Goal: Task Accomplishment & Management: Manage account settings

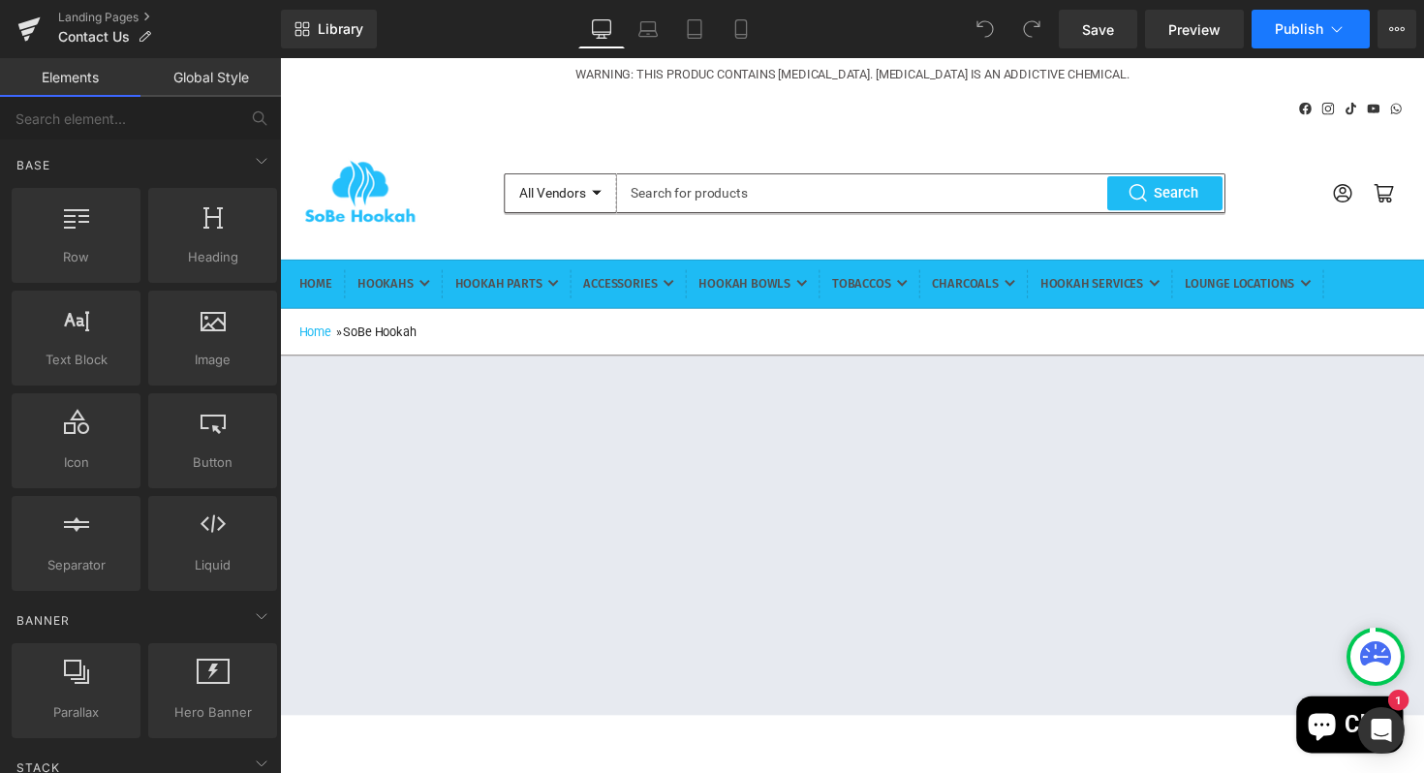
click at [1287, 35] on span "Publish" at bounding box center [1299, 28] width 48 height 15
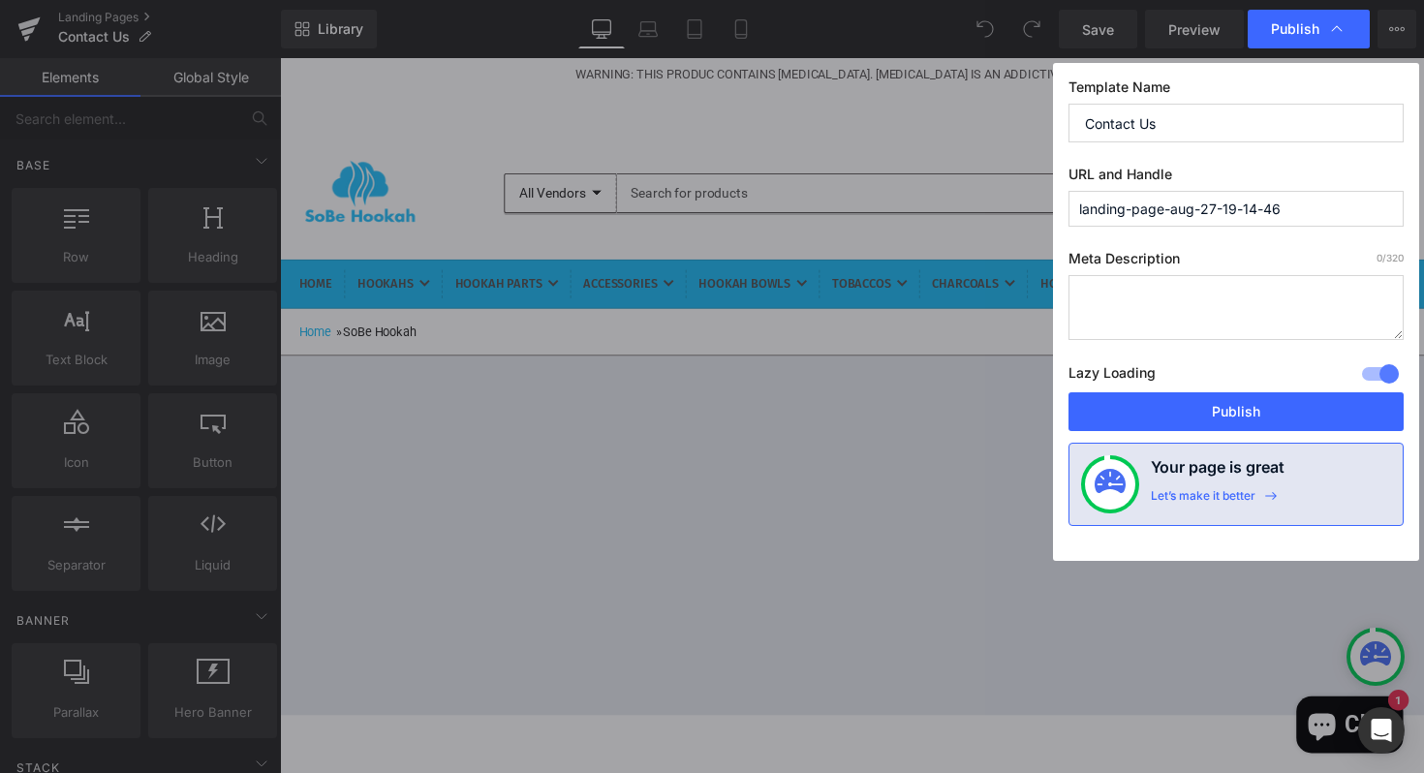
click at [1307, 213] on input "landing-page-aug-27-19-14-46" at bounding box center [1235, 209] width 335 height 36
type input "landing-page"
paste textarea "SoBe Hookah stands out as the best hookah lounge in [GEOGRAPHIC_DATA] due to it…"
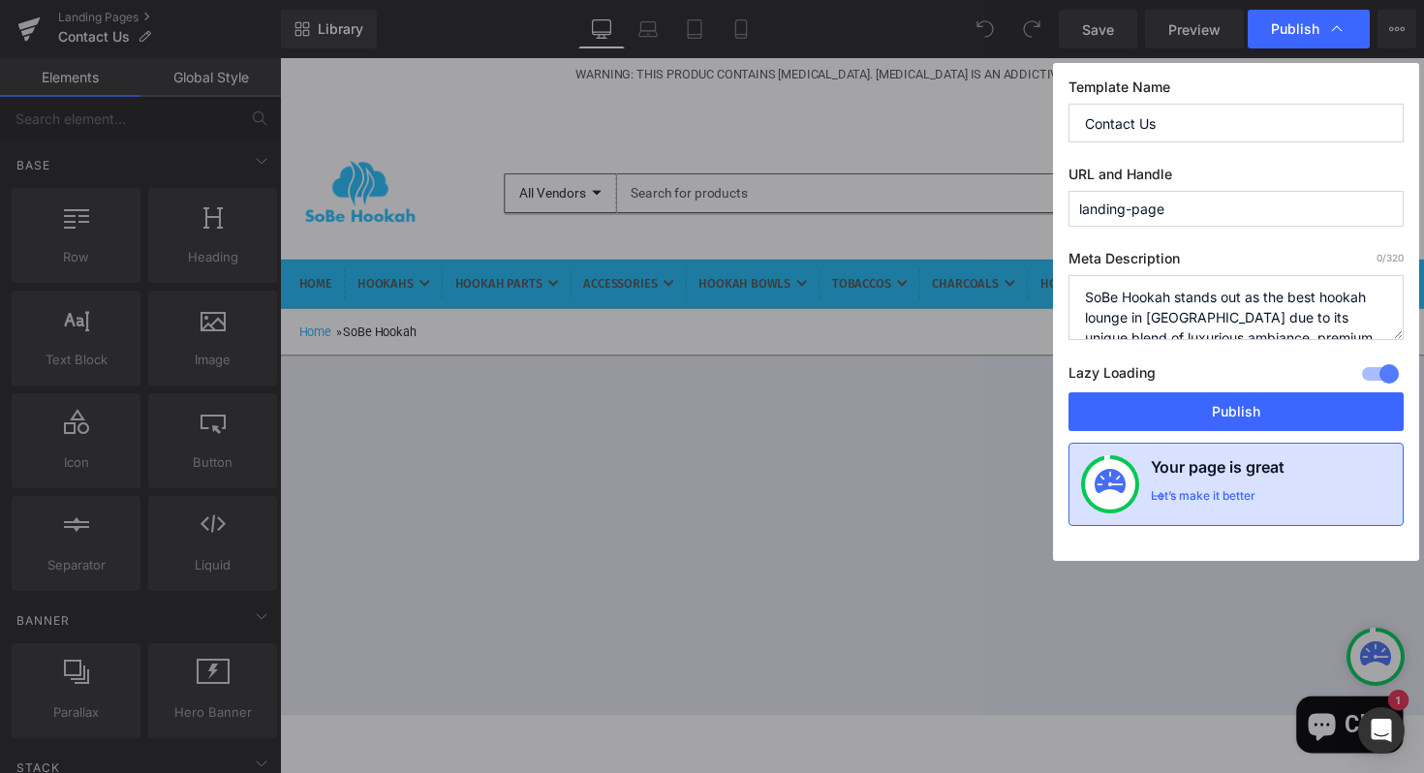
scroll to position [271, 0]
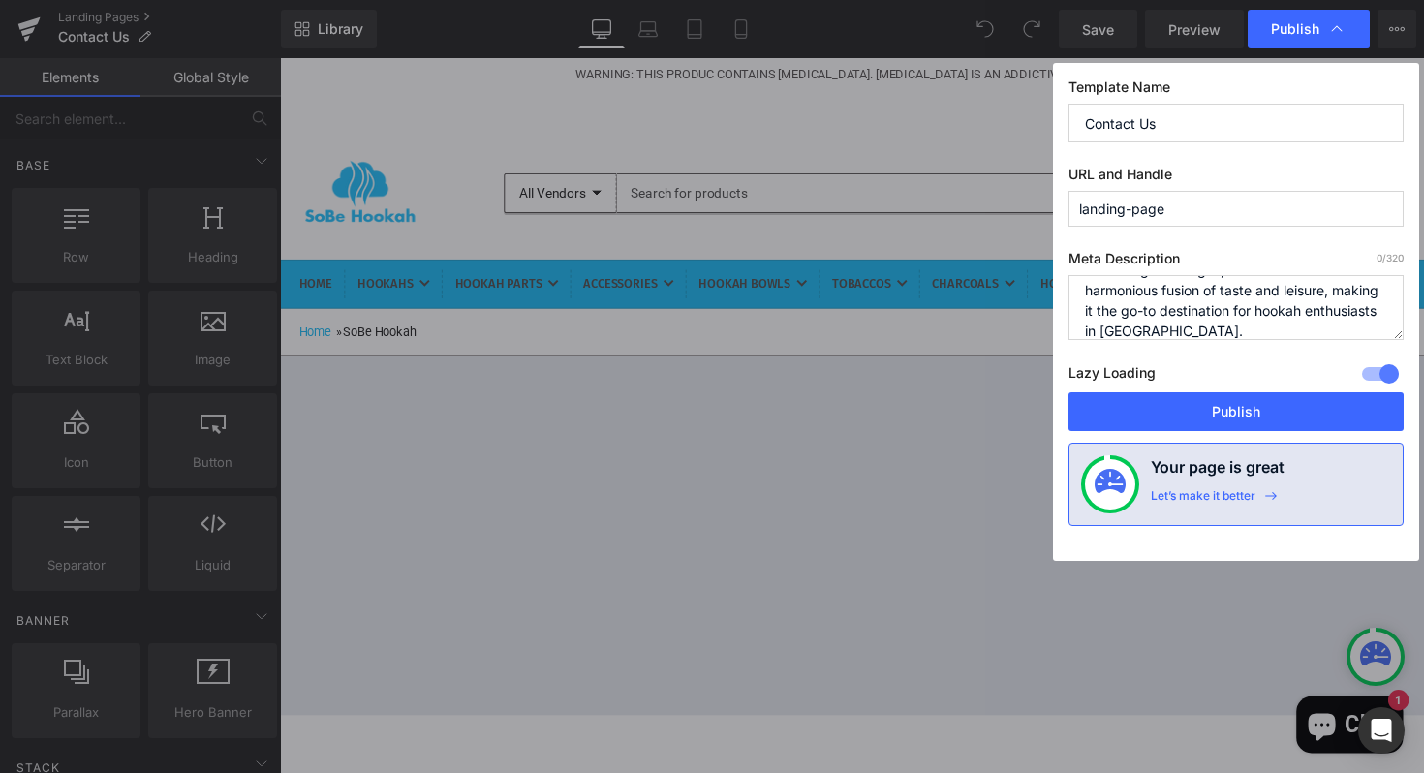
type textarea "SoBe Hookah stands out as the best hookah lounge in [GEOGRAPHIC_DATA] due to it…"
click at [1247, 356] on div "Meta Description 0 /320 SoBe Hookah stands out as the best hookah lounge in [GE…" at bounding box center [1235, 321] width 335 height 142
click at [1257, 325] on textarea "SoBe Hookah stands out as the best hookah lounge in [GEOGRAPHIC_DATA] due to it…" at bounding box center [1235, 307] width 335 height 65
click at [1378, 372] on div at bounding box center [1380, 373] width 46 height 31
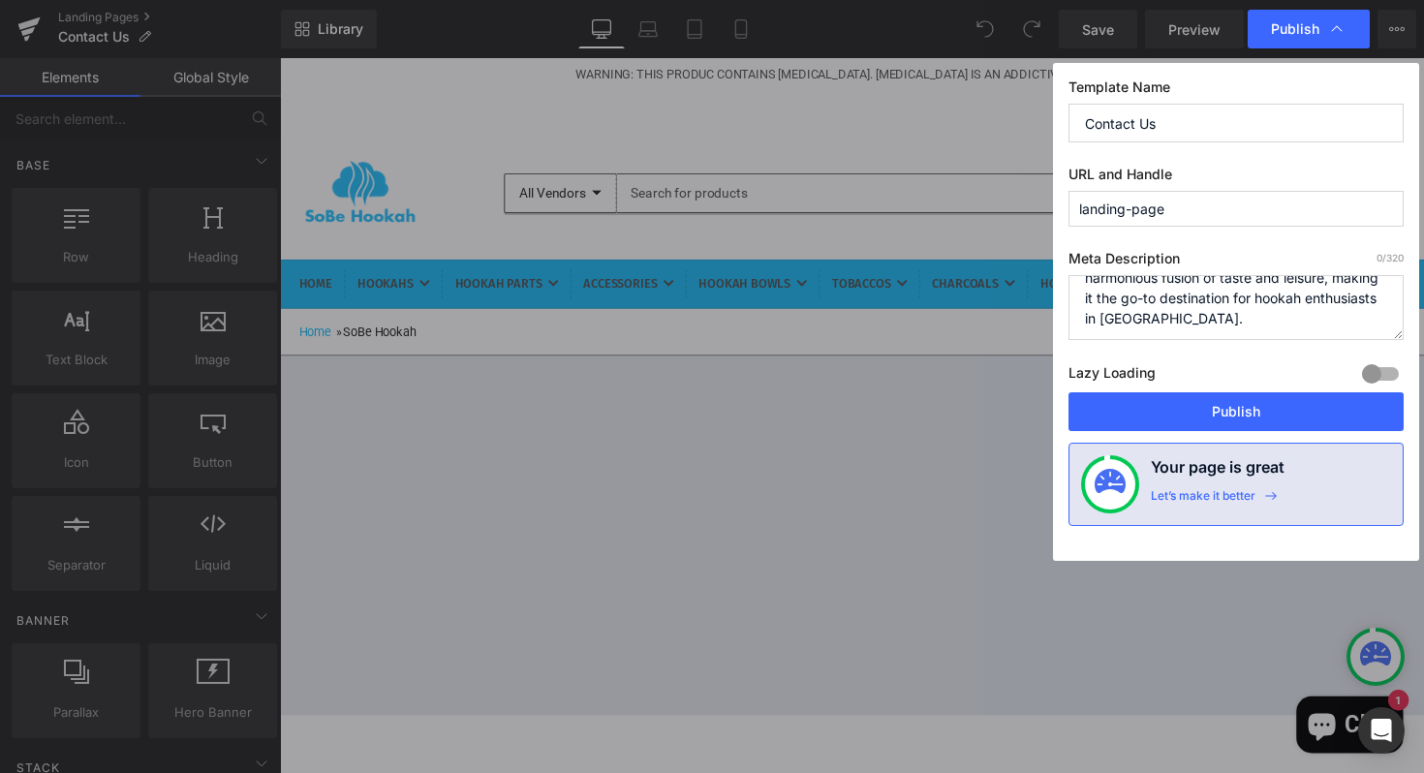
click at [1380, 370] on div at bounding box center [1380, 373] width 46 height 31
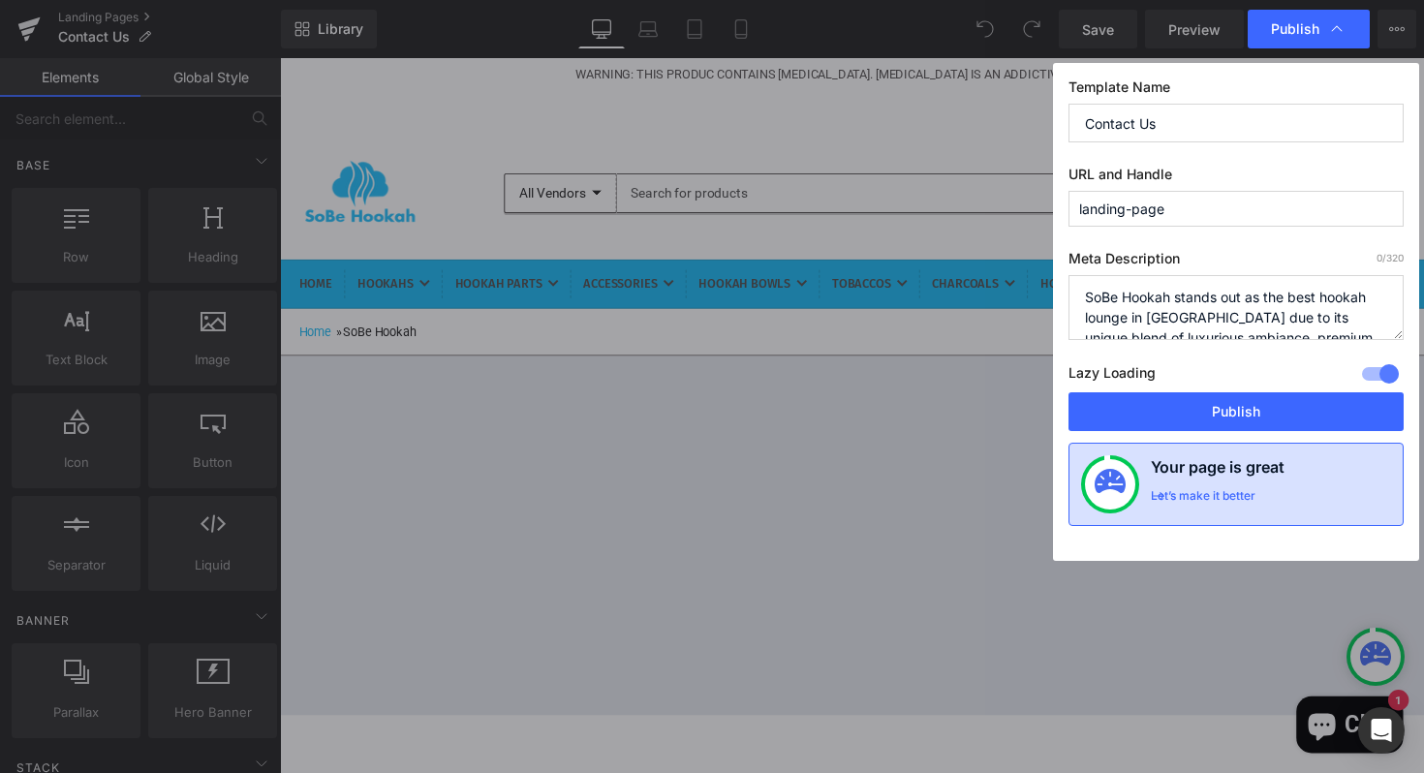
click at [1209, 474] on h4 "Your page is great" at bounding box center [1218, 471] width 134 height 33
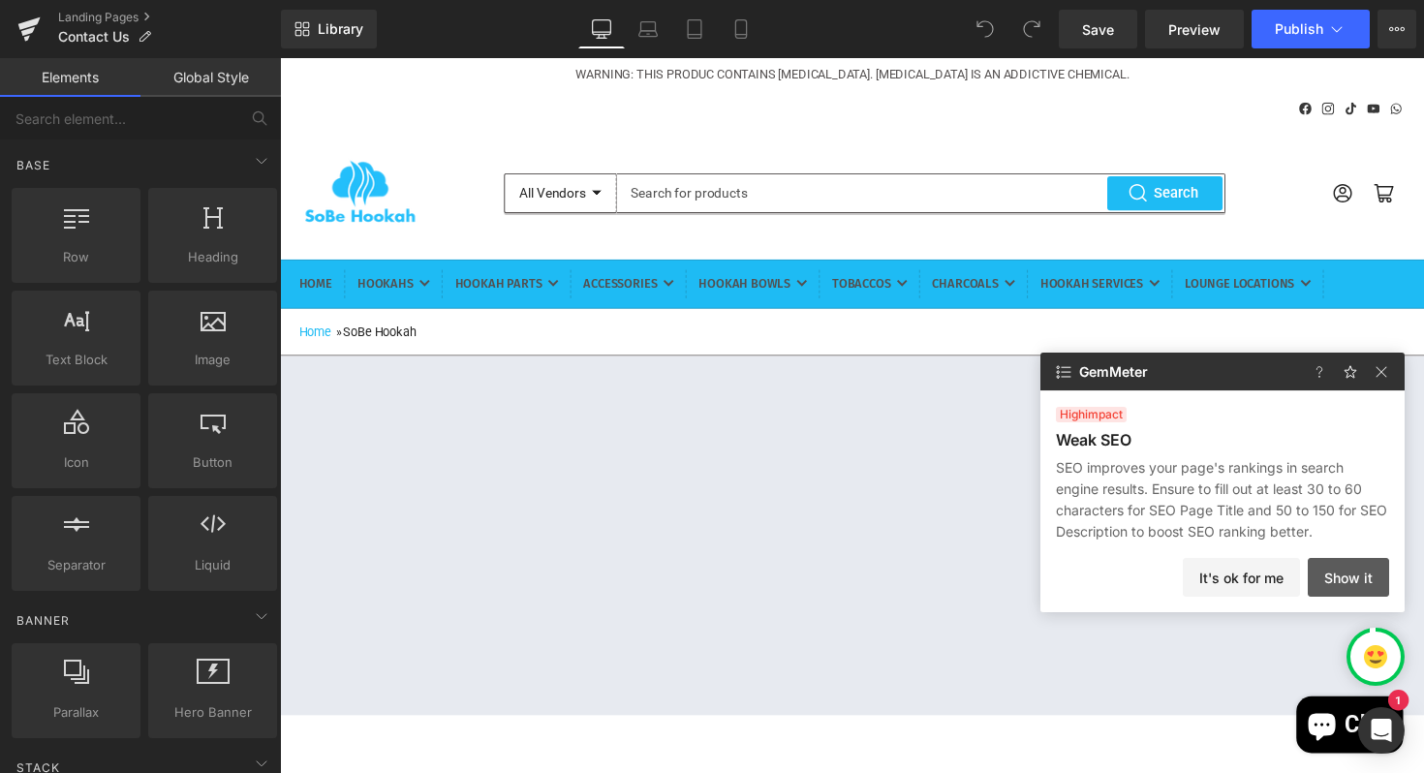
click at [1348, 574] on button "Show it" at bounding box center [1348, 577] width 81 height 39
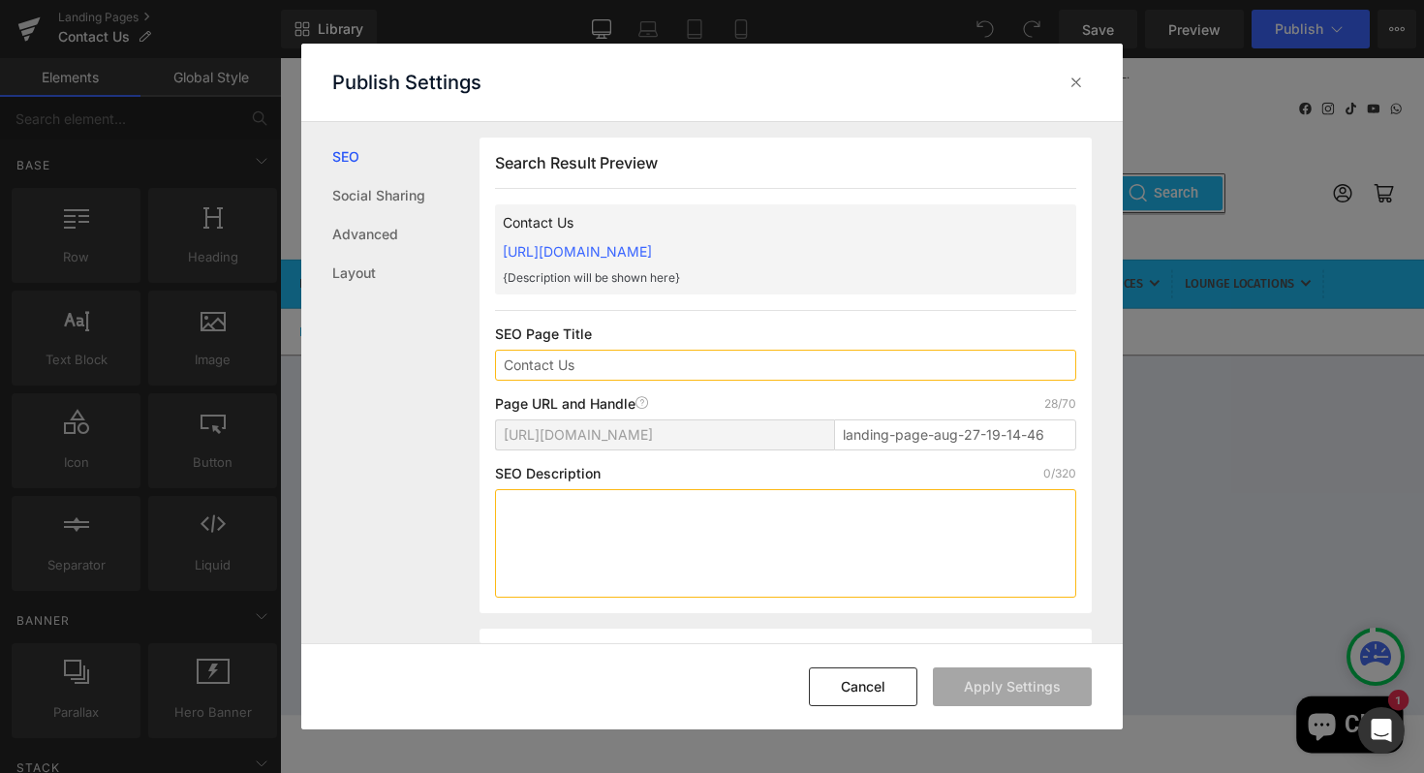
scroll to position [1, 0]
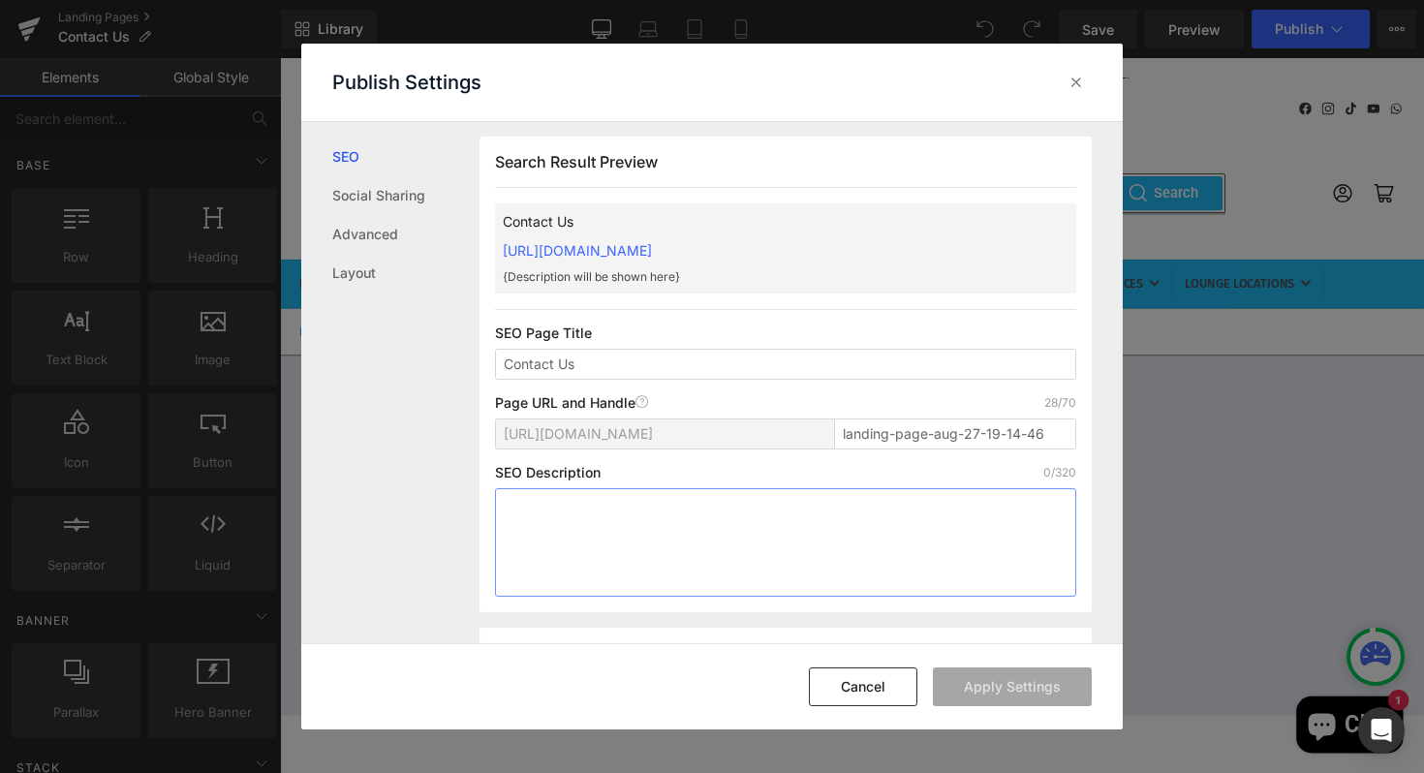
paste textarea "SoBe Hookah stands out as the best hookah lounge in [GEOGRAPHIC_DATA] due to it…"
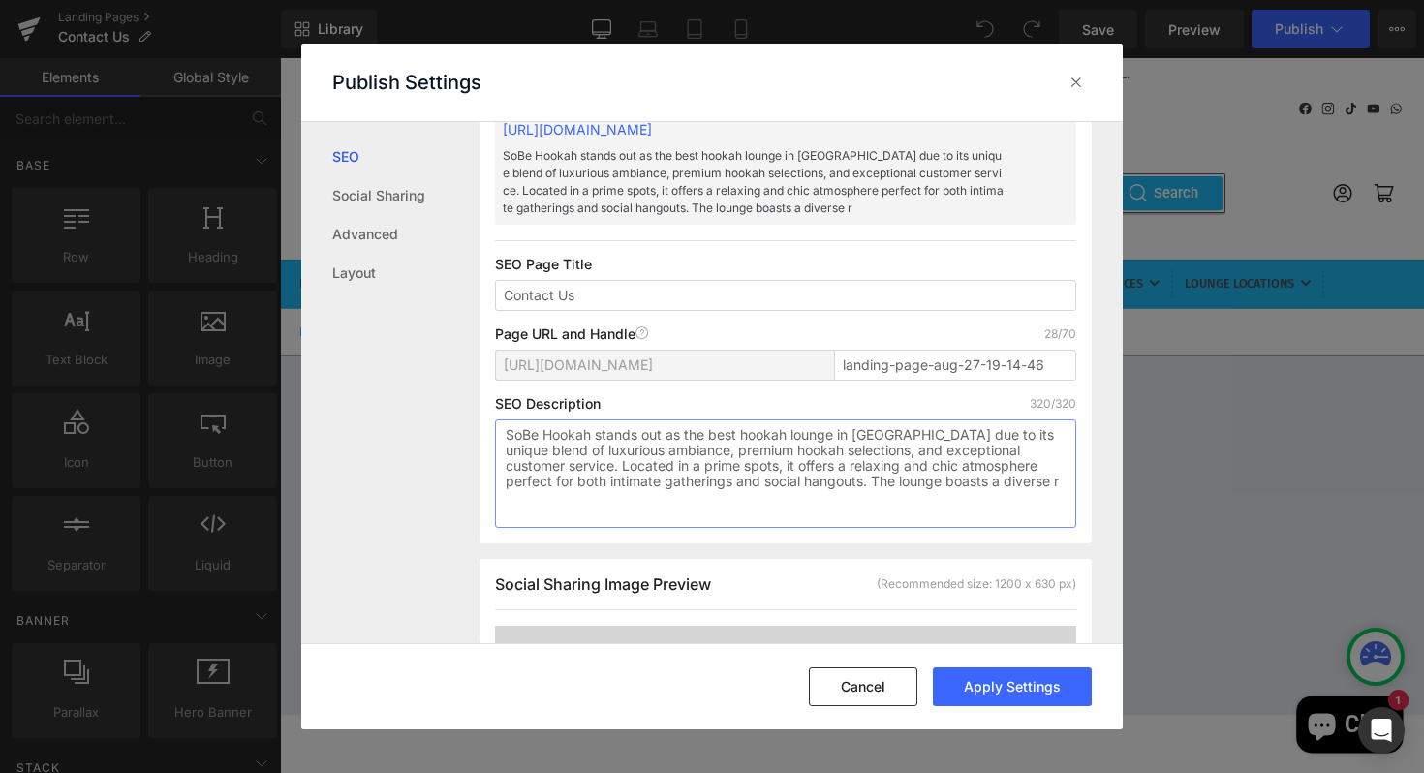
scroll to position [156, 0]
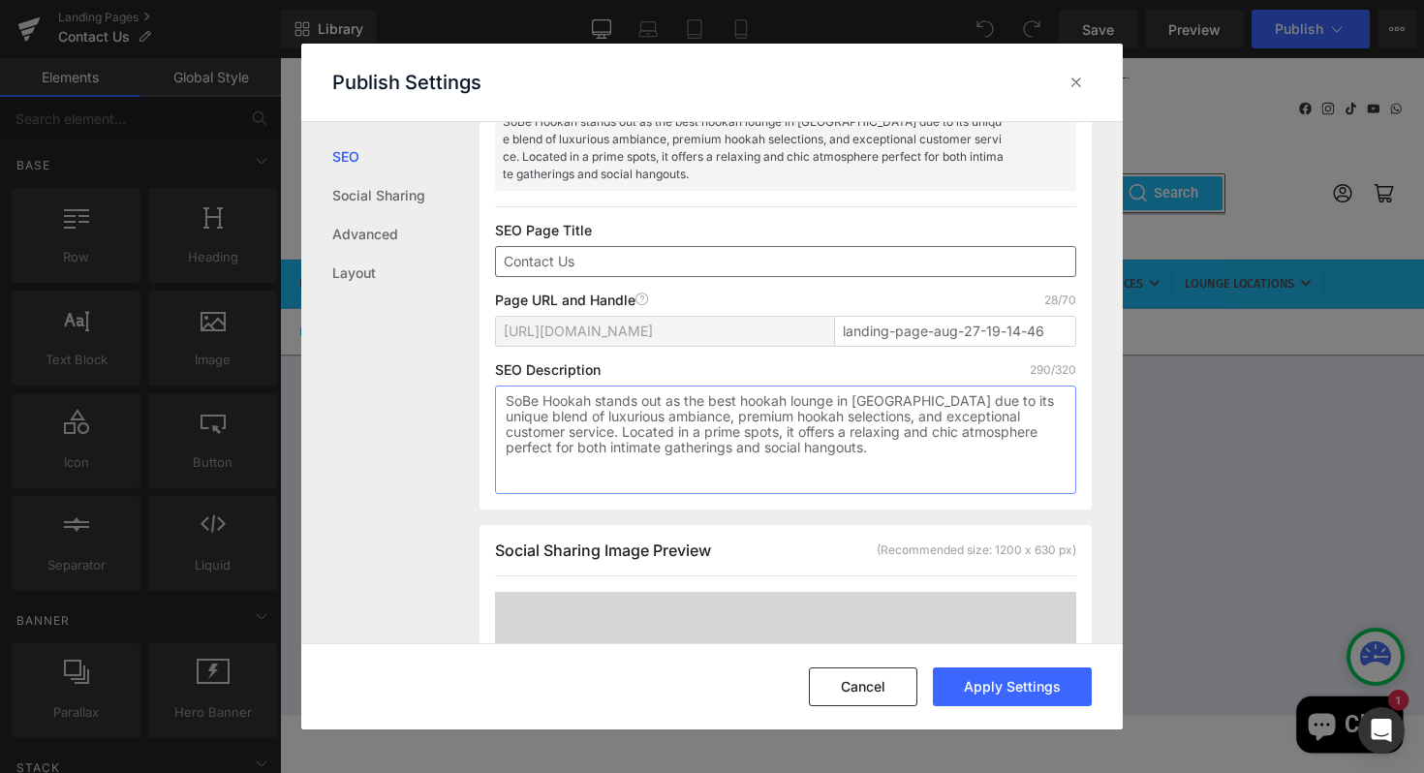
type textarea "SoBe Hookah stands out as the best hookah lounge in [GEOGRAPHIC_DATA] due to it…"
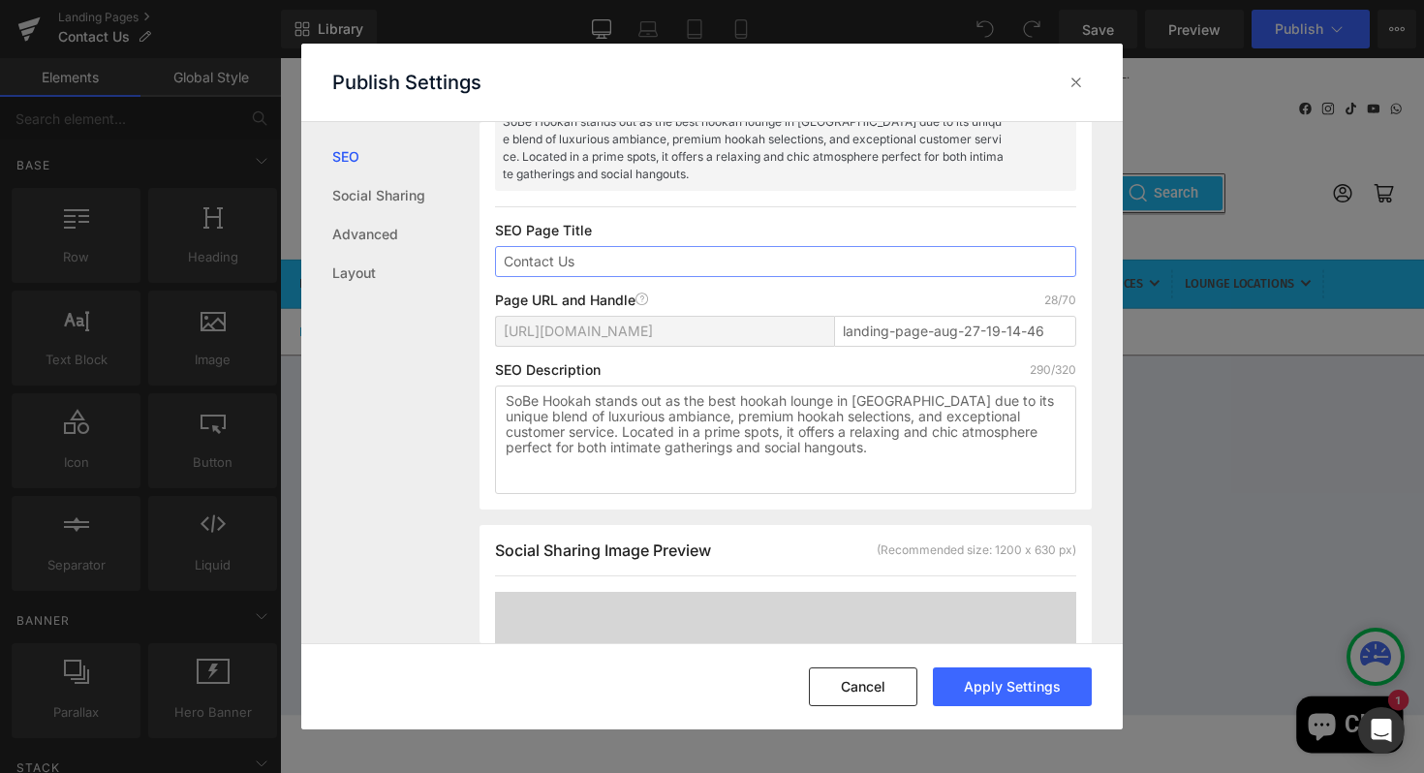
click at [639, 261] on input "Contact Us" at bounding box center [785, 261] width 581 height 31
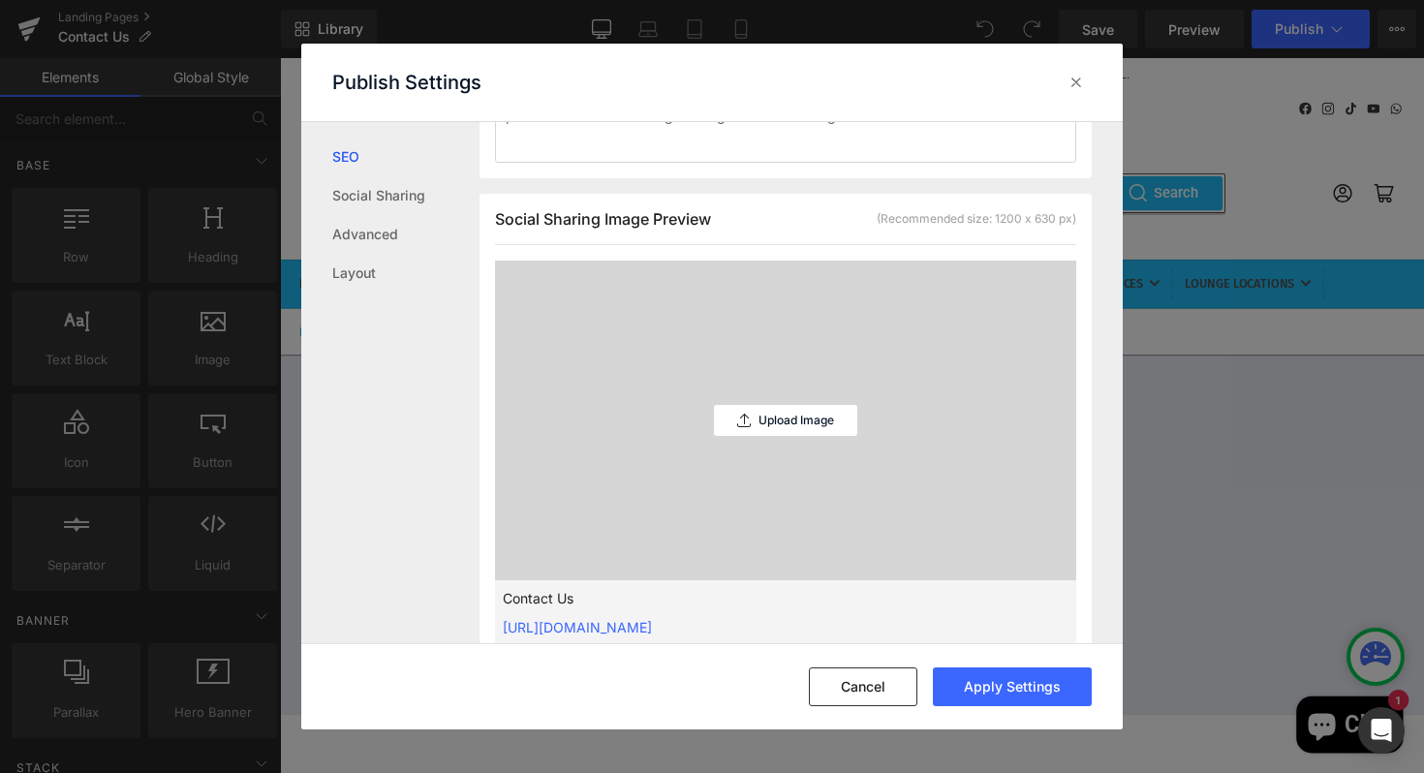
scroll to position [588, 0]
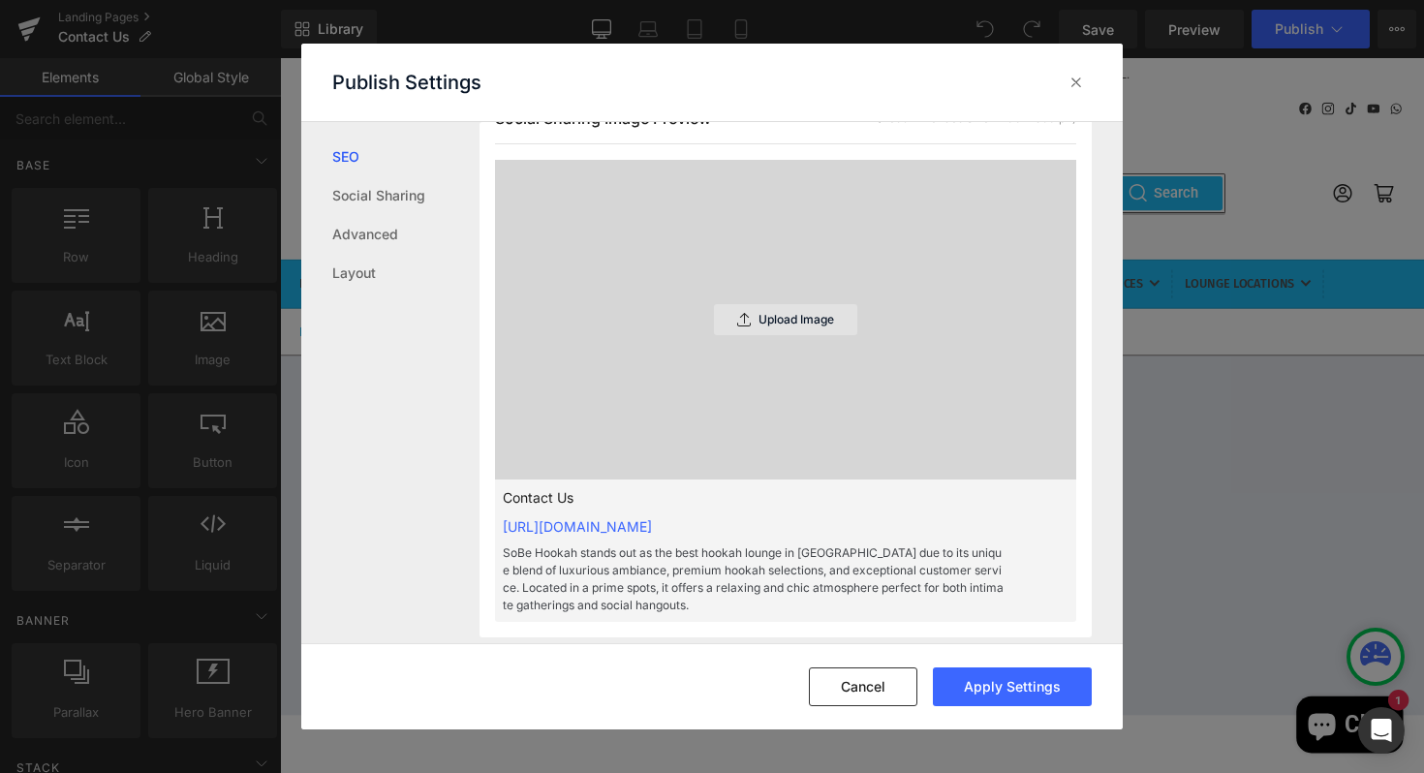
click at [786, 320] on p "Upload Image" at bounding box center [796, 320] width 76 height 14
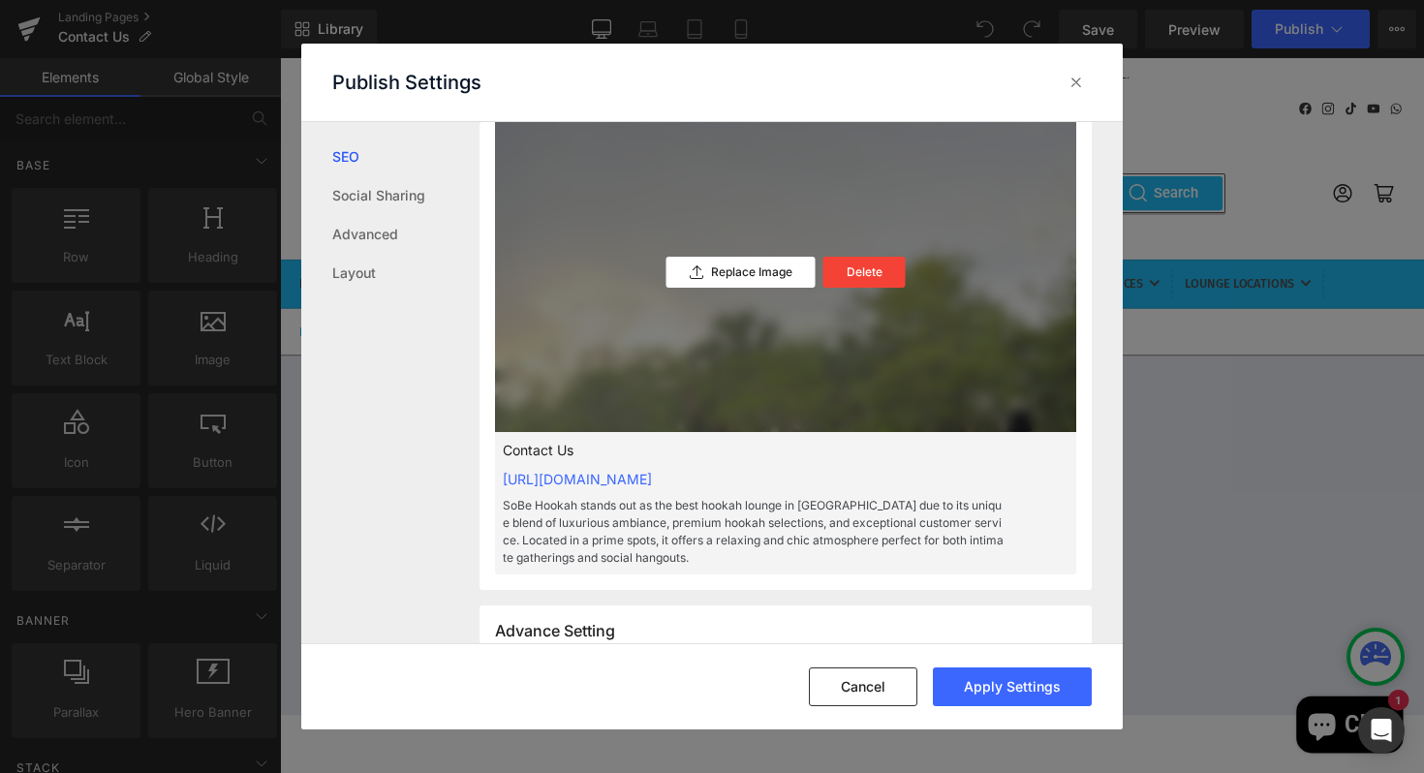
scroll to position [636, 0]
click at [755, 273] on p "Replace Image" at bounding box center [751, 271] width 81 height 14
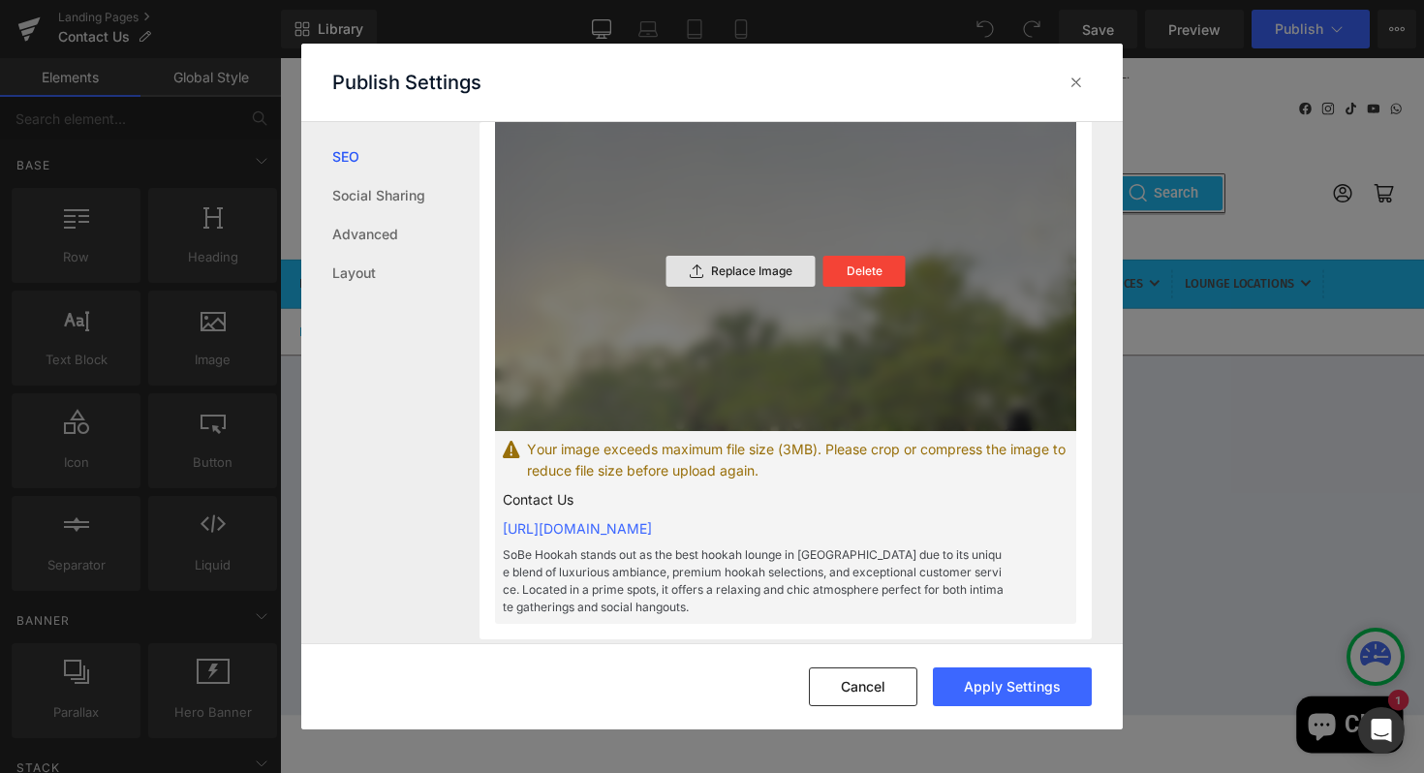
click at [729, 268] on p "Replace Image" at bounding box center [751, 271] width 81 height 14
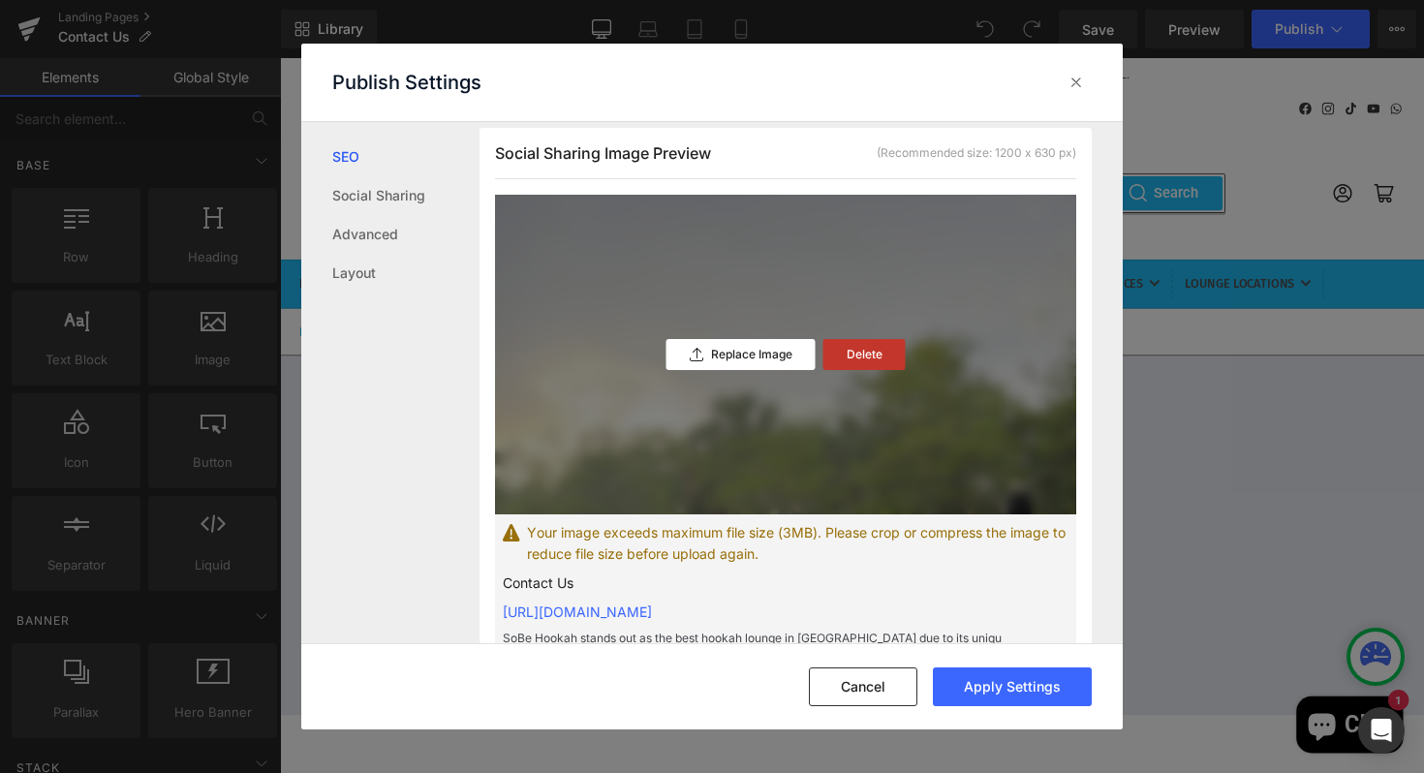
scroll to position [554, 0]
click at [872, 355] on p "Delete" at bounding box center [865, 354] width 36 height 14
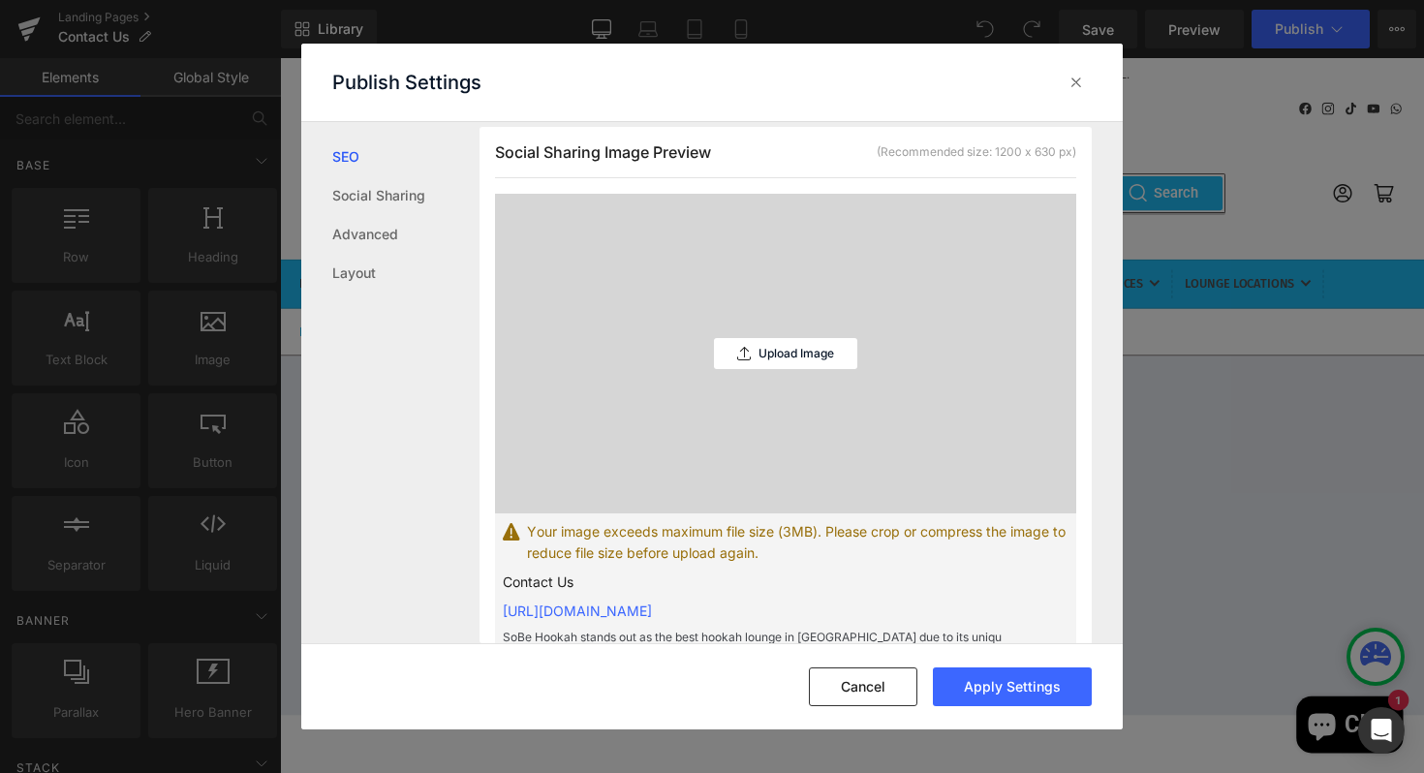
click at [886, 571] on p "Contact Us" at bounding box center [755, 581] width 504 height 21
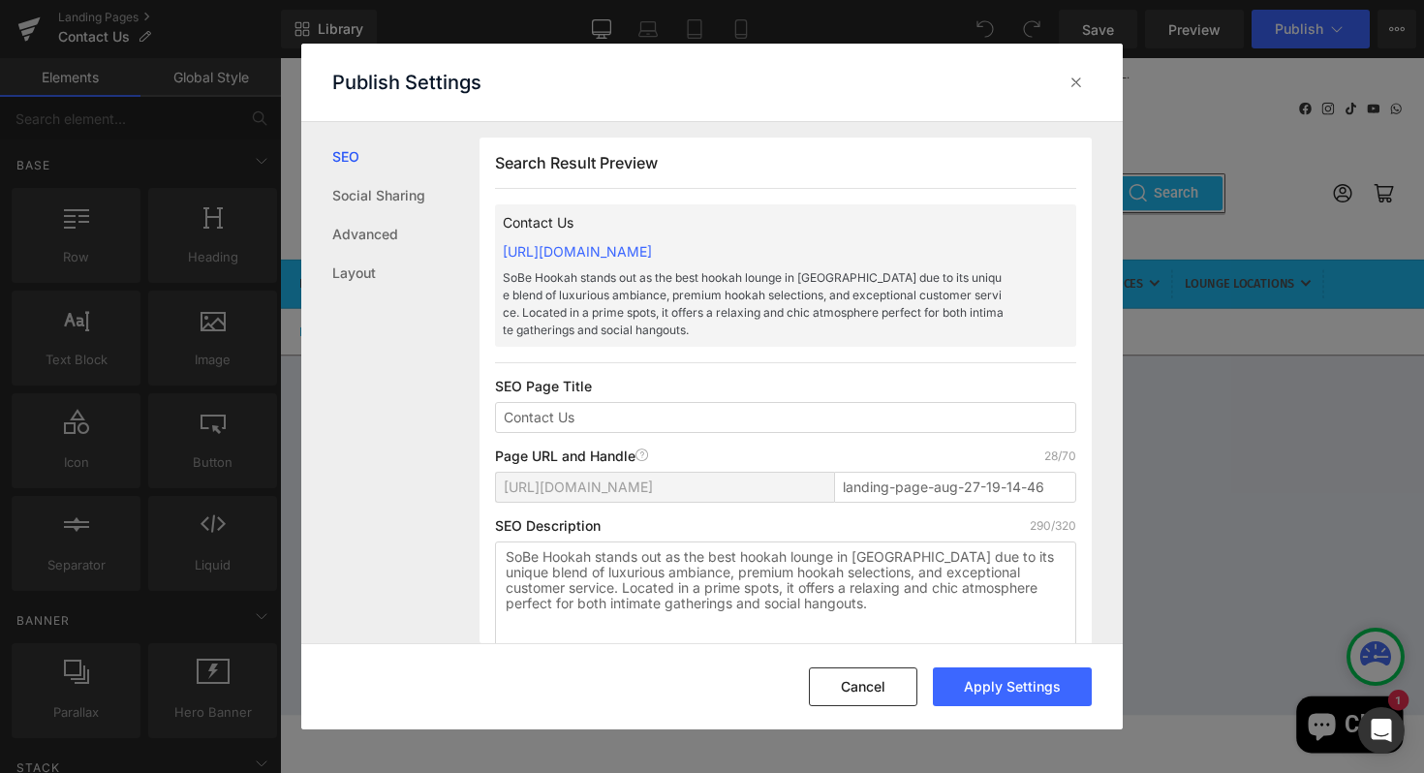
scroll to position [2, 0]
click at [594, 411] on input "Contact Us" at bounding box center [785, 415] width 581 height 31
type input "C"
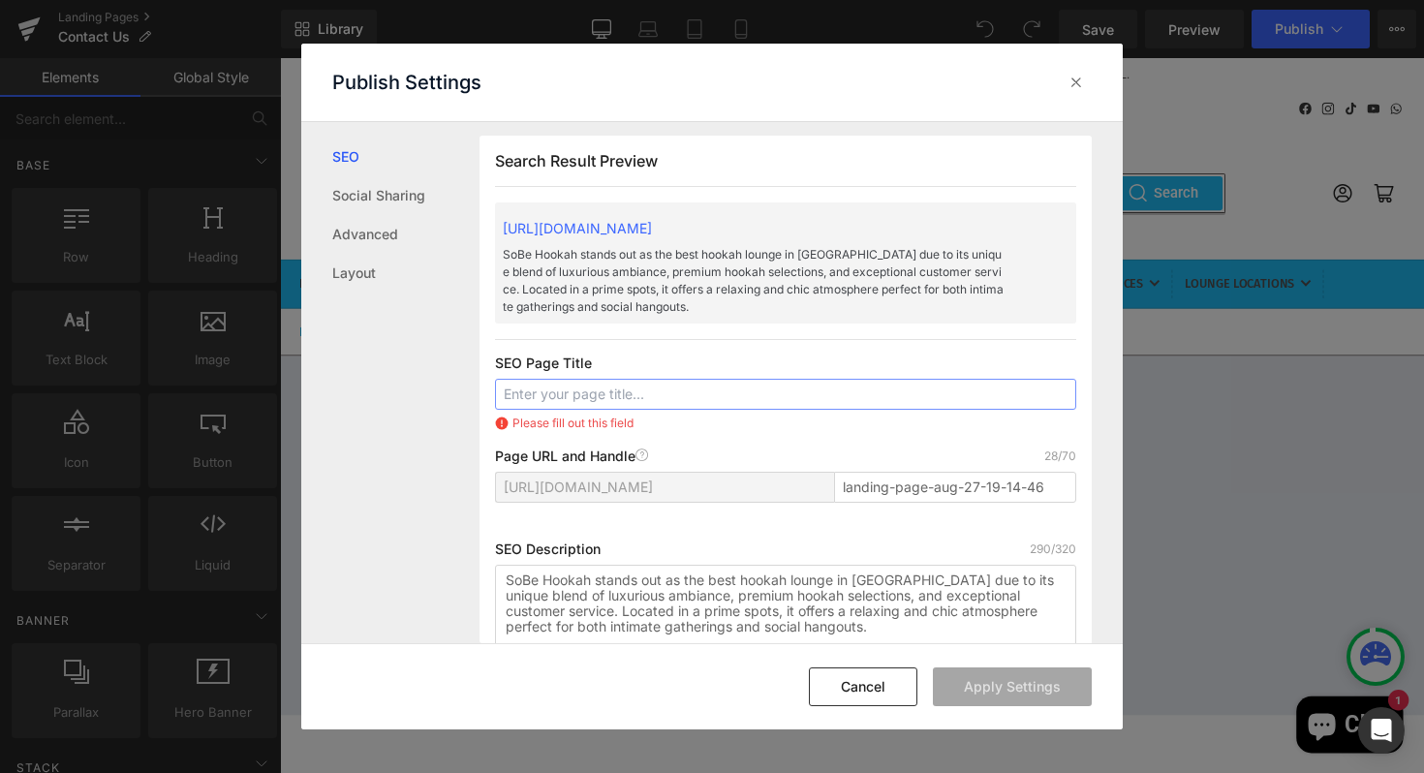
type input "H"
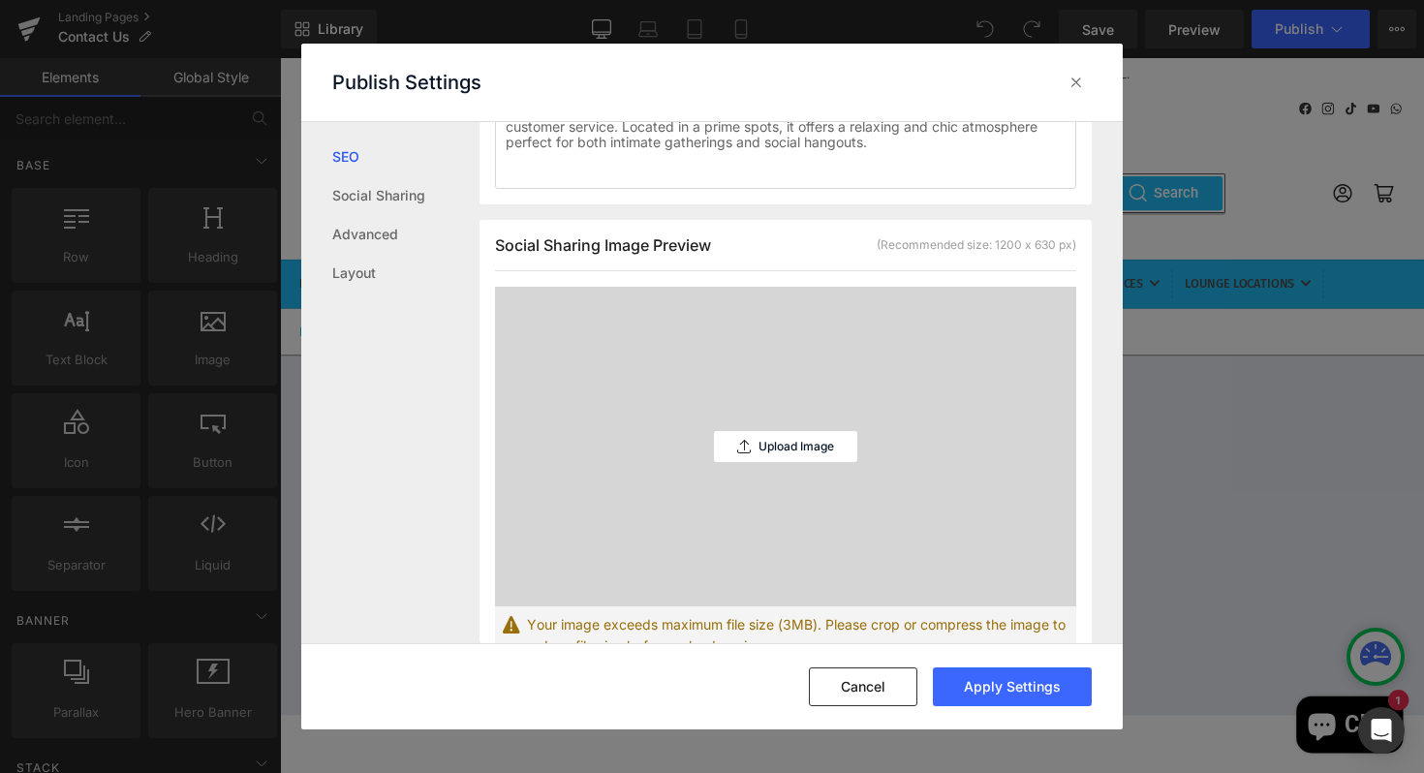
scroll to position [465, 0]
click at [784, 439] on p "Upload Image" at bounding box center [796, 443] width 76 height 14
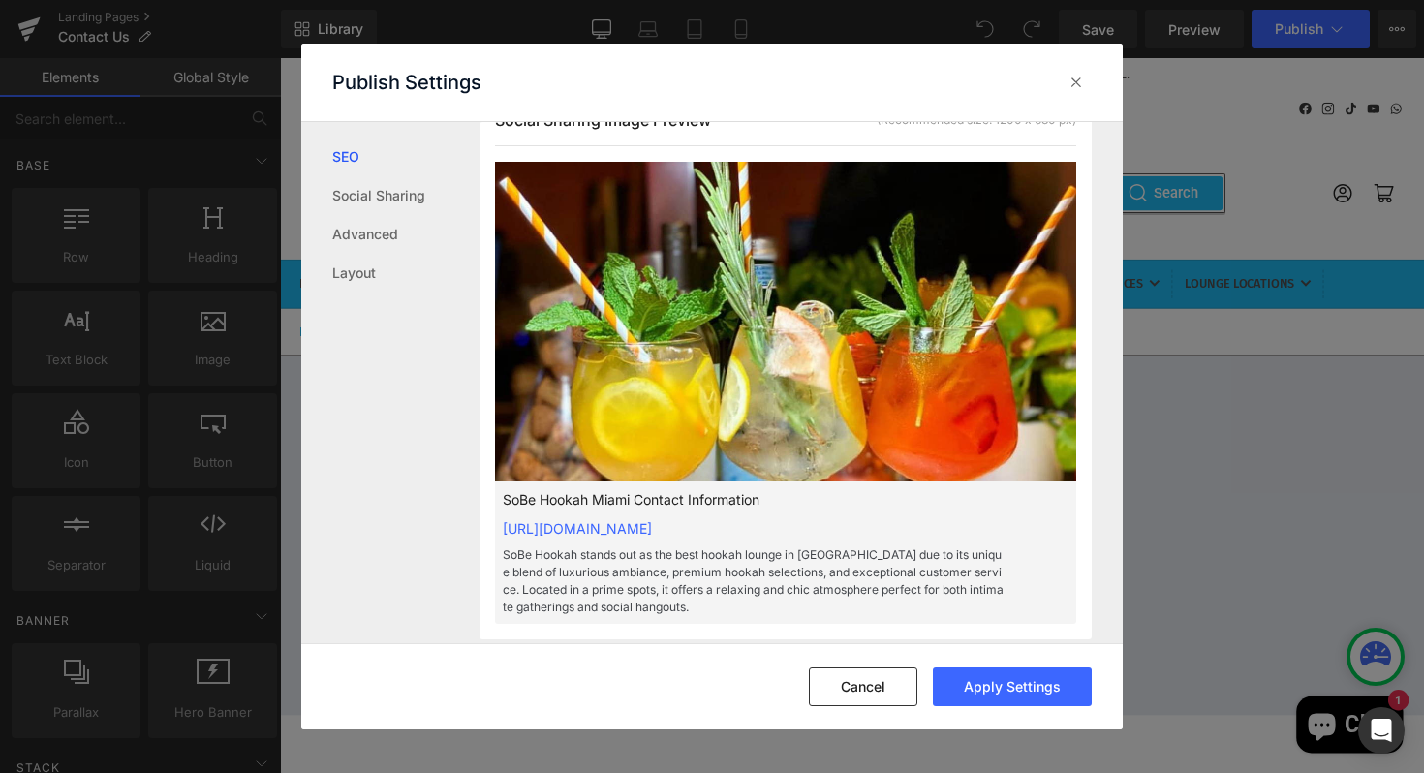
scroll to position [725, 0]
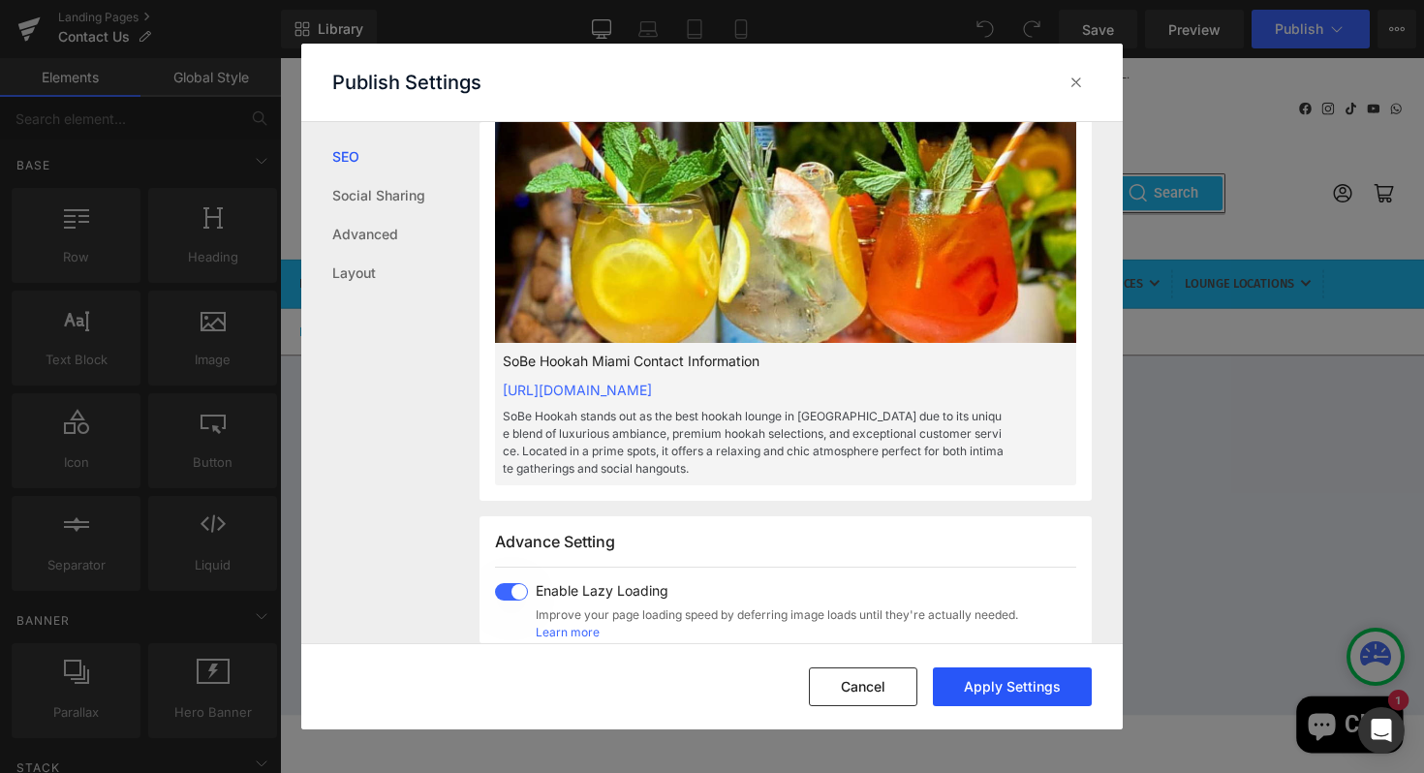
click at [1003, 687] on button "Apply Settings" at bounding box center [1012, 686] width 159 height 39
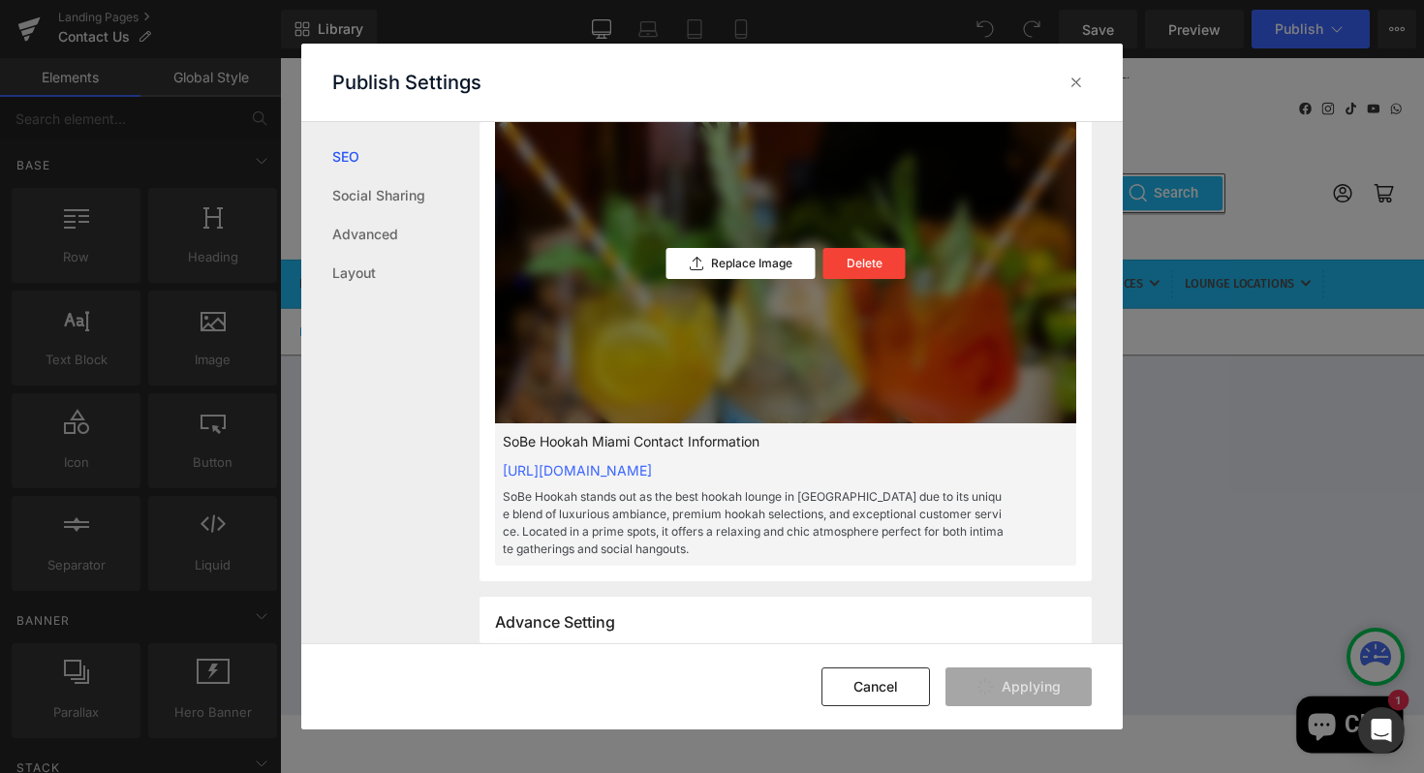
type input "SoBe Hookah Miami Contact Information"
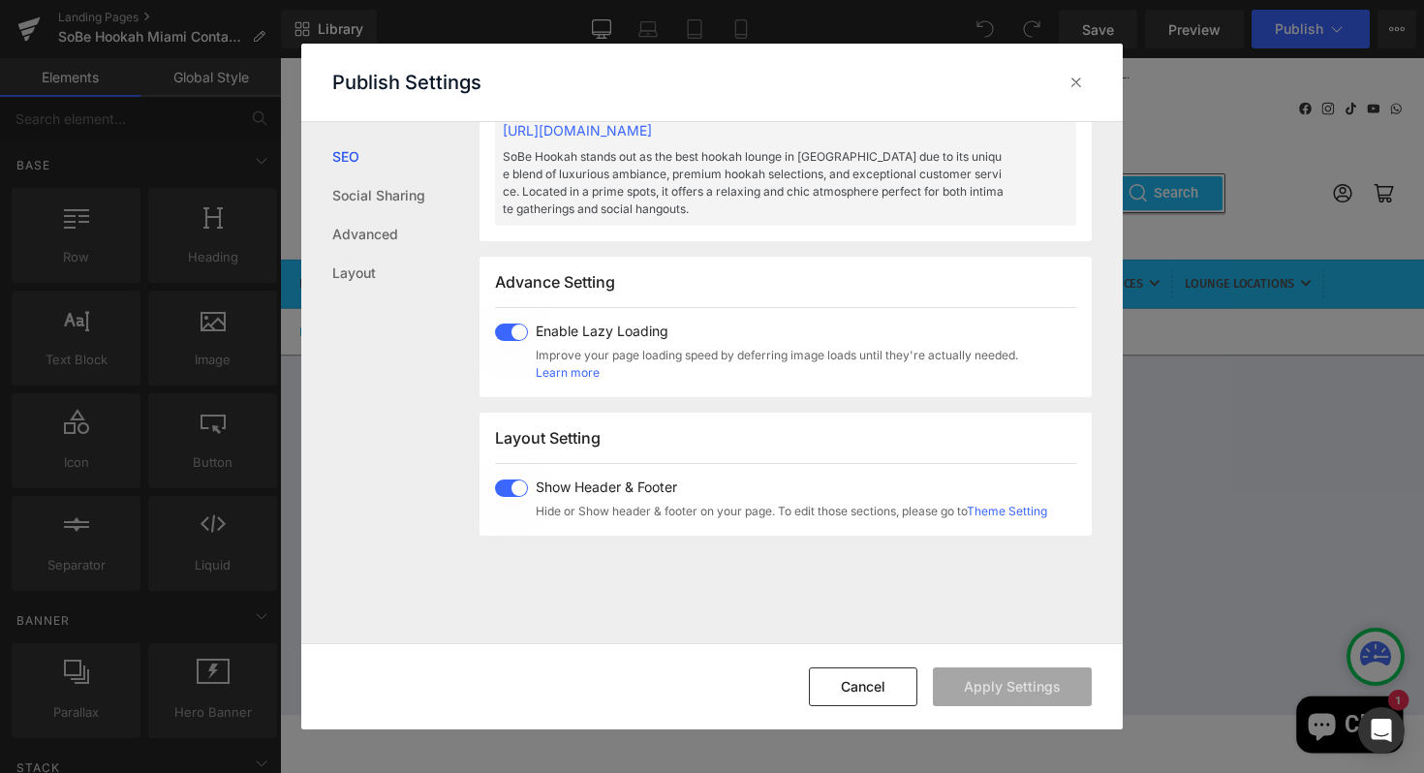
scroll to position [0, 0]
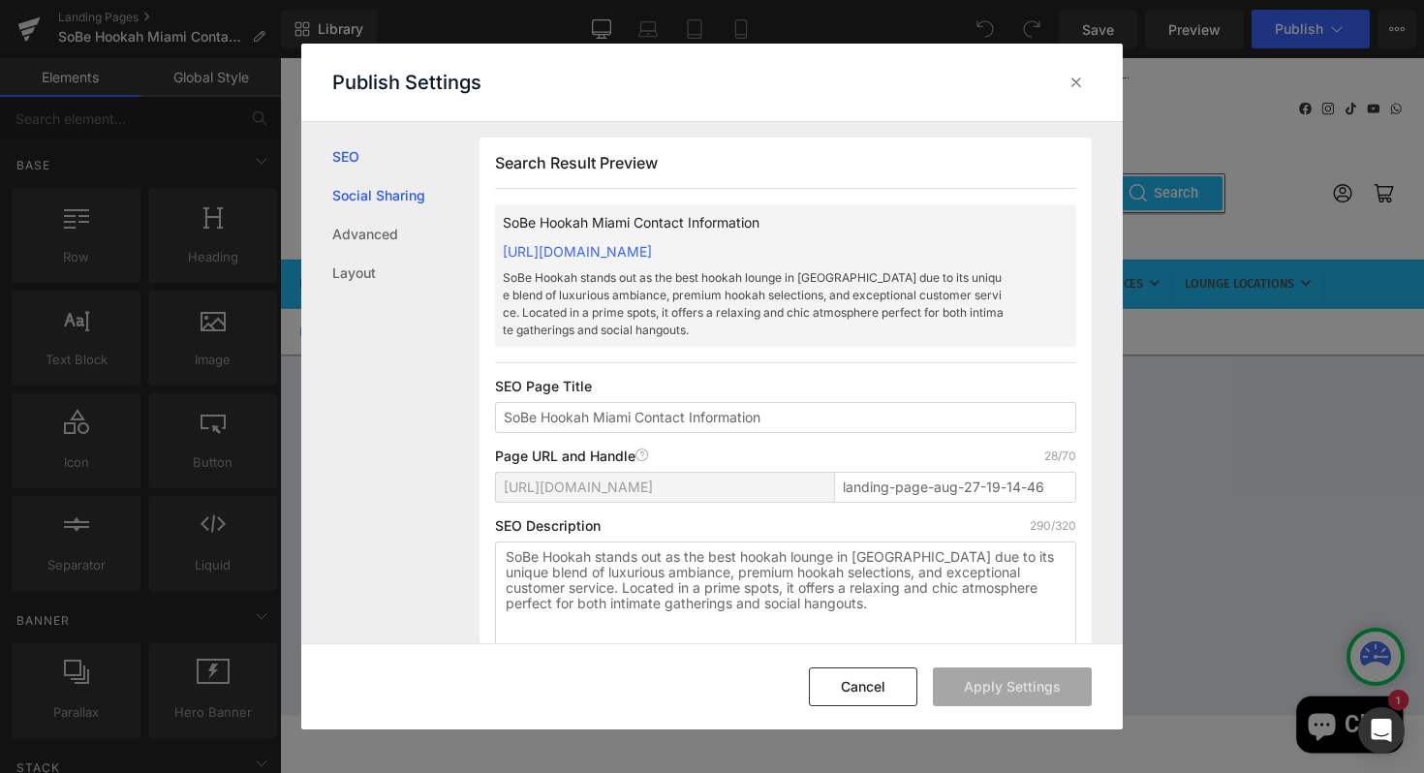
click at [377, 193] on link "Social Sharing" at bounding box center [405, 195] width 147 height 39
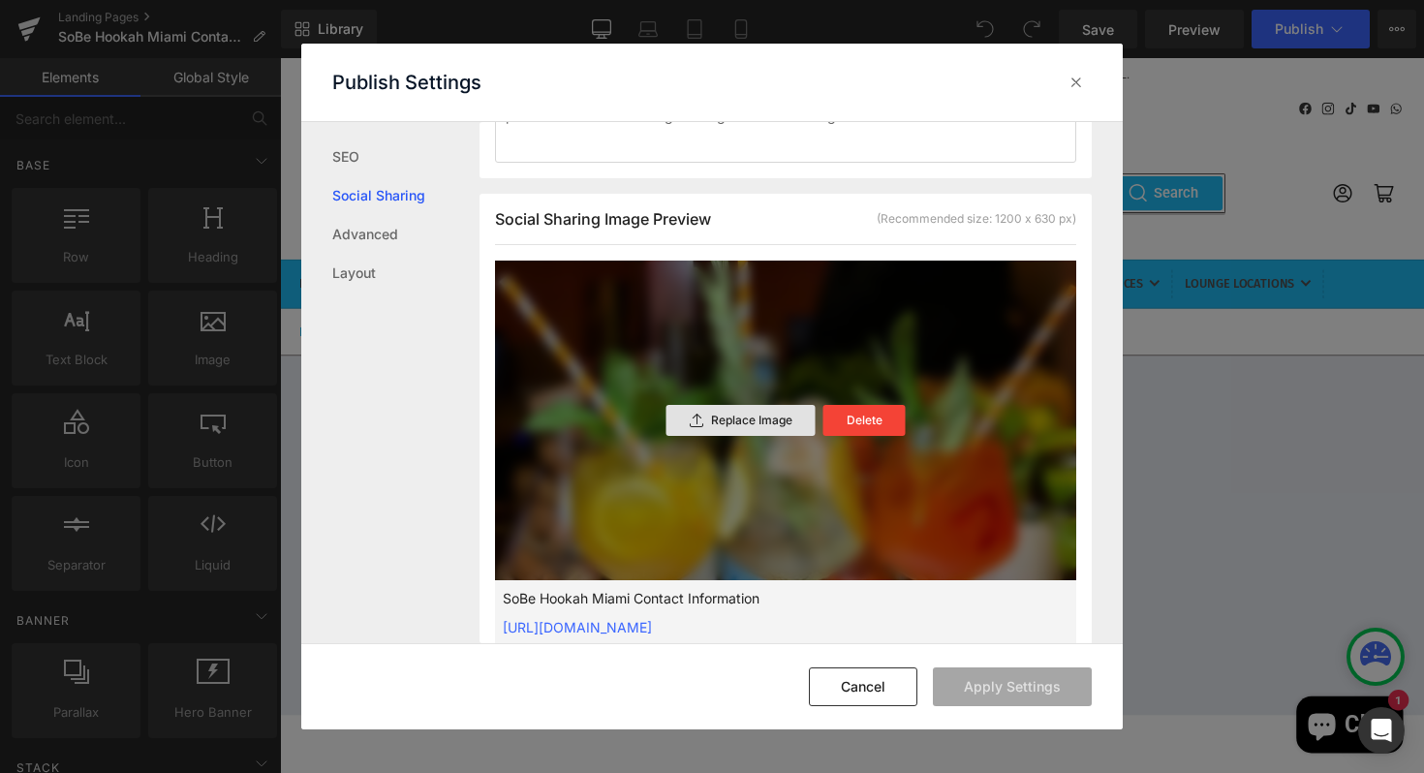
scroll to position [474, 0]
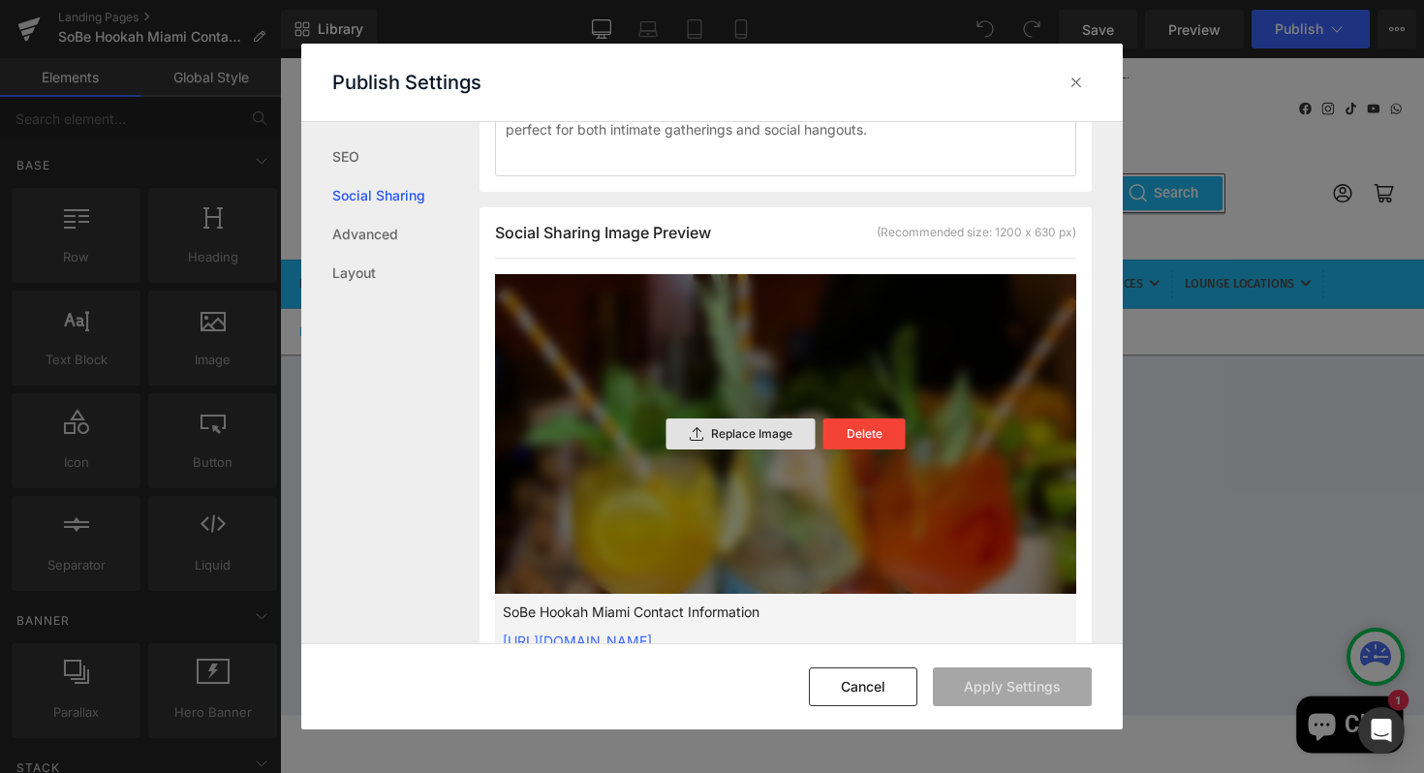
click at [746, 435] on p "Replace Image" at bounding box center [751, 434] width 81 height 14
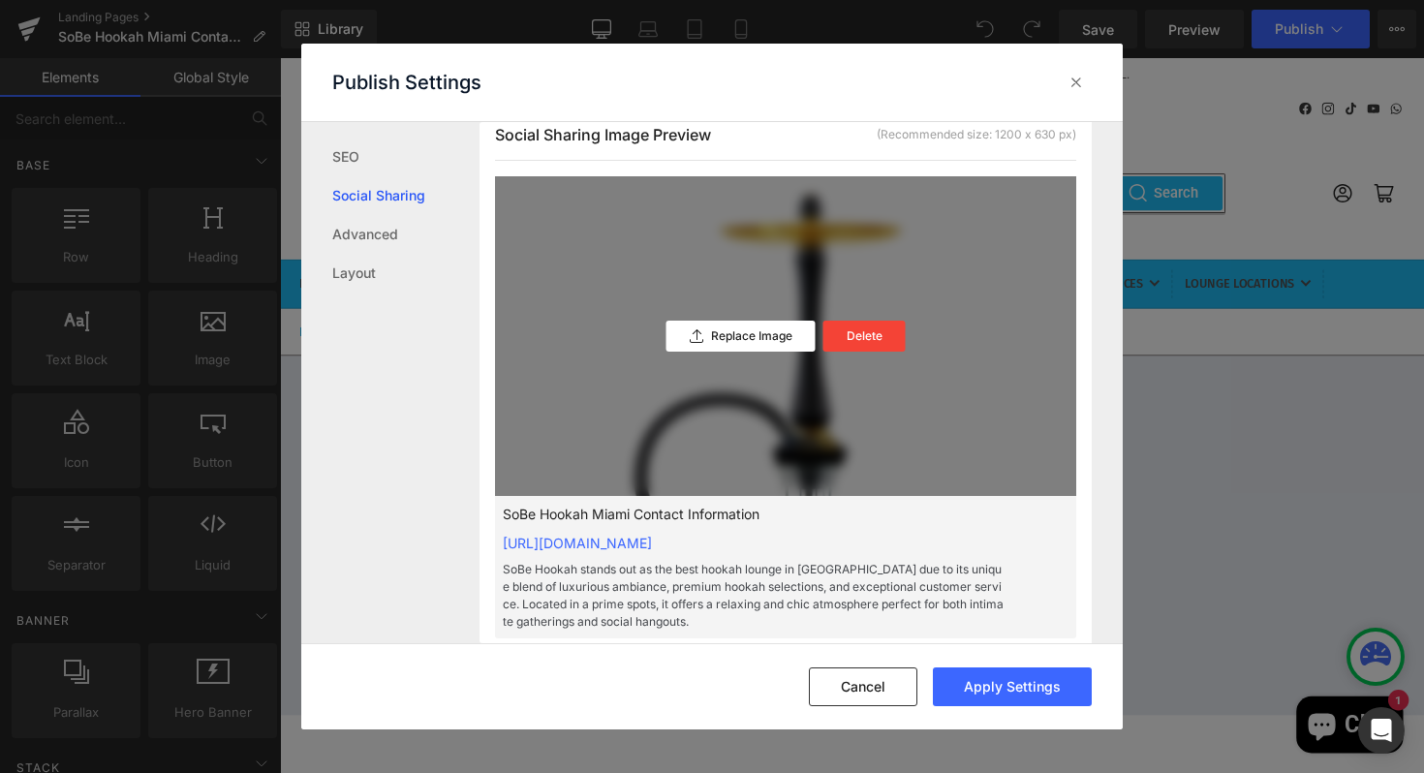
scroll to position [622, 0]
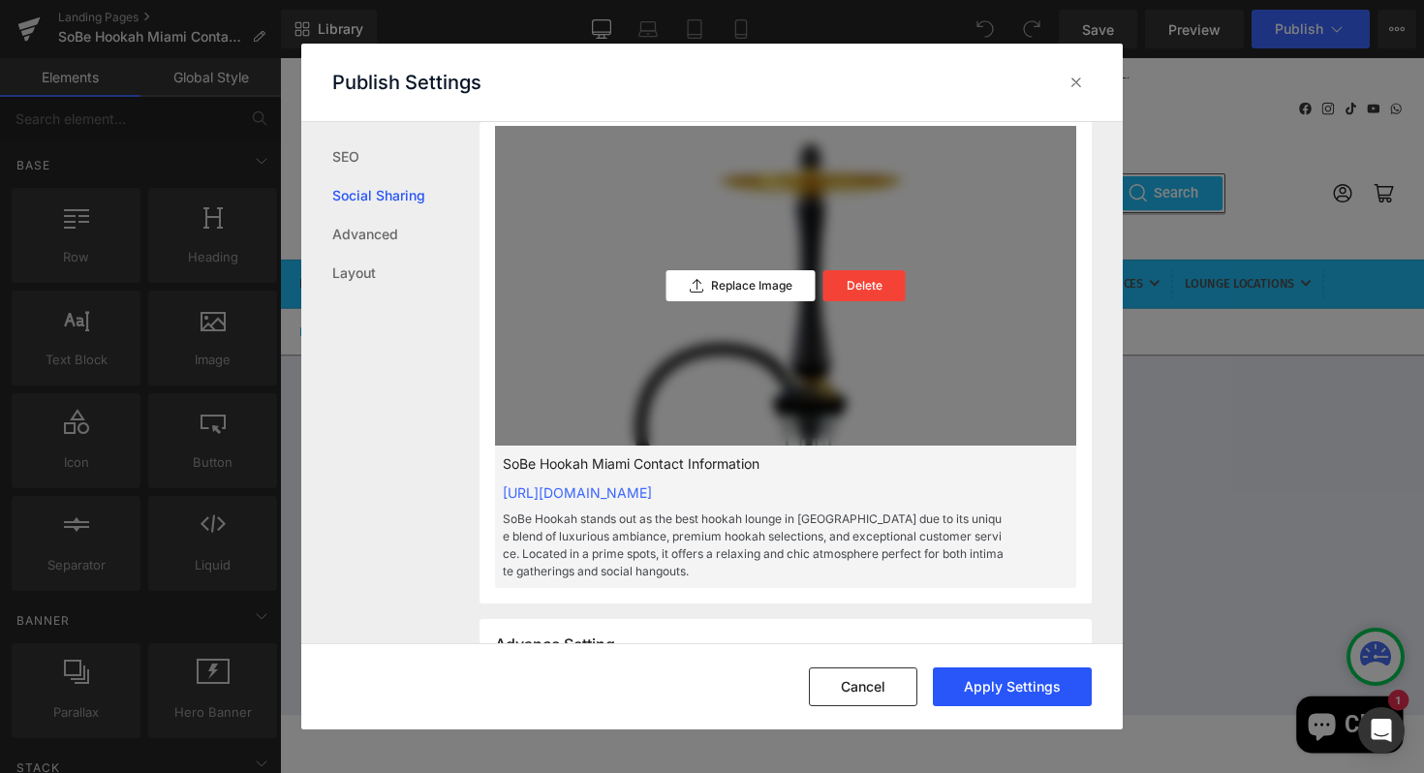
click at [1003, 691] on button "Apply Settings" at bounding box center [1012, 686] width 159 height 39
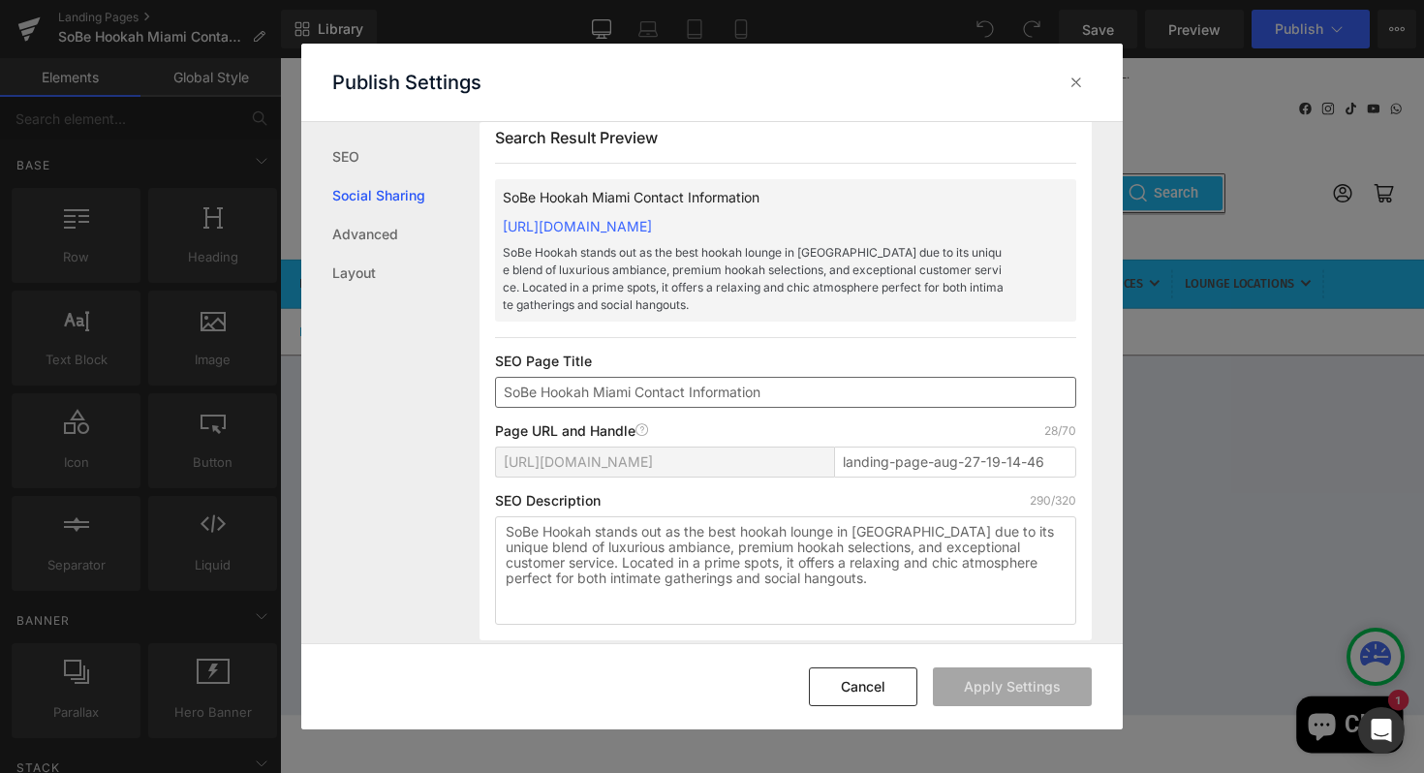
scroll to position [0, 0]
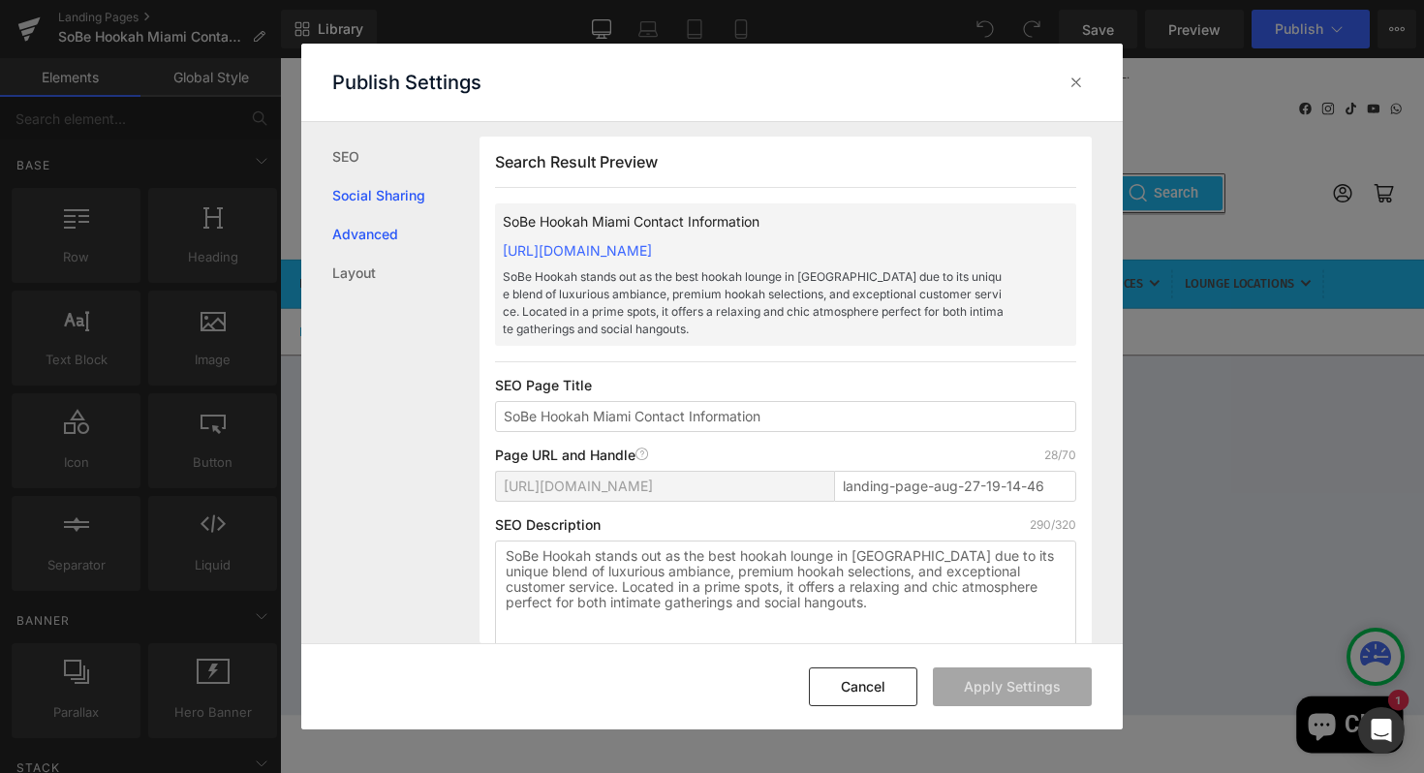
click at [356, 232] on link "Advanced" at bounding box center [405, 234] width 147 height 39
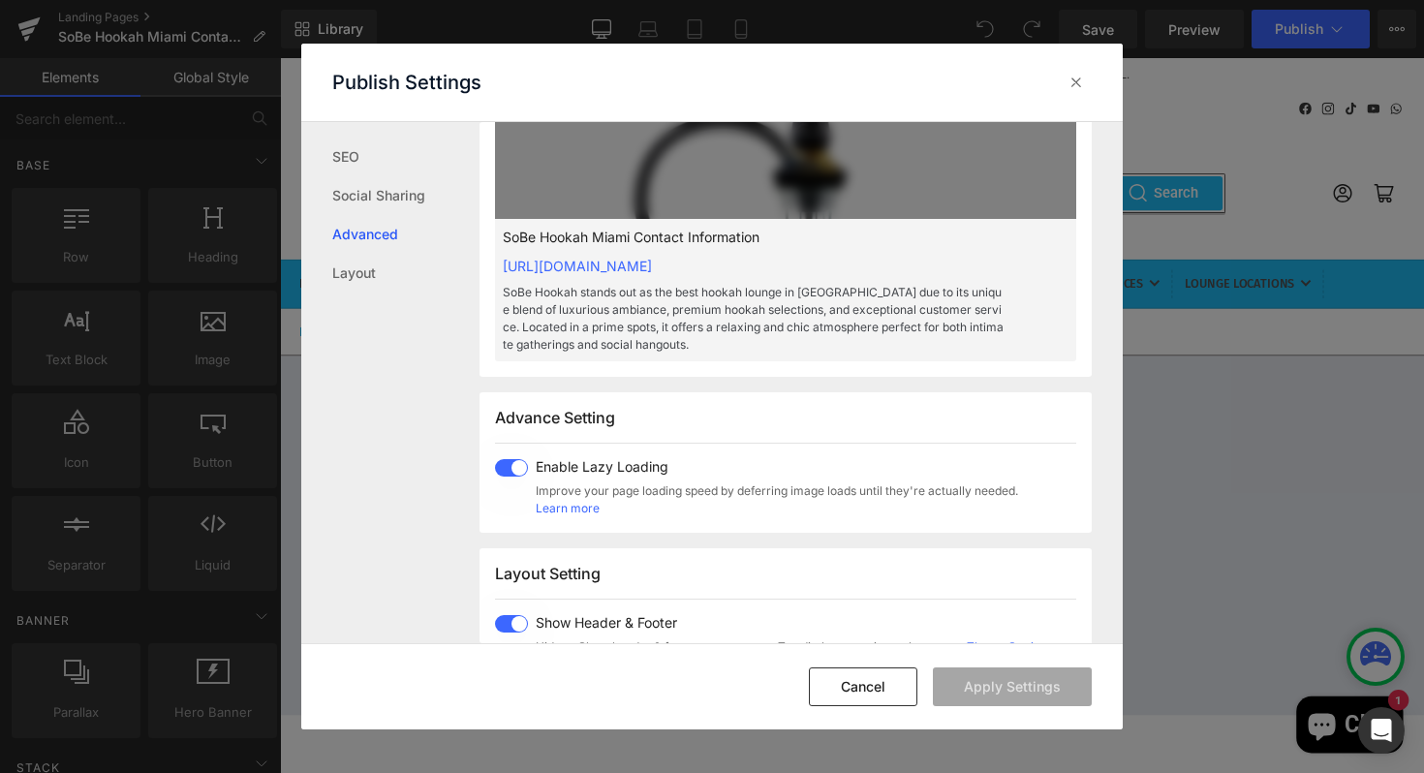
scroll to position [1104, 0]
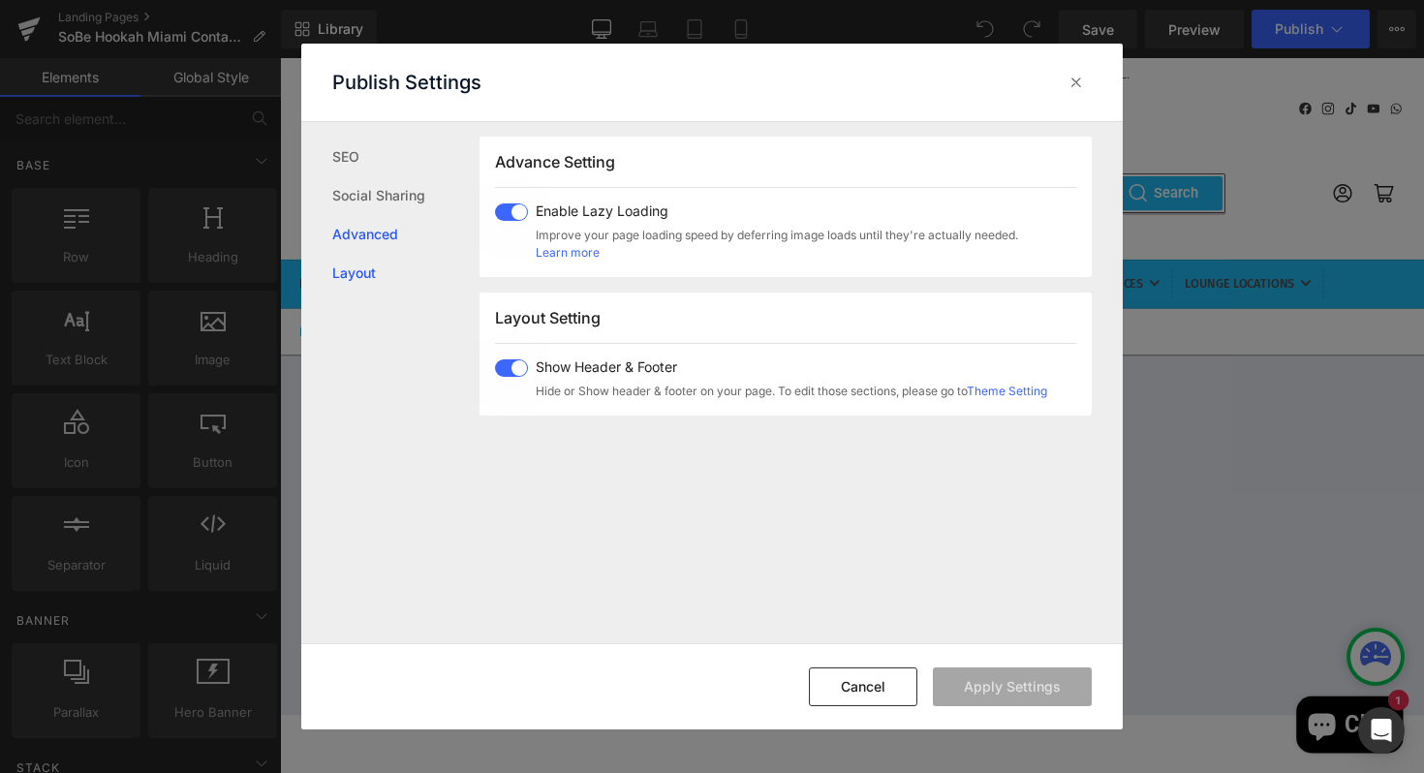
click at [362, 273] on link "Layout" at bounding box center [405, 273] width 147 height 39
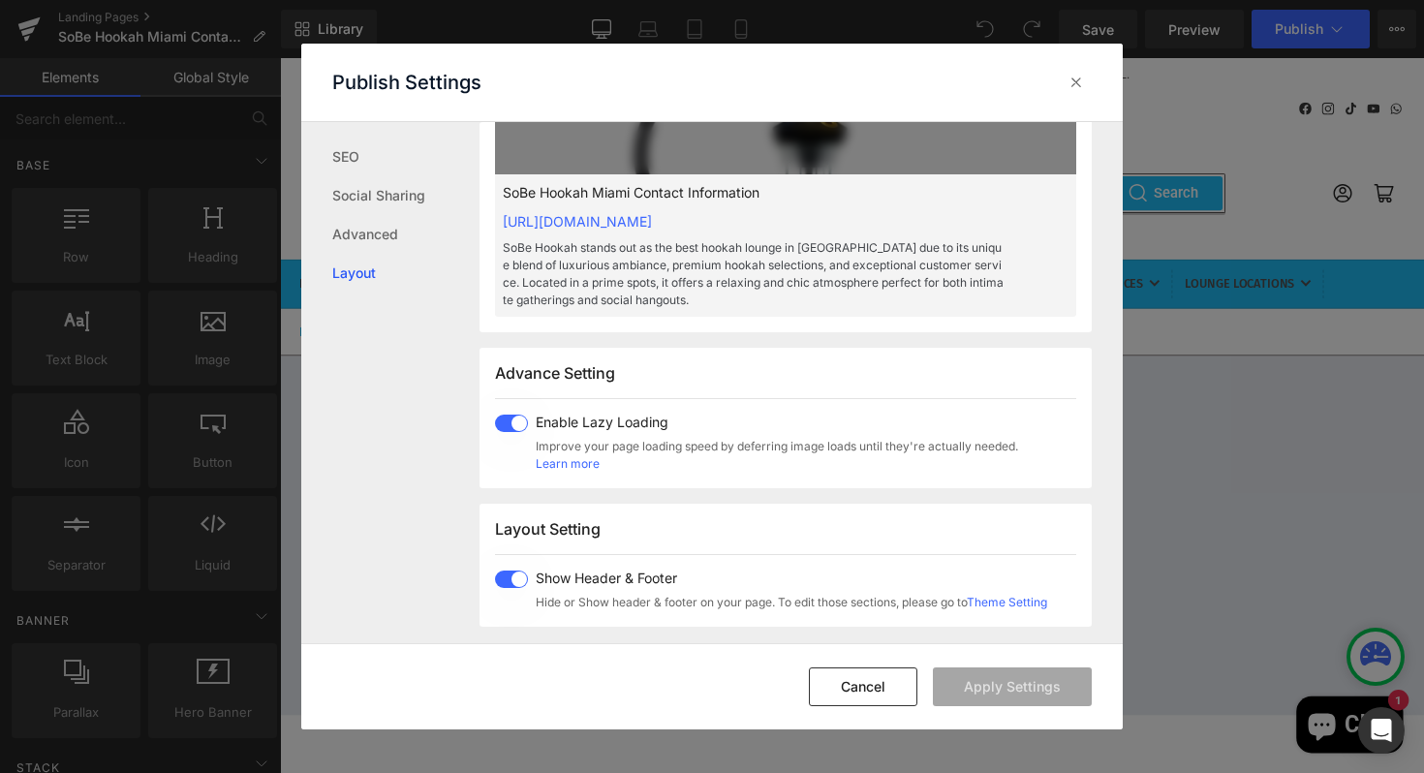
scroll to position [0, 0]
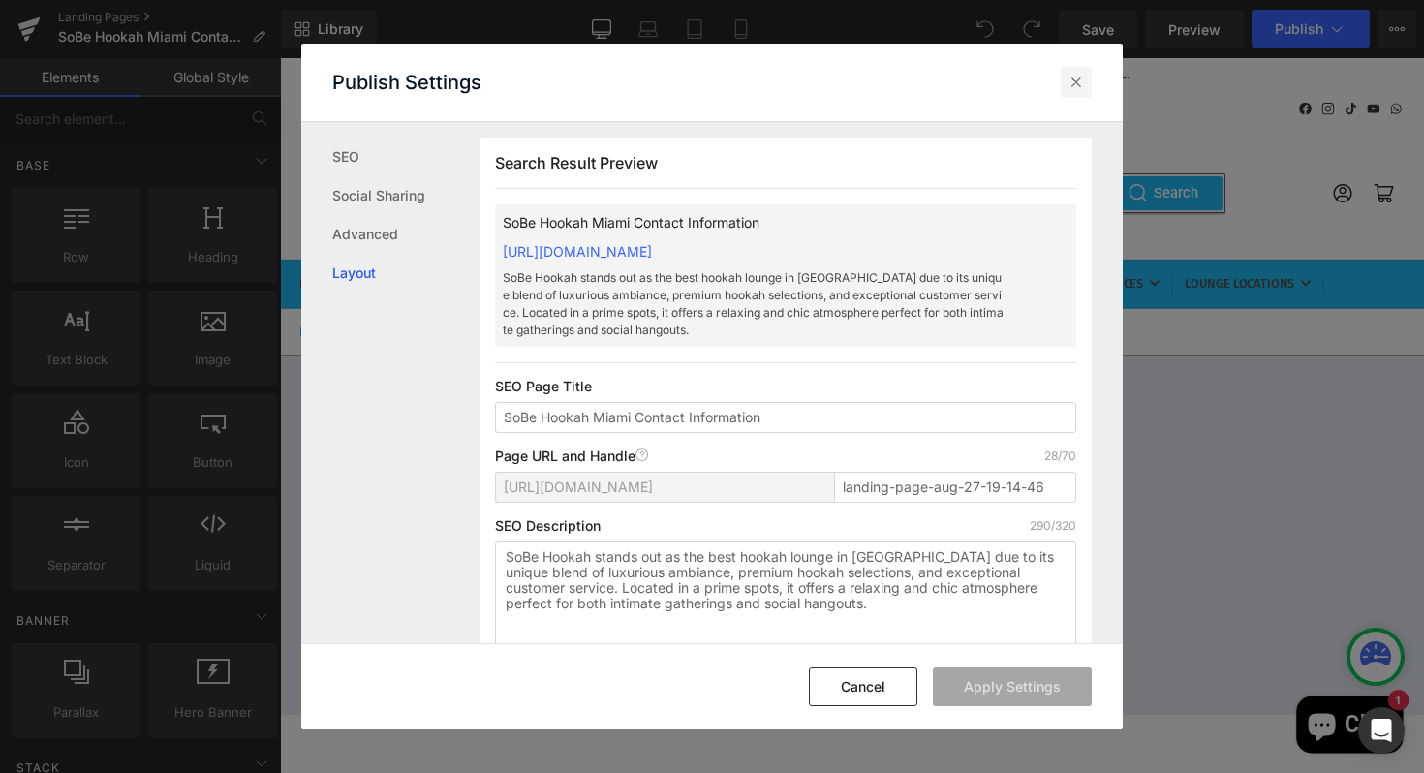
click at [1078, 81] on icon at bounding box center [1075, 82] width 19 height 19
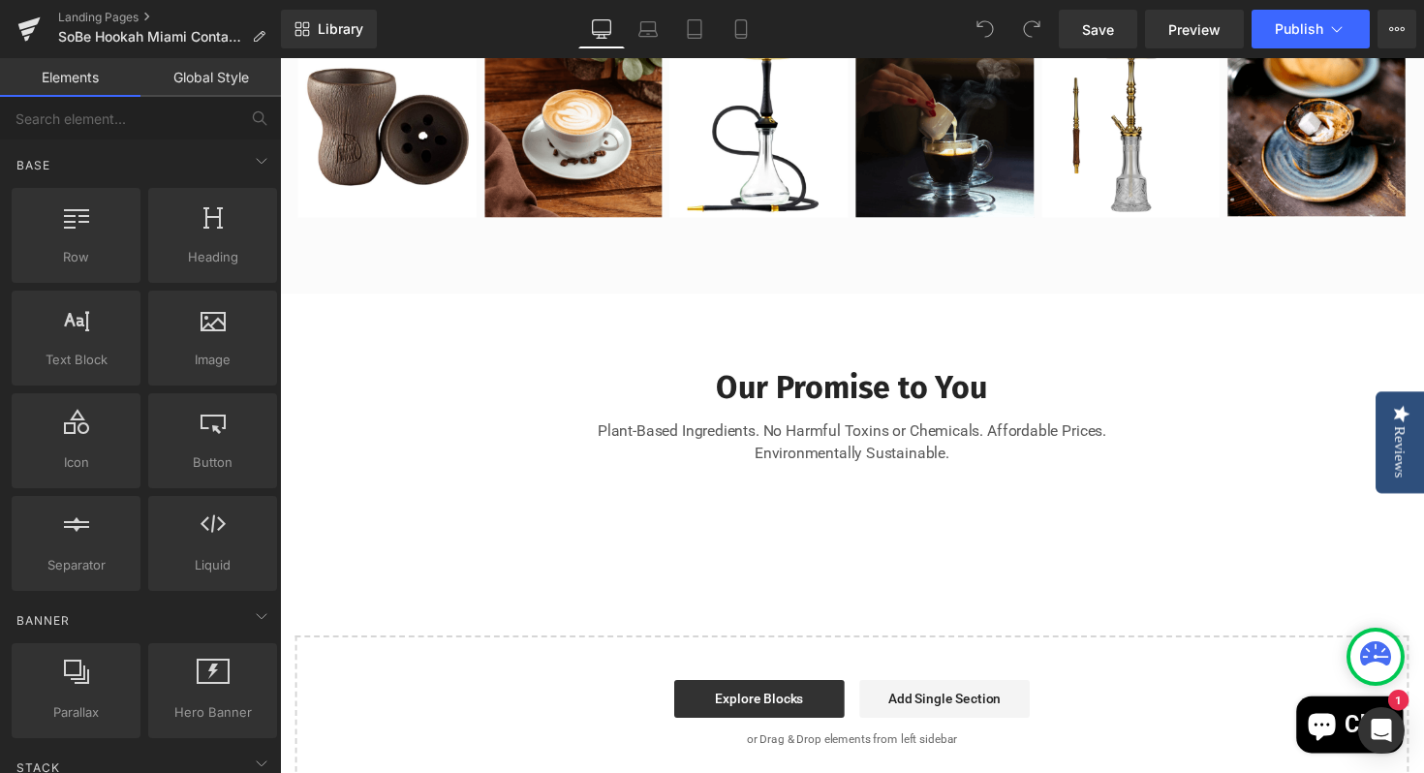
scroll to position [1673, 0]
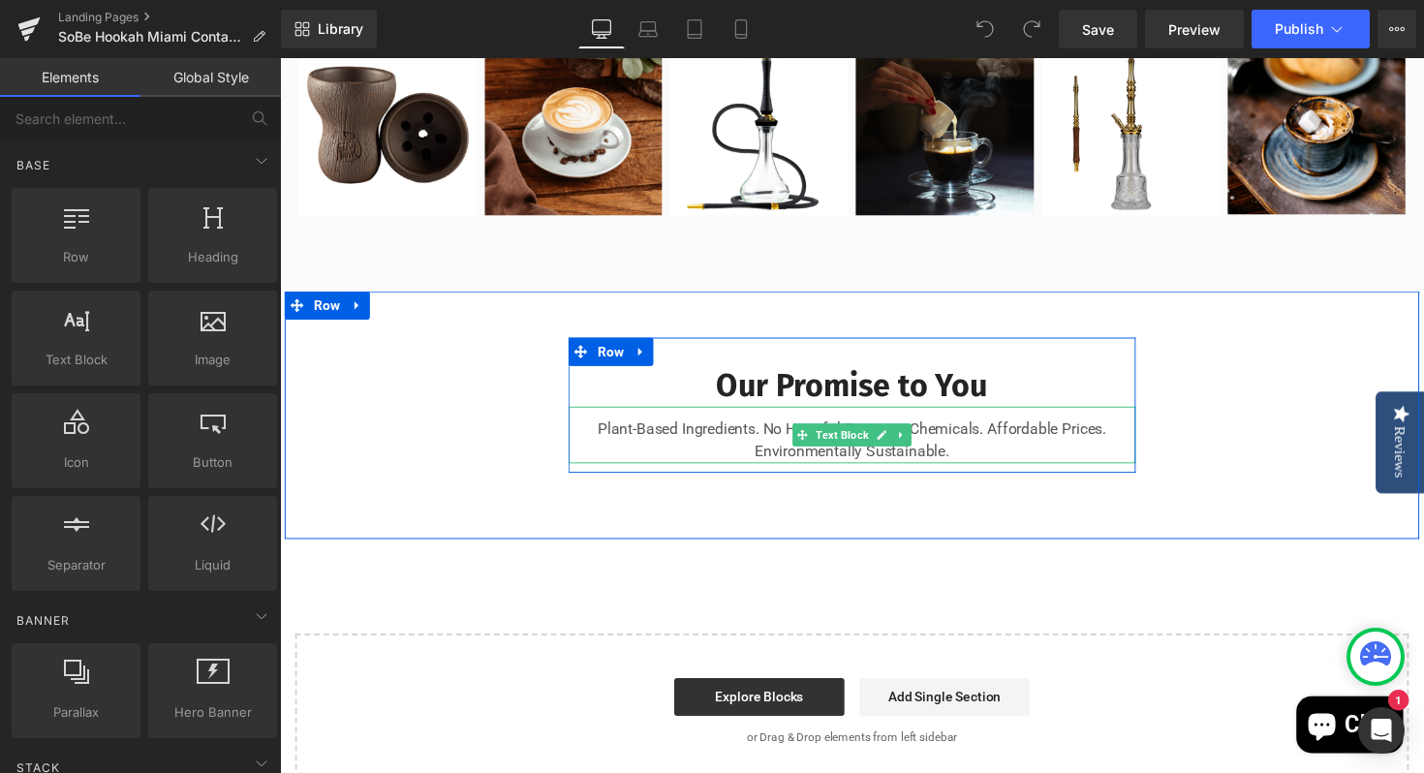
click at [981, 474] on p "Plant-Based Ingredients. No Harmful Toxins or Chemicals. Affordable Prices. Env…" at bounding box center [865, 450] width 581 height 46
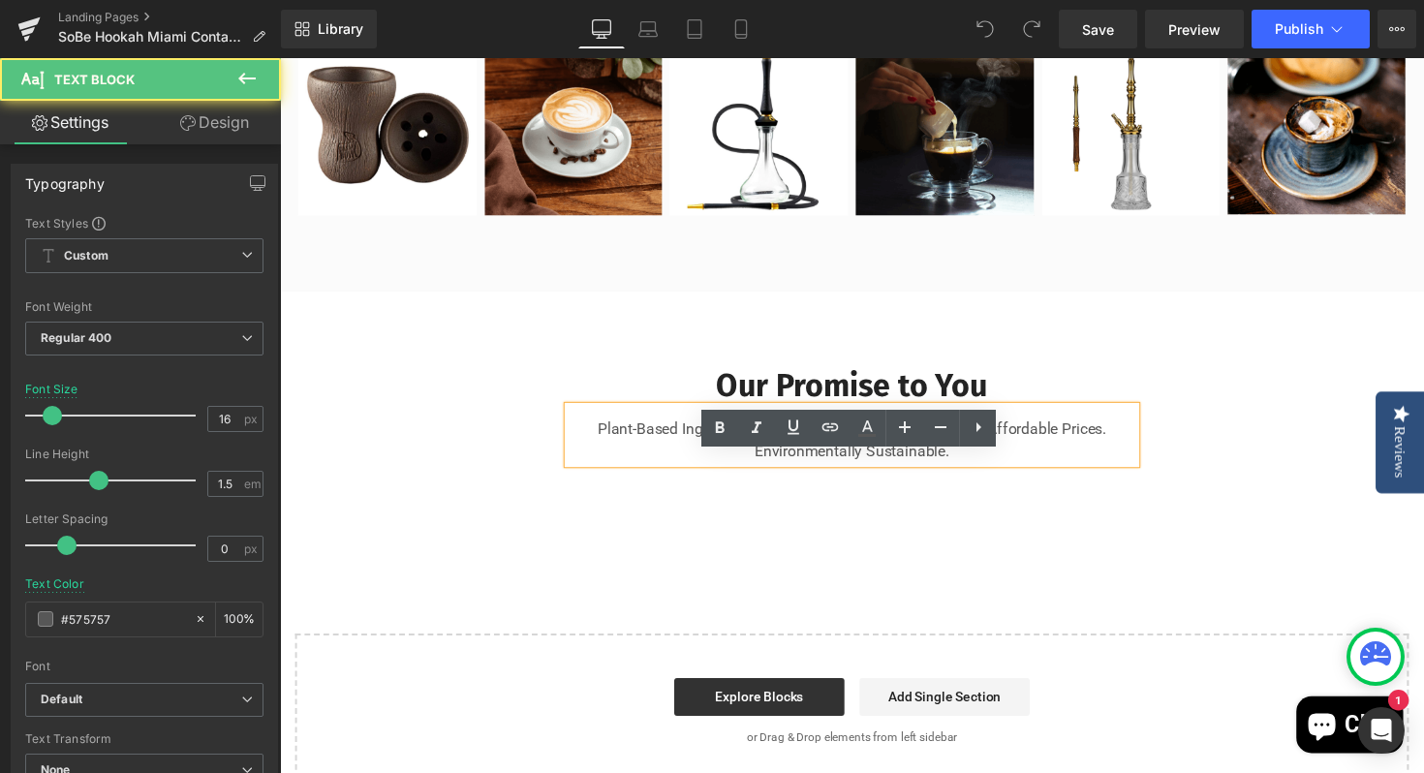
click at [969, 474] on p "Plant-Based Ingredients. No Harmful Toxins or Chemicals. Affordable Prices. Env…" at bounding box center [865, 450] width 581 height 46
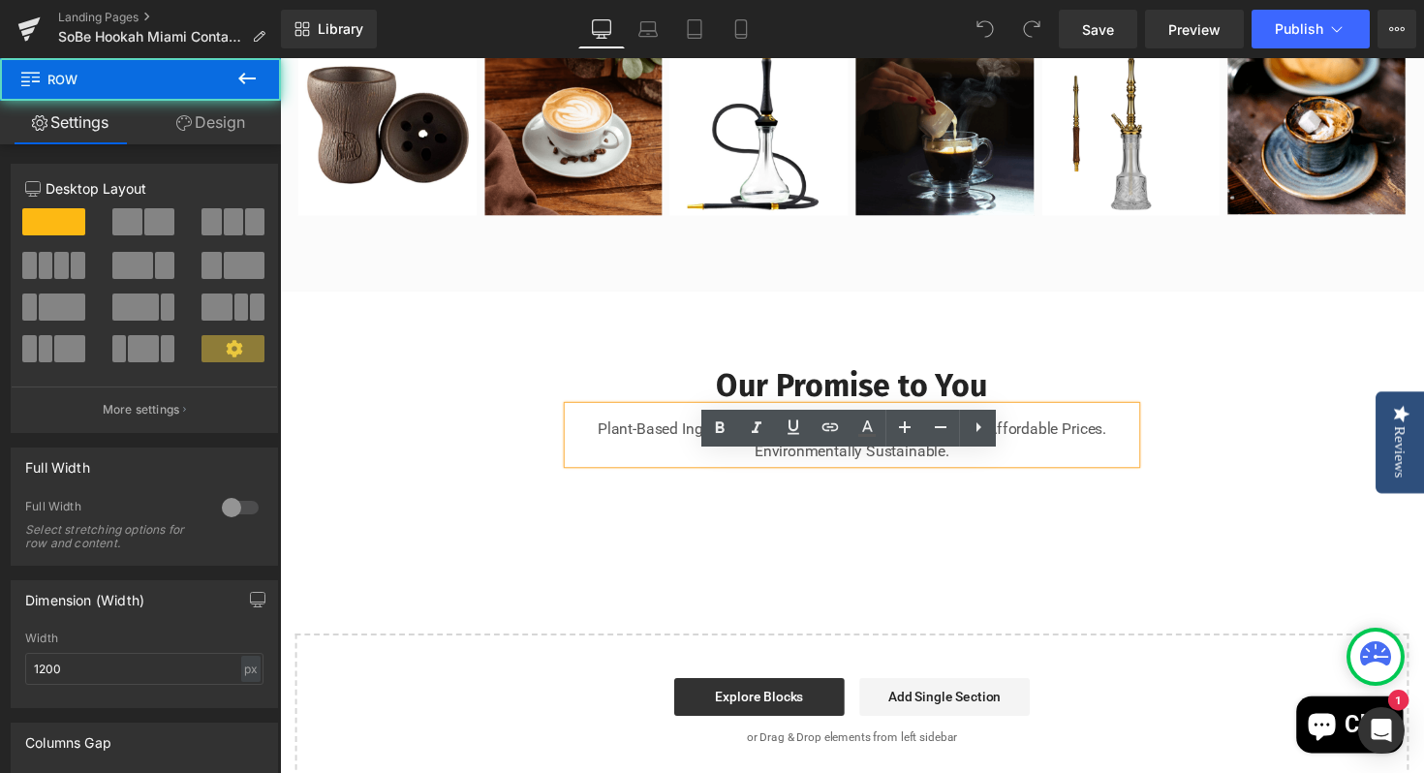
click at [950, 551] on div "Our Promise to You Heading Plant-Based Ingredients. No Harmful Toxins or Chemic…" at bounding box center [866, 424] width 1162 height 254
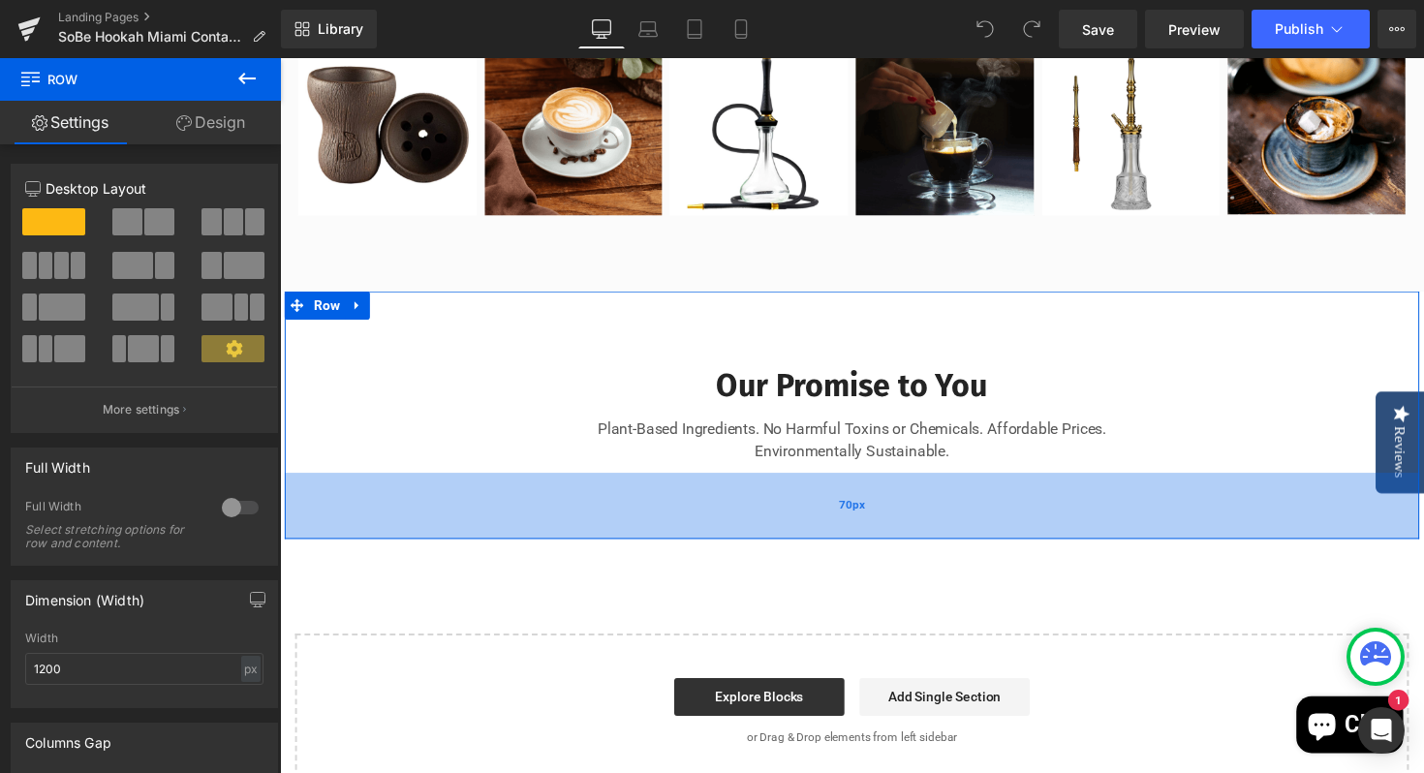
click at [930, 546] on div "70px" at bounding box center [866, 517] width 1162 height 68
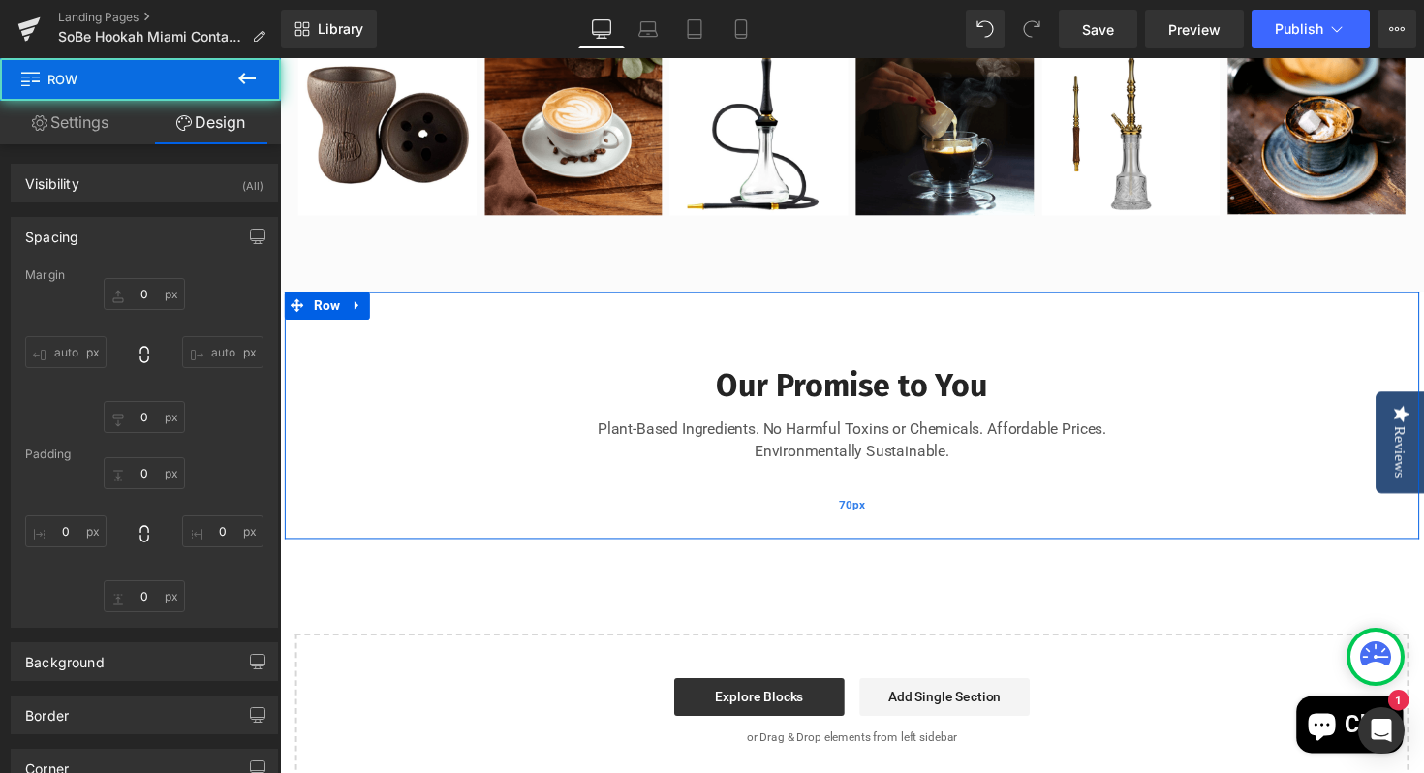
type input "0"
type input "49"
type input "0"
type input "70"
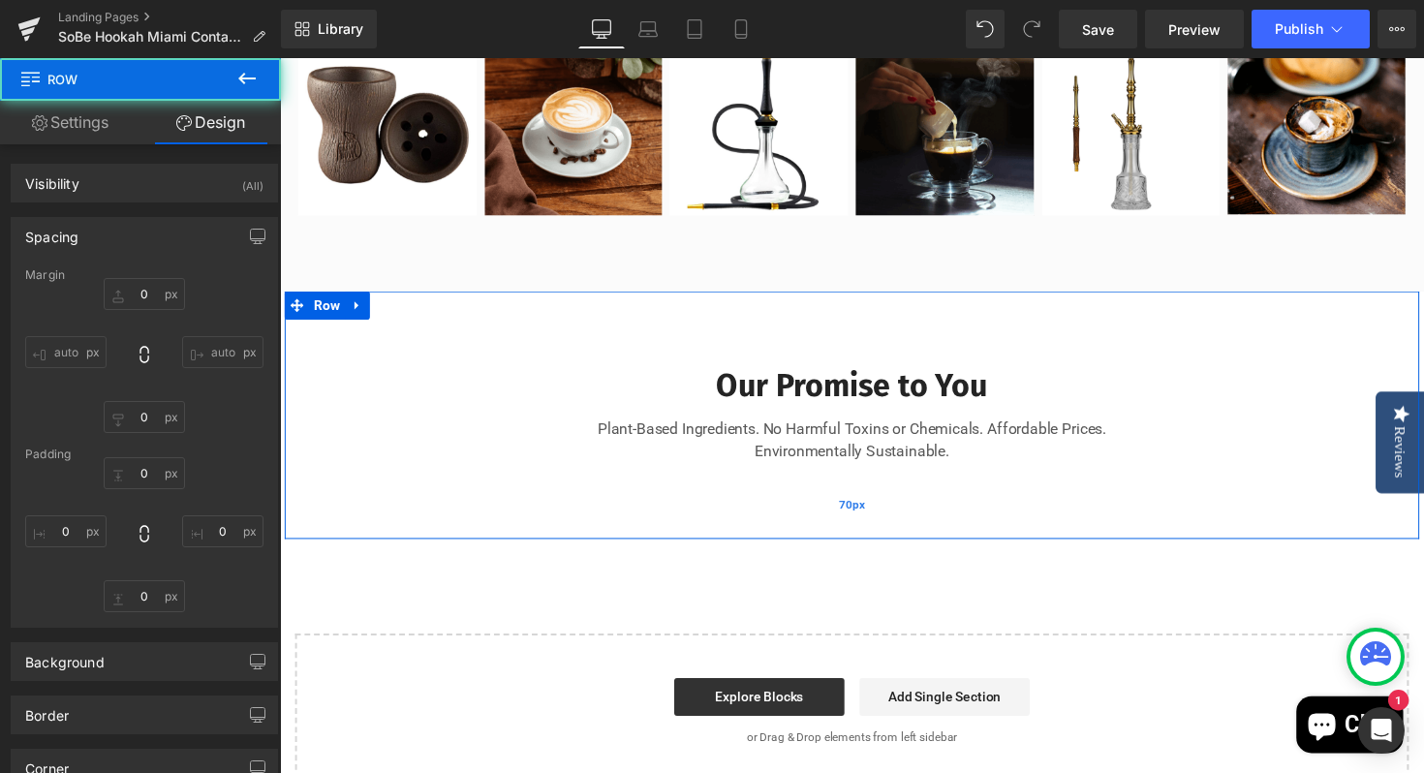
type input "0"
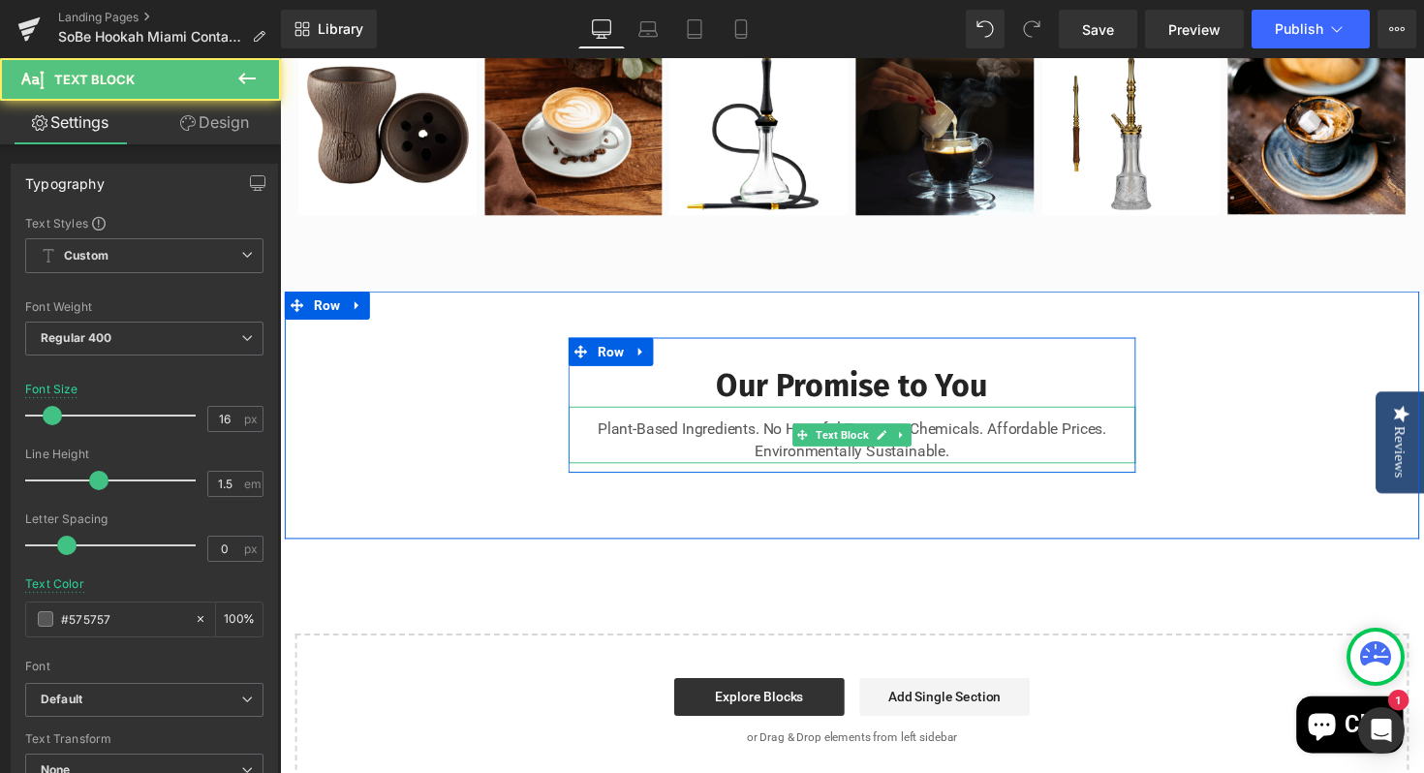
click at [766, 474] on p "Plant-Based Ingredients. No Harmful Toxins or Chemicals. Affordable Prices. Env…" at bounding box center [865, 450] width 581 height 46
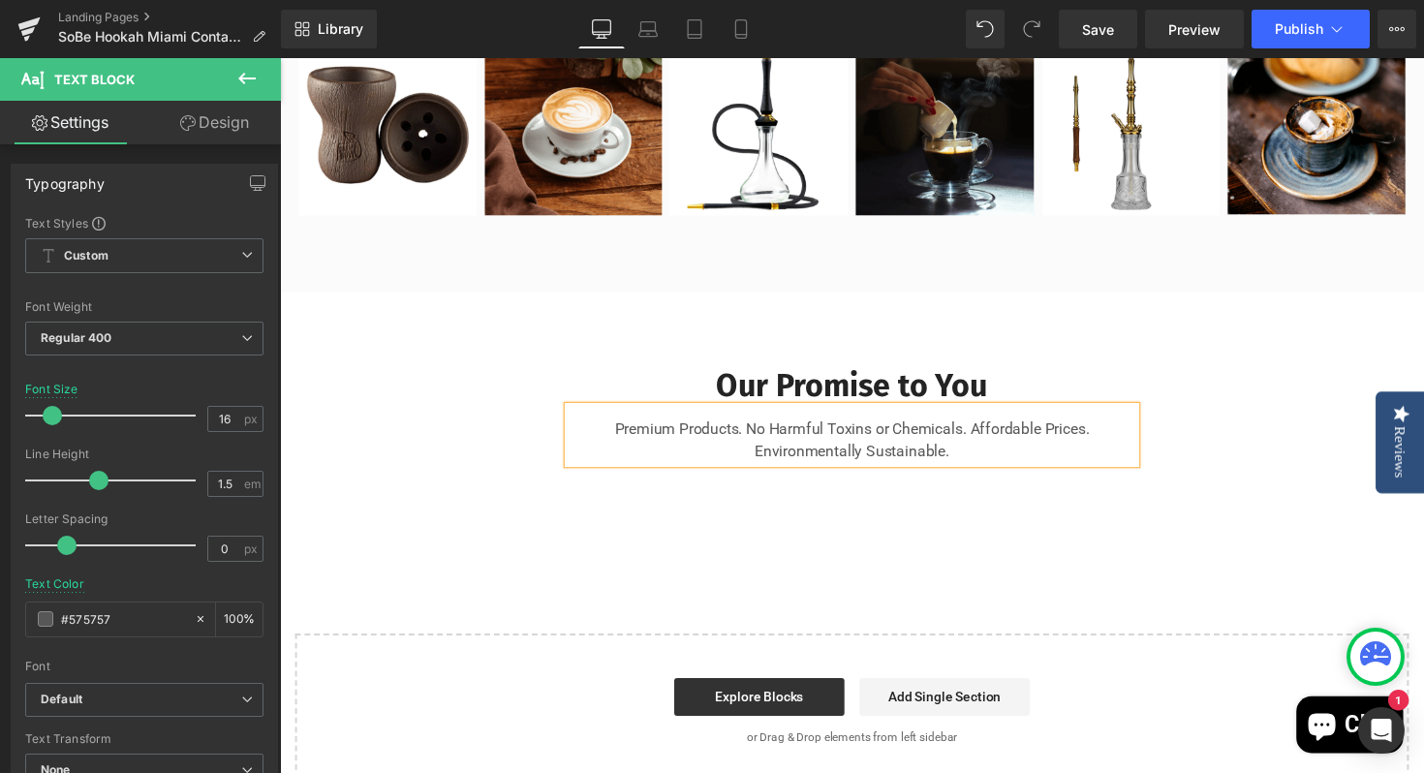
click at [1075, 551] on div "Our Promise to You Heading Premium Products. No Harmful Toxins or Chemicals. Af…" at bounding box center [866, 424] width 1162 height 254
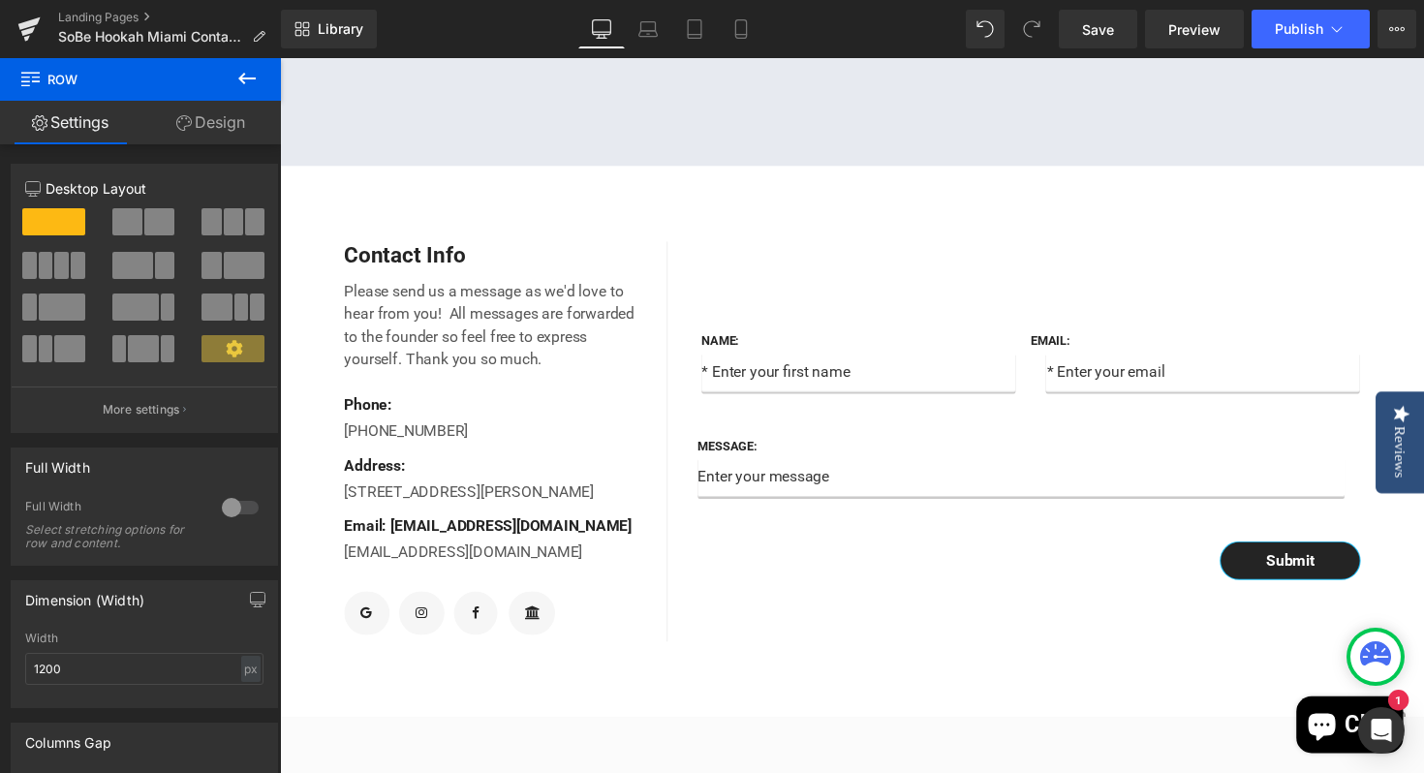
scroll to position [560, 0]
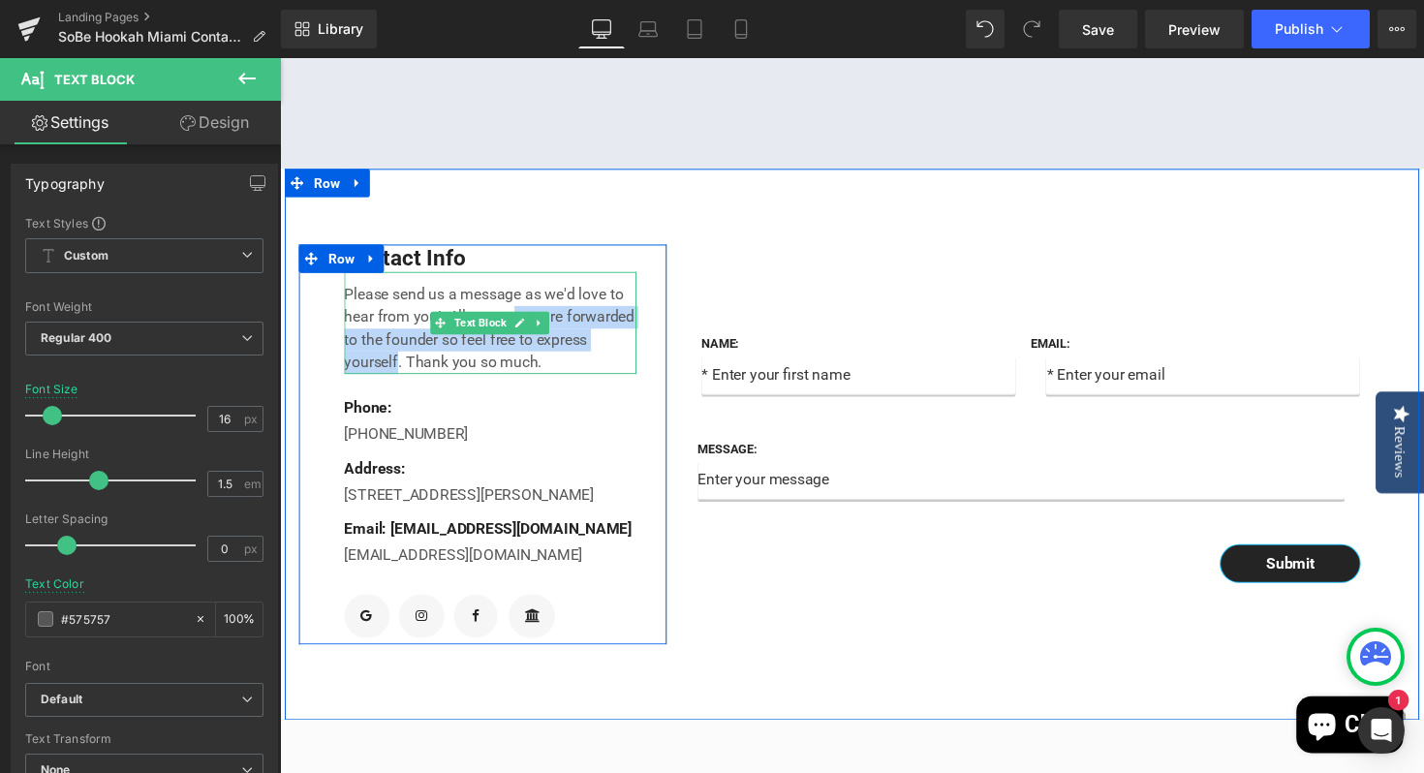
drag, startPoint x: 459, startPoint y: 419, endPoint x: 524, endPoint y: 365, distance: 84.6
click at [524, 365] on p "Please send us a message as we'd love to hear from you! All messages are forwar…" at bounding box center [495, 335] width 299 height 93
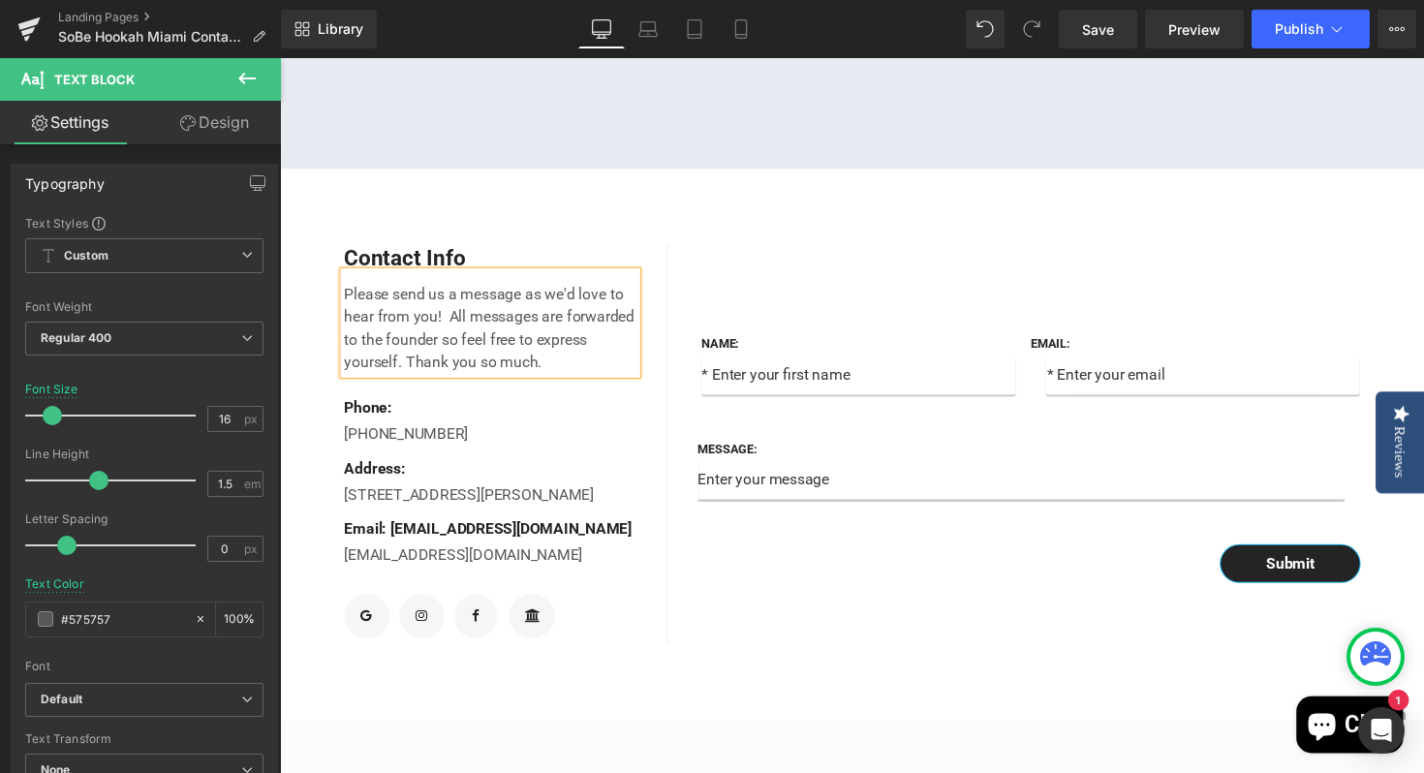
click at [463, 382] on p "Please send us a message as we'd love to hear from you! All messages are forwar…" at bounding box center [495, 335] width 299 height 93
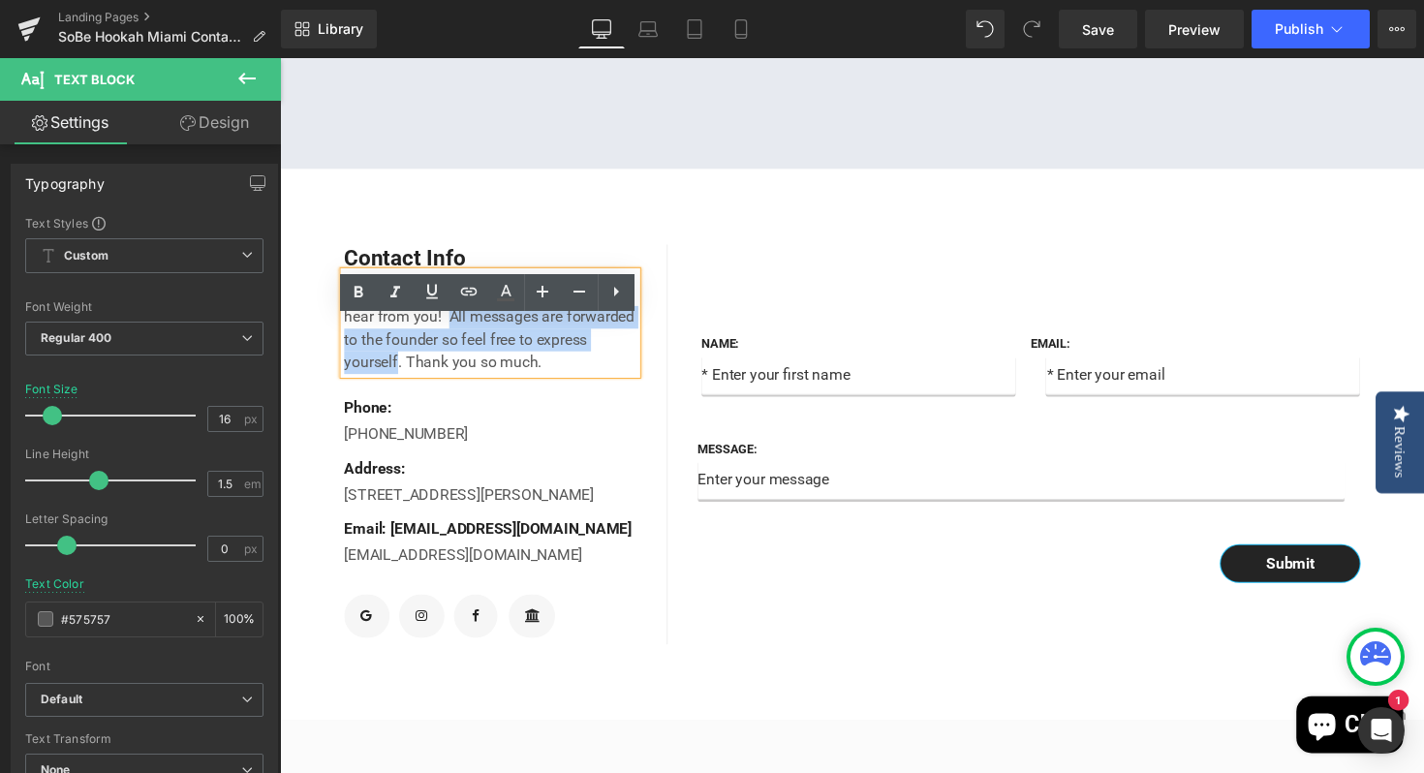
drag, startPoint x: 457, startPoint y: 421, endPoint x: 454, endPoint y: 375, distance: 46.6
click at [454, 375] on p "Please send us a message as we'd love to hear from you! All messages are forwar…" at bounding box center [495, 335] width 299 height 93
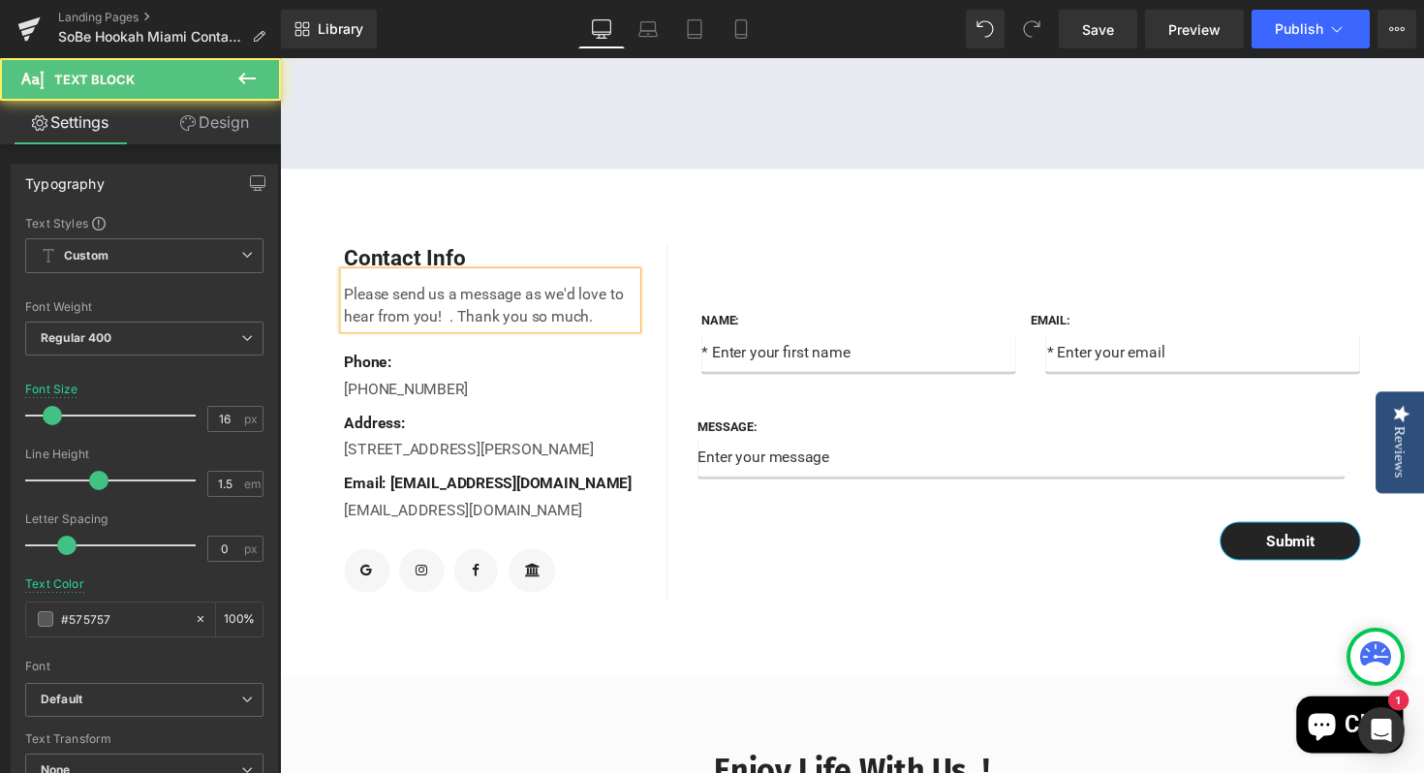
click at [459, 335] on p "Please send us a message as we'd love to hear from you! . Thank you so much." at bounding box center [495, 312] width 299 height 46
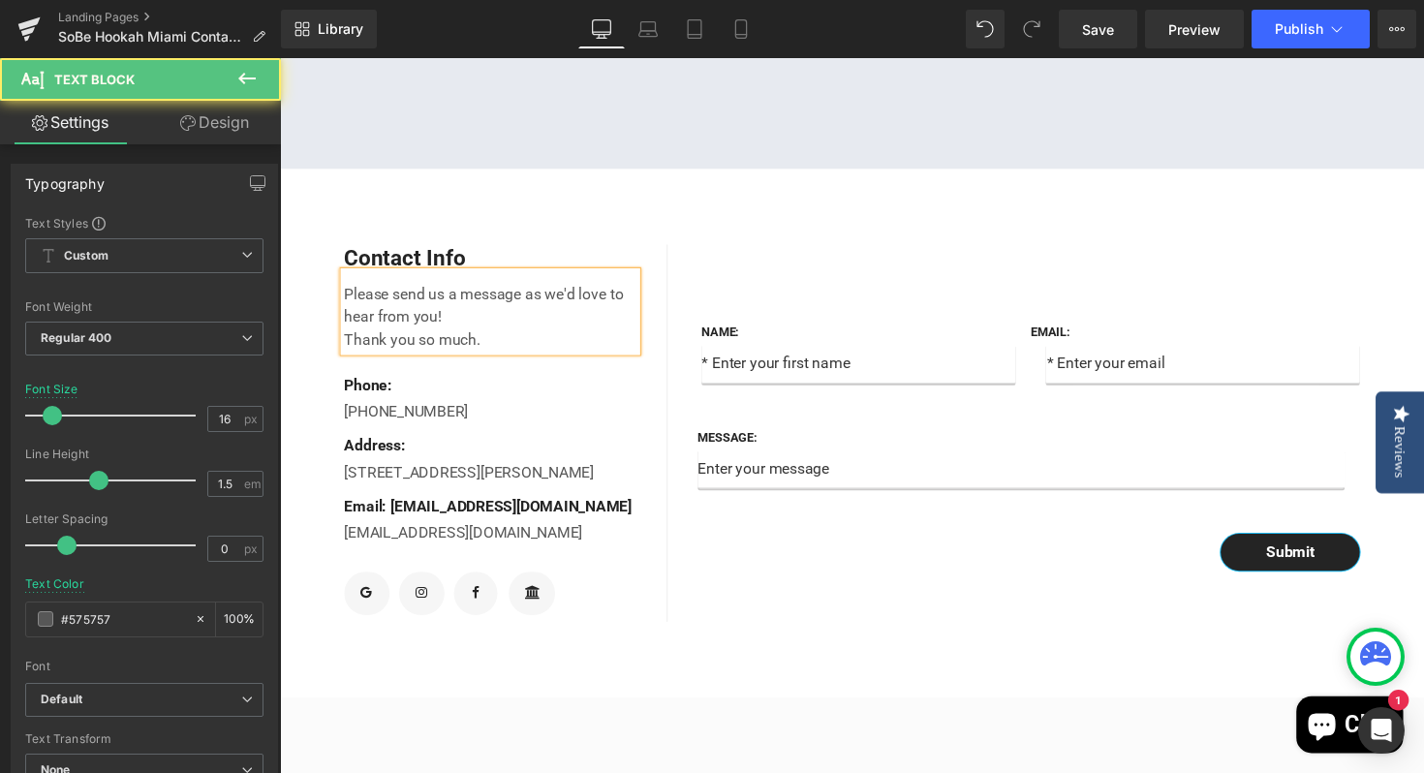
click at [351, 358] on p "Thank you so much." at bounding box center [495, 346] width 299 height 23
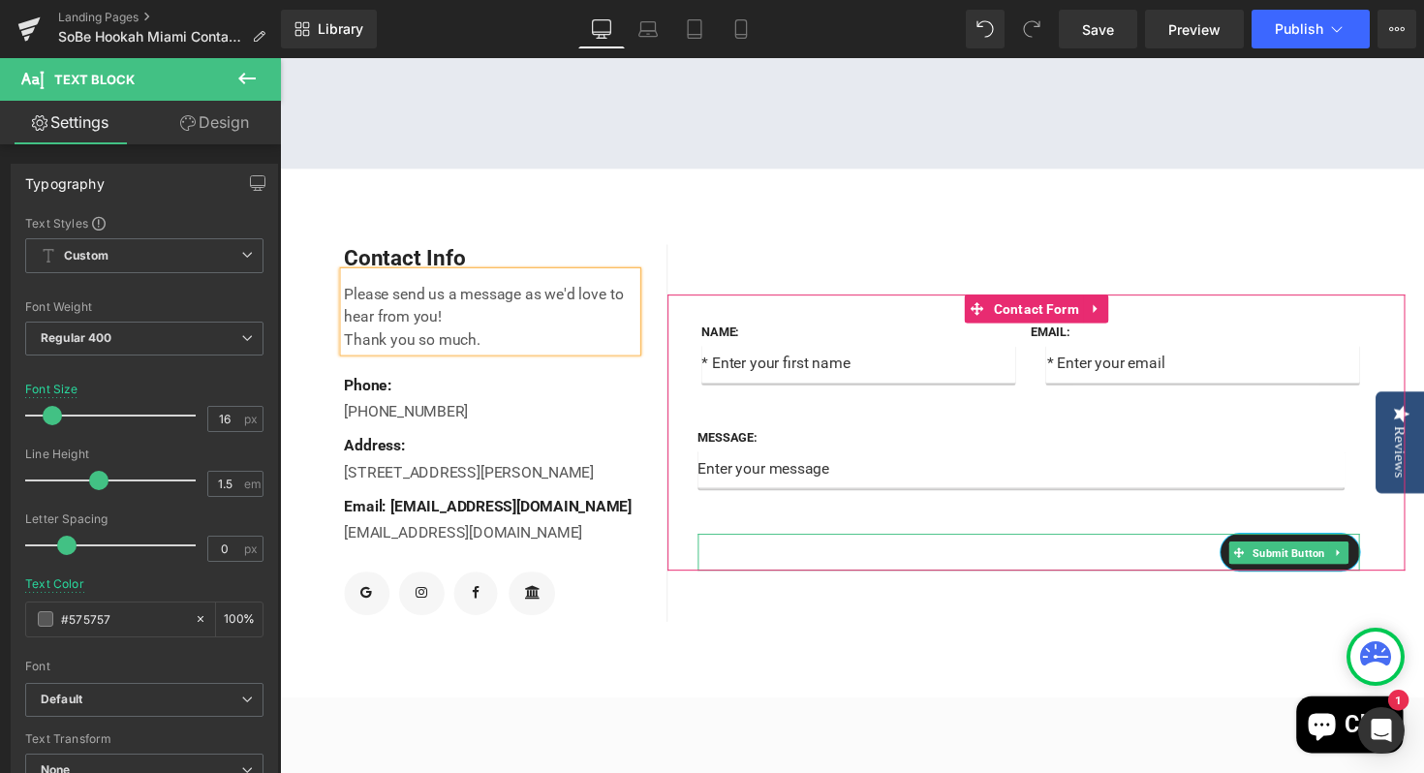
click at [822, 583] on div "Submit" at bounding box center [1047, 564] width 678 height 38
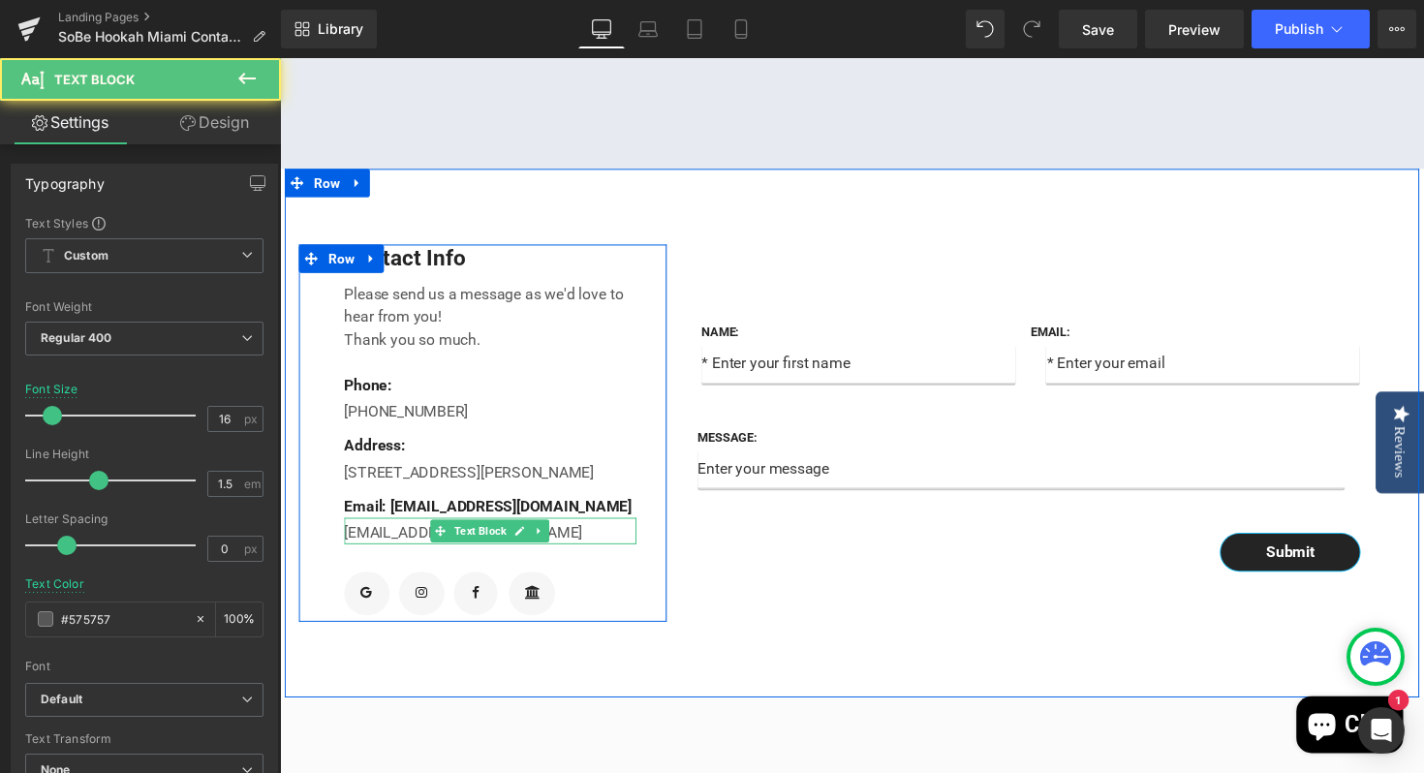
click at [386, 556] on p "[EMAIL_ADDRESS][DOMAIN_NAME]" at bounding box center [495, 544] width 299 height 23
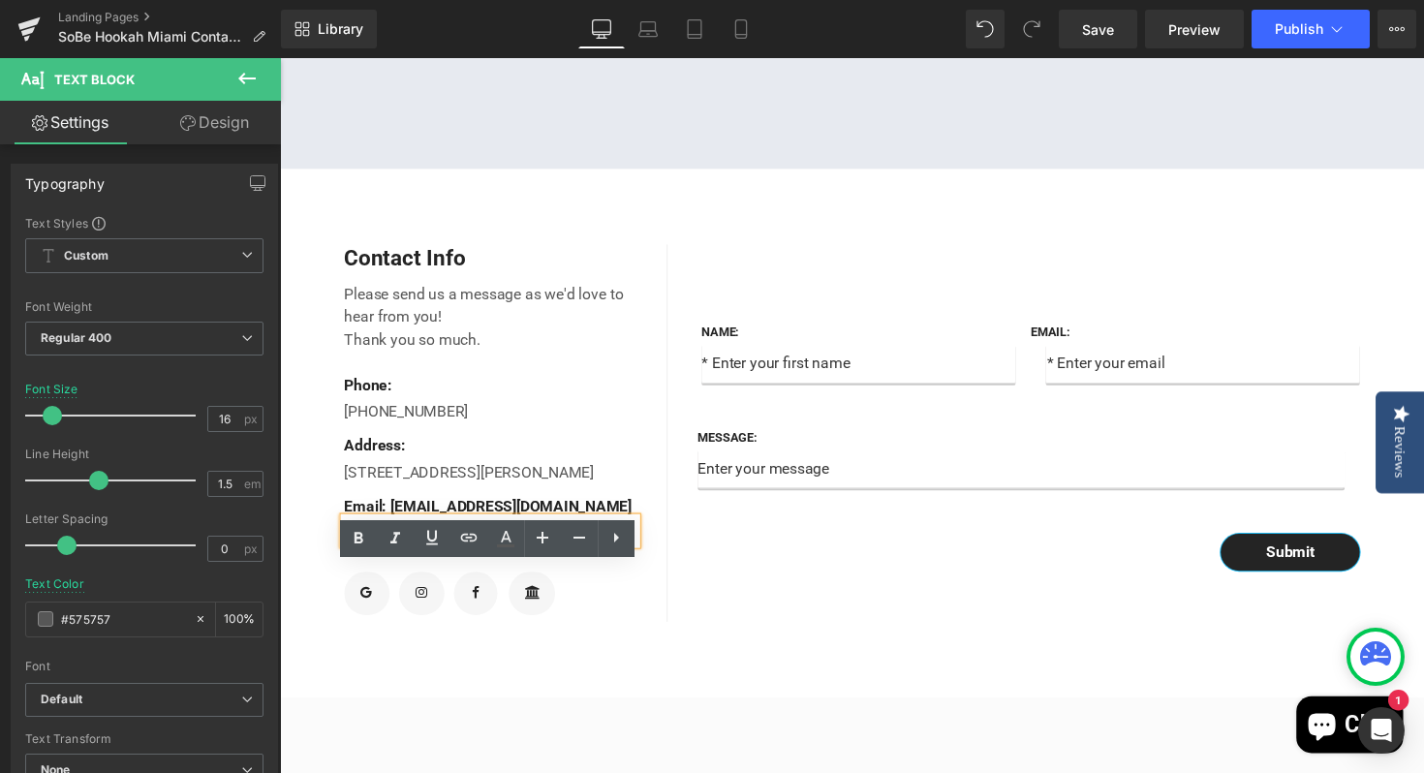
drag, startPoint x: 530, startPoint y: 598, endPoint x: 340, endPoint y: 597, distance: 189.8
click at [346, 556] on div "[EMAIL_ADDRESS][DOMAIN_NAME]" at bounding box center [495, 542] width 299 height 27
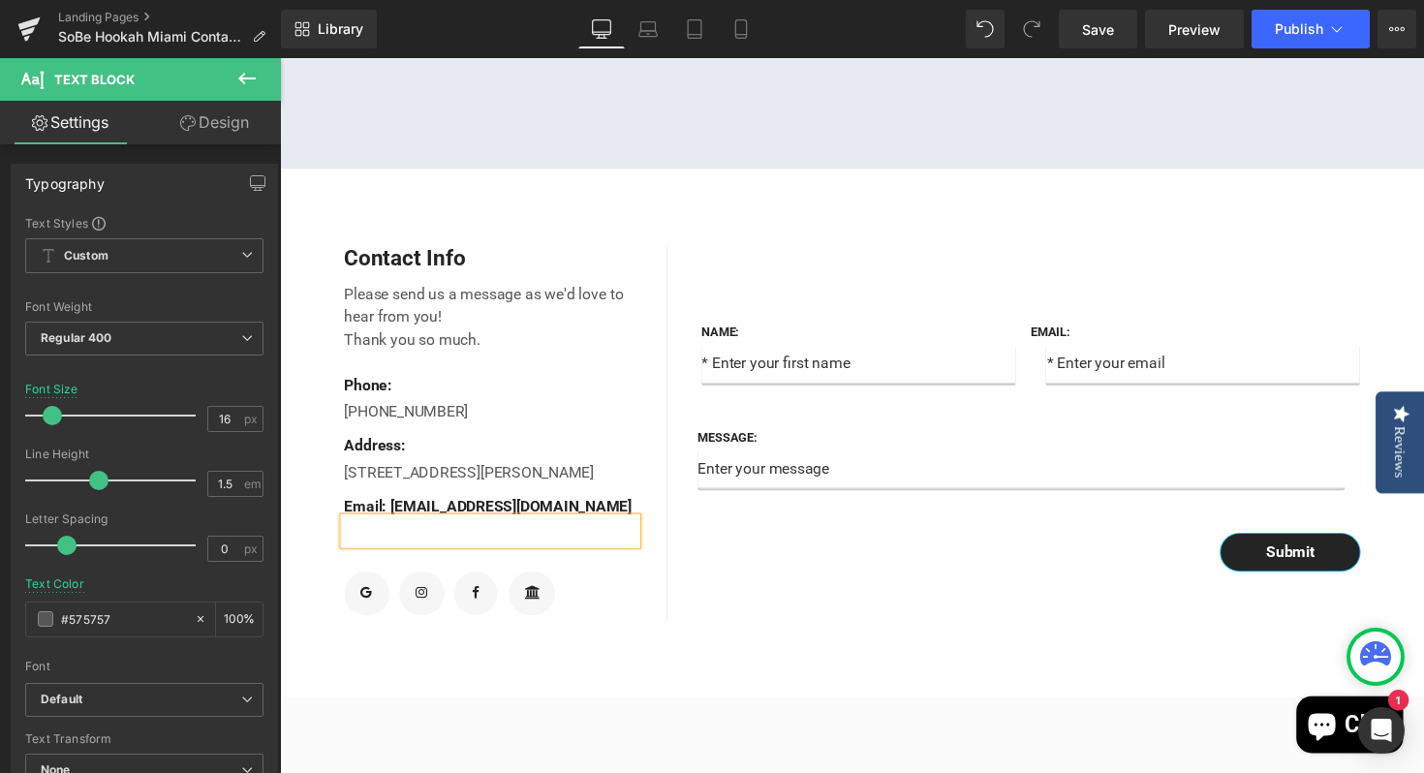
click at [785, 635] on div "Name: Text Block Text Field Email: Text Block Email Field Row Message: Text Blo…" at bounding box center [1055, 442] width 756 height 386
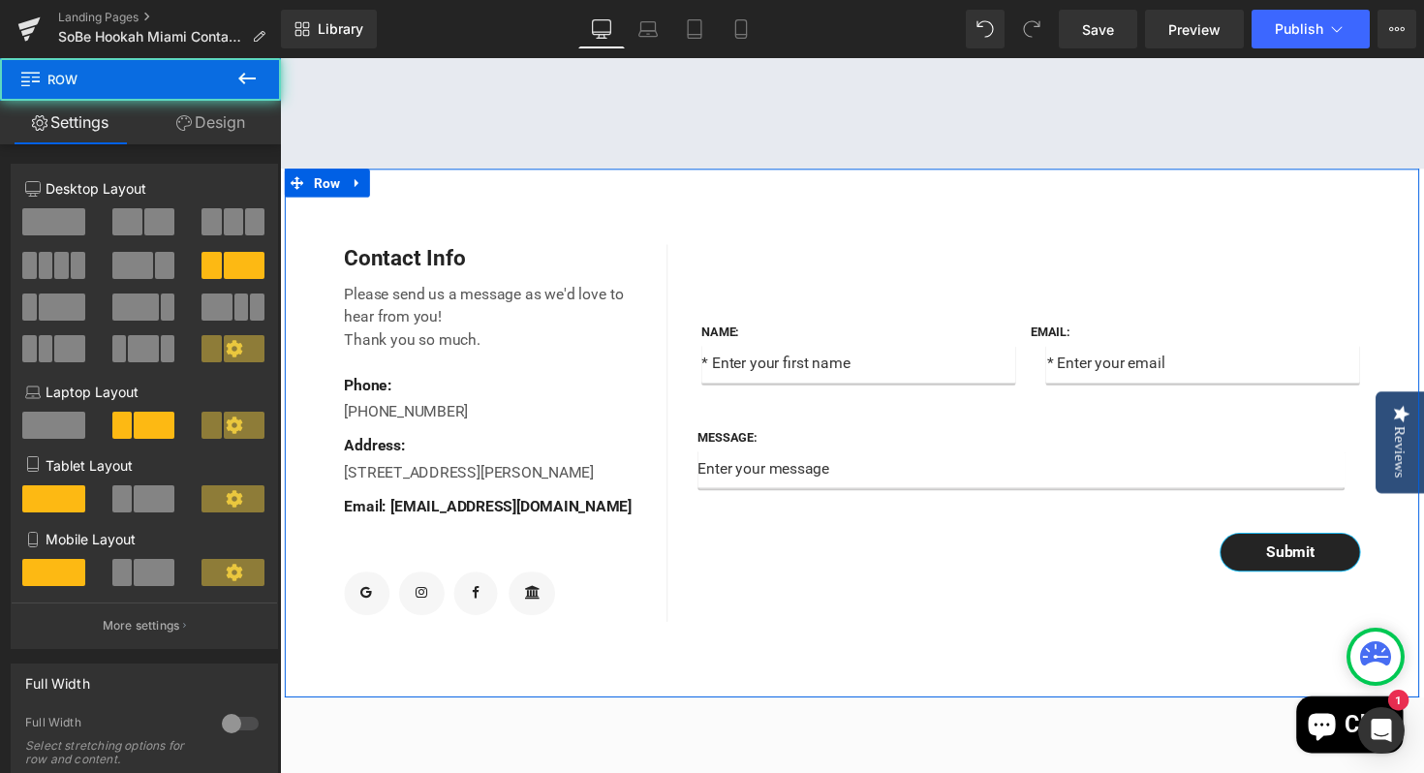
click at [858, 695] on div "Contact Info Text Block Please send us a message as we'd love to hear from you!…" at bounding box center [866, 441] width 1162 height 541
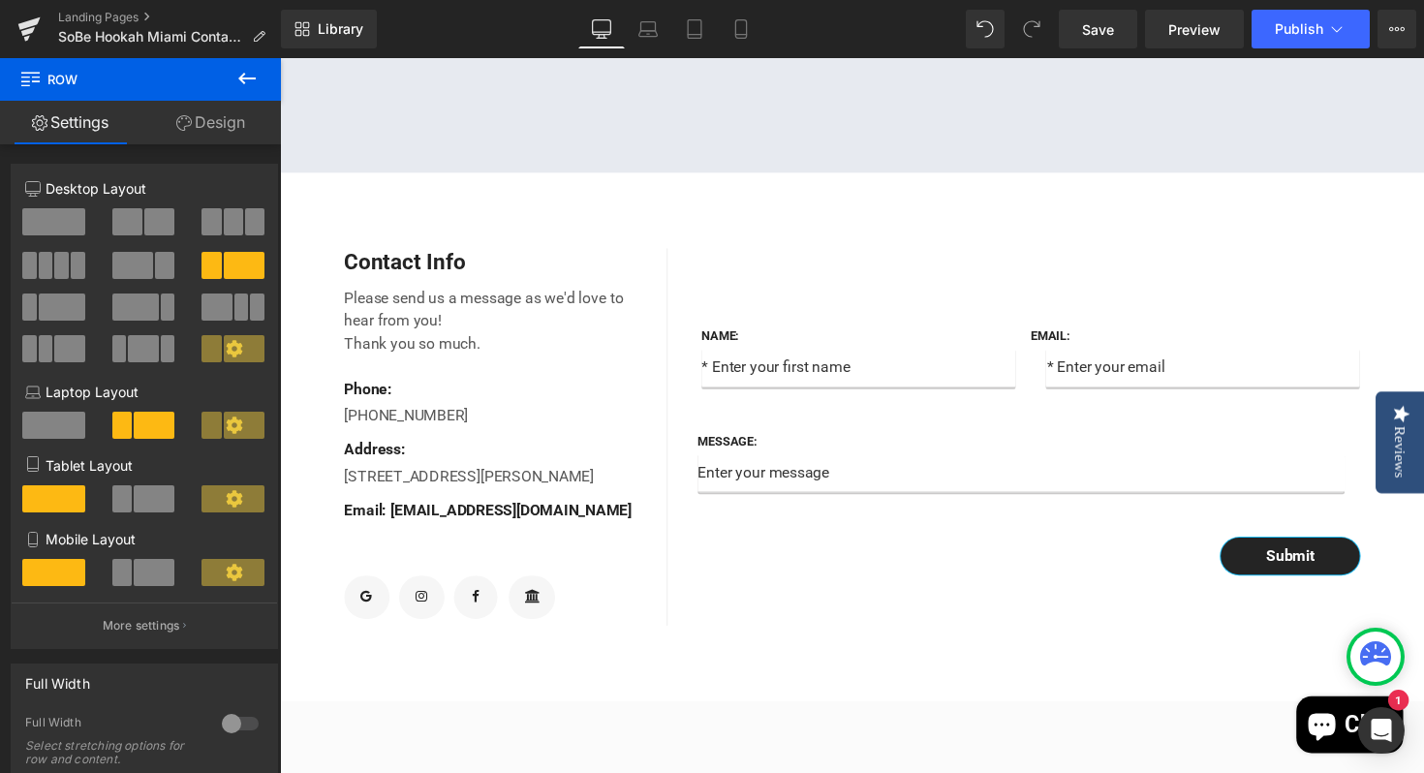
scroll to position [557, 0]
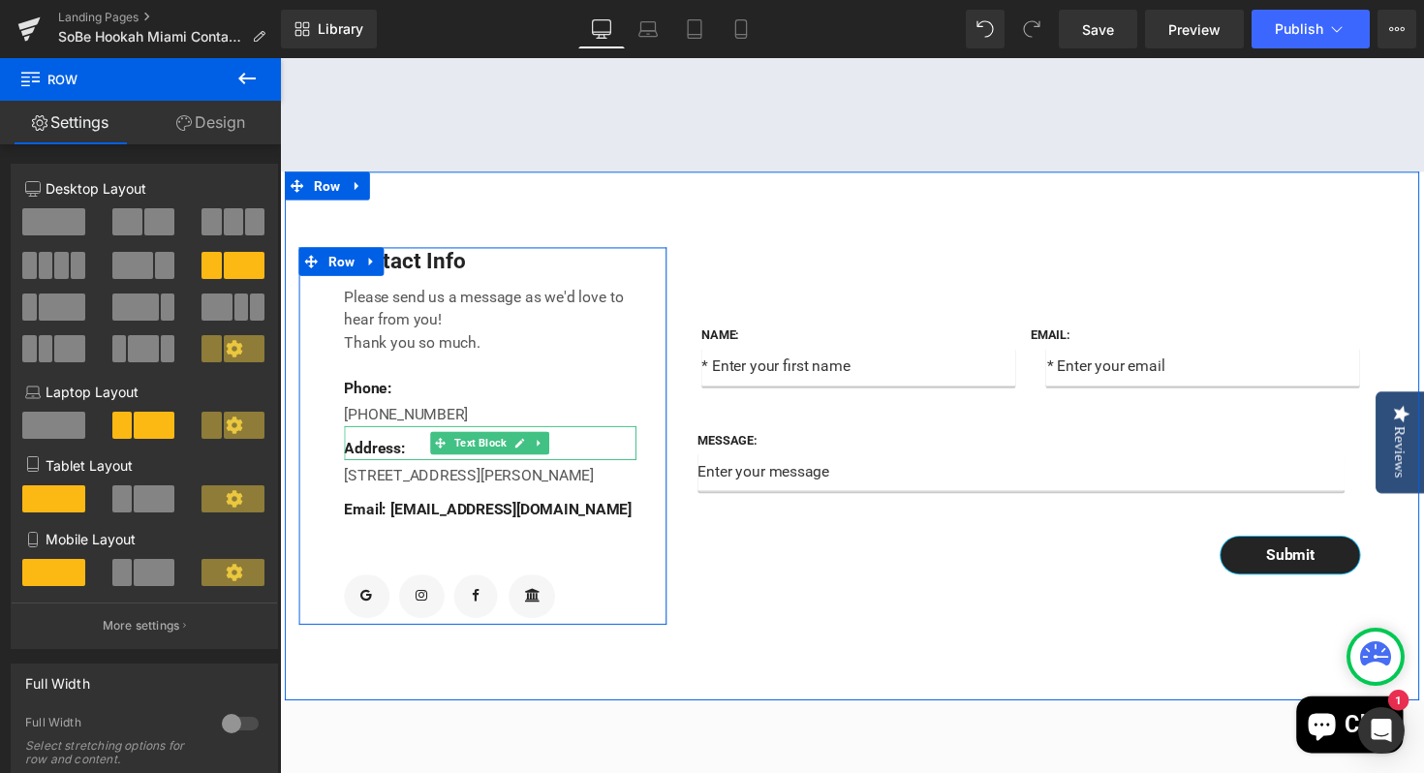
click at [409, 470] on p "Address:" at bounding box center [495, 458] width 299 height 23
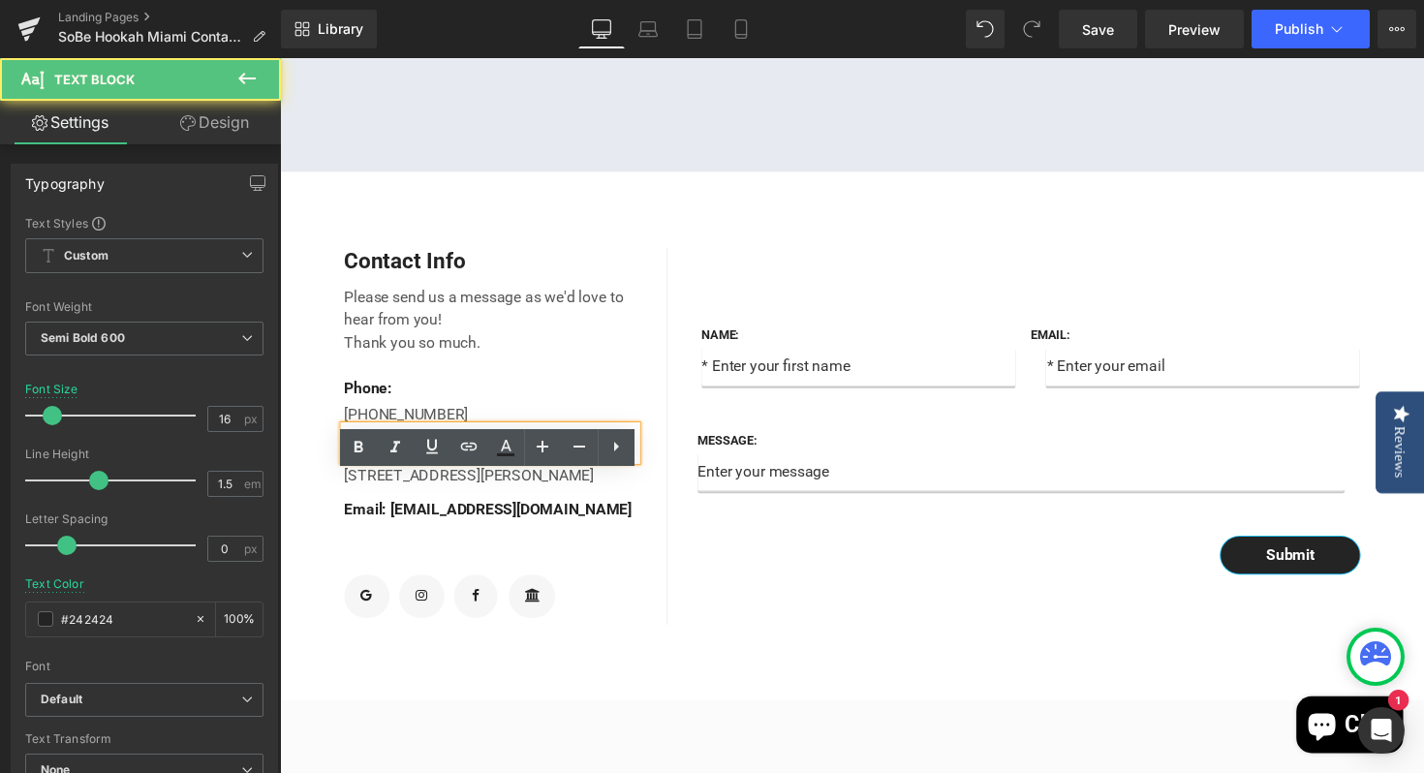
click at [409, 470] on p "Address:" at bounding box center [495, 458] width 299 height 23
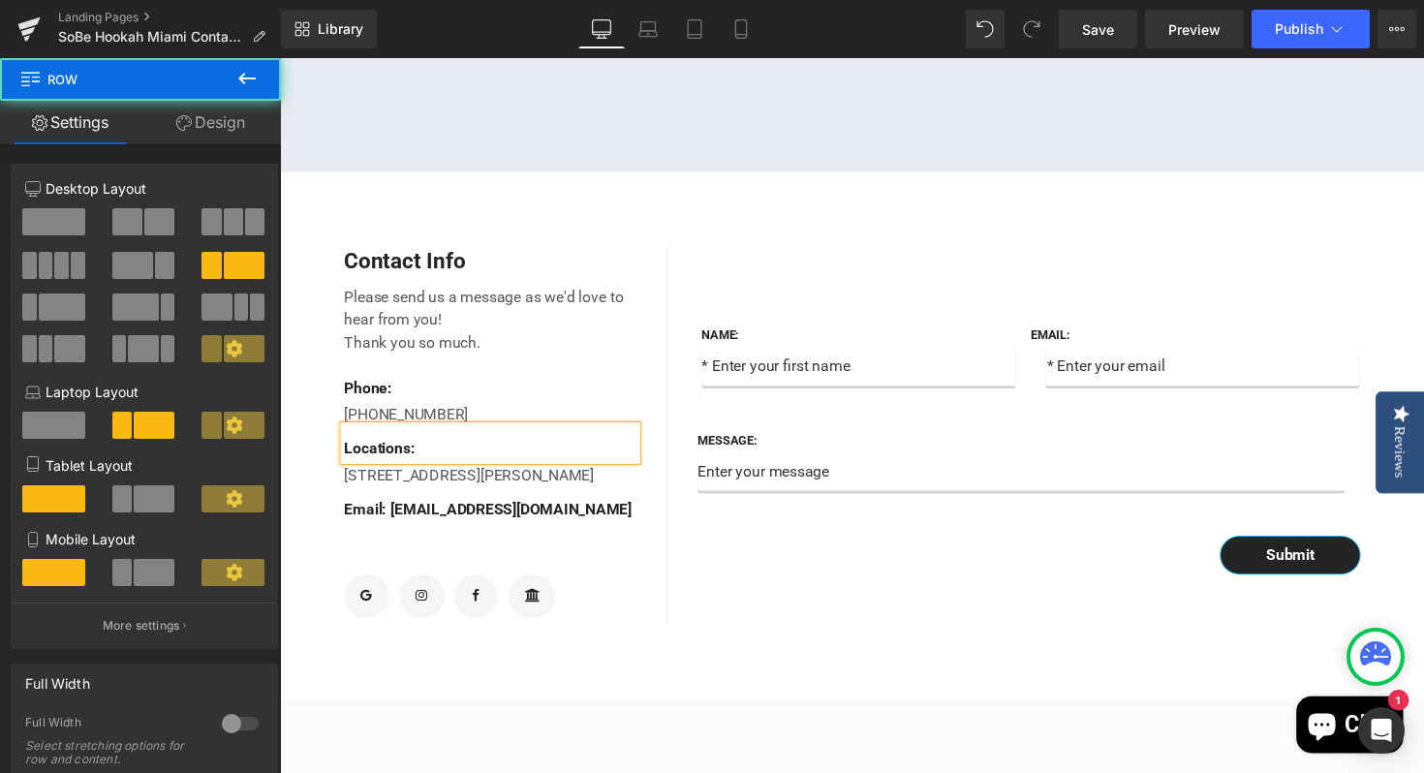
click at [850, 638] on div "Name: Text Block Text Field Email: Text Block Email Field Row Message: Text Blo…" at bounding box center [1055, 445] width 756 height 386
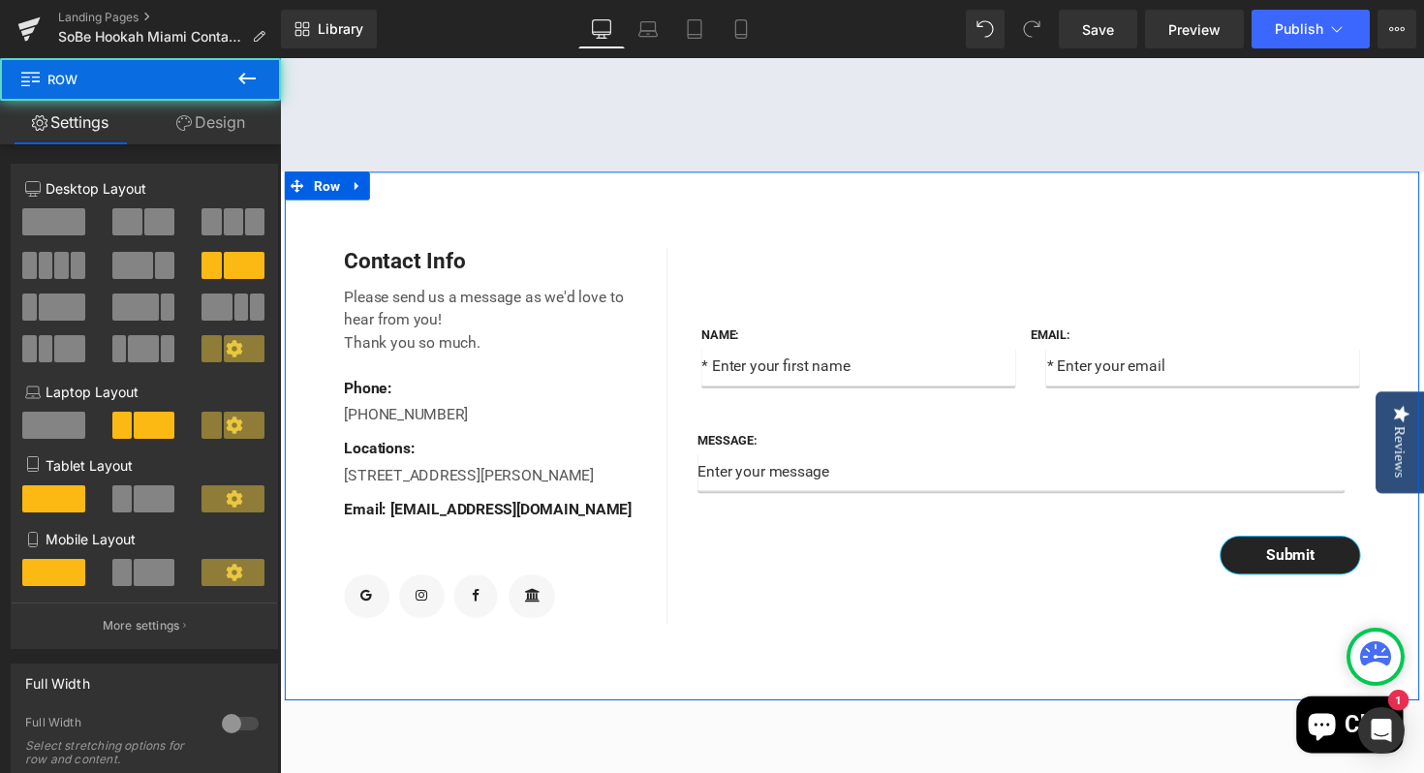
click at [828, 710] on div "Contact Info Text Block Please send us a message as we'd love to hear from you!…" at bounding box center [866, 444] width 1162 height 541
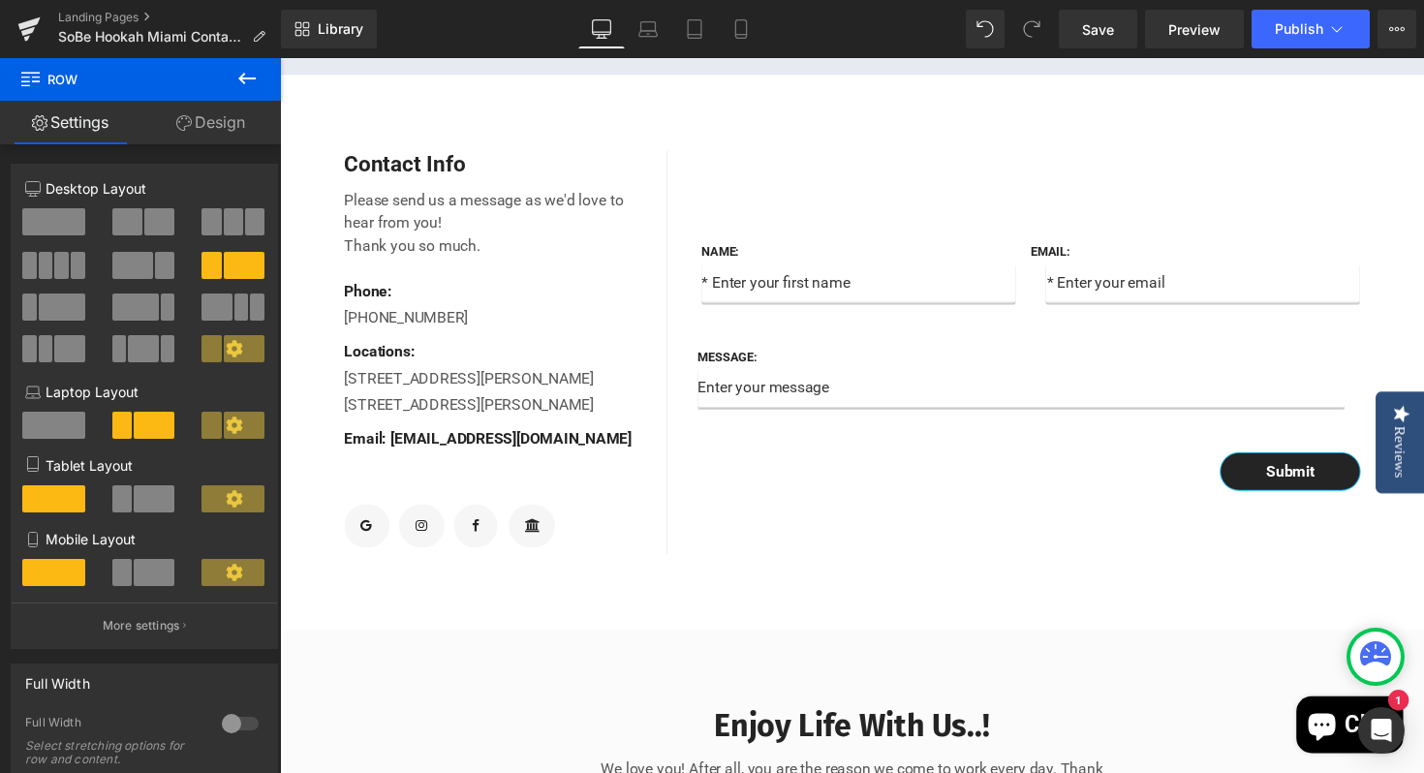
scroll to position [654, 0]
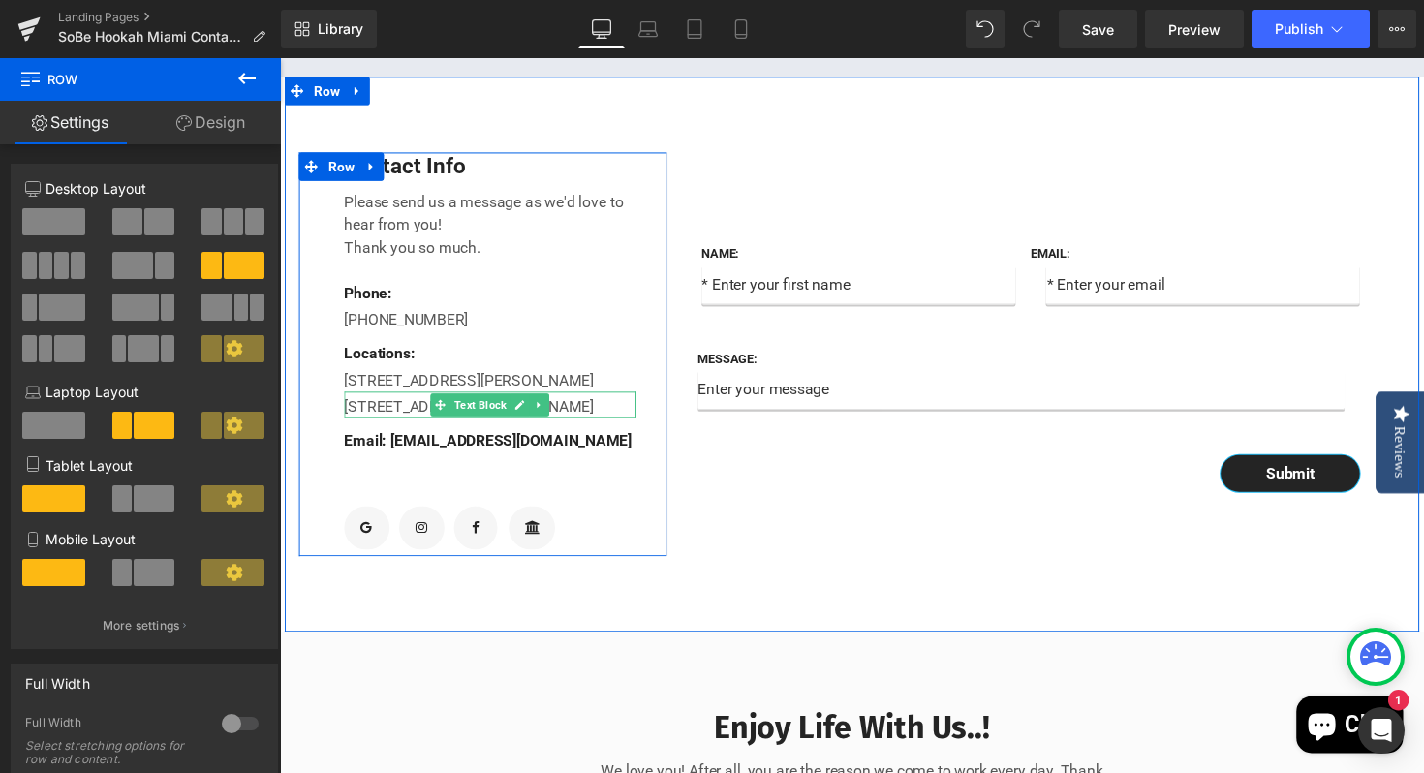
click at [378, 427] on div "[STREET_ADDRESS][PERSON_NAME]" at bounding box center [495, 413] width 299 height 27
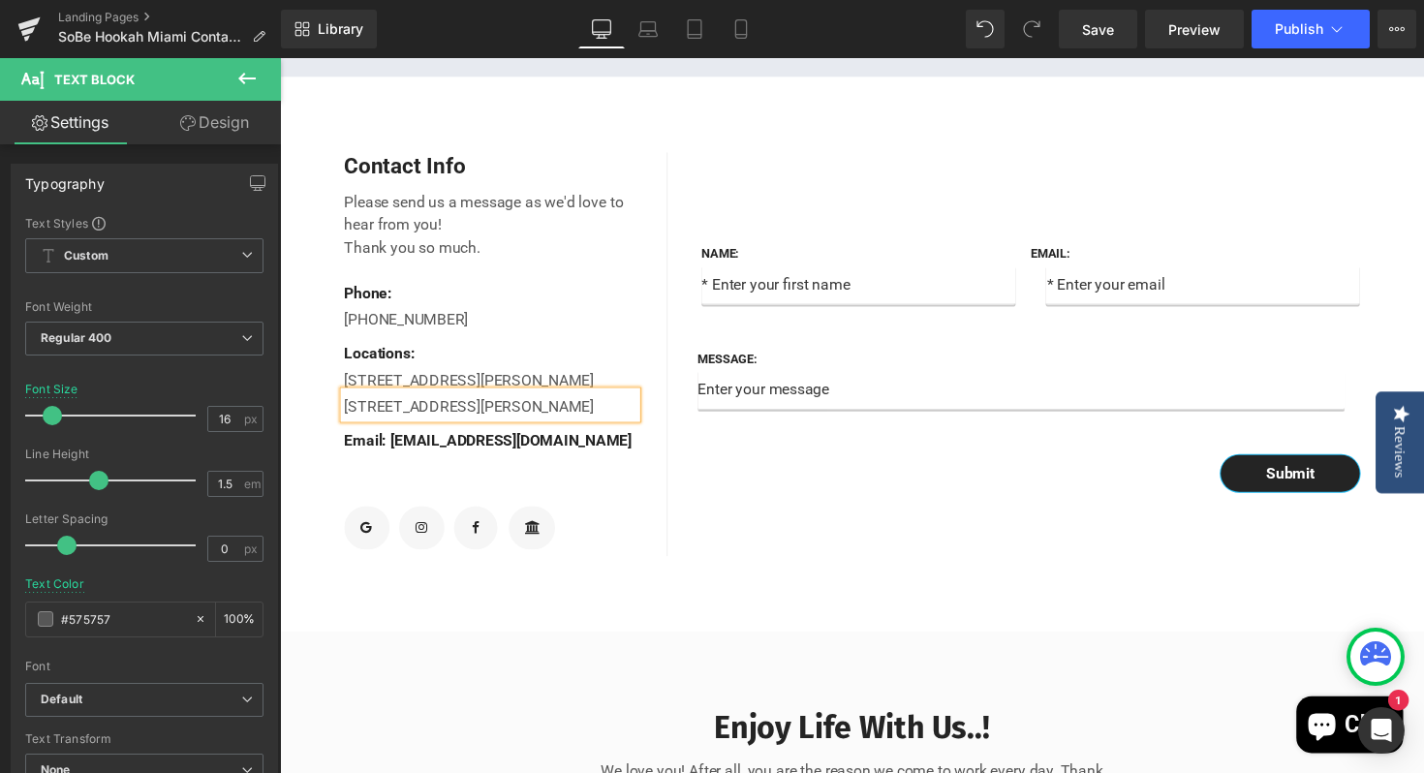
click at [373, 427] on div "[STREET_ADDRESS][PERSON_NAME]" at bounding box center [495, 413] width 299 height 27
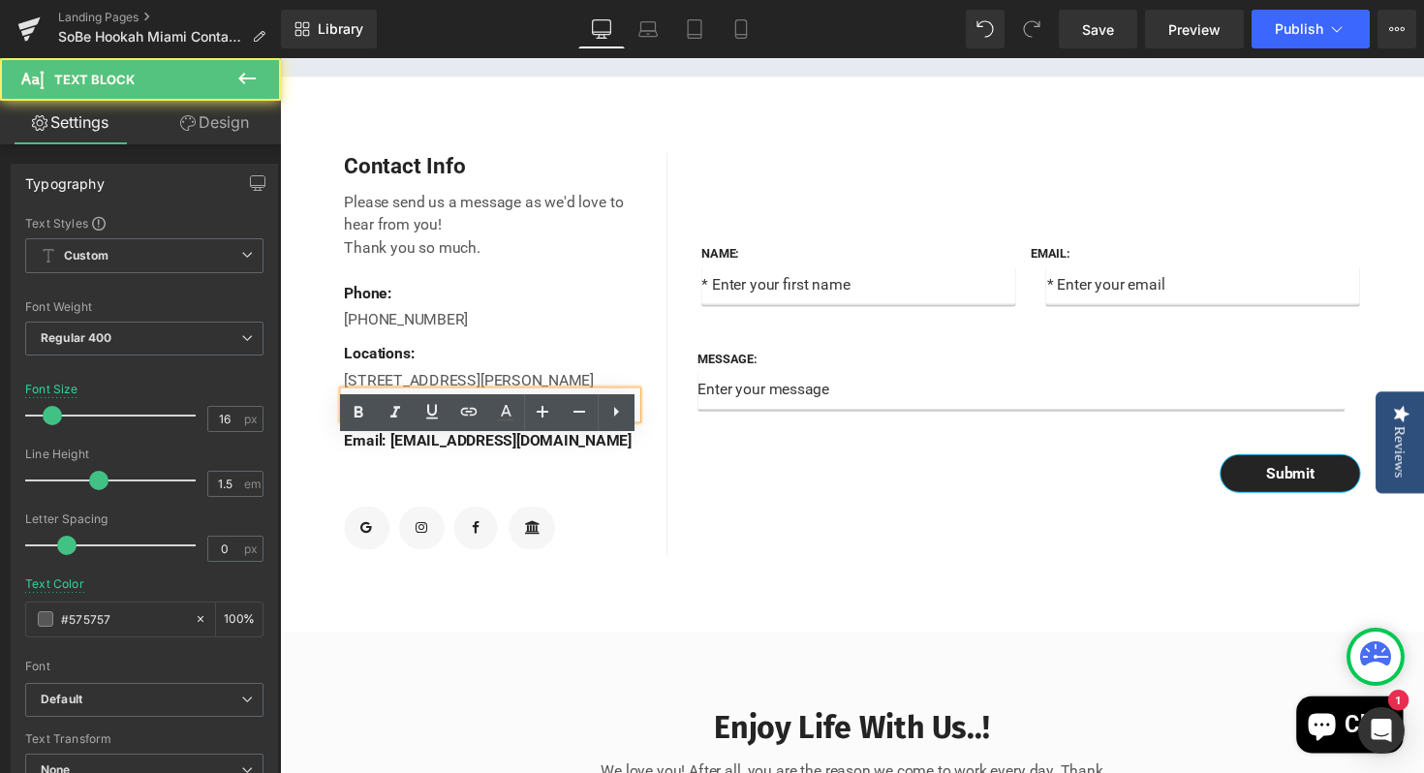
click at [361, 427] on div "[STREET_ADDRESS][PERSON_NAME]" at bounding box center [495, 413] width 299 height 27
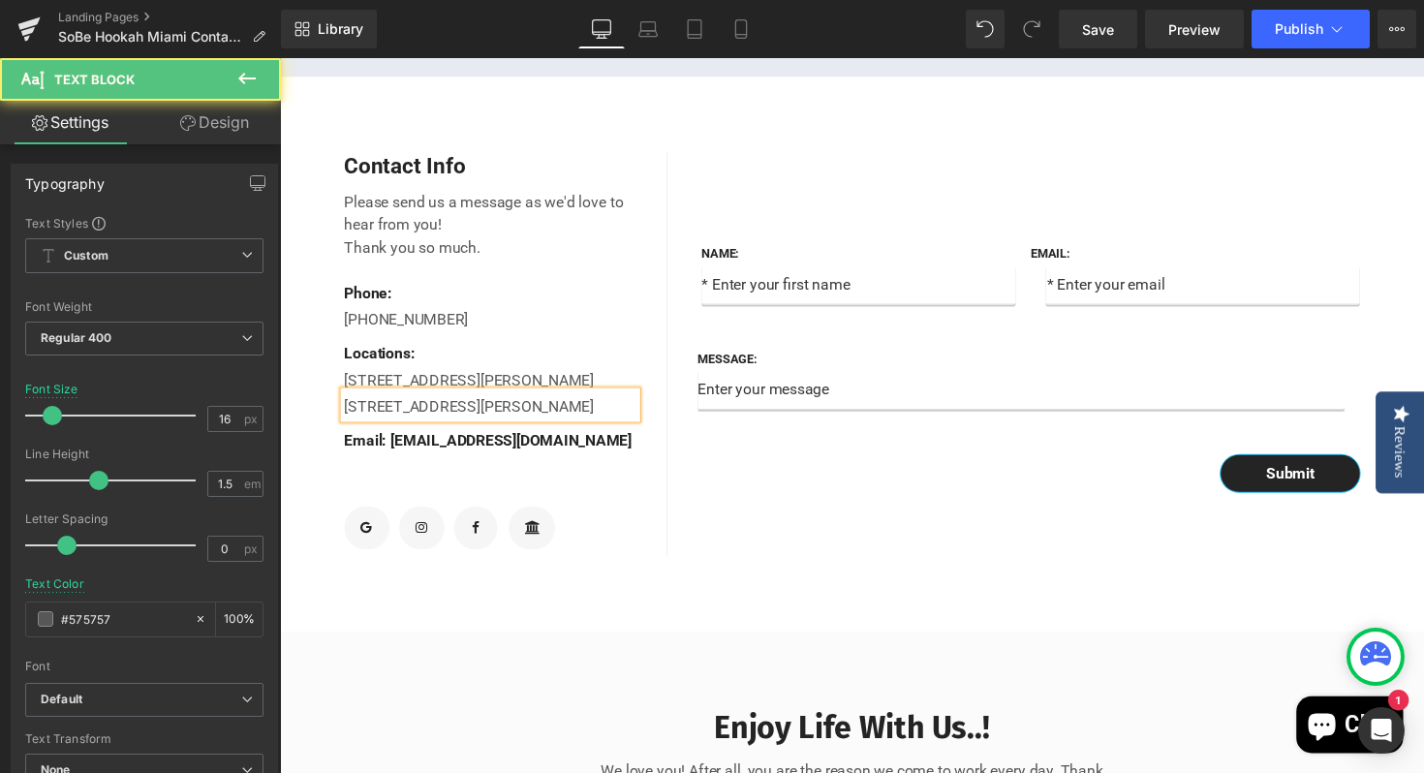
click at [369, 427] on div "[STREET_ADDRESS][PERSON_NAME]" at bounding box center [495, 413] width 299 height 27
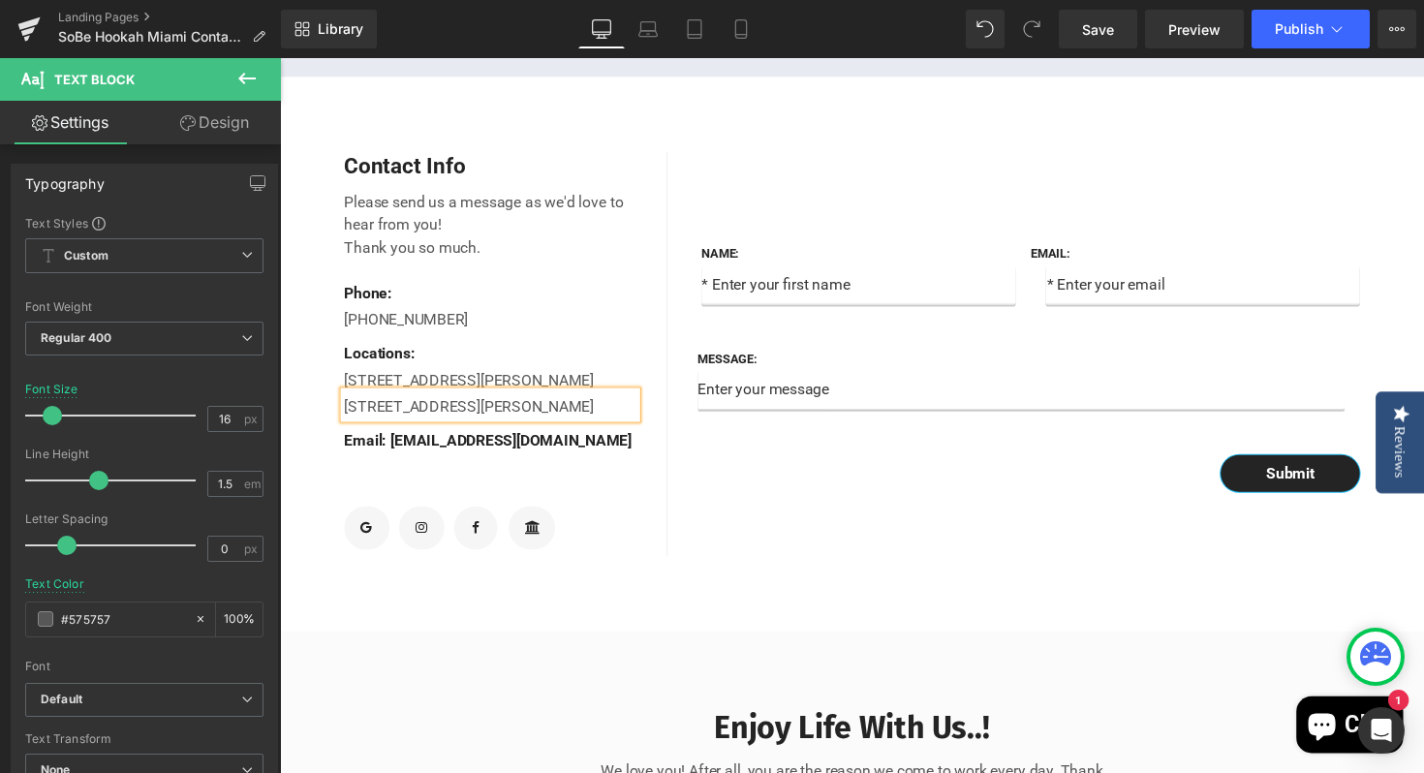
click at [457, 427] on div "[STREET_ADDRESS][PERSON_NAME]" at bounding box center [495, 413] width 299 height 27
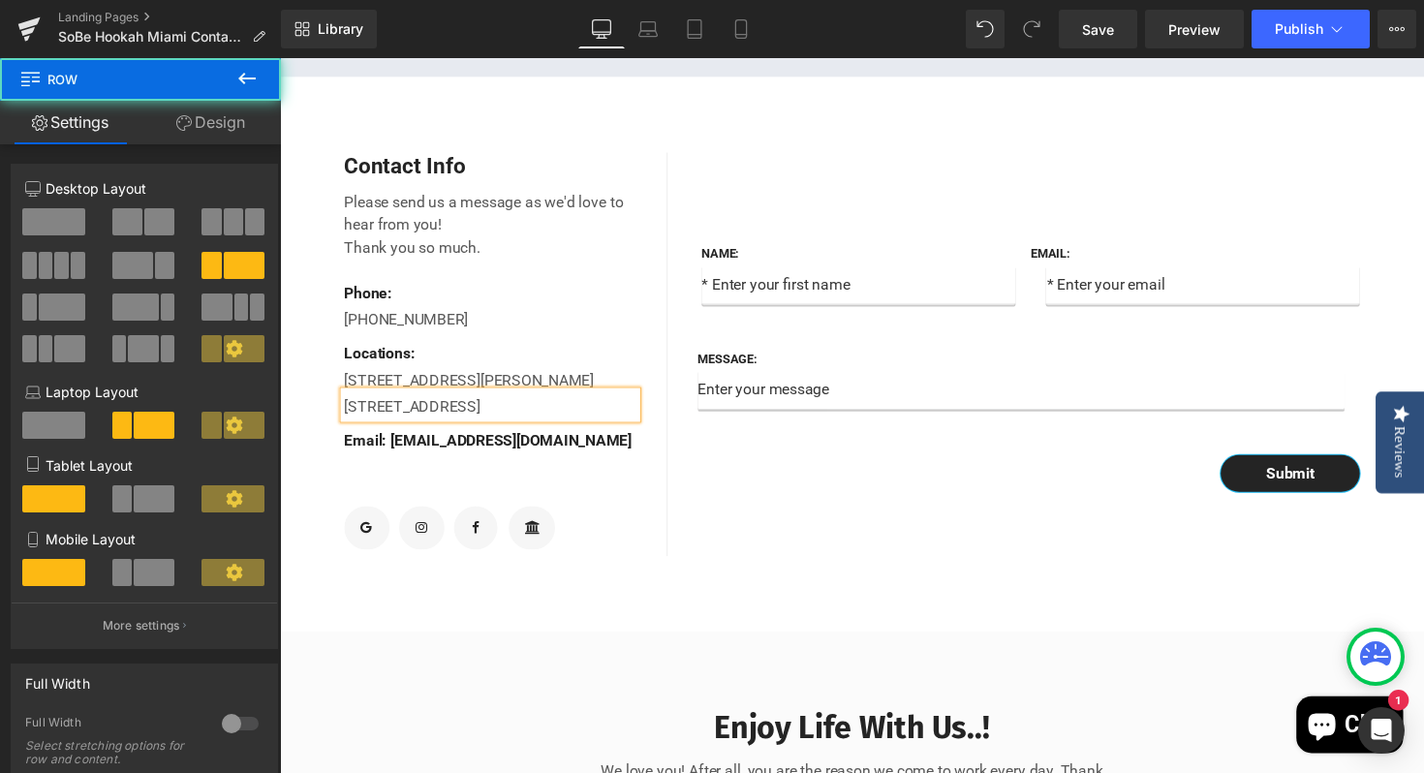
click at [758, 569] on div "Name: Text Block Text Field Email: Text Block Email Field Row Message: Text Blo…" at bounding box center [1055, 362] width 756 height 414
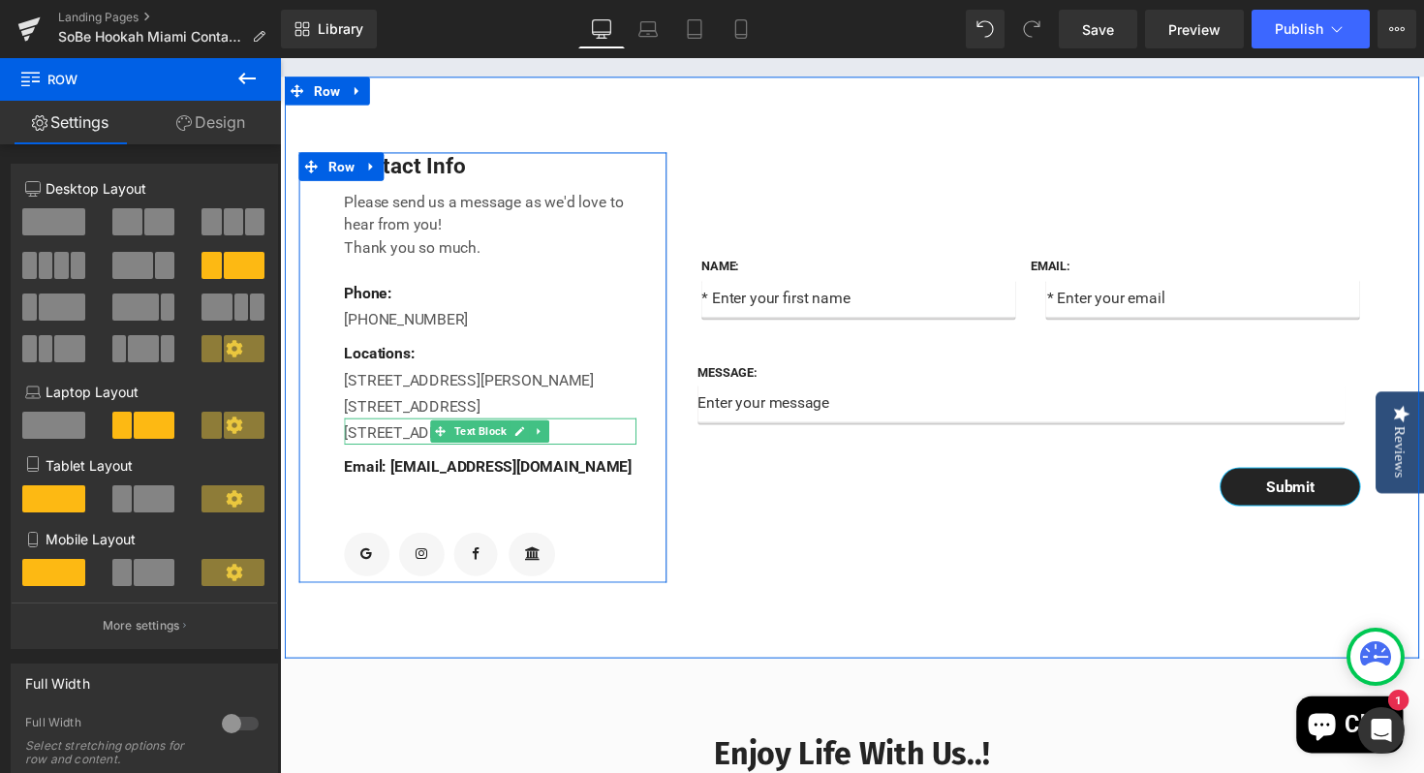
click at [618, 454] on div "[STREET_ADDRESS]" at bounding box center [495, 440] width 299 height 27
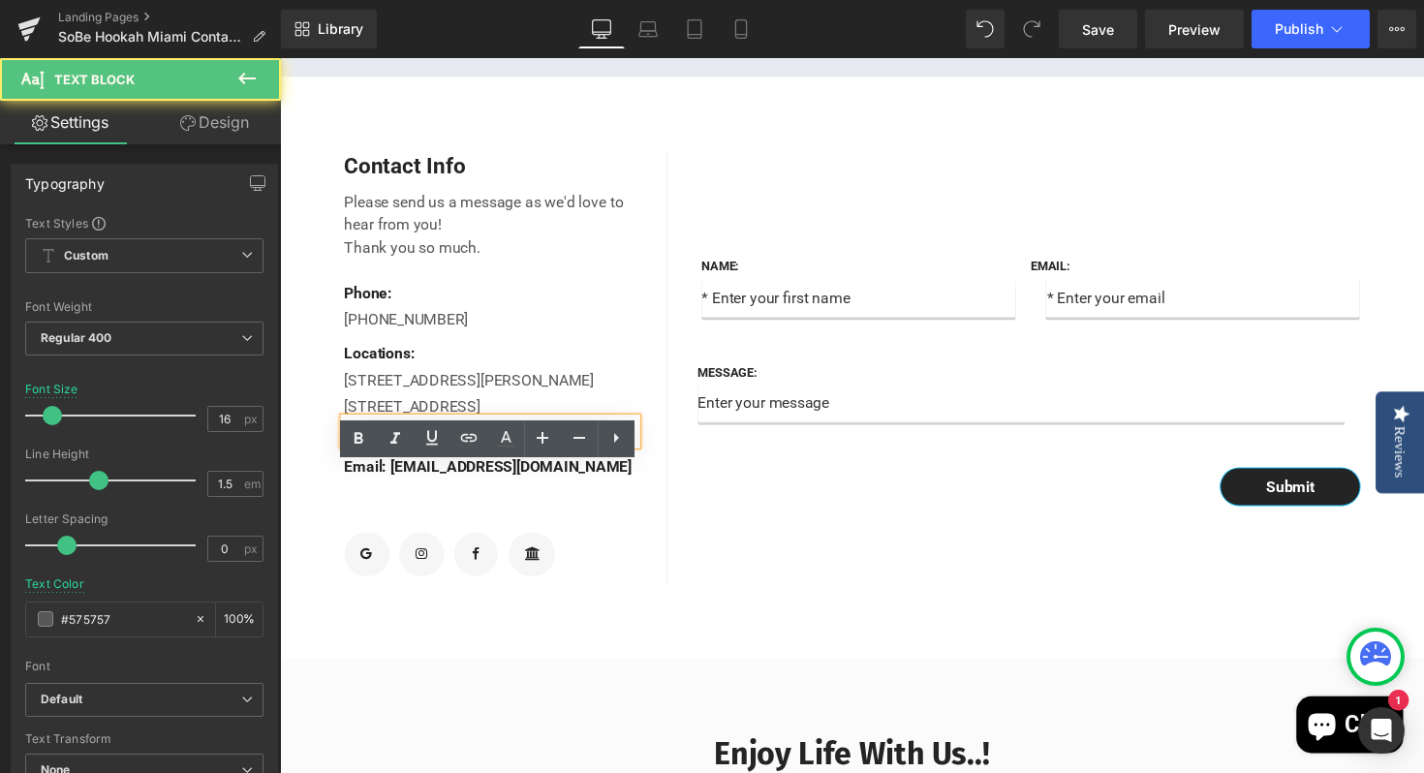
click at [628, 454] on div "[STREET_ADDRESS]" at bounding box center [495, 440] width 299 height 27
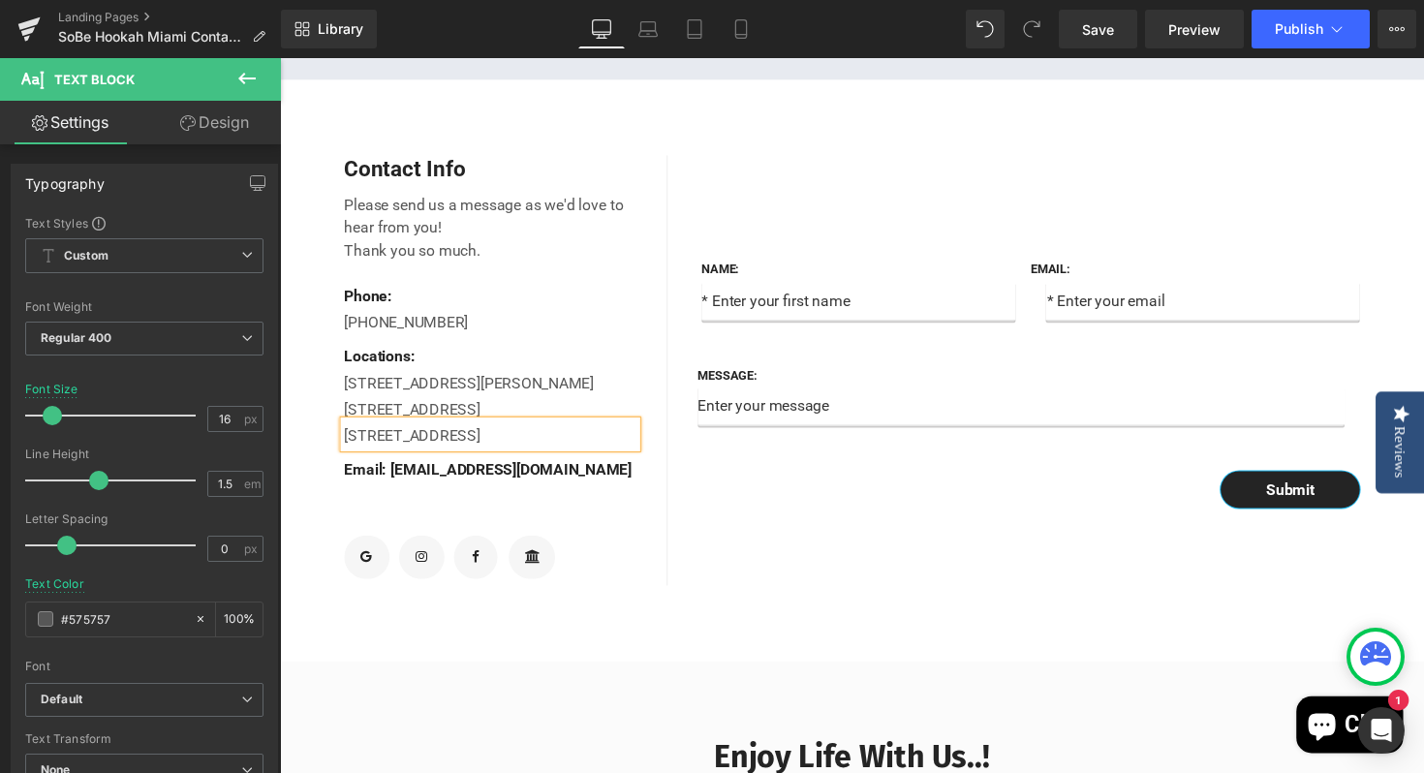
scroll to position [653, 0]
click at [546, 455] on div "[STREET_ADDRESS]" at bounding box center [495, 441] width 299 height 27
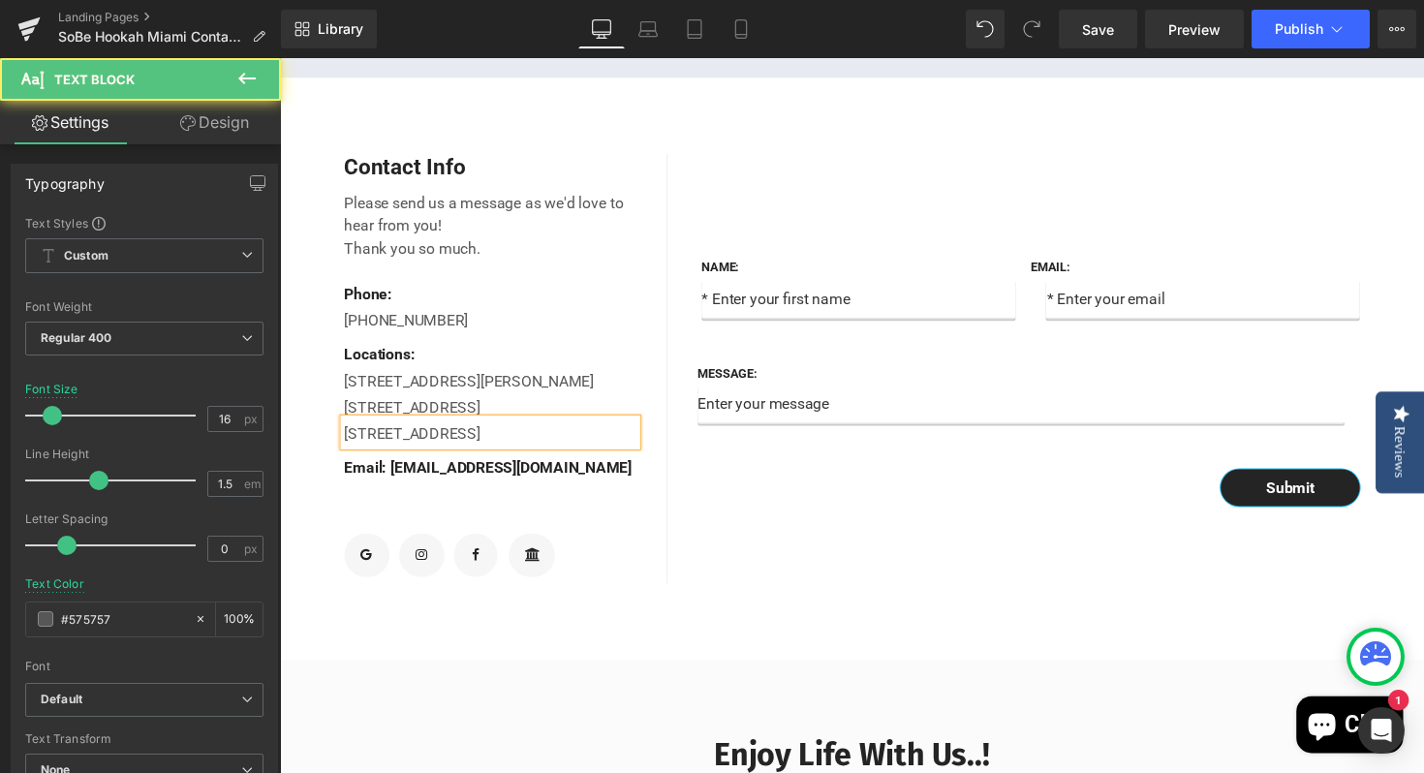
click at [450, 455] on div "[STREET_ADDRESS]" at bounding box center [495, 441] width 299 height 27
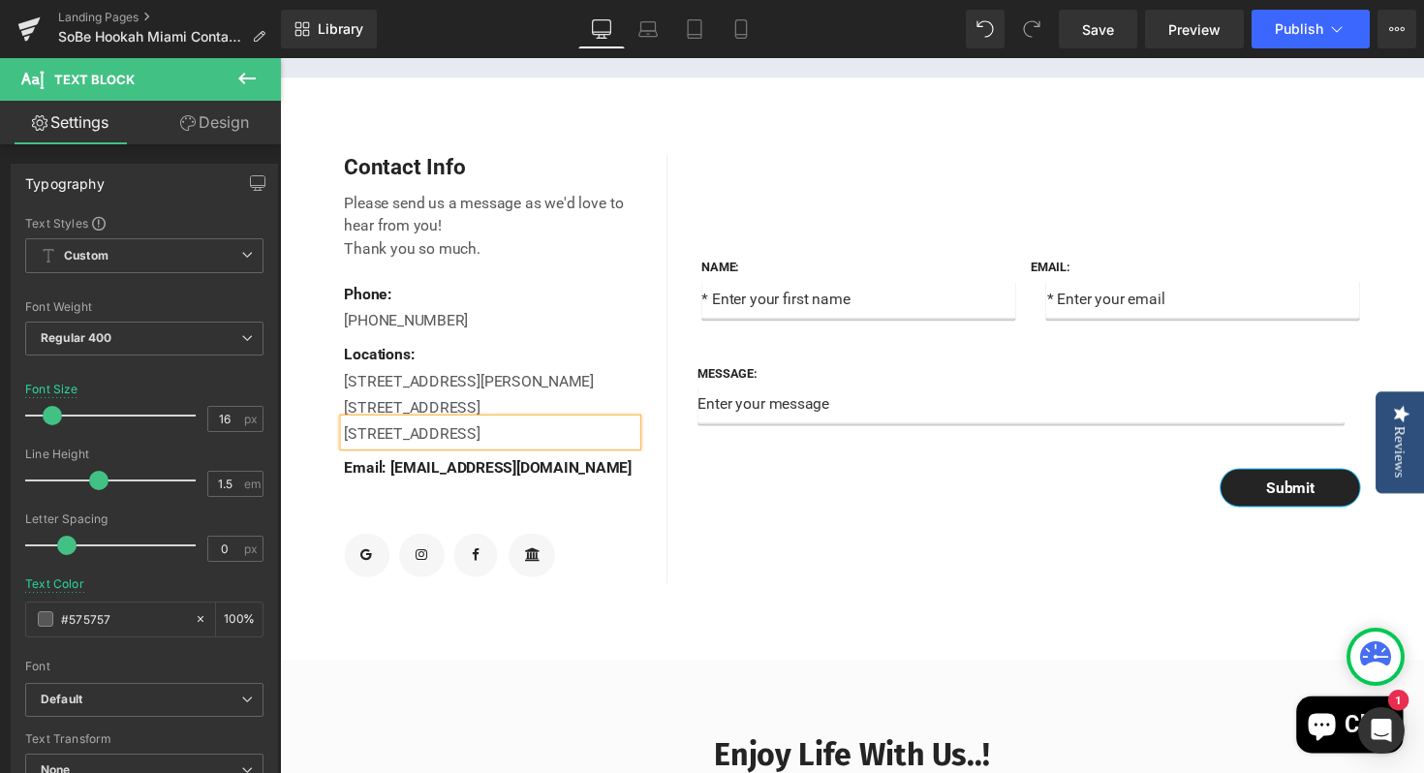
click at [825, 595] on div "Name: Text Block Text Field Email: Text Block Email Field Row Message: Text Blo…" at bounding box center [1055, 376] width 756 height 441
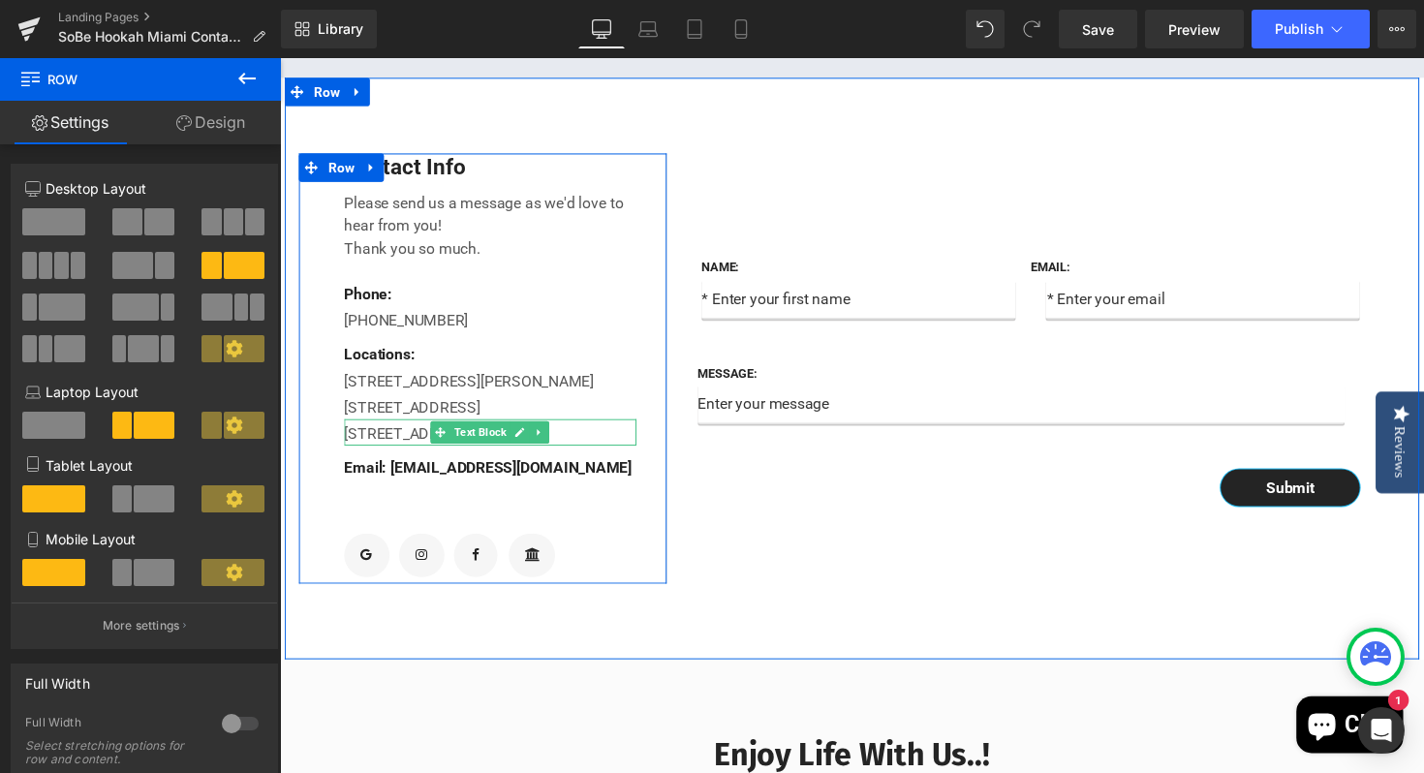
click at [351, 455] on div "[STREET_ADDRESS]" at bounding box center [495, 441] width 299 height 27
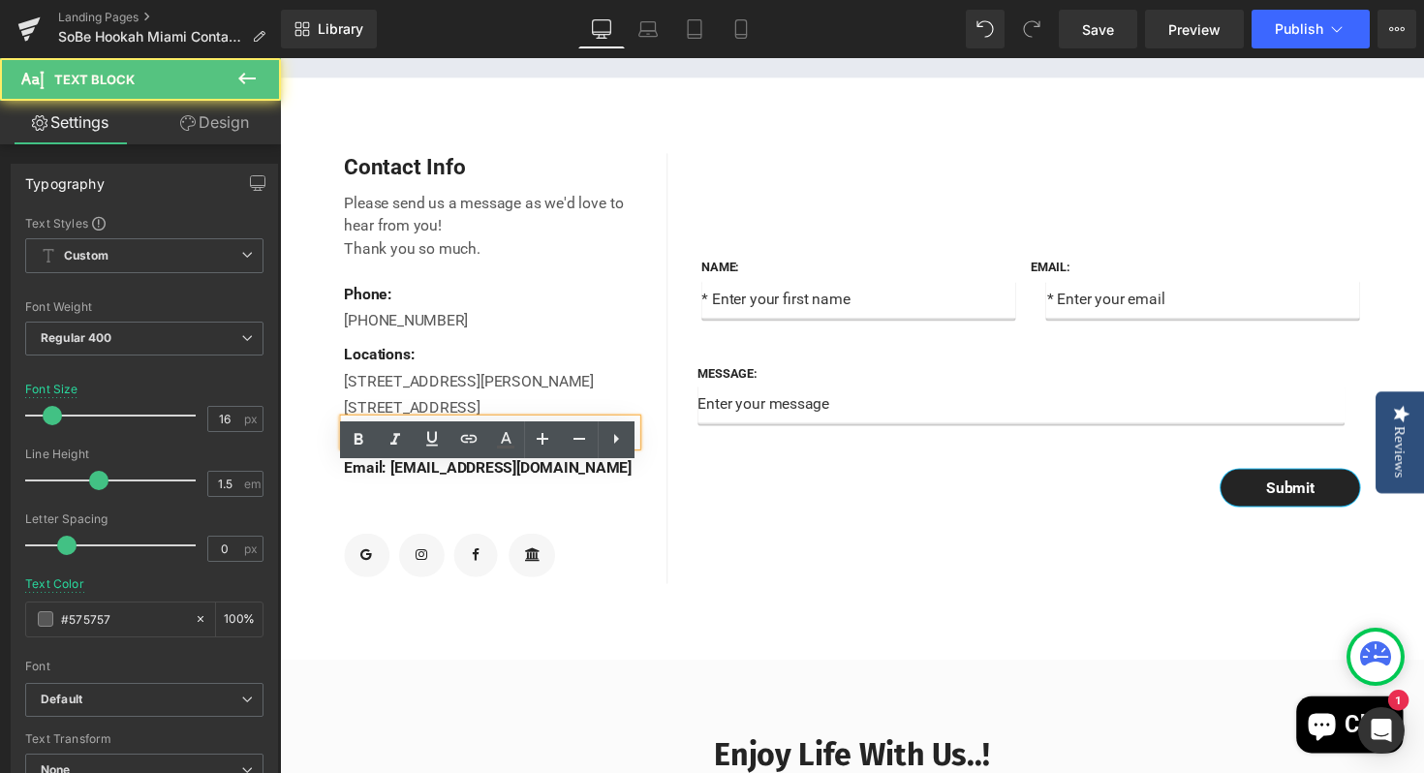
click at [347, 455] on div "[STREET_ADDRESS]" at bounding box center [495, 441] width 299 height 27
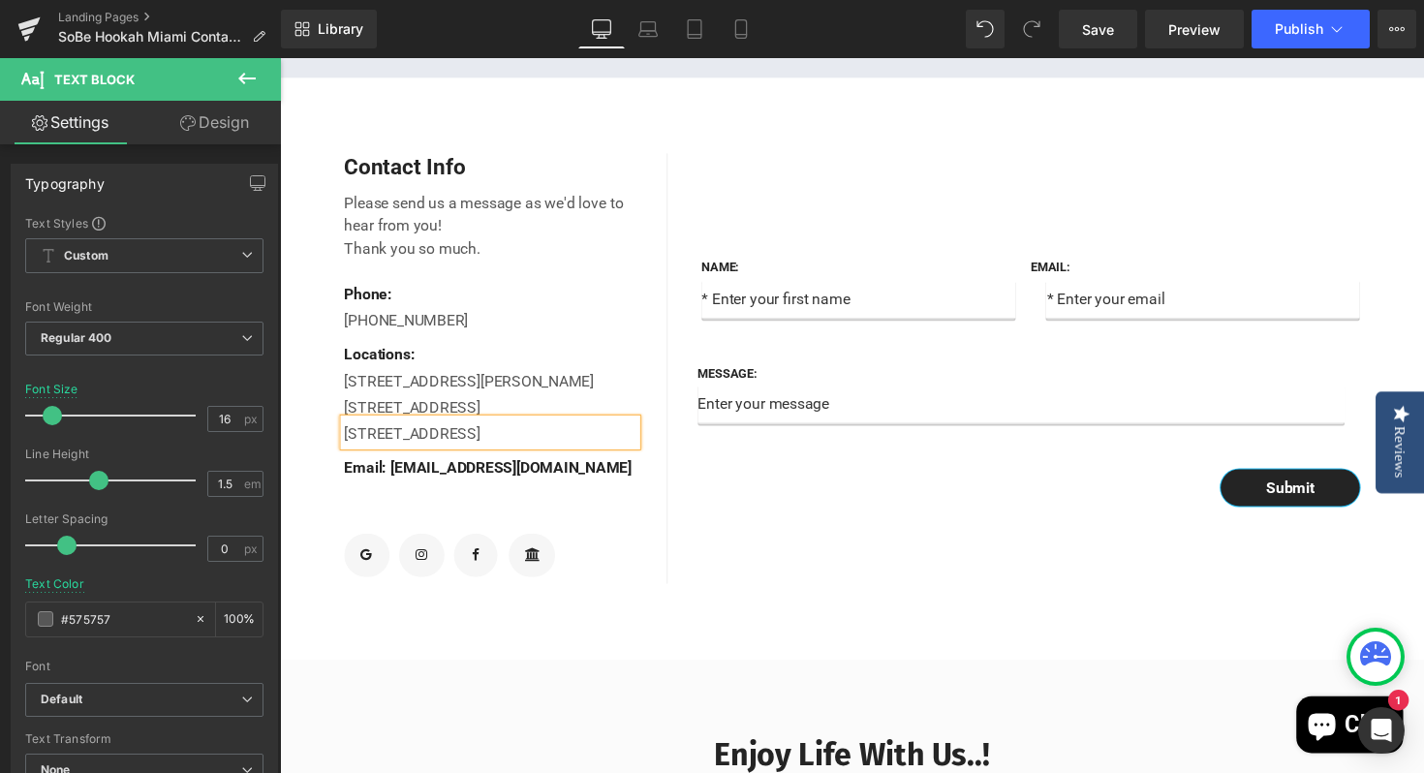
click at [882, 597] on div "Name: Text Block Text Field Email: Text Block Email Field Row Message: Text Blo…" at bounding box center [1055, 376] width 756 height 441
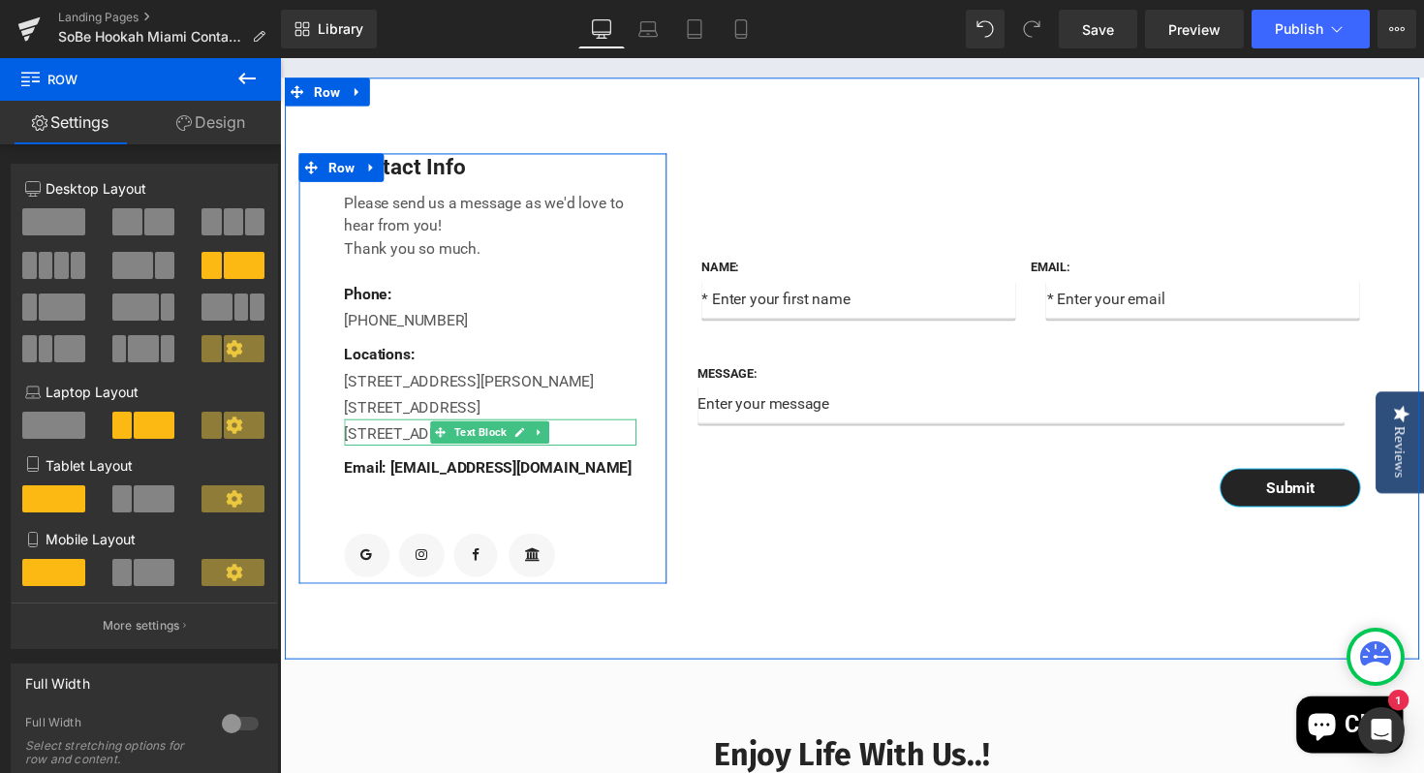
click at [352, 455] on div "[STREET_ADDRESS]" at bounding box center [495, 441] width 299 height 27
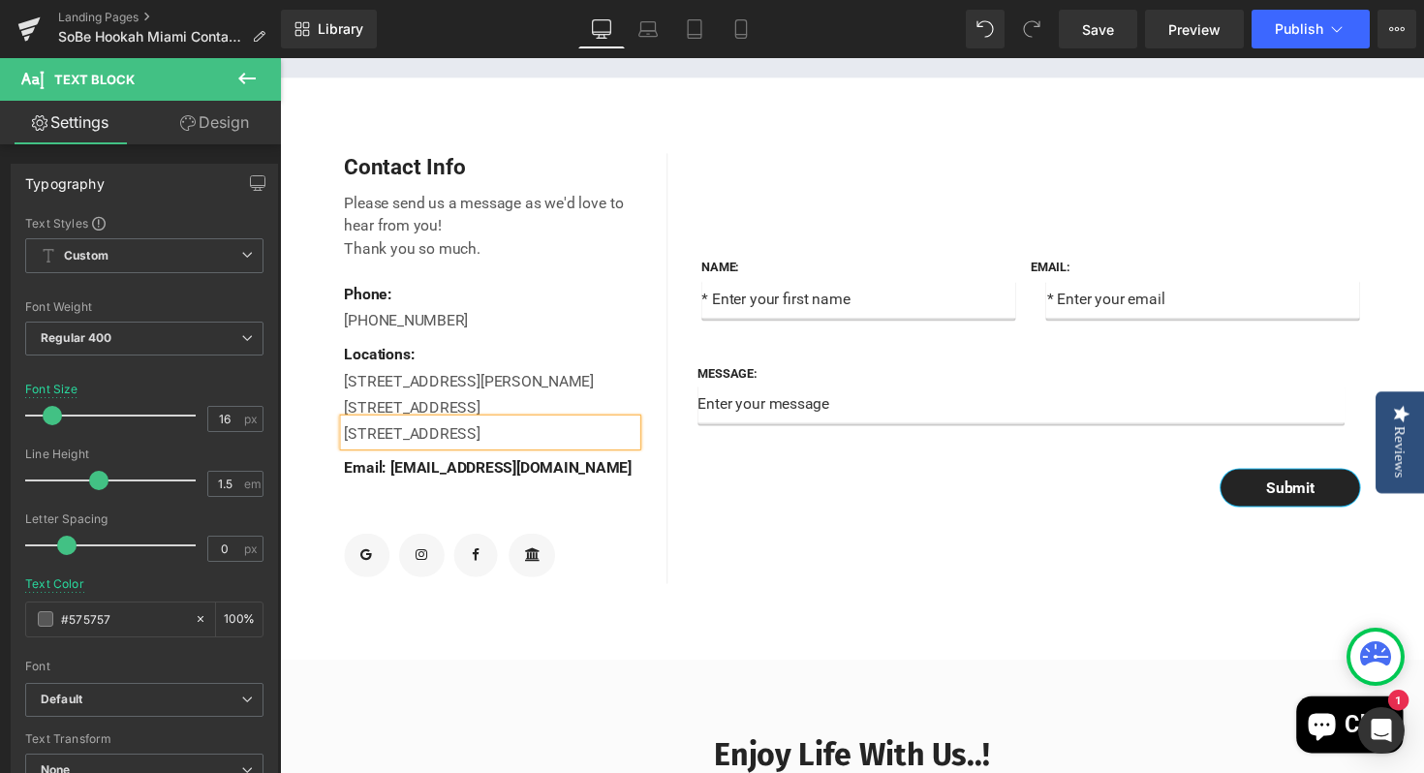
click at [970, 597] on div "Name: Text Block Text Field Email: Text Block Email Field Row Message: Text Blo…" at bounding box center [1055, 376] width 756 height 441
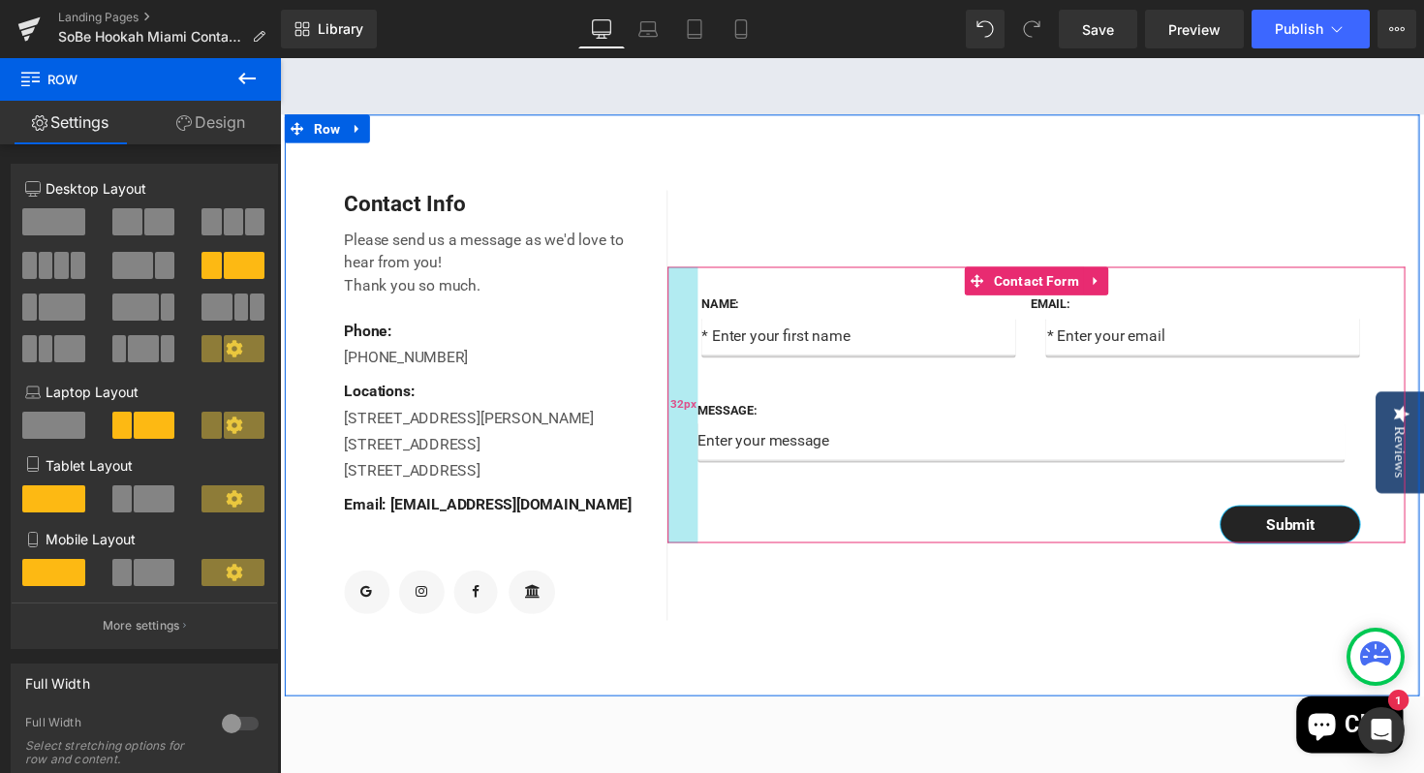
scroll to position [631, 0]
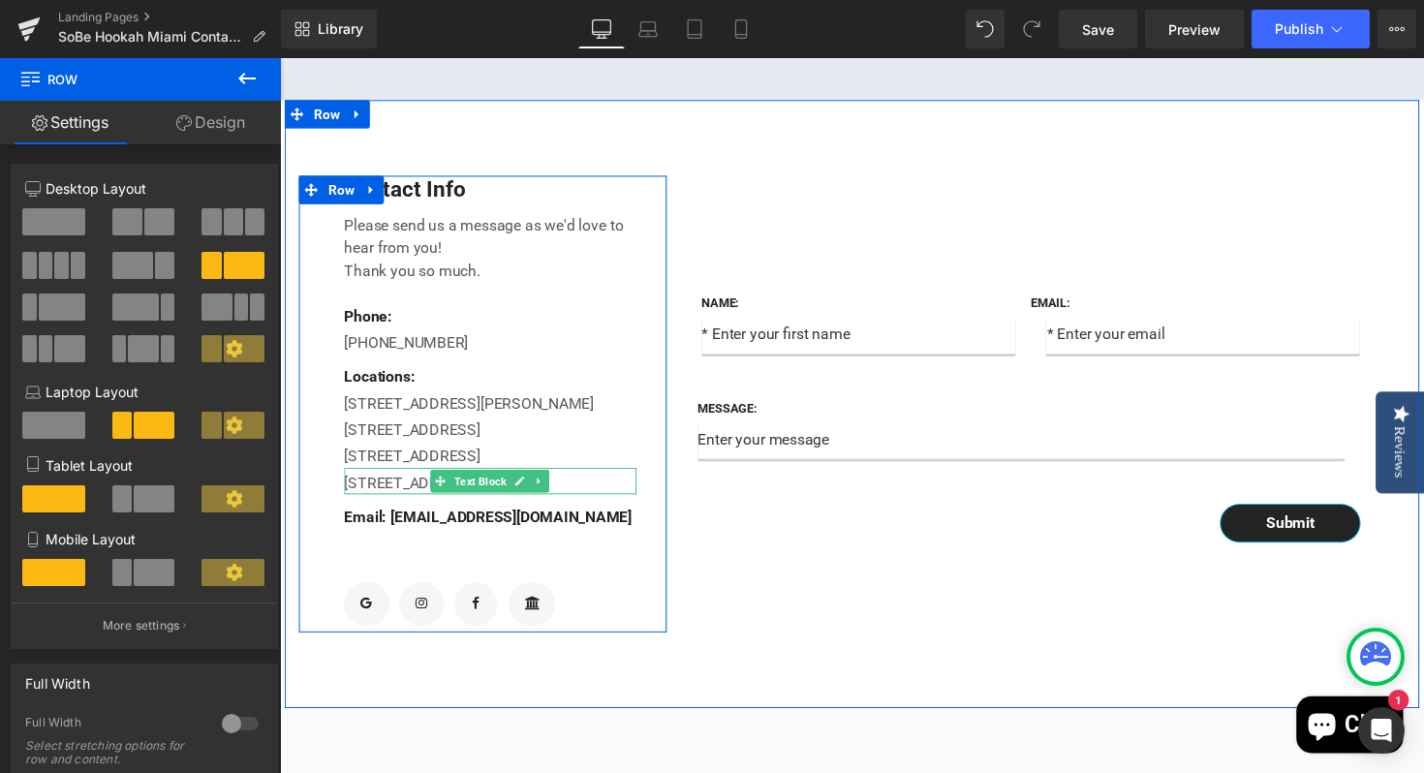
click at [597, 505] on div "[STREET_ADDRESS]" at bounding box center [495, 491] width 299 height 27
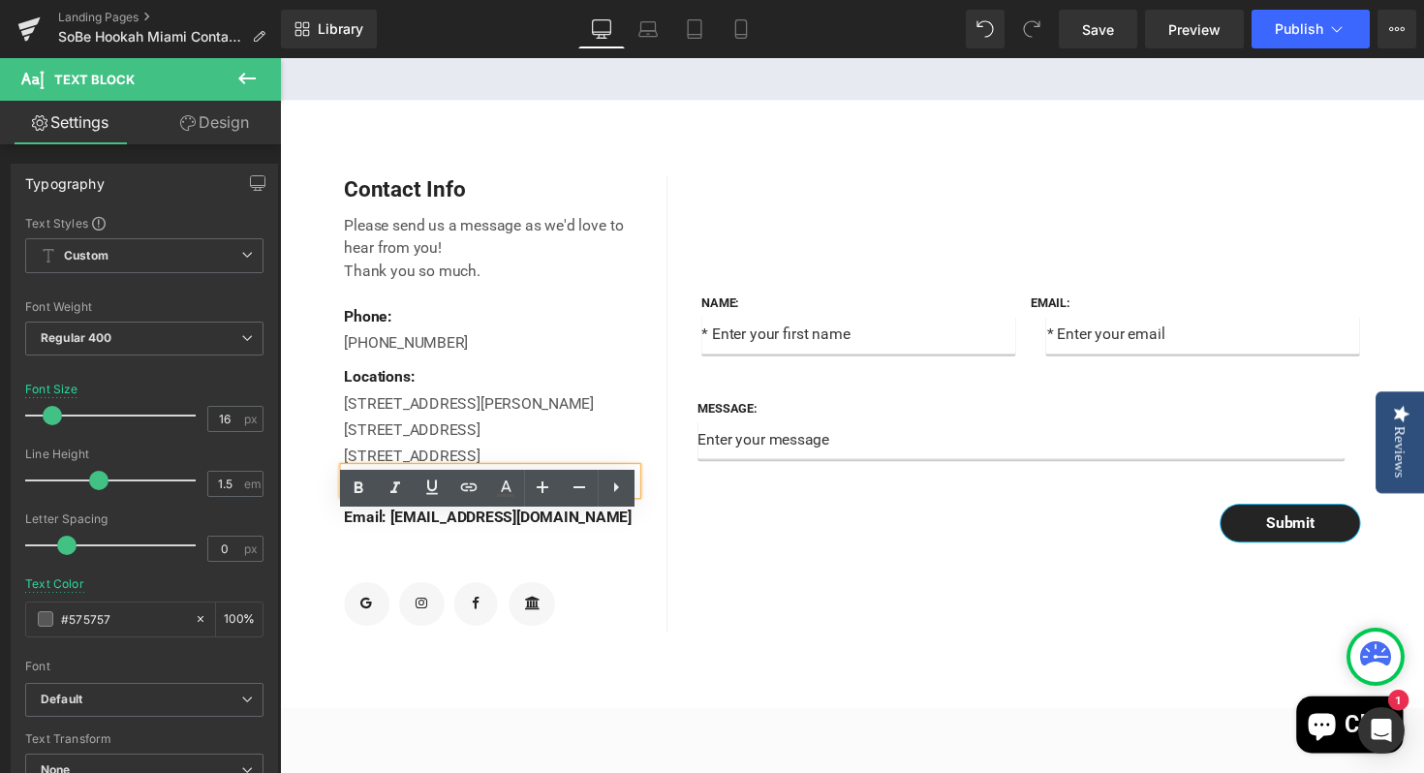
drag, startPoint x: 565, startPoint y: 542, endPoint x: 346, endPoint y: 542, distance: 218.9
click at [346, 505] on div "[STREET_ADDRESS]" at bounding box center [495, 491] width 299 height 27
drag, startPoint x: 594, startPoint y: 535, endPoint x: 347, endPoint y: 546, distance: 247.3
click at [347, 505] on div "[STREET_ADDRESS]" at bounding box center [495, 491] width 299 height 27
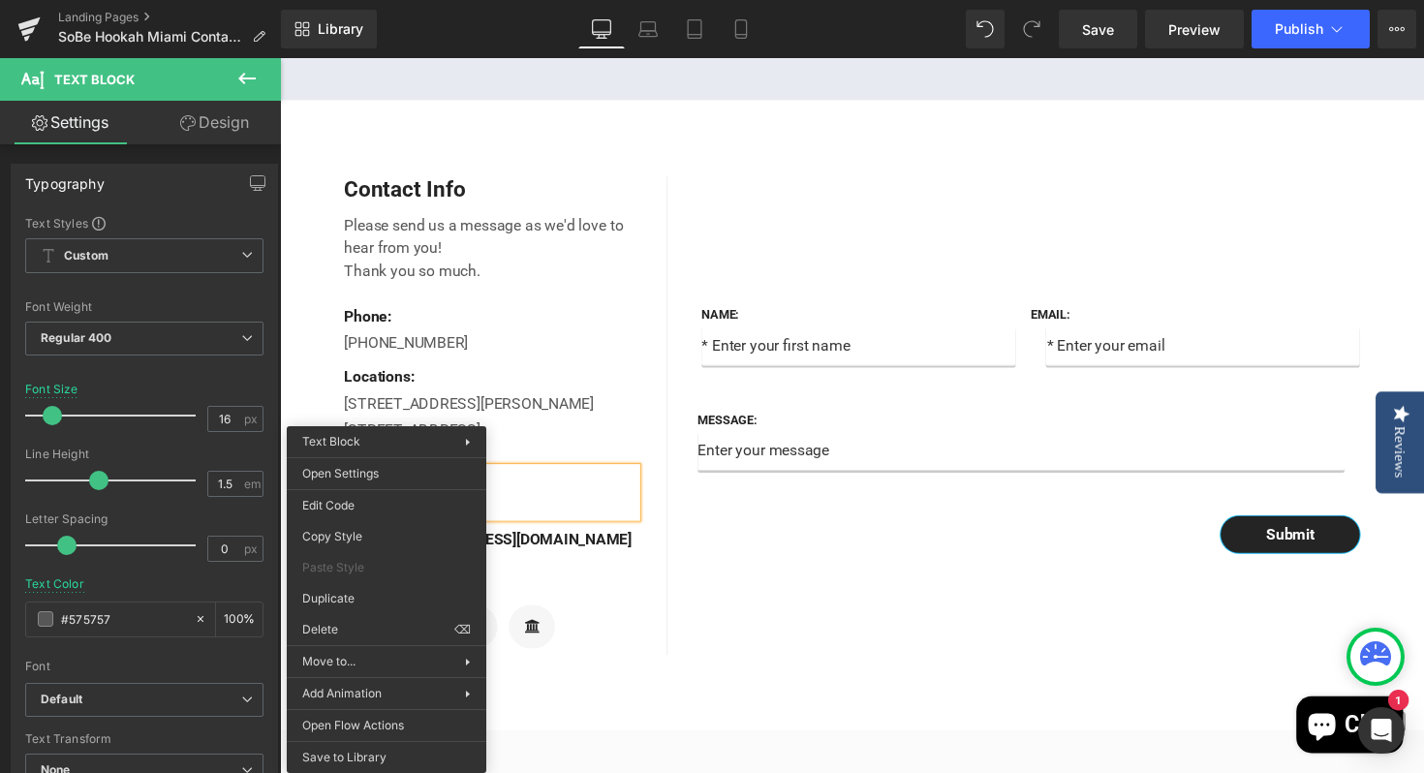
drag, startPoint x: 386, startPoint y: 543, endPoint x: 668, endPoint y: 591, distance: 285.8
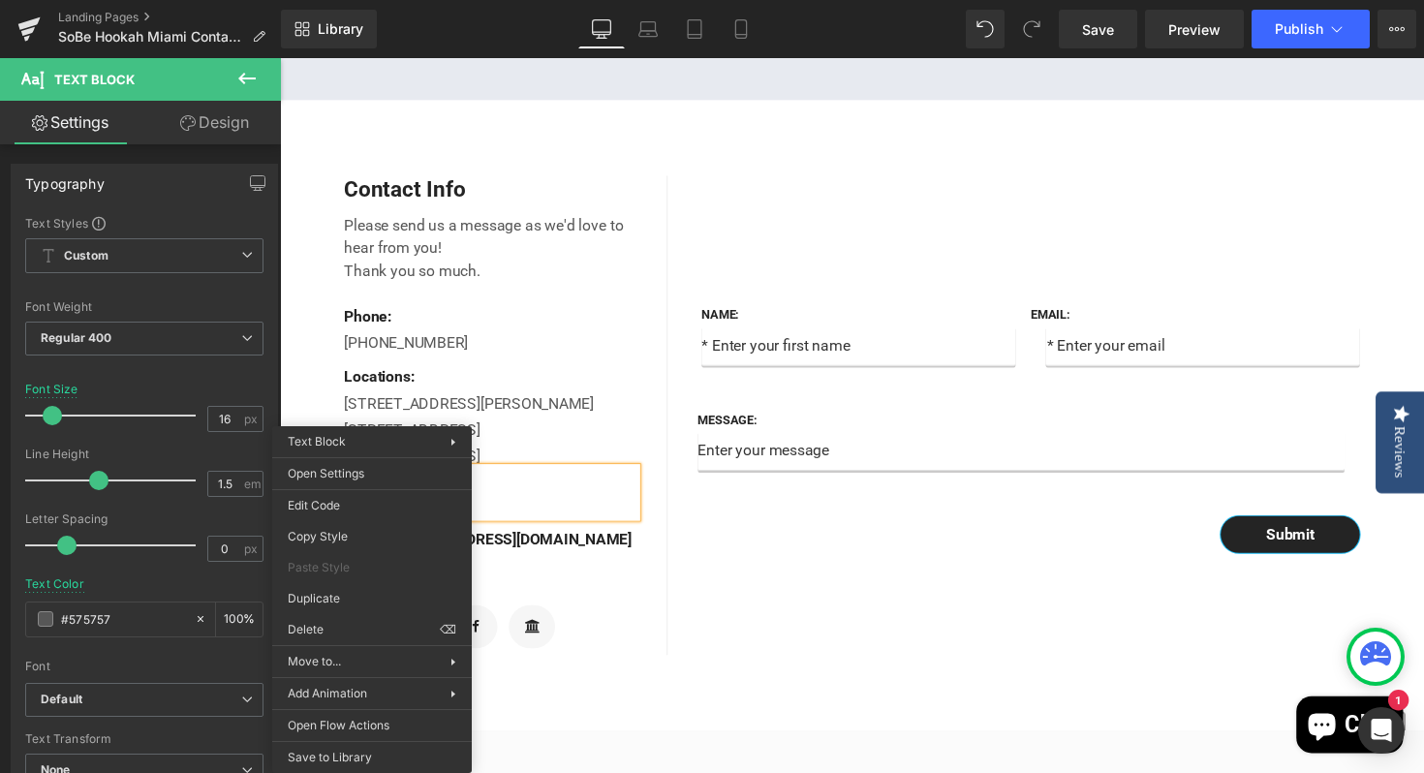
click at [555, 528] on div at bounding box center [495, 503] width 299 height 50
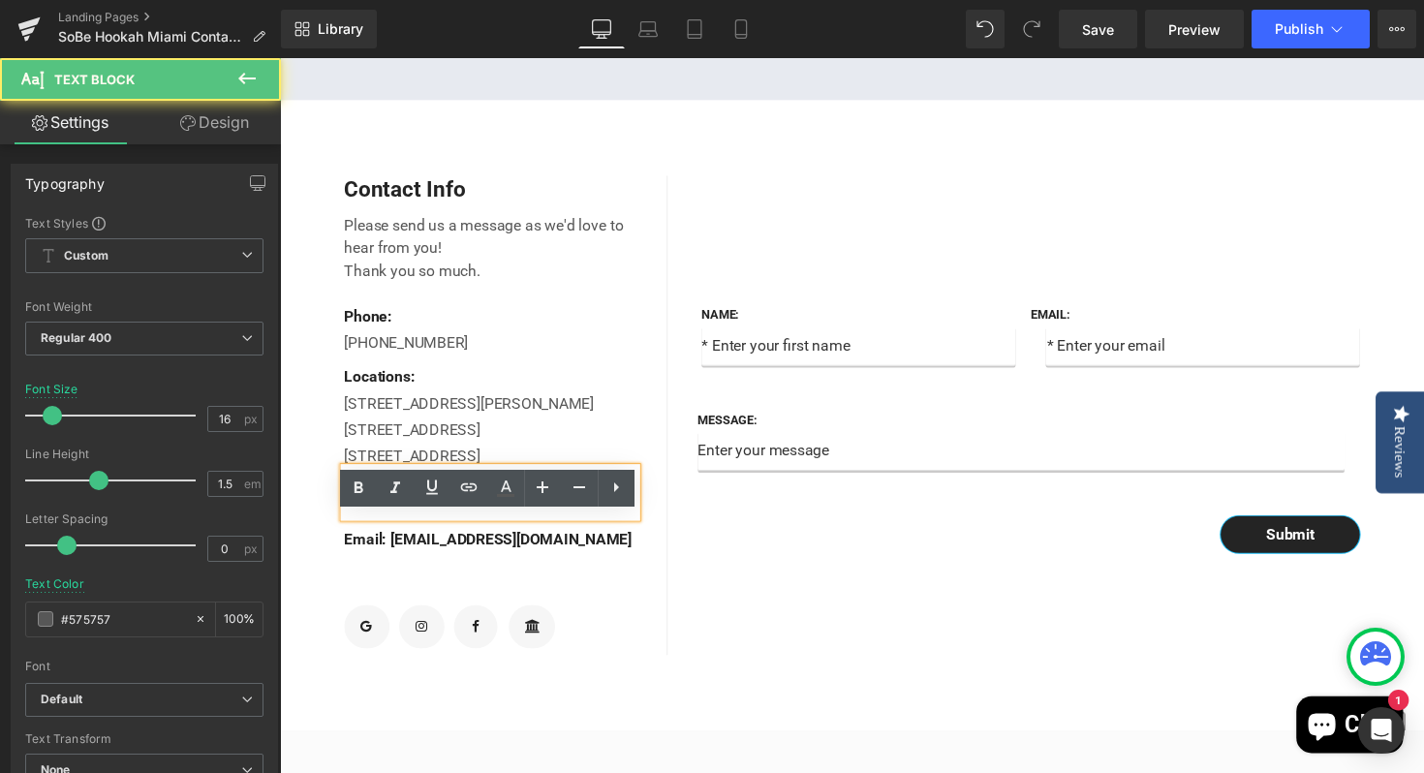
click at [493, 528] on div at bounding box center [495, 503] width 299 height 50
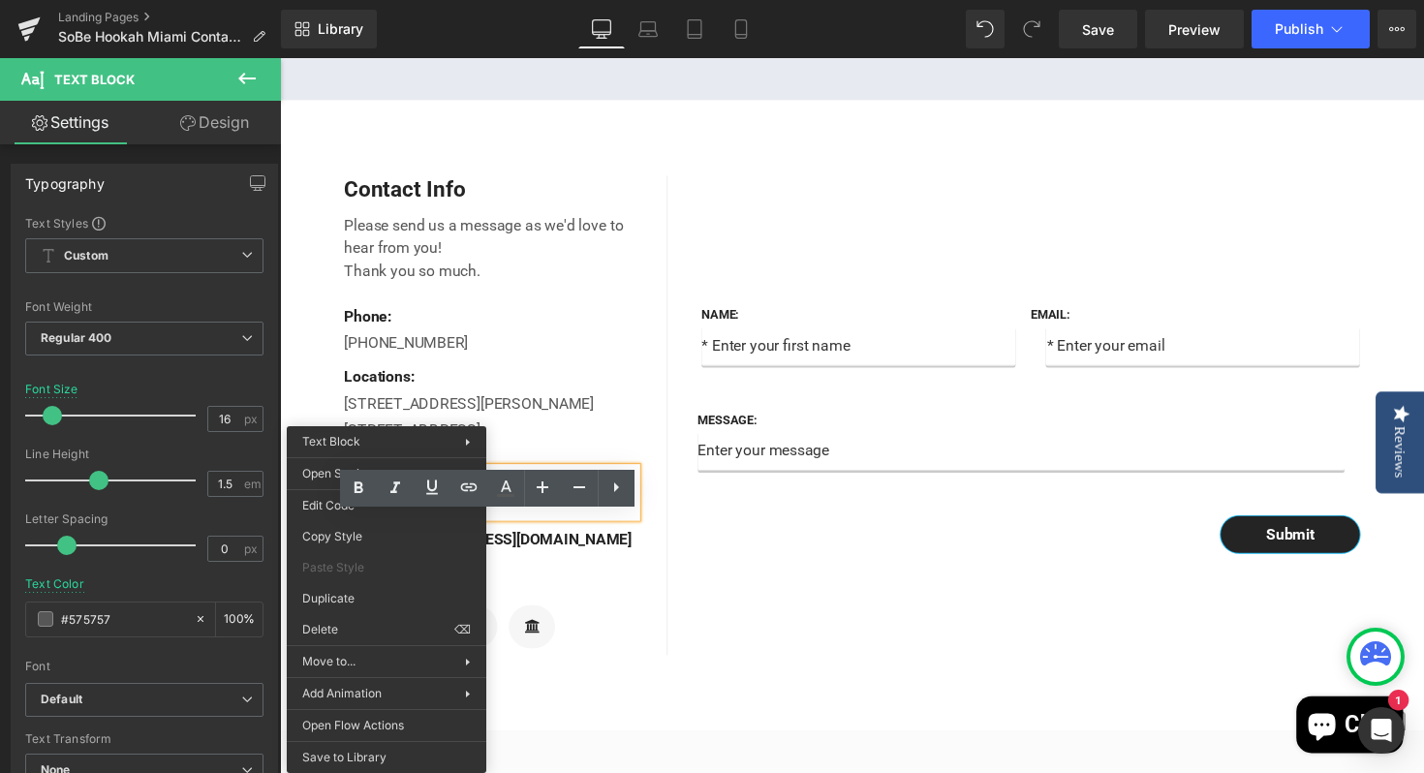
click at [521, 528] on div at bounding box center [495, 503] width 299 height 50
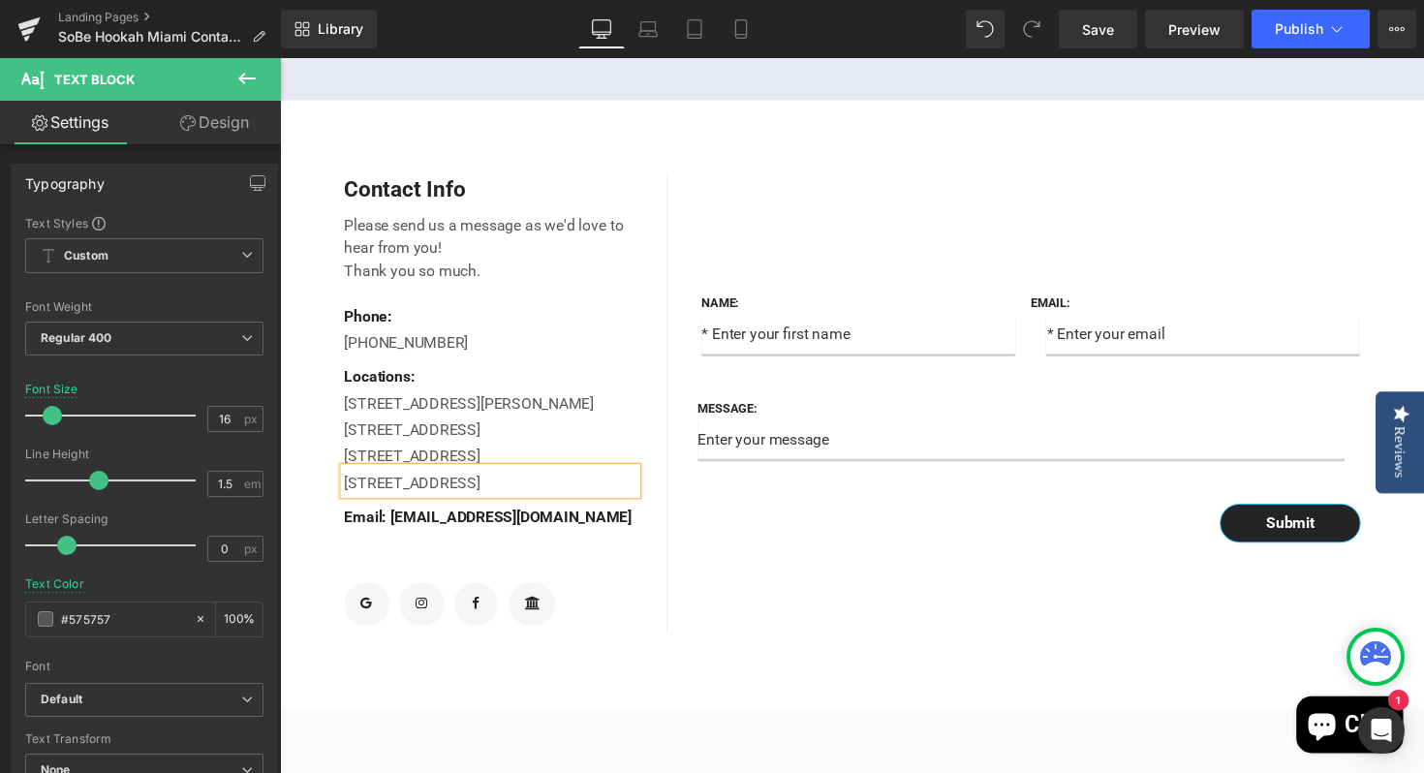
click at [840, 602] on div "Name: Text Block Text Field Email: Text Block Email Field Row Message: Text Blo…" at bounding box center [1055, 412] width 756 height 468
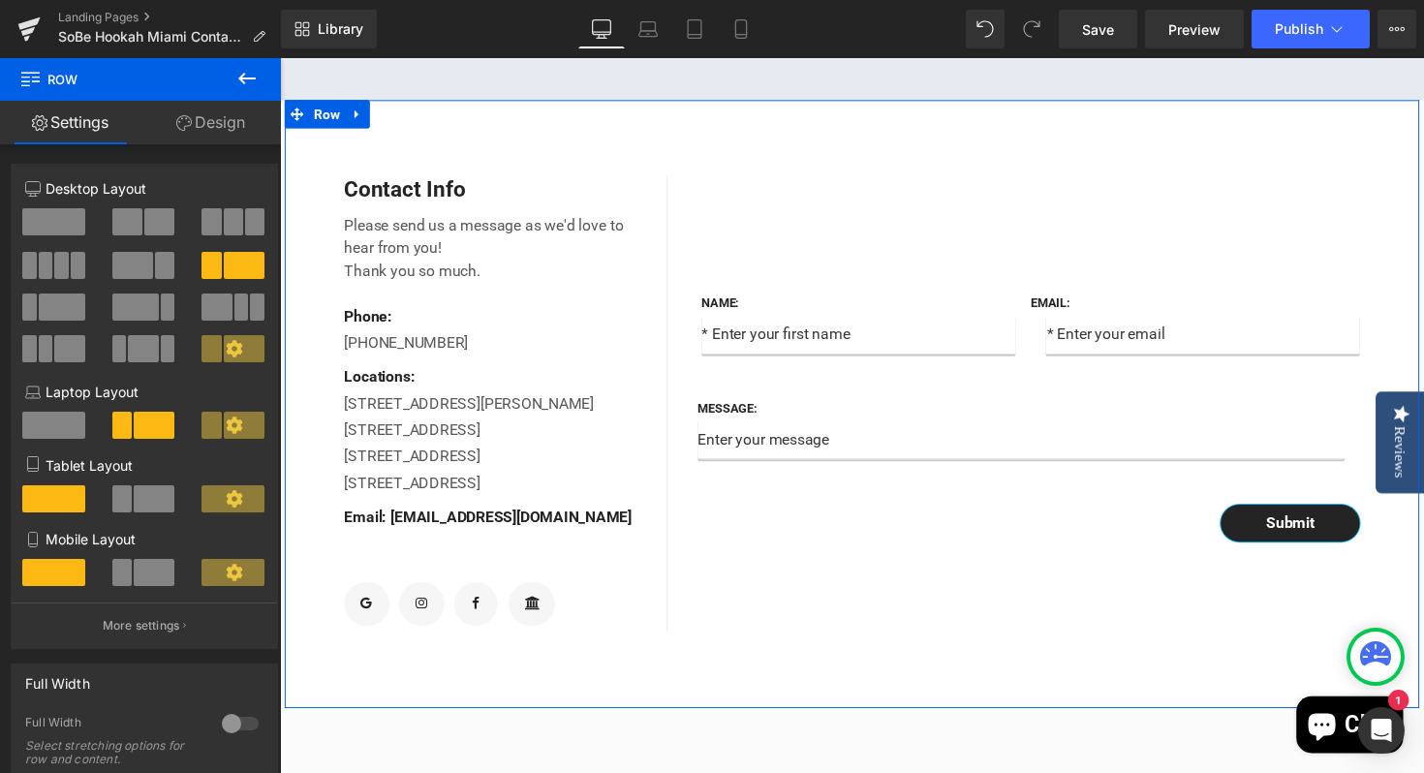
click at [833, 640] on div "Name: Text Block Text Field Email: Text Block Email Field Row Message: Text Blo…" at bounding box center [1055, 412] width 756 height 468
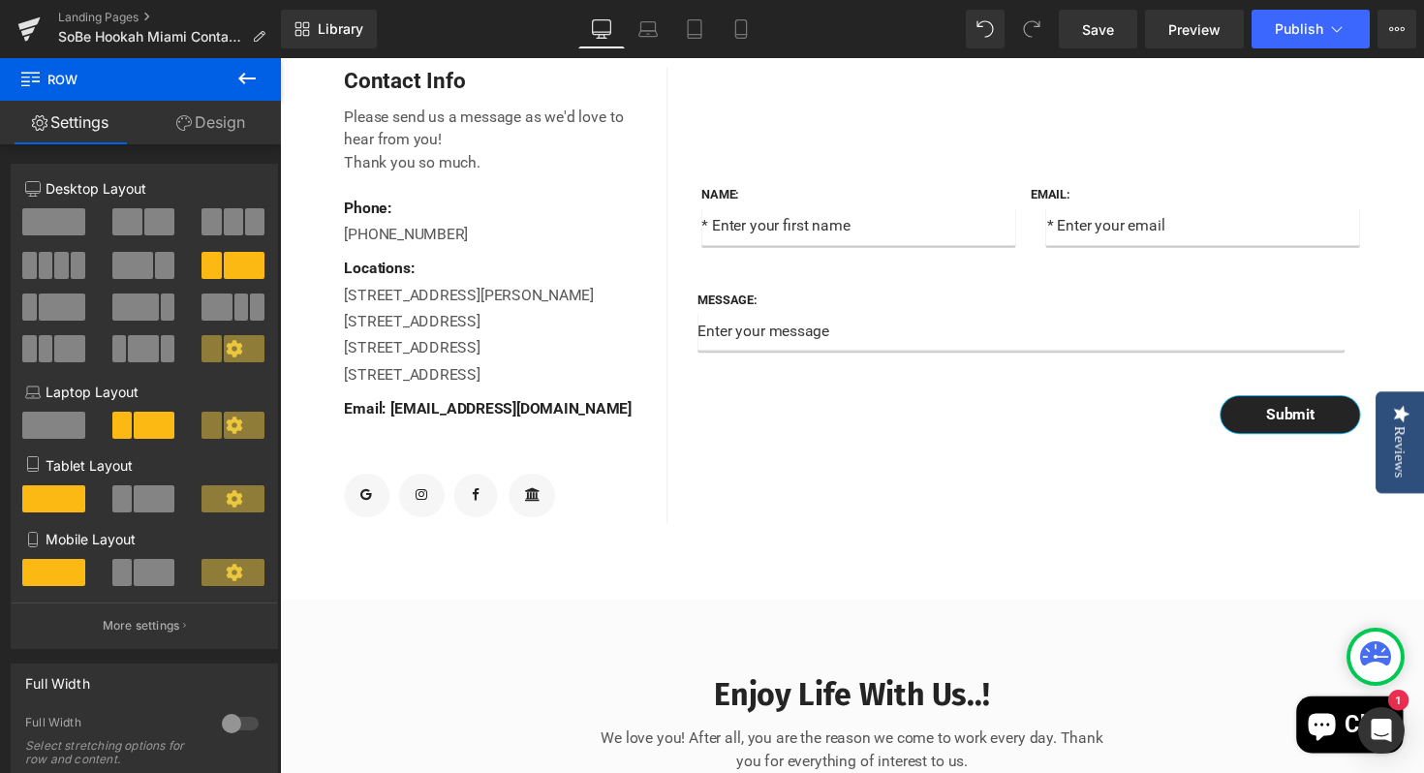
scroll to position [695, 0]
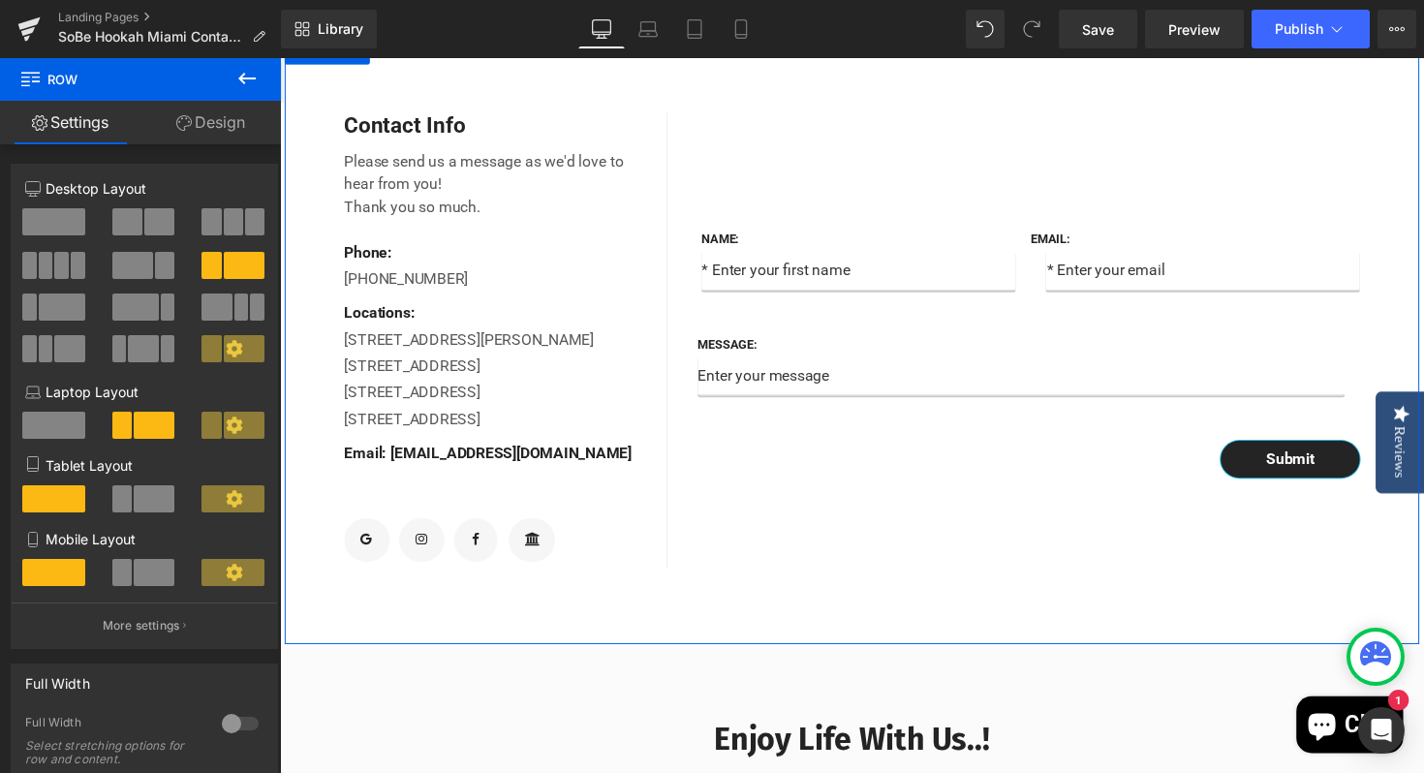
click at [805, 581] on div "Name: Text Block Text Field Email: Text Block Email Field Row Message: Text Blo…" at bounding box center [1055, 347] width 756 height 468
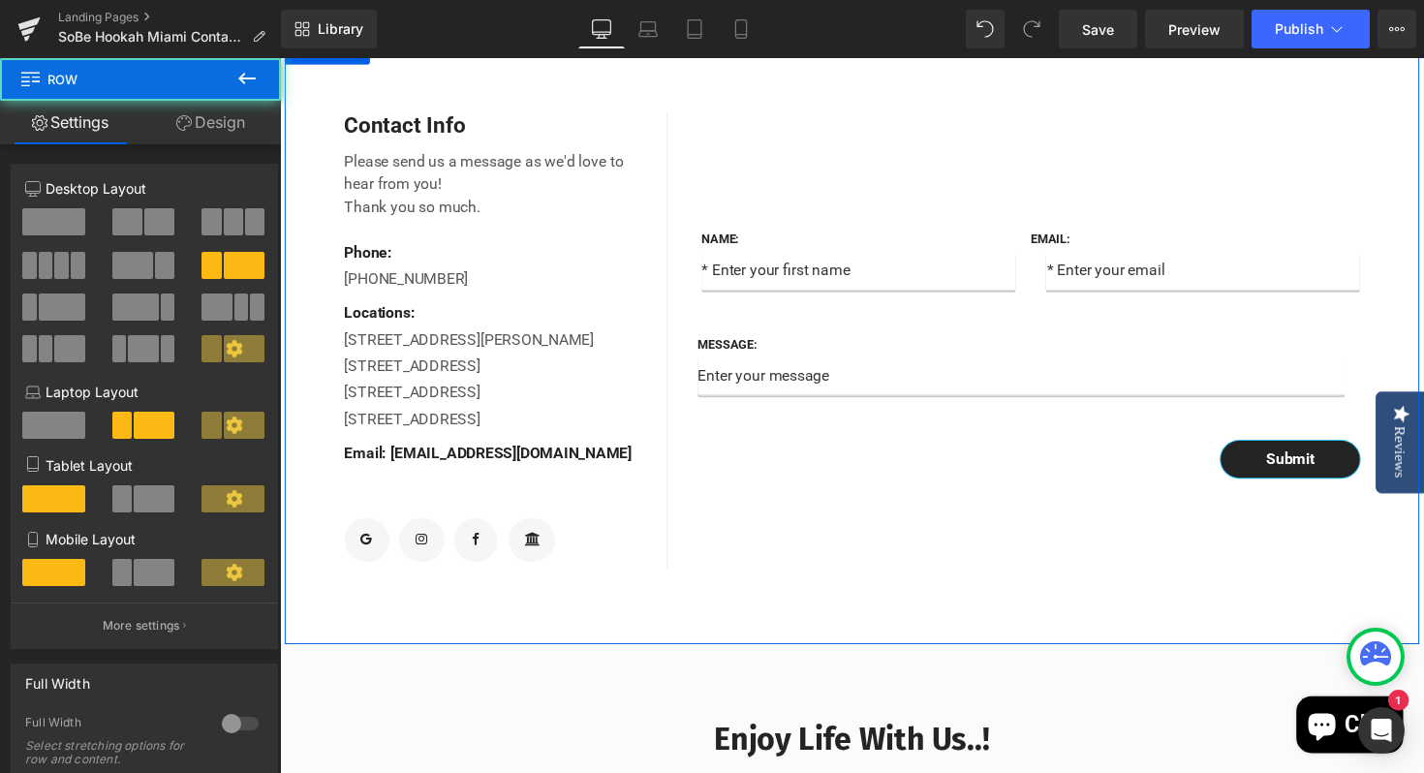
click at [697, 557] on div "Name: Text Block Text Field Email: Text Block Email Field Row Message: Text Blo…" at bounding box center [1055, 347] width 756 height 468
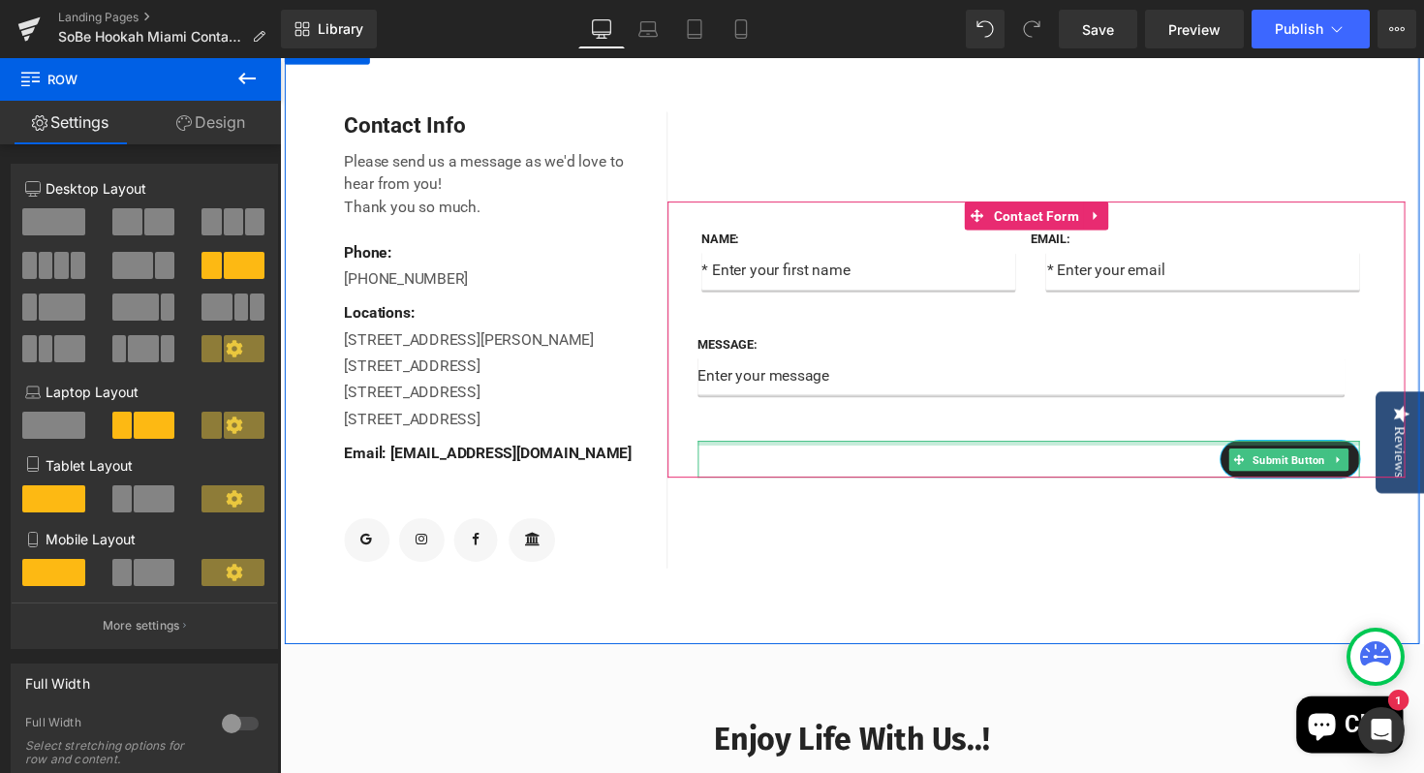
click at [825, 455] on div at bounding box center [1047, 452] width 678 height 5
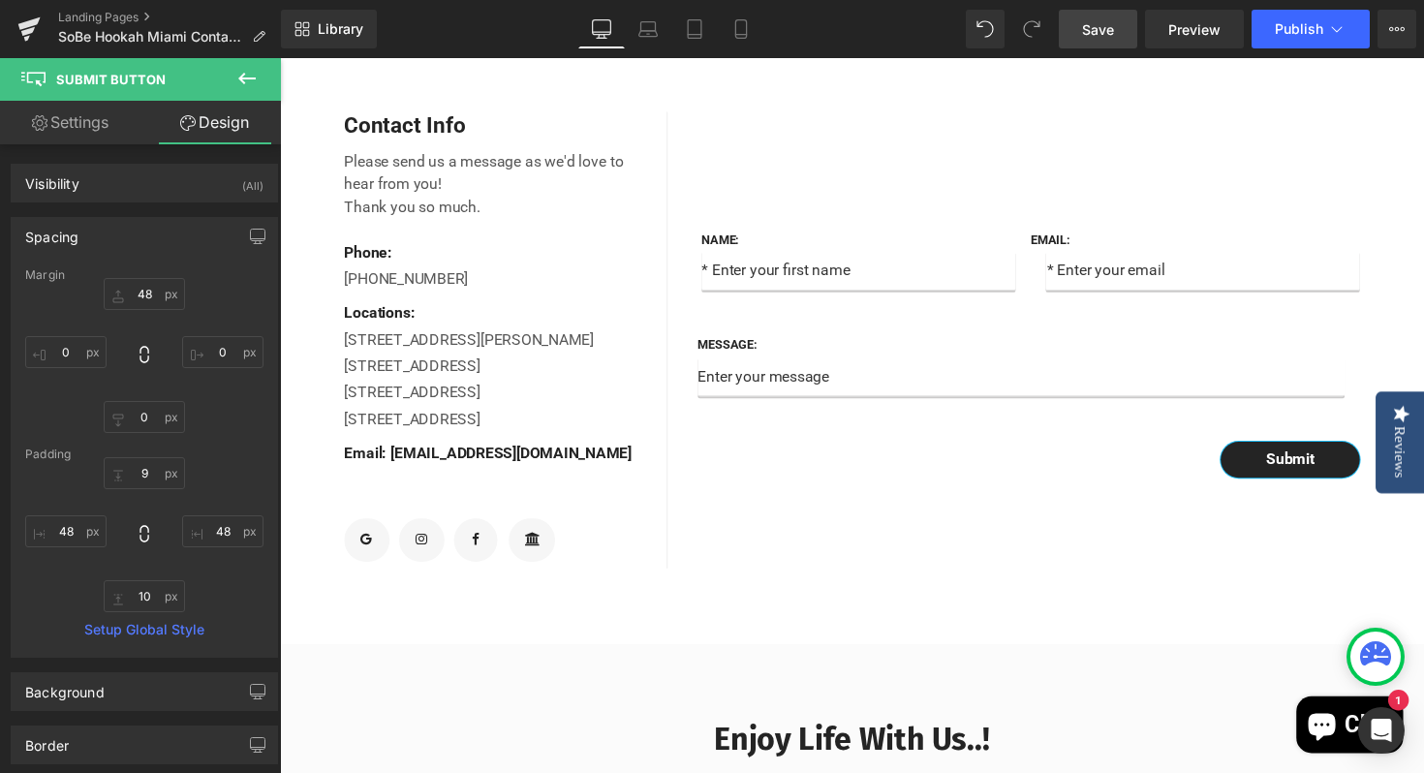
click at [1100, 28] on span "Save" at bounding box center [1098, 29] width 32 height 20
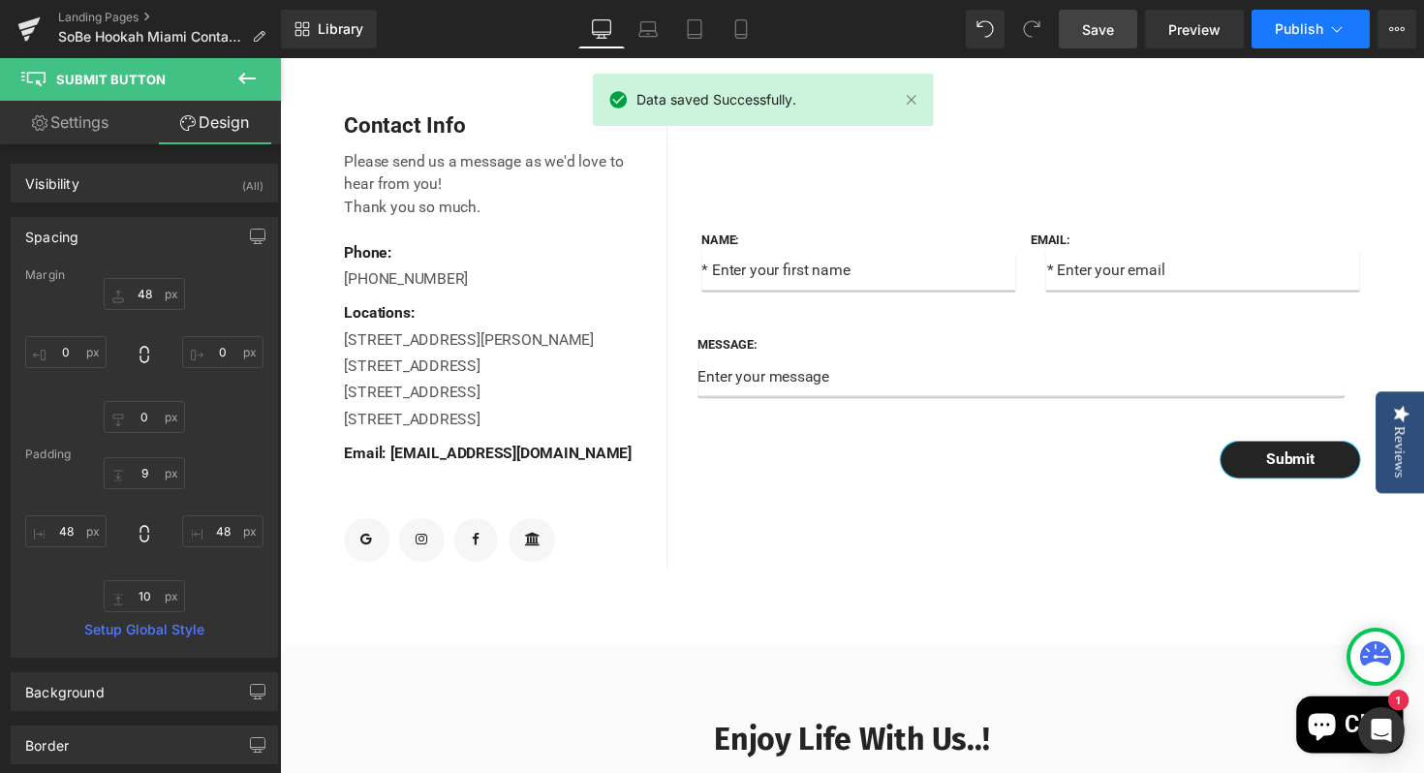
click at [1294, 34] on span "Publish" at bounding box center [1299, 28] width 48 height 15
type input "SoBe Hookah Miami Contact Information"
type input "landing-page-aug-27-19-14-46"
type textarea "SoBe Hookah stands out as the best hookah lounge in [GEOGRAPHIC_DATA] due to it…"
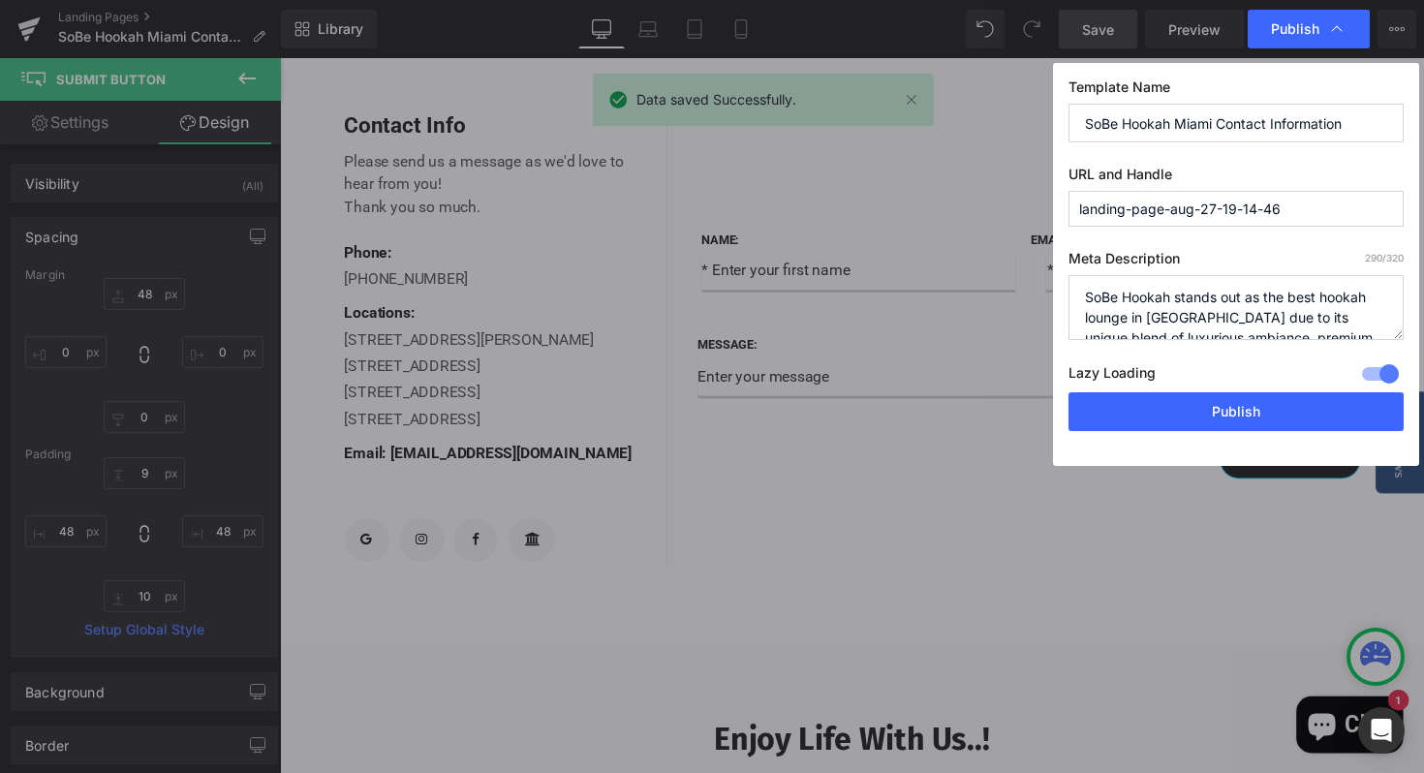
scroll to position [102, 0]
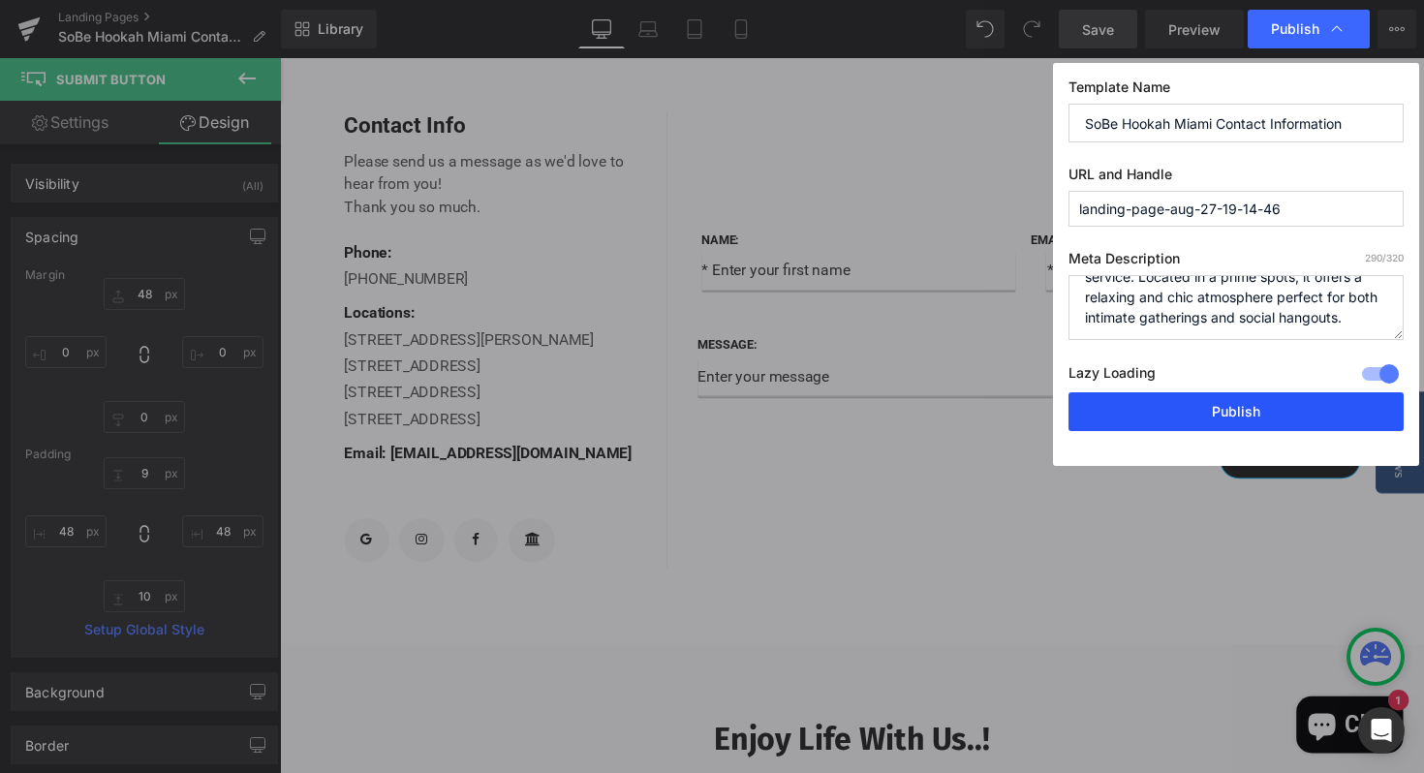
click at [1176, 416] on button "Publish" at bounding box center [1235, 411] width 335 height 39
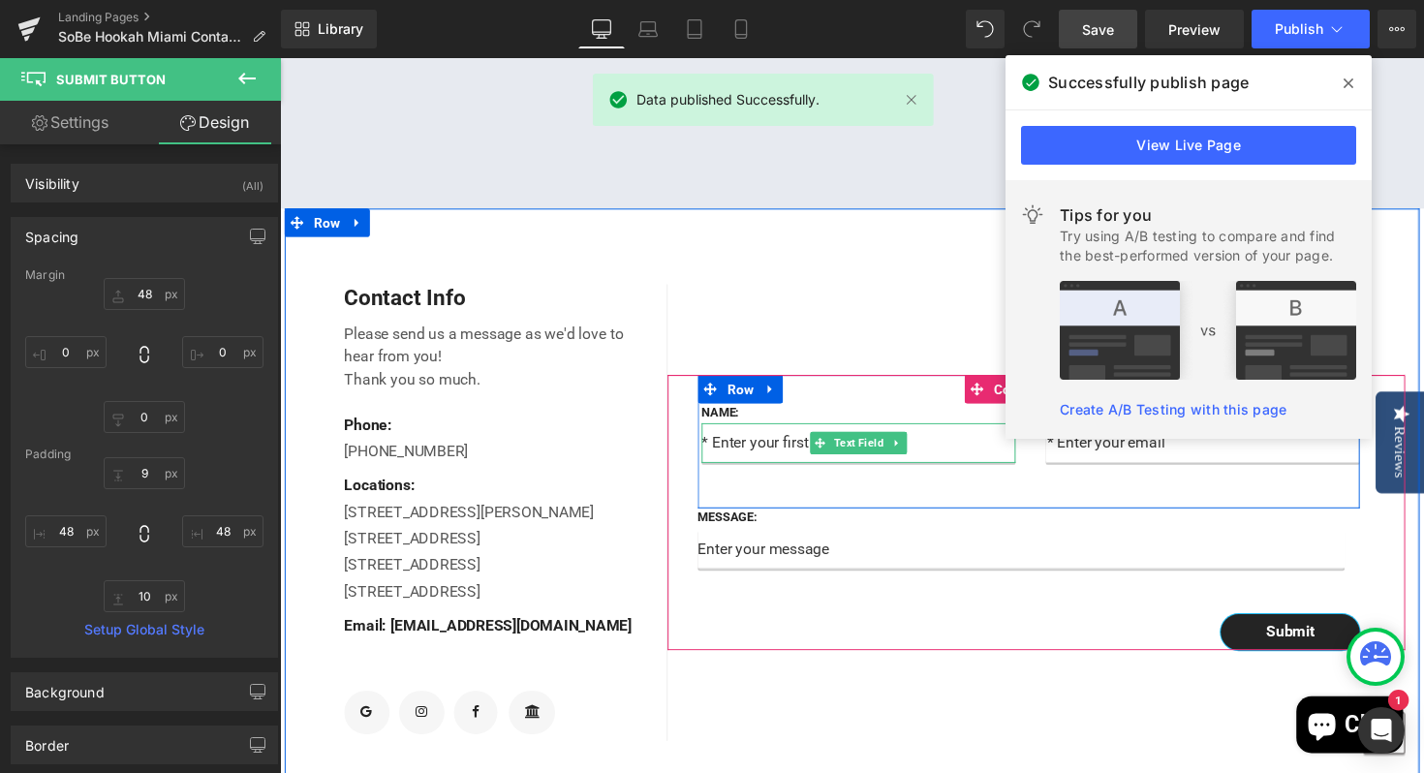
scroll to position [539, 0]
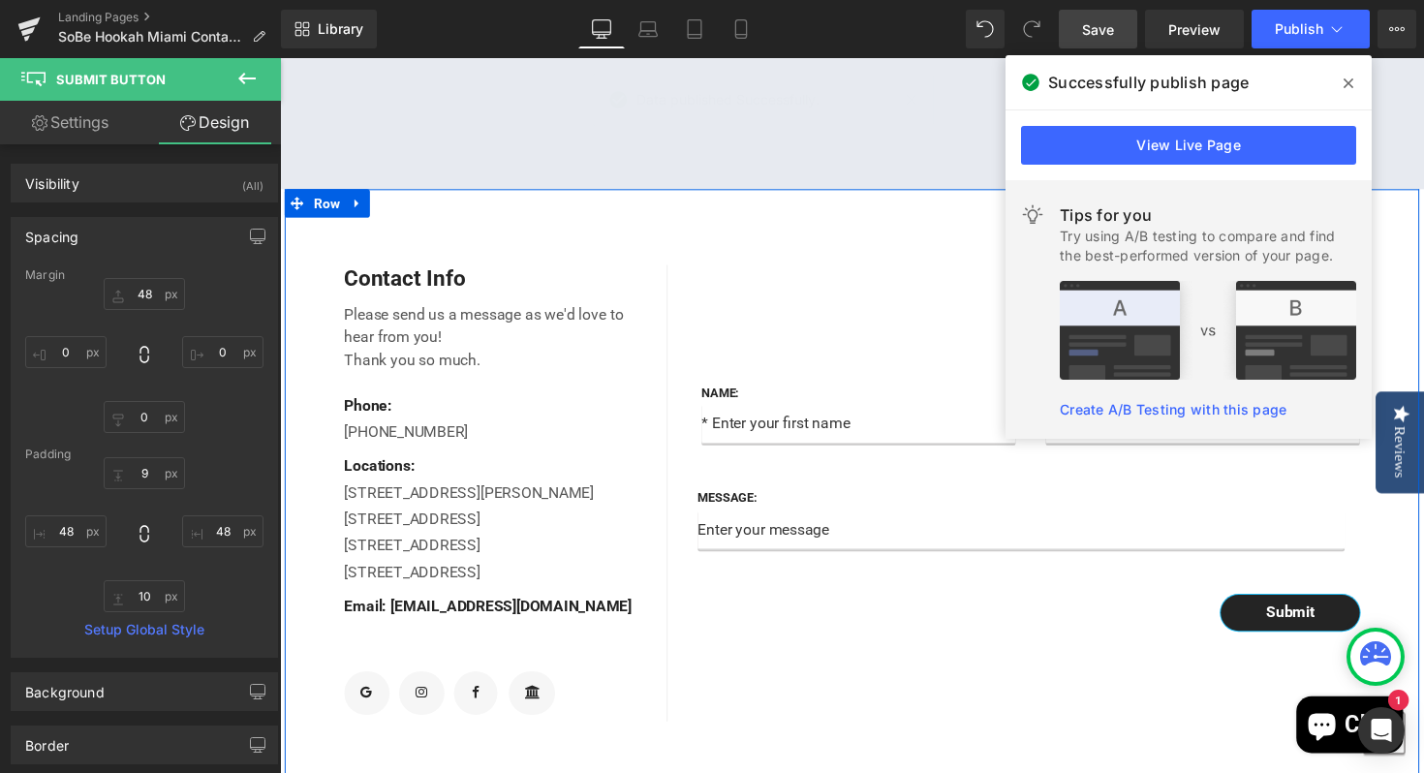
click at [863, 715] on div "Name: Text Block Text Field Email: Text Block Email Field Row Message: Text Blo…" at bounding box center [1055, 504] width 756 height 468
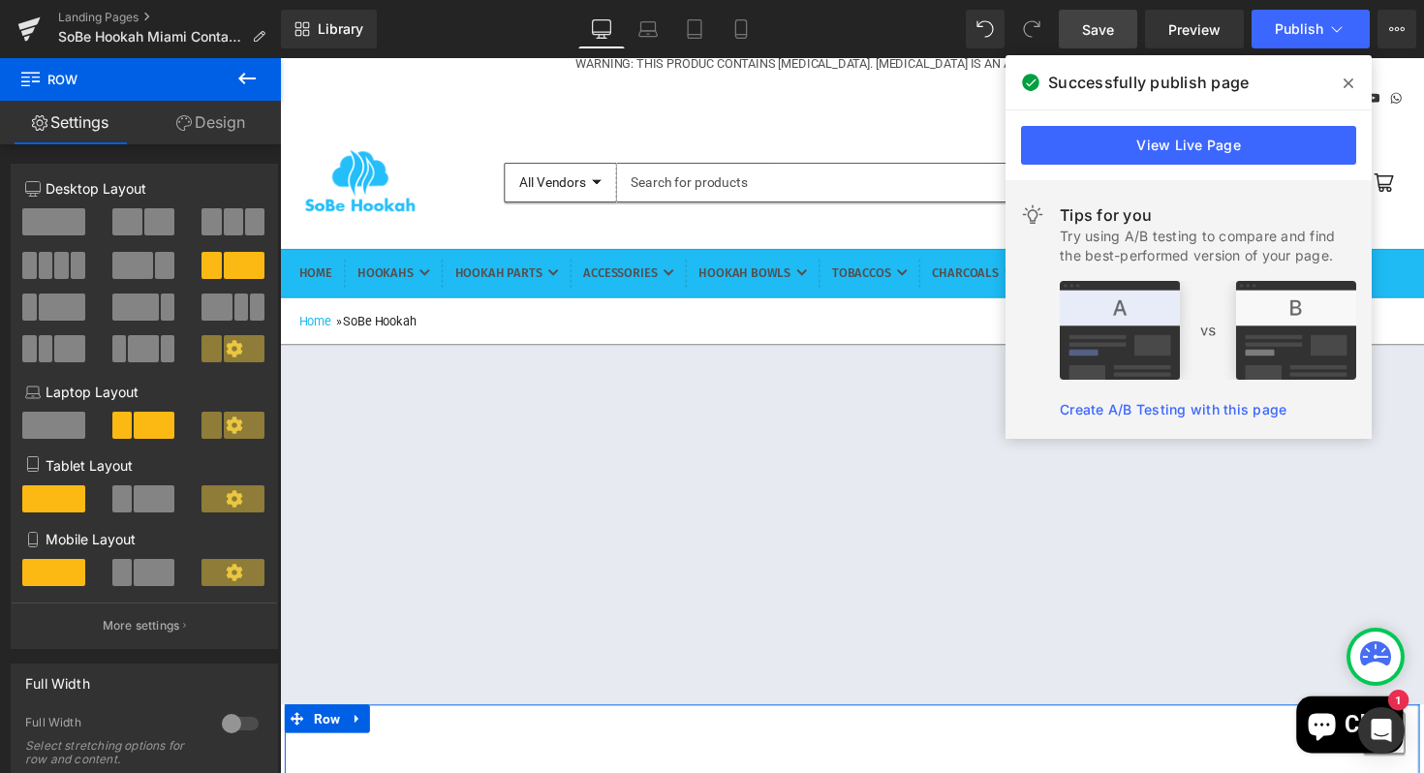
scroll to position [0, 0]
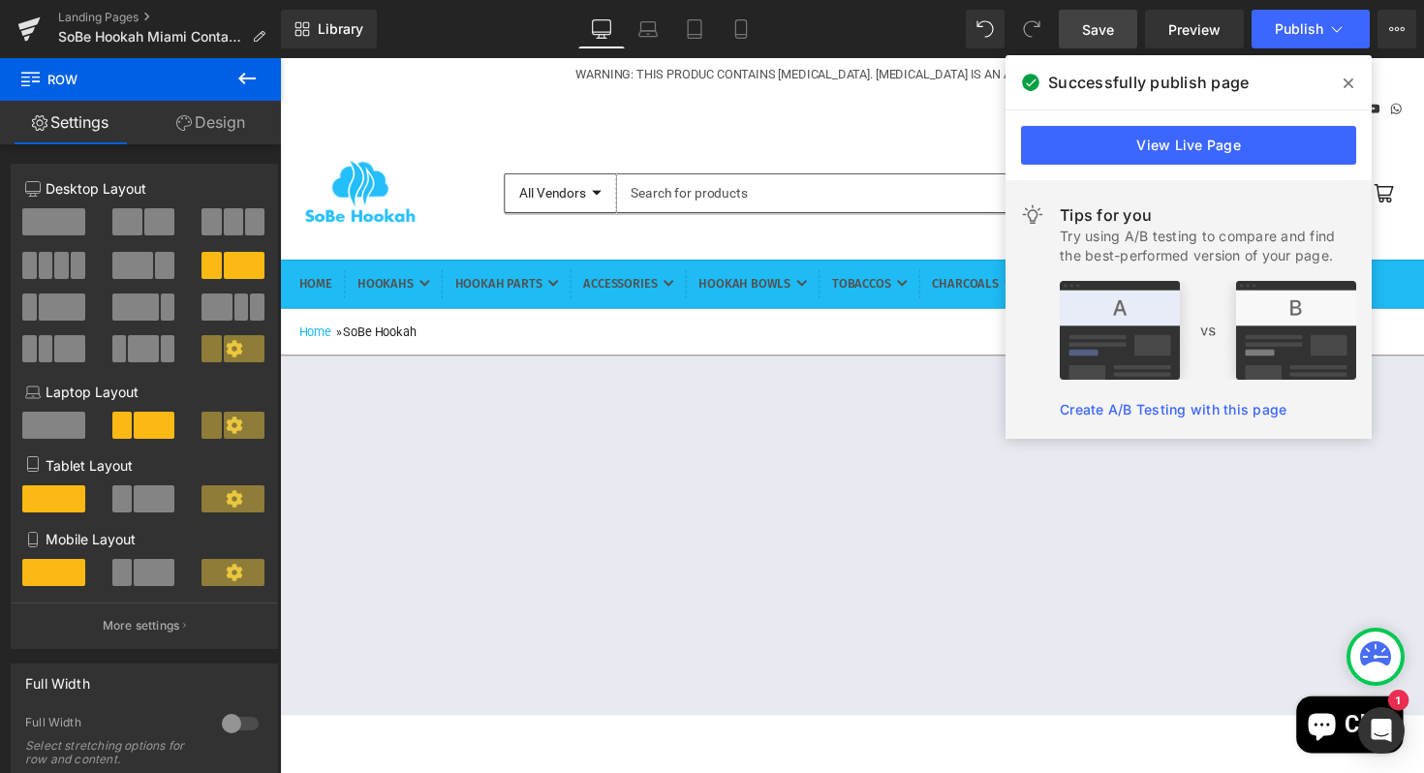
click at [1349, 76] on icon at bounding box center [1348, 83] width 10 height 15
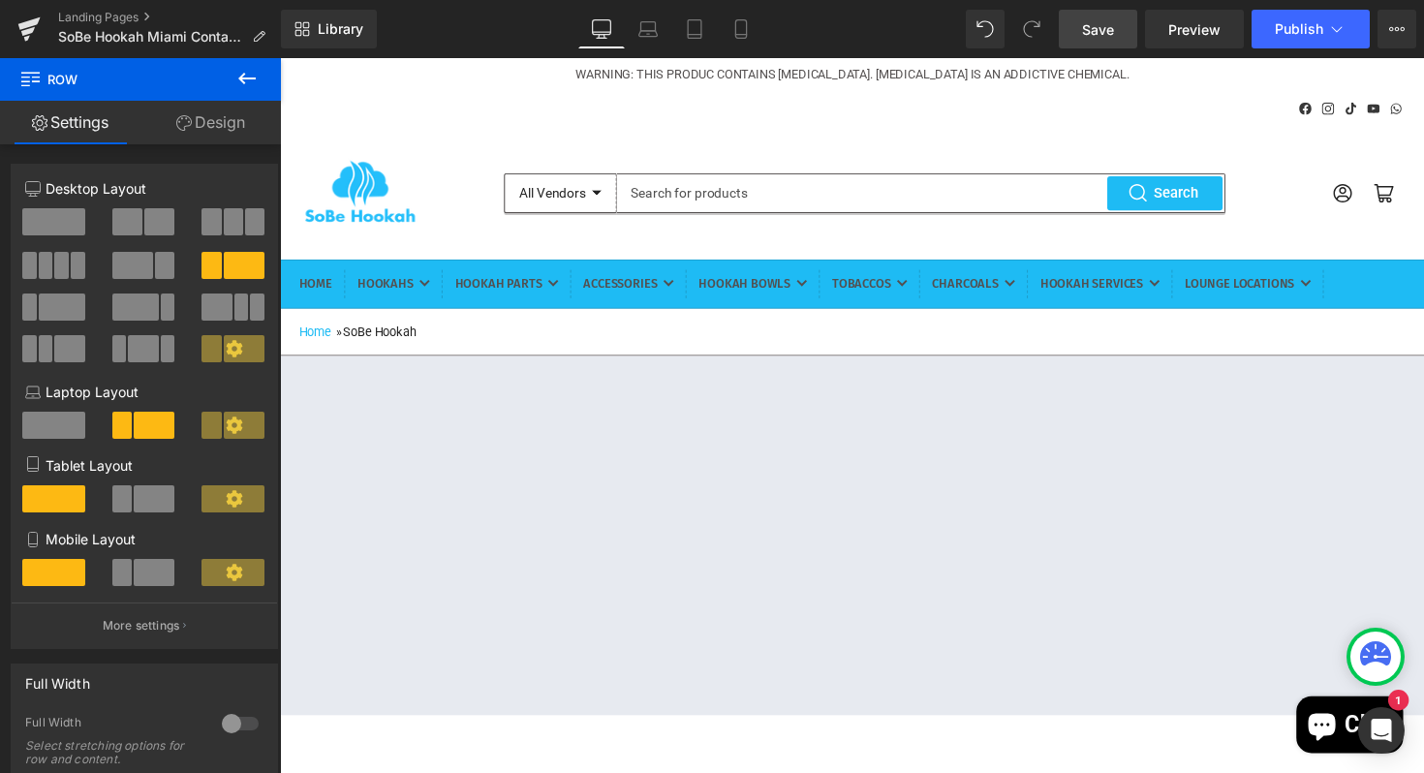
click at [1001, 346] on div "Home » SoBe Hookah" at bounding box center [866, 338] width 1172 height 15
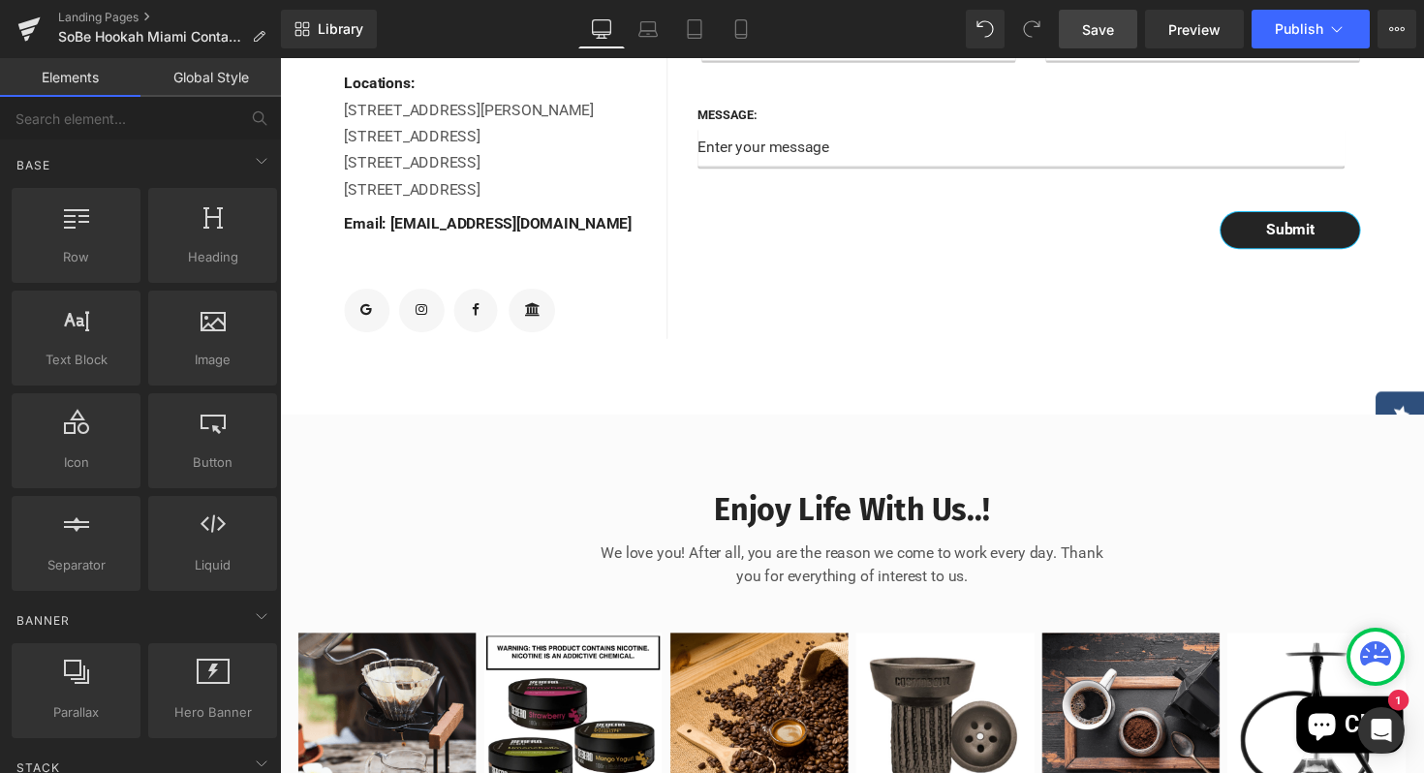
scroll to position [932, 0]
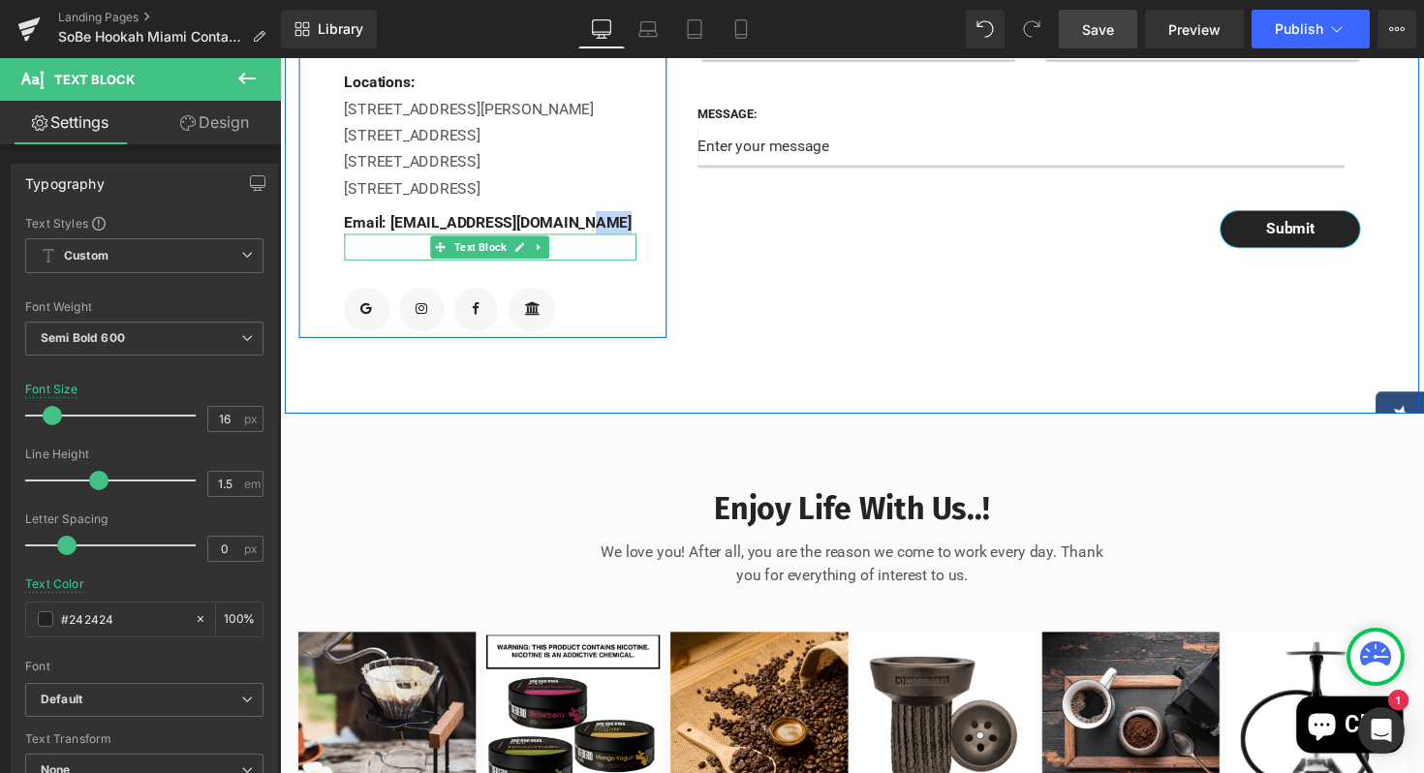
drag, startPoint x: 618, startPoint y: 277, endPoint x: 620, endPoint y: 293, distance: 16.6
click at [620, 293] on div "Contact Info Text Block Please send us a message as we'd love to hear from you!…" at bounding box center [495, 111] width 299 height 468
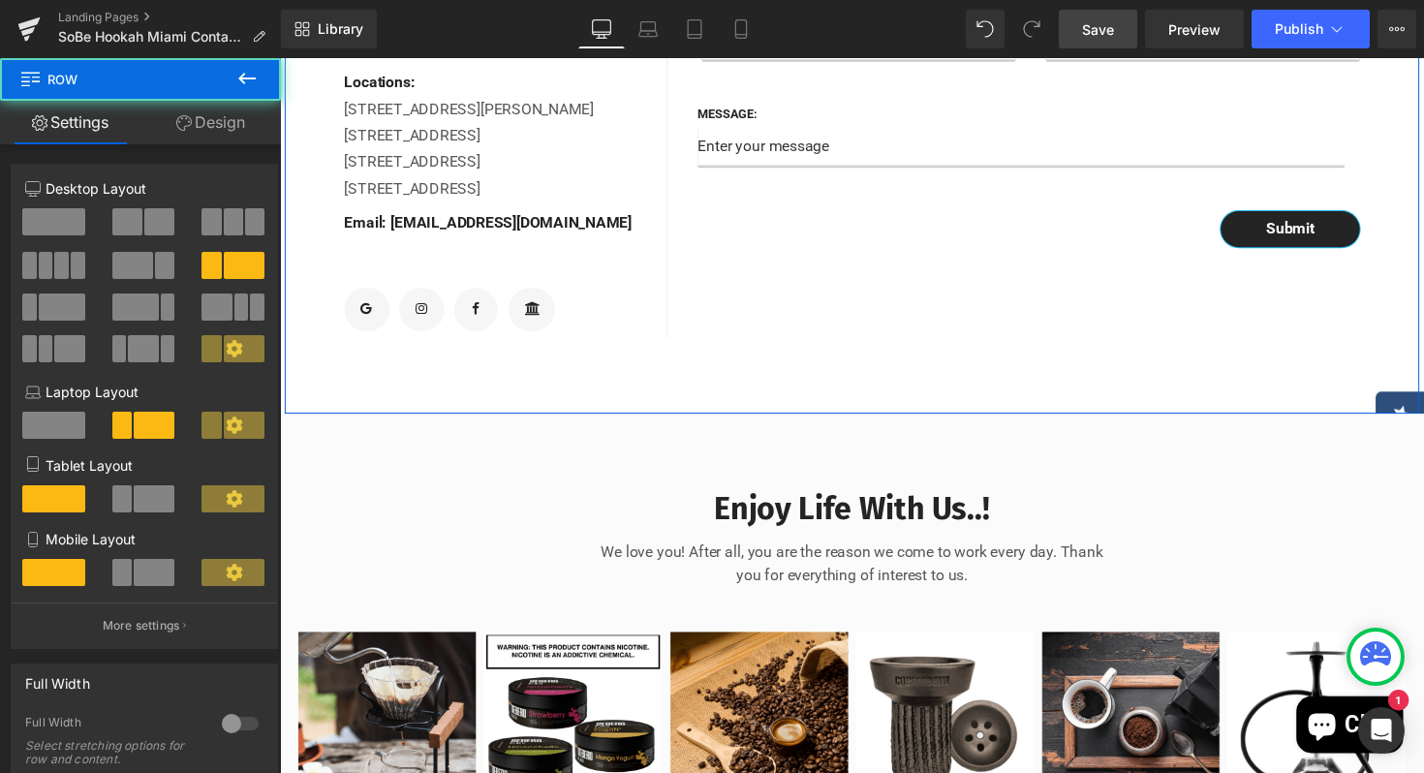
click at [769, 324] on div "Name: Text Block Text Field Email: Text Block Email Field Row Message: Text Blo…" at bounding box center [1055, 111] width 756 height 468
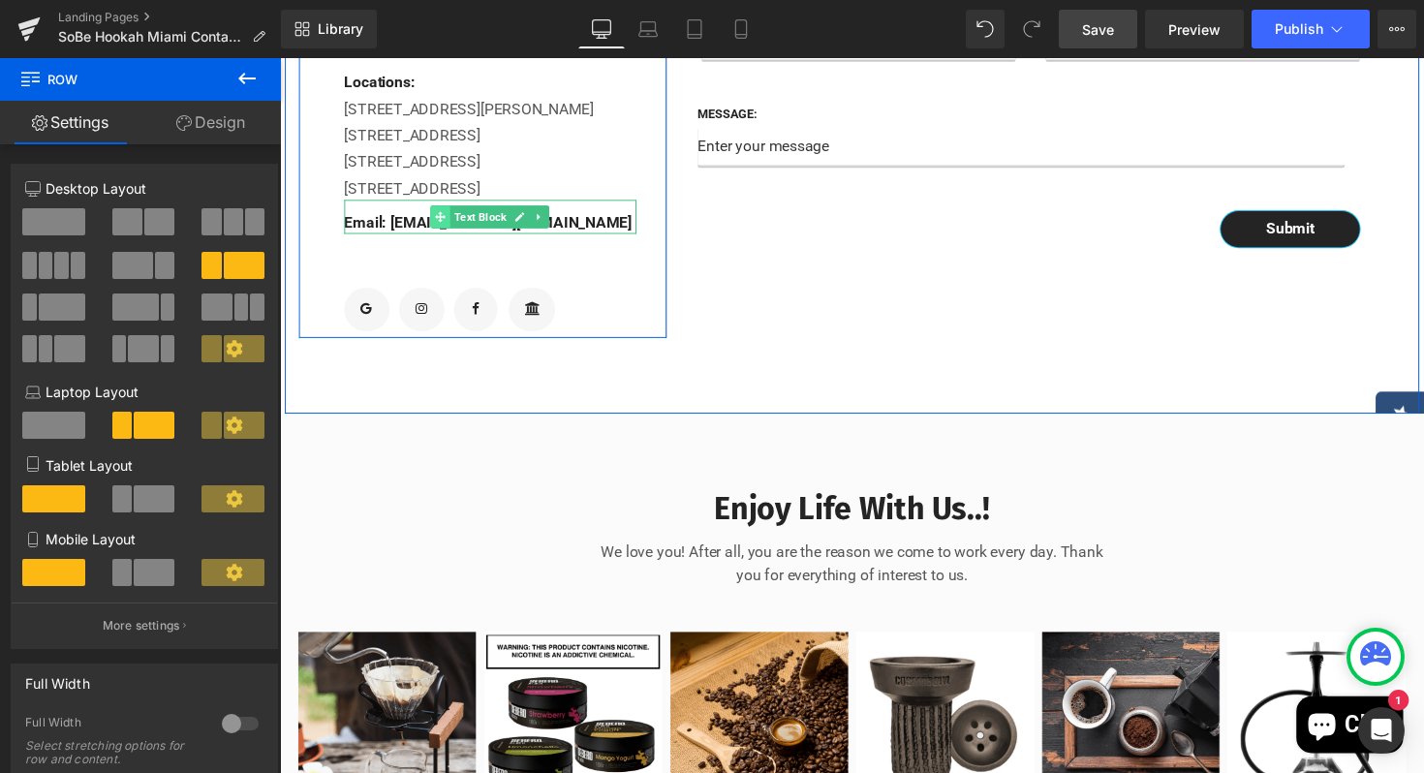
click at [441, 227] on icon at bounding box center [444, 221] width 11 height 12
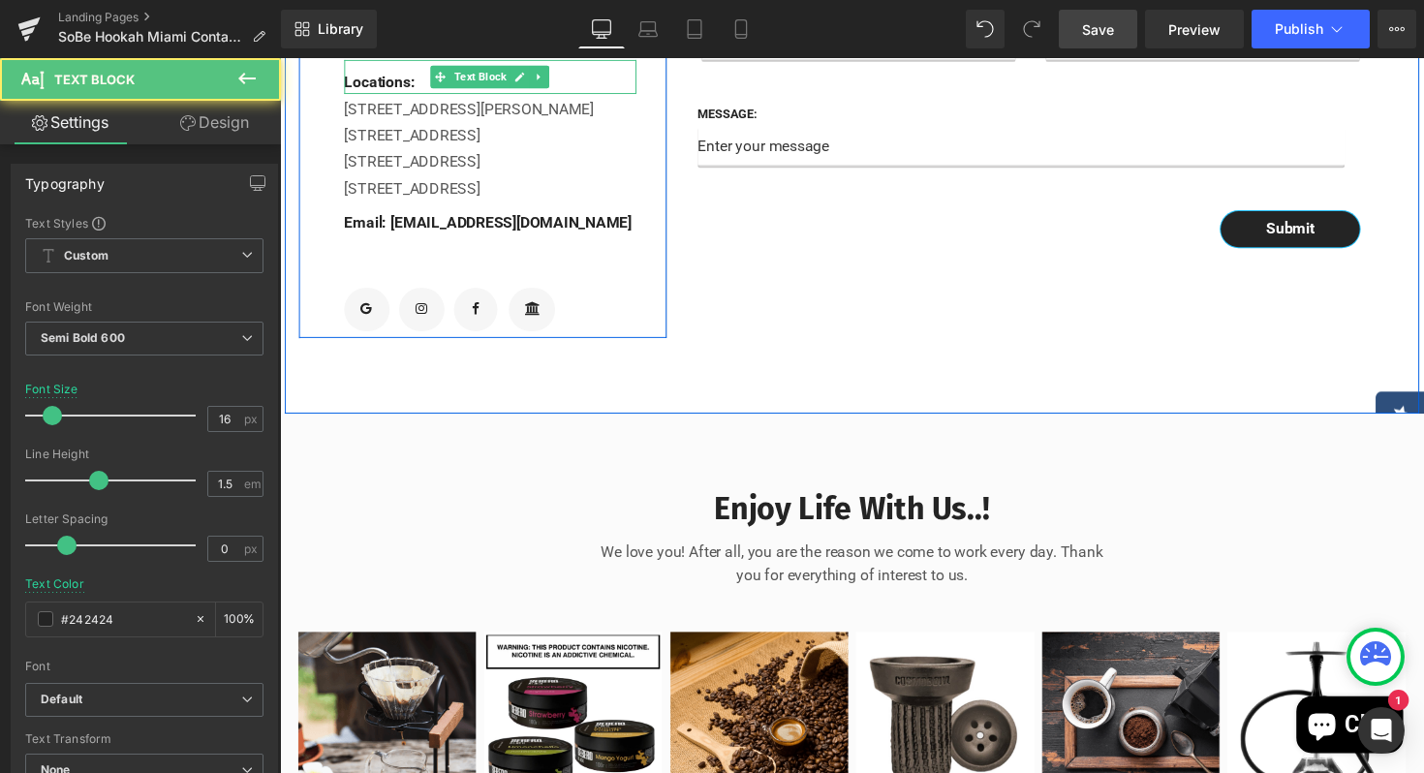
click at [419, 95] on p "Locations:" at bounding box center [495, 83] width 299 height 23
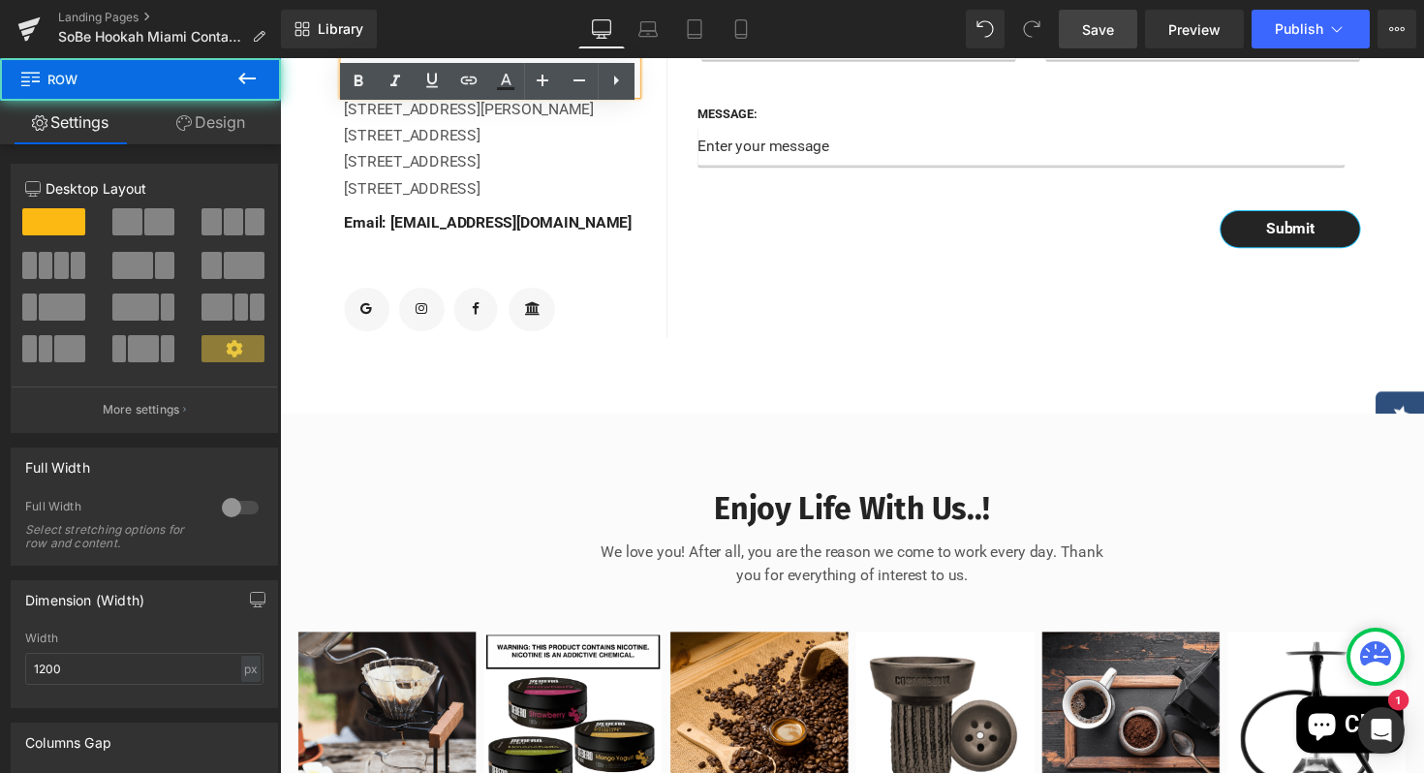
click at [647, 226] on div "Contact Info Text Block Please send us a message as we'd love to hear from you!…" at bounding box center [488, 111] width 378 height 468
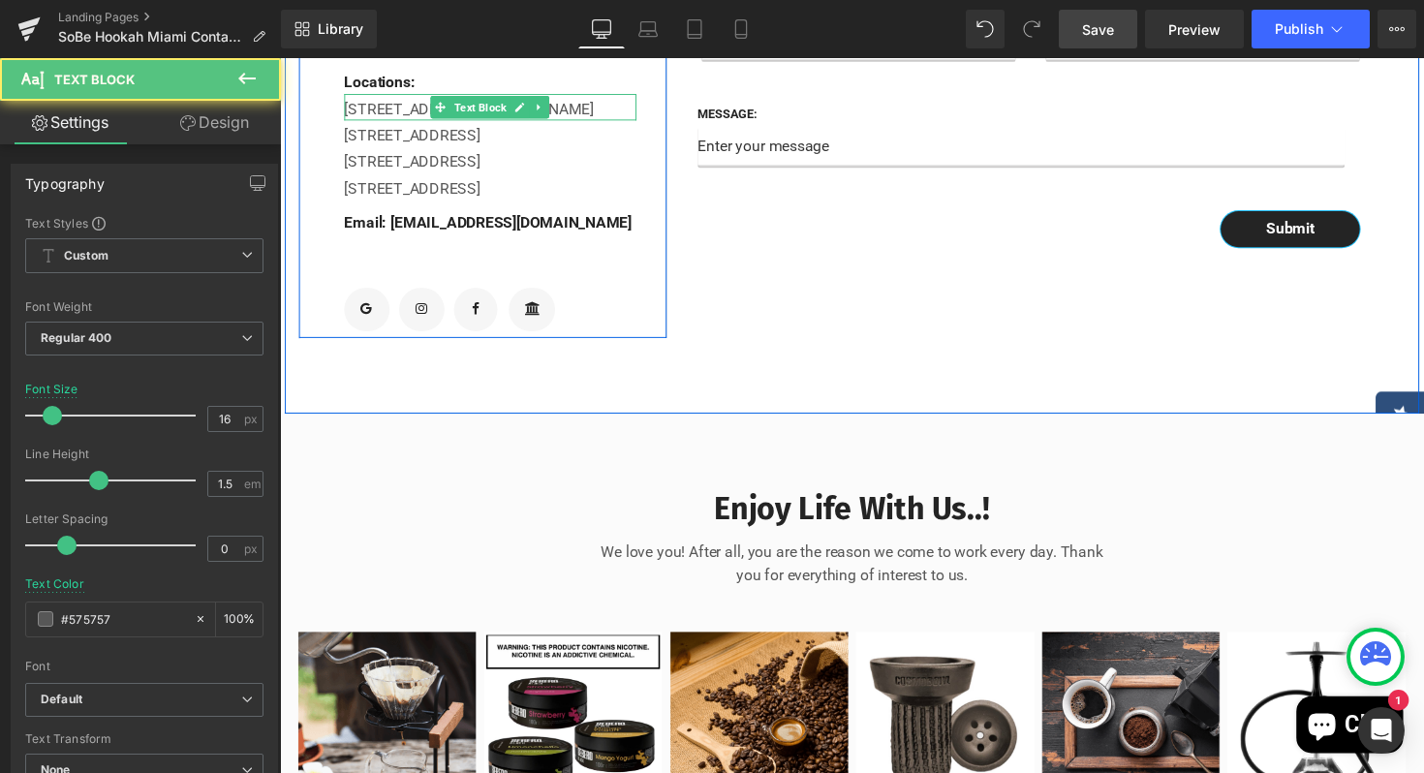
click at [351, 122] on div "[STREET_ADDRESS][PERSON_NAME]" at bounding box center [495, 108] width 299 height 27
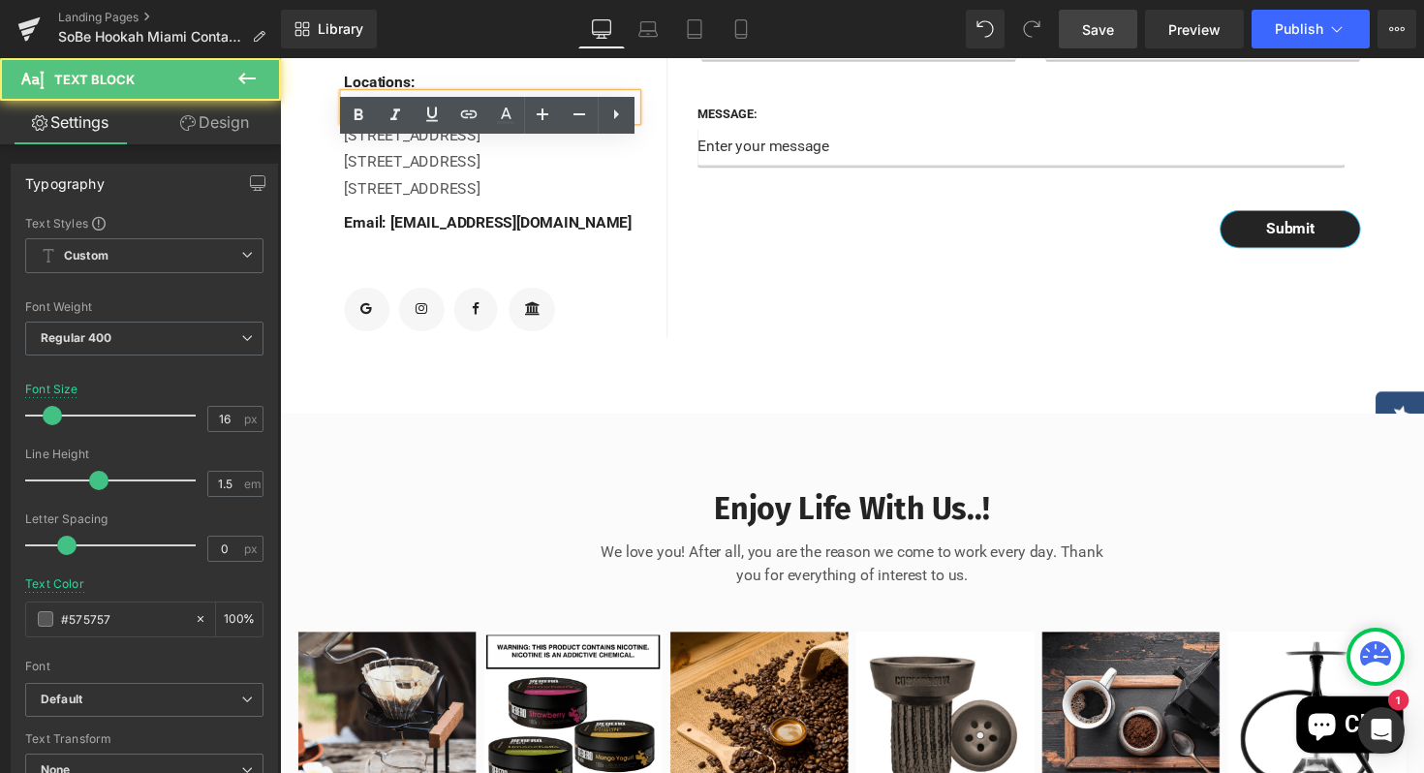
click at [349, 122] on div "[STREET_ADDRESS][PERSON_NAME]" at bounding box center [495, 108] width 299 height 27
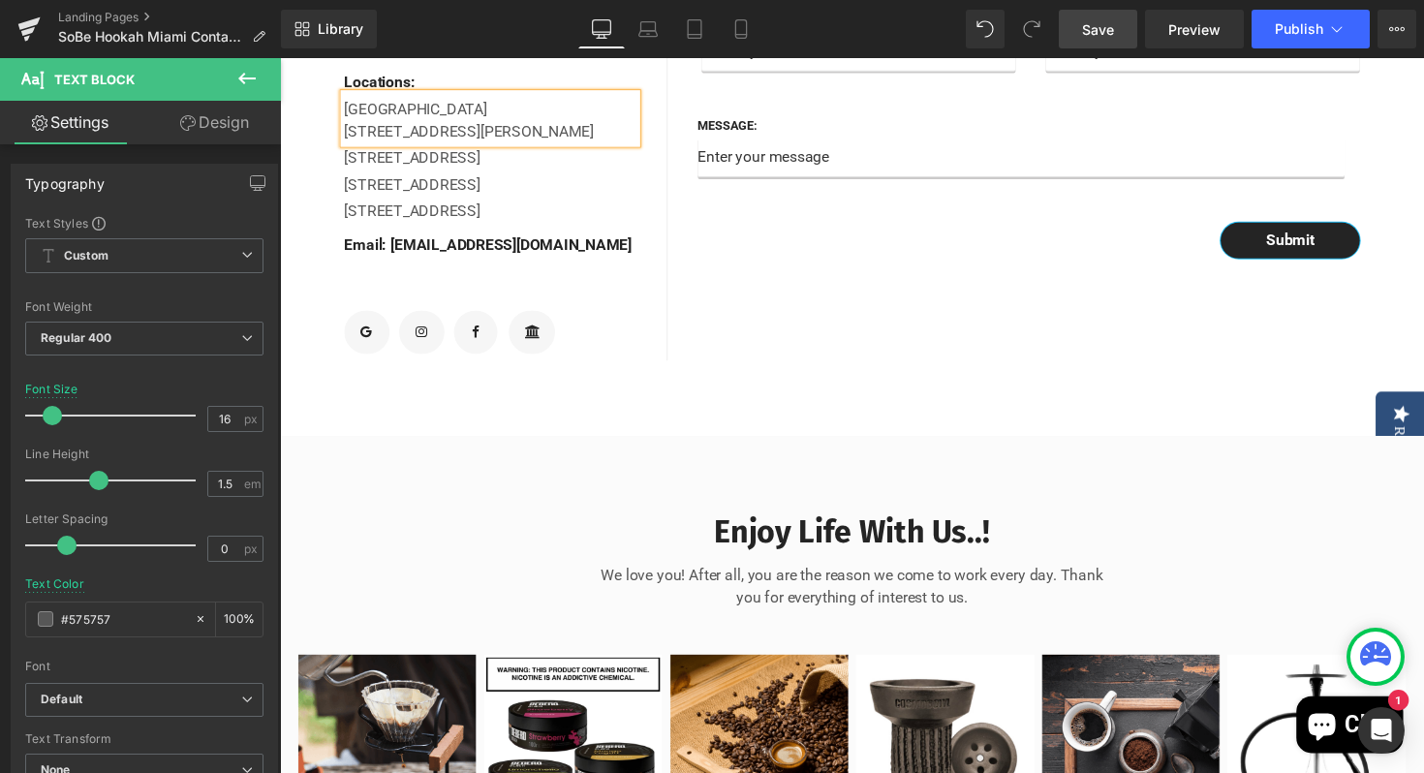
click at [765, 313] on div "Name: Text Block Text Field Email: Text Block Email Field Row Message: Text Blo…" at bounding box center [1055, 122] width 756 height 491
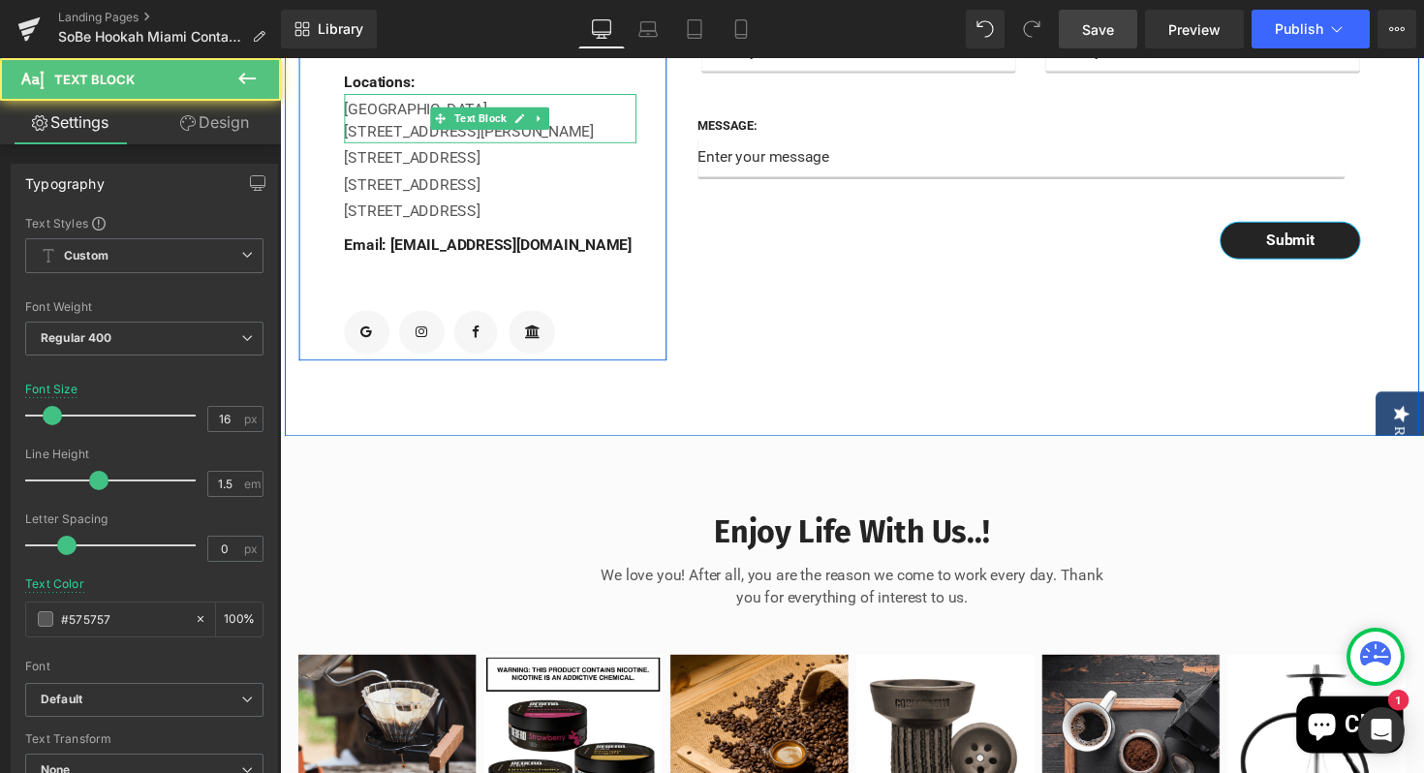
click at [432, 145] on div "[GEOGRAPHIC_DATA] [STREET_ADDRESS][PERSON_NAME]" at bounding box center [495, 120] width 299 height 50
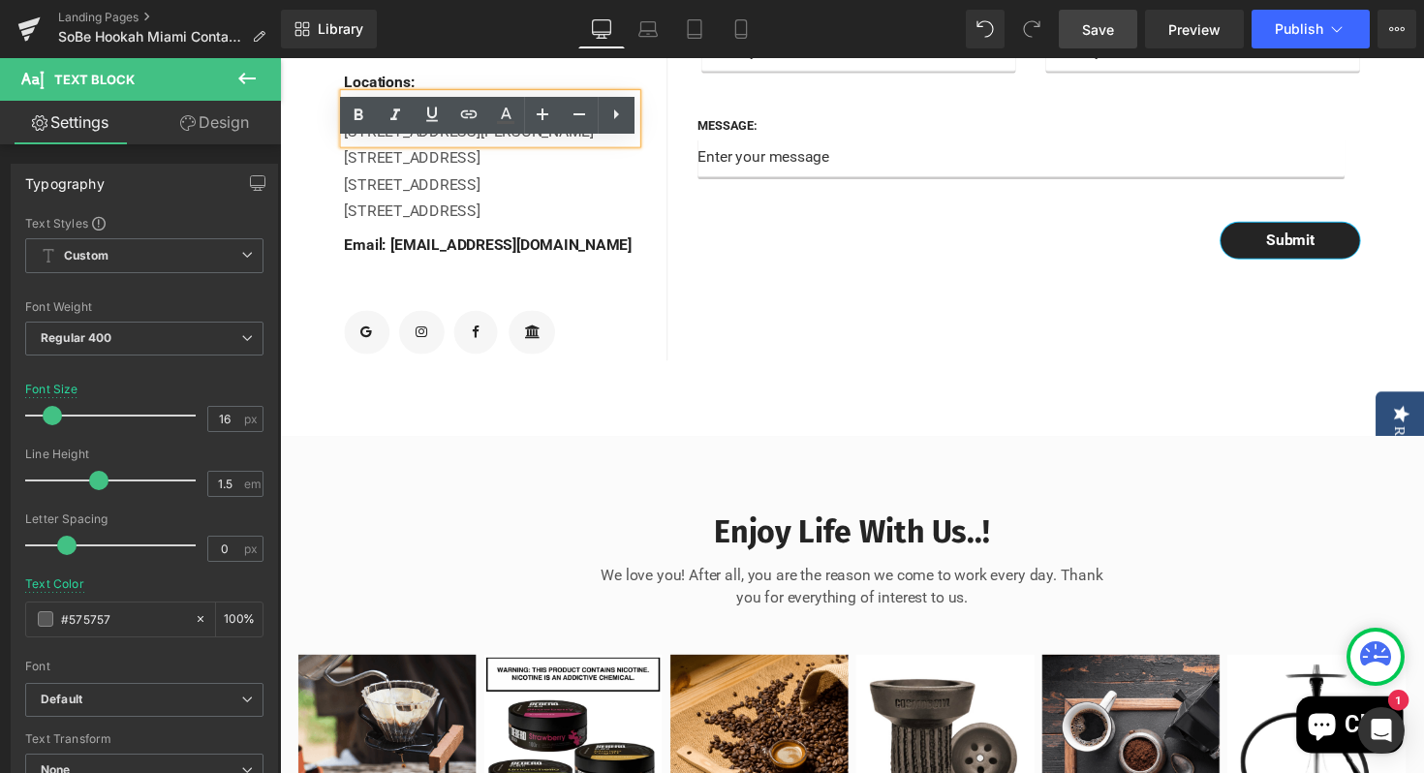
drag, startPoint x: 435, startPoint y: 160, endPoint x: 346, endPoint y: 148, distance: 89.9
click at [346, 145] on div "[GEOGRAPHIC_DATA] [STREET_ADDRESS][PERSON_NAME]" at bounding box center [495, 120] width 299 height 50
click at [352, 116] on icon at bounding box center [358, 115] width 23 height 23
click at [355, 115] on icon at bounding box center [359, 114] width 9 height 12
drag, startPoint x: 432, startPoint y: 161, endPoint x: 348, endPoint y: 150, distance: 84.9
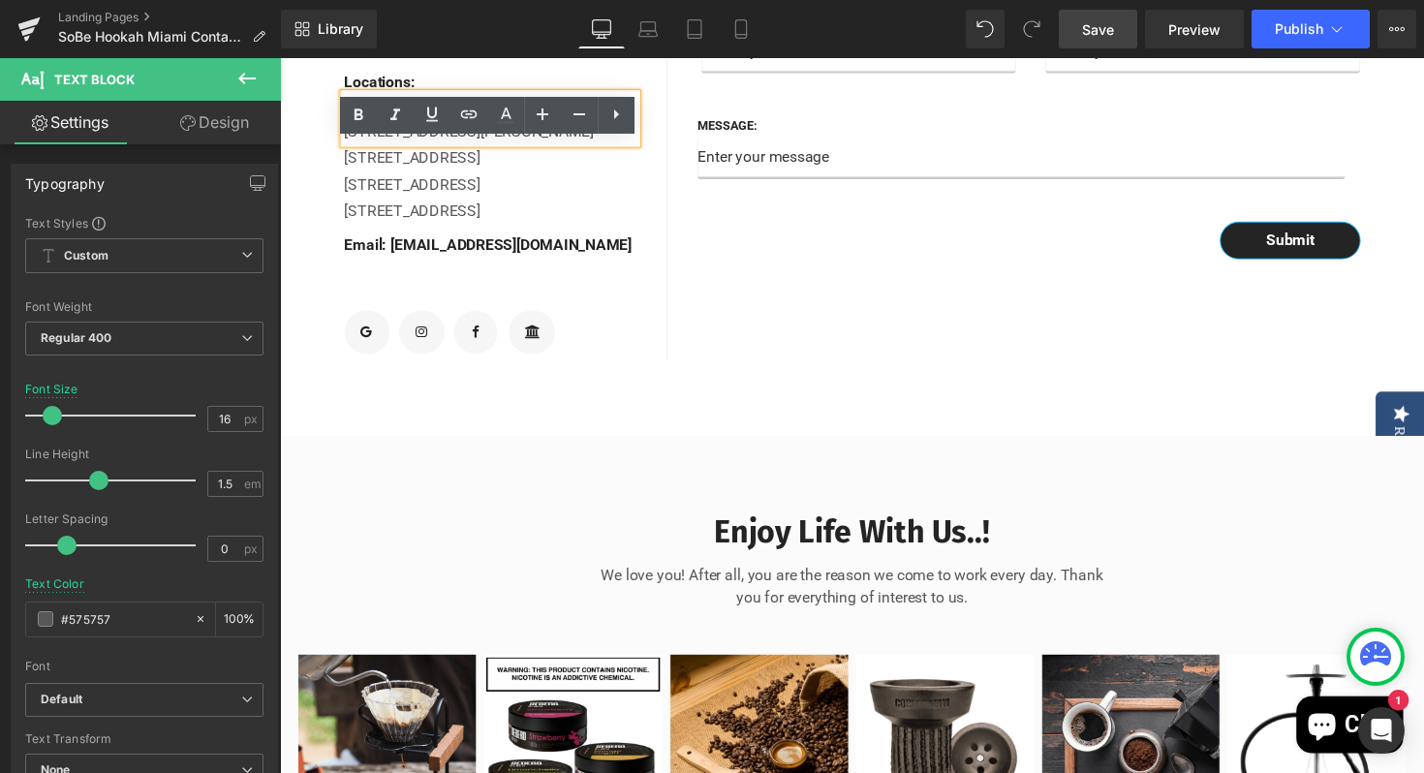
click at [348, 119] on strong "[GEOGRAPHIC_DATA]" at bounding box center [420, 110] width 149 height 18
click at [509, 113] on icon at bounding box center [505, 115] width 23 height 23
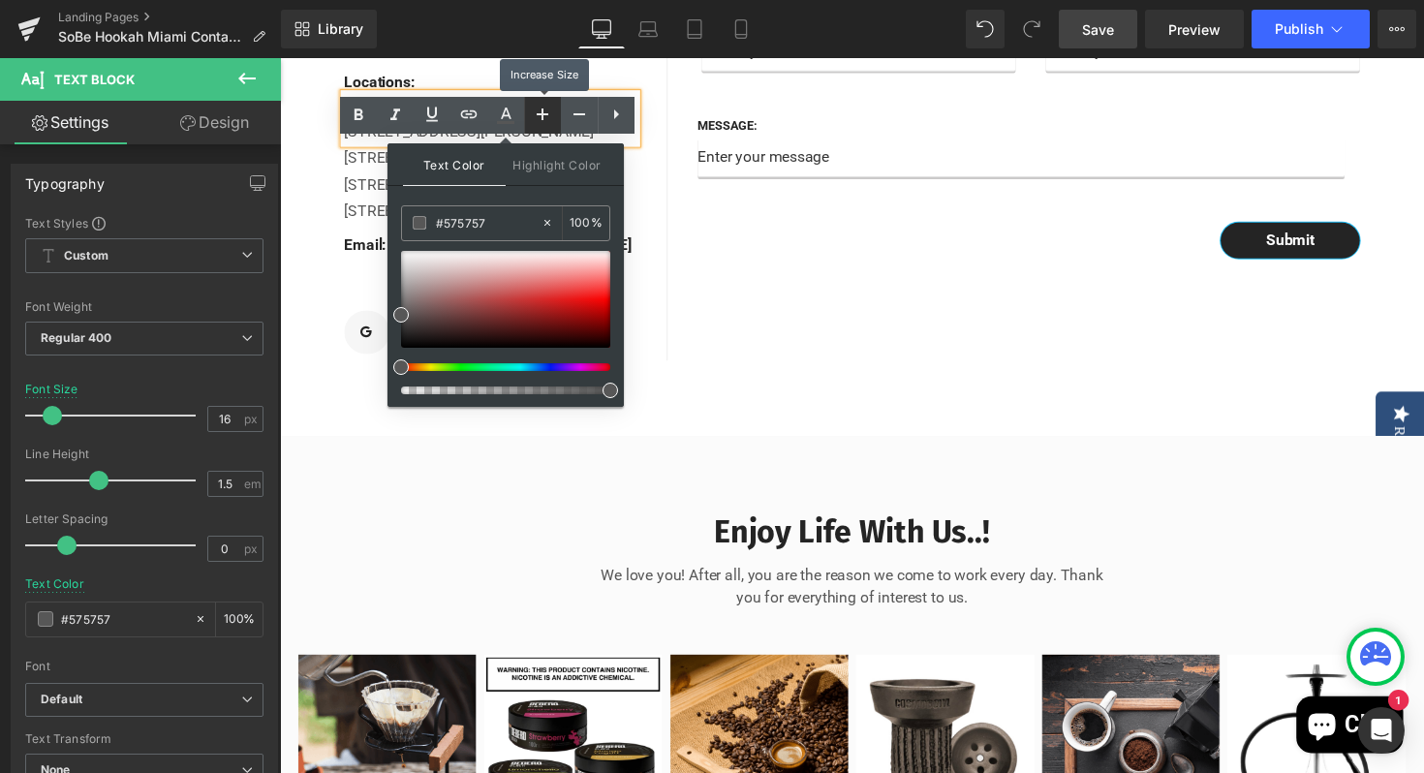
click at [544, 116] on icon at bounding box center [542, 114] width 23 height 23
type input "18"
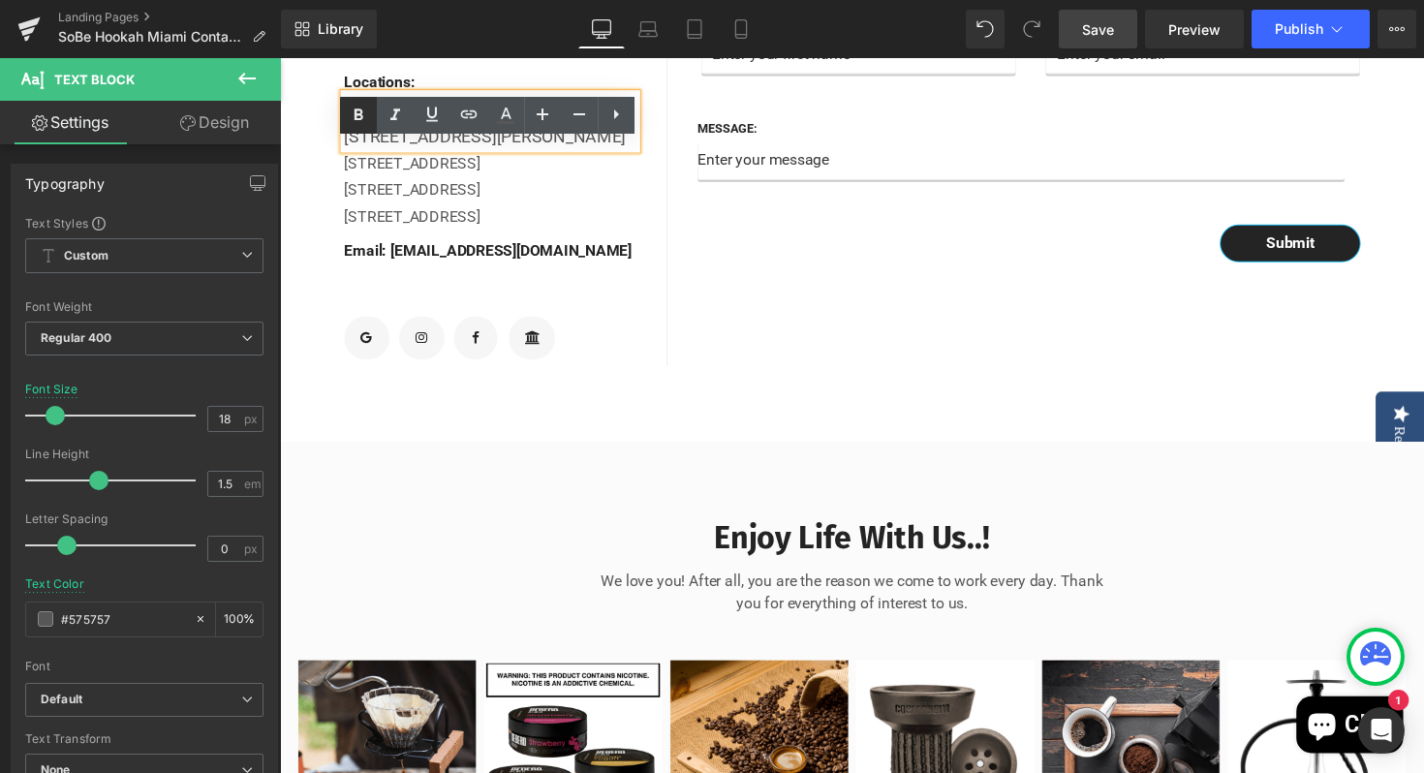
click at [366, 123] on icon at bounding box center [358, 115] width 23 height 23
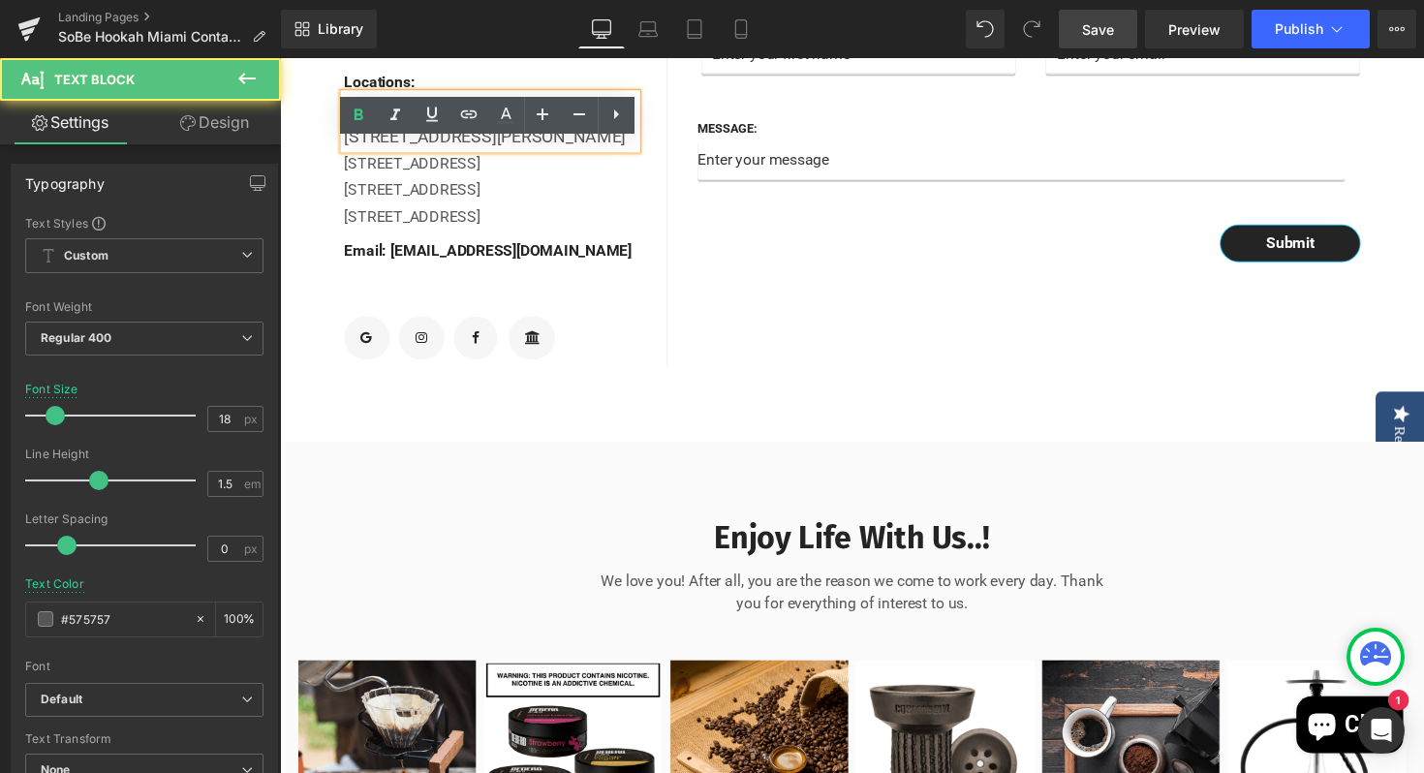
click at [459, 151] on div "[GEOGRAPHIC_DATA] [STREET_ADDRESS][PERSON_NAME]" at bounding box center [495, 123] width 299 height 56
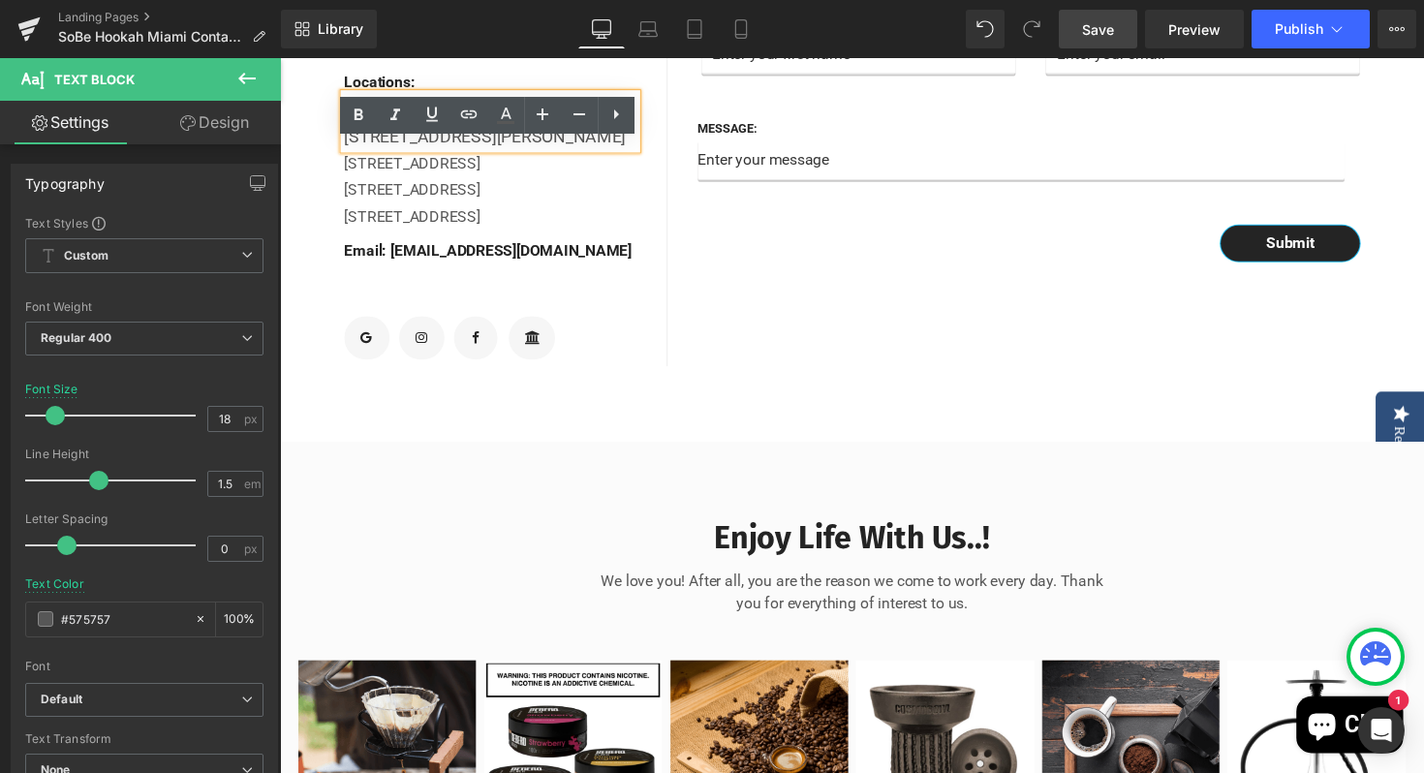
drag, startPoint x: 424, startPoint y: 156, endPoint x: 345, endPoint y: 151, distance: 79.6
click at [346, 151] on div "[GEOGRAPHIC_DATA] [STREET_ADDRESS][PERSON_NAME]" at bounding box center [495, 123] width 299 height 56
click at [438, 122] on strong "[GEOGRAPHIC_DATA]" at bounding box center [430, 112] width 168 height 20
drag, startPoint x: 451, startPoint y: 155, endPoint x: 352, endPoint y: 150, distance: 99.9
click at [349, 151] on div "[GEOGRAPHIC_DATA] [STREET_ADDRESS][PERSON_NAME]" at bounding box center [495, 123] width 299 height 56
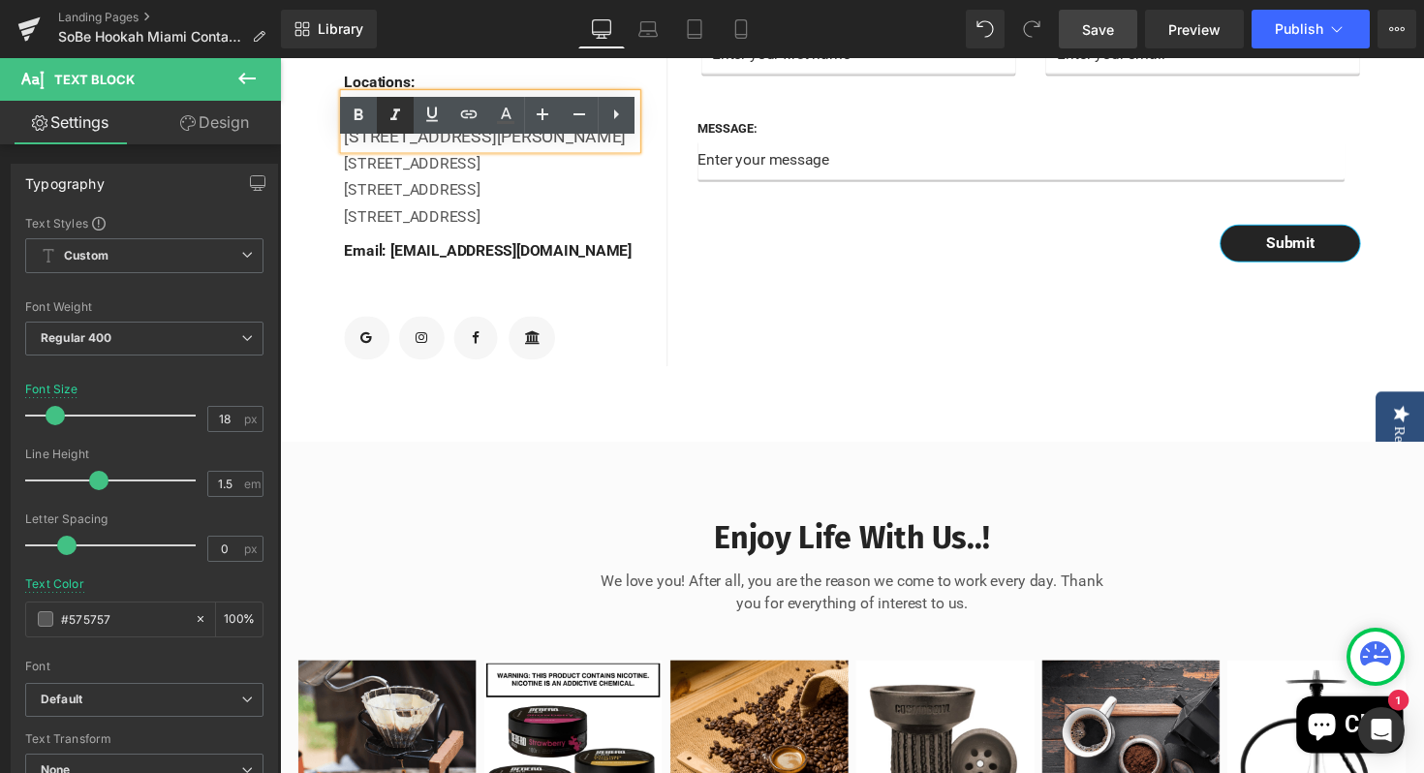
click at [391, 112] on icon at bounding box center [395, 115] width 23 height 23
click at [432, 111] on icon at bounding box center [431, 114] width 23 height 23
click at [751, 266] on div at bounding box center [1055, 264] width 756 height 5
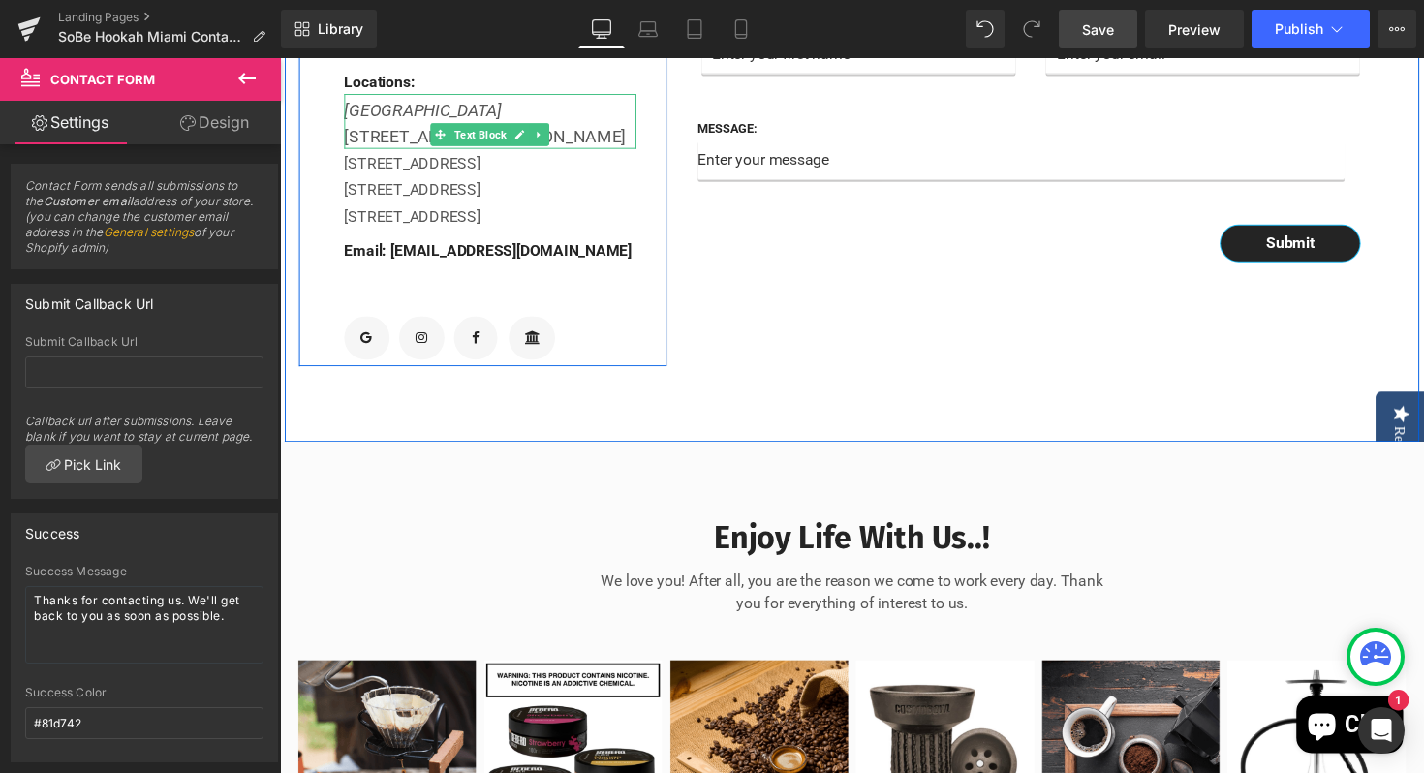
click at [443, 151] on div "[STREET_ADDRESS][PERSON_NAME]" at bounding box center [495, 138] width 299 height 26
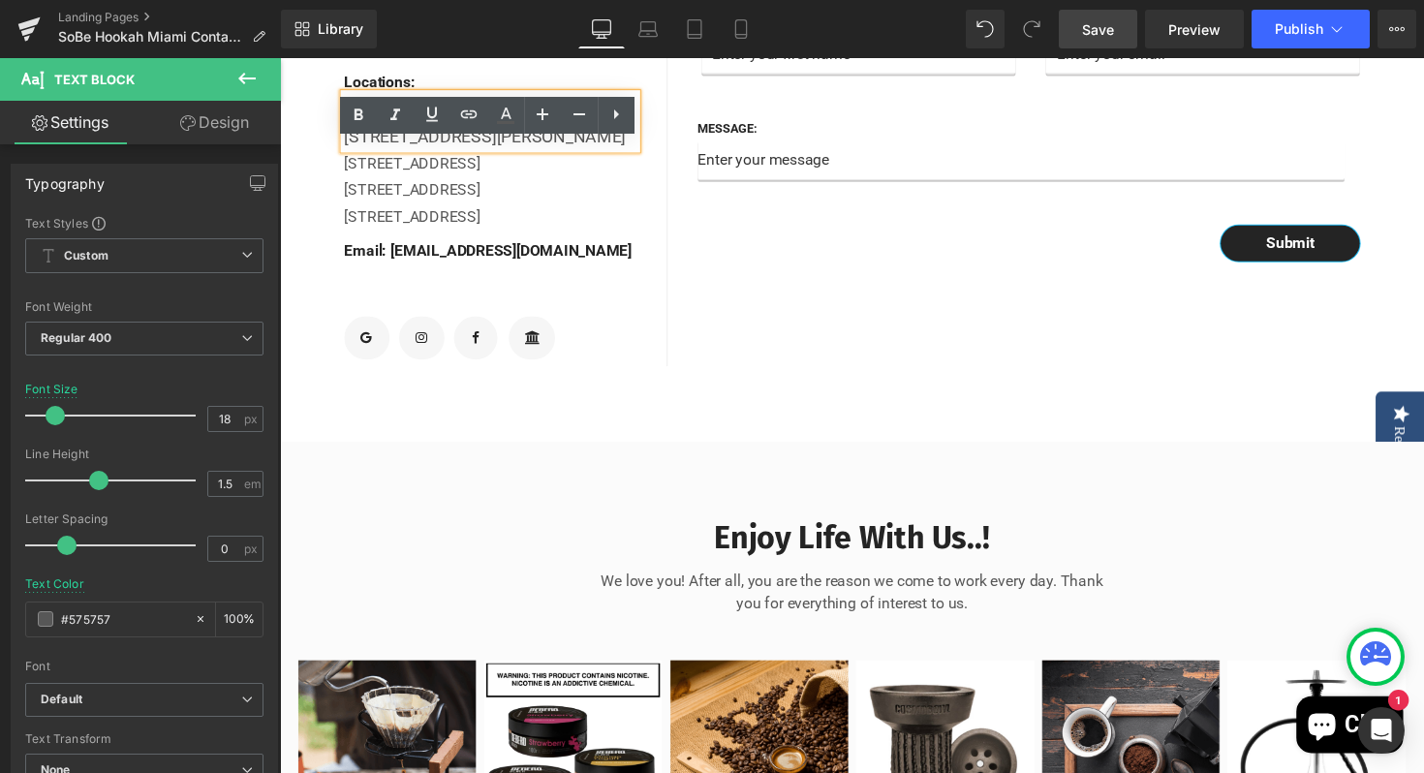
drag, startPoint x: 422, startPoint y: 217, endPoint x: 347, endPoint y: 191, distance: 79.9
click at [347, 151] on div "[STREET_ADDRESS][PERSON_NAME]" at bounding box center [495, 138] width 299 height 26
click at [476, 118] on icon at bounding box center [468, 114] width 23 height 23
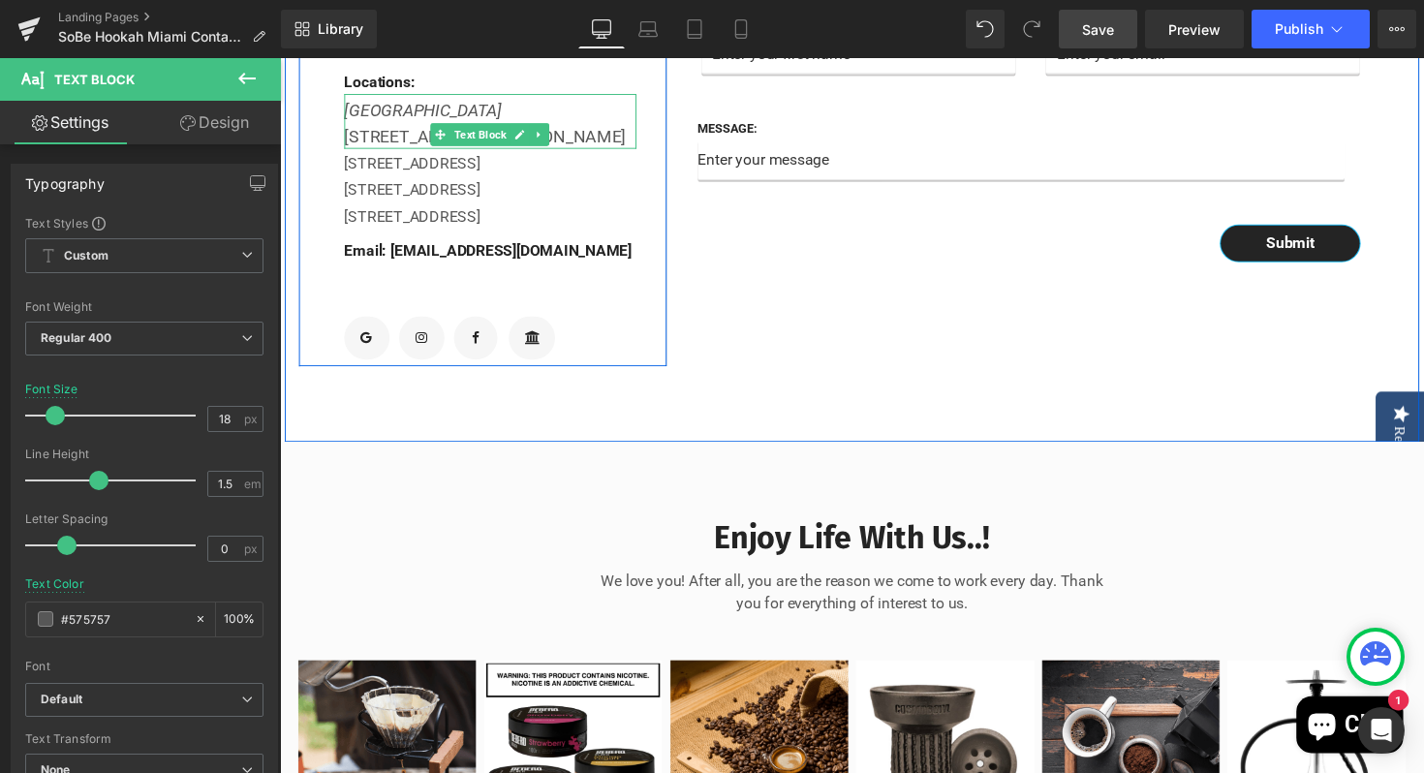
click at [584, 151] on div "[STREET_ADDRESS][PERSON_NAME]" at bounding box center [495, 138] width 299 height 26
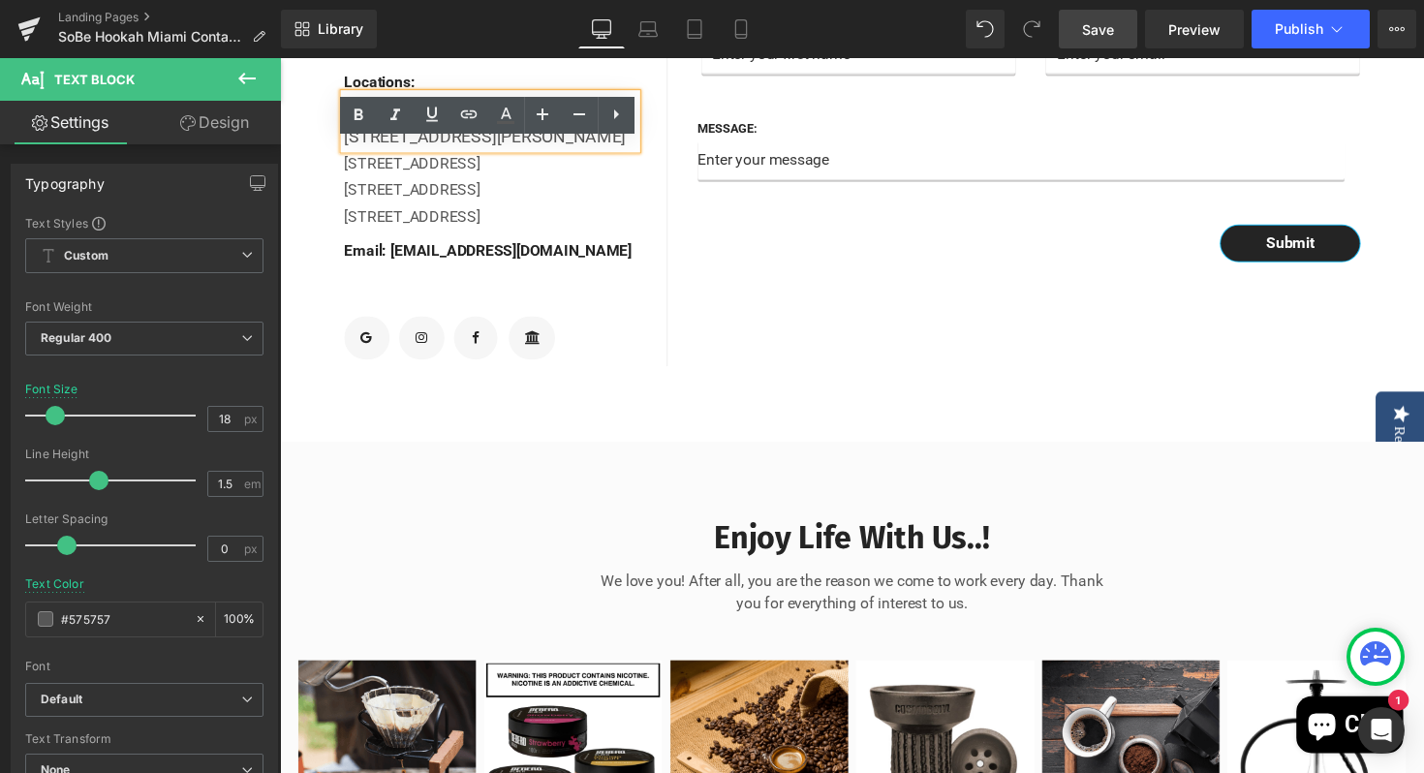
drag, startPoint x: 394, startPoint y: 213, endPoint x: 346, endPoint y: 182, distance: 57.5
click at [346, 151] on div "[STREET_ADDRESS][PERSON_NAME]" at bounding box center [495, 138] width 299 height 26
click at [468, 113] on icon at bounding box center [468, 114] width 16 height 8
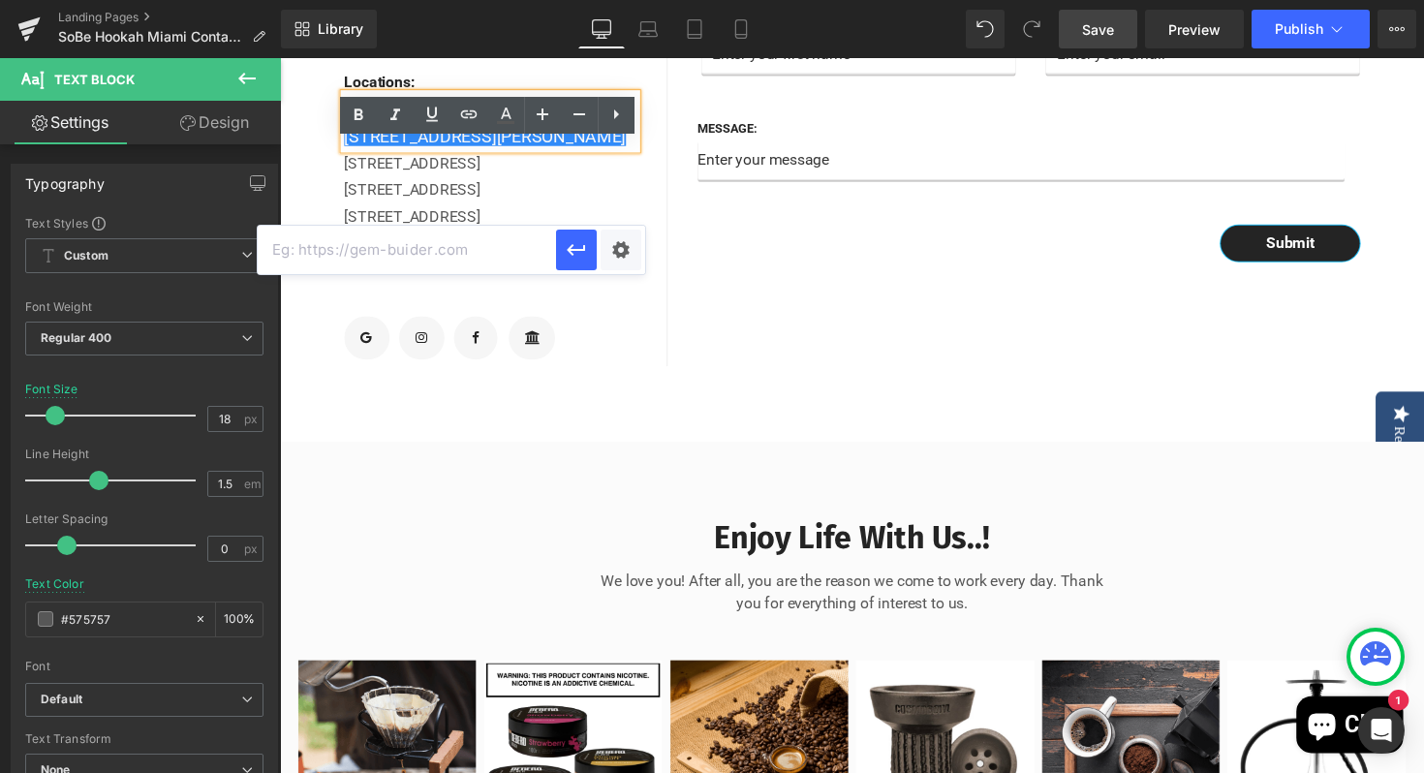
paste input "[URL][DOMAIN_NAME]"
type input "[URL][DOMAIN_NAME]"
click at [578, 246] on icon "button" at bounding box center [576, 249] width 23 height 23
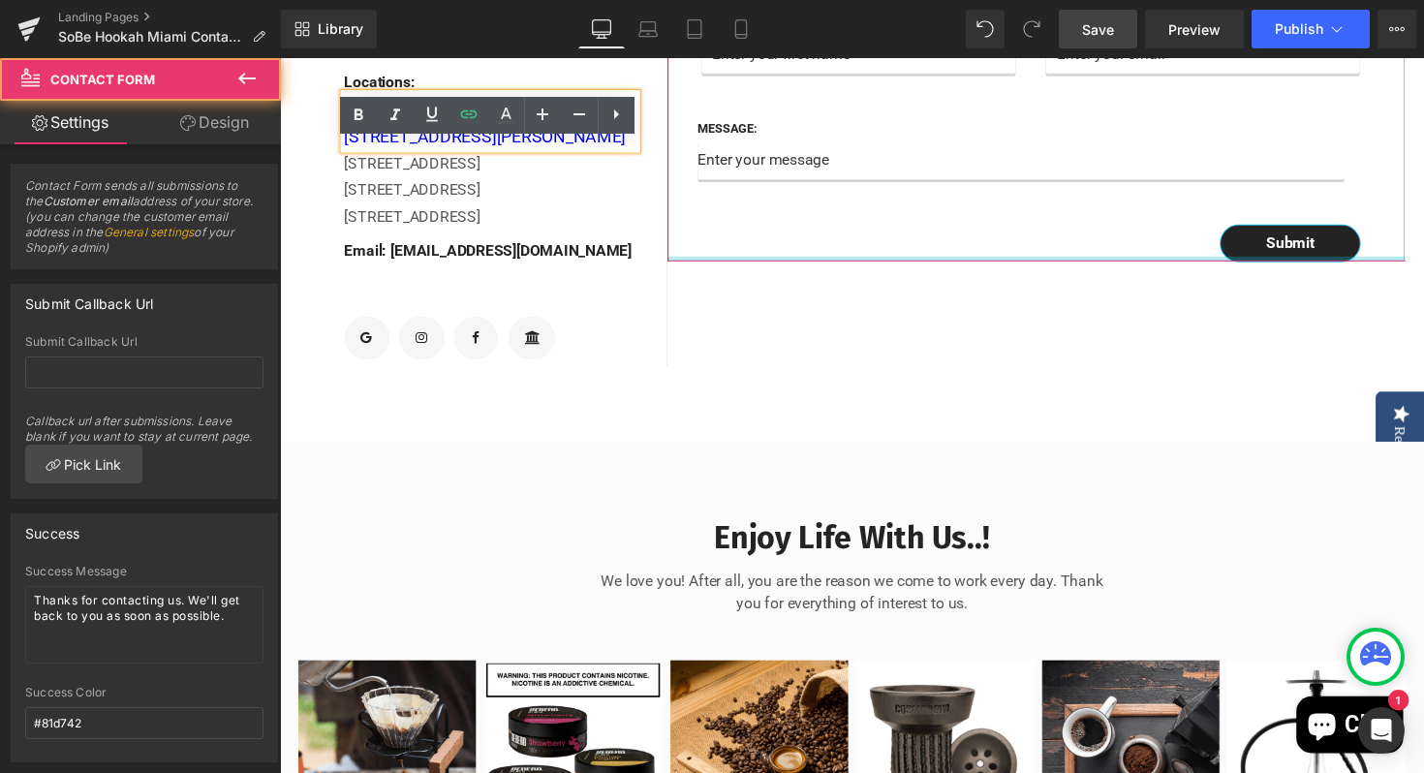
click at [775, 266] on div at bounding box center [1055, 264] width 756 height 5
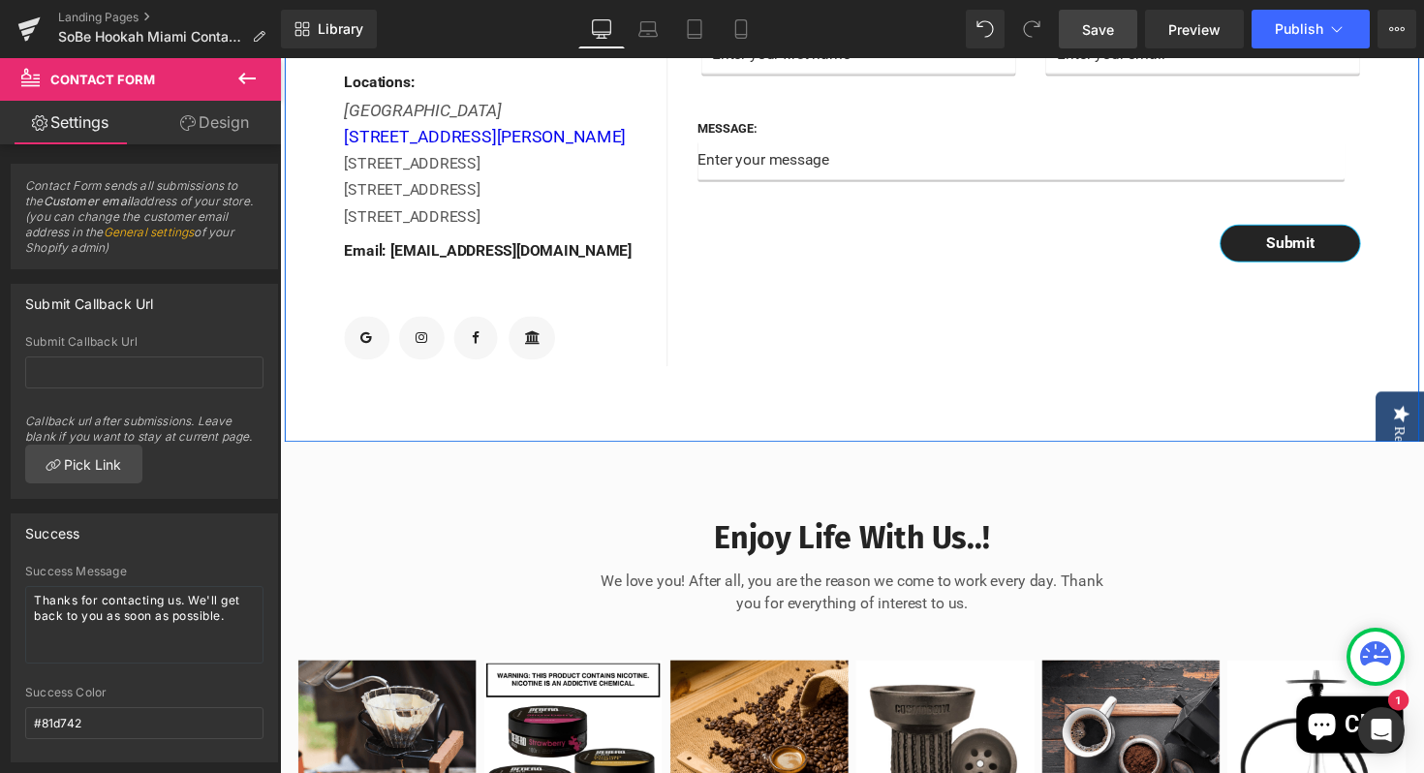
click at [805, 335] on div "Name: Text Block Text Field Email: Text Block Email Field Row Message: Text Blo…" at bounding box center [1055, 125] width 756 height 497
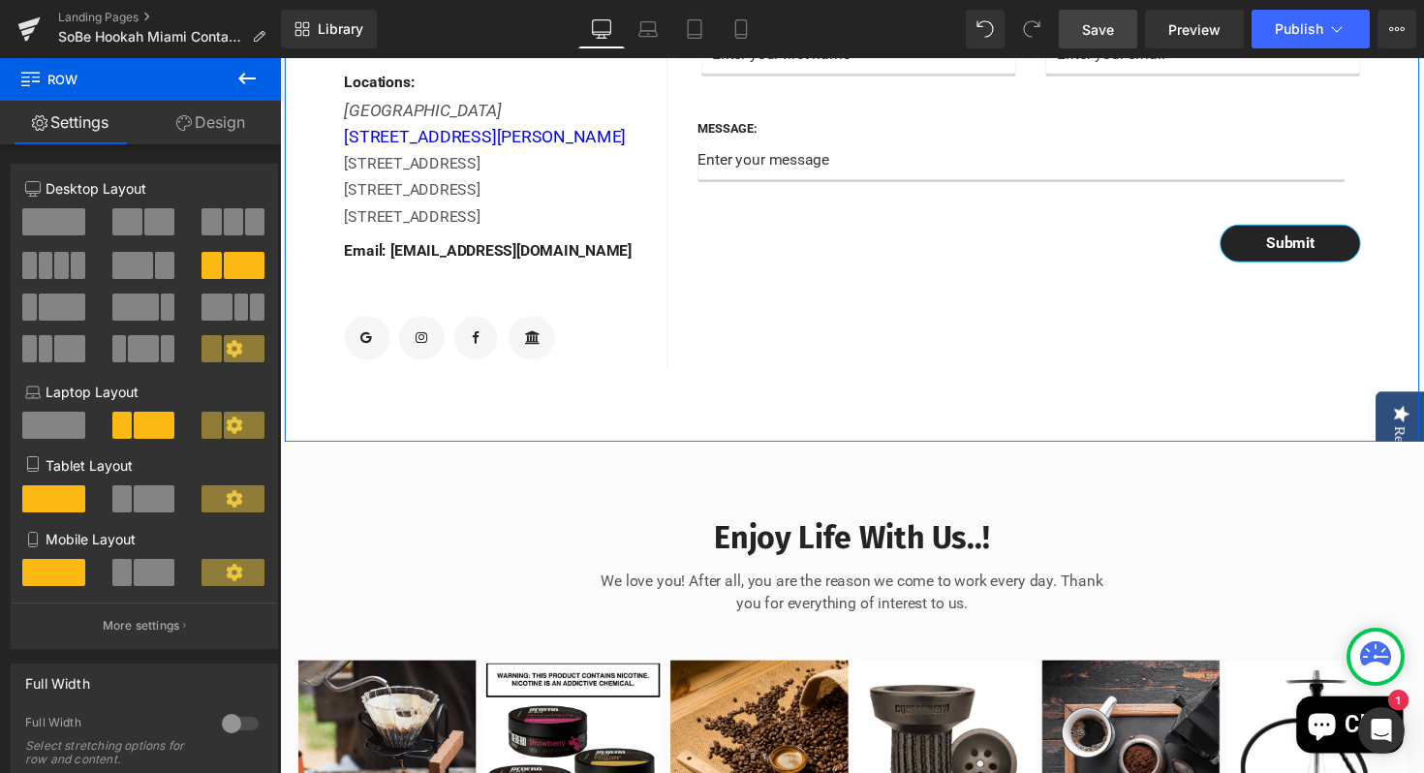
click at [778, 355] on div "Name: Text Block Text Field Email: Text Block Email Field Row Message: Text Blo…" at bounding box center [1055, 125] width 756 height 497
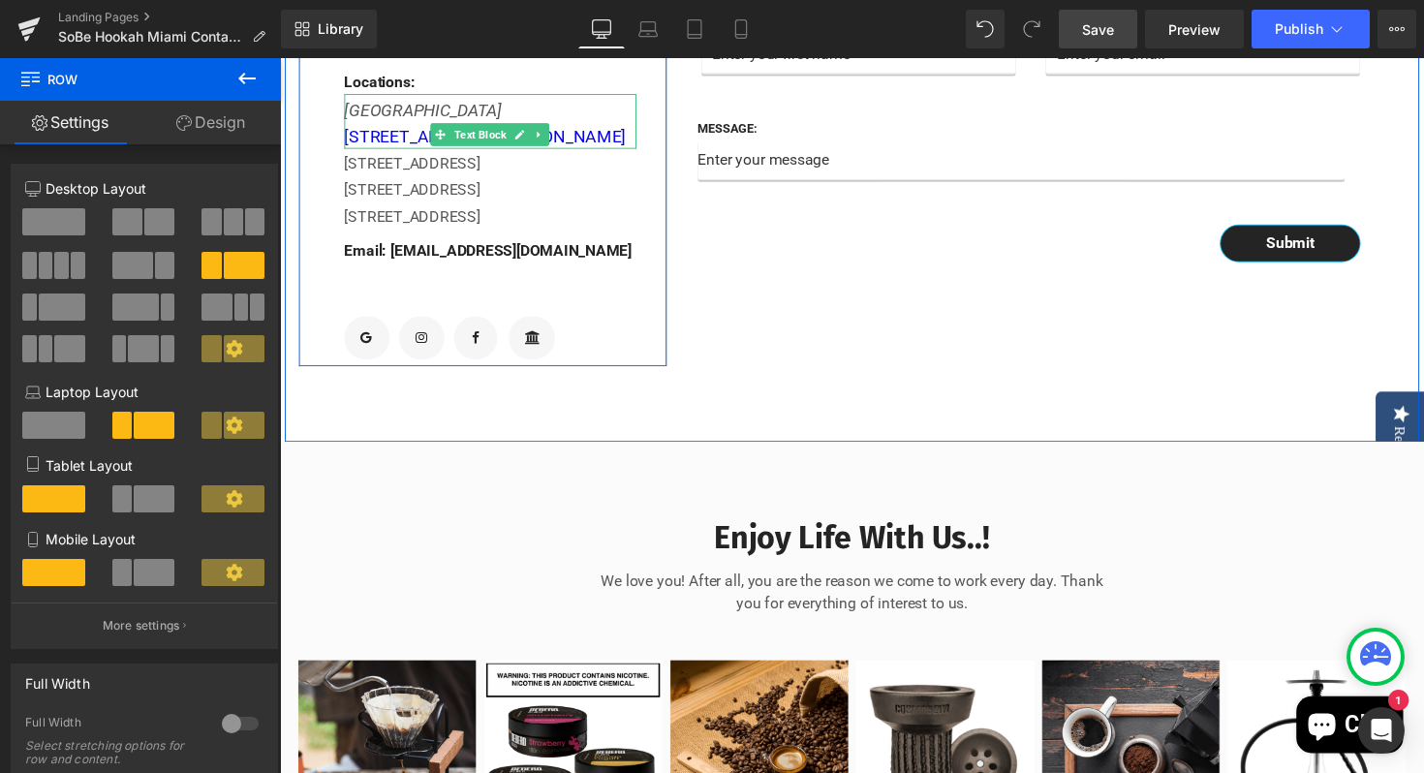
click at [452, 151] on div "[GEOGRAPHIC_DATA] [STREET_ADDRESS][PERSON_NAME]" at bounding box center [495, 123] width 299 height 56
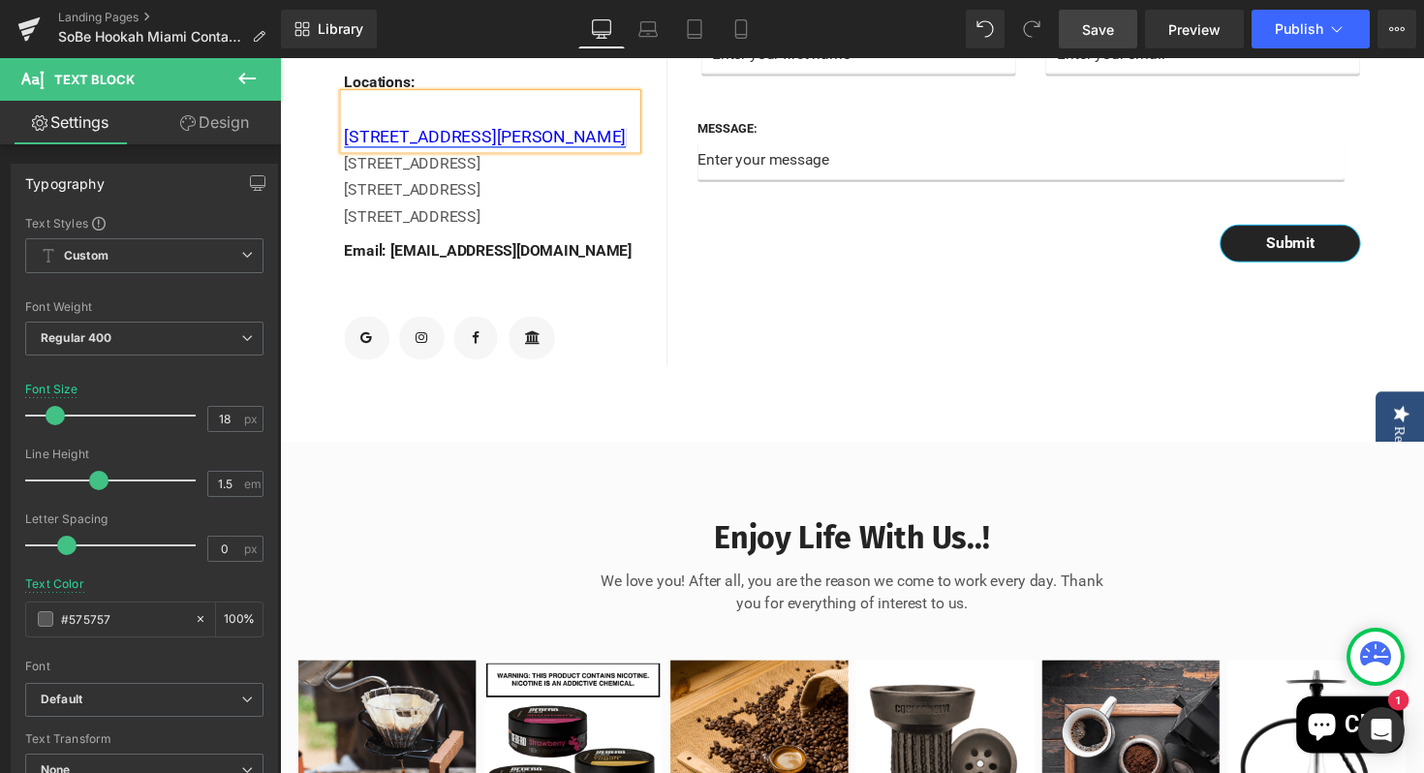
click at [348, 148] on link "[STREET_ADDRESS][PERSON_NAME]" at bounding box center [490, 138] width 289 height 20
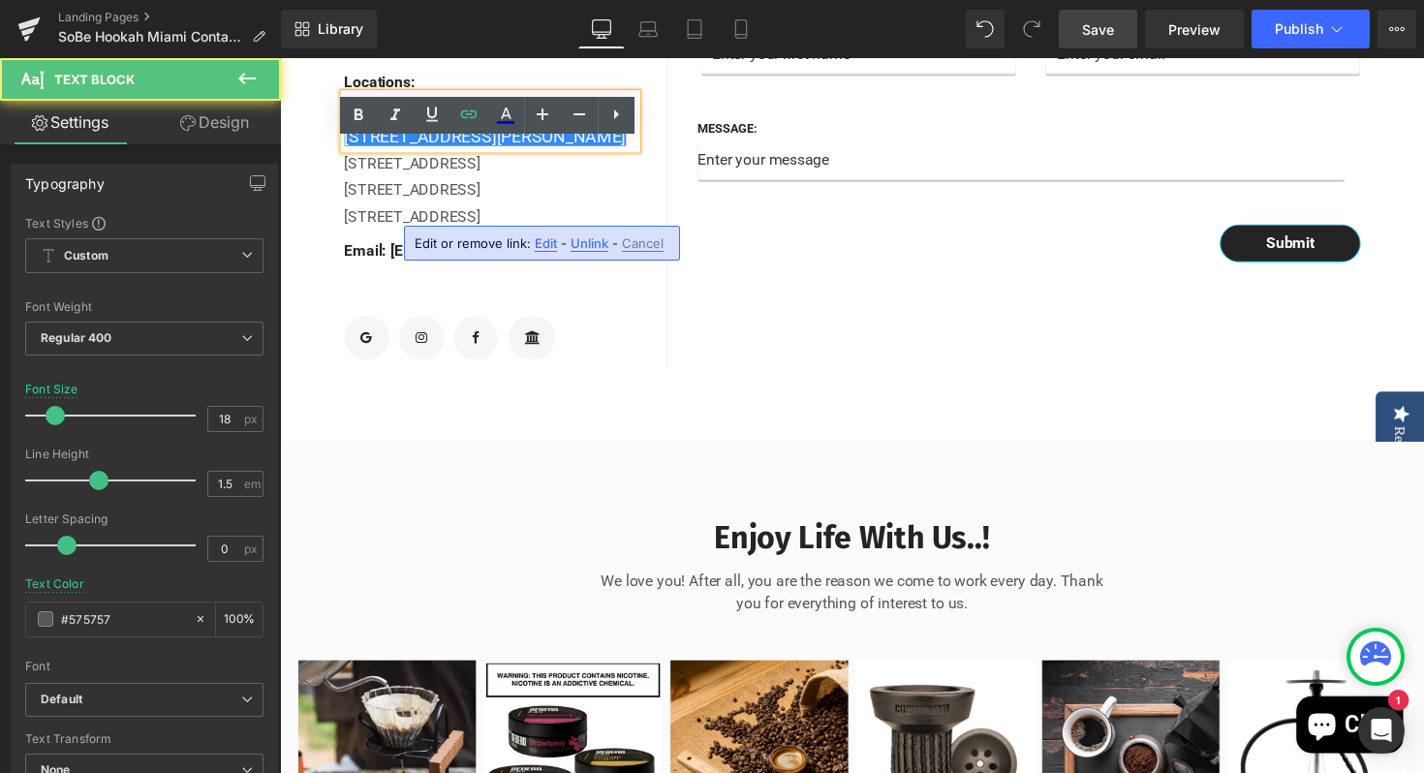
click at [412, 151] on div "[STREET_ADDRESS][PERSON_NAME]" at bounding box center [495, 138] width 299 height 26
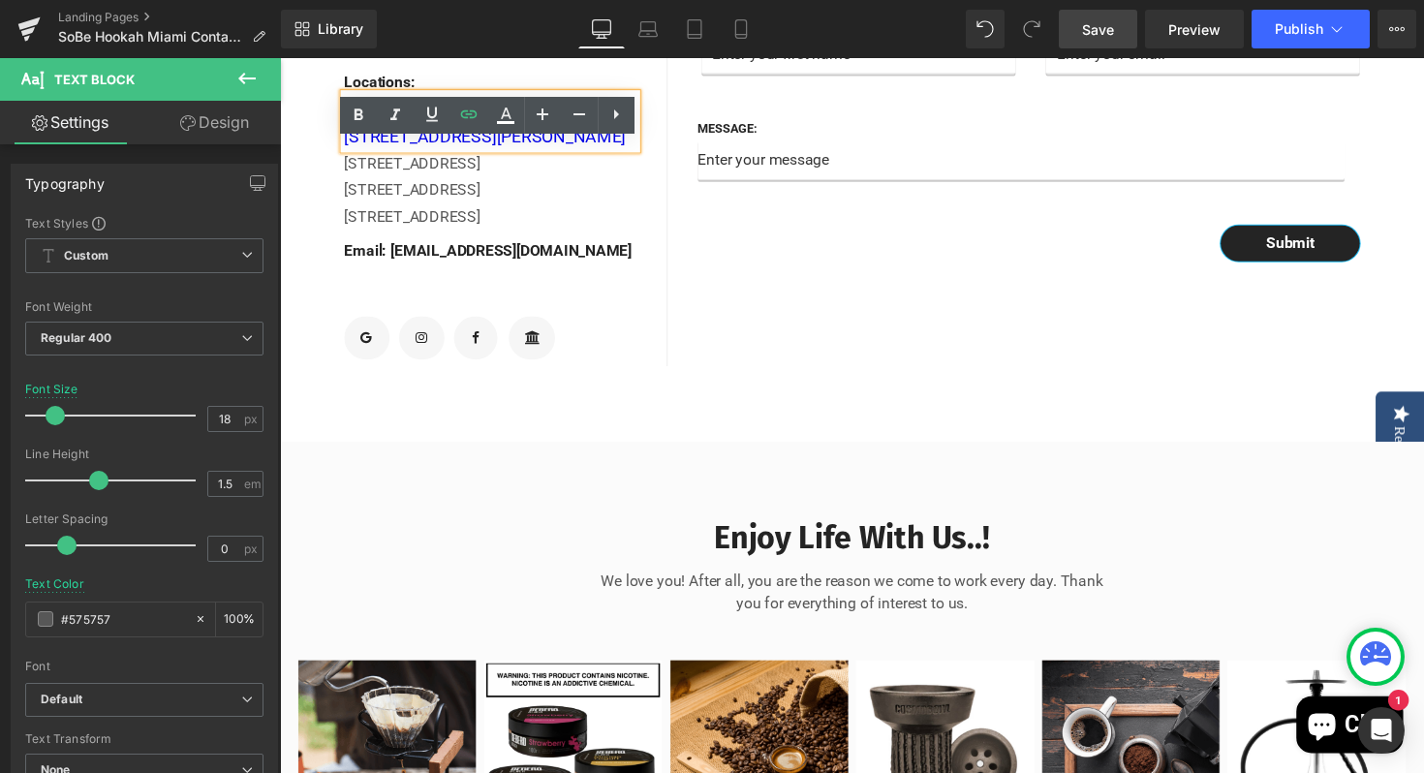
drag, startPoint x: 416, startPoint y: 221, endPoint x: 339, endPoint y: 217, distance: 76.6
click at [339, 217] on div "Contact Info Text Block Please send us a message as we'd love to hear from you!…" at bounding box center [488, 125] width 378 height 497
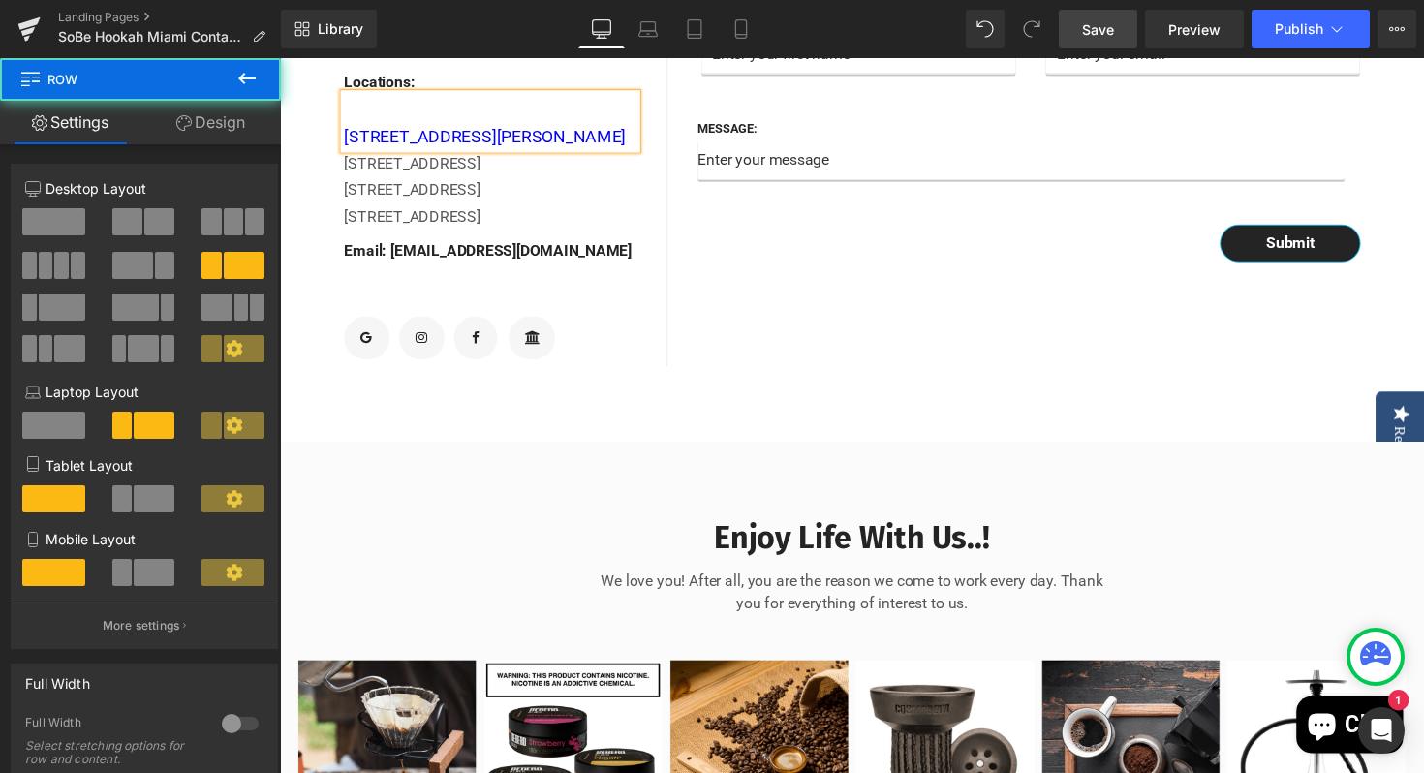
click at [845, 346] on div "Name: Text Block Text Field Email: Text Block Email Field Row Message: Text Blo…" at bounding box center [1055, 125] width 756 height 497
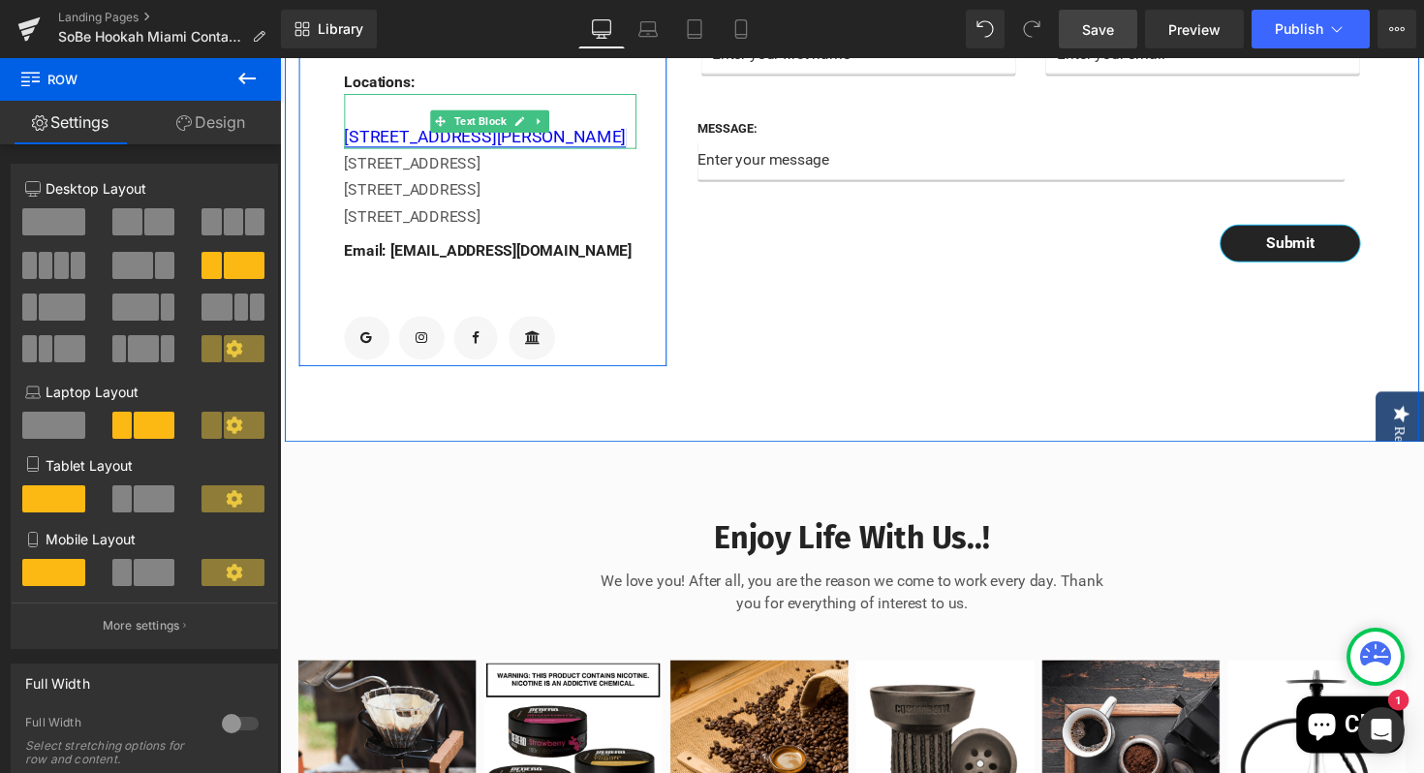
click at [351, 148] on link "[STREET_ADDRESS][PERSON_NAME]" at bounding box center [490, 138] width 289 height 20
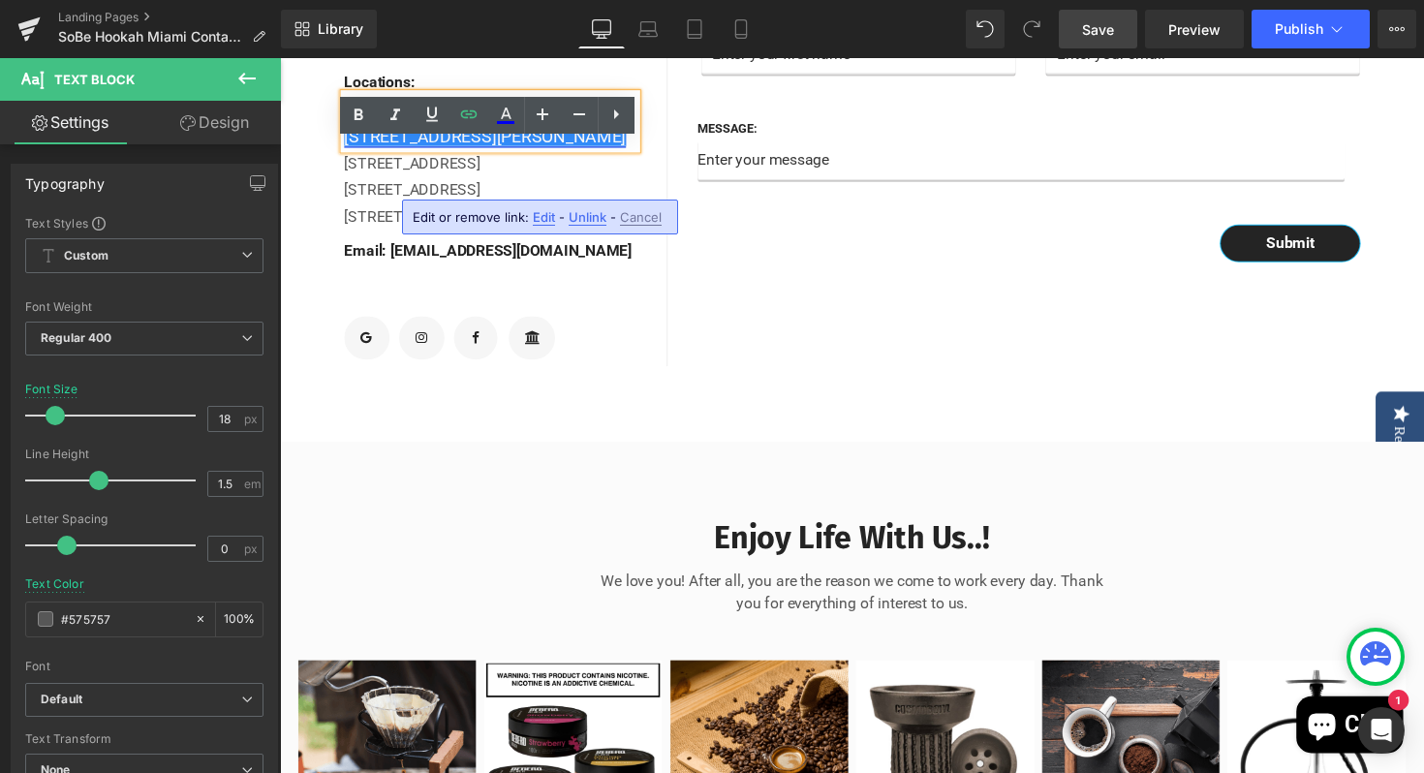
click at [350, 148] on link "[STREET_ADDRESS][PERSON_NAME]" at bounding box center [490, 138] width 289 height 20
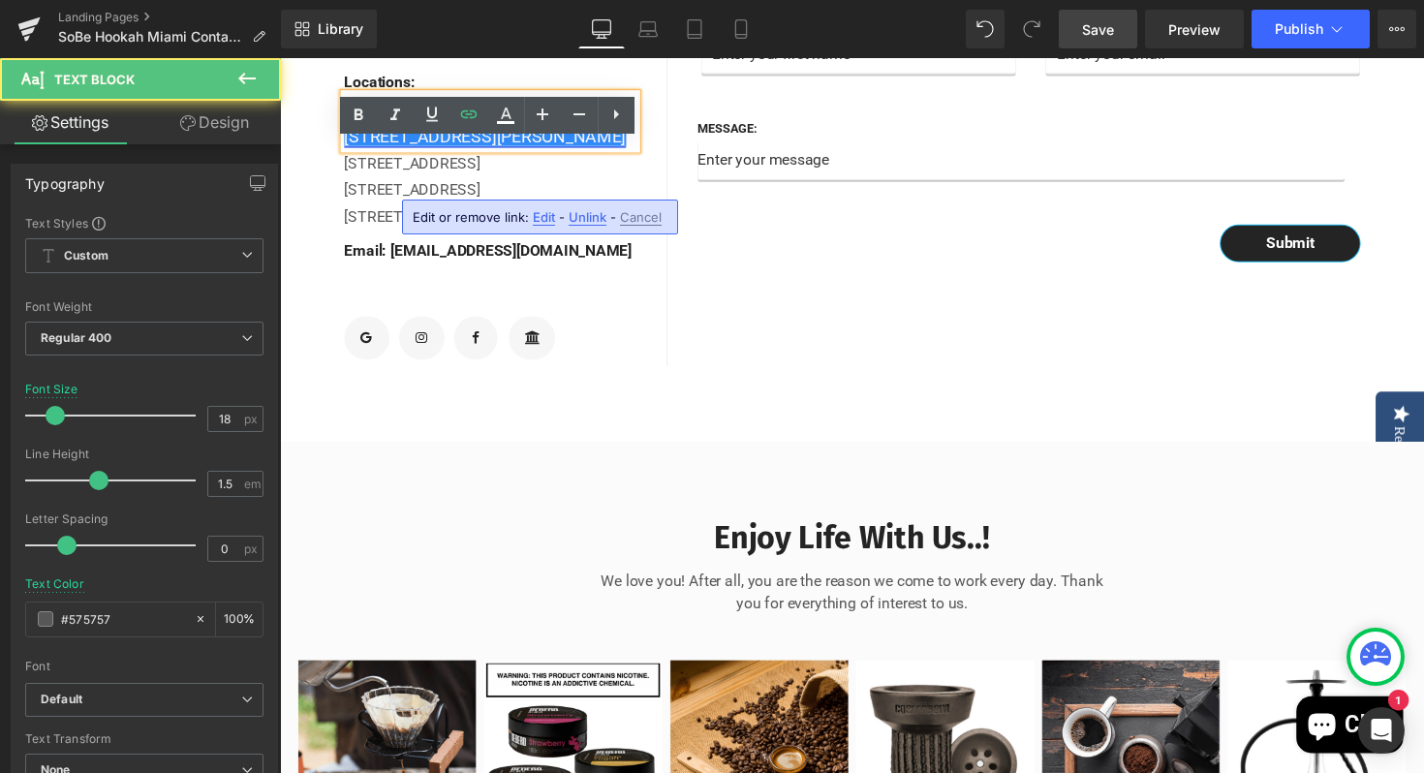
click at [346, 148] on link "[STREET_ADDRESS][PERSON_NAME]" at bounding box center [490, 138] width 289 height 20
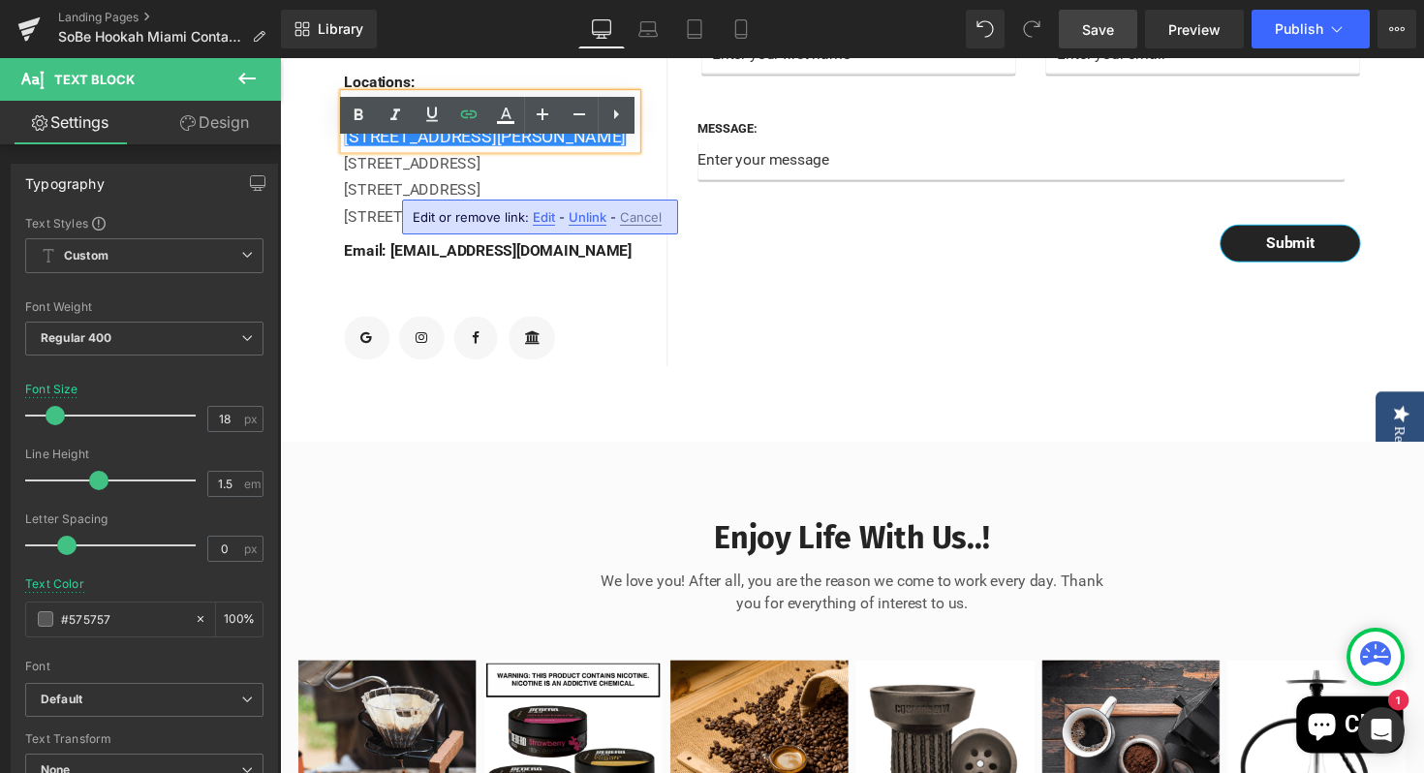
click at [346, 151] on div "[STREET_ADDRESS][PERSON_NAME]" at bounding box center [495, 123] width 299 height 56
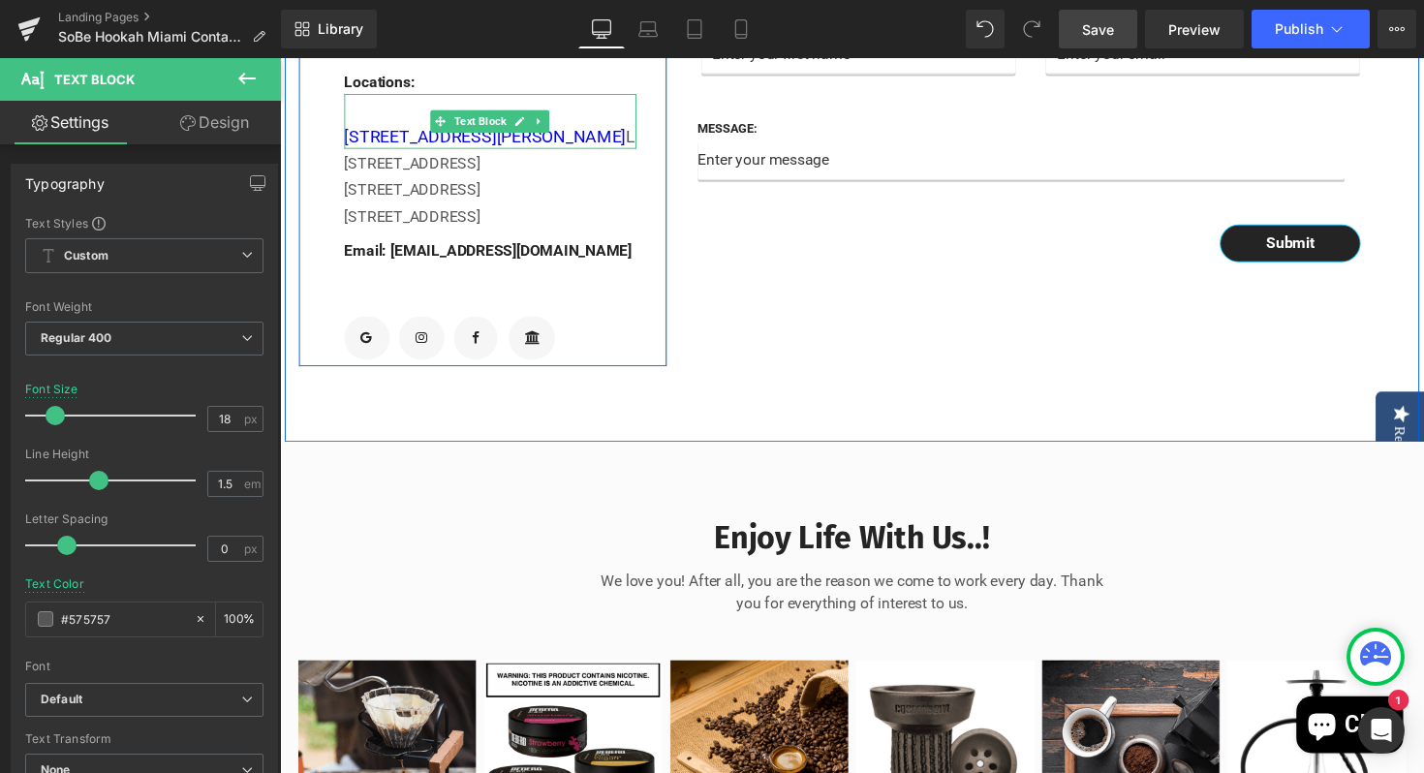
click at [352, 151] on div "[STREET_ADDRESS][PERSON_NAME]" at bounding box center [495, 123] width 299 height 56
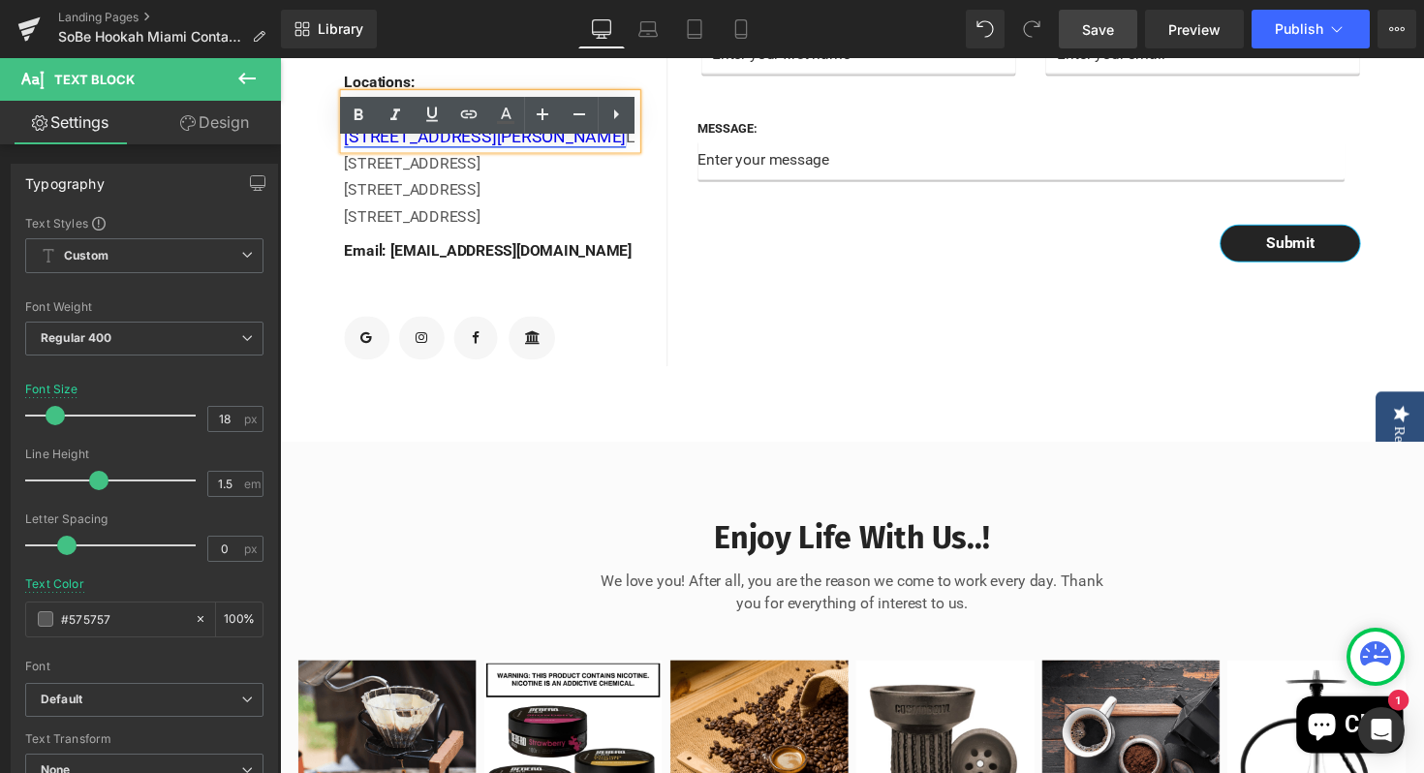
click at [349, 148] on link "[STREET_ADDRESS][PERSON_NAME]" at bounding box center [490, 138] width 289 height 20
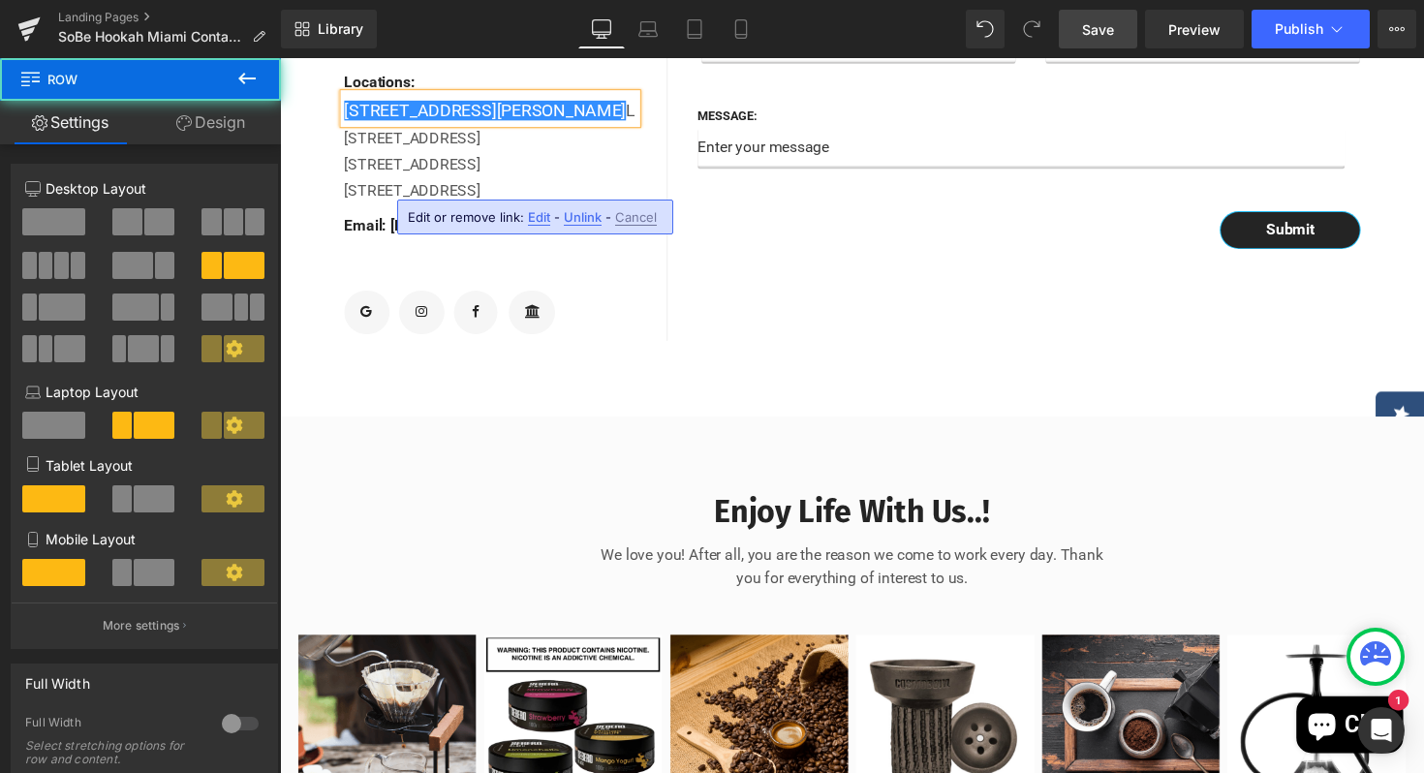
click at [869, 328] on div "Name: Text Block Text Field Email: Text Block Email Field Row Message: Text Blo…" at bounding box center [1055, 112] width 756 height 471
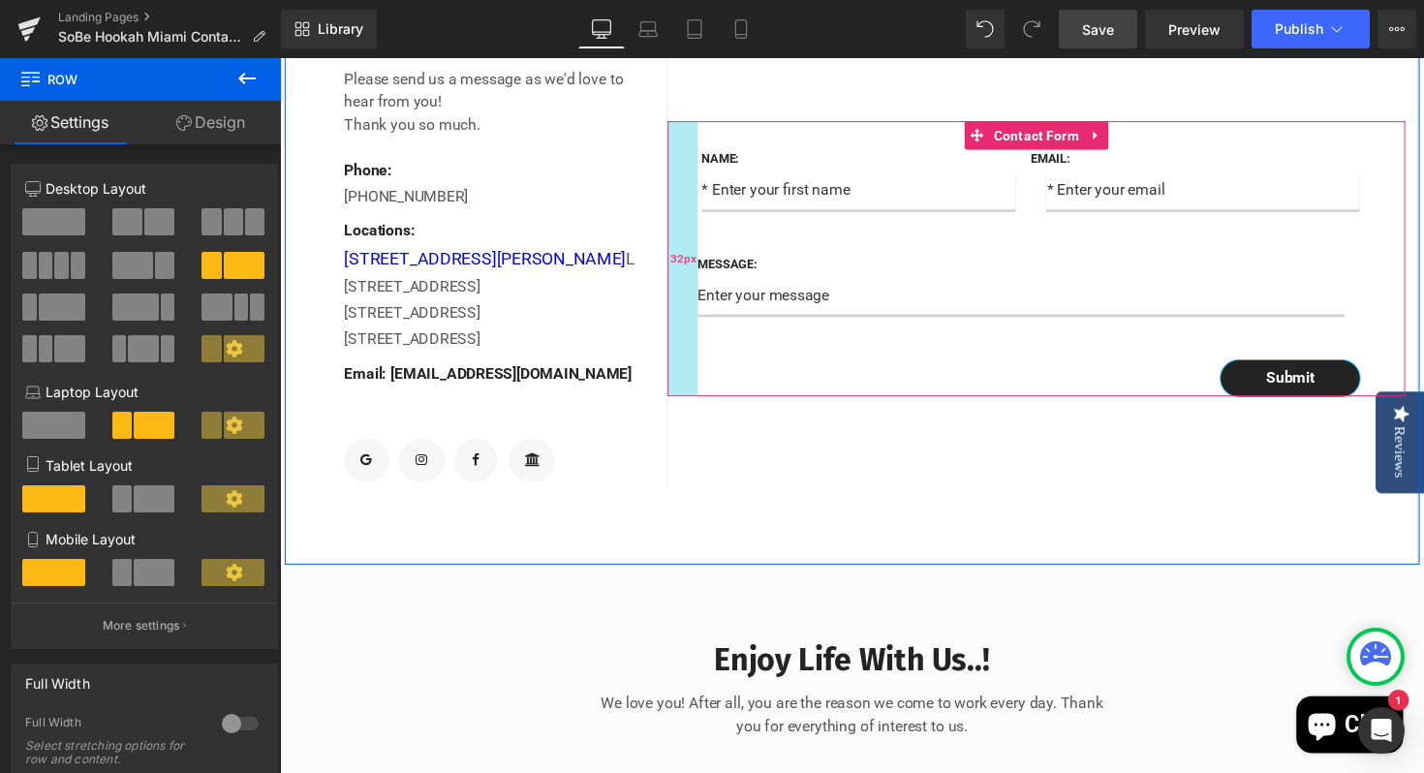
scroll to position [784, 0]
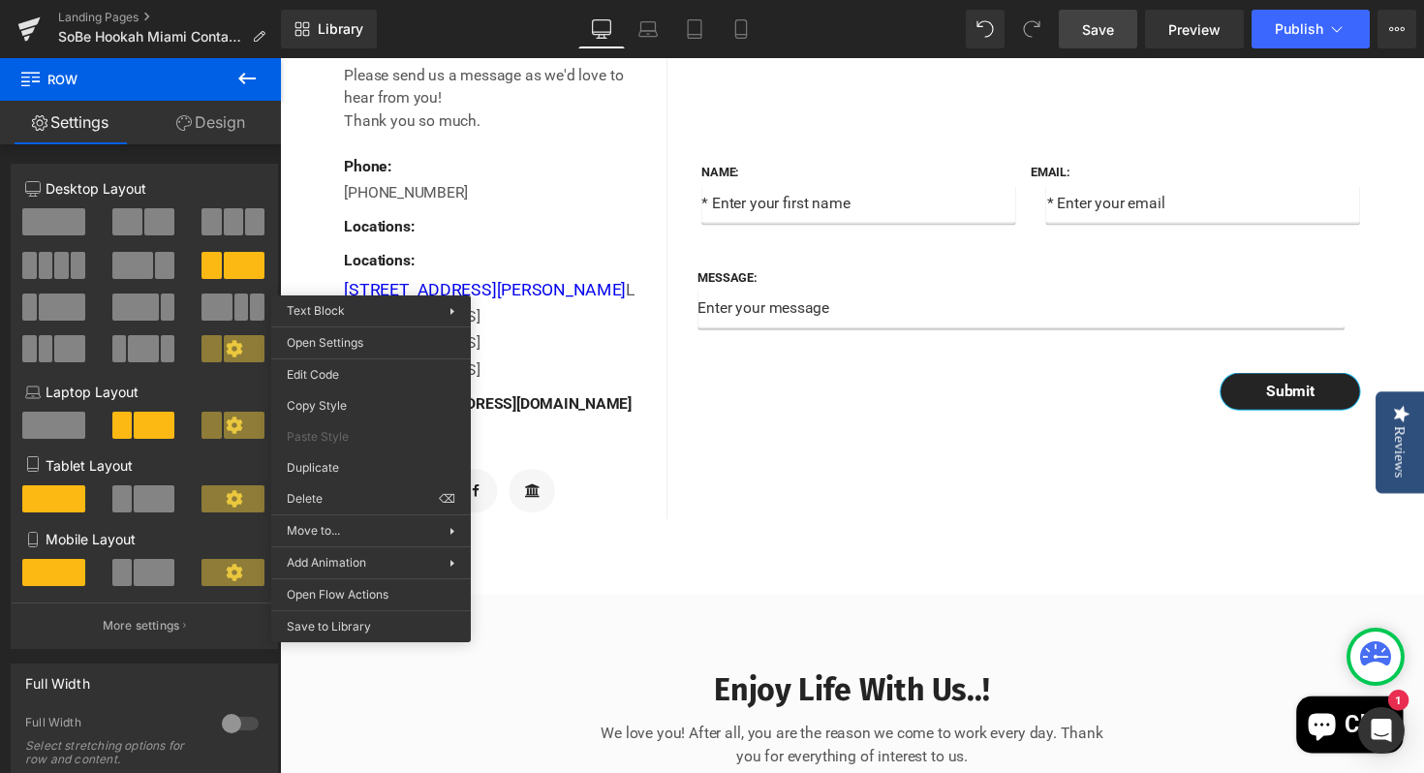
drag, startPoint x: 622, startPoint y: 510, endPoint x: 343, endPoint y: 462, distance: 283.1
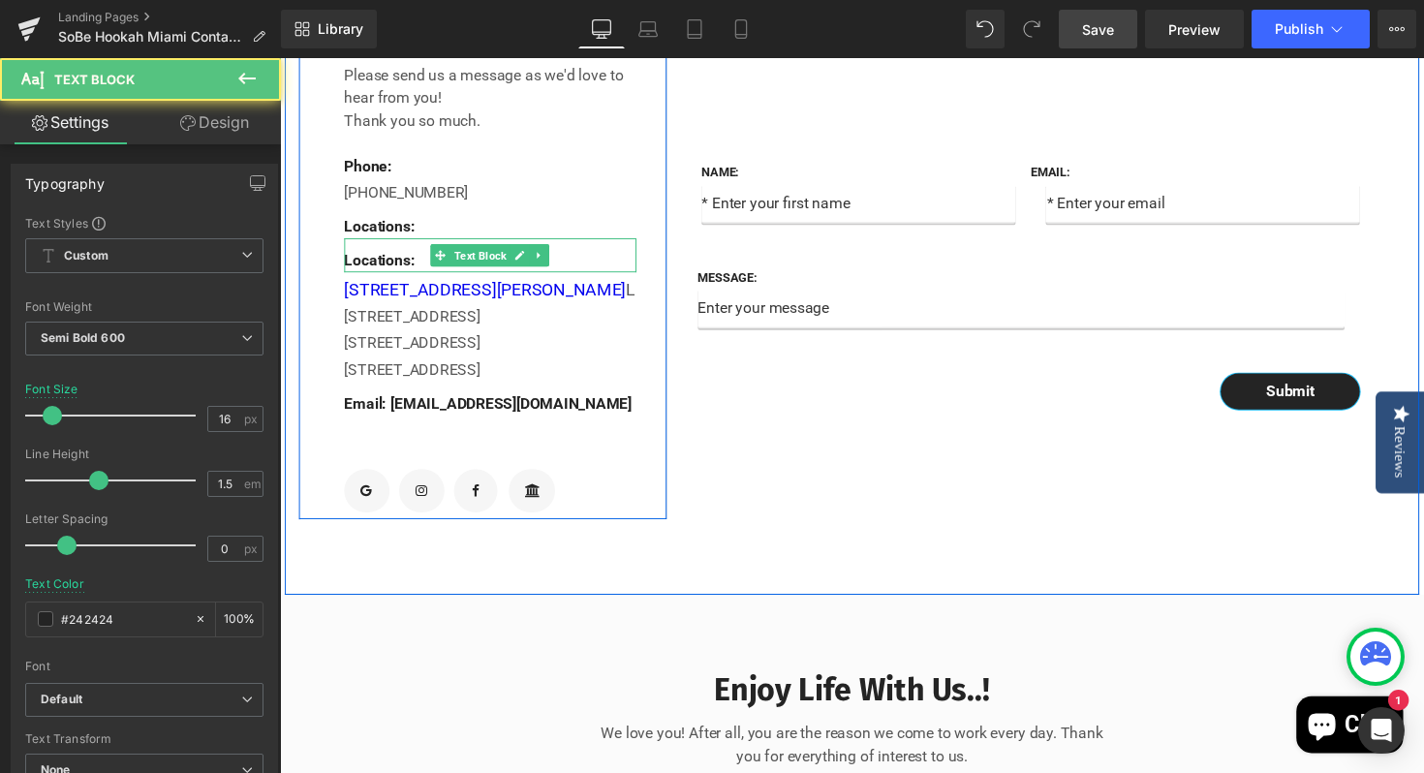
drag, startPoint x: 423, startPoint y: 314, endPoint x: 425, endPoint y: 326, distance: 12.7
click at [424, 278] on p "Locations:" at bounding box center [495, 266] width 299 height 23
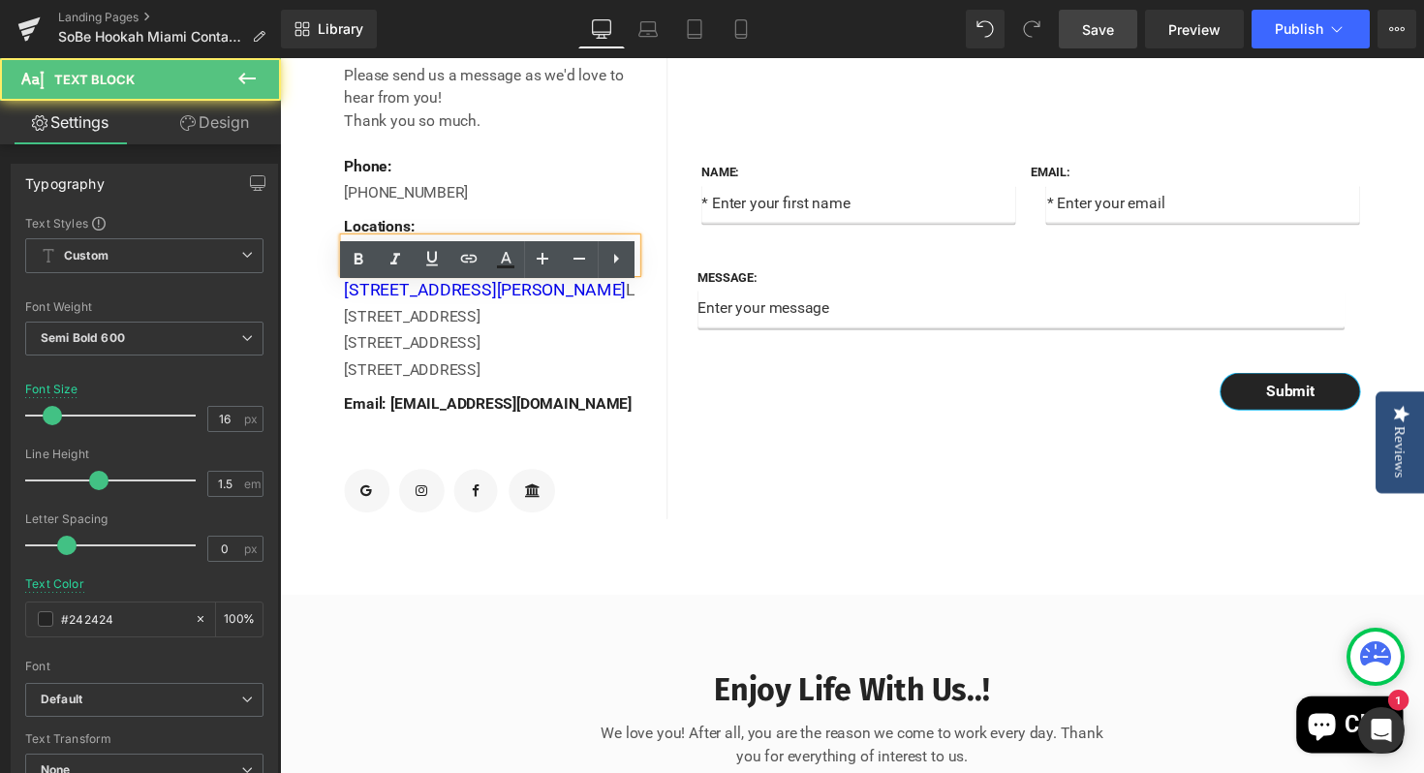
click at [424, 278] on p "Locations:" at bounding box center [495, 266] width 299 height 23
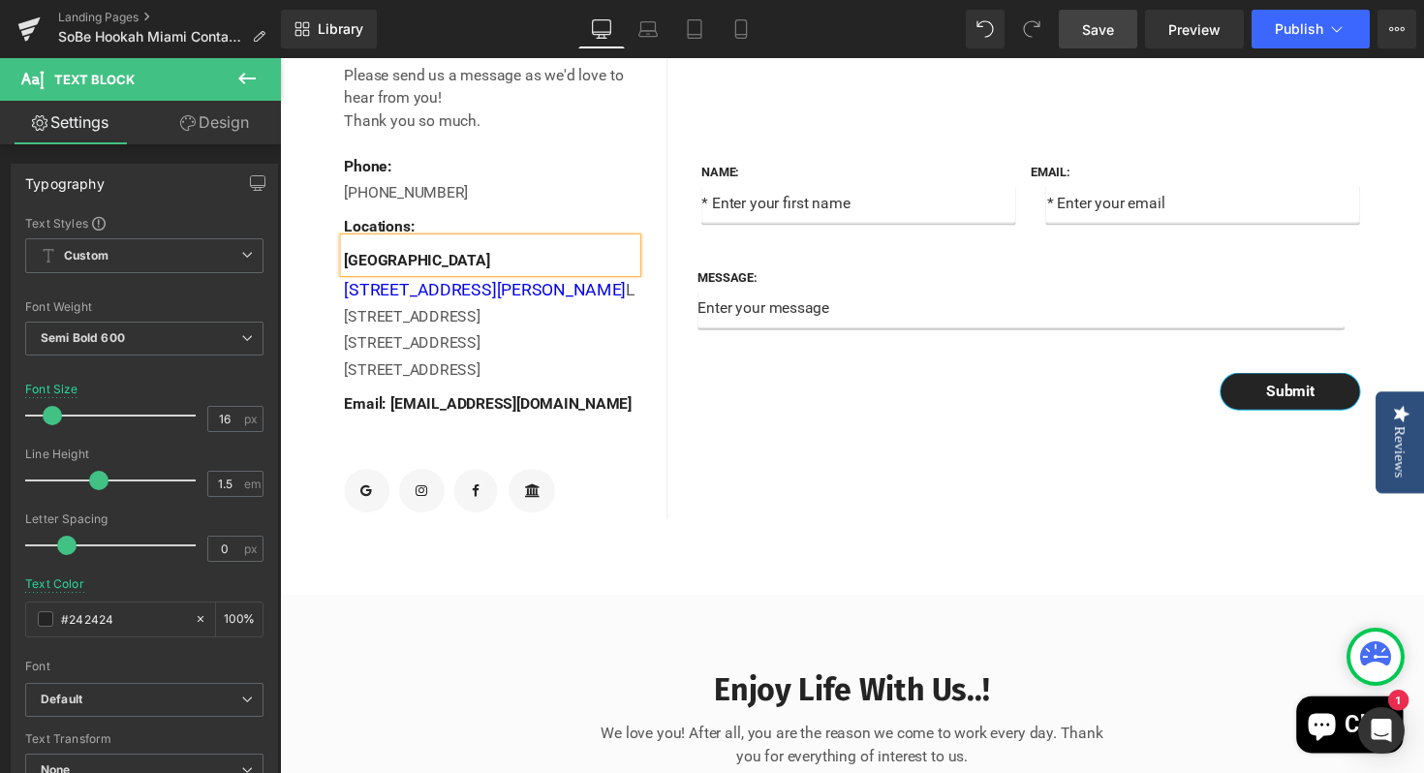
click at [910, 476] on div "Name: Text Block Text Field Email: Text Block Email Field Row Message: Text Blo…" at bounding box center [1055, 278] width 756 height 506
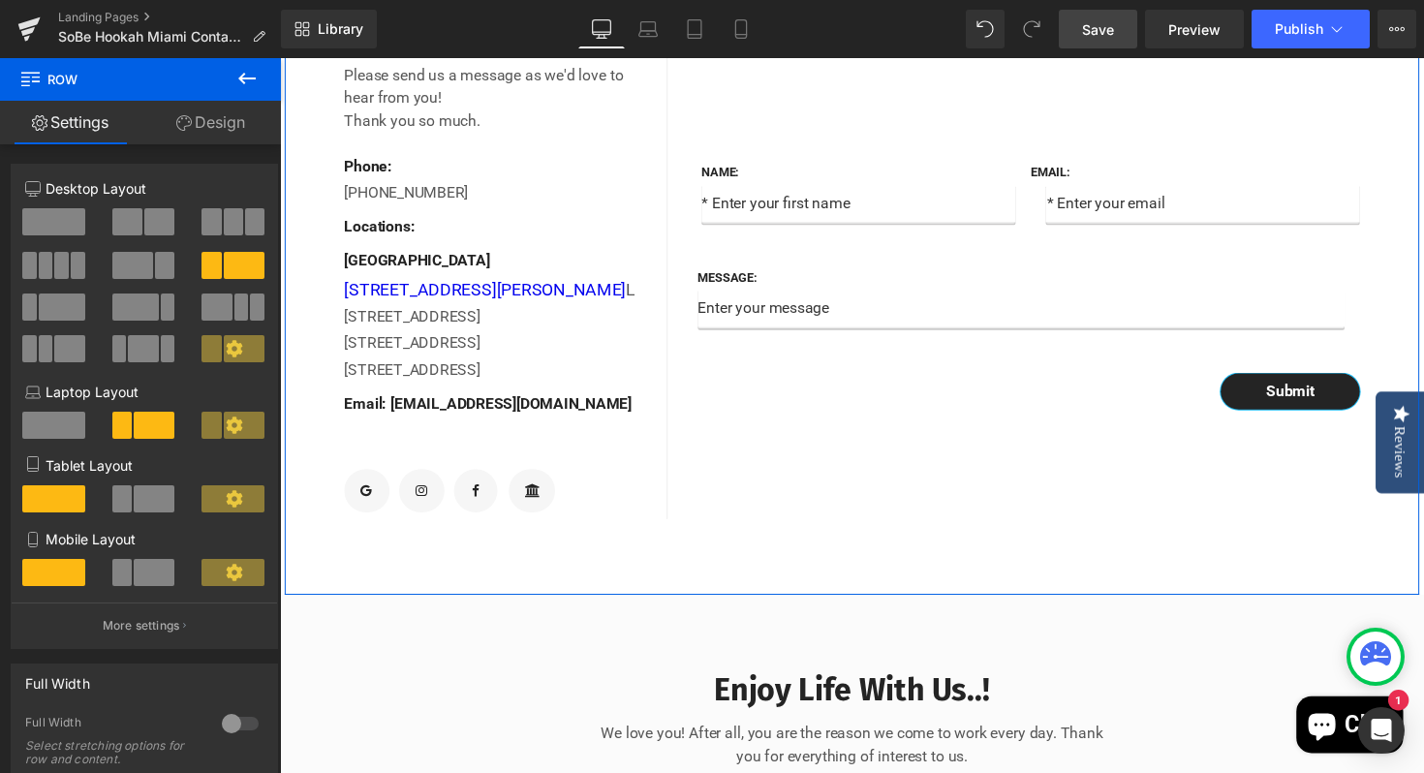
click at [830, 524] on div "Name: Text Block Text Field Email: Text Block Email Field Row Message: Text Blo…" at bounding box center [1055, 278] width 756 height 506
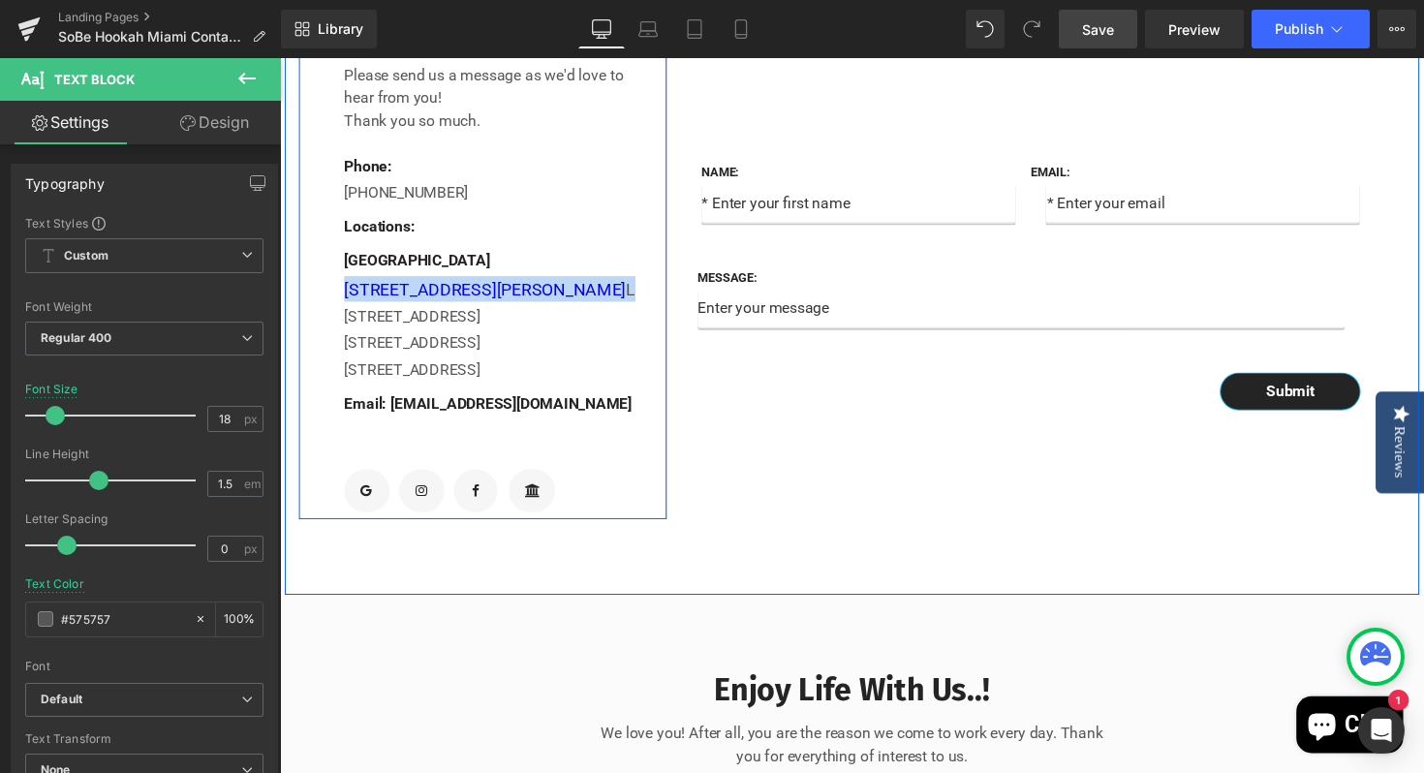
drag, startPoint x: 615, startPoint y: 345, endPoint x: 344, endPoint y: 343, distance: 271.2
click at [344, 343] on div "Contact Info Text Block Please send us a message as we'd love to hear from you!…" at bounding box center [488, 278] width 378 height 506
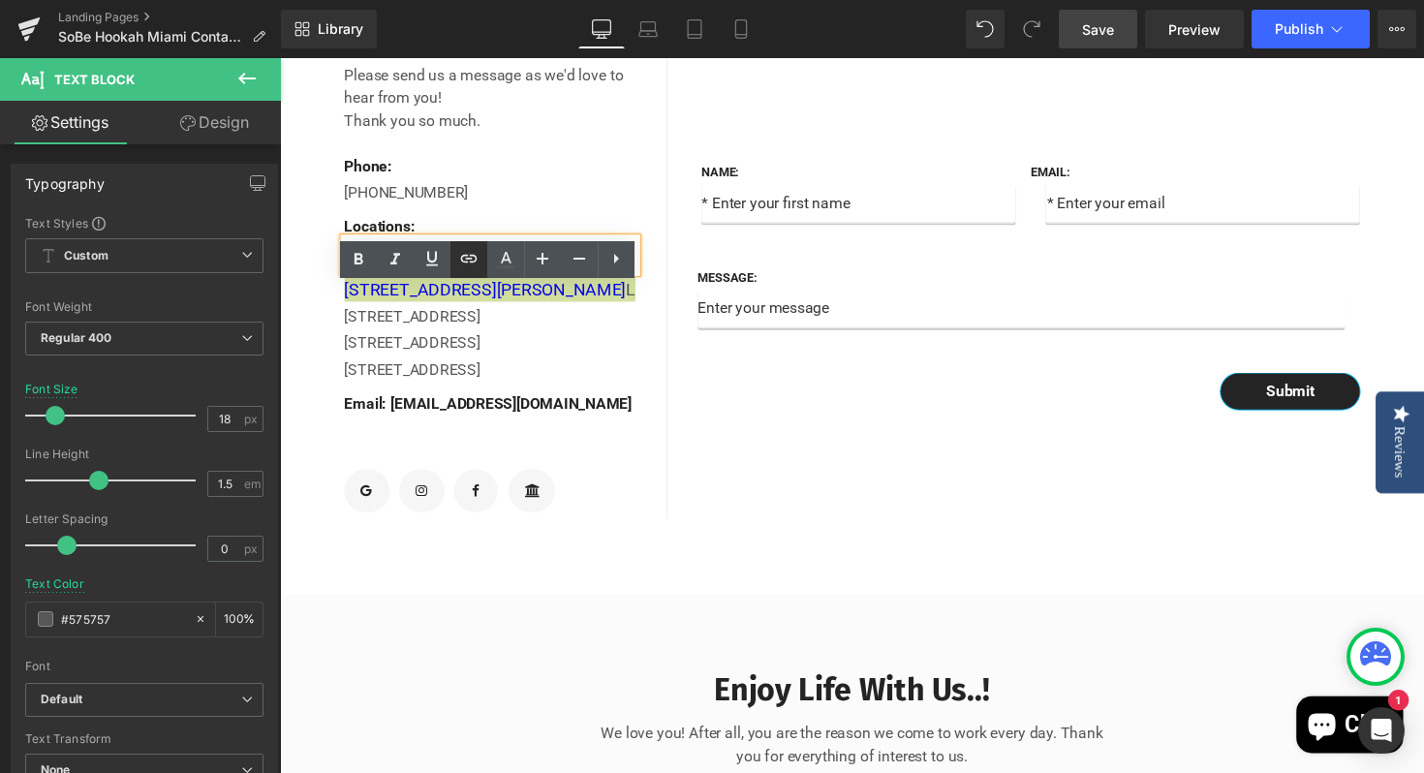
click at [476, 260] on icon at bounding box center [468, 259] width 16 height 8
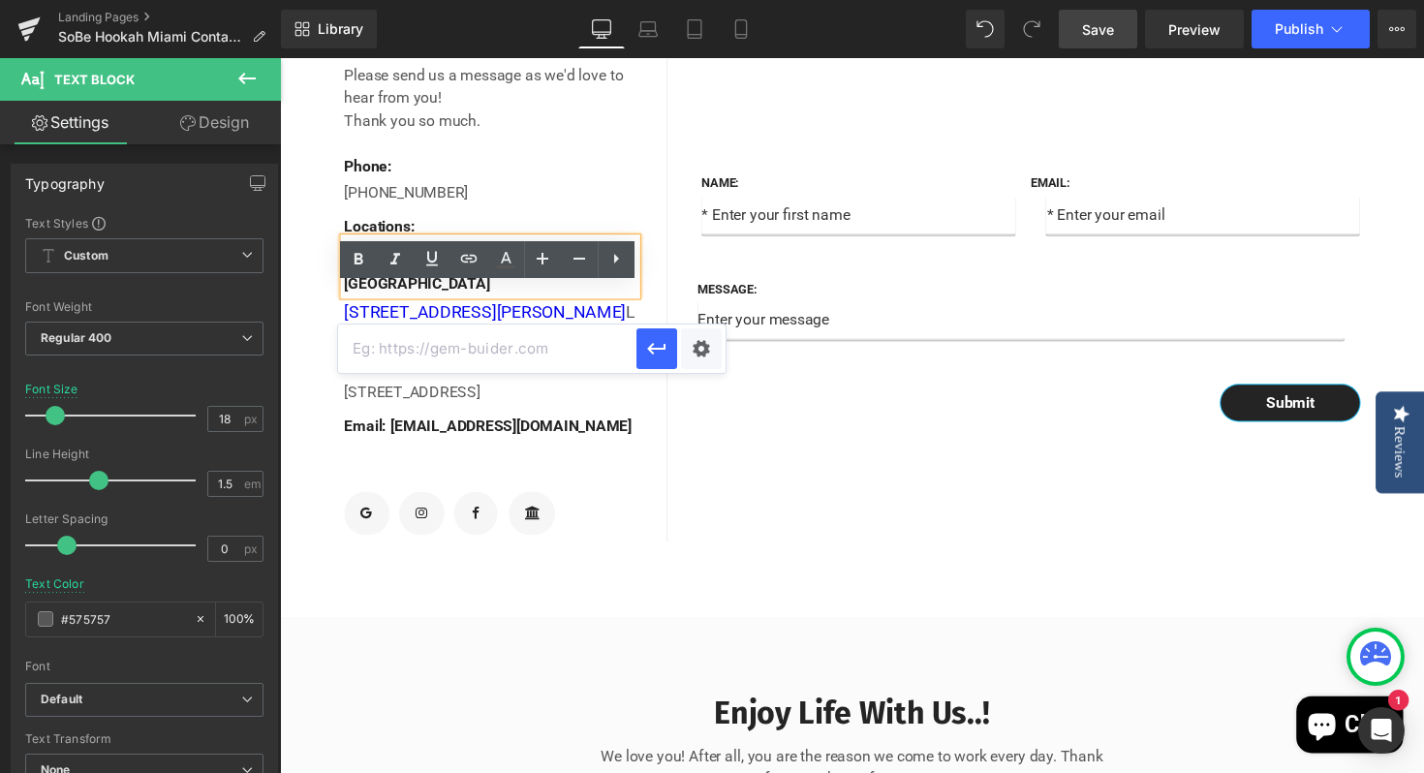
paste input "[URL][DOMAIN_NAME]"
type input "[URL][DOMAIN_NAME]"
click at [660, 348] on icon "button" at bounding box center [656, 349] width 18 height 12
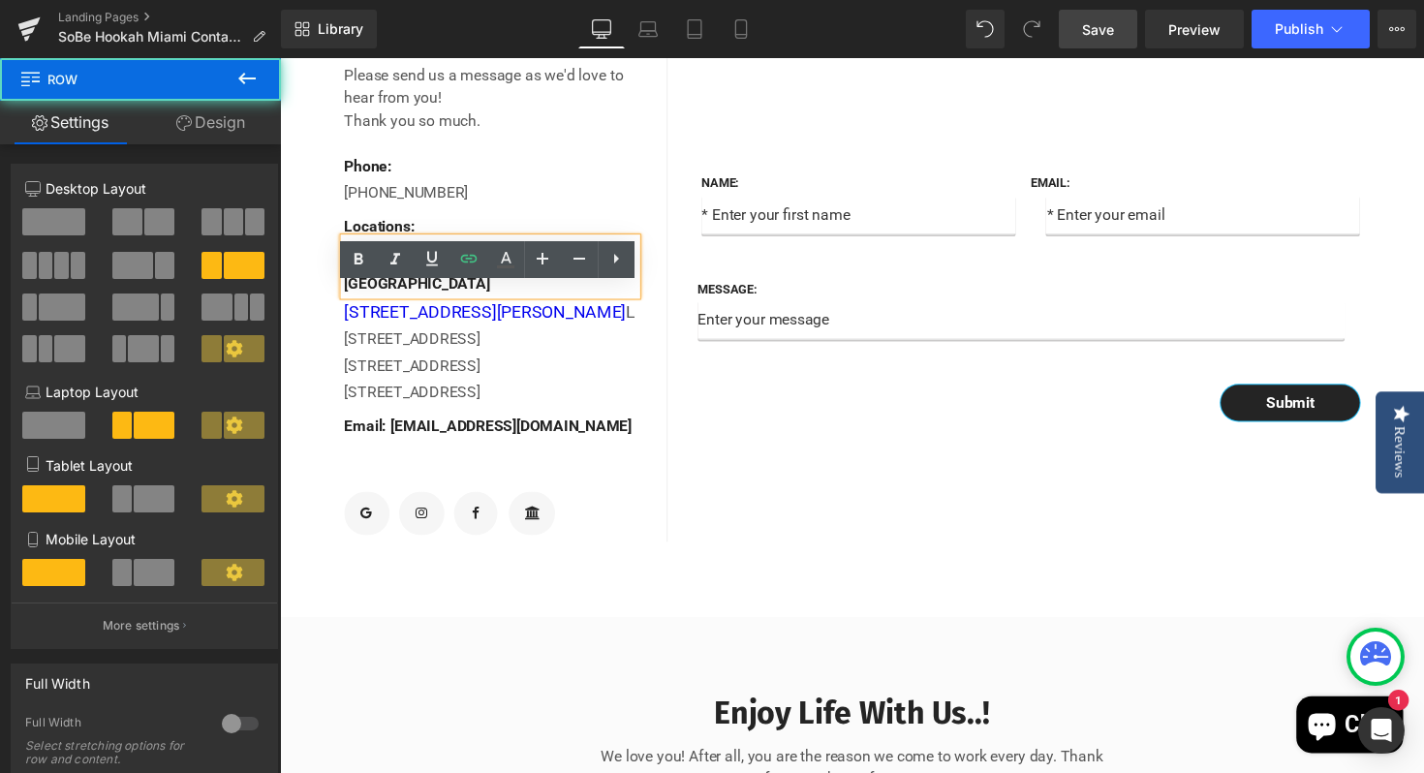
click at [810, 532] on div "Name: Text Block Text Field Email: Text Block Email Field Row Message: Text Blo…" at bounding box center [1055, 289] width 756 height 529
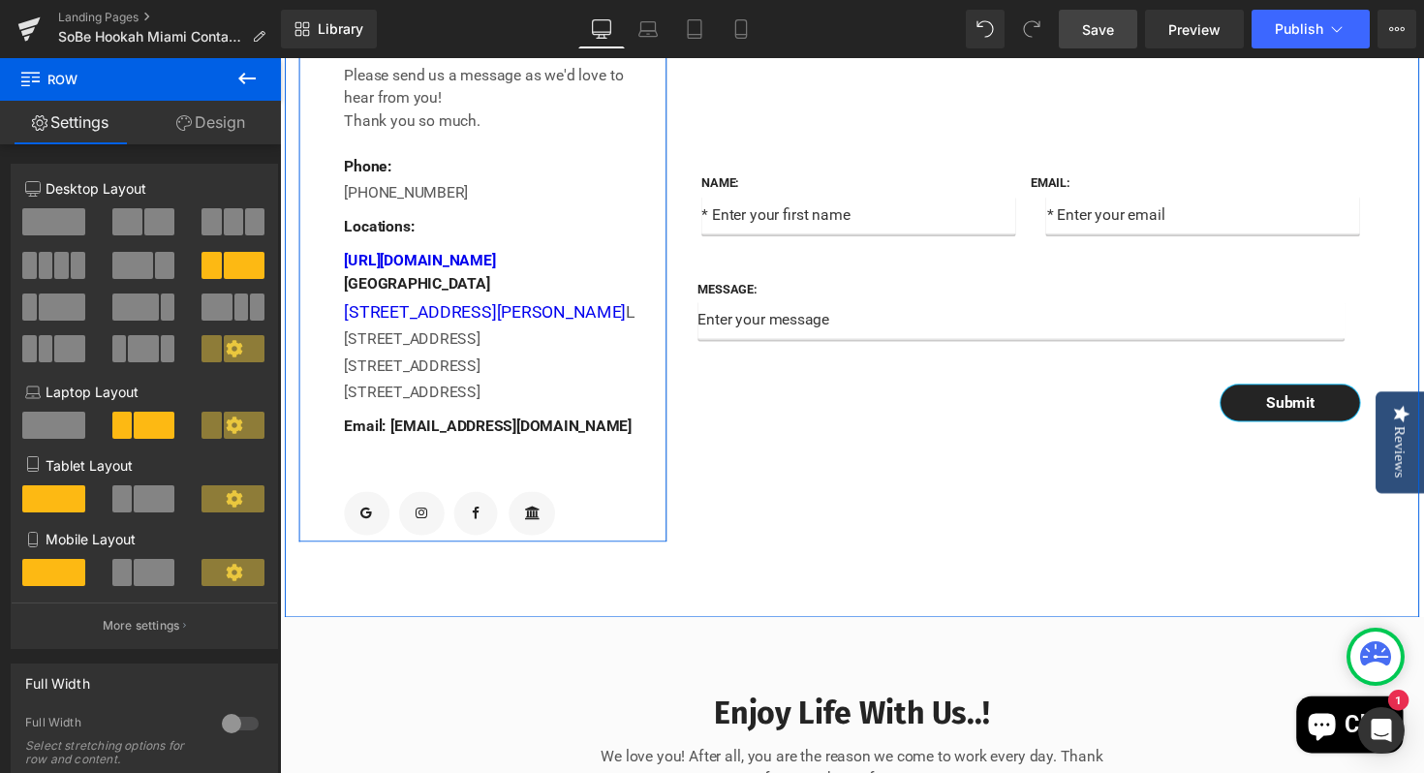
click at [585, 208] on div "[PHONE_NUMBER] Text Block" at bounding box center [495, 194] width 299 height 27
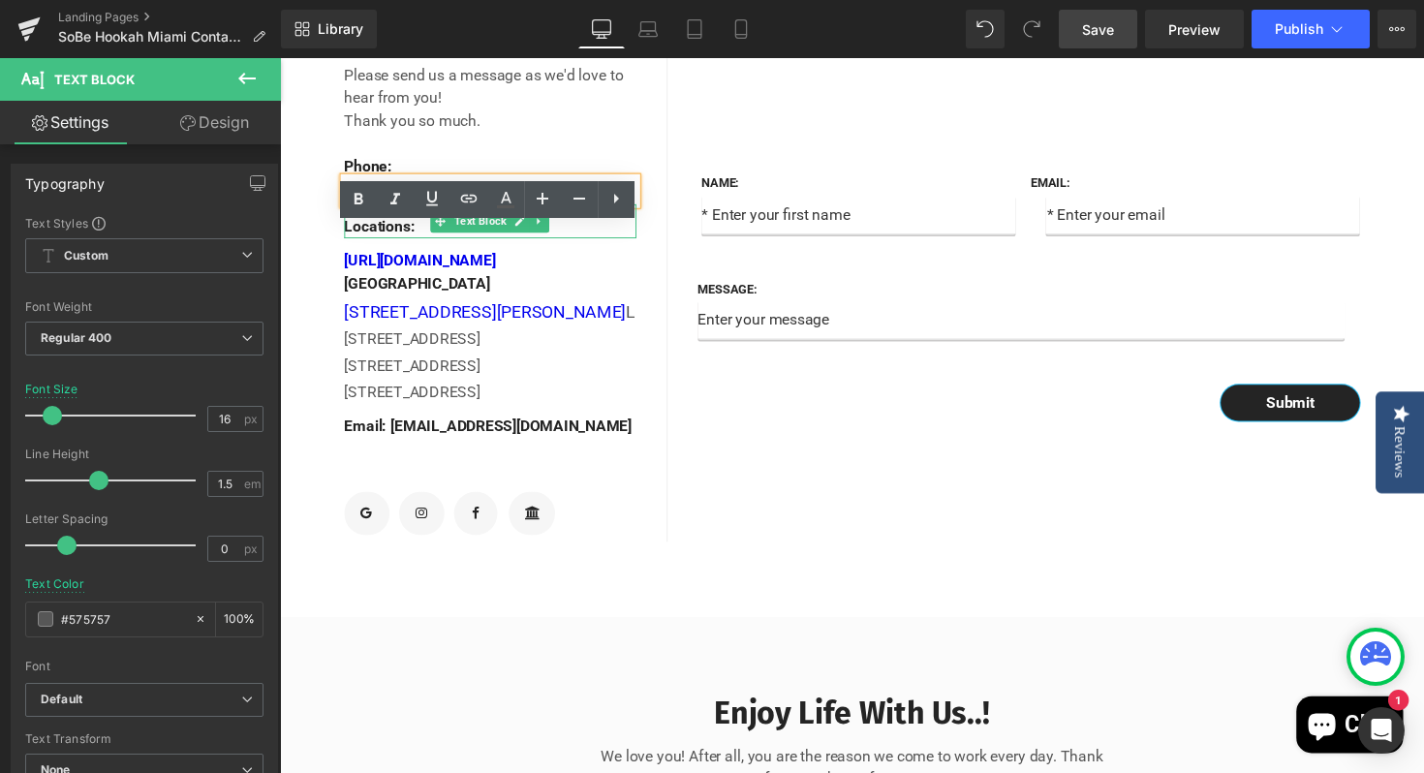
click at [595, 243] on p "Locations:" at bounding box center [495, 231] width 299 height 23
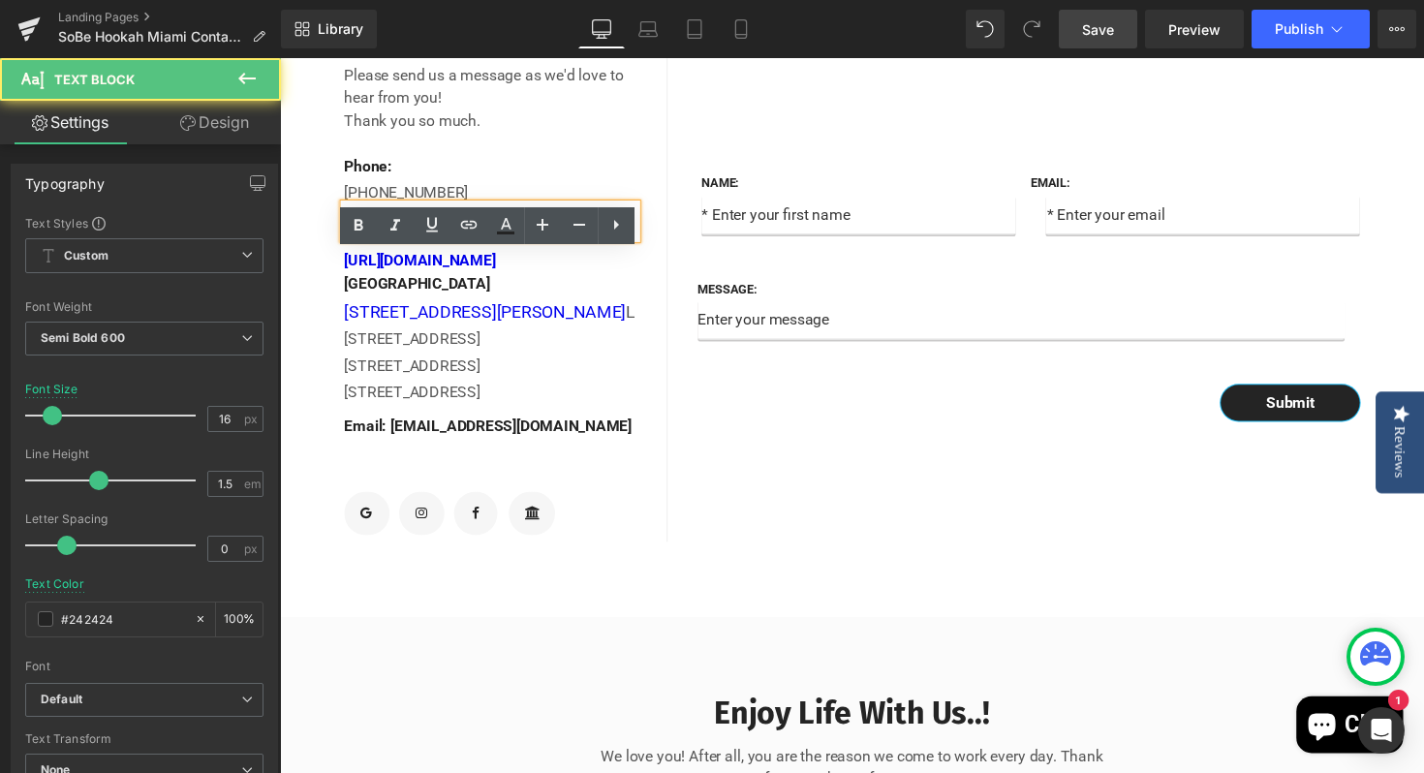
click at [771, 430] on div "Submit Submit Button" at bounding box center [1047, 411] width 678 height 37
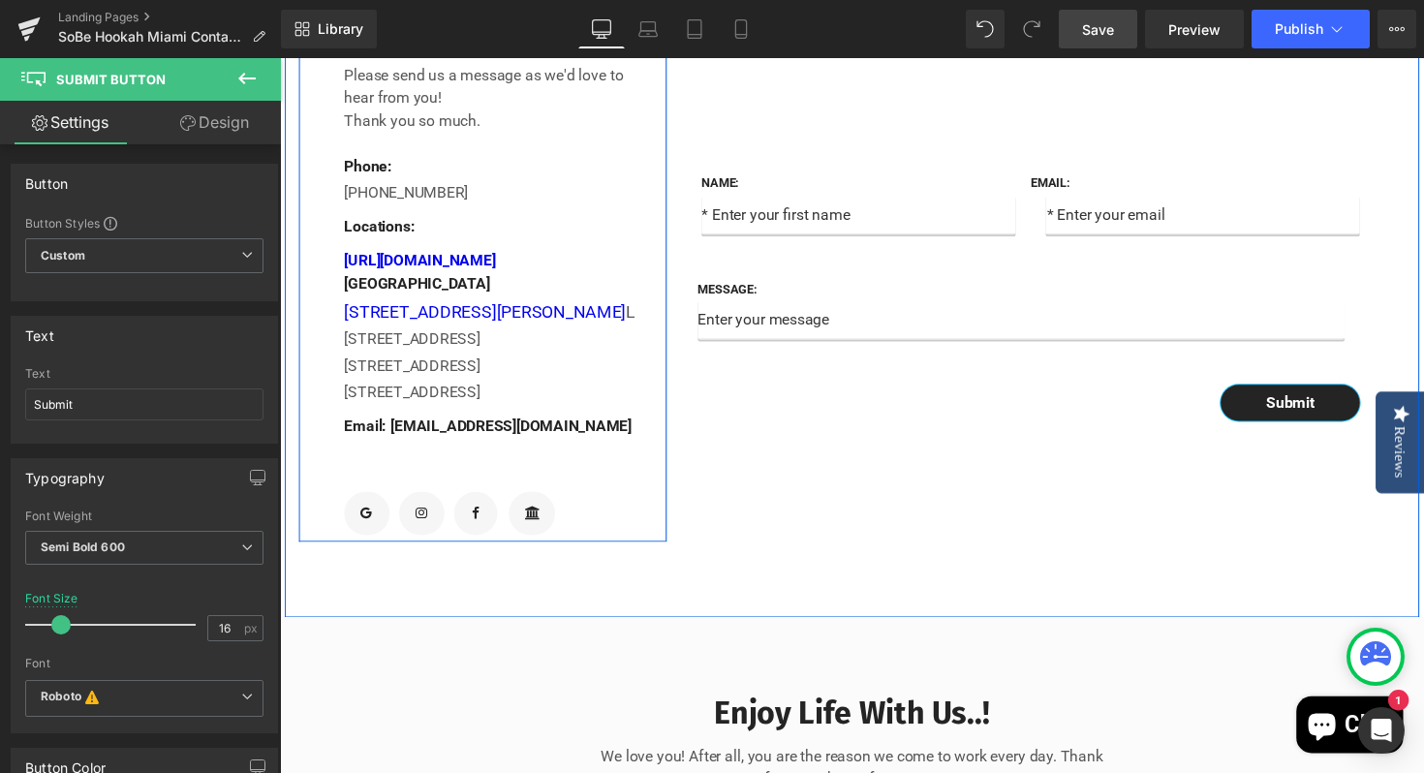
click at [319, 347] on div "Contact Info Text Block Please send us a message as we'd love to hear from you!…" at bounding box center [488, 289] width 378 height 529
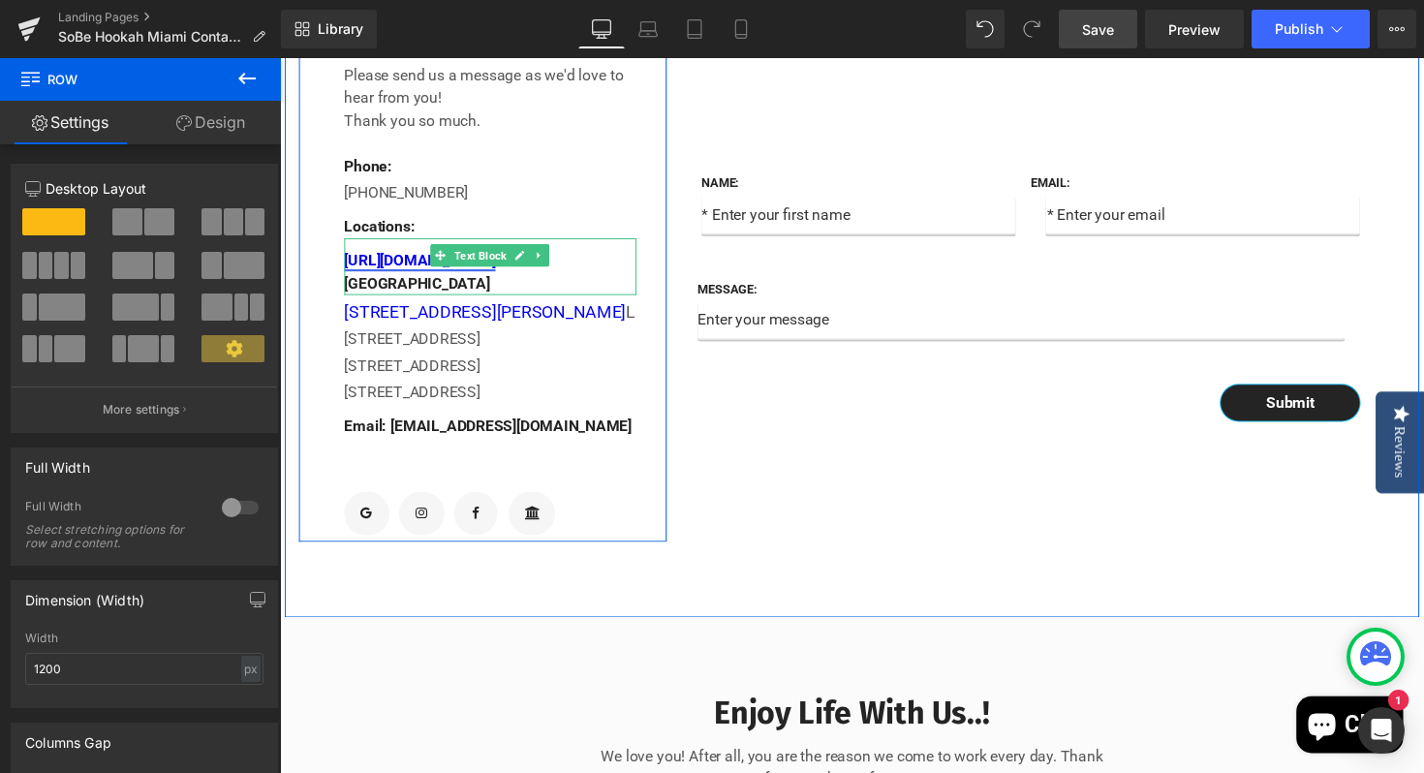
click at [404, 275] on link "[URL][DOMAIN_NAME]" at bounding box center [423, 266] width 155 height 18
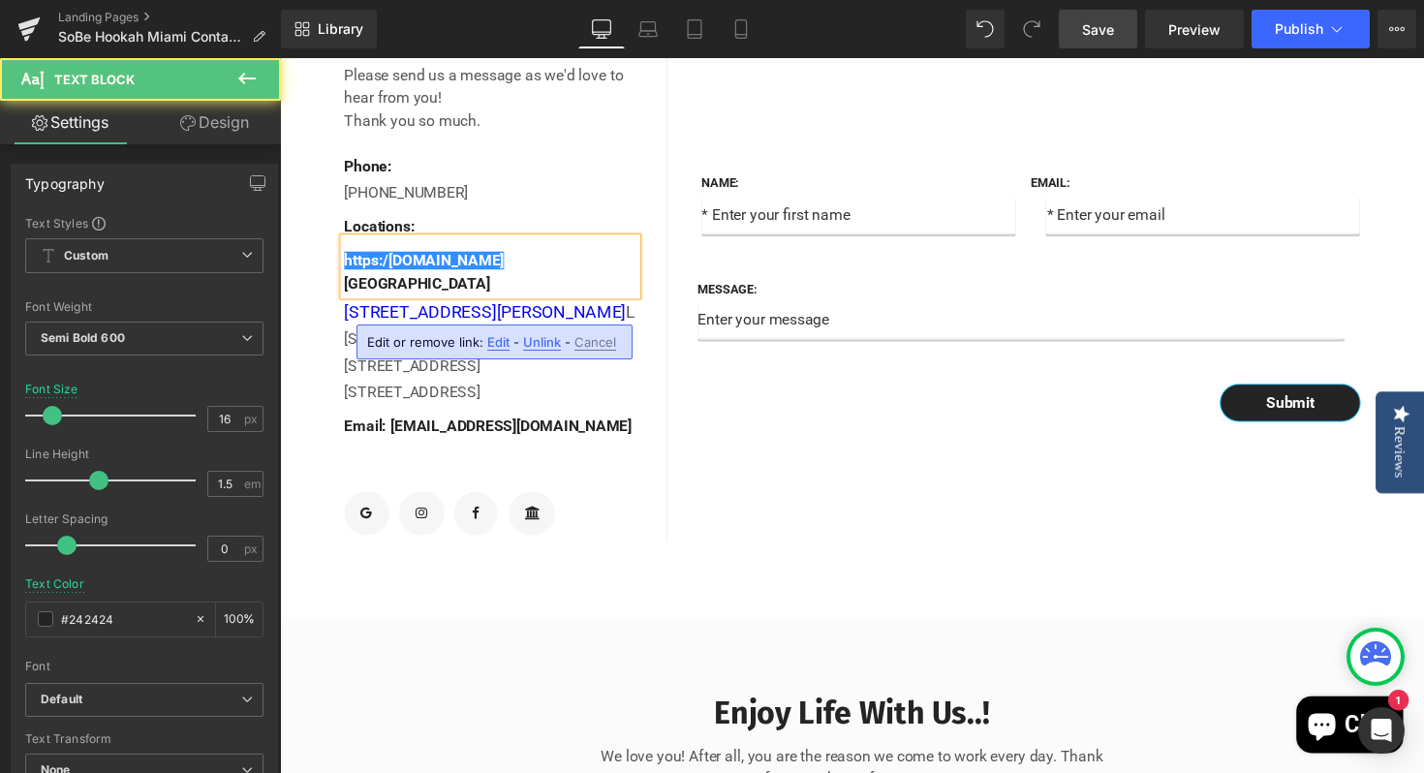
click at [510, 301] on p "https:/[DOMAIN_NAME] [GEOGRAPHIC_DATA]" at bounding box center [495, 278] width 299 height 46
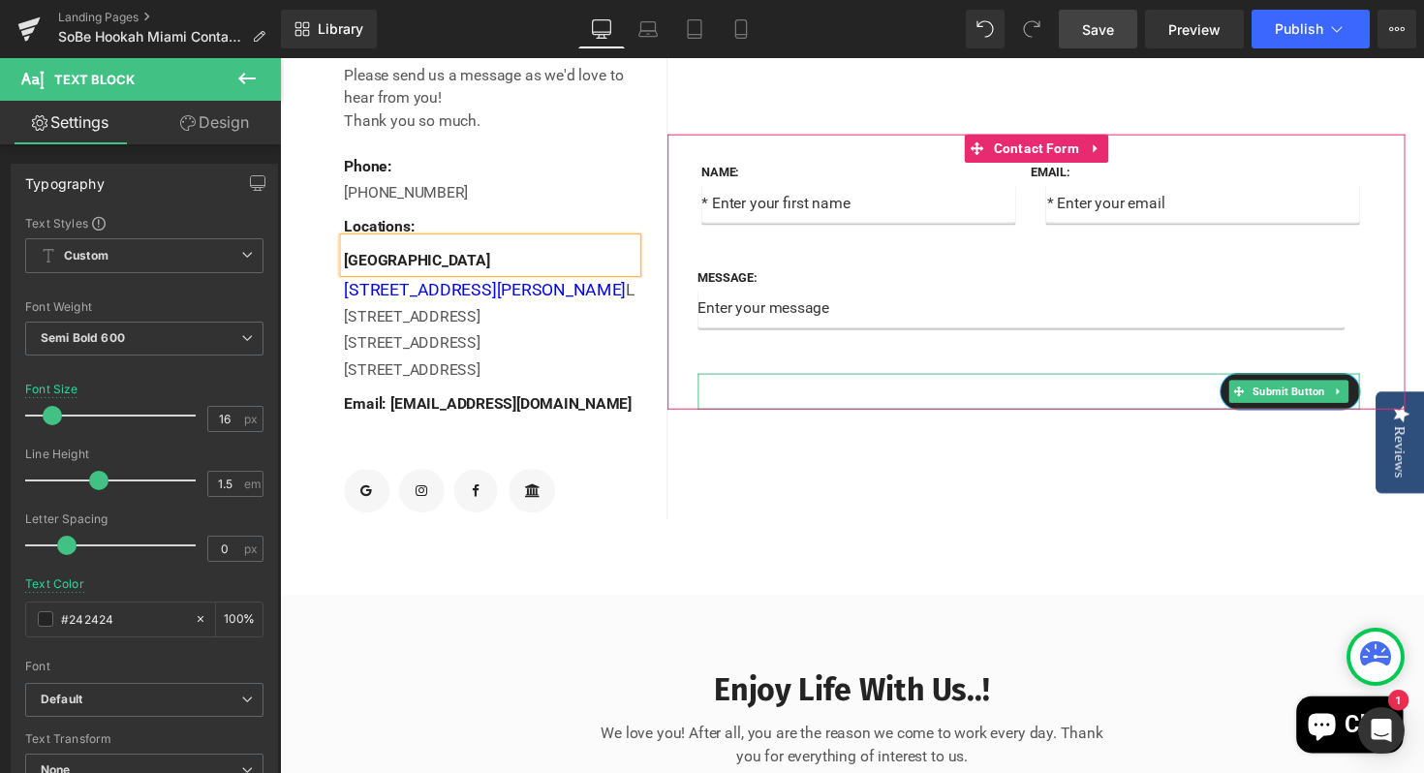
click at [756, 390] on div at bounding box center [1047, 386] width 678 height 9
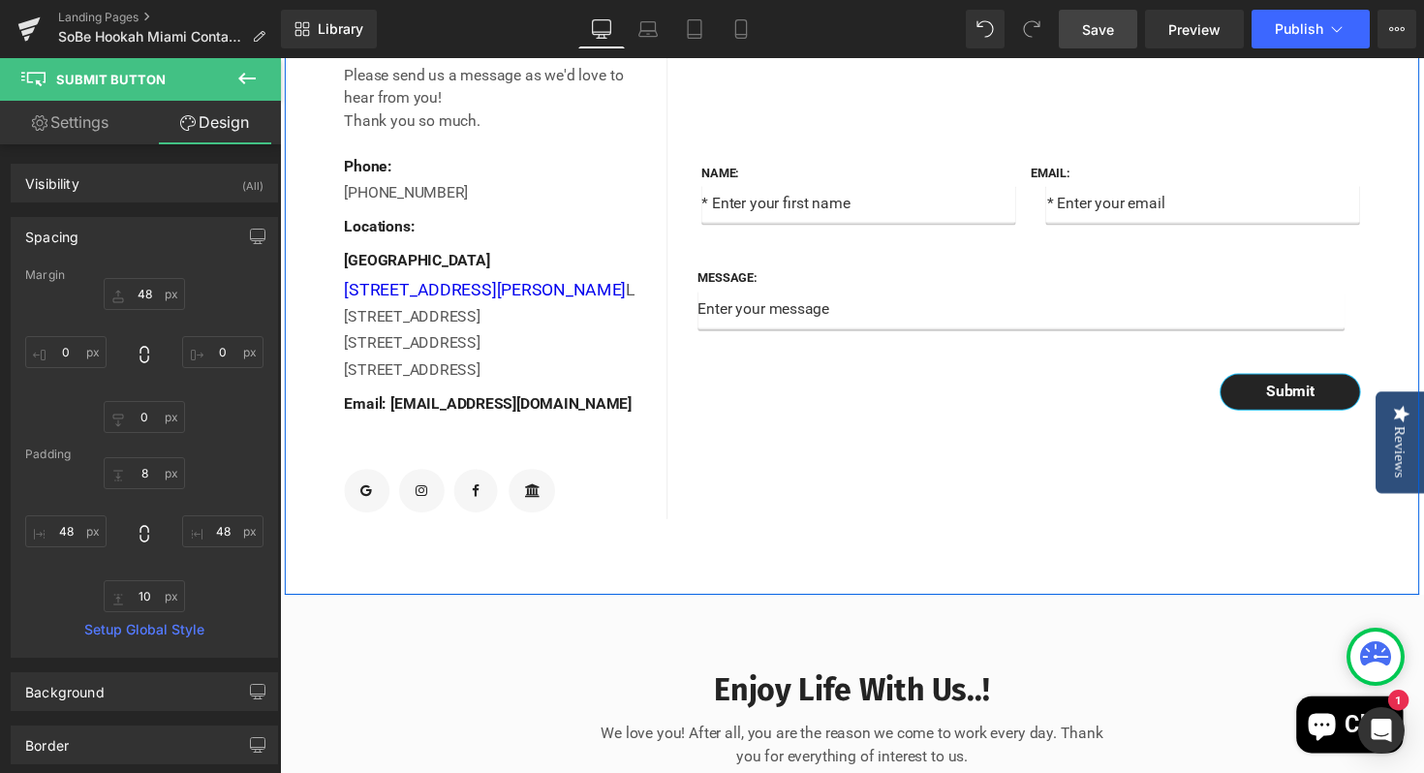
click at [834, 494] on div "Name: Text Block Text Field Email: Text Block Email Field Row Message: Text Blo…" at bounding box center [1055, 278] width 756 height 506
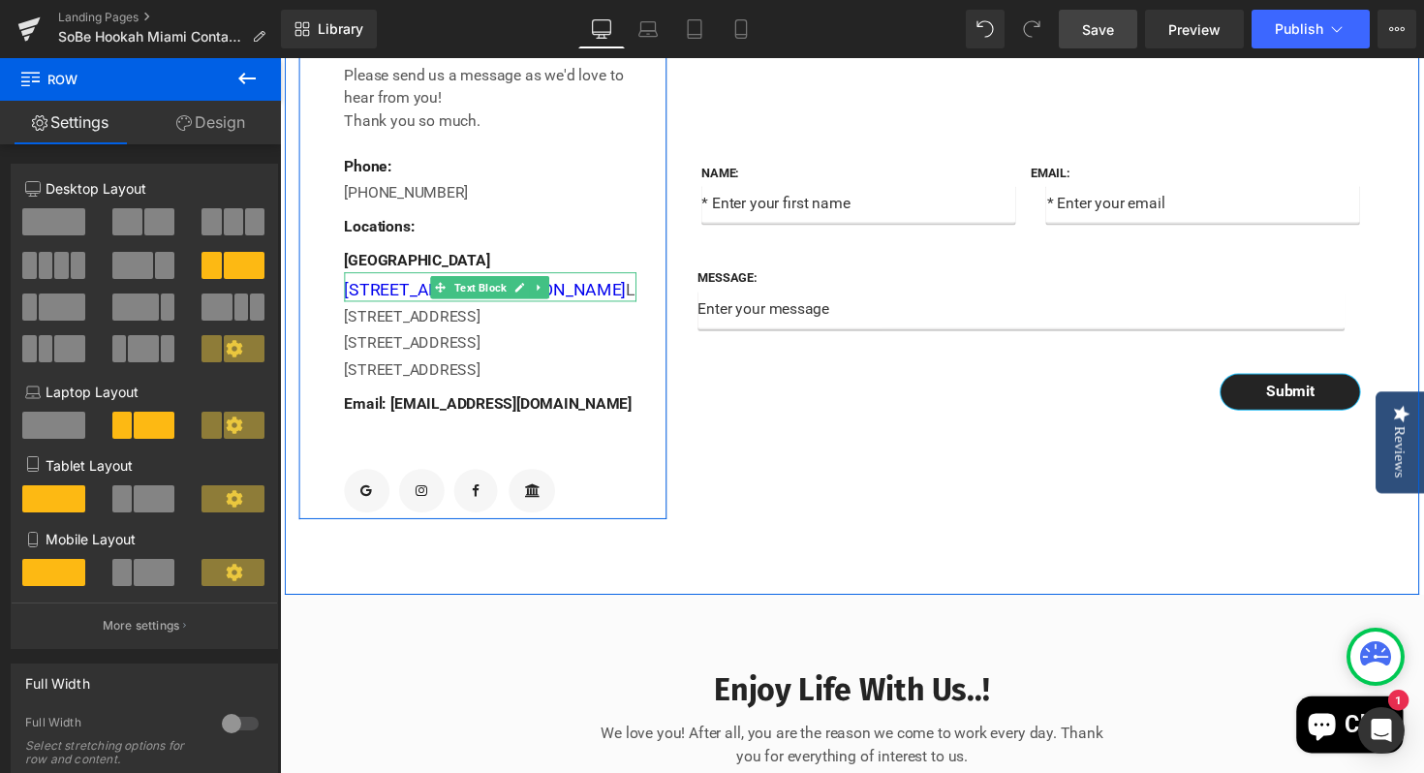
click at [616, 308] on div "[STREET_ADDRESS][PERSON_NAME]" at bounding box center [495, 295] width 299 height 26
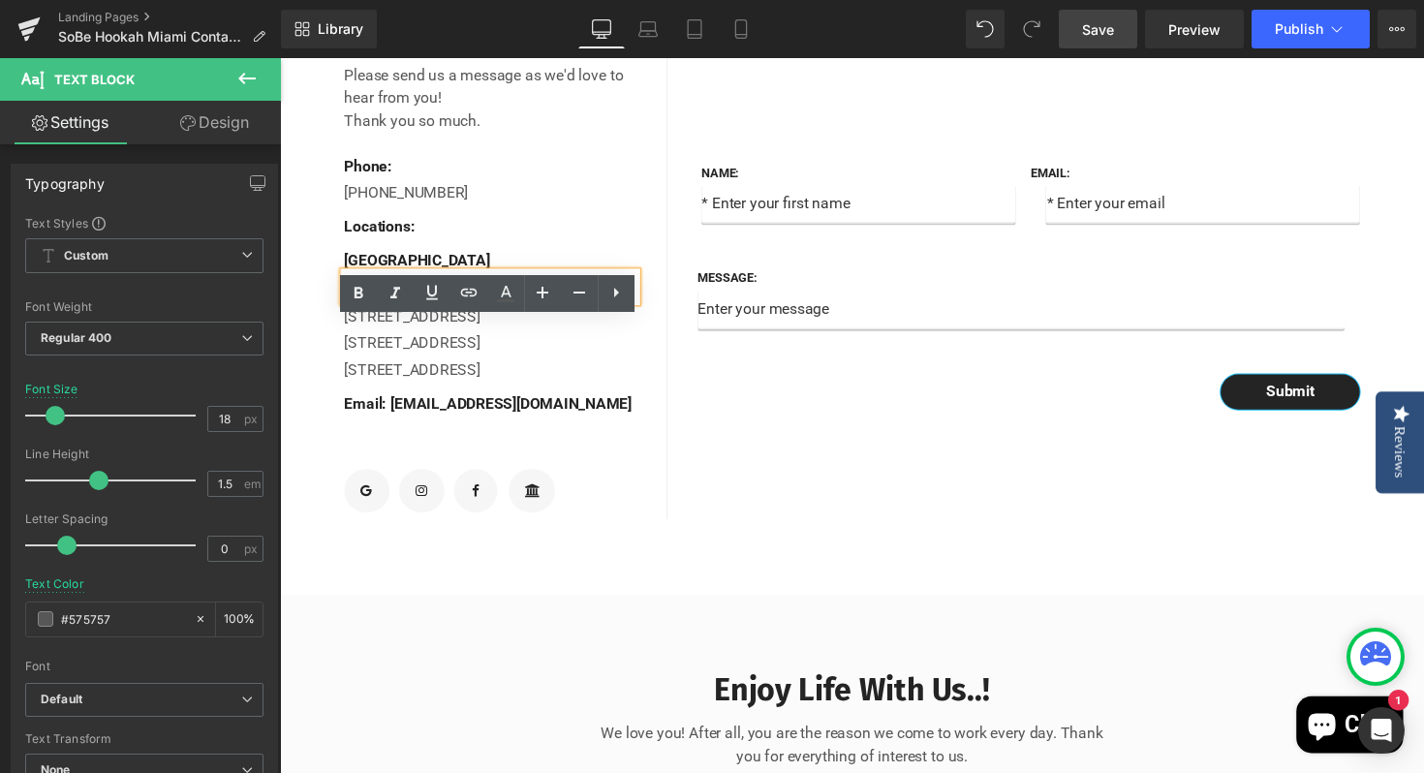
drag, startPoint x: 619, startPoint y: 348, endPoint x: 345, endPoint y: 343, distance: 274.2
click at [346, 308] on div "[STREET_ADDRESS][PERSON_NAME]" at bounding box center [495, 293] width 299 height 30
drag, startPoint x: 350, startPoint y: 343, endPoint x: 663, endPoint y: 334, distance: 313.0
click at [663, 334] on div "Contact Info Text Block Please send us a message as we'd love to hear from you!…" at bounding box center [488, 278] width 378 height 506
click at [466, 292] on icon at bounding box center [468, 293] width 16 height 8
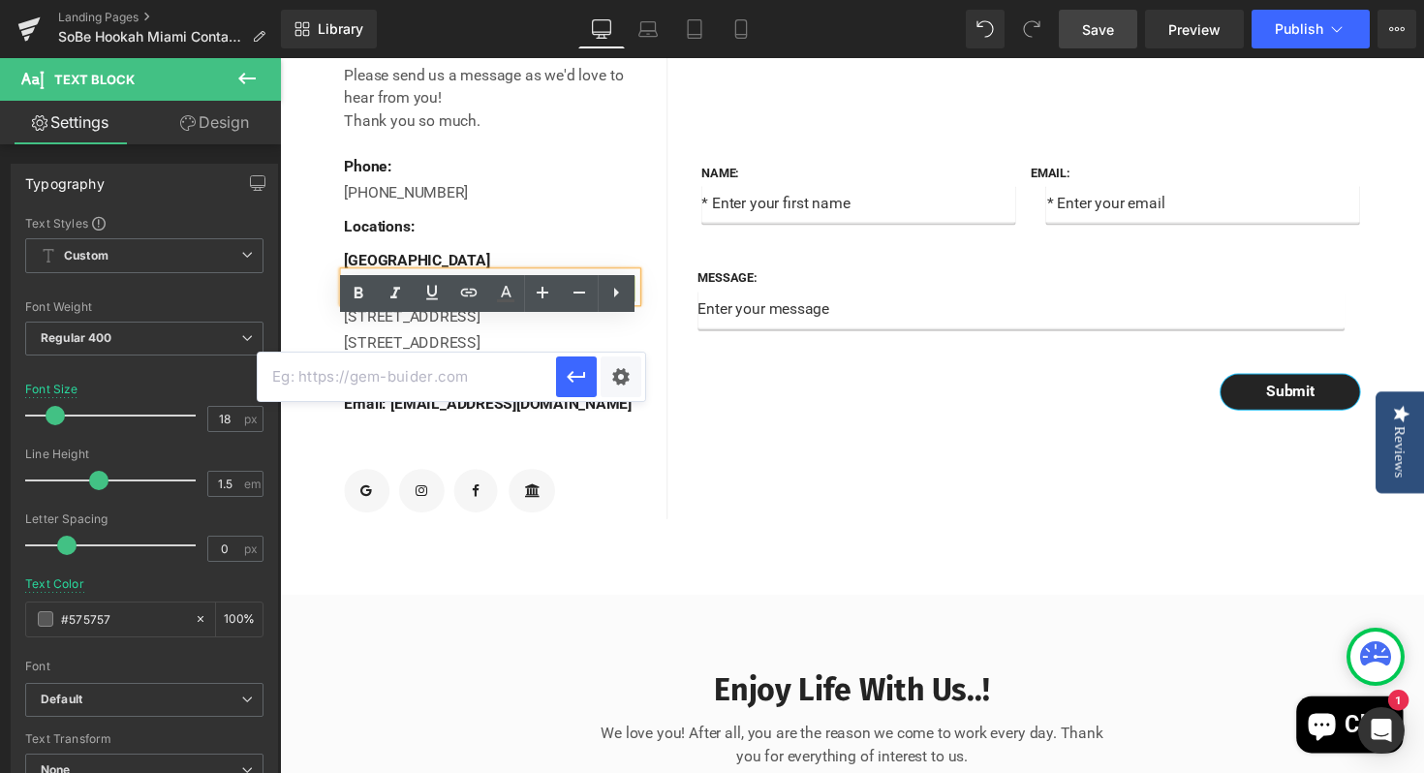
paste input "[URL][DOMAIN_NAME]"
type input "[URL][DOMAIN_NAME]"
click at [576, 379] on icon "button" at bounding box center [576, 376] width 23 height 23
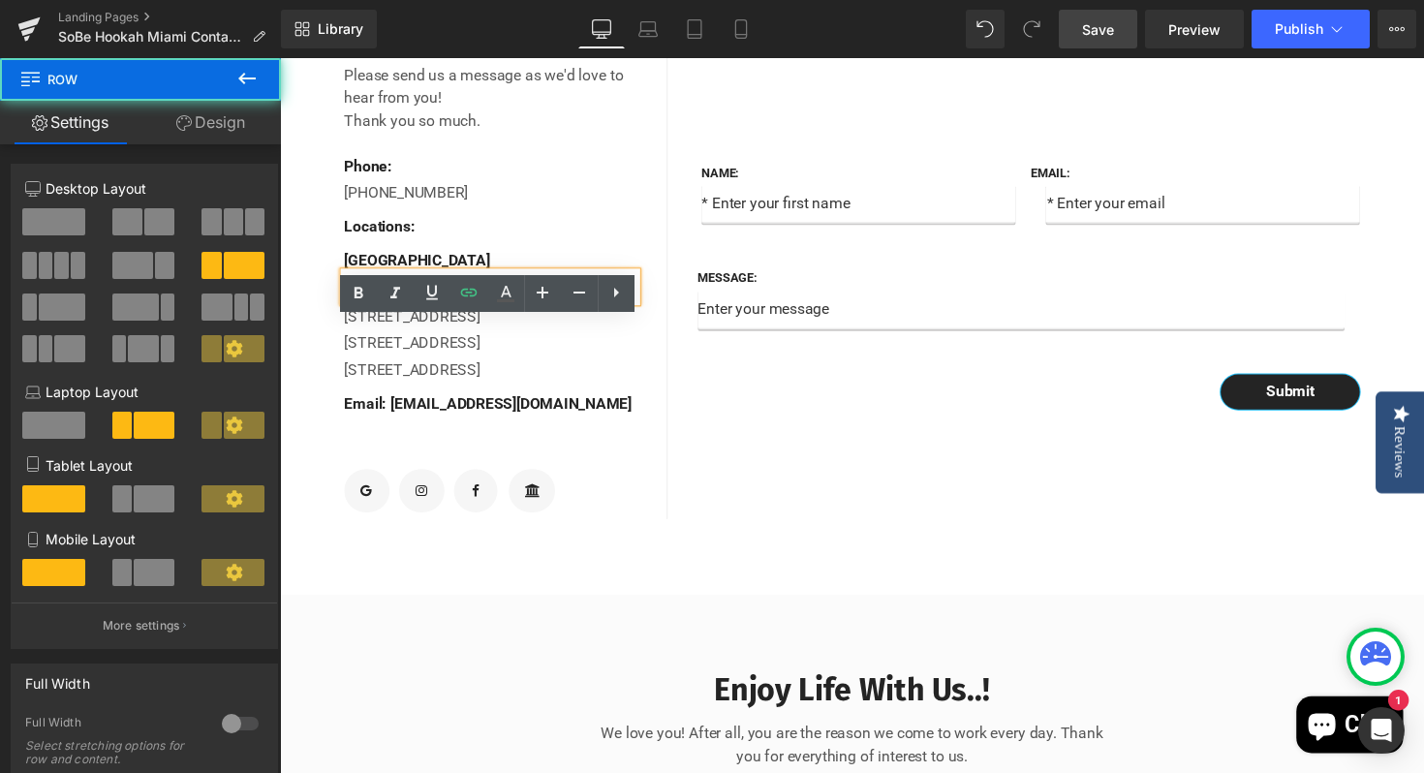
click at [886, 531] on div "Name: Text Block Text Field Email: Text Block Email Field Row Message: Text Blo…" at bounding box center [1055, 278] width 756 height 506
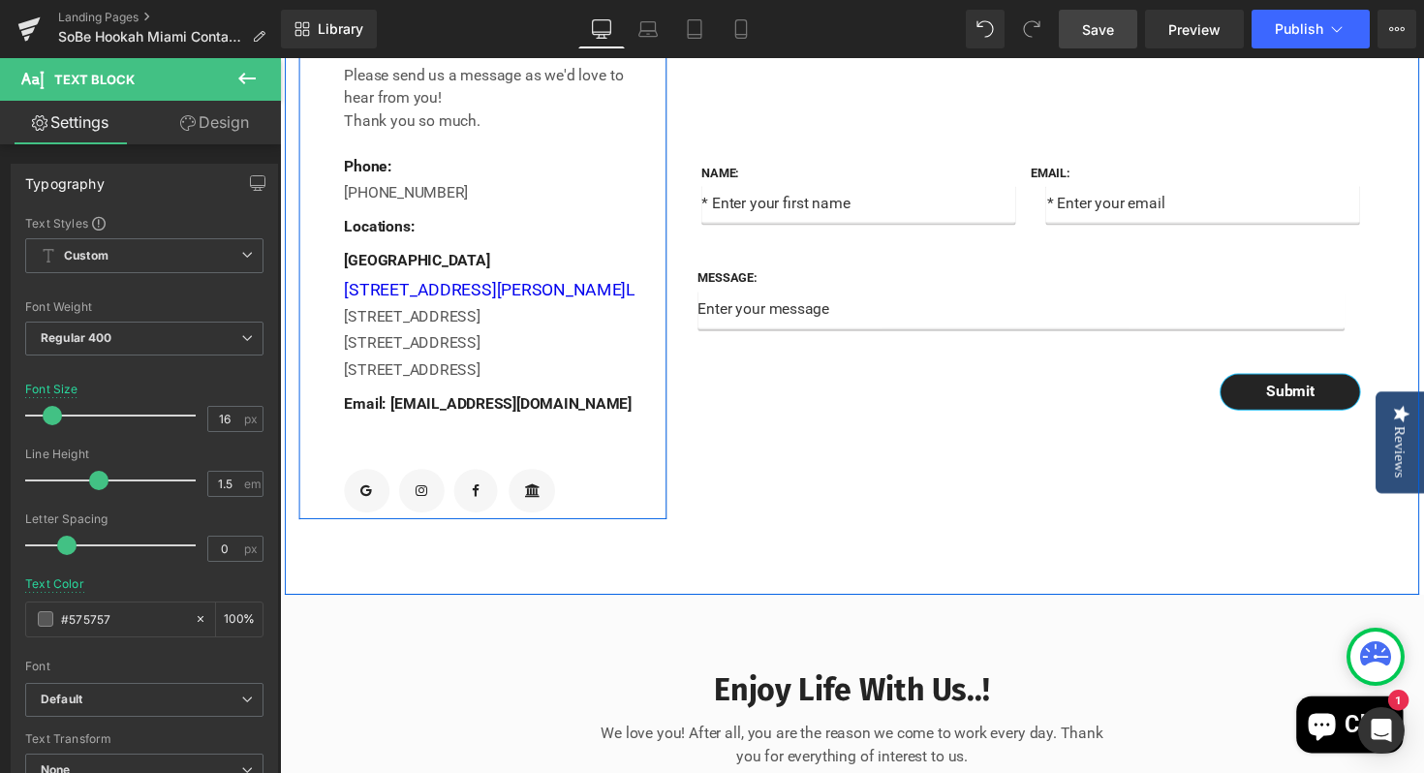
drag, startPoint x: 631, startPoint y: 372, endPoint x: 341, endPoint y: 371, distance: 289.6
click at [341, 371] on div "Contact Info Text Block Please send us a message as we'd love to hear from you!…" at bounding box center [488, 278] width 378 height 506
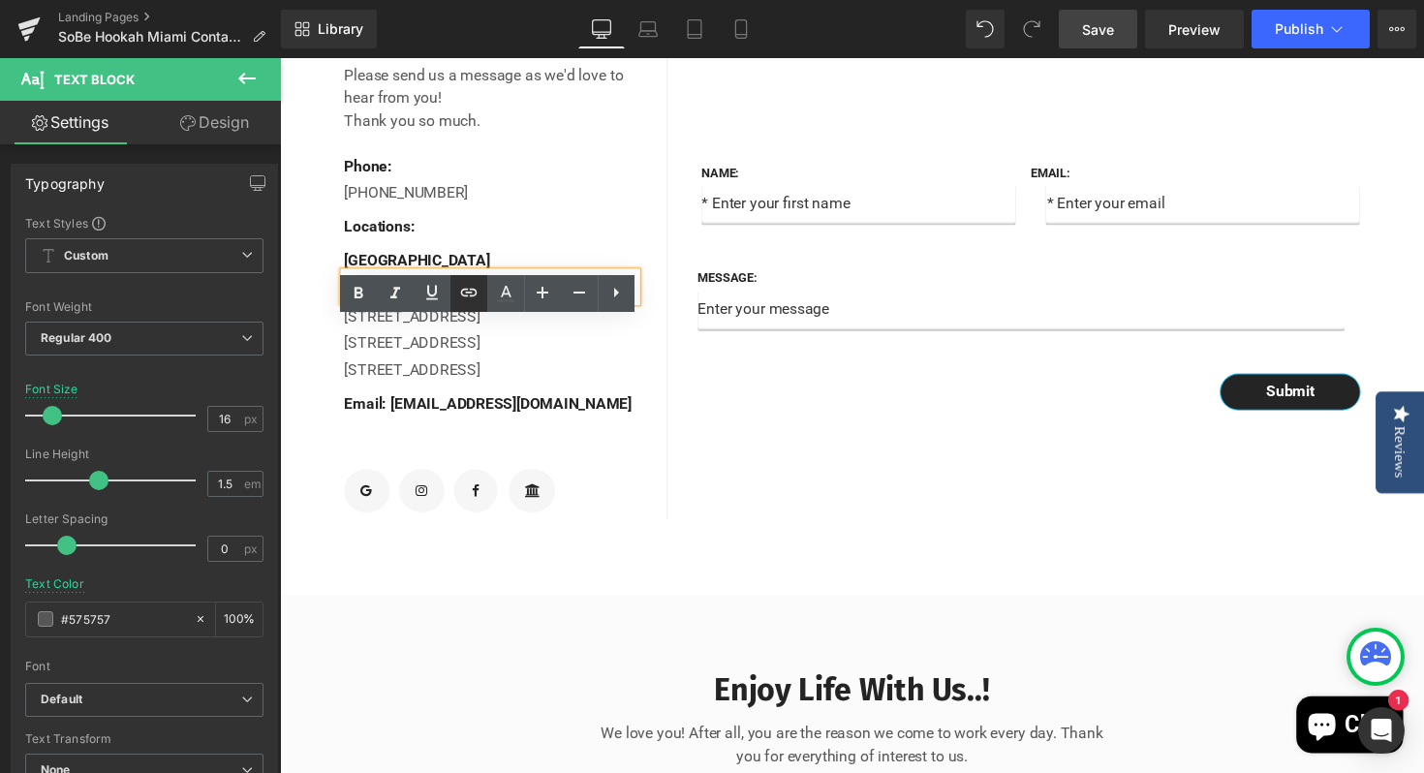
click at [466, 293] on icon at bounding box center [468, 293] width 16 height 8
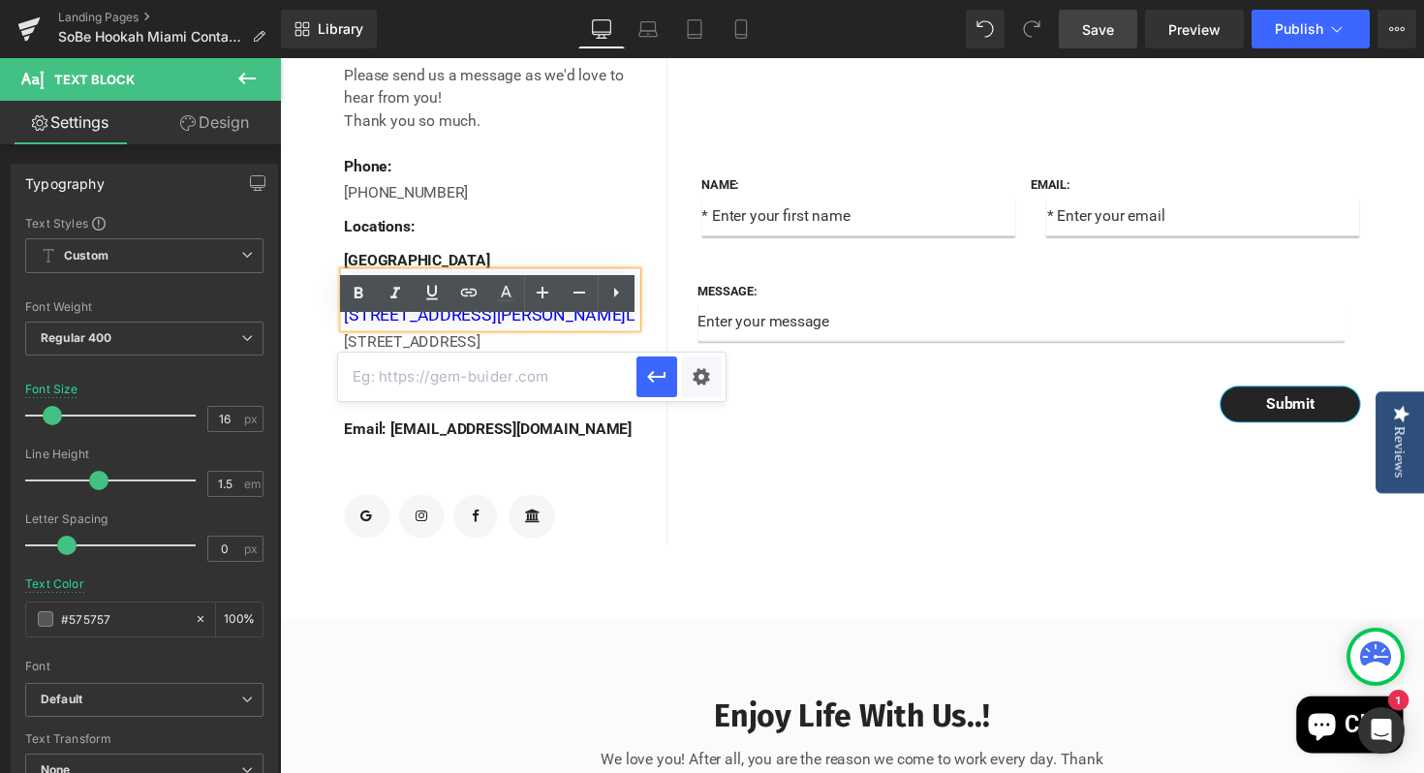
paste input "[URL][DOMAIN_NAME]"
type input "[URL][DOMAIN_NAME]"
click at [660, 386] on icon "button" at bounding box center [656, 376] width 23 height 23
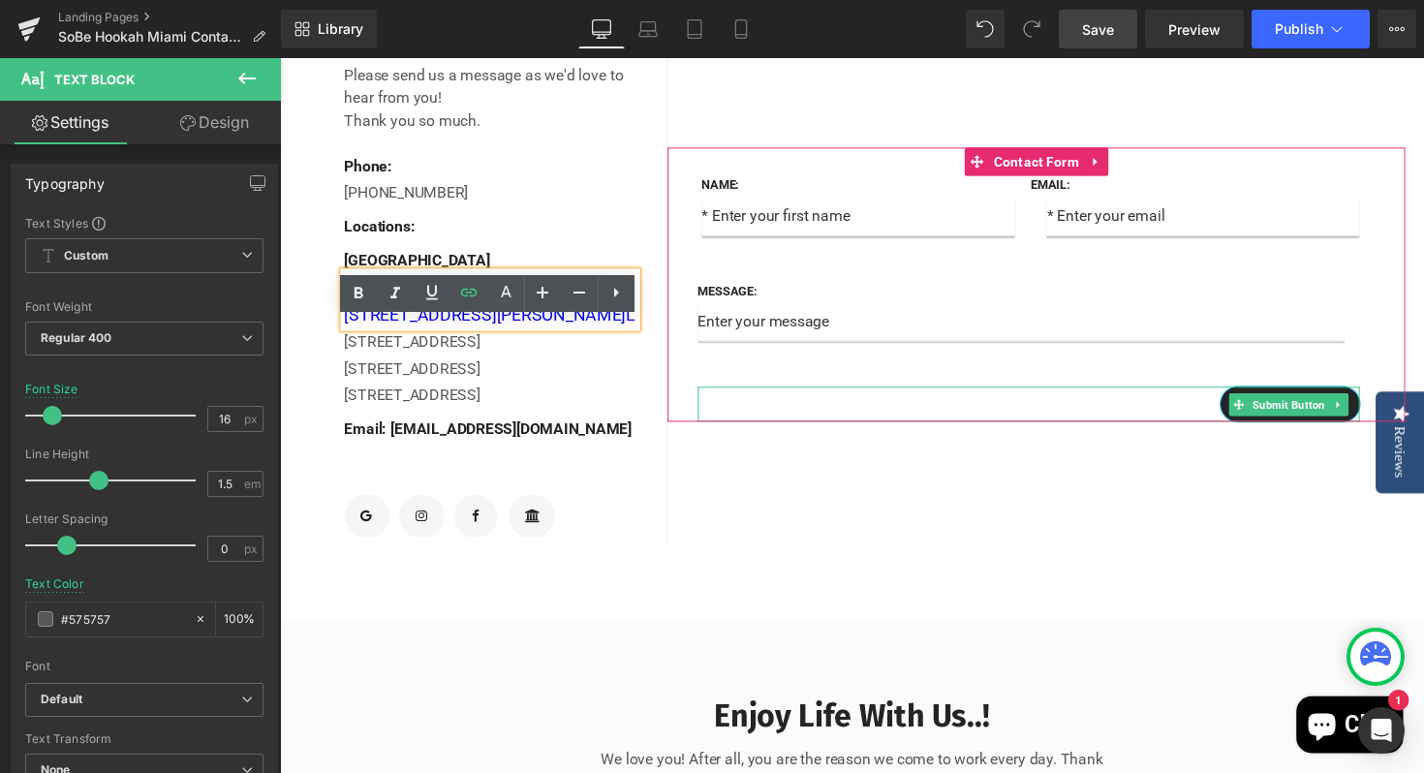
click at [786, 431] on div "Submit" at bounding box center [1047, 413] width 678 height 36
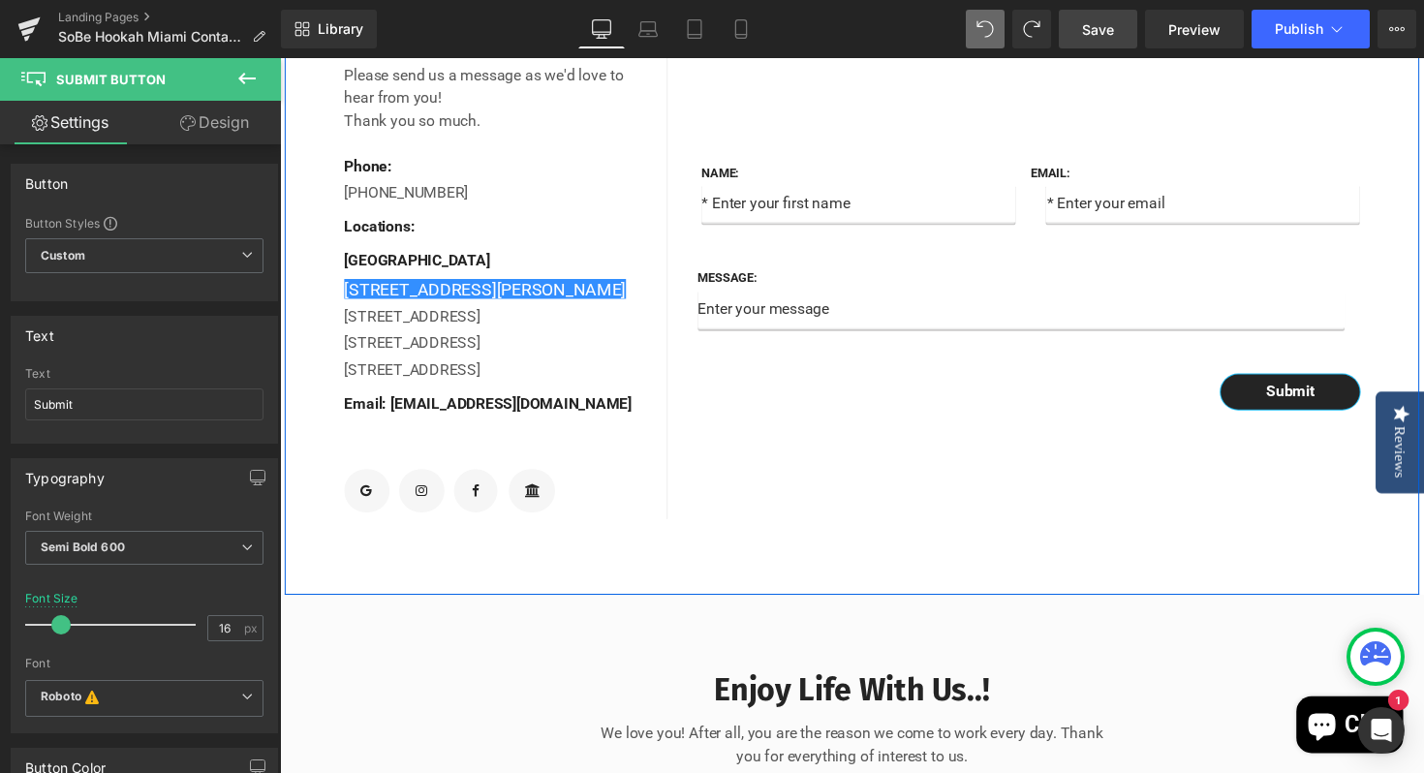
click at [824, 476] on div "Name: Text Block Text Field Email: Text Block Email Field Row Message: Text Blo…" at bounding box center [1055, 278] width 756 height 506
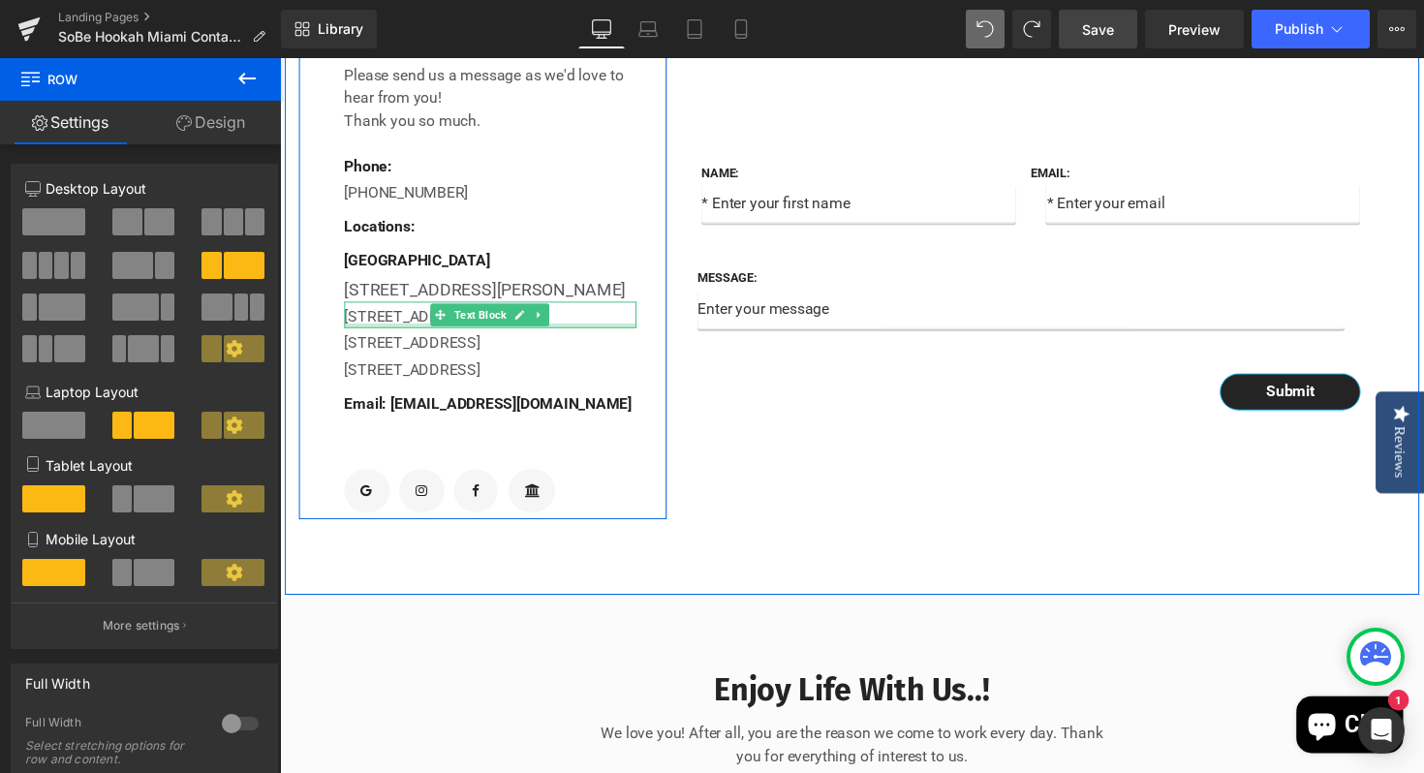
click at [627, 335] on div "[STREET_ADDRESS] Text Block" at bounding box center [495, 321] width 299 height 27
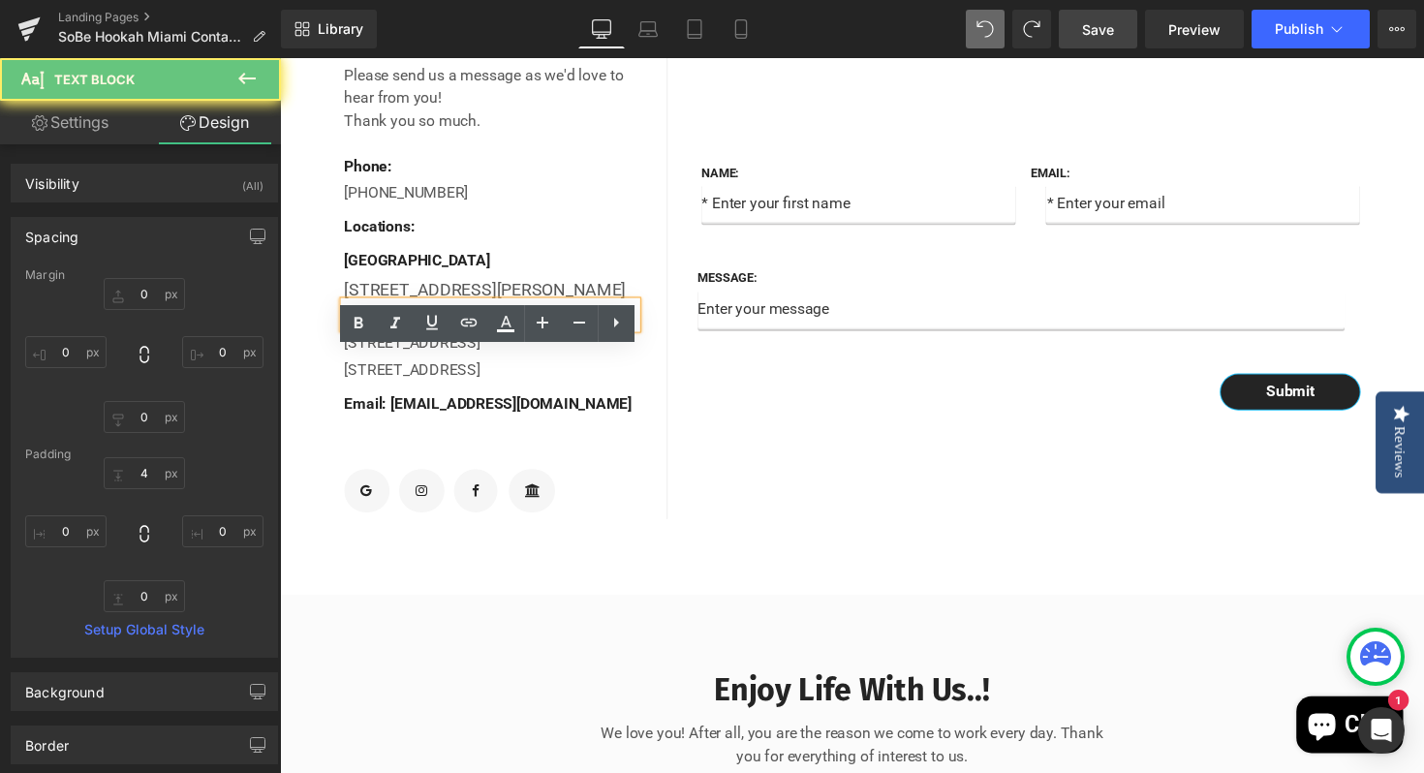
click at [632, 335] on div "[STREET_ADDRESS]" at bounding box center [495, 321] width 299 height 27
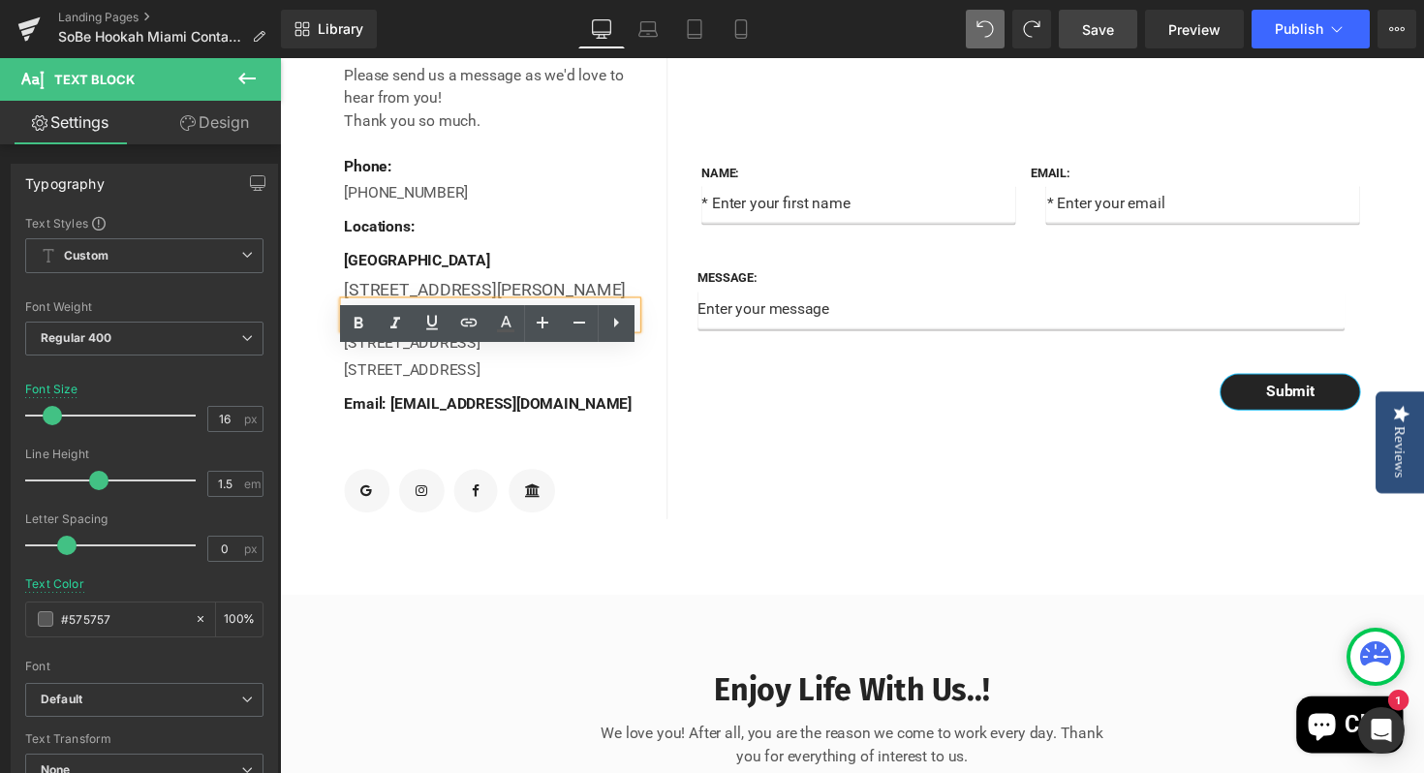
drag, startPoint x: 606, startPoint y: 373, endPoint x: 347, endPoint y: 374, distance: 259.6
click at [347, 335] on div "[STREET_ADDRESS]" at bounding box center [495, 321] width 299 height 27
click at [476, 325] on icon at bounding box center [468, 322] width 23 height 23
paste input "[URL][DOMAIN_NAME]"
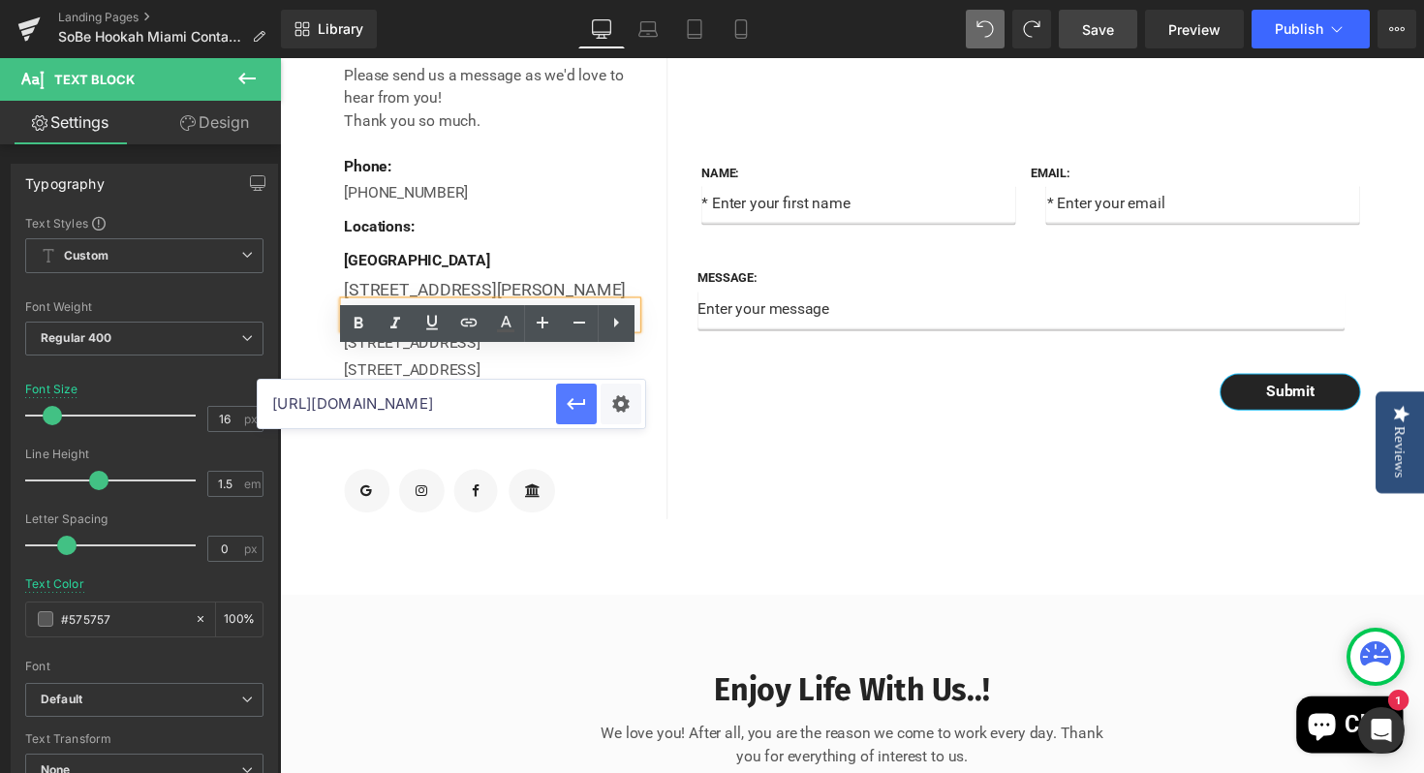
type input "[URL][DOMAIN_NAME]"
click at [584, 415] on icon "button" at bounding box center [576, 403] width 23 height 23
click at [831, 470] on div "Name: Text Block Text Field Email: Text Block Email Field Row Message: Text Blo…" at bounding box center [1055, 278] width 756 height 506
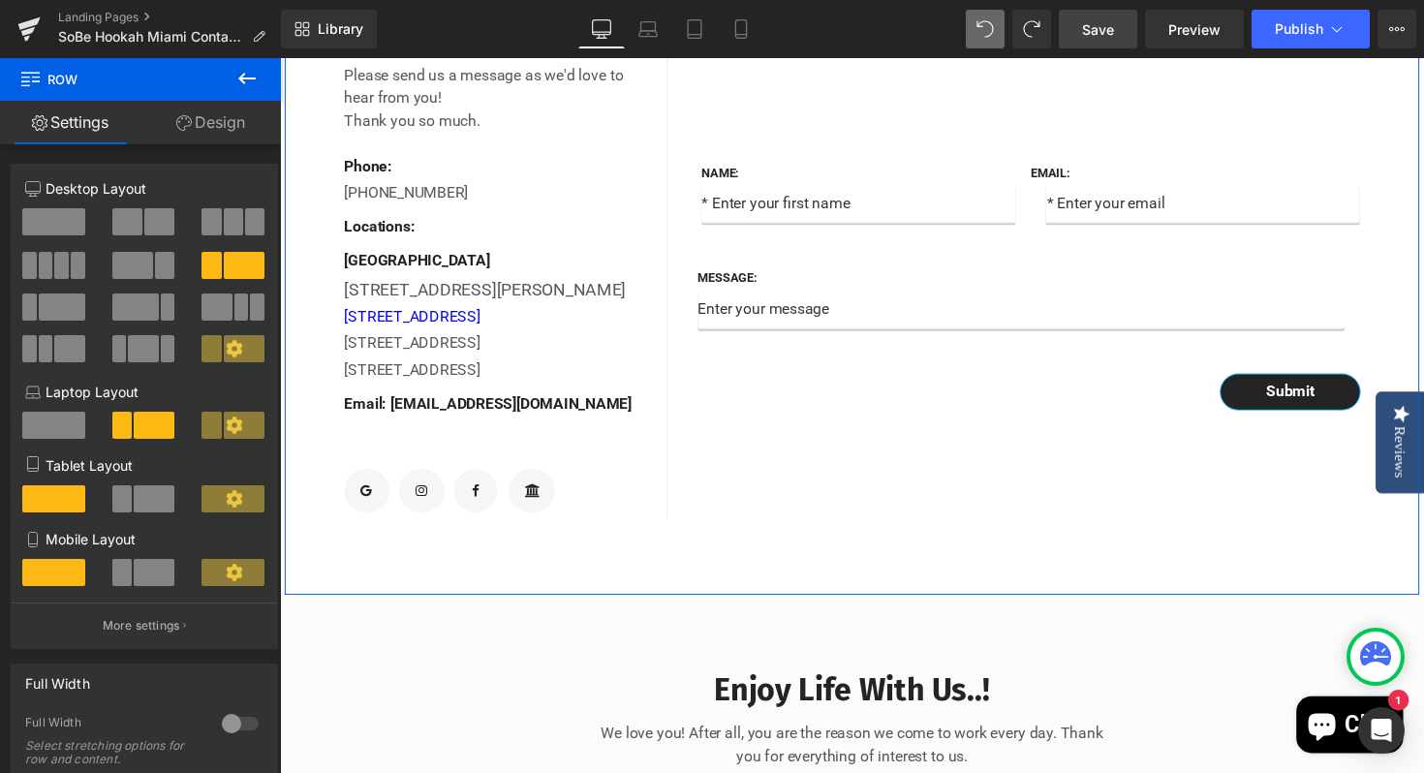
click at [851, 515] on div "Name: Text Block Text Field Email: Text Block Email Field Row Message: Text Blo…" at bounding box center [1055, 278] width 756 height 506
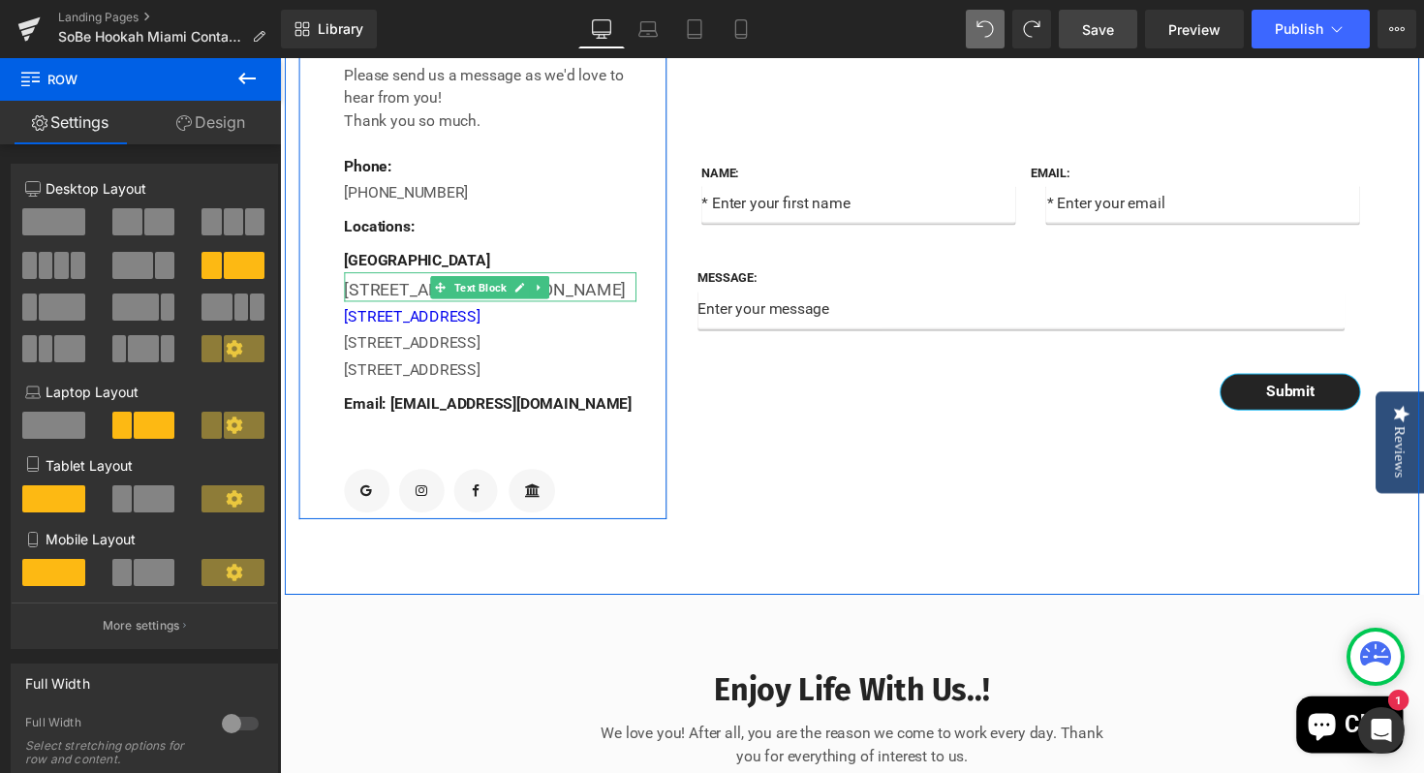
click at [627, 308] on div "[STREET_ADDRESS][PERSON_NAME]" at bounding box center [495, 295] width 299 height 26
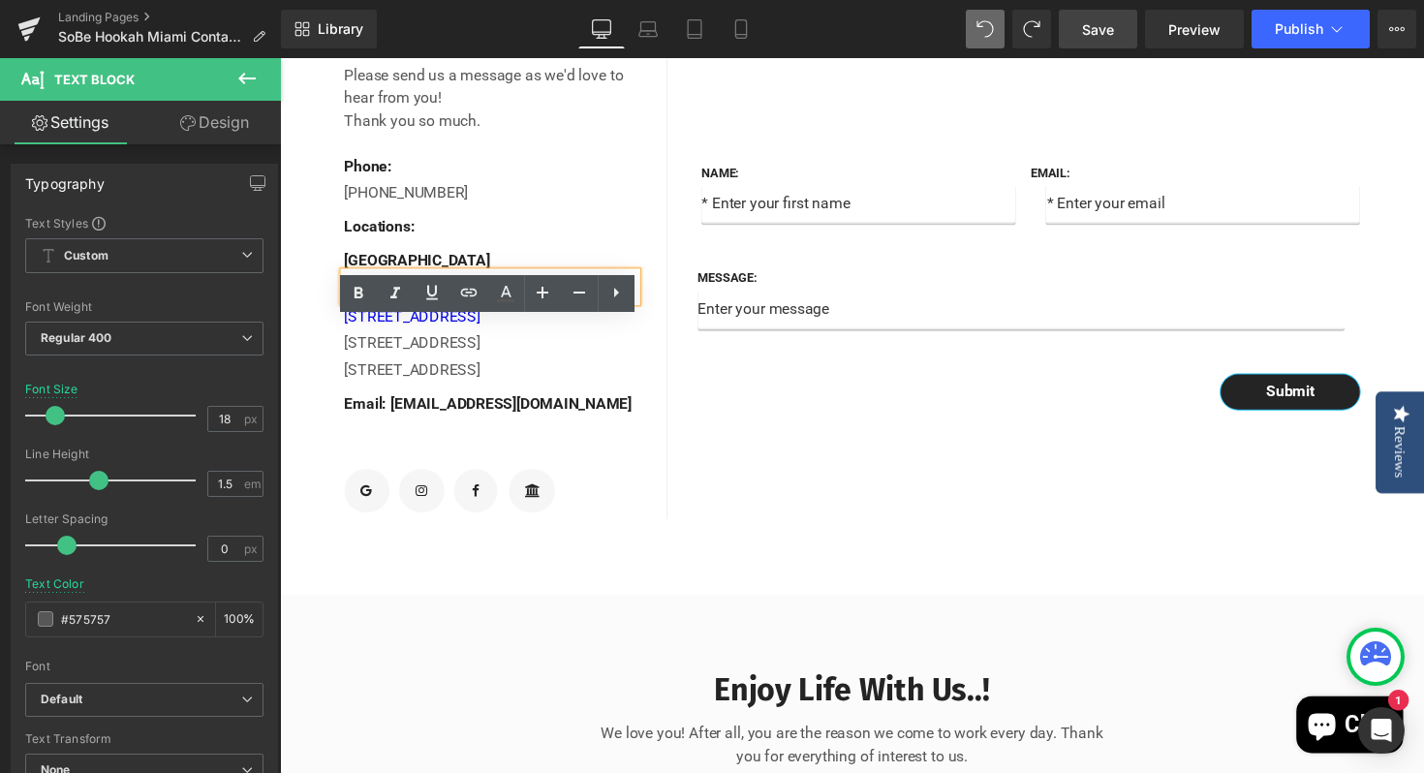
drag, startPoint x: 627, startPoint y: 345, endPoint x: 342, endPoint y: 337, distance: 284.9
click at [346, 308] on div "[STREET_ADDRESS][PERSON_NAME]" at bounding box center [495, 293] width 299 height 30
click at [622, 308] on div "[STREET_ADDRESS][PERSON_NAME]" at bounding box center [495, 295] width 299 height 26
drag, startPoint x: 622, startPoint y: 345, endPoint x: 491, endPoint y: 363, distance: 132.0
click at [385, 308] on div "[STREET_ADDRESS][PERSON_NAME]" at bounding box center [495, 295] width 299 height 26
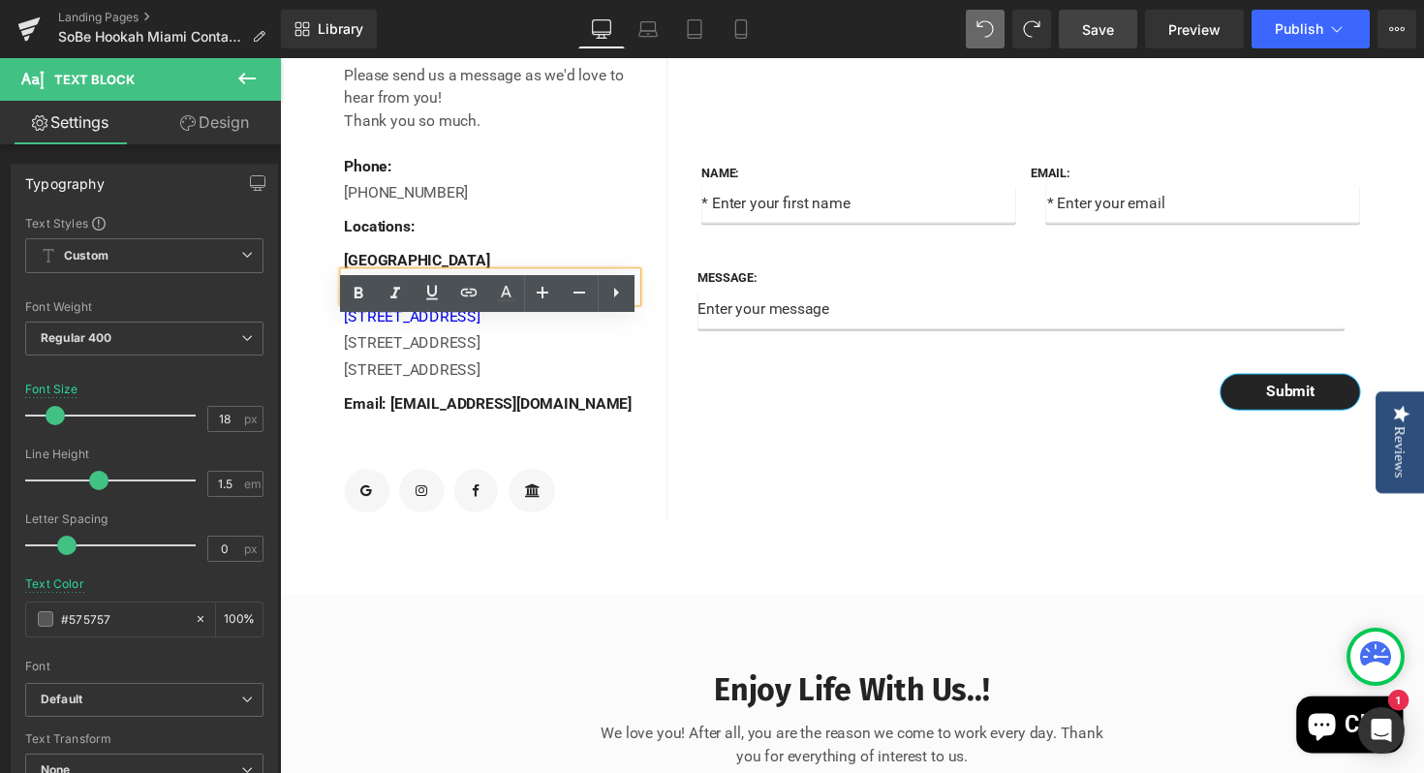
click at [981, 496] on div "Name: Text Block Text Field Email: Text Block Email Field Row Message: Text Blo…" at bounding box center [1055, 278] width 756 height 506
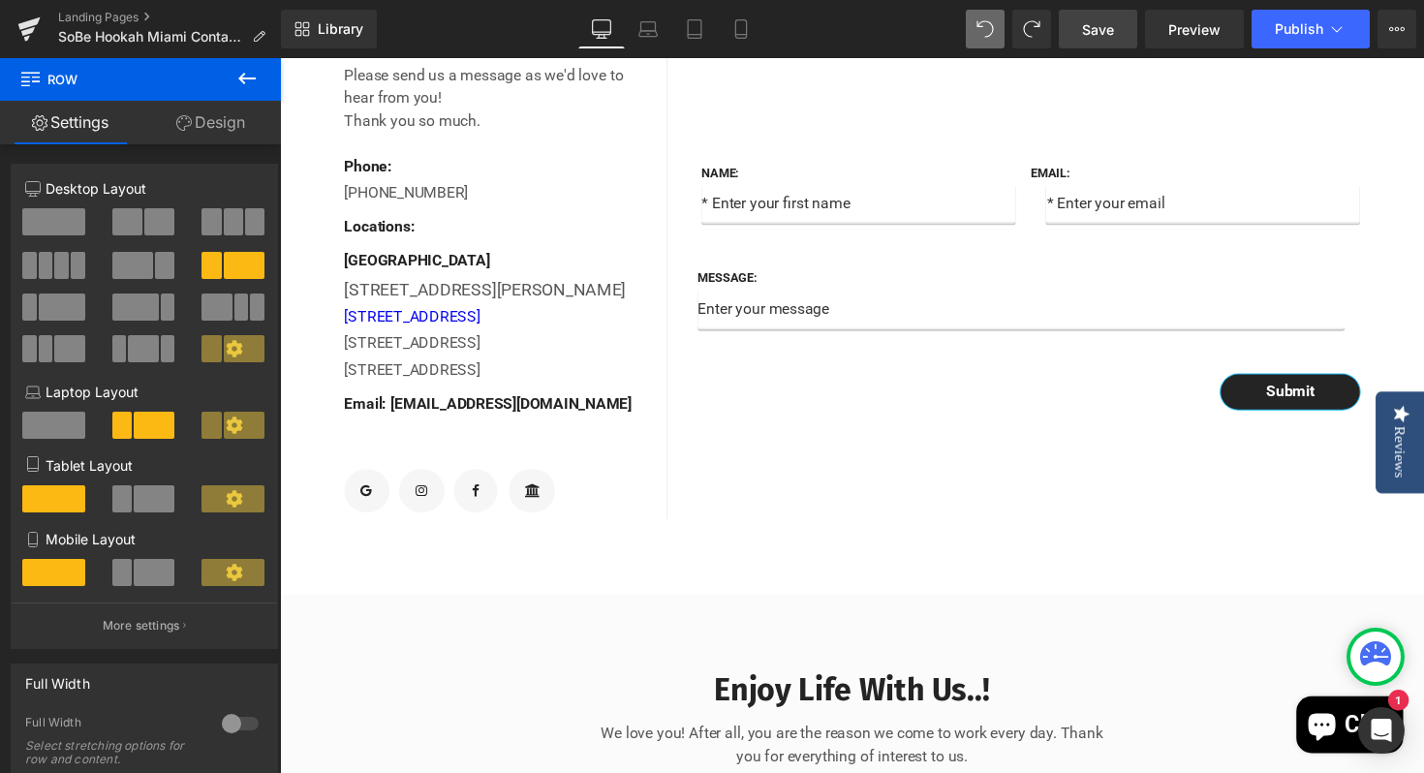
click at [1102, 34] on span "Save" at bounding box center [1098, 29] width 32 height 20
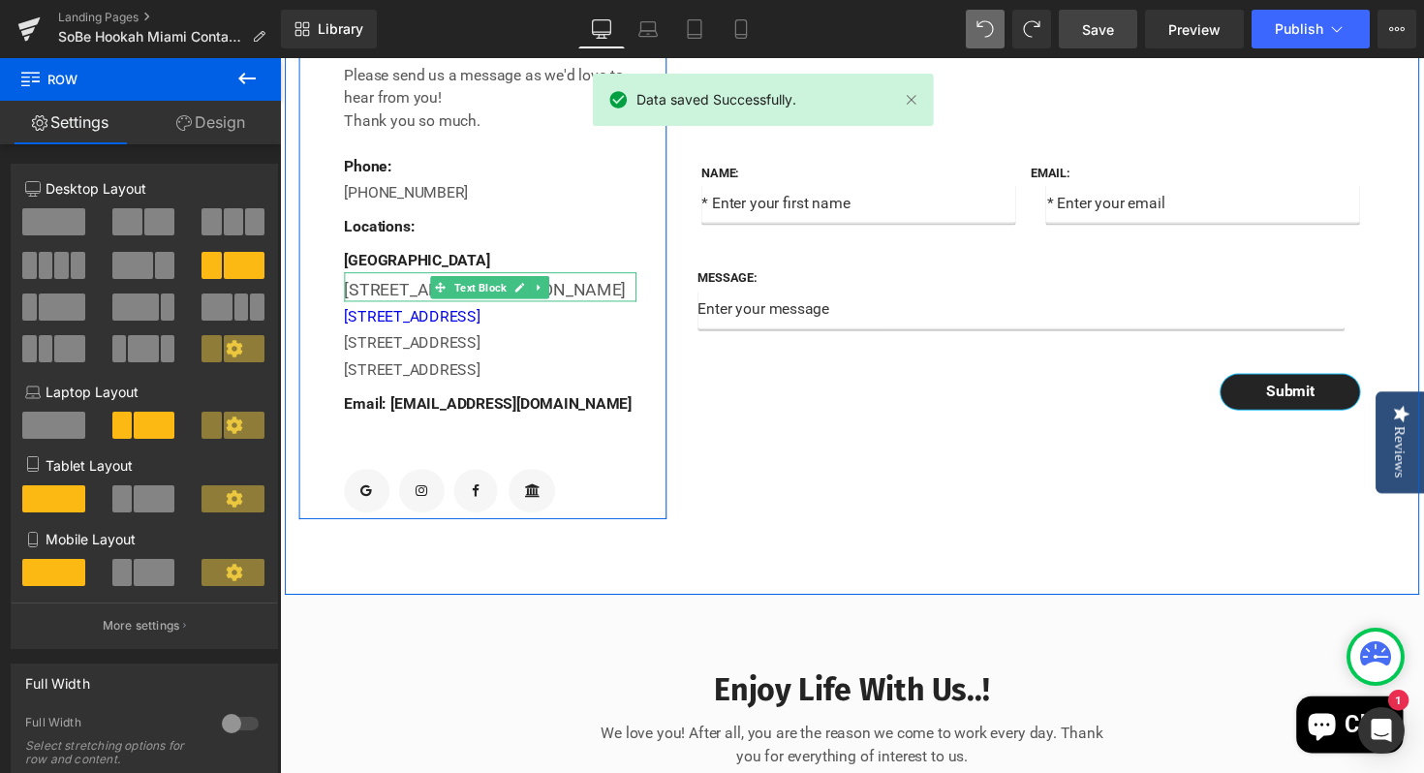
click at [620, 308] on div "[STREET_ADDRESS][PERSON_NAME]" at bounding box center [495, 295] width 299 height 26
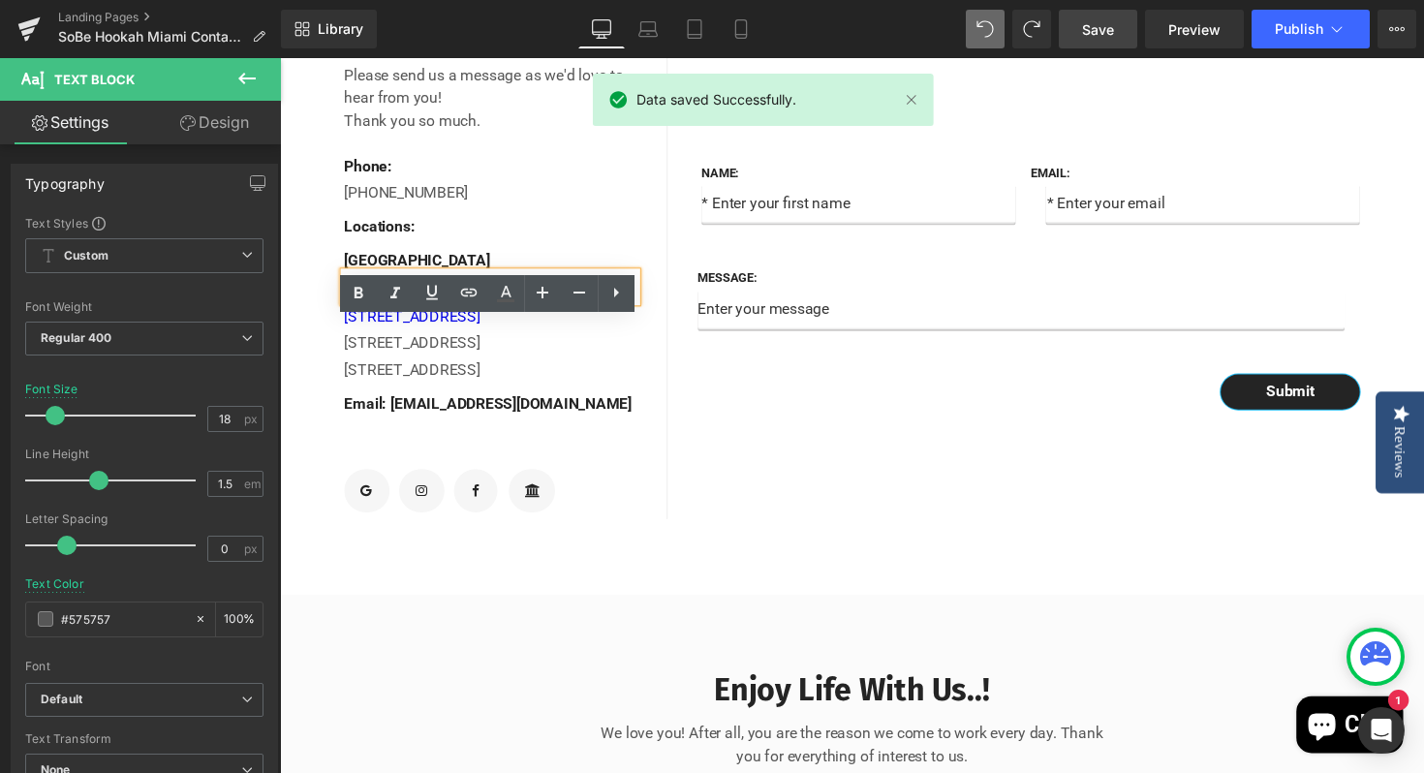
drag, startPoint x: 620, startPoint y: 345, endPoint x: 347, endPoint y: 348, distance: 273.2
click at [347, 308] on div "[STREET_ADDRESS][PERSON_NAME]" at bounding box center [495, 295] width 299 height 26
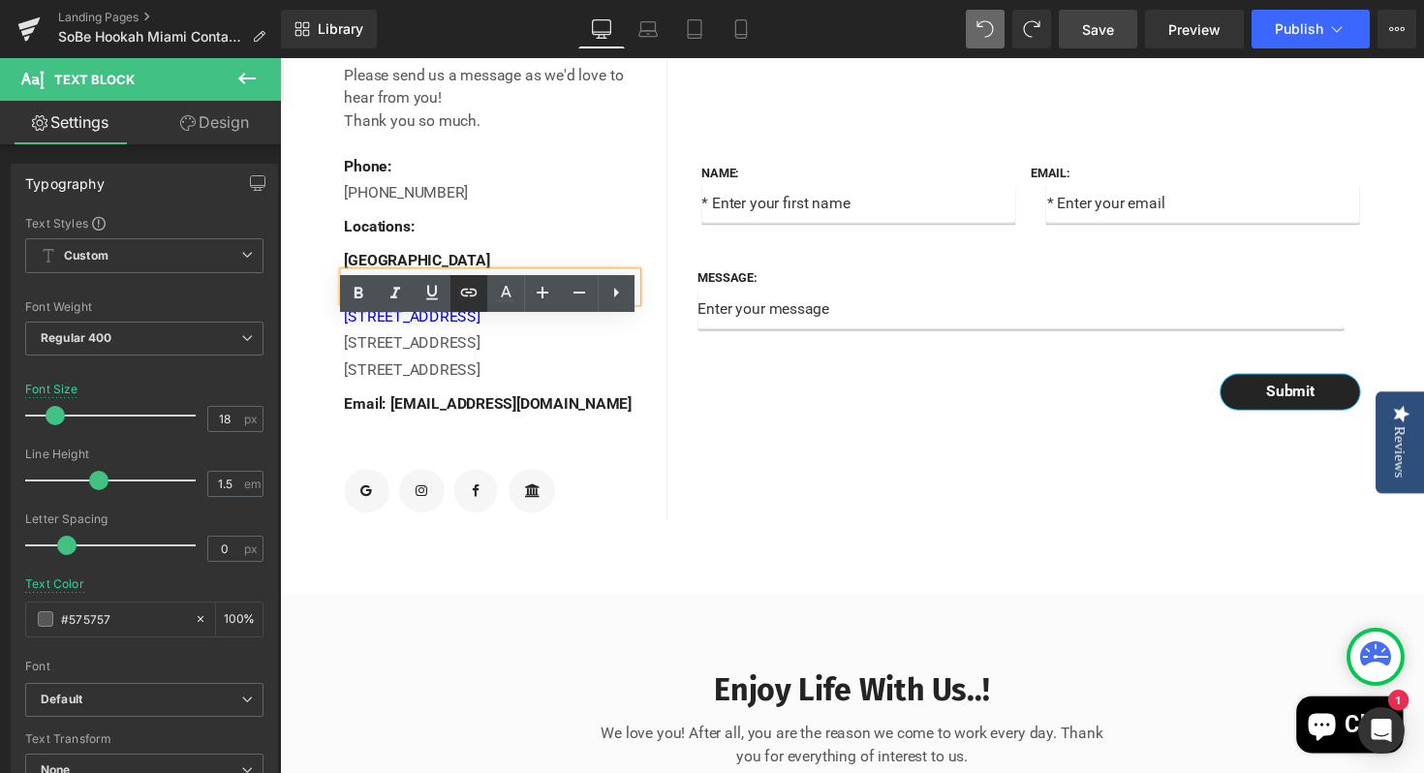
click at [470, 295] on icon at bounding box center [468, 293] width 16 height 8
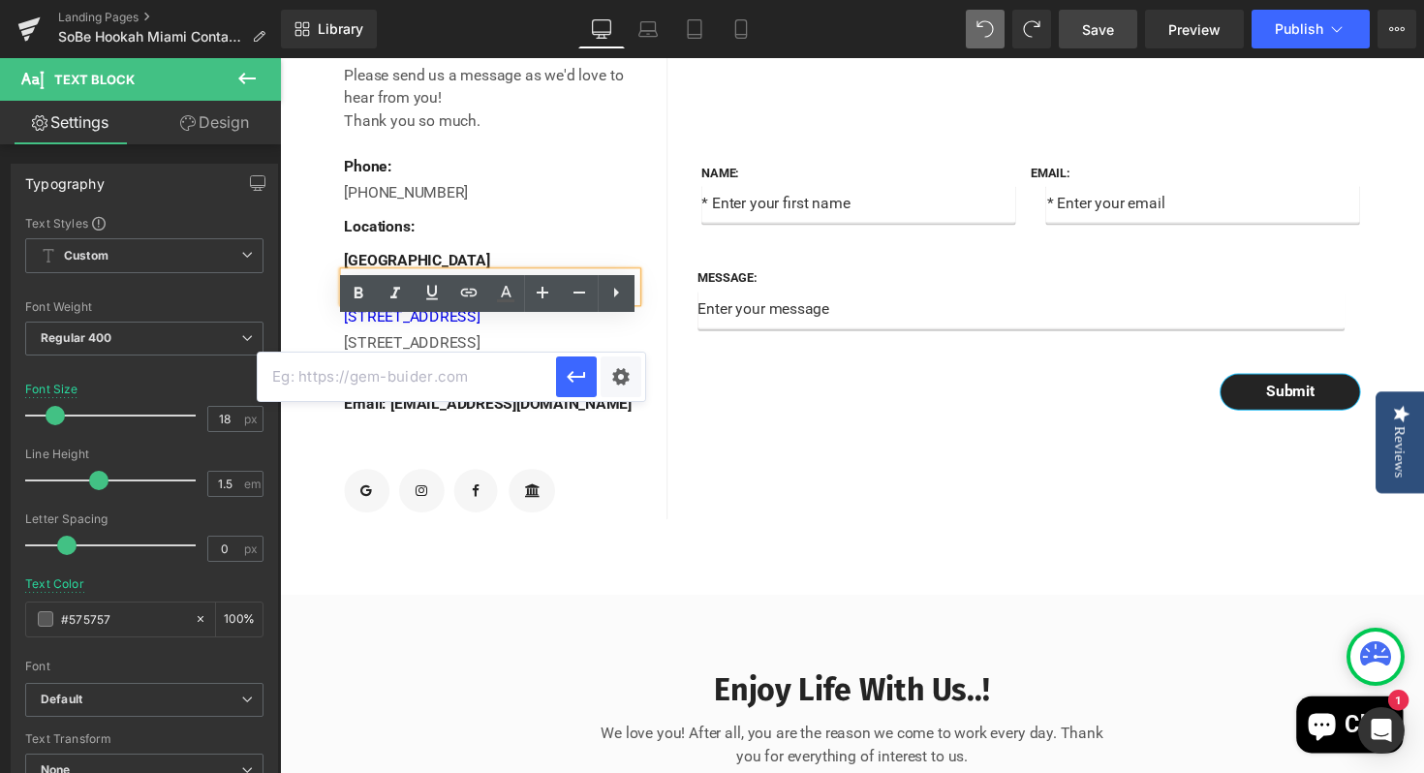
paste input "[URL][DOMAIN_NAME]"
type input "[URL][DOMAIN_NAME]"
click at [578, 377] on icon "button" at bounding box center [576, 378] width 18 height 12
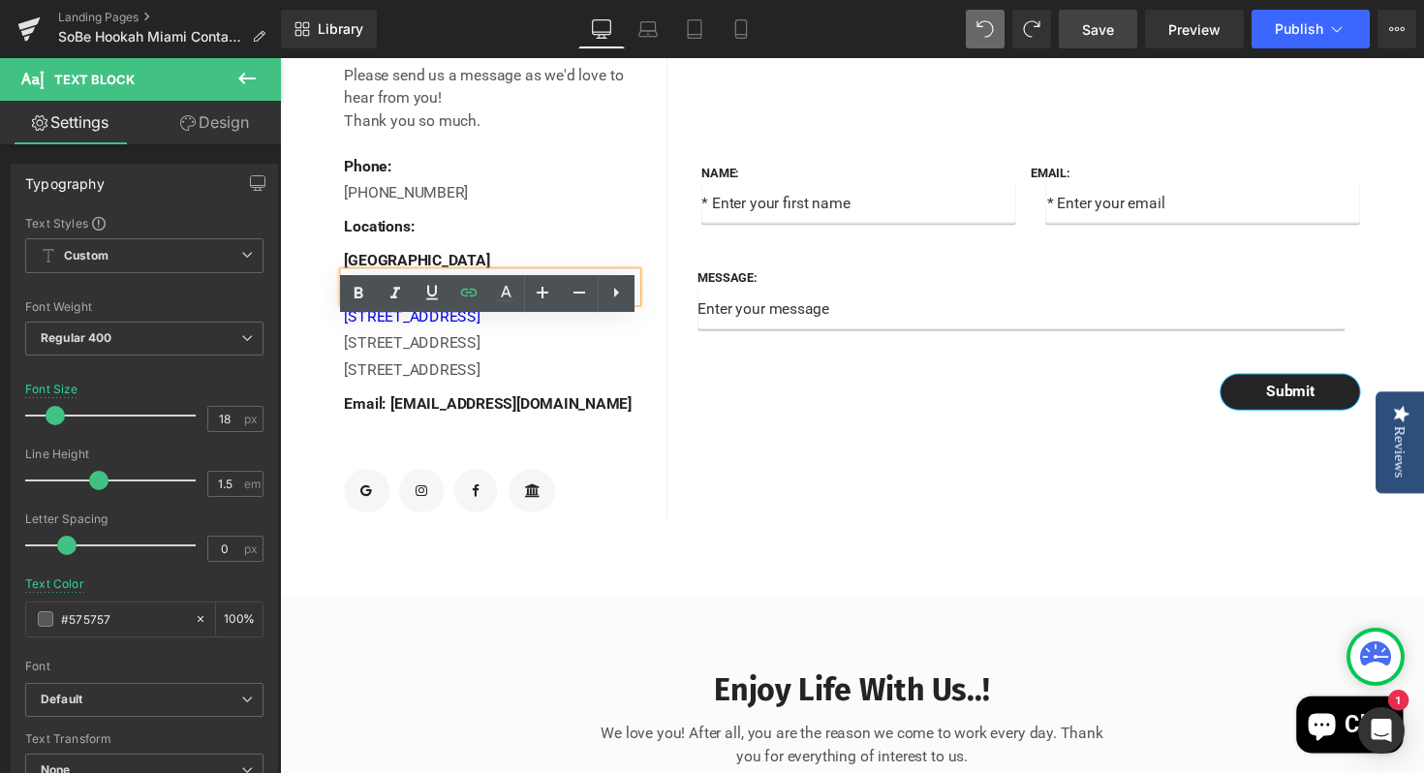
click at [839, 479] on div "Name: Text Block Text Field Email: Text Block Email Field Row Message: Text Blo…" at bounding box center [1055, 278] width 756 height 506
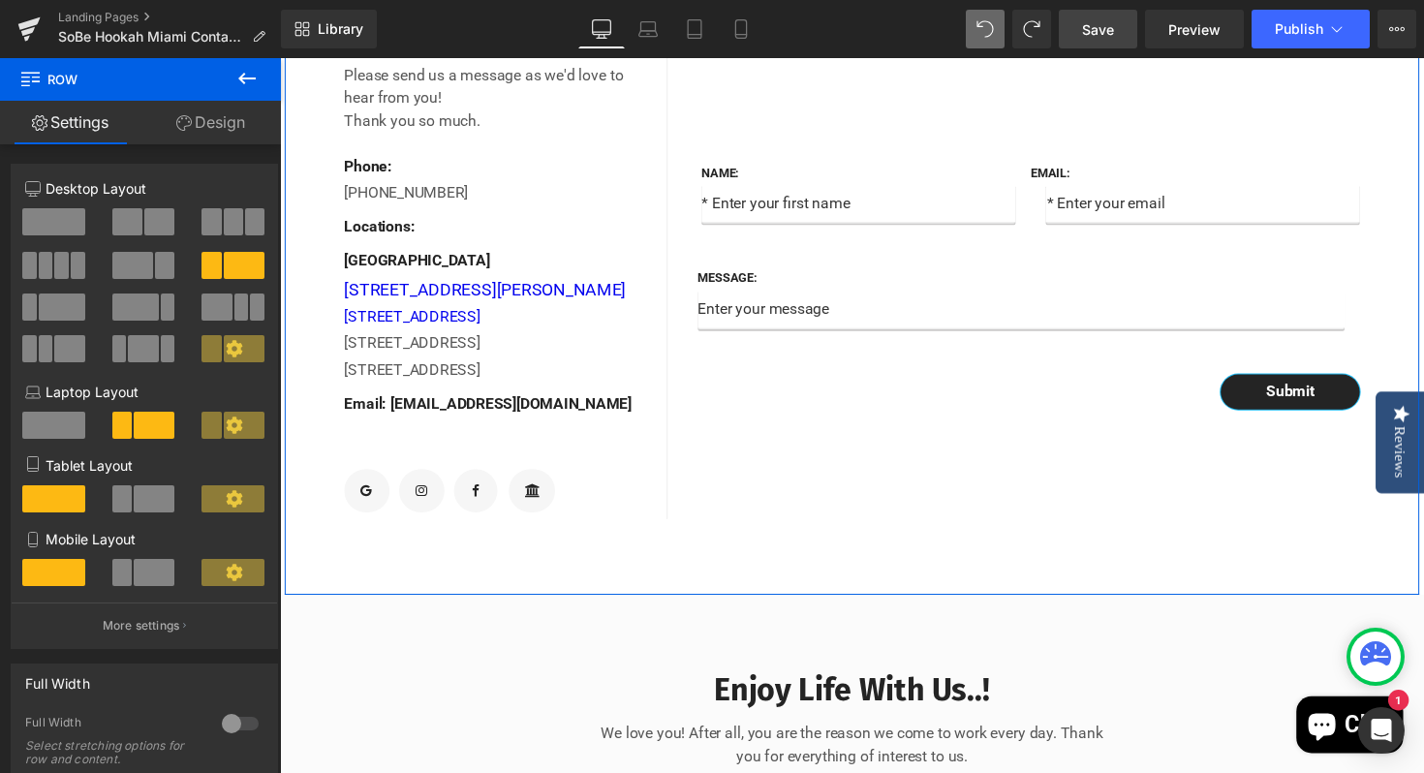
click at [875, 514] on div "Name: Text Block Text Field Email: Text Block Email Field Row Message: Text Blo…" at bounding box center [1055, 278] width 756 height 506
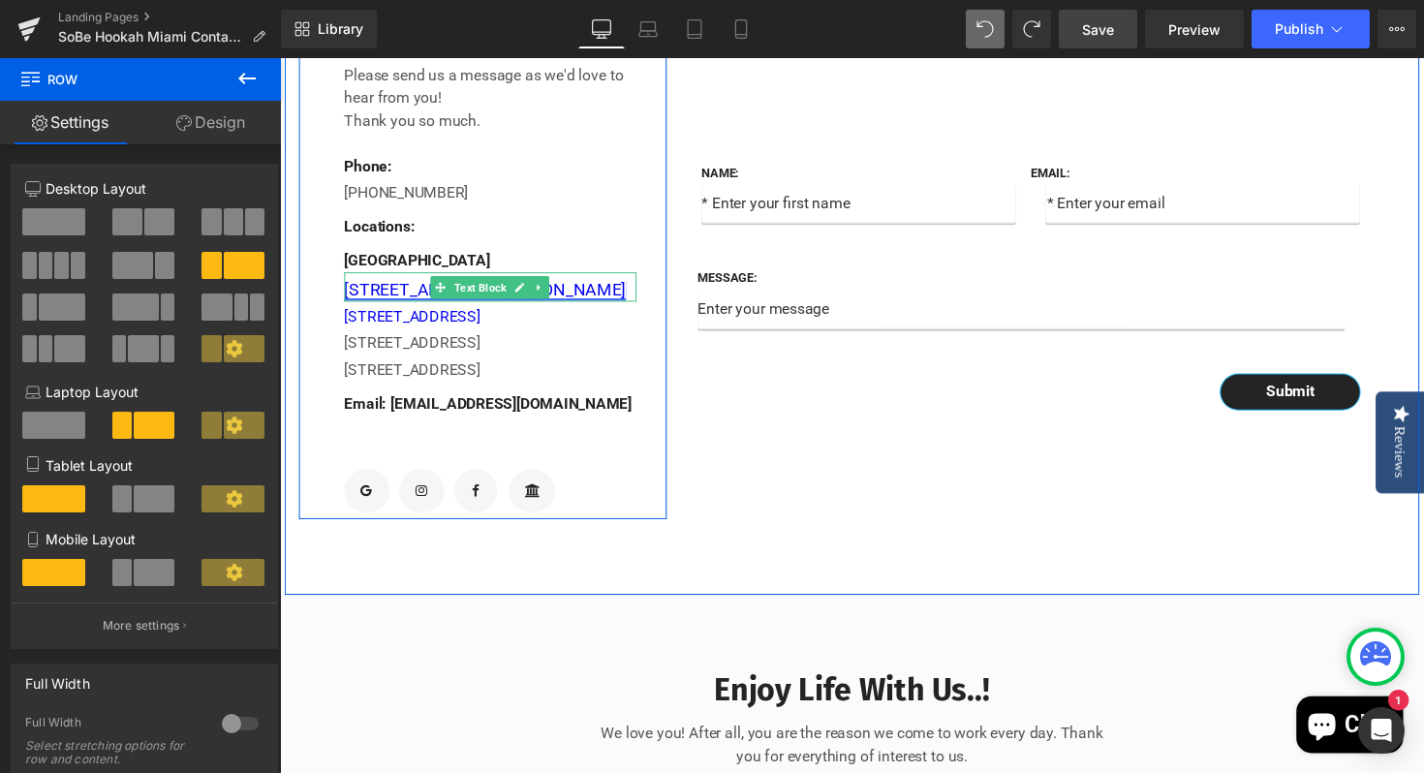
click at [615, 305] on link "[STREET_ADDRESS][PERSON_NAME]" at bounding box center [490, 295] width 289 height 20
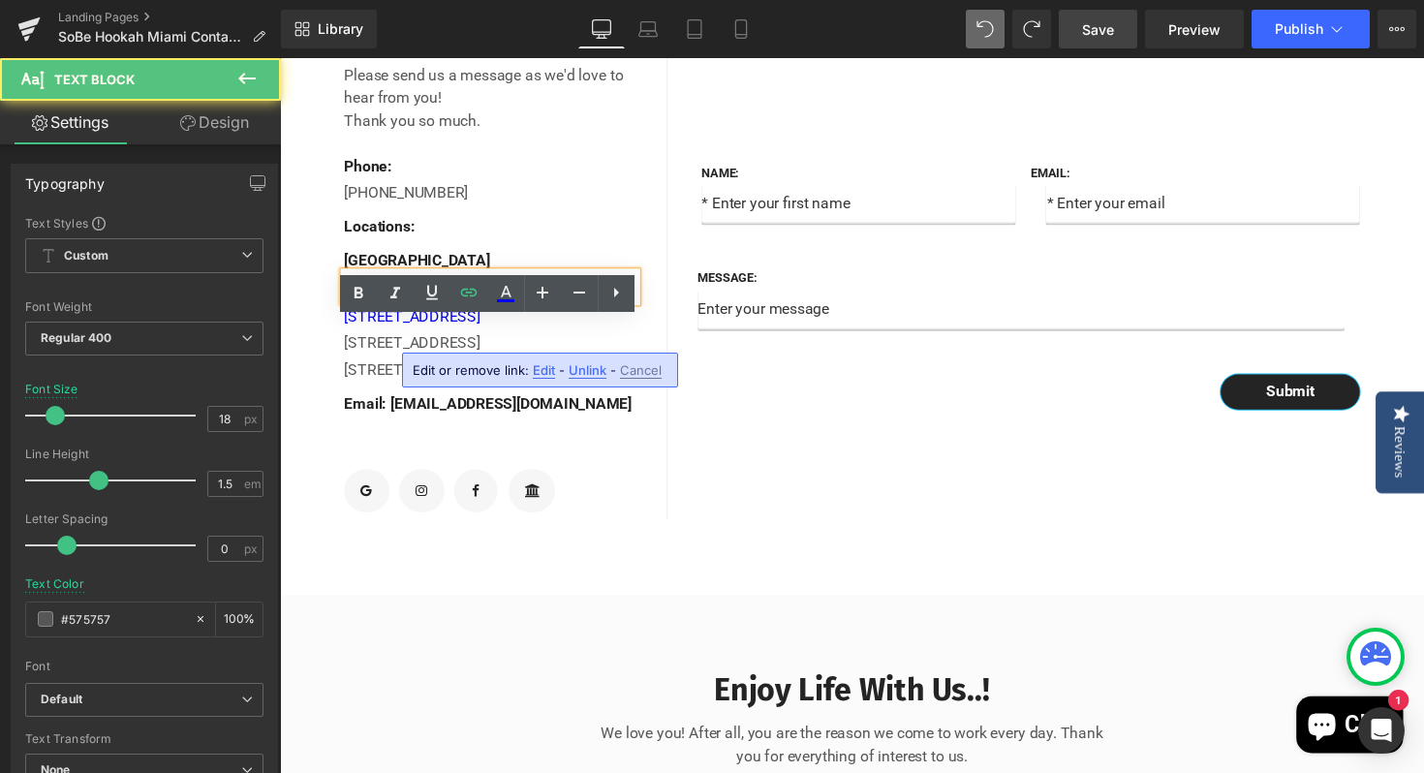
click at [619, 308] on div "[STREET_ADDRESS][PERSON_NAME]" at bounding box center [495, 295] width 299 height 26
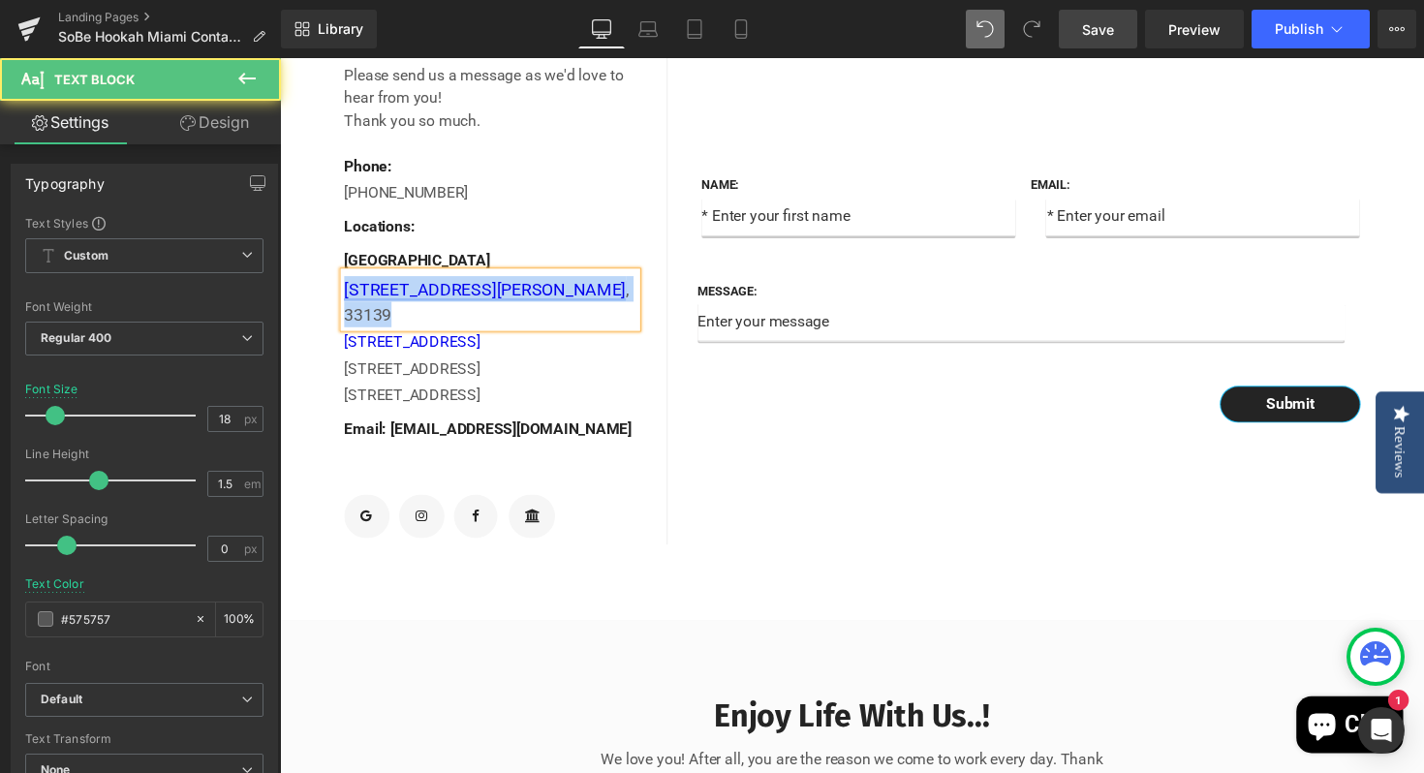
drag, startPoint x: 437, startPoint y: 379, endPoint x: 345, endPoint y: 346, distance: 97.7
click at [346, 334] on div "[STREET_ADDRESS][PERSON_NAME]" at bounding box center [495, 308] width 299 height 52
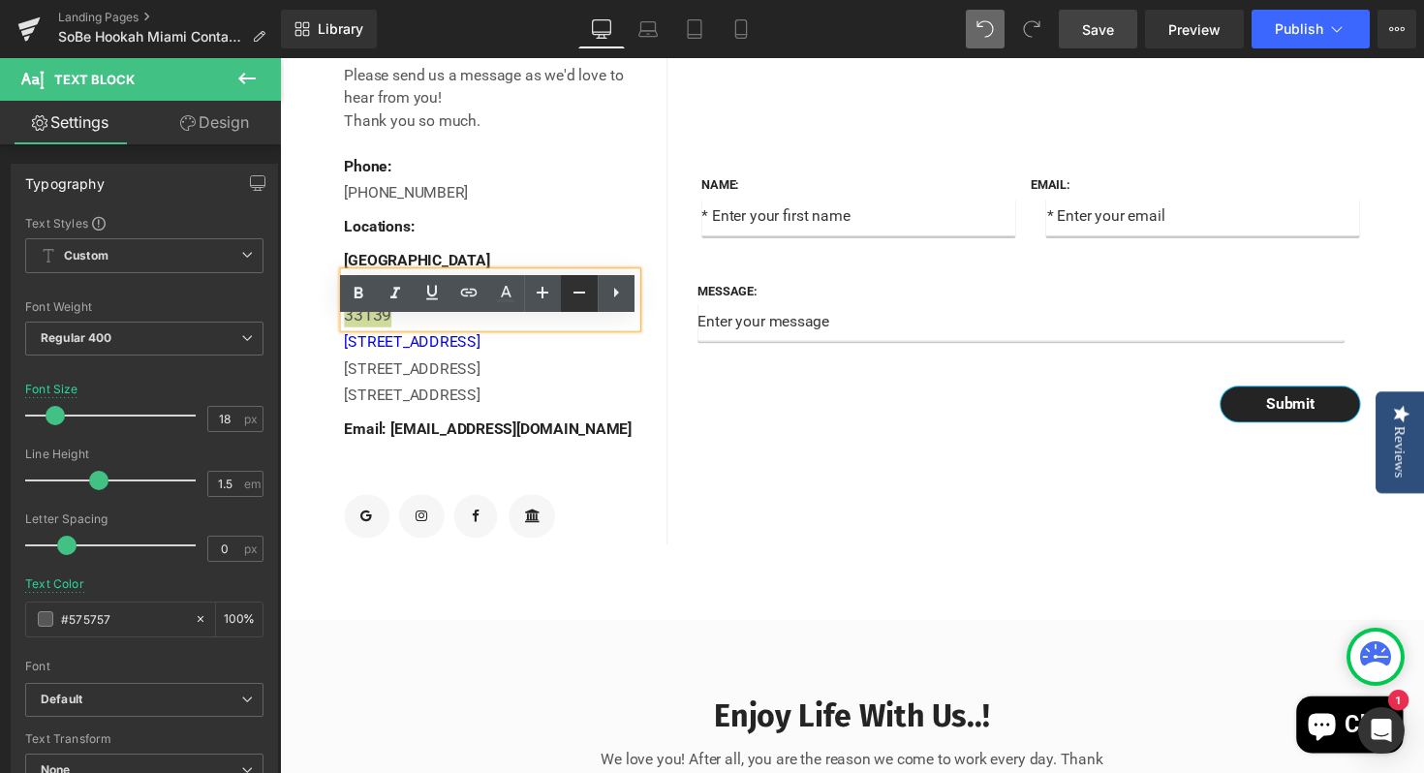
click at [576, 298] on icon at bounding box center [579, 292] width 23 height 23
type input "16"
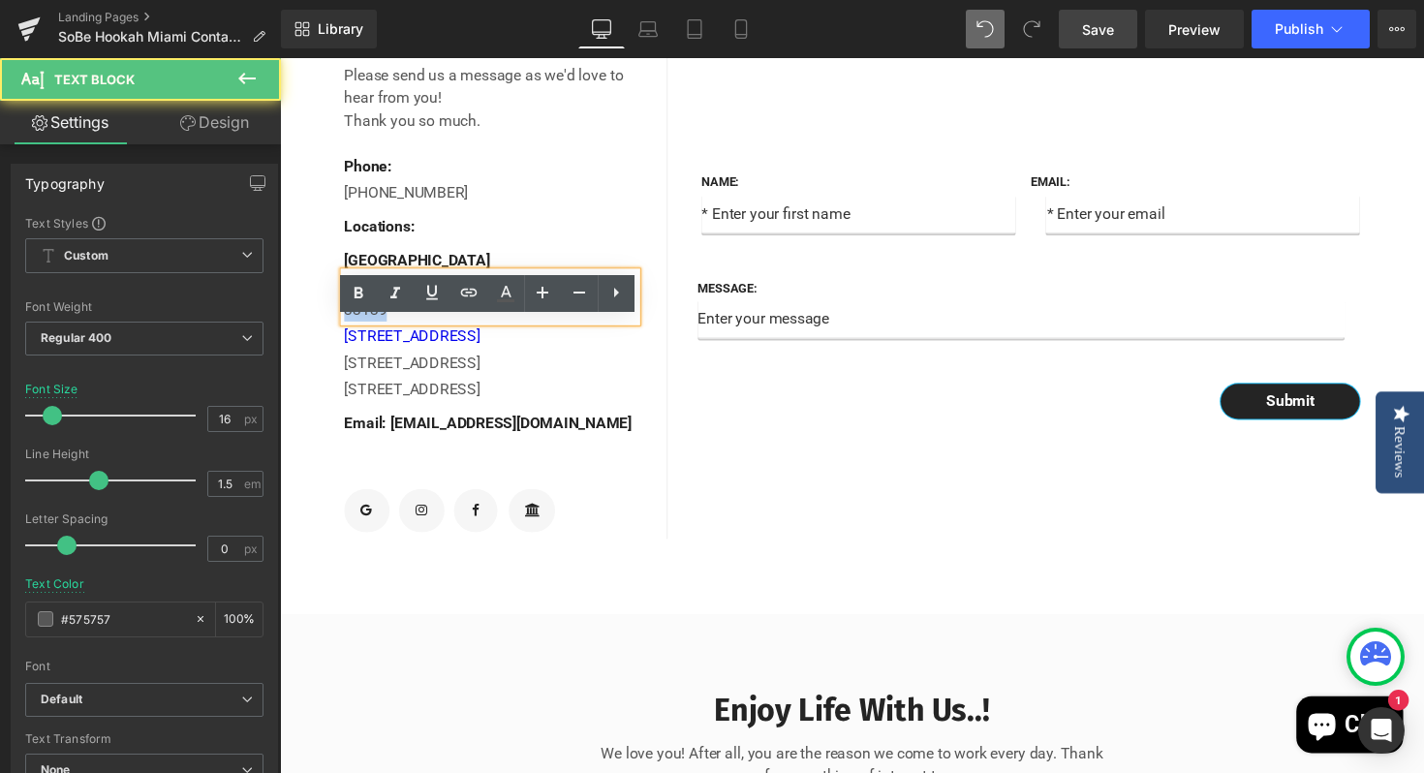
click at [643, 328] on div "[STREET_ADDRESS][PERSON_NAME]" at bounding box center [495, 305] width 299 height 46
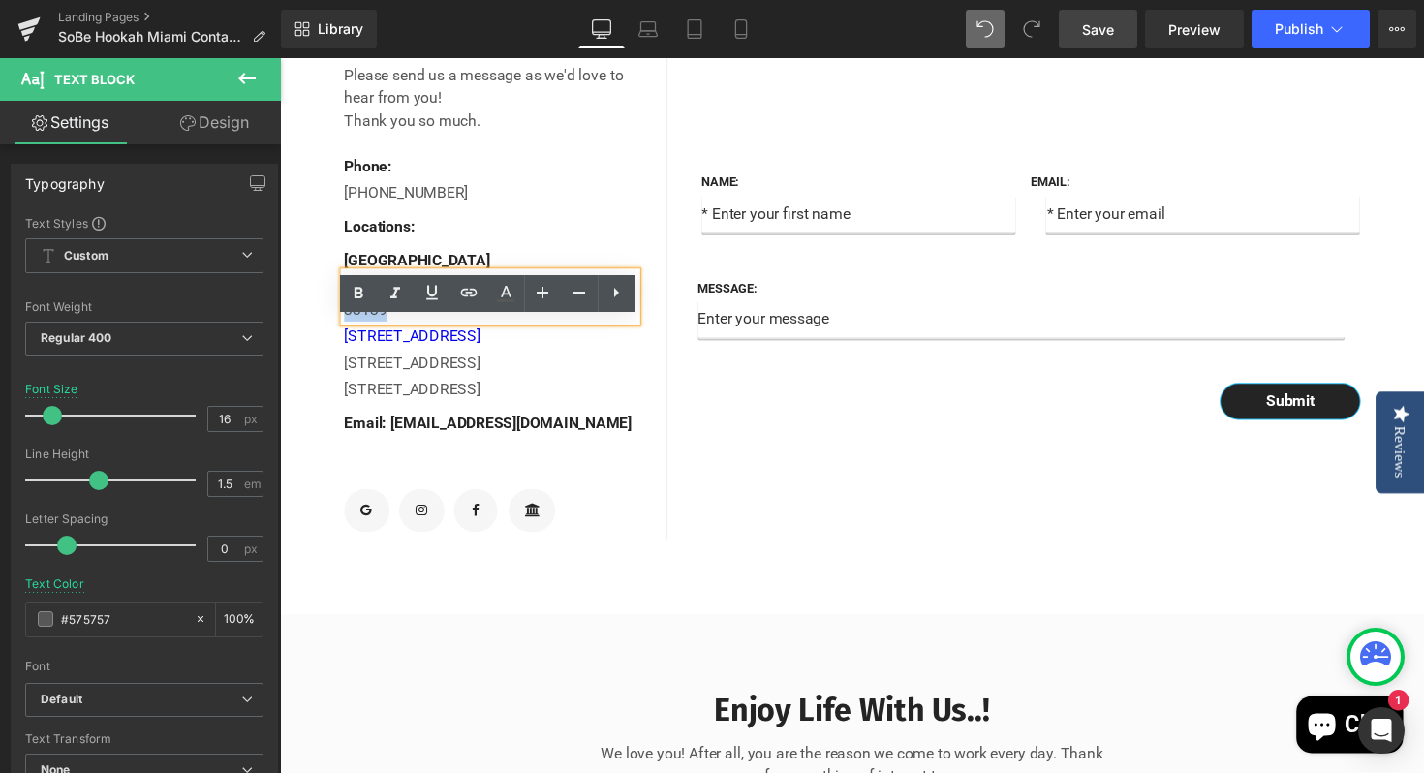
drag, startPoint x: 643, startPoint y: 343, endPoint x: 347, endPoint y: 340, distance: 296.4
click at [347, 328] on div "[STREET_ADDRESS][PERSON_NAME]" at bounding box center [495, 305] width 299 height 46
click at [478, 286] on icon at bounding box center [468, 292] width 23 height 23
paste input "[URL][DOMAIN_NAME]"
click at [582, 370] on icon "button" at bounding box center [576, 374] width 23 height 23
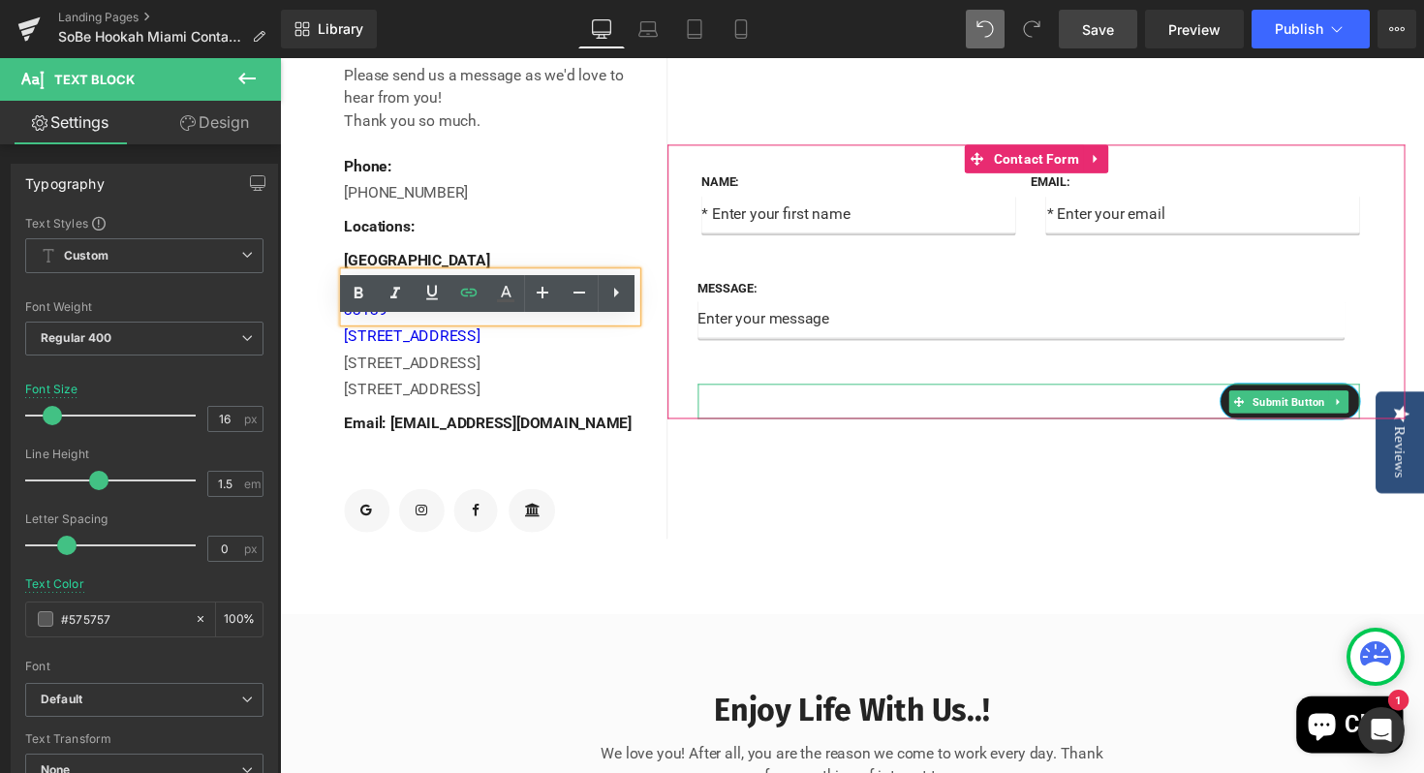
click at [825, 428] on div "Submit" at bounding box center [1047, 410] width 678 height 36
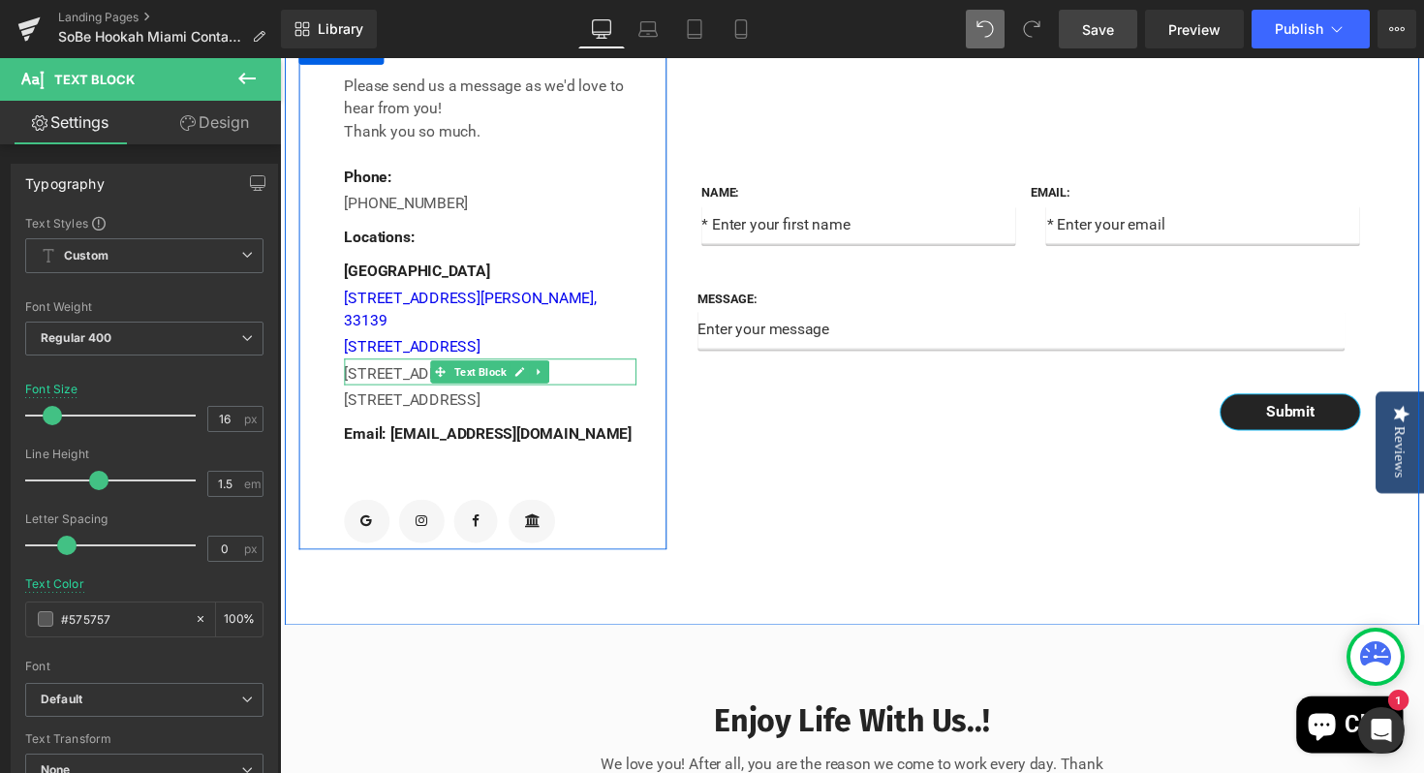
scroll to position [778, 0]
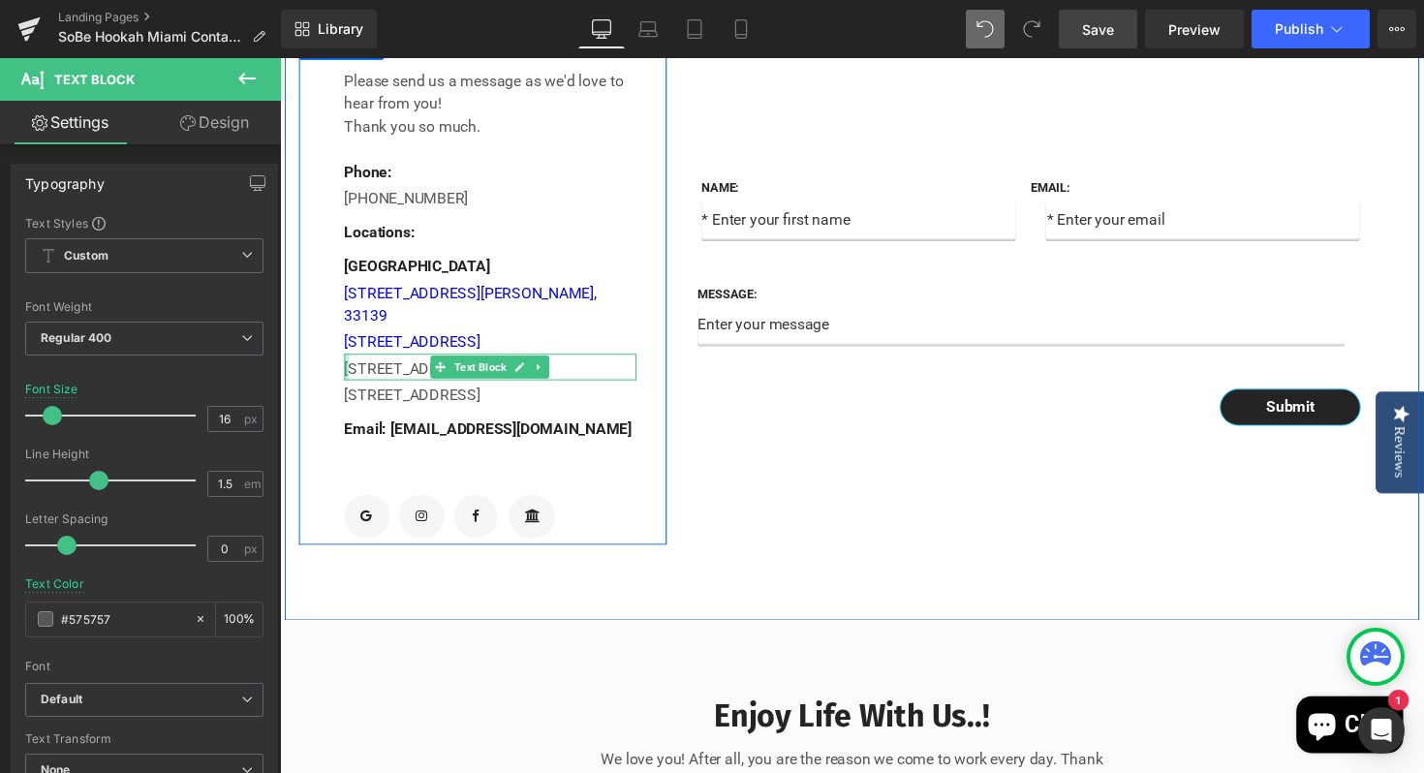
drag, startPoint x: 591, startPoint y: 397, endPoint x: 349, endPoint y: 403, distance: 242.2
click at [349, 388] on div "[STREET_ADDRESS] Text Block" at bounding box center [495, 374] width 299 height 27
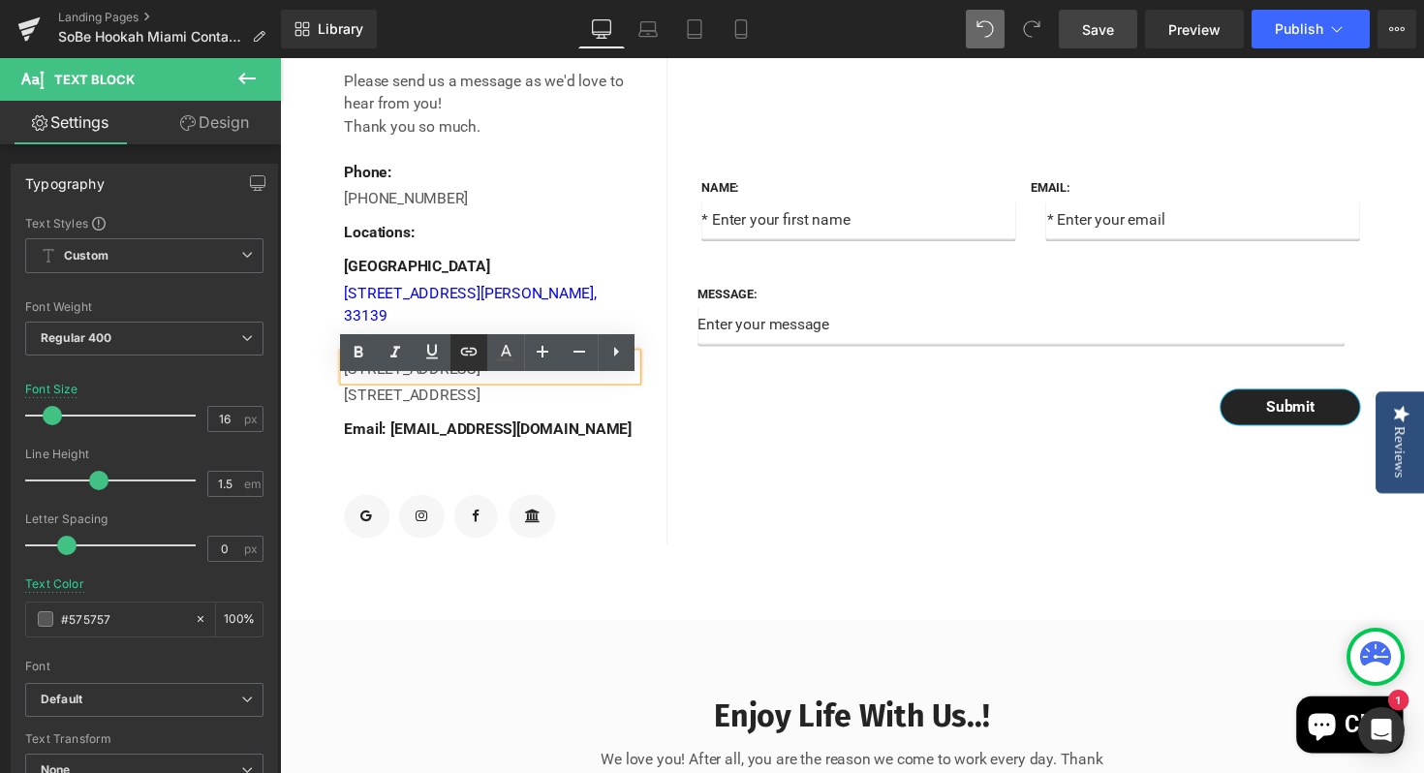
click at [468, 348] on icon at bounding box center [468, 351] width 23 height 23
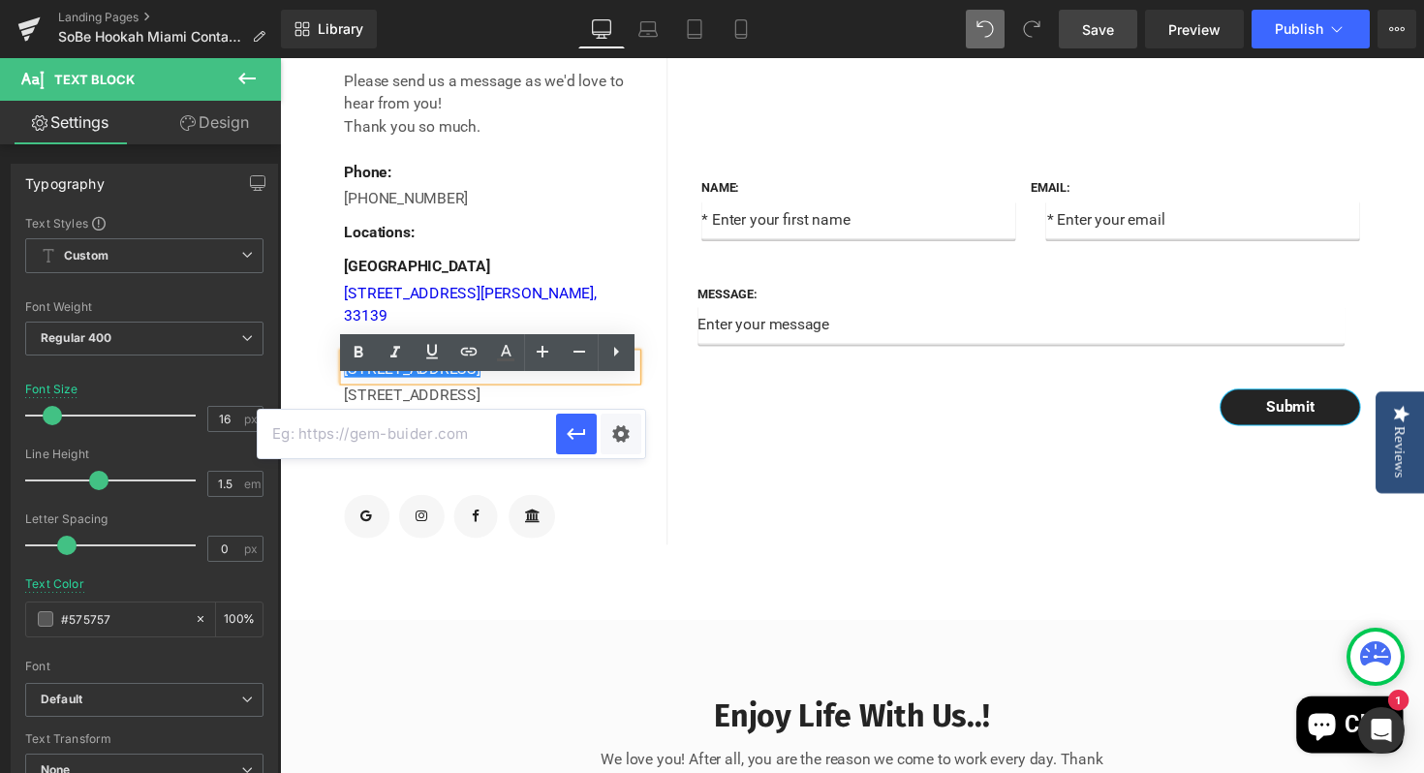
paste input "[URL][DOMAIN_NAME]"
type input "[URL][DOMAIN_NAME]"
click at [582, 441] on icon "button" at bounding box center [576, 433] width 23 height 23
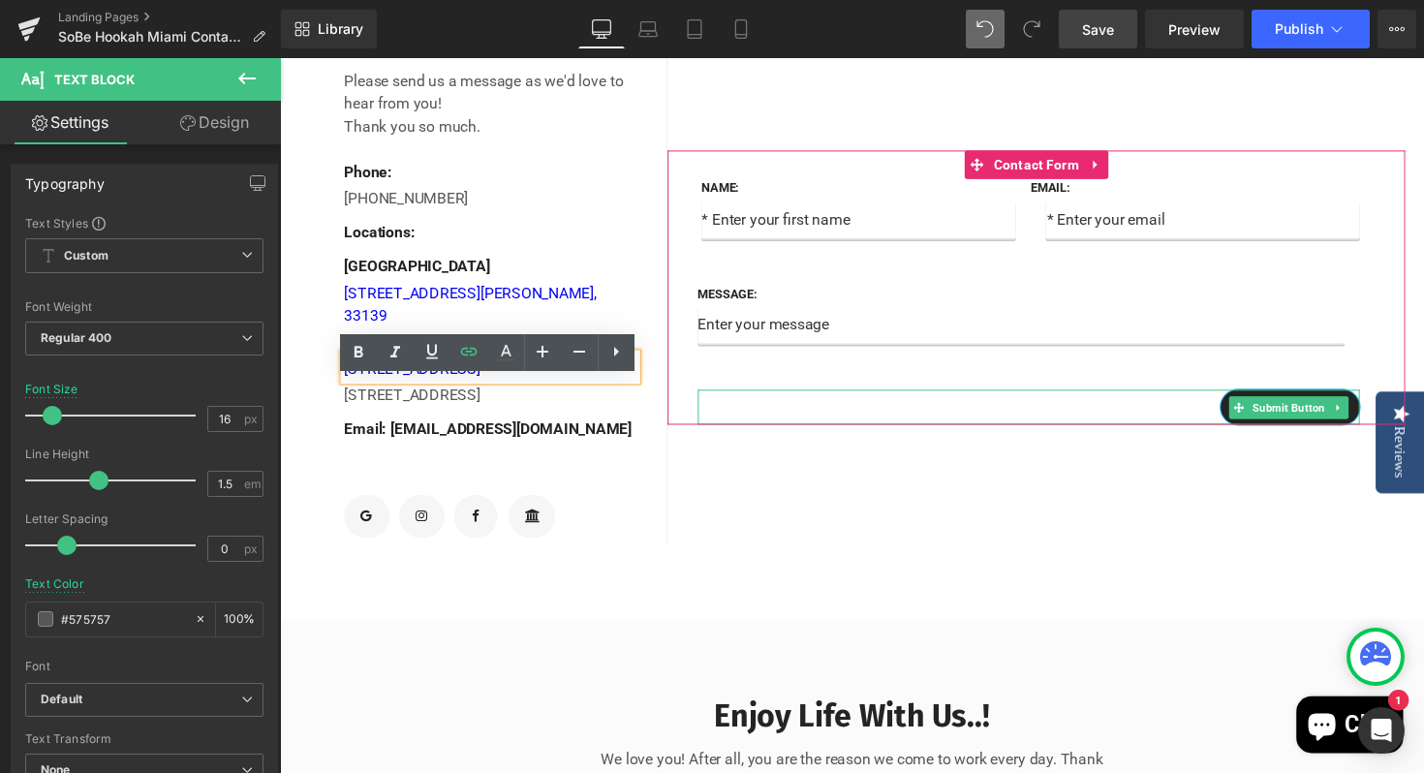
click at [881, 434] on div "Submit" at bounding box center [1047, 416] width 678 height 36
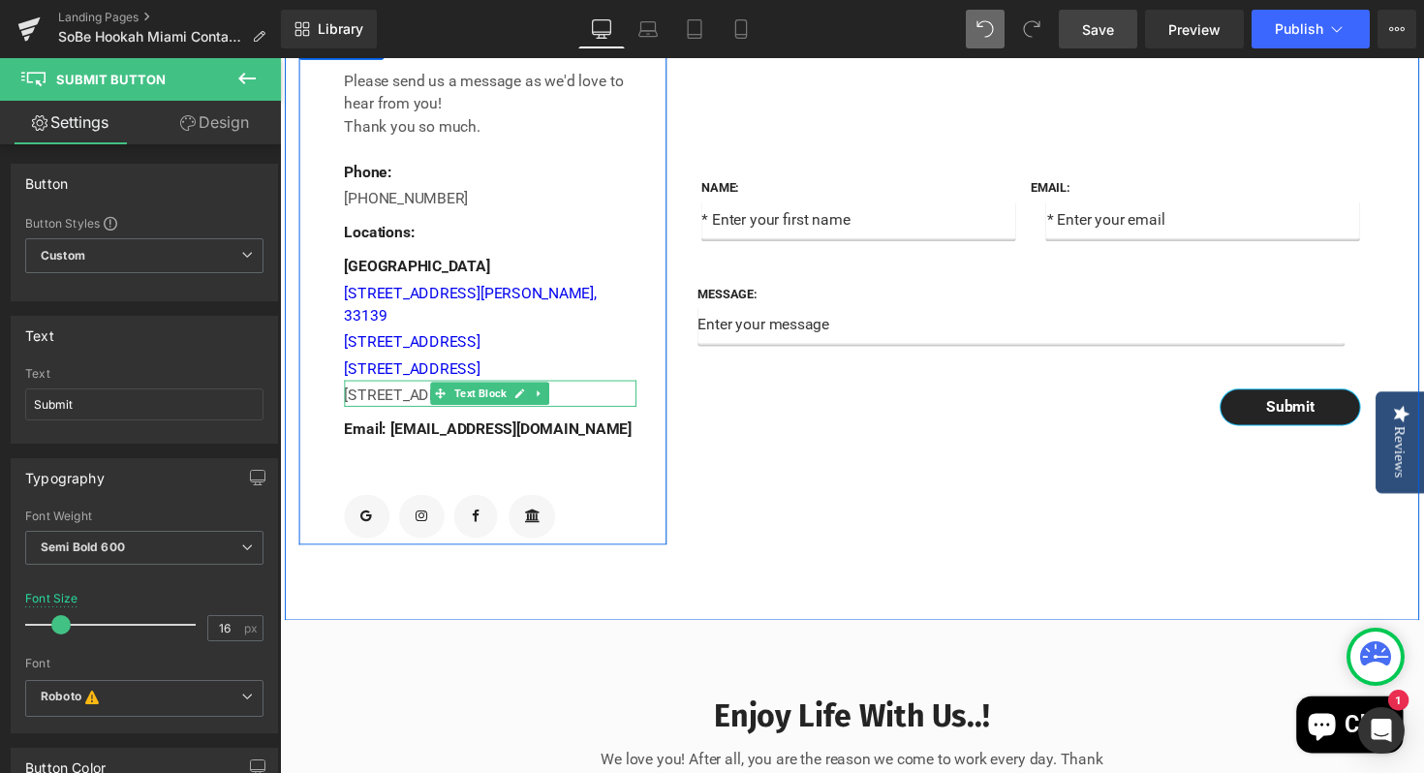
click at [615, 416] on div "[STREET_ADDRESS]" at bounding box center [495, 401] width 299 height 27
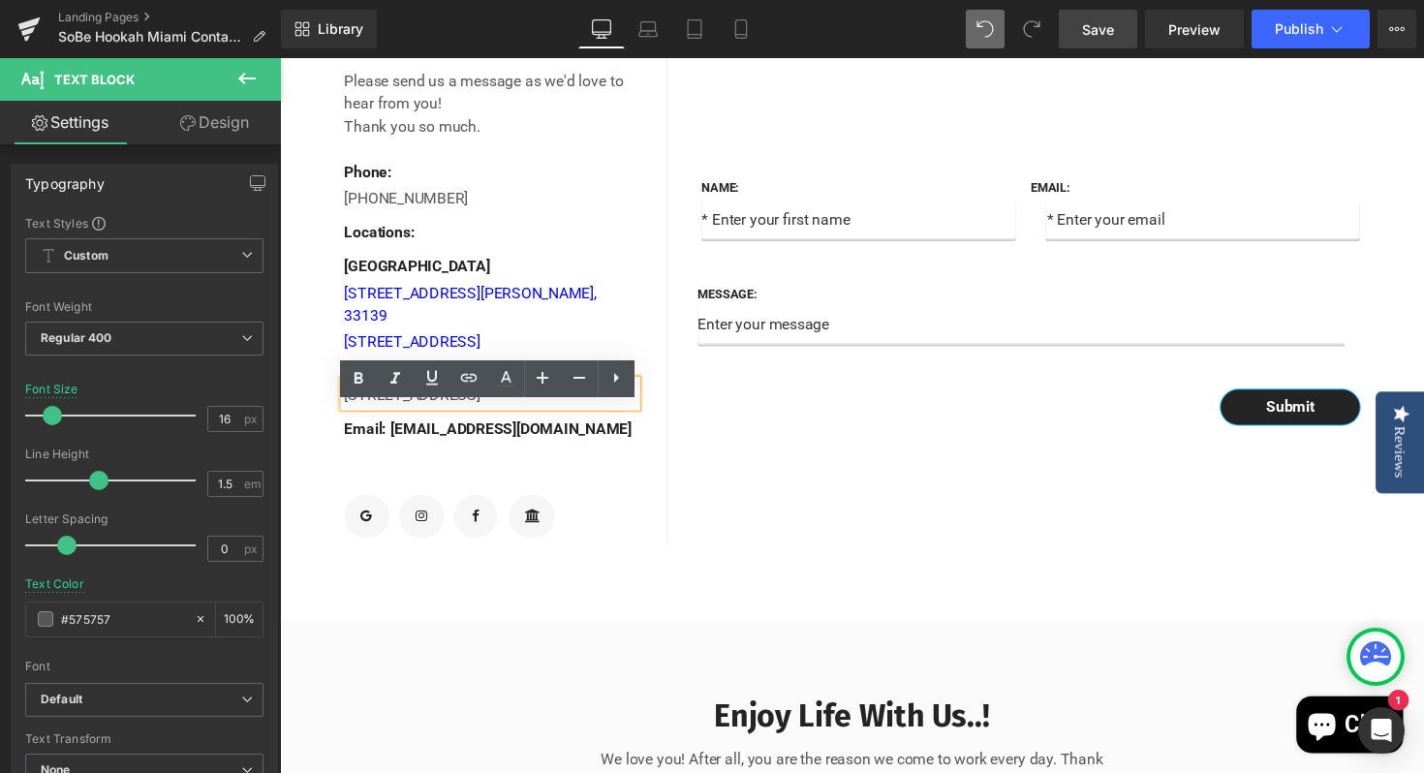
drag, startPoint x: 604, startPoint y: 430, endPoint x: 372, endPoint y: 406, distance: 233.7
click at [348, 416] on div "[STREET_ADDRESS]" at bounding box center [495, 401] width 299 height 27
click at [473, 387] on icon at bounding box center [468, 377] width 23 height 23
paste input "[URL][DOMAIN_NAME]"
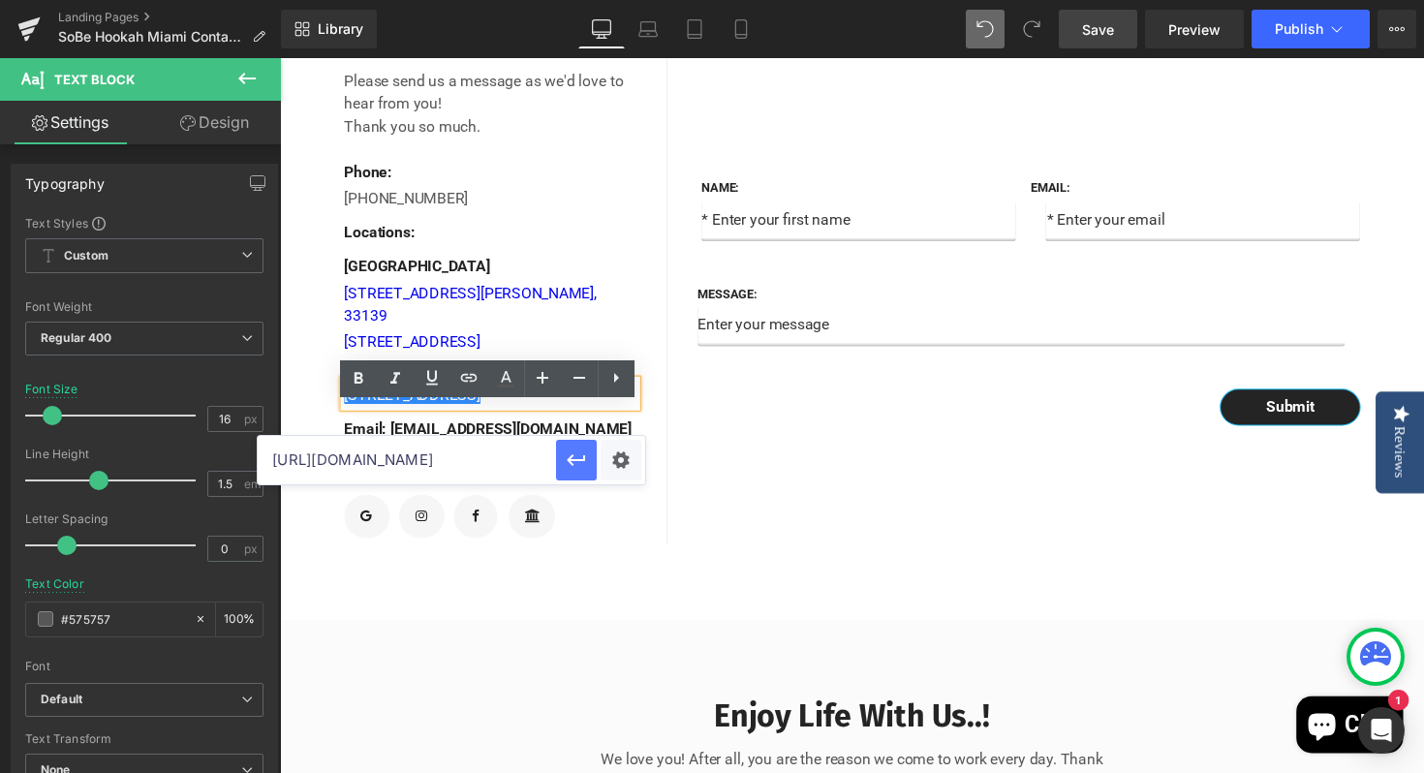
type input "[URL][DOMAIN_NAME]"
click at [579, 454] on icon "button" at bounding box center [576, 459] width 23 height 23
click at [832, 501] on div "Name: Text Block Text Field Email: Text Block Email Field Row Message: Text Blo…" at bounding box center [1055, 294] width 756 height 526
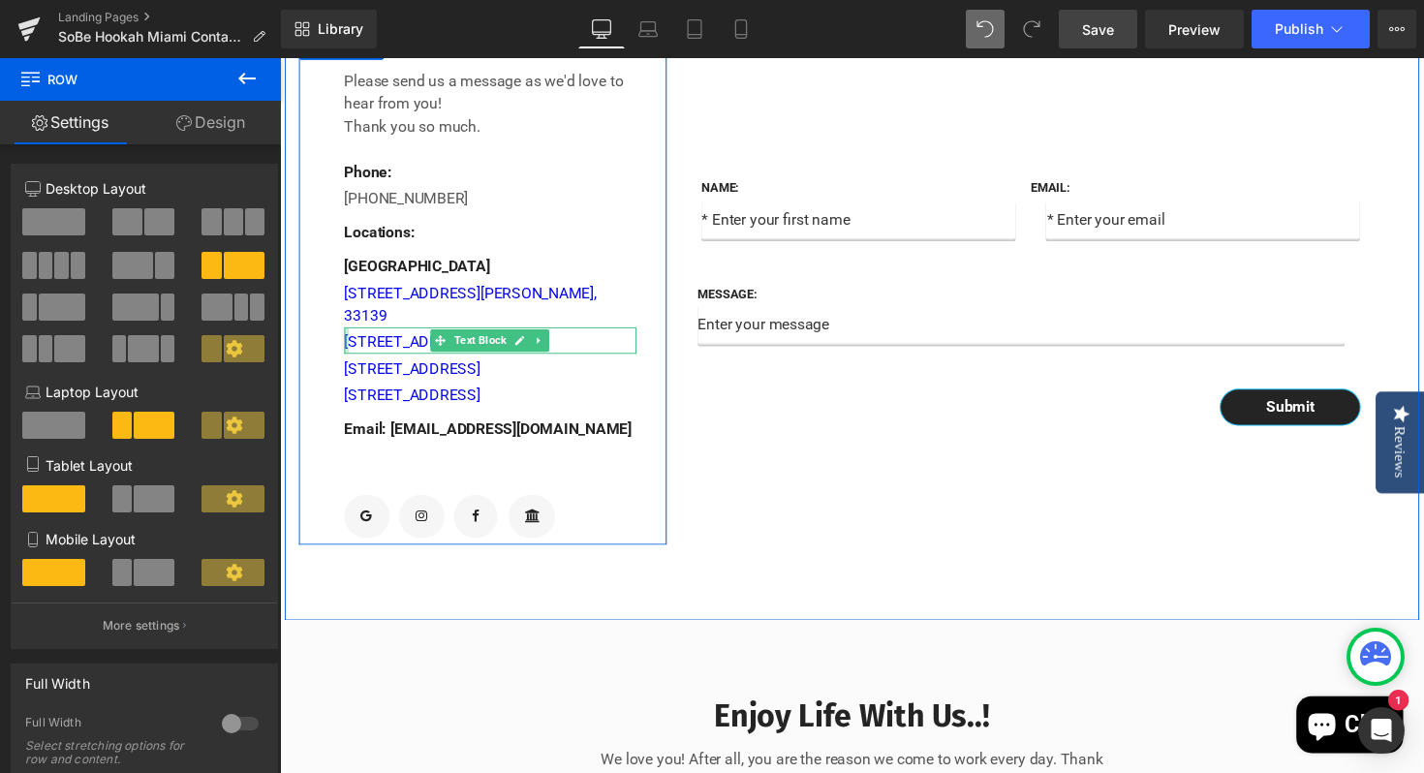
click at [347, 361] on div "[STREET_ADDRESS] Text Block" at bounding box center [495, 347] width 299 height 27
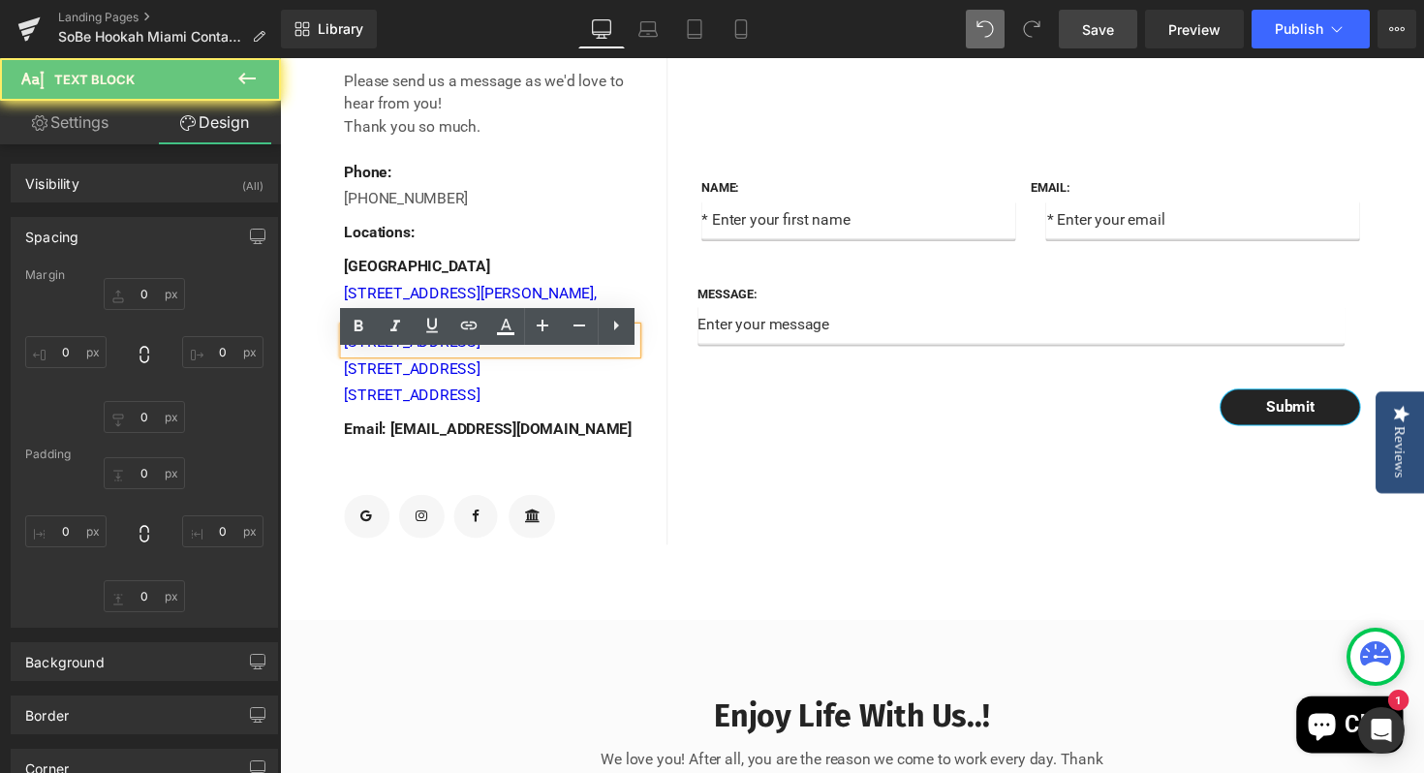
type input "0"
type input "4"
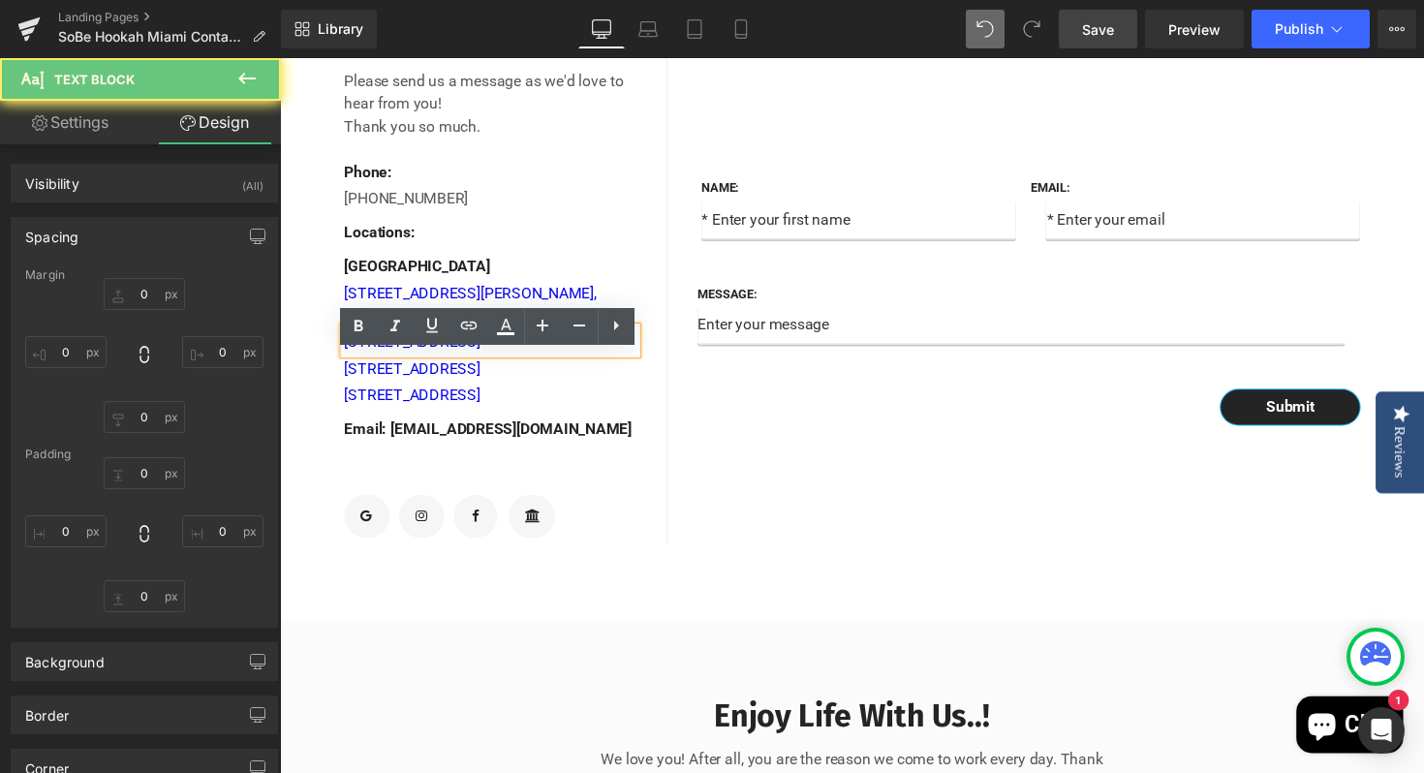
type input "0"
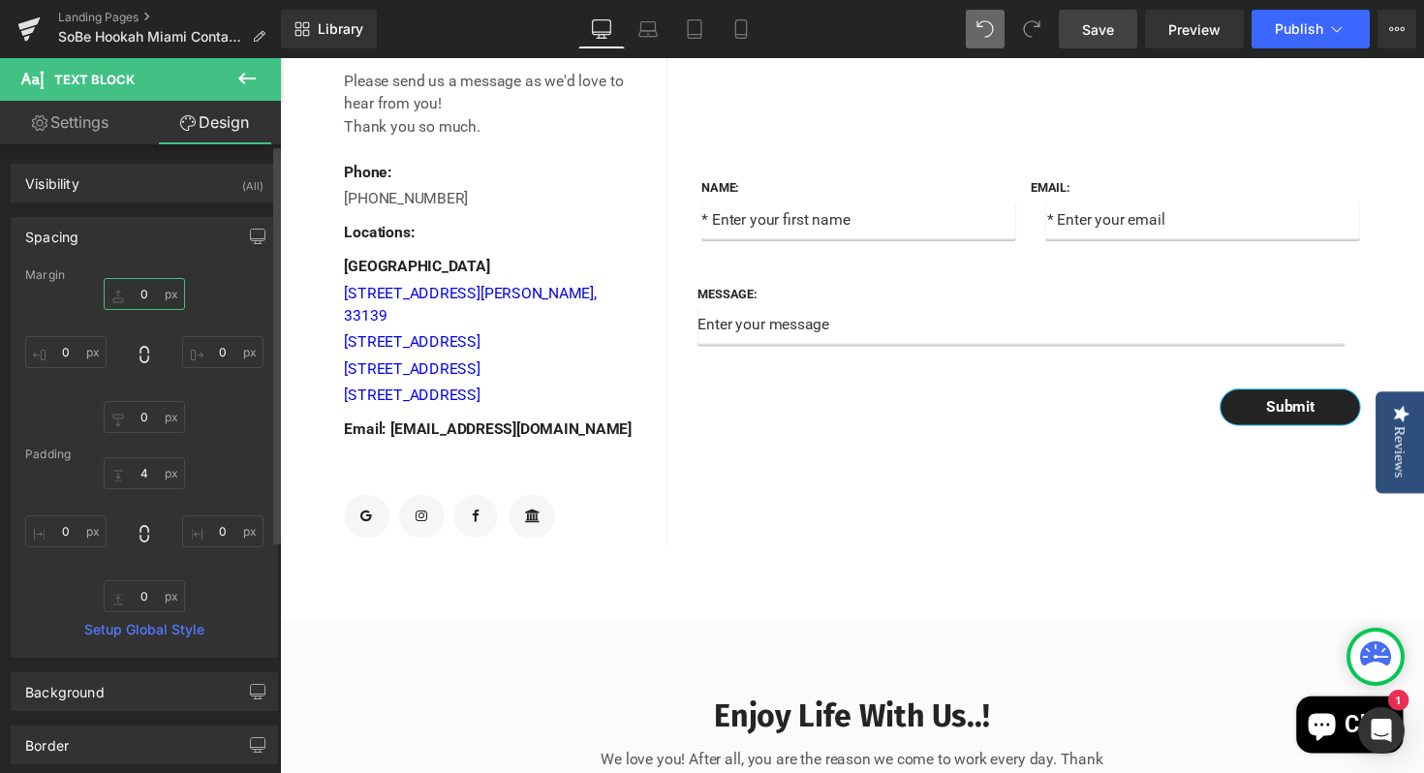
click at [142, 294] on input "0" at bounding box center [144, 294] width 81 height 32
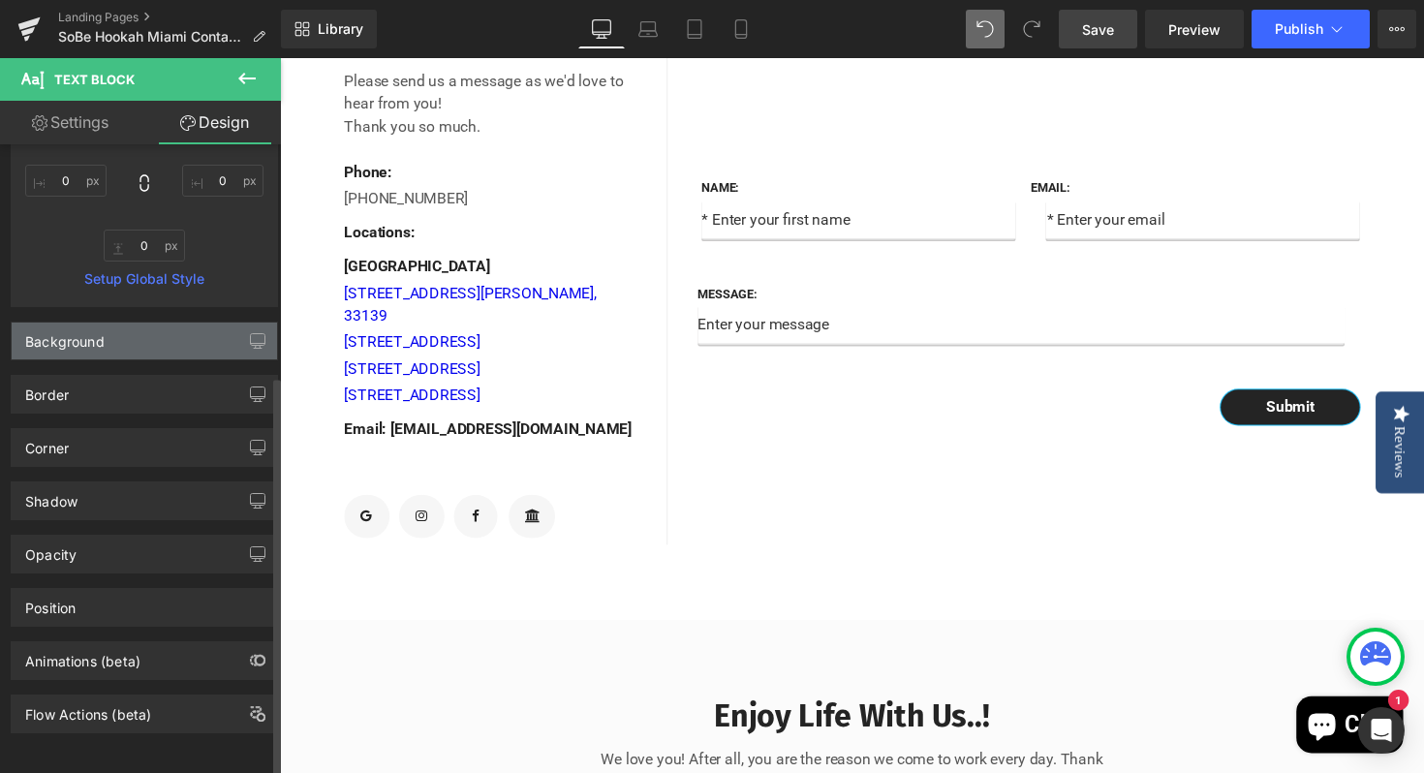
scroll to position [366, 0]
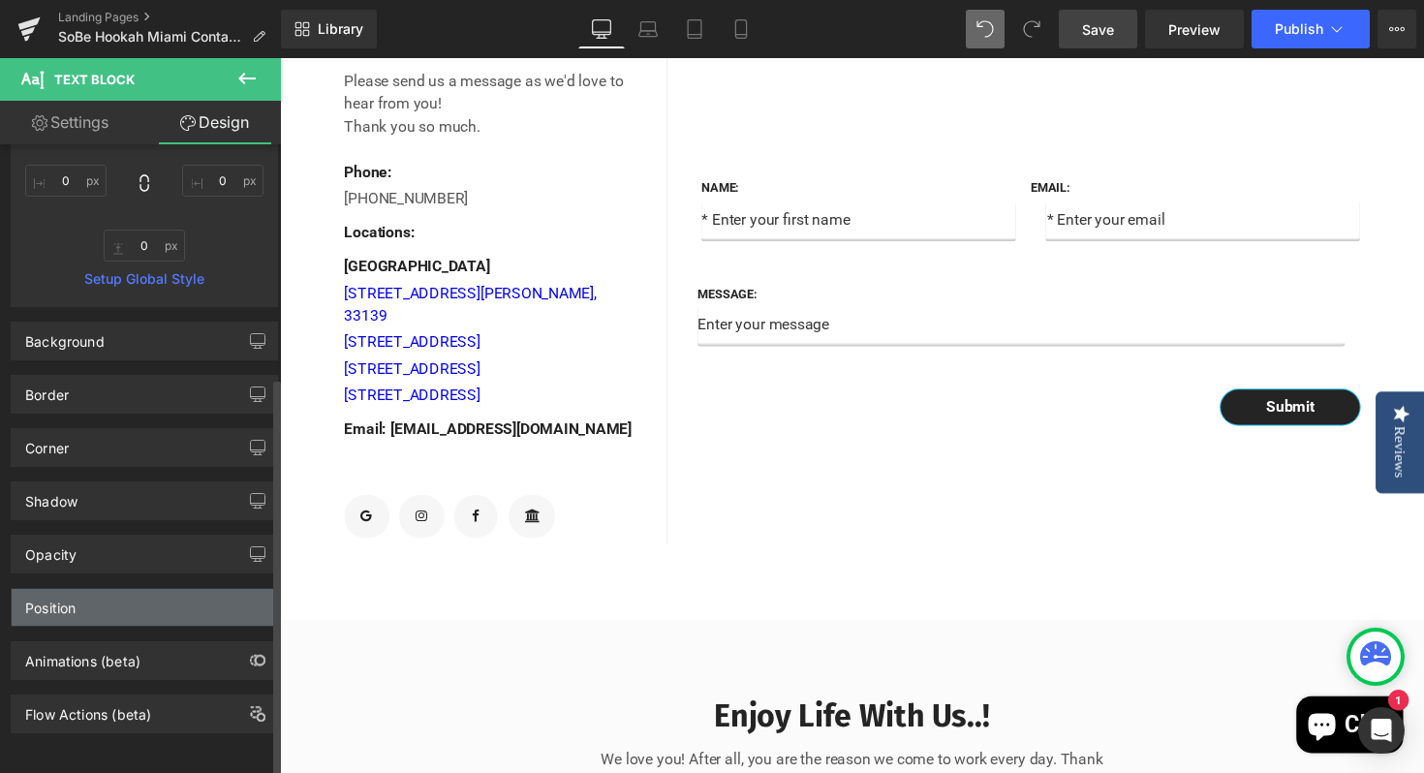
click at [61, 589] on div "Position" at bounding box center [50, 602] width 50 height 27
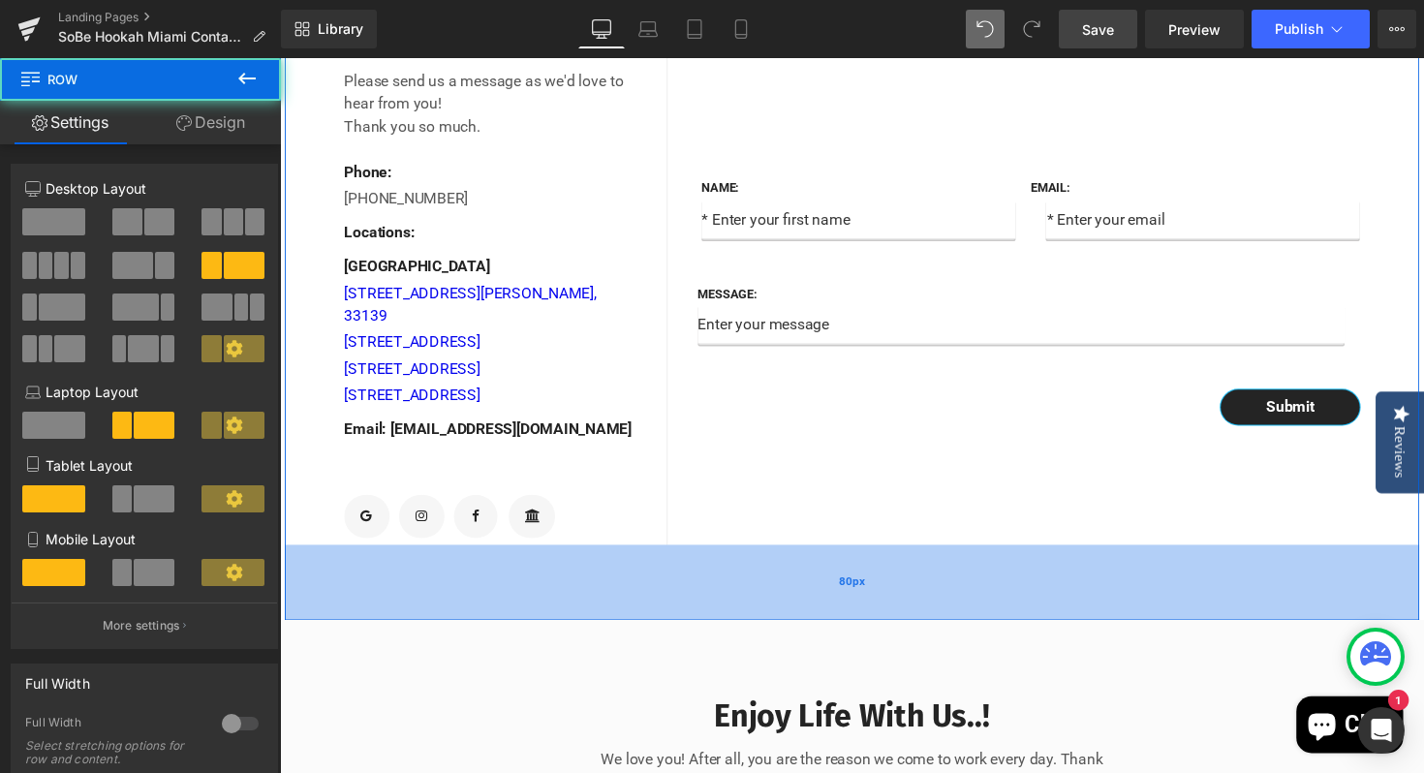
click at [381, 604] on div "80px" at bounding box center [866, 595] width 1162 height 77
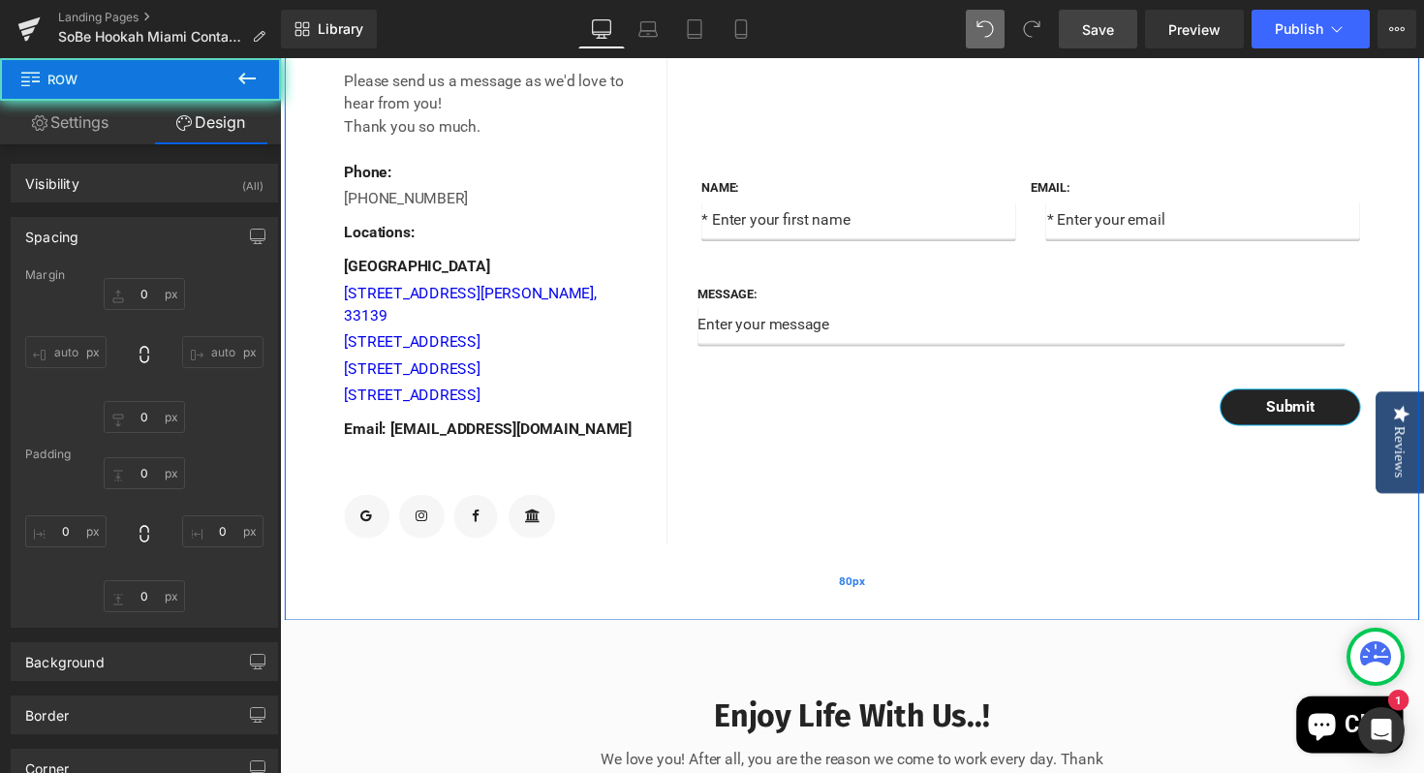
type input "0"
type input "80"
type input "15"
type input "80"
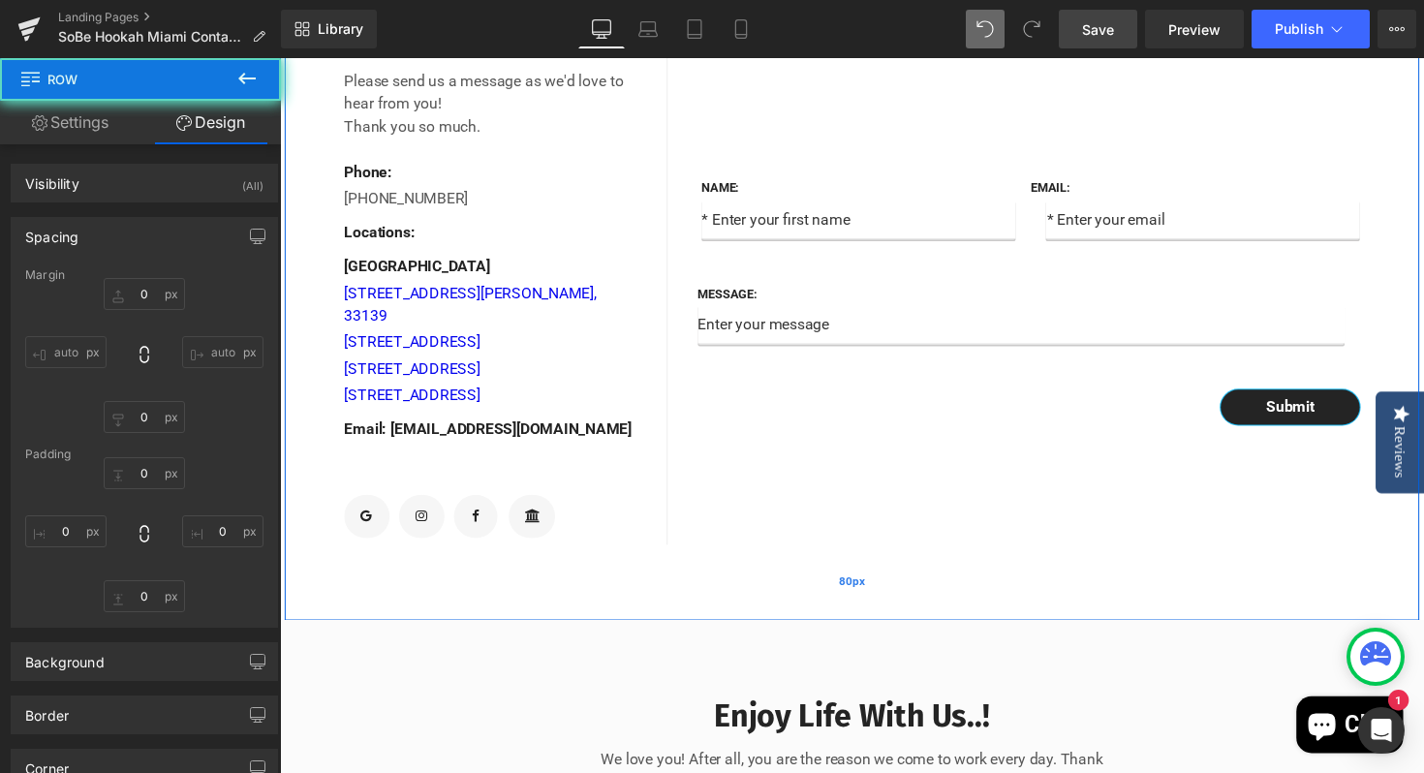
type input "15"
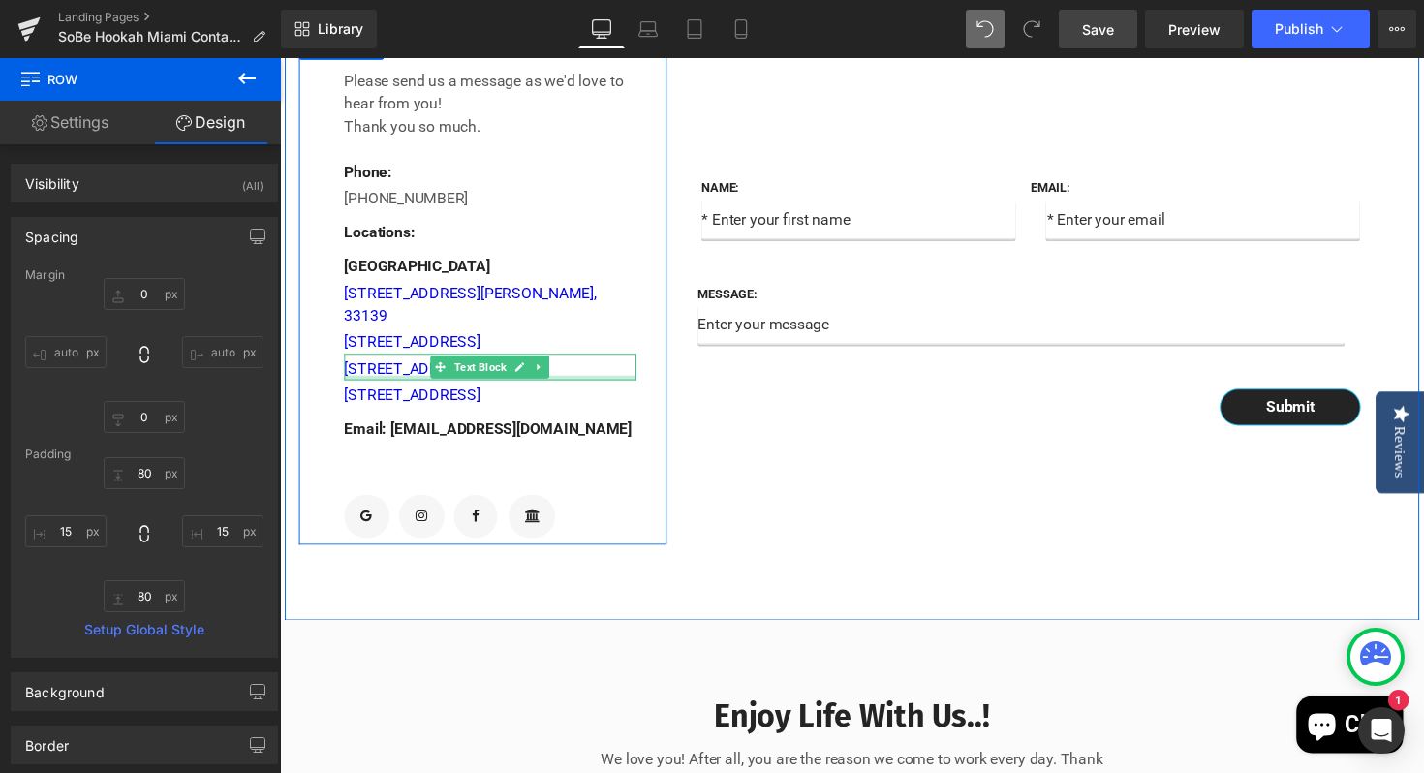
click at [612, 388] on div at bounding box center [495, 386] width 299 height 5
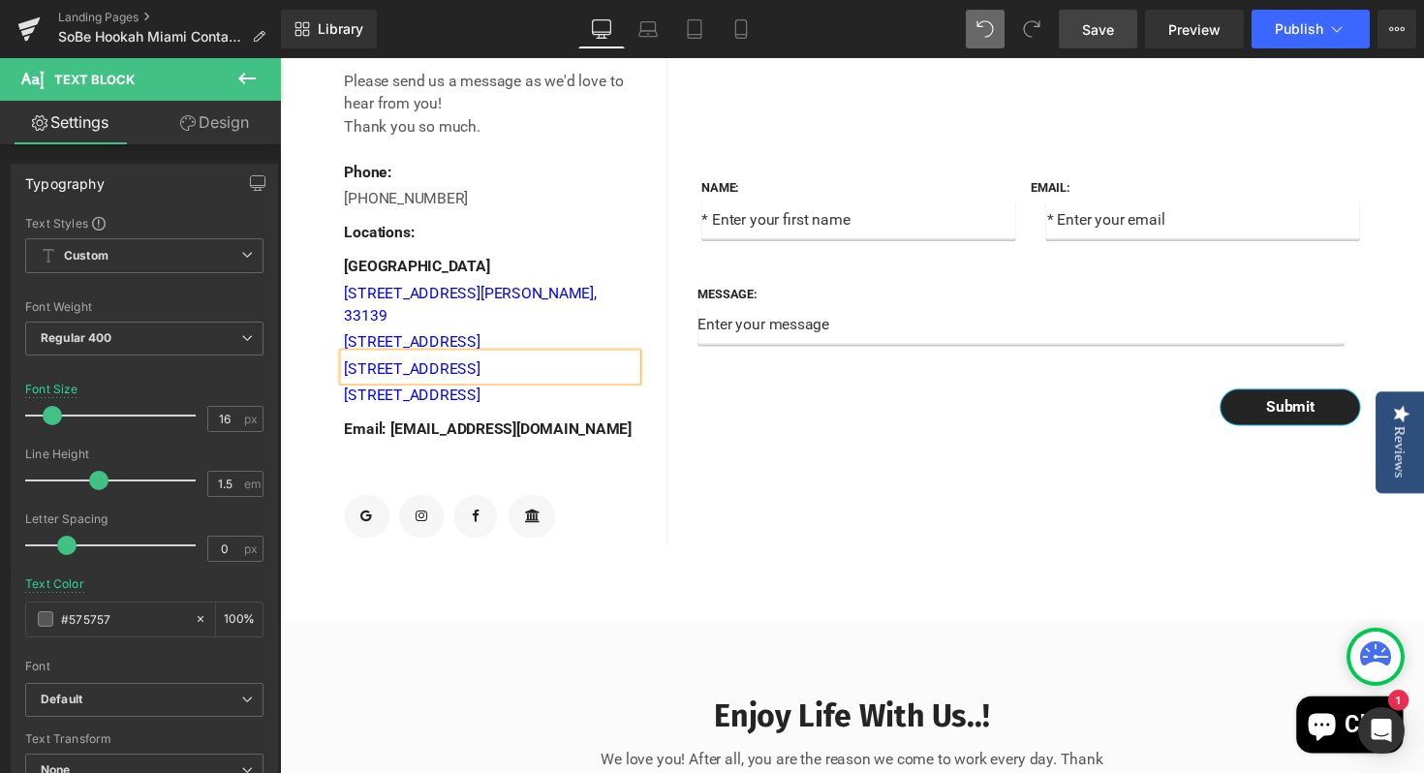
click at [849, 542] on div "Name: Text Block Text Field Email: Text Block Email Field Row Message: Text Blo…" at bounding box center [1055, 294] width 756 height 526
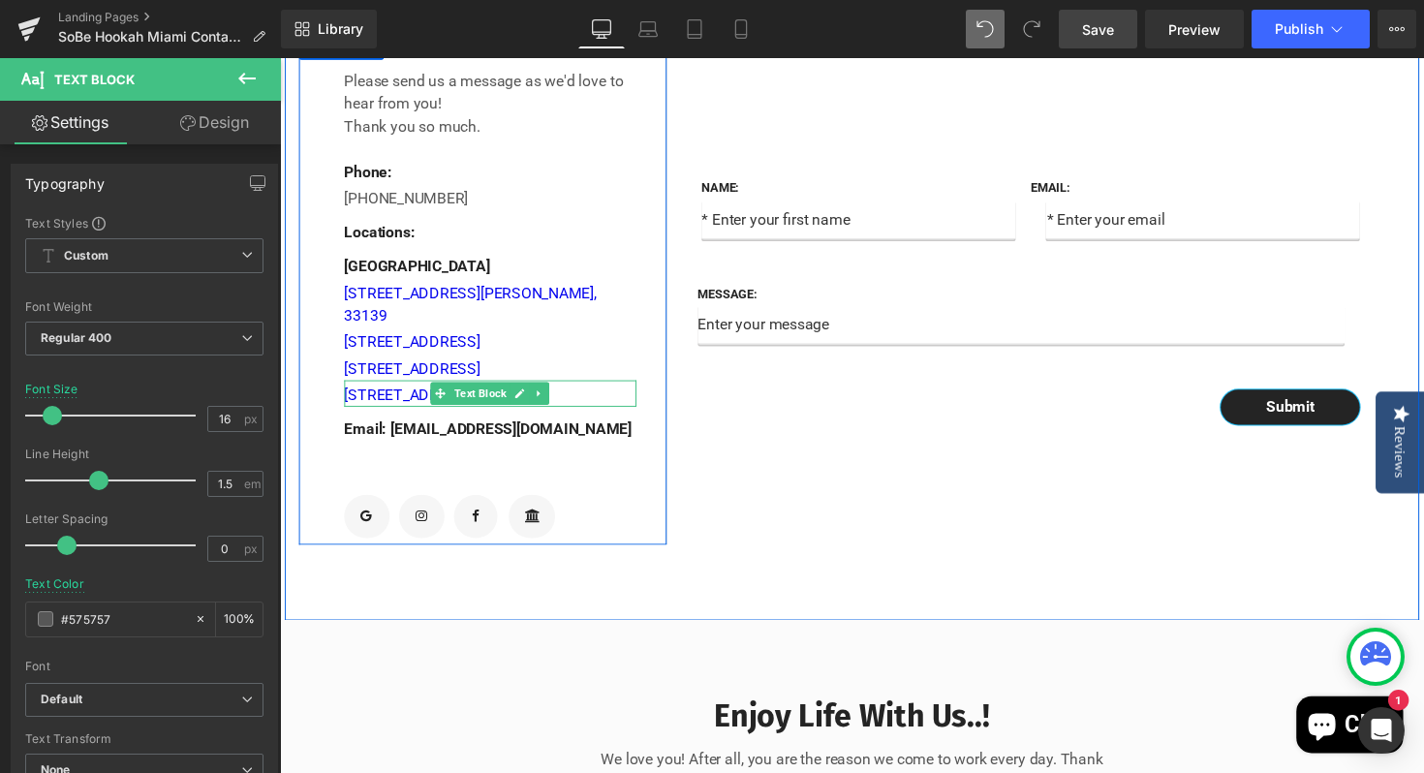
drag, startPoint x: 611, startPoint y: 400, endPoint x: 608, endPoint y: 420, distance: 20.5
click at [608, 420] on div "Contact Info Text Block Please send us a message as we'd love to hear from you!…" at bounding box center [495, 294] width 299 height 526
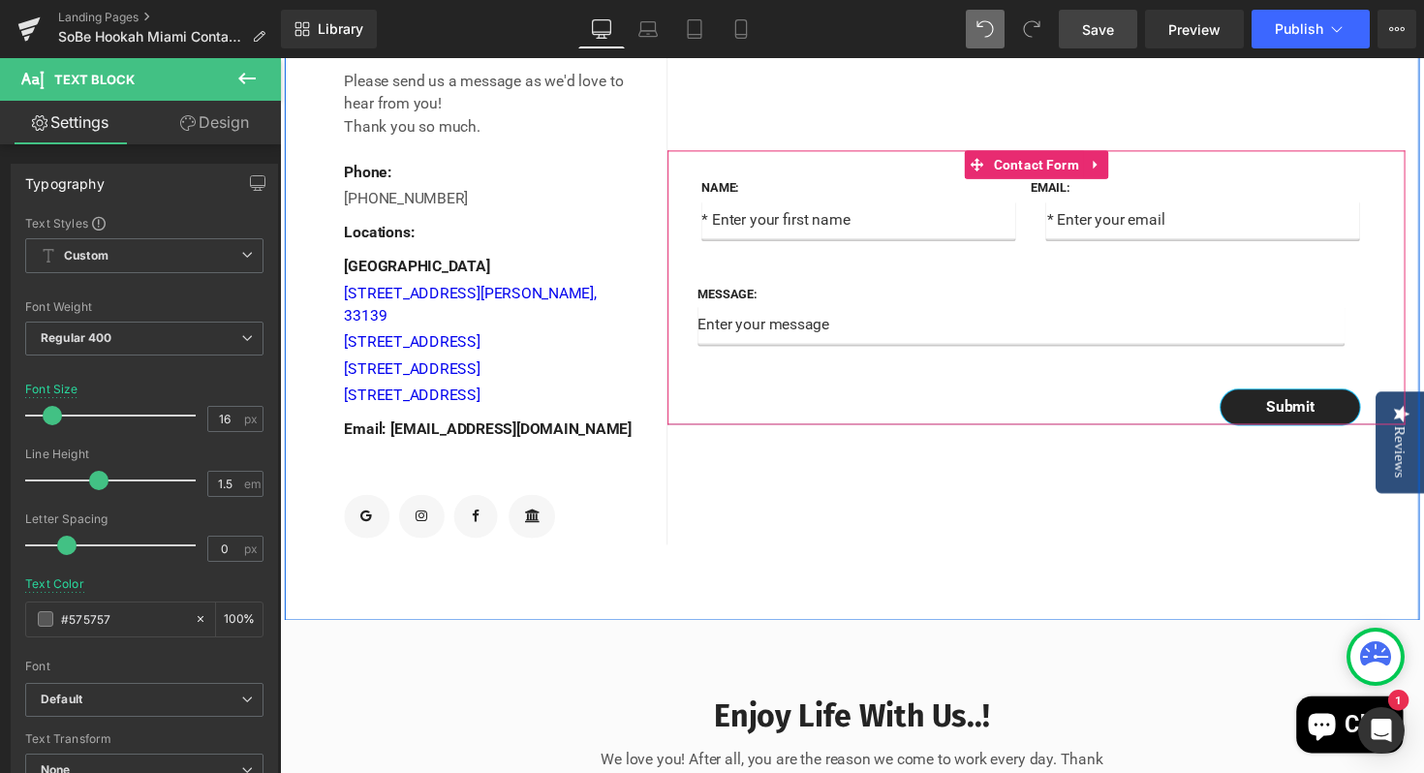
click at [833, 434] on div at bounding box center [1055, 433] width 756 height 1
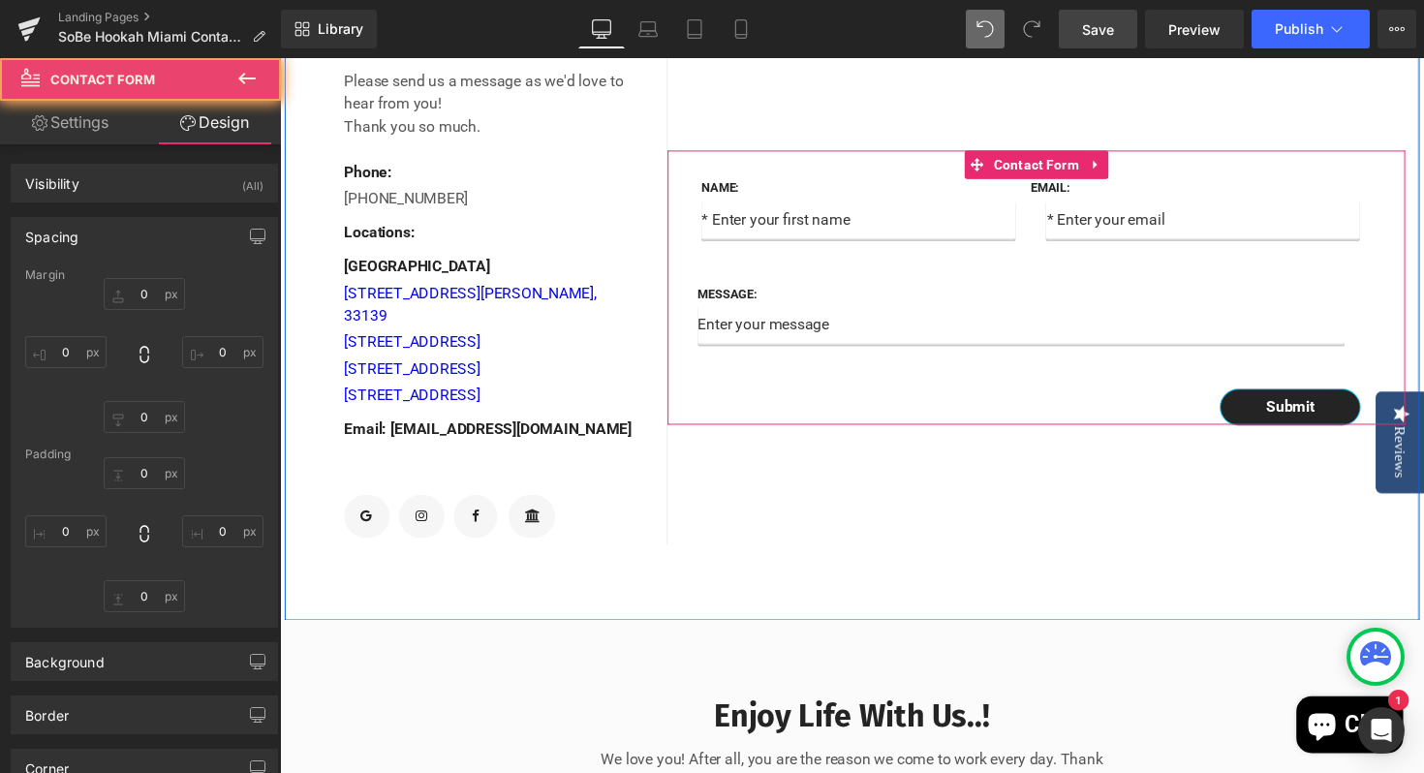
type input "0"
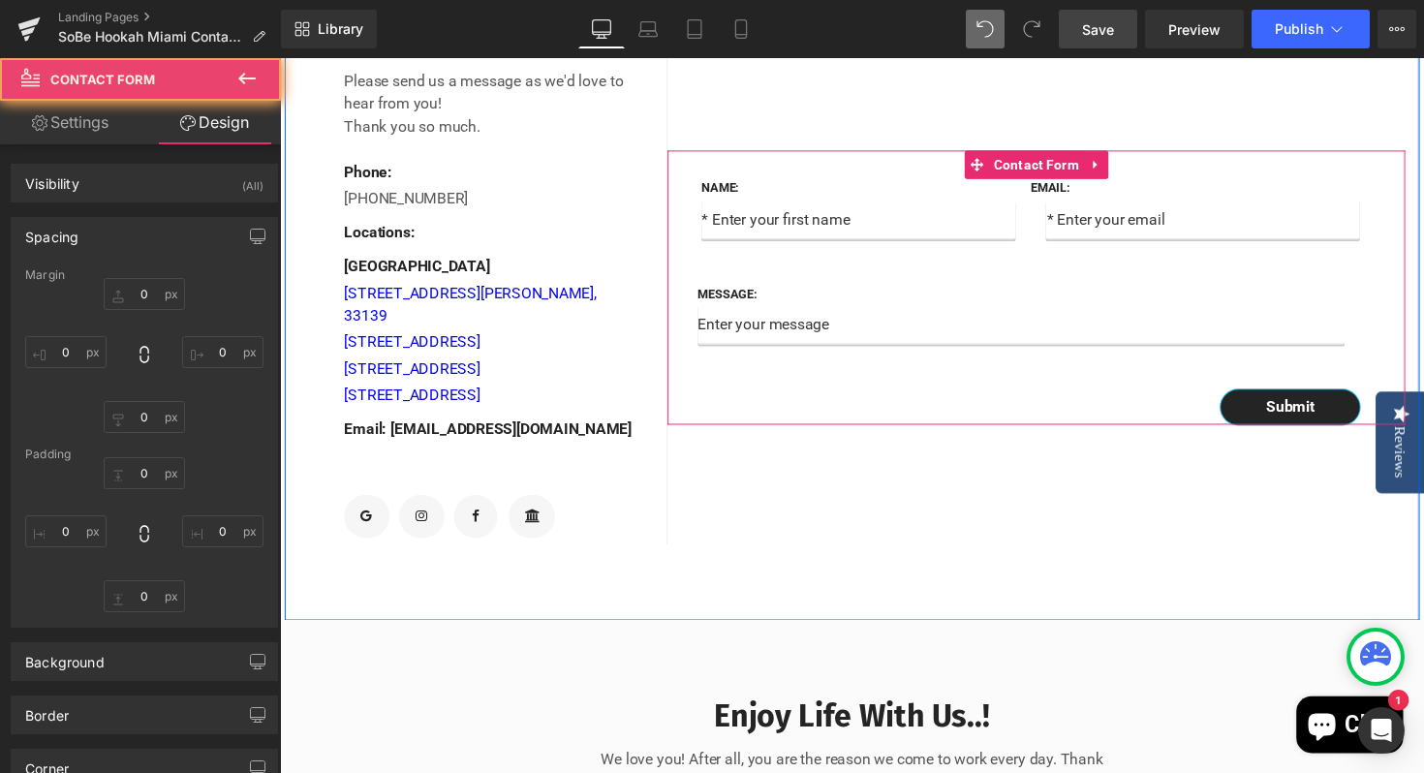
type input "48"
type input "0"
type input "32"
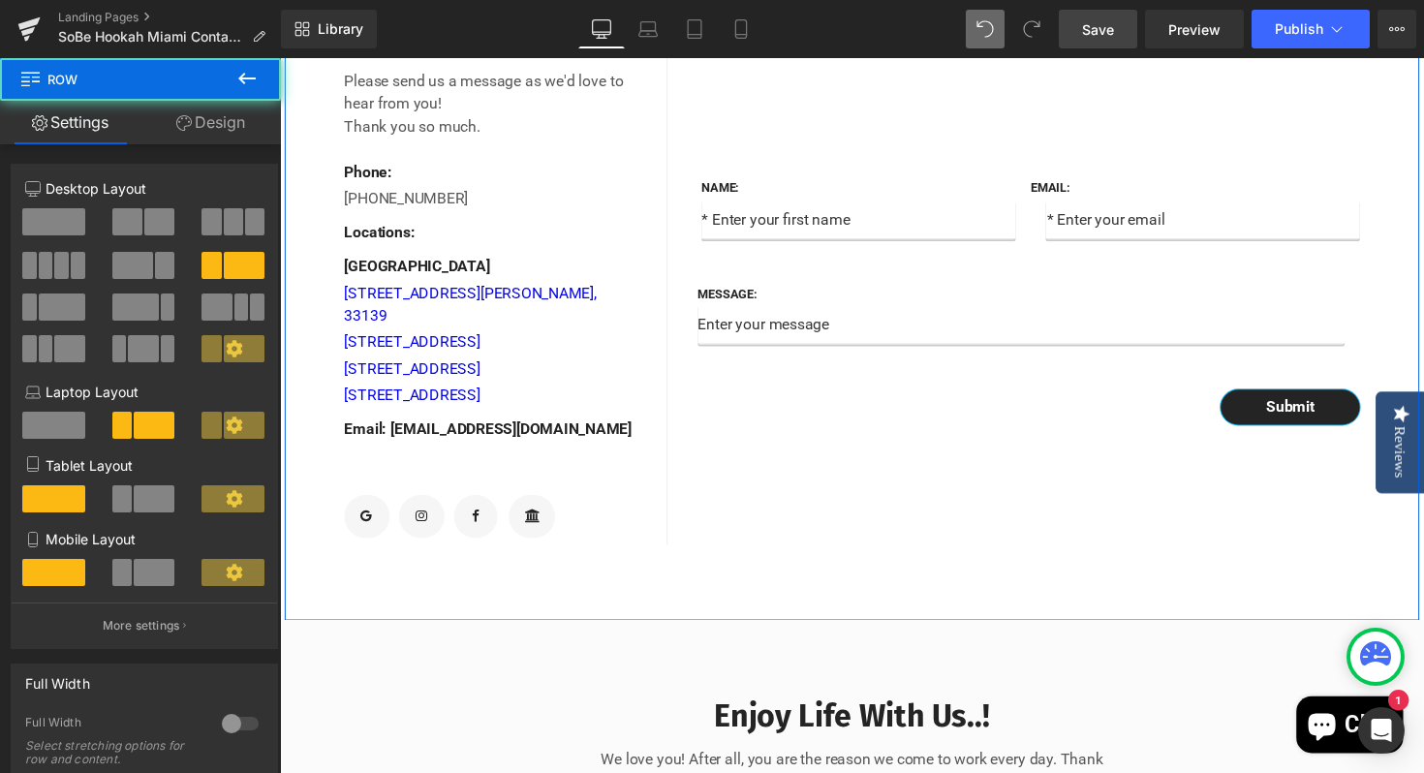
click at [768, 512] on div "Name: Text Block Text Field Email: Text Block Email Field Row Message: Text Blo…" at bounding box center [1055, 294] width 756 height 526
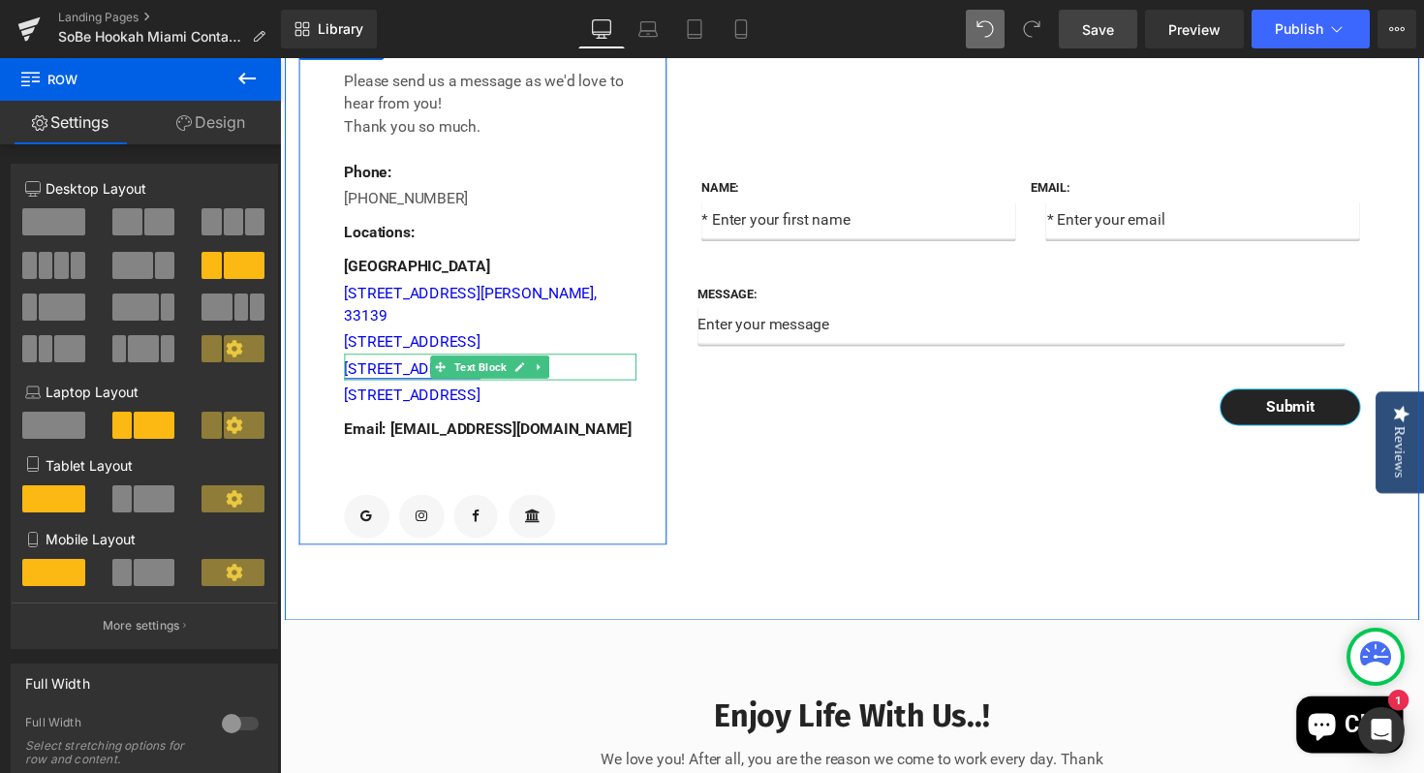
click at [352, 386] on link "[STREET_ADDRESS]" at bounding box center [415, 376] width 139 height 18
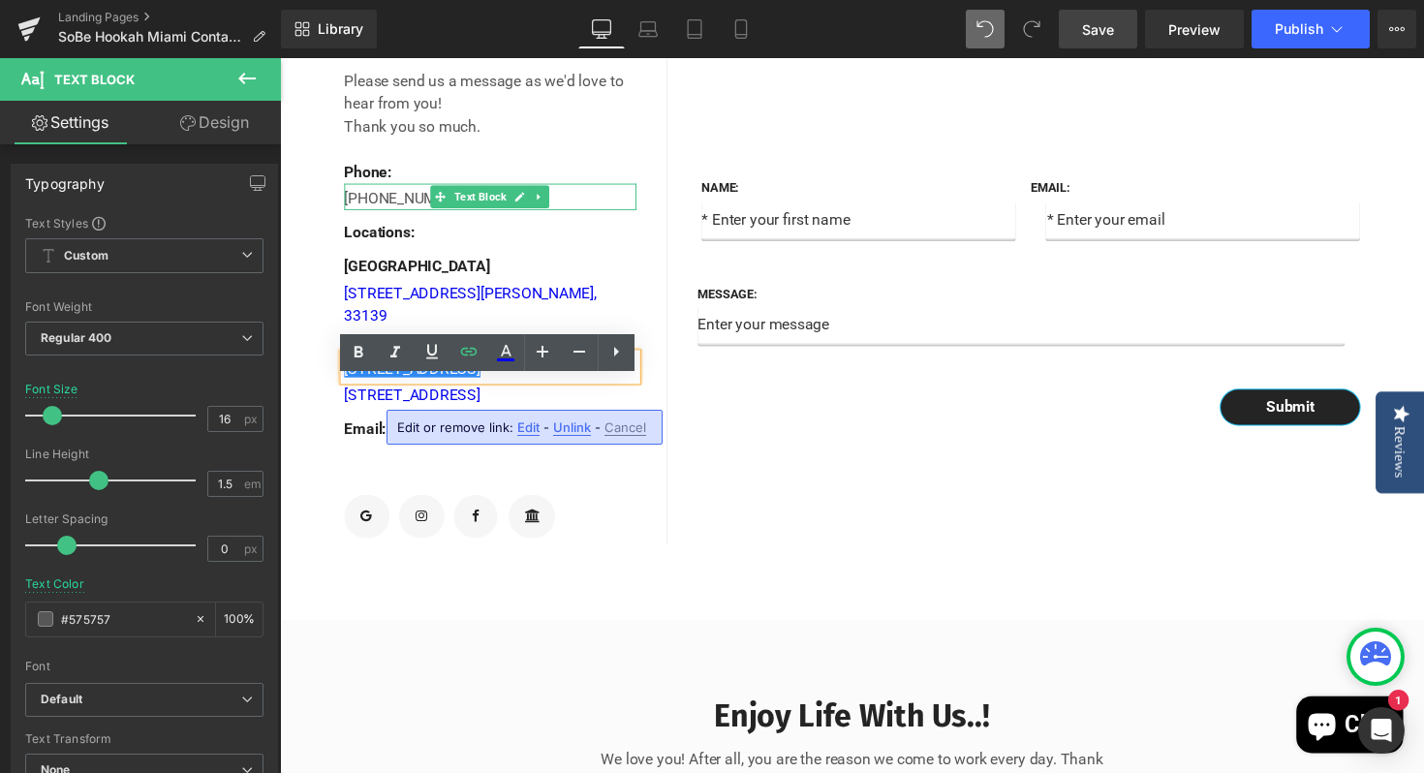
click at [609, 214] on div "[PHONE_NUMBER]" at bounding box center [495, 200] width 299 height 27
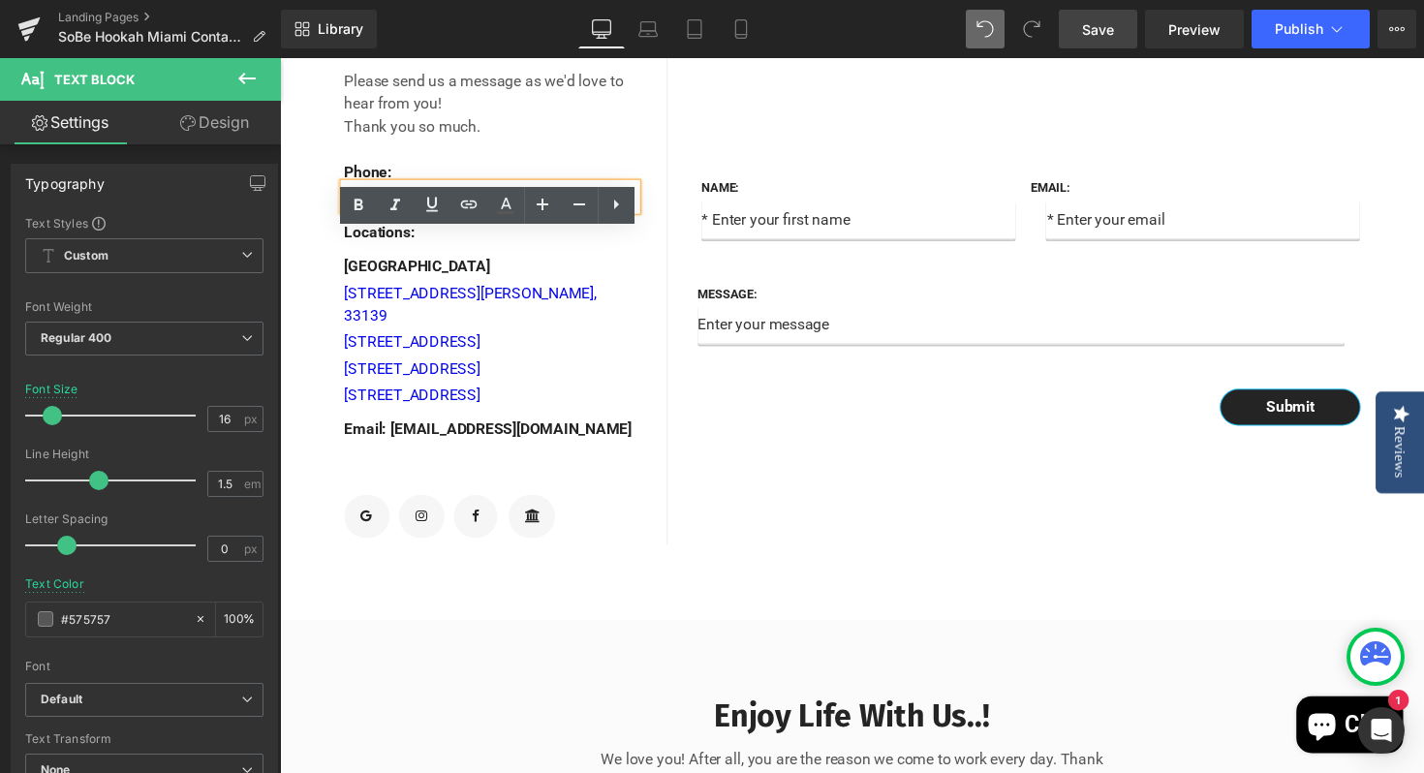
click at [762, 500] on div "Name: Text Block Text Field Email: Text Block Email Field Row Message: Text Blo…" at bounding box center [1055, 294] width 756 height 526
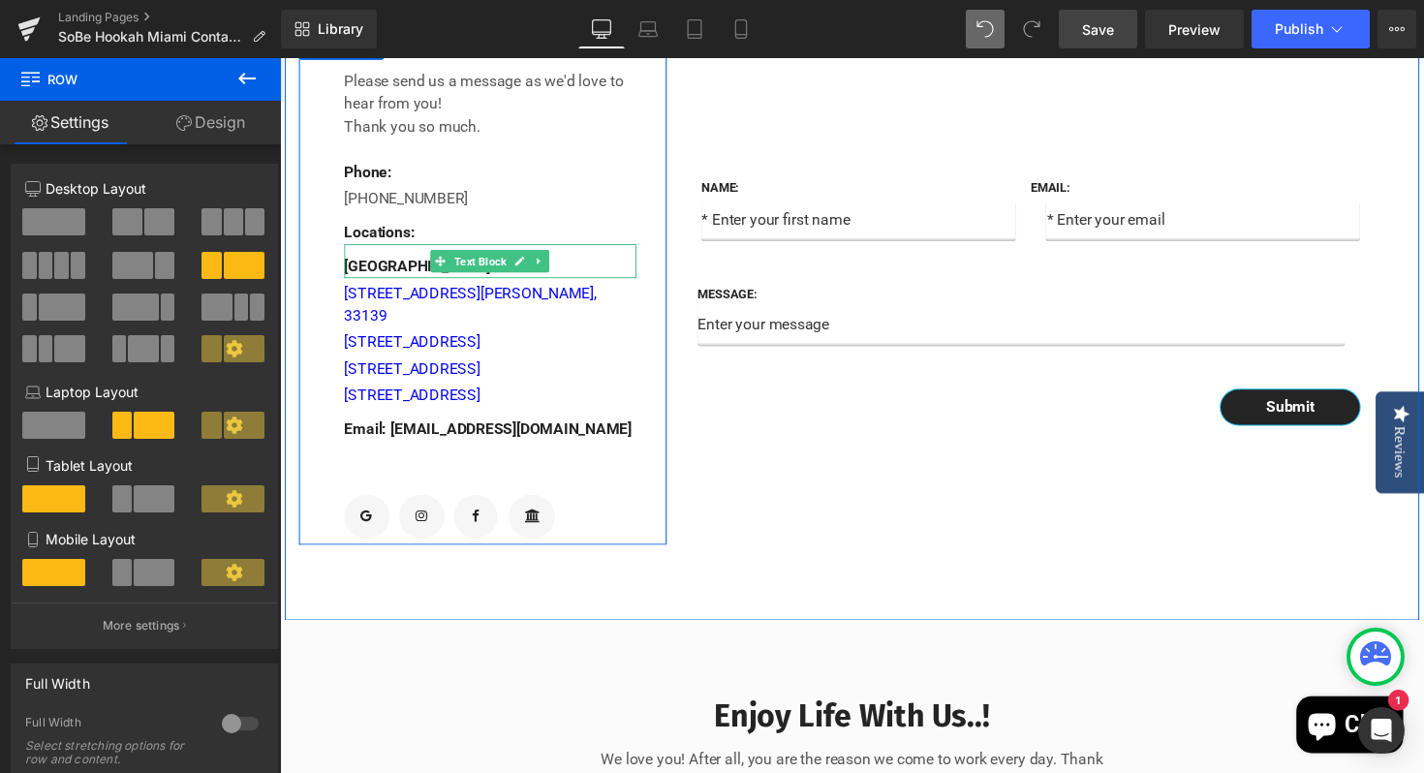
click at [415, 284] on p "[GEOGRAPHIC_DATA]" at bounding box center [495, 272] width 299 height 23
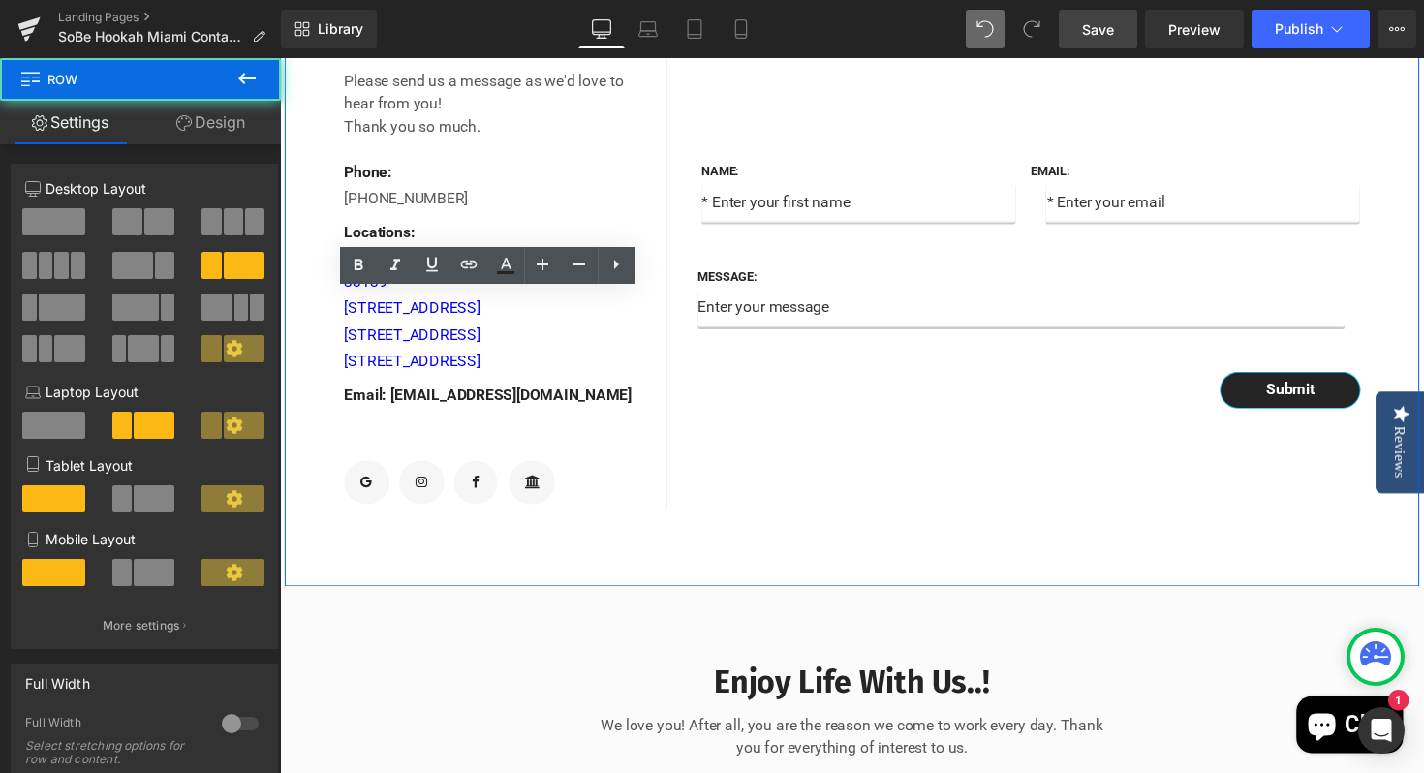
click at [765, 467] on div "Name: Text Block Text Field Email: Text Block Email Field Row Message: Text Blo…" at bounding box center [1055, 276] width 756 height 491
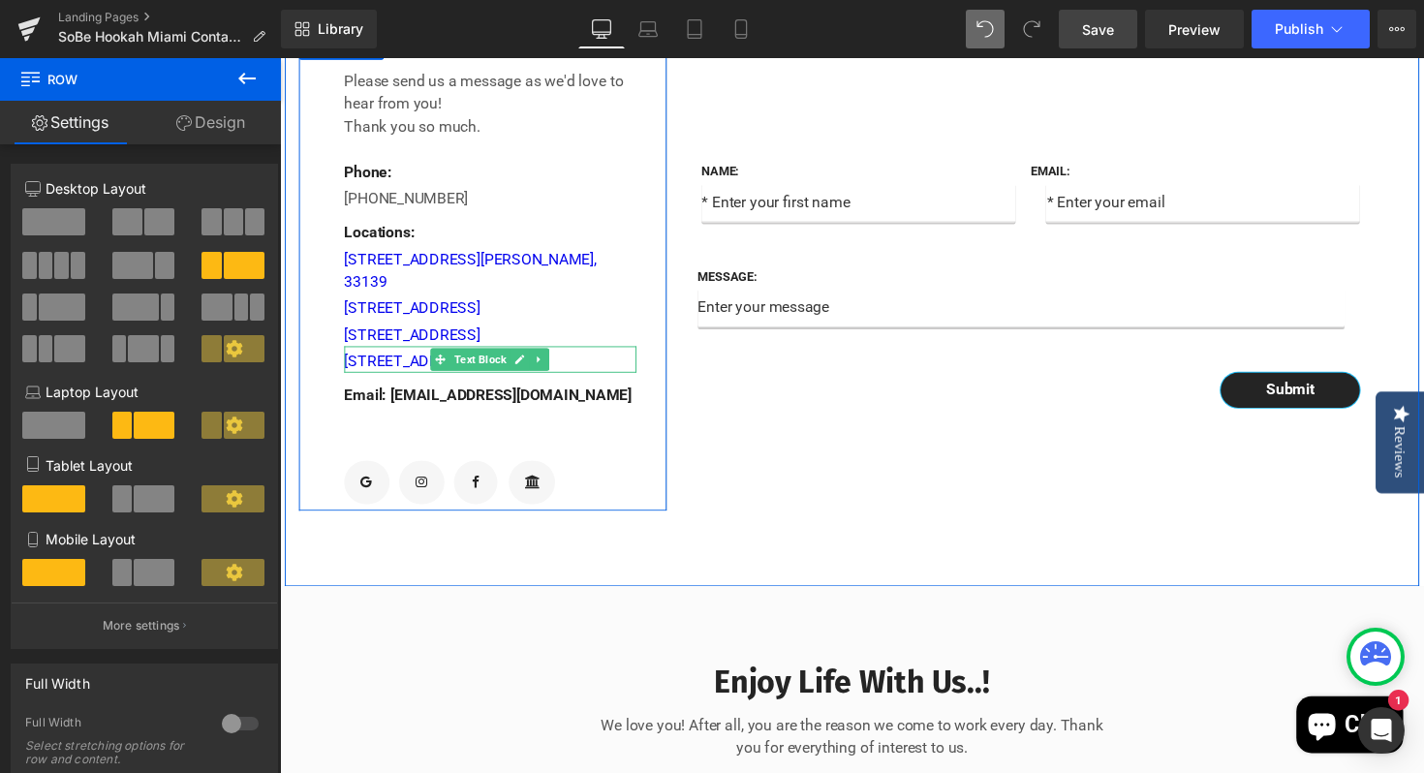
click at [606, 381] on div "[STREET_ADDRESS]" at bounding box center [495, 367] width 299 height 27
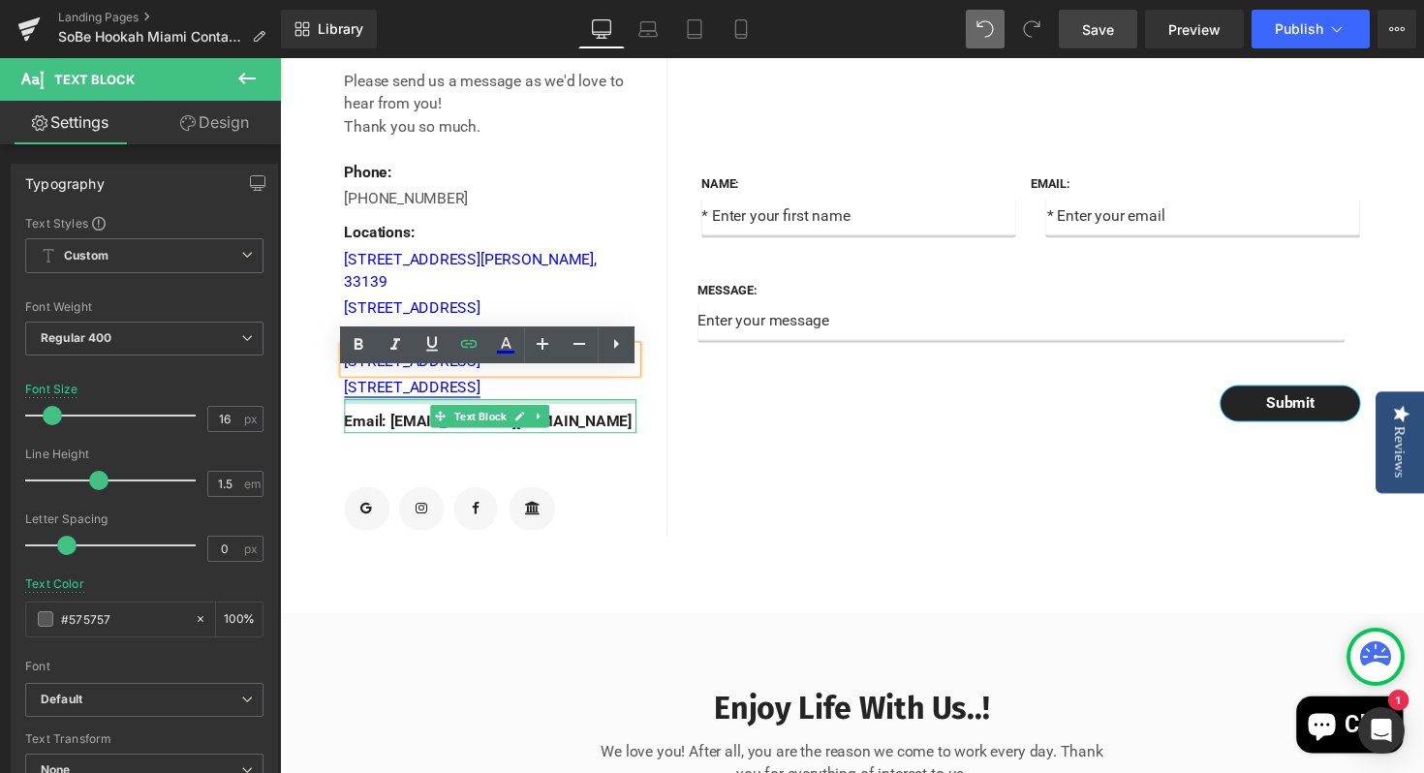
click at [485, 405] on link "[STREET_ADDRESS]" at bounding box center [415, 395] width 139 height 18
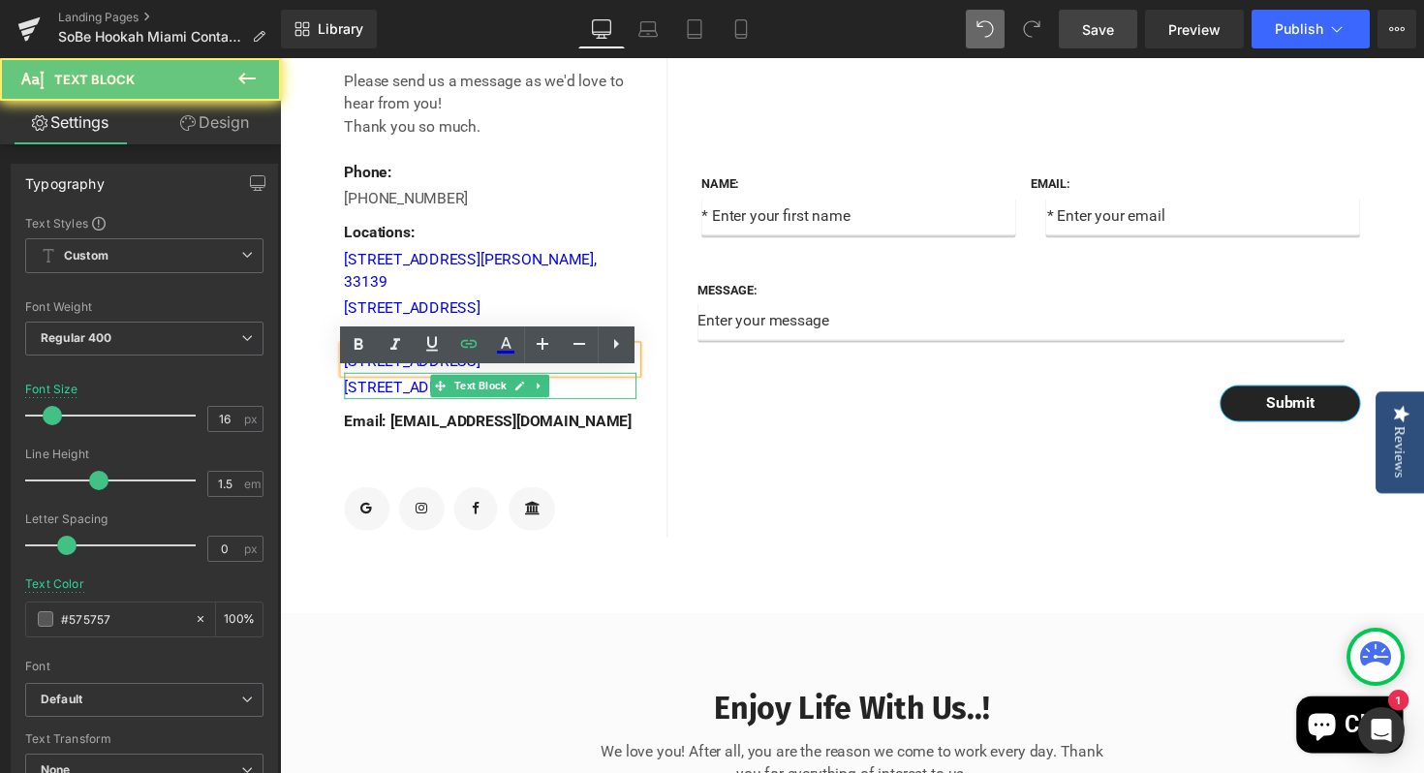
click at [606, 408] on div "[STREET_ADDRESS]" at bounding box center [495, 394] width 299 height 27
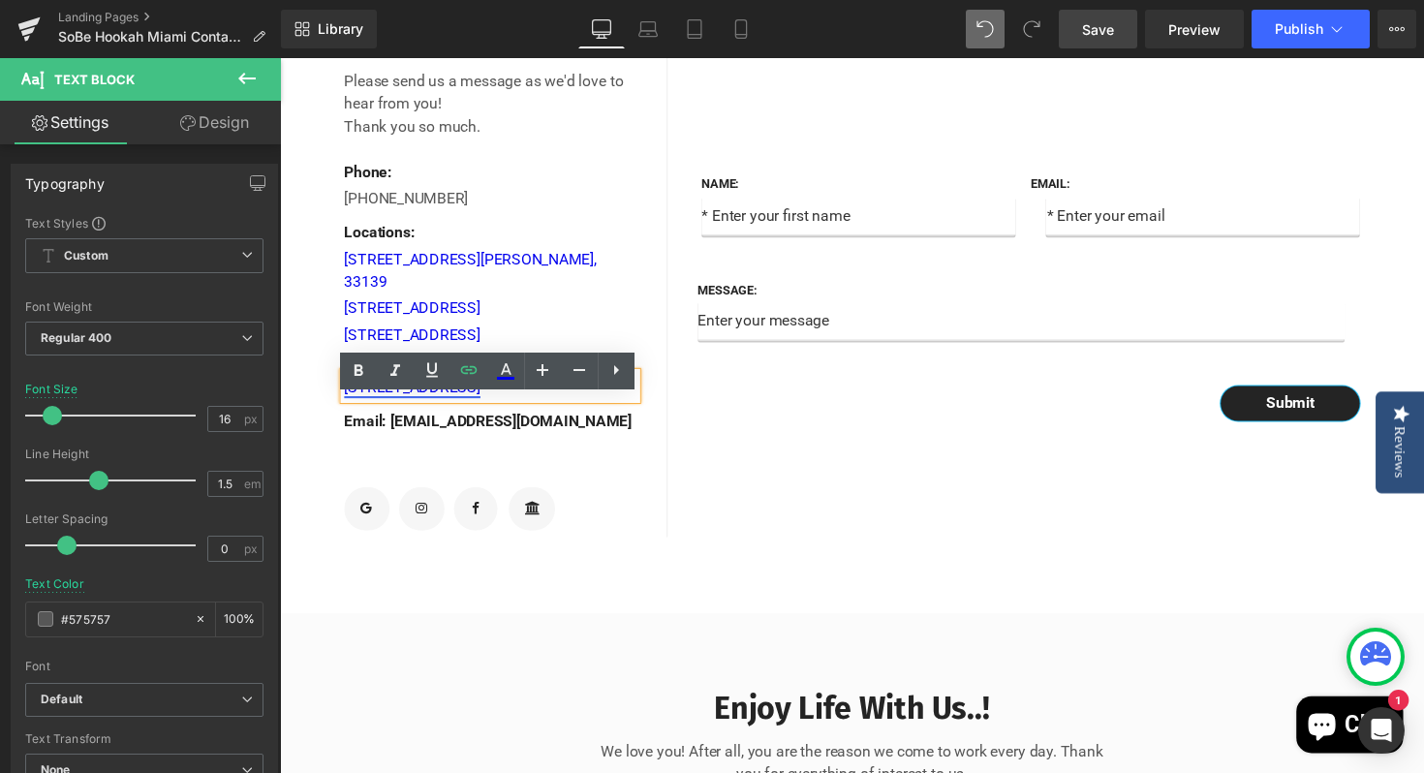
drag, startPoint x: 585, startPoint y: 422, endPoint x: 365, endPoint y: 419, distance: 219.9
click at [365, 408] on div "[STREET_ADDRESS]" at bounding box center [495, 394] width 299 height 27
click at [485, 405] on link "[STREET_ADDRESS]" at bounding box center [415, 395] width 139 height 18
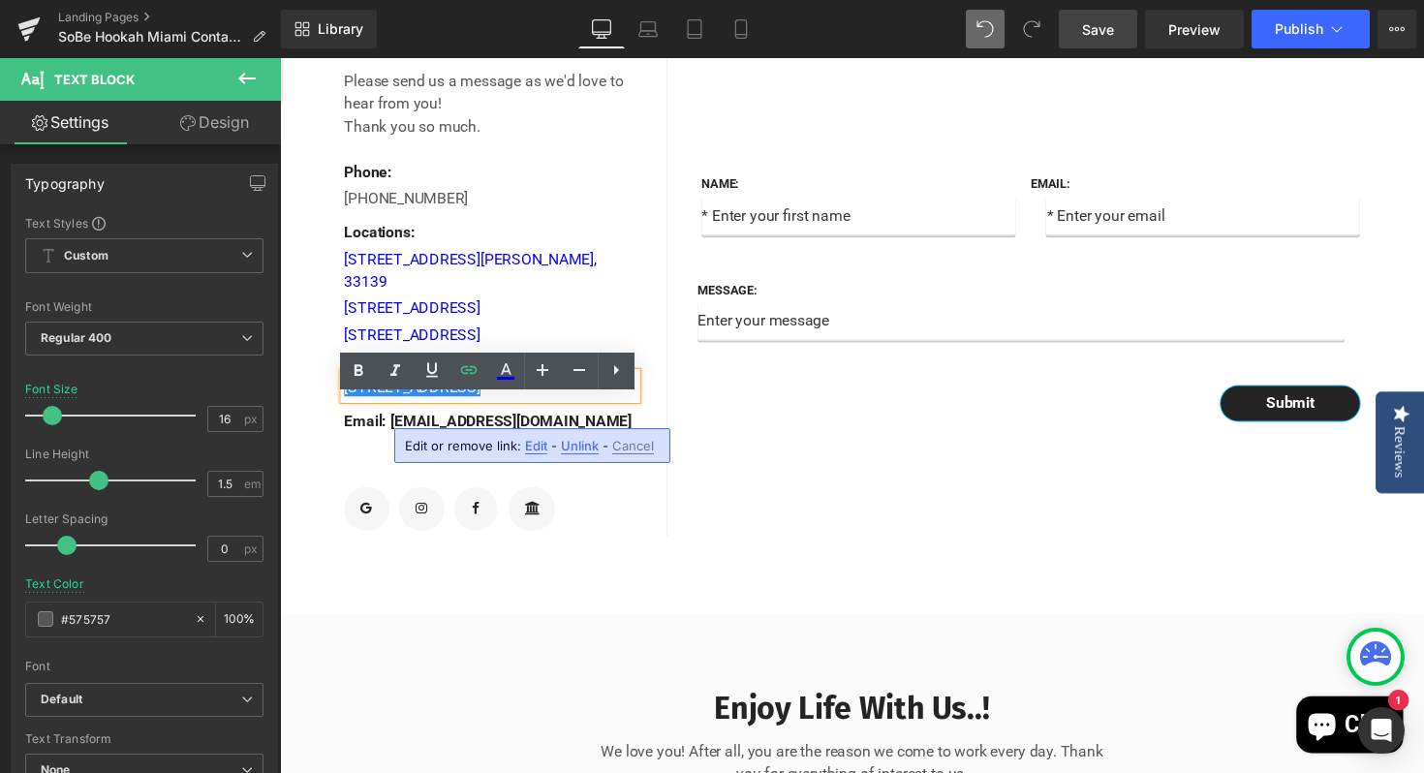
drag, startPoint x: 606, startPoint y: 424, endPoint x: 338, endPoint y: 422, distance: 268.3
click at [338, 422] on div "Contact Info Text Block Please send us a message as we'd love to hear from you!…" at bounding box center [488, 290] width 378 height 518
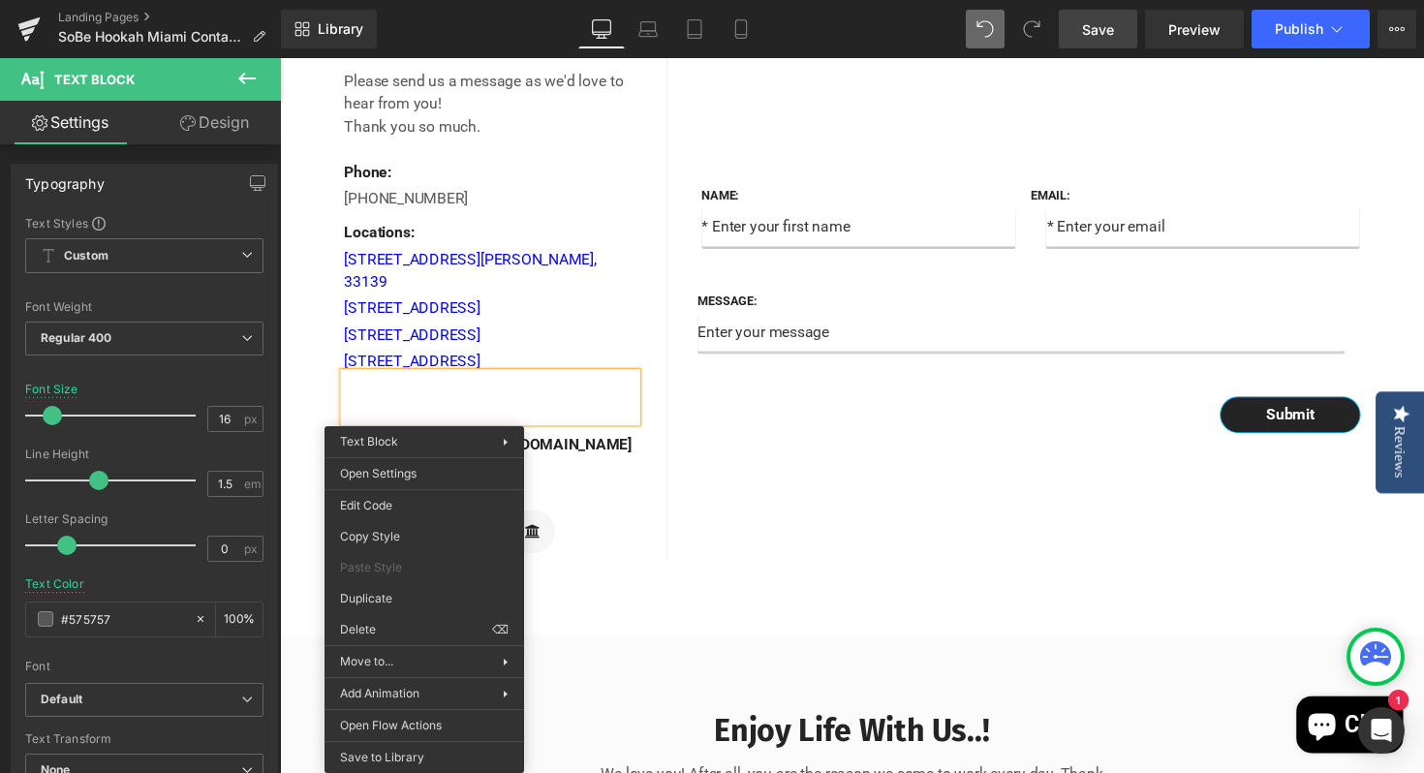
click at [600, 431] on div at bounding box center [495, 406] width 299 height 50
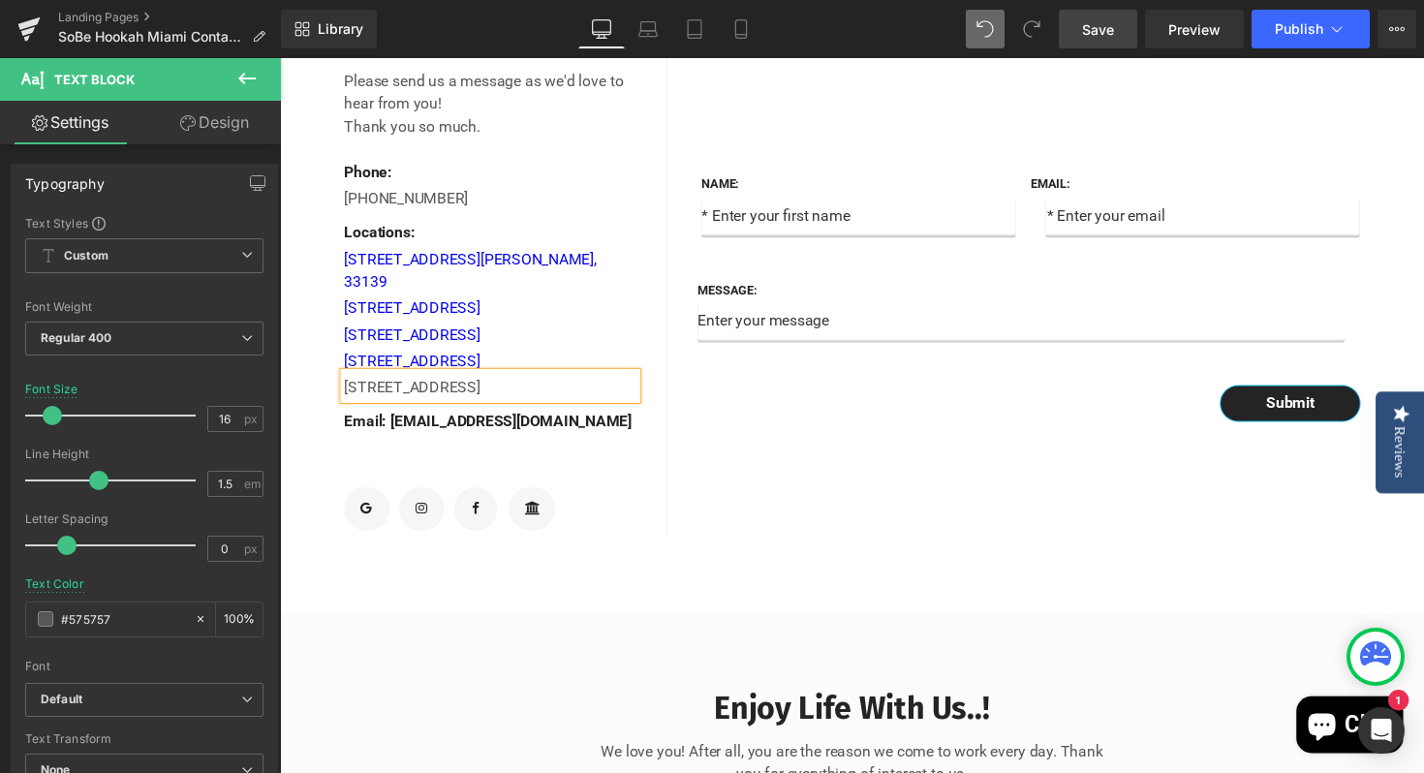
click at [773, 533] on div "Name: Text Block Text Field Email: Text Block Email Field Row Message: Text Blo…" at bounding box center [1055, 290] width 756 height 518
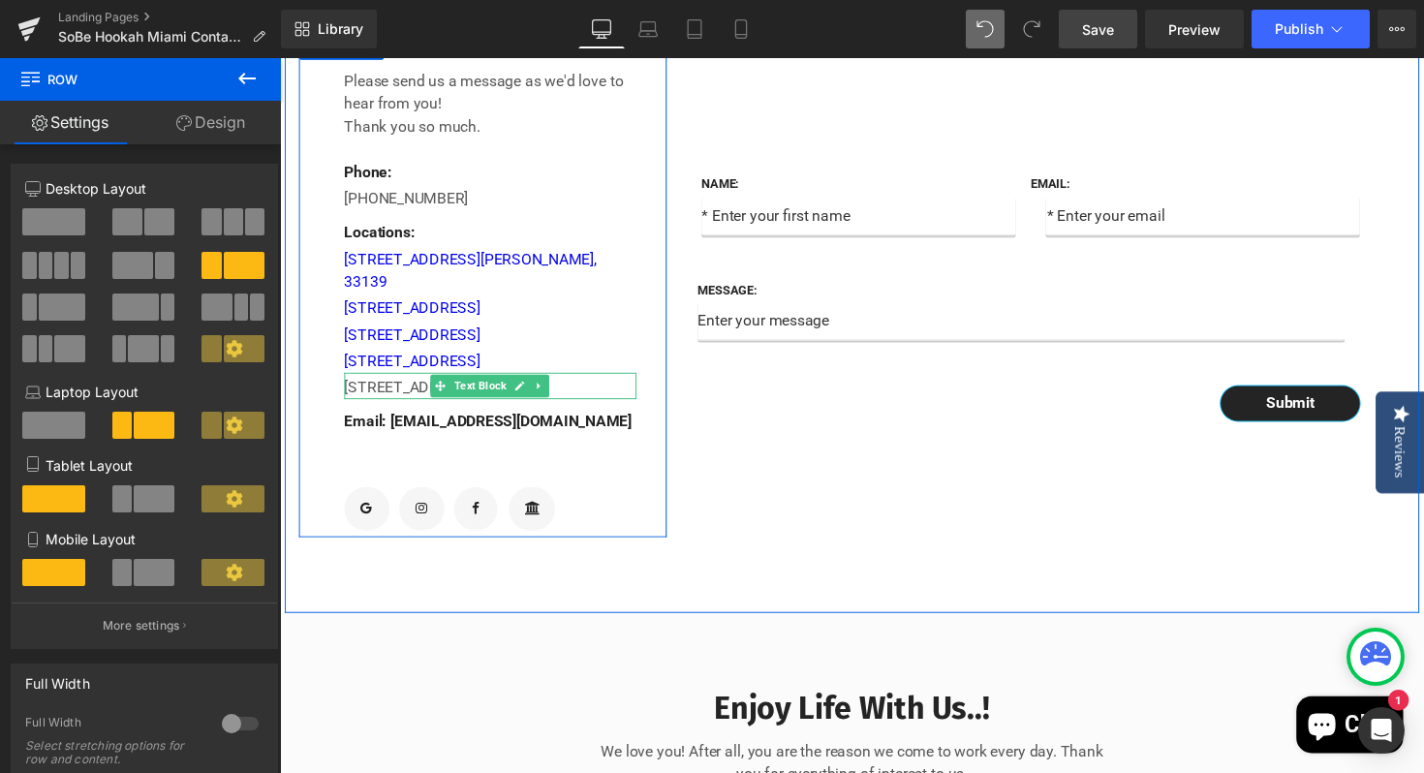
click at [602, 408] on div "[STREET_ADDRESS]" at bounding box center [495, 394] width 299 height 27
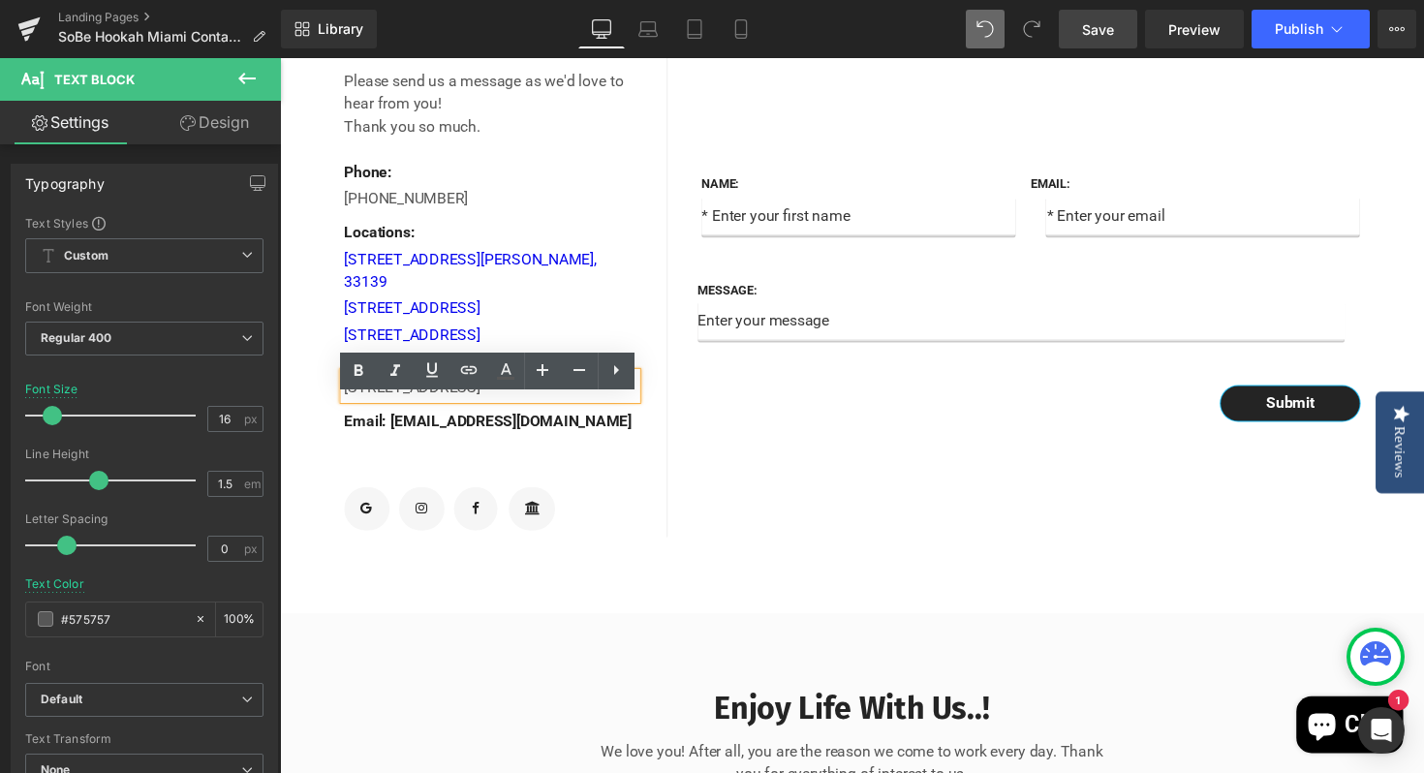
drag, startPoint x: 603, startPoint y: 422, endPoint x: 336, endPoint y: 417, distance: 267.4
click at [336, 417] on div "Contact Info Text Block Please send us a message as we'd love to hear from you!…" at bounding box center [488, 290] width 378 height 518
click at [471, 371] on icon at bounding box center [468, 369] width 23 height 23
paste input "[URL][DOMAIN_NAME]"
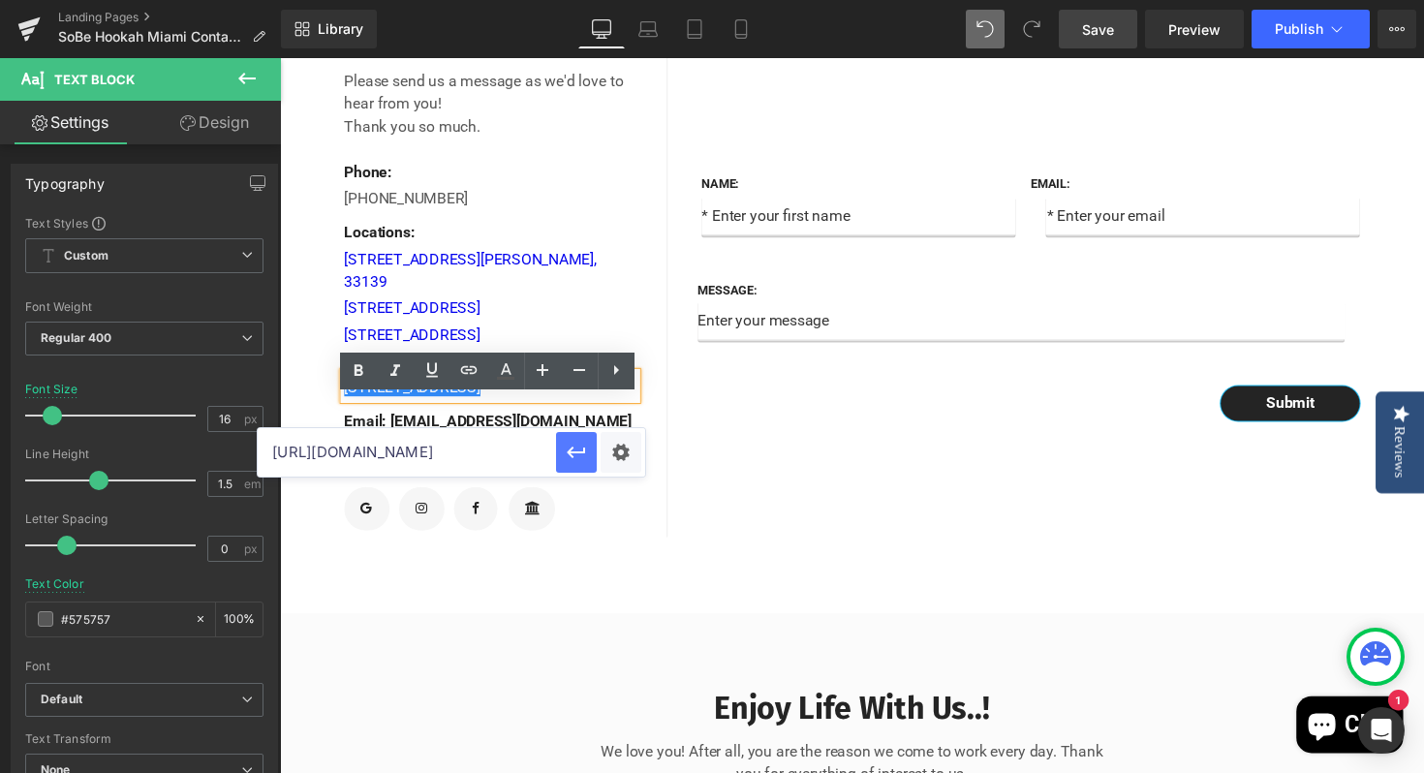
click at [581, 451] on icon "button" at bounding box center [576, 453] width 18 height 12
click at [841, 509] on div "Name: Text Block Text Field Email: Text Block Email Field Row Message: Text Blo…" at bounding box center [1055, 290] width 756 height 518
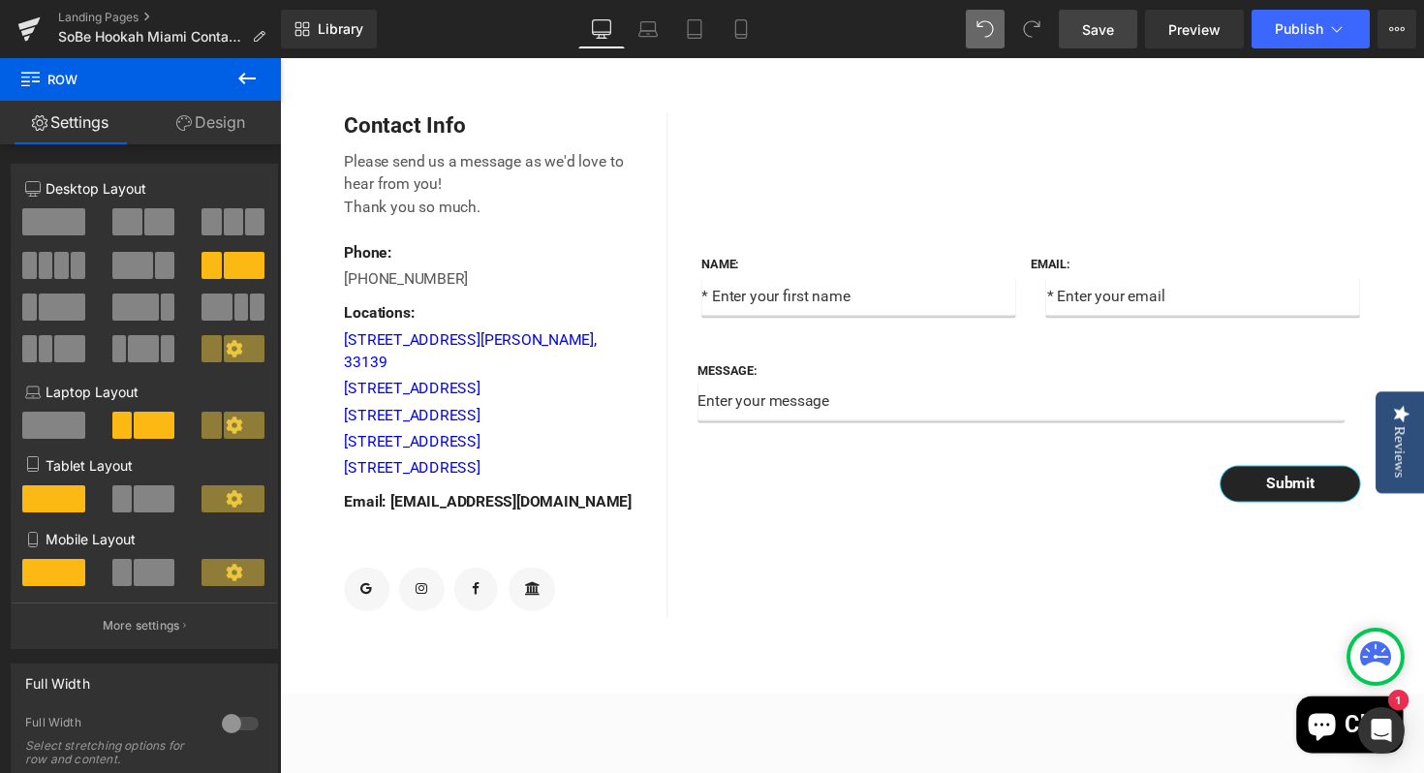
scroll to position [687, 0]
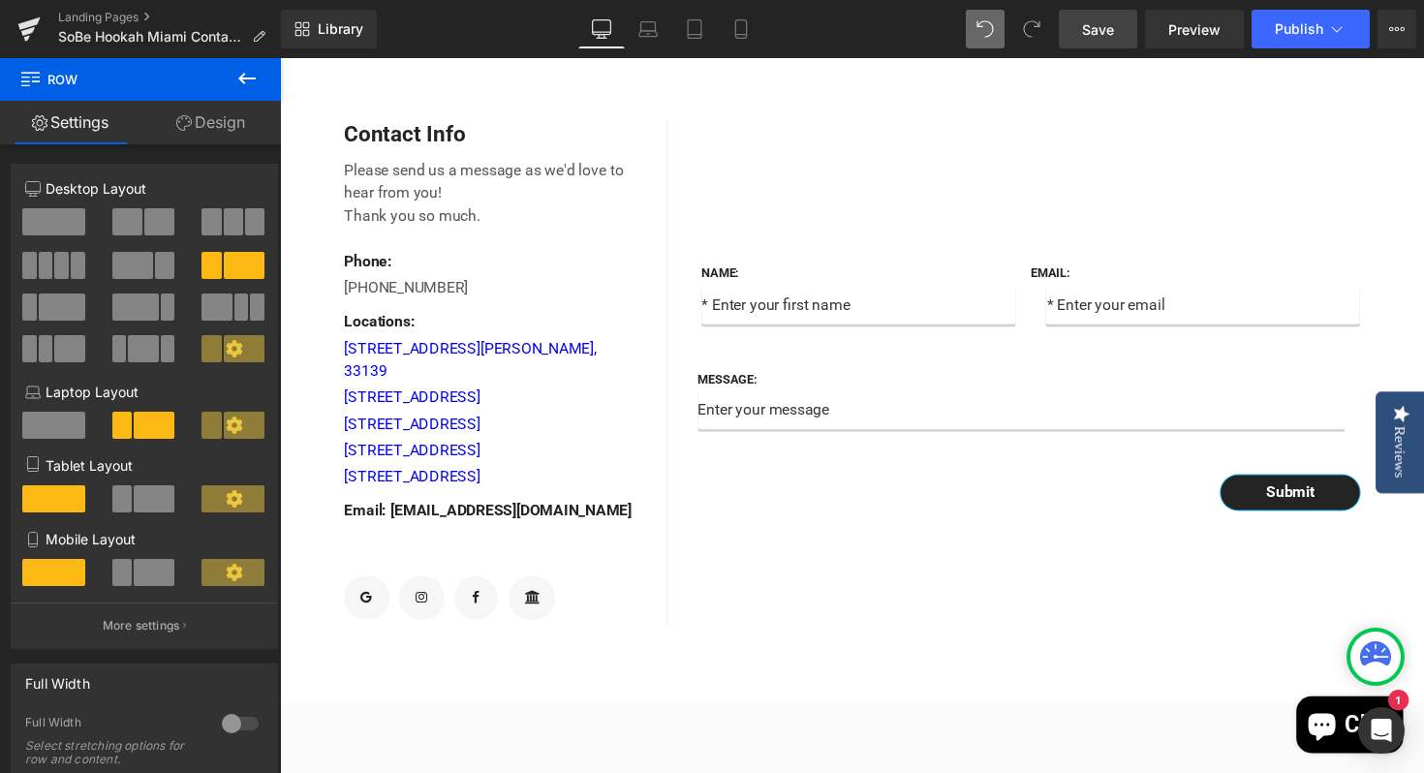
click at [1095, 32] on span "Save" at bounding box center [1098, 29] width 32 height 20
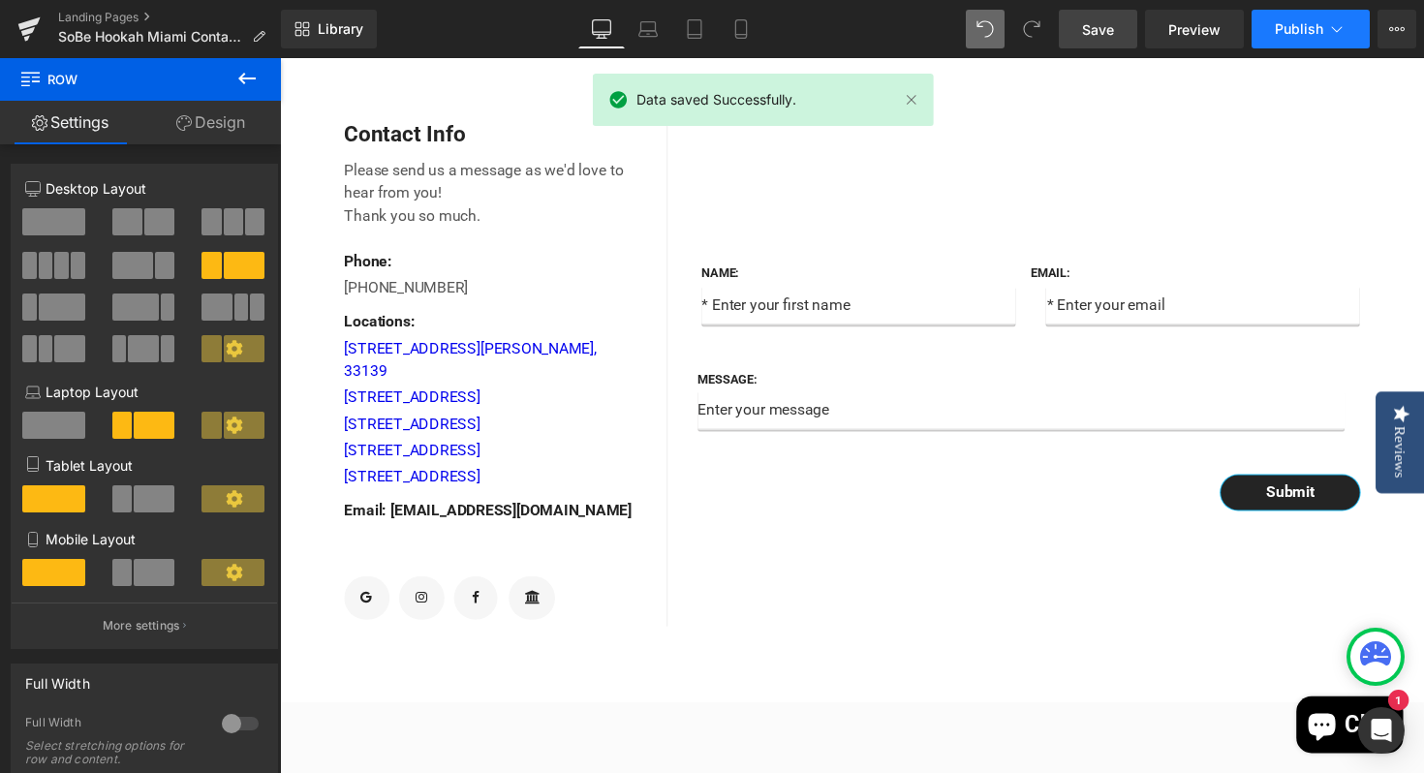
click at [1296, 29] on span "Publish" at bounding box center [1299, 28] width 48 height 15
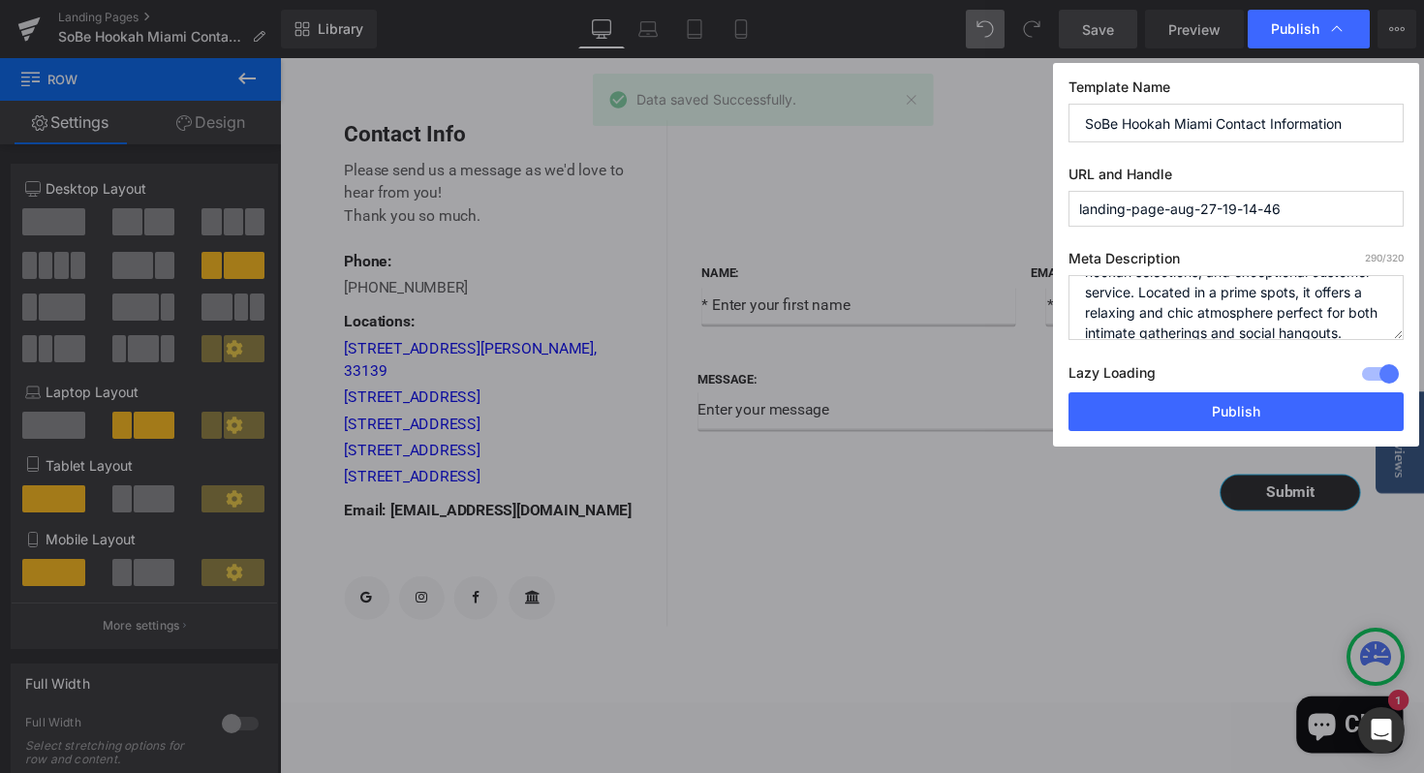
scroll to position [89, 0]
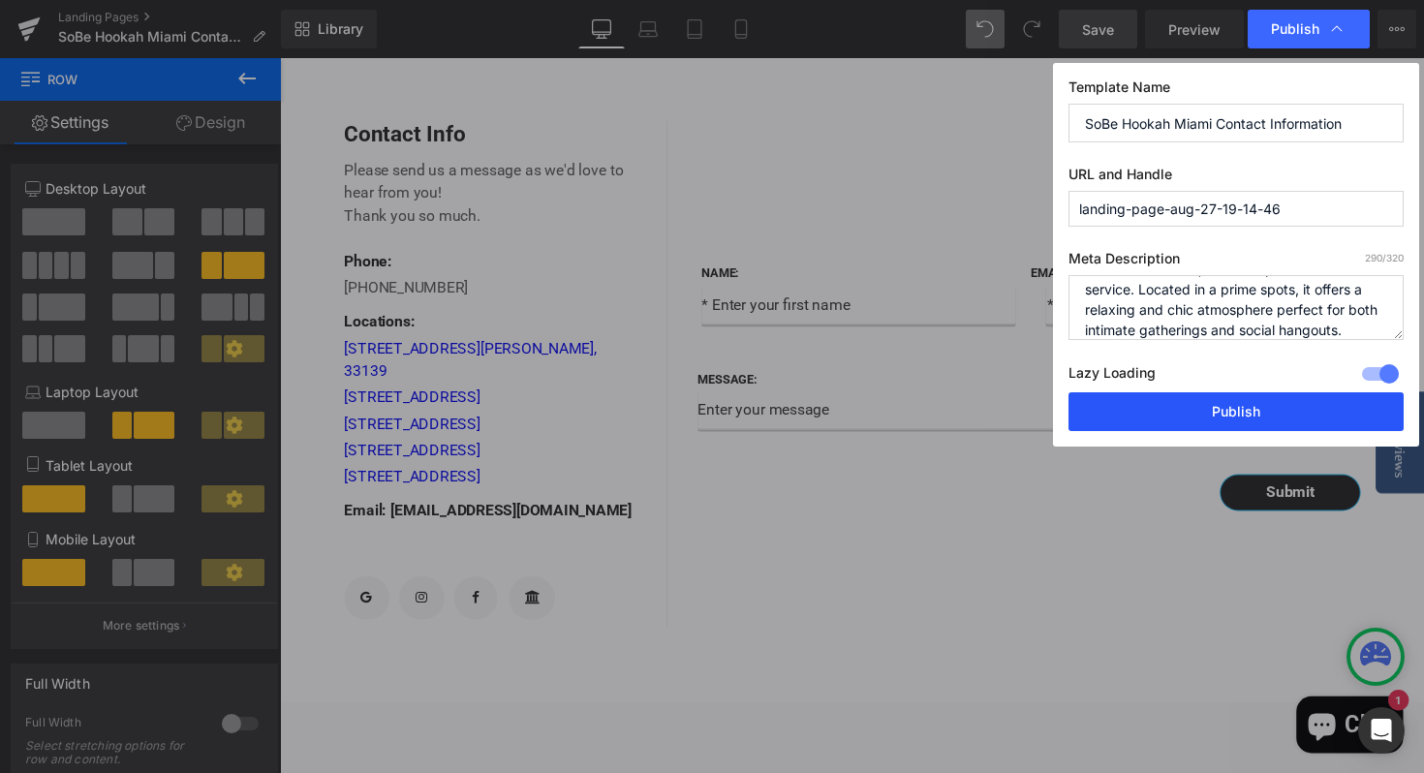
click at [1158, 414] on button "Publish" at bounding box center [1235, 411] width 335 height 39
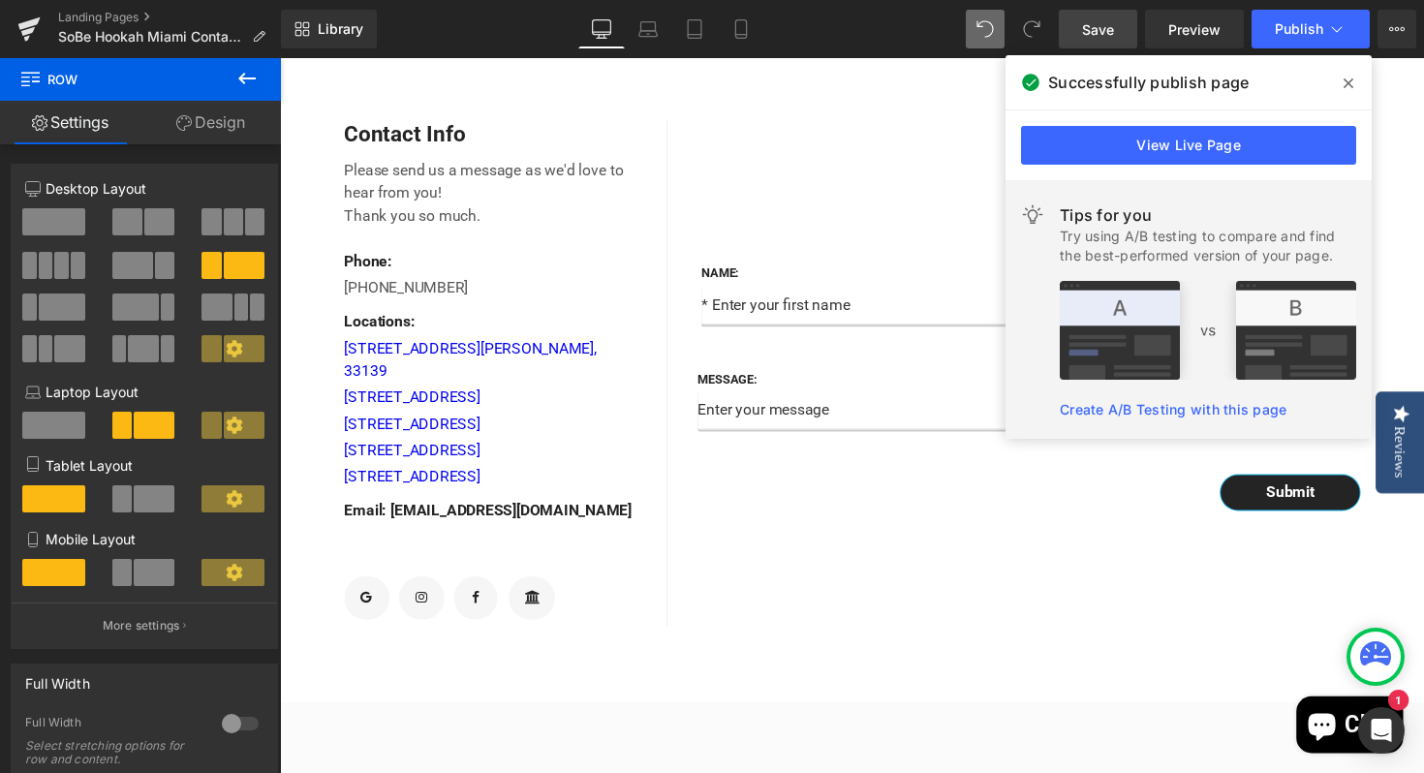
drag, startPoint x: 1345, startPoint y: 78, endPoint x: 704, endPoint y: 138, distance: 643.9
click at [1345, 78] on icon at bounding box center [1348, 83] width 10 height 15
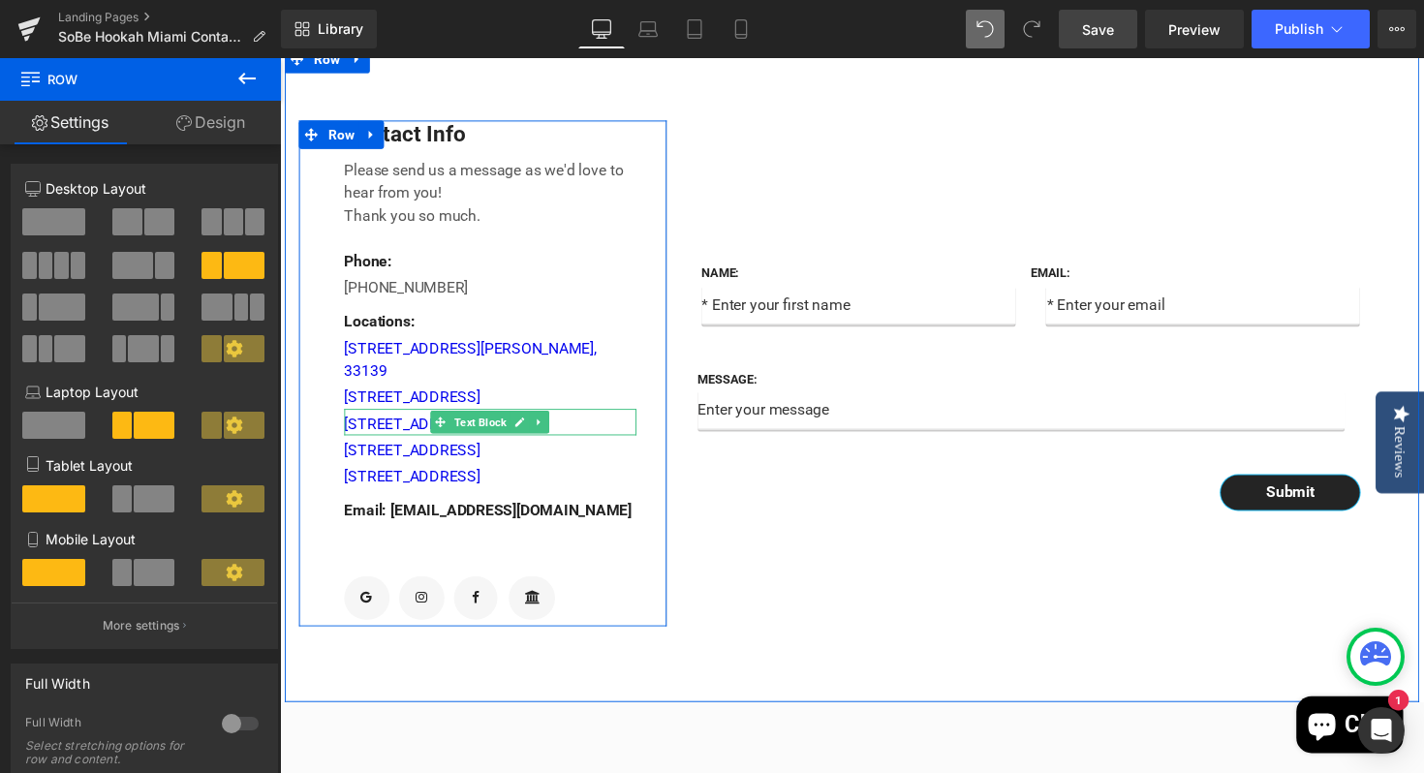
click at [592, 445] on div "[STREET_ADDRESS]" at bounding box center [495, 430] width 299 height 27
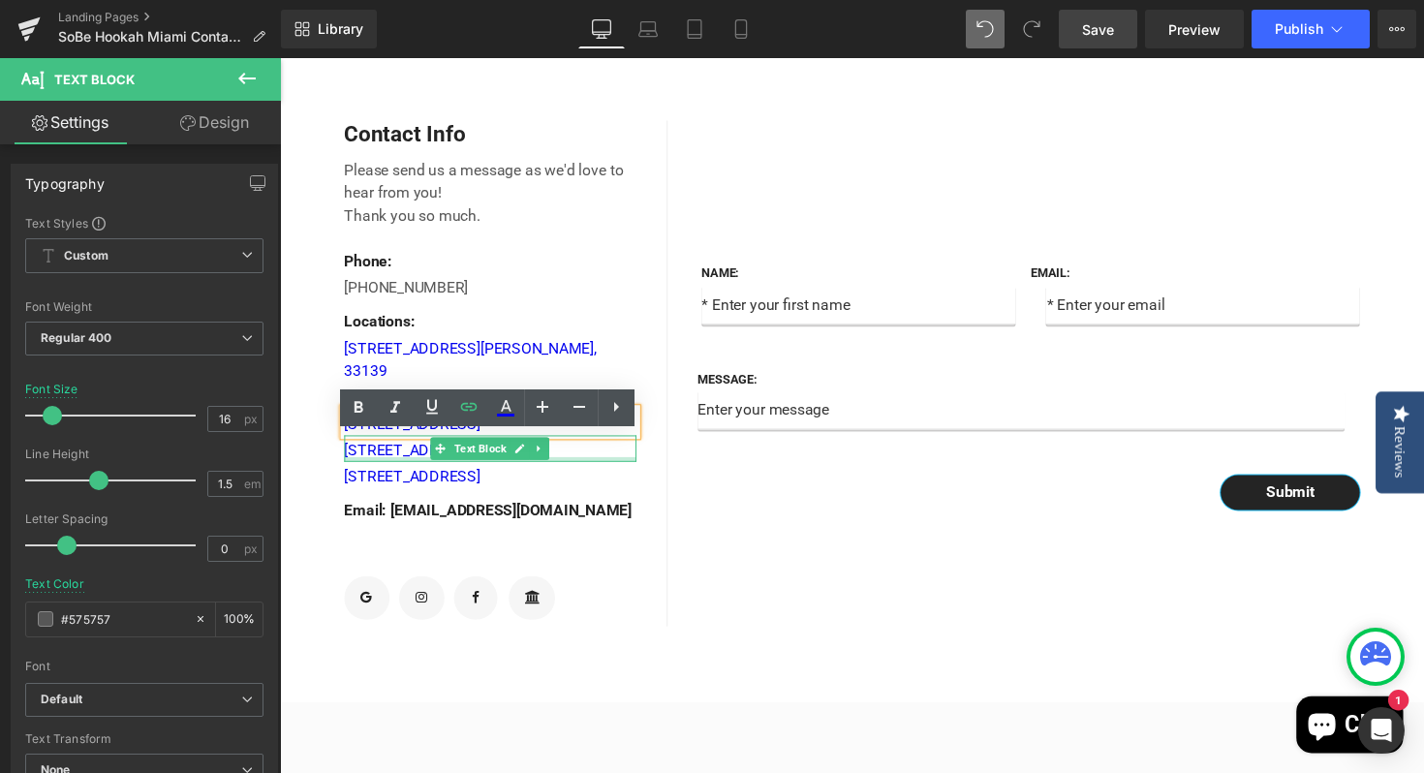
click at [610, 472] on div "[STREET_ADDRESS]" at bounding box center [495, 458] width 299 height 27
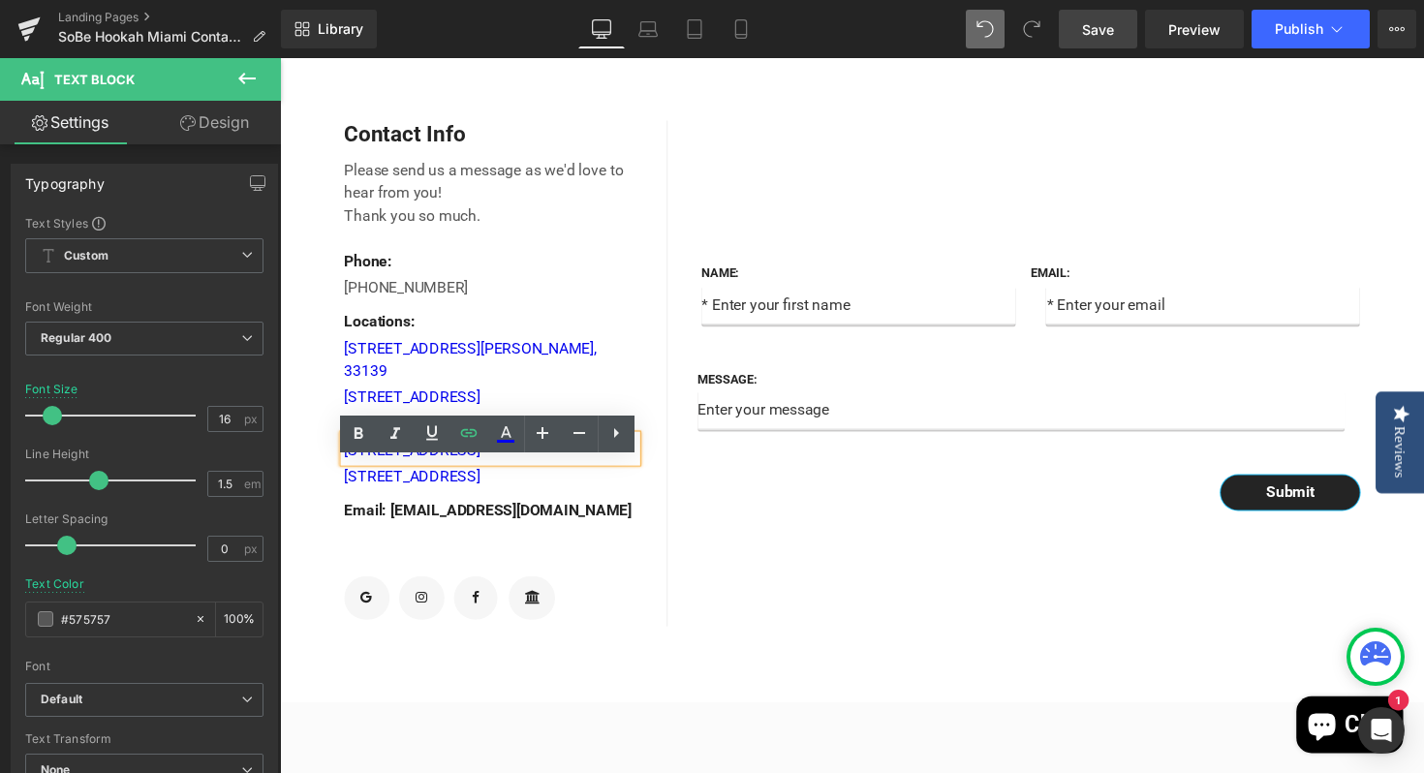
drag, startPoint x: 609, startPoint y: 490, endPoint x: 344, endPoint y: 486, distance: 265.4
click at [346, 472] on div "[STREET_ADDRESS]" at bounding box center [495, 458] width 299 height 27
drag, startPoint x: 599, startPoint y: 487, endPoint x: 349, endPoint y: 485, distance: 249.9
click at [349, 469] on link "[STREET_ADDRESS]" at bounding box center [415, 459] width 139 height 18
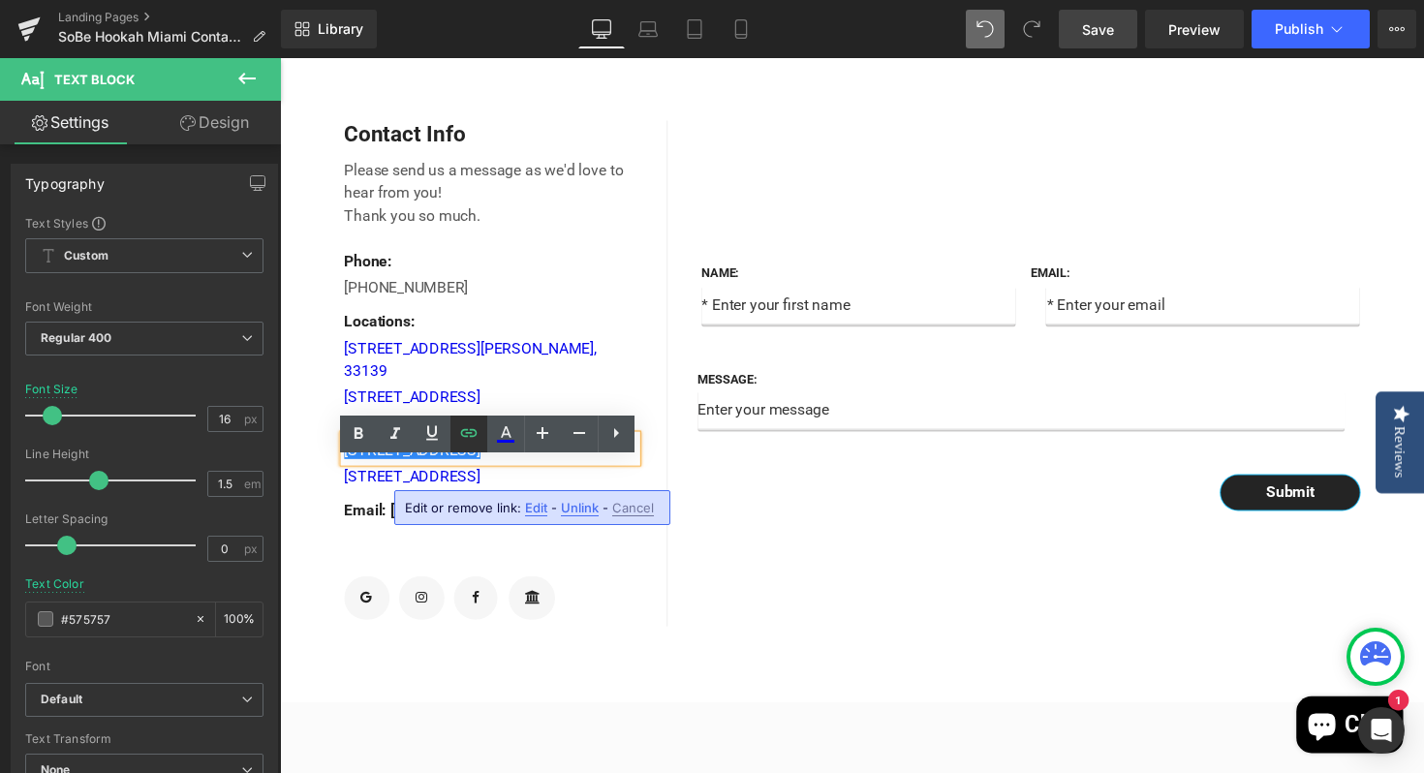
click at [469, 435] on icon at bounding box center [468, 432] width 23 height 23
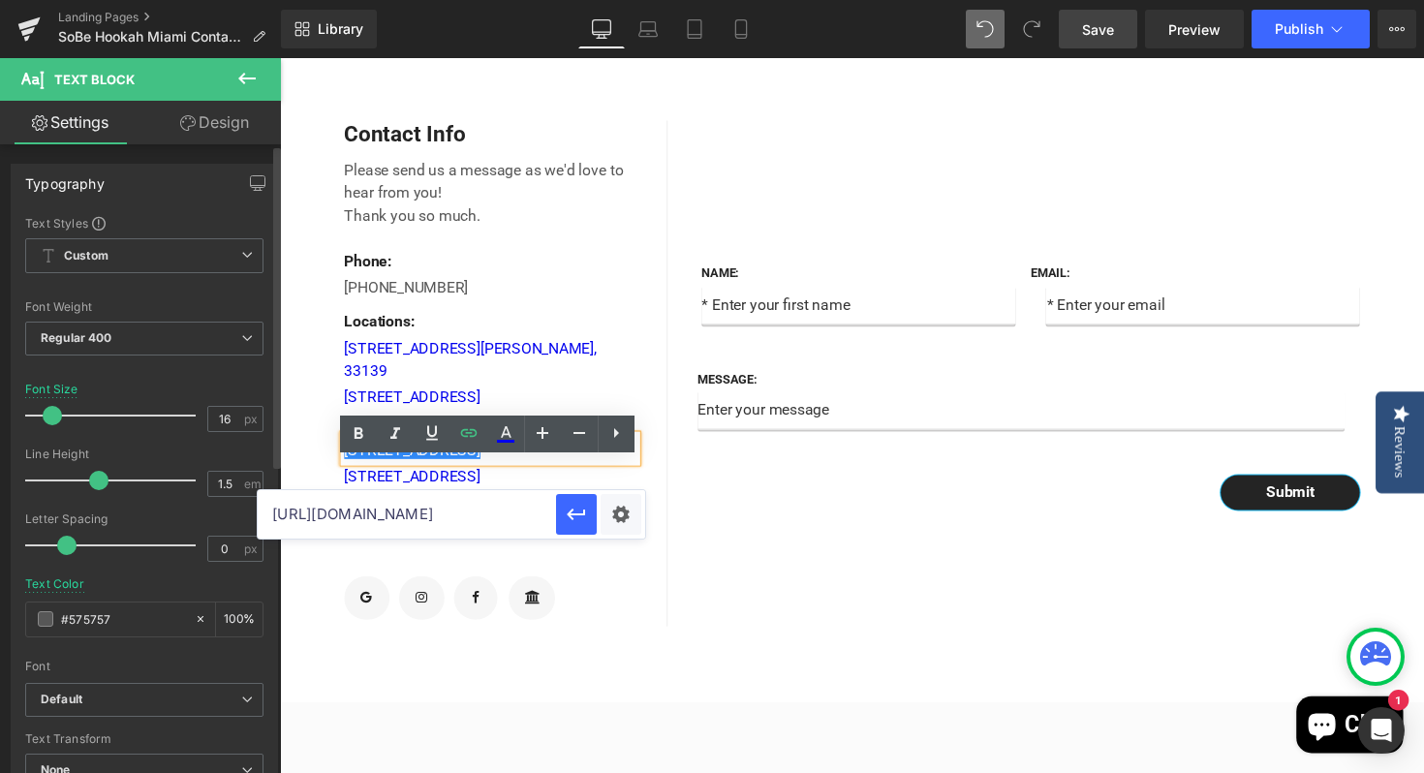
scroll to position [0, 0]
drag, startPoint x: 544, startPoint y: 516, endPoint x: 245, endPoint y: 521, distance: 299.3
click at [245, 0] on div "Text Block You are previewing how the will restyle your page. You can not edit …" at bounding box center [712, 0] width 1424 height 0
drag, startPoint x: 373, startPoint y: 512, endPoint x: 363, endPoint y: 513, distance: 9.7
click at [363, 512] on input "YMjl" at bounding box center [407, 514] width 298 height 48
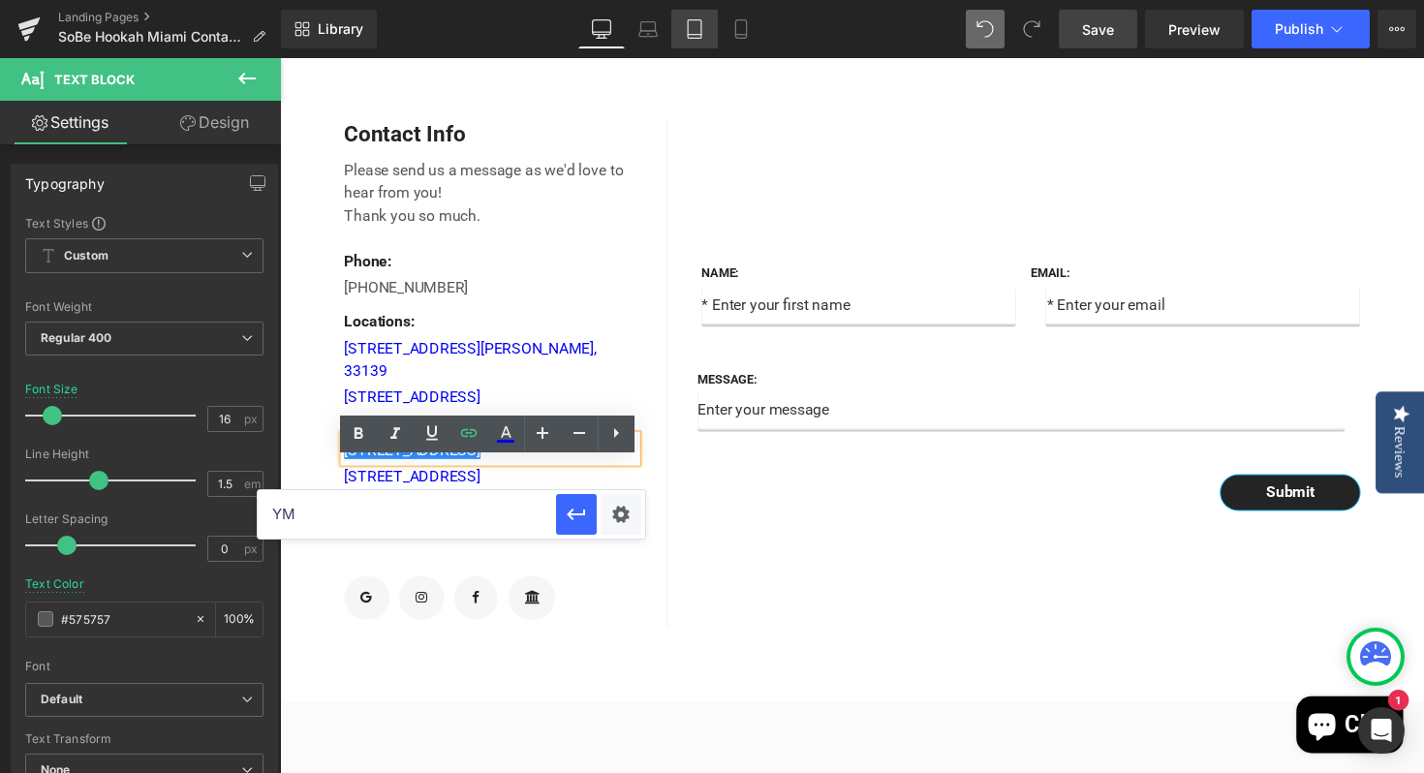
type input "Y"
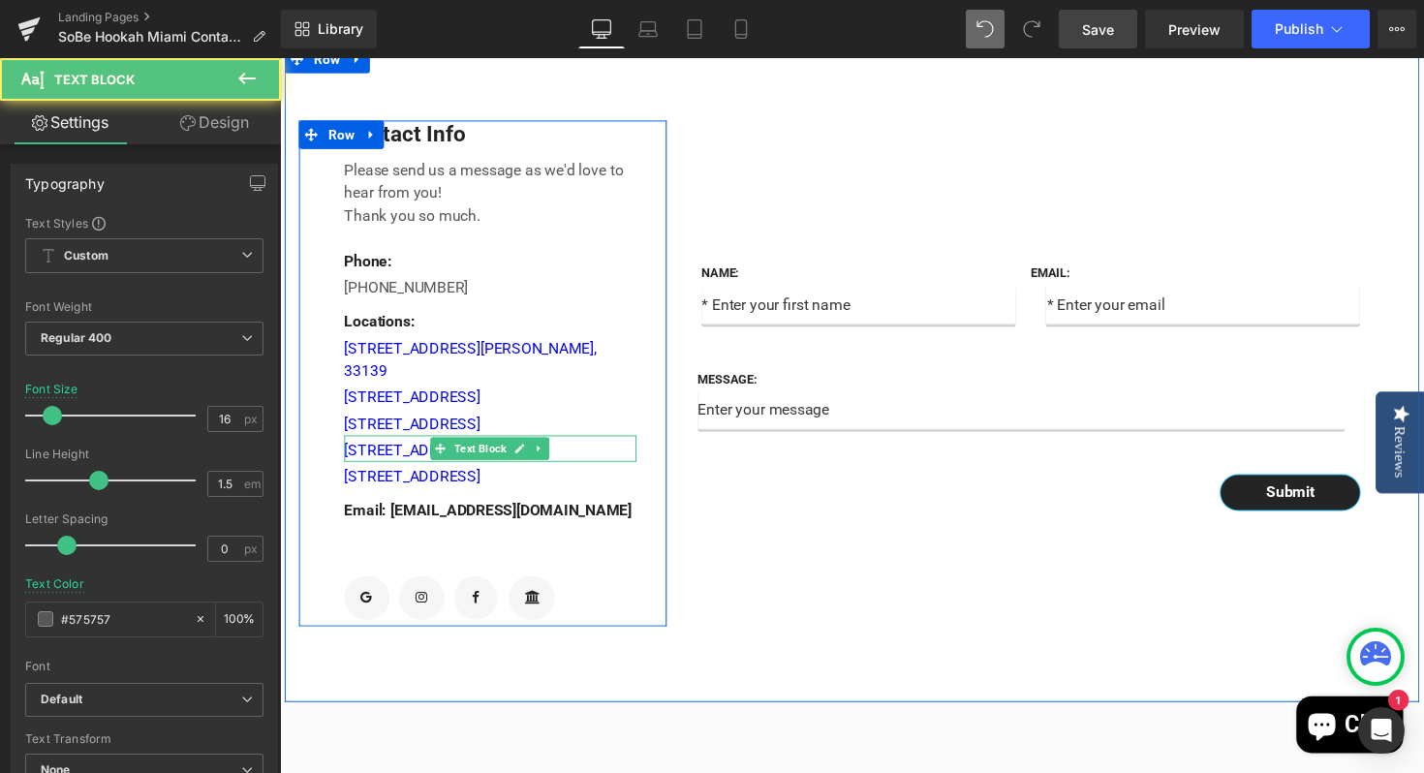
click at [611, 472] on div "[STREET_ADDRESS]" at bounding box center [495, 458] width 299 height 27
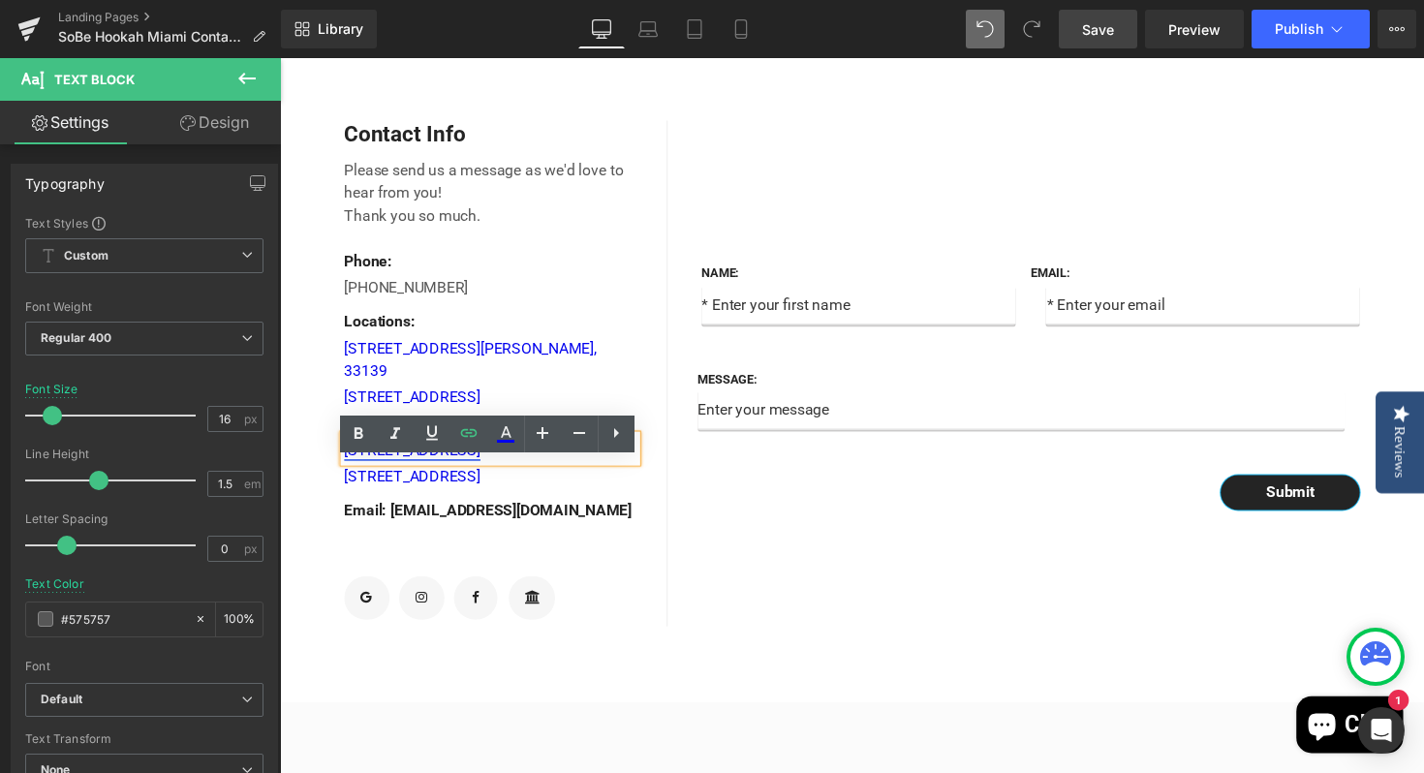
drag, startPoint x: 591, startPoint y: 486, endPoint x: 345, endPoint y: 481, distance: 246.1
click at [346, 472] on div "[STREET_ADDRESS]" at bounding box center [495, 458] width 299 height 27
click at [462, 435] on icon at bounding box center [468, 433] width 16 height 8
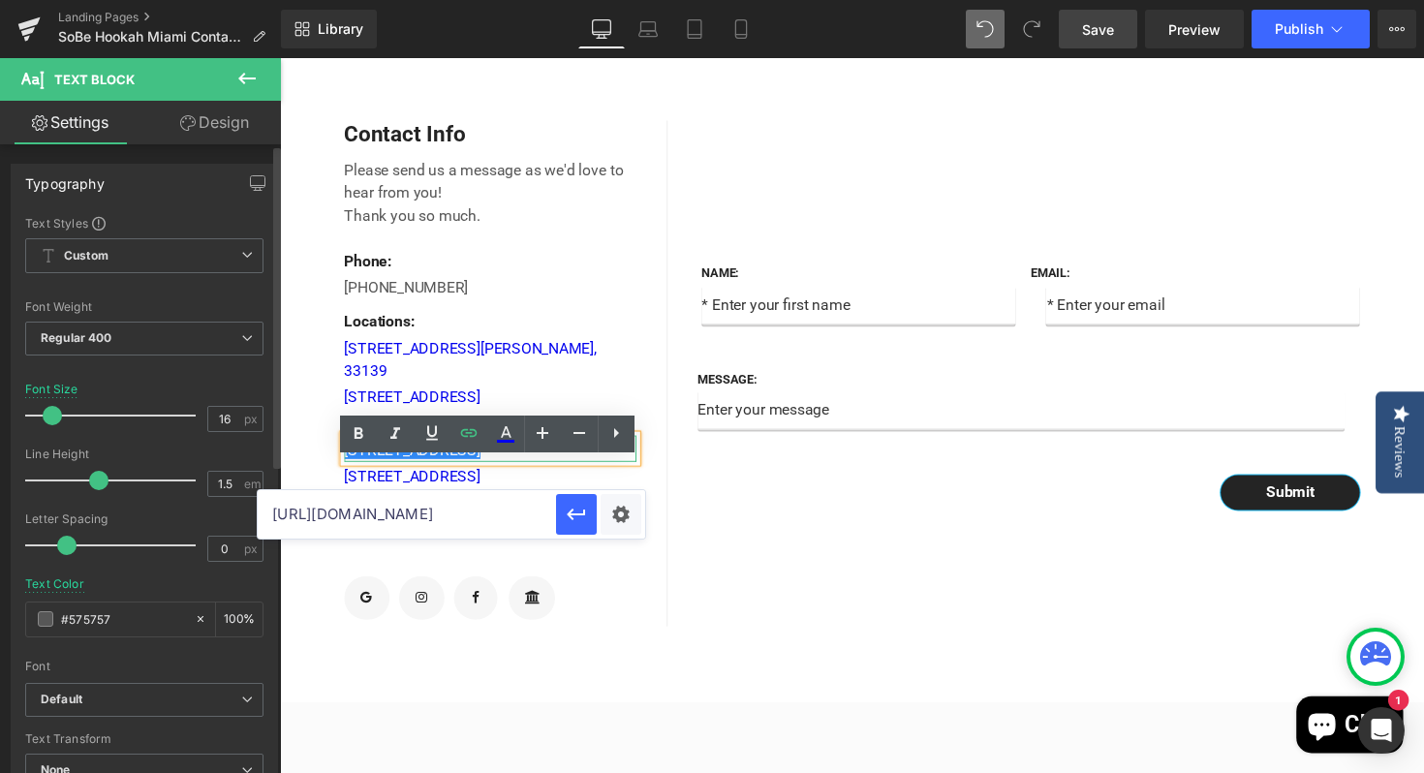
drag, startPoint x: 518, startPoint y: 514, endPoint x: 187, endPoint y: 508, distance: 331.3
click at [187, 0] on div "Text Block You are previewing how the will restyle your page. You can not edit …" at bounding box center [712, 0] width 1424 height 0
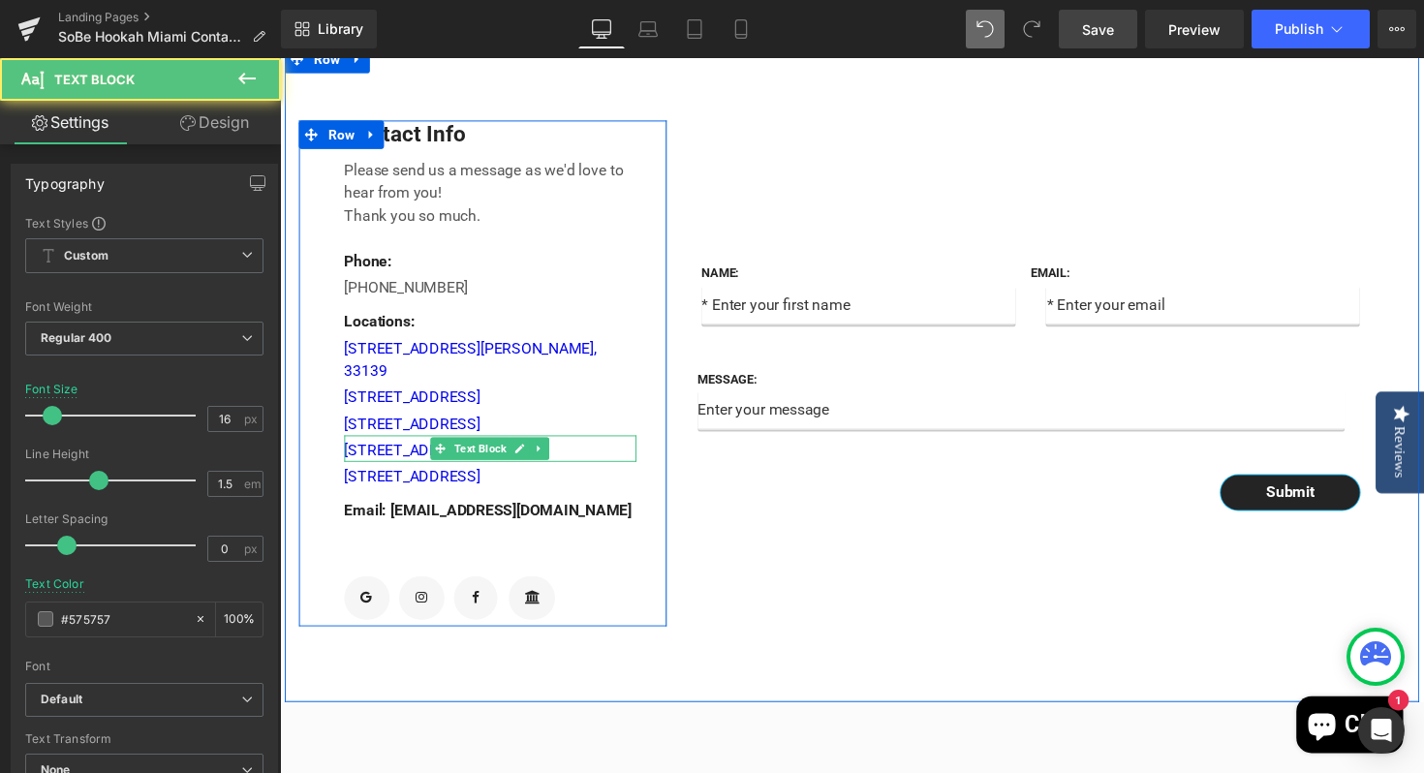
click at [614, 472] on div "[STREET_ADDRESS]" at bounding box center [495, 458] width 299 height 27
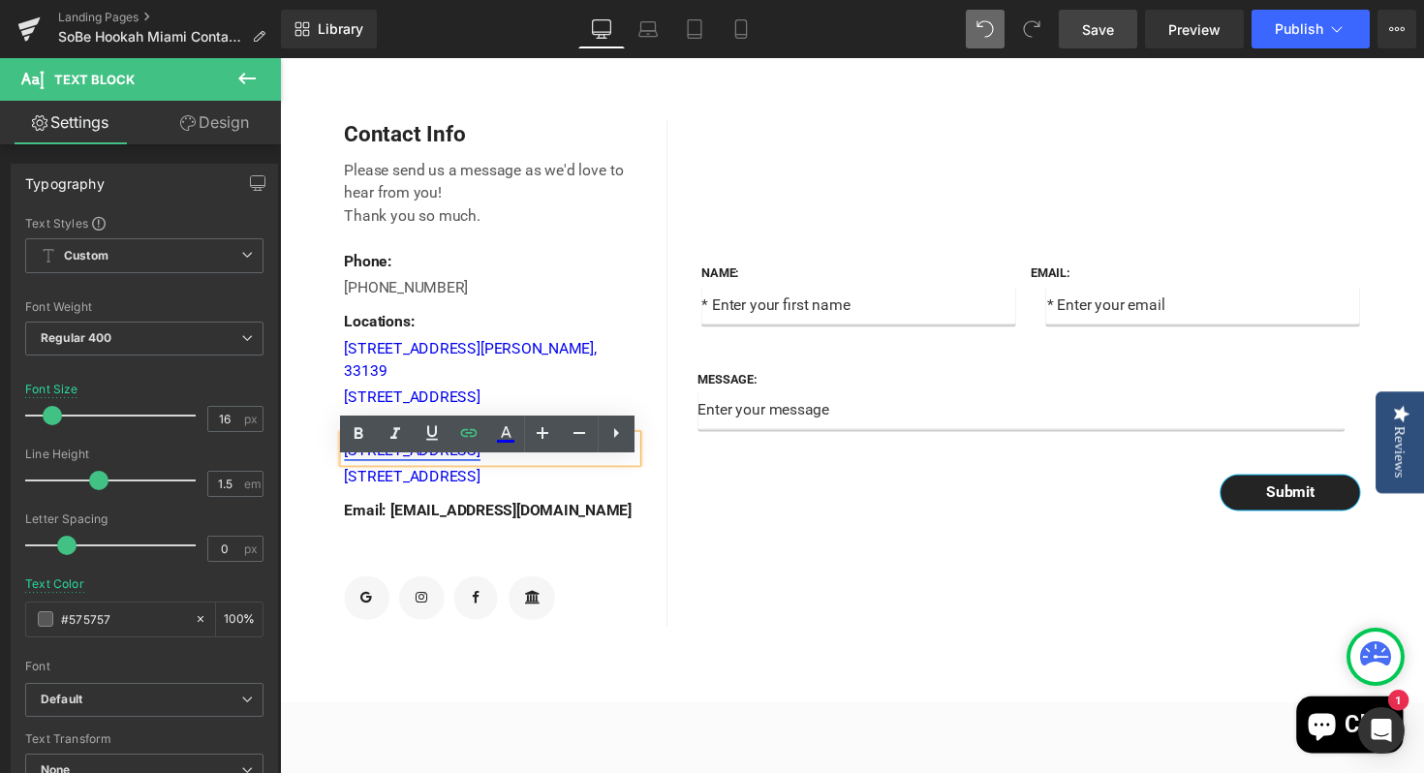
drag, startPoint x: 602, startPoint y: 489, endPoint x: 348, endPoint y: 484, distance: 254.8
click at [348, 472] on div "[STREET_ADDRESS]" at bounding box center [495, 458] width 299 height 27
click at [475, 436] on icon at bounding box center [468, 432] width 23 height 23
paste input "tps://[DOMAIN_NAME][URL]"
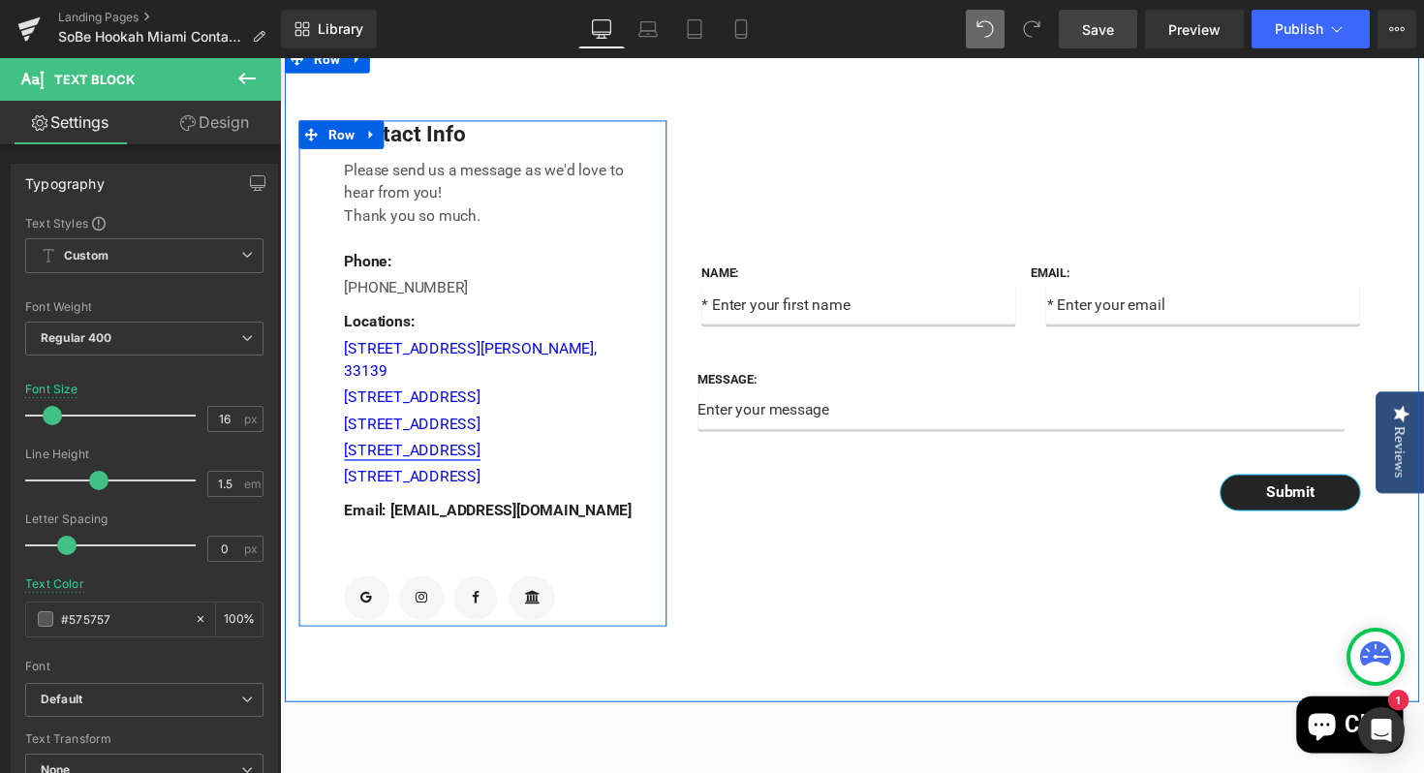
drag, startPoint x: 702, startPoint y: 574, endPoint x: 358, endPoint y: 481, distance: 356.2
click at [485, 469] on link "[STREET_ADDRESS]" at bounding box center [415, 459] width 139 height 18
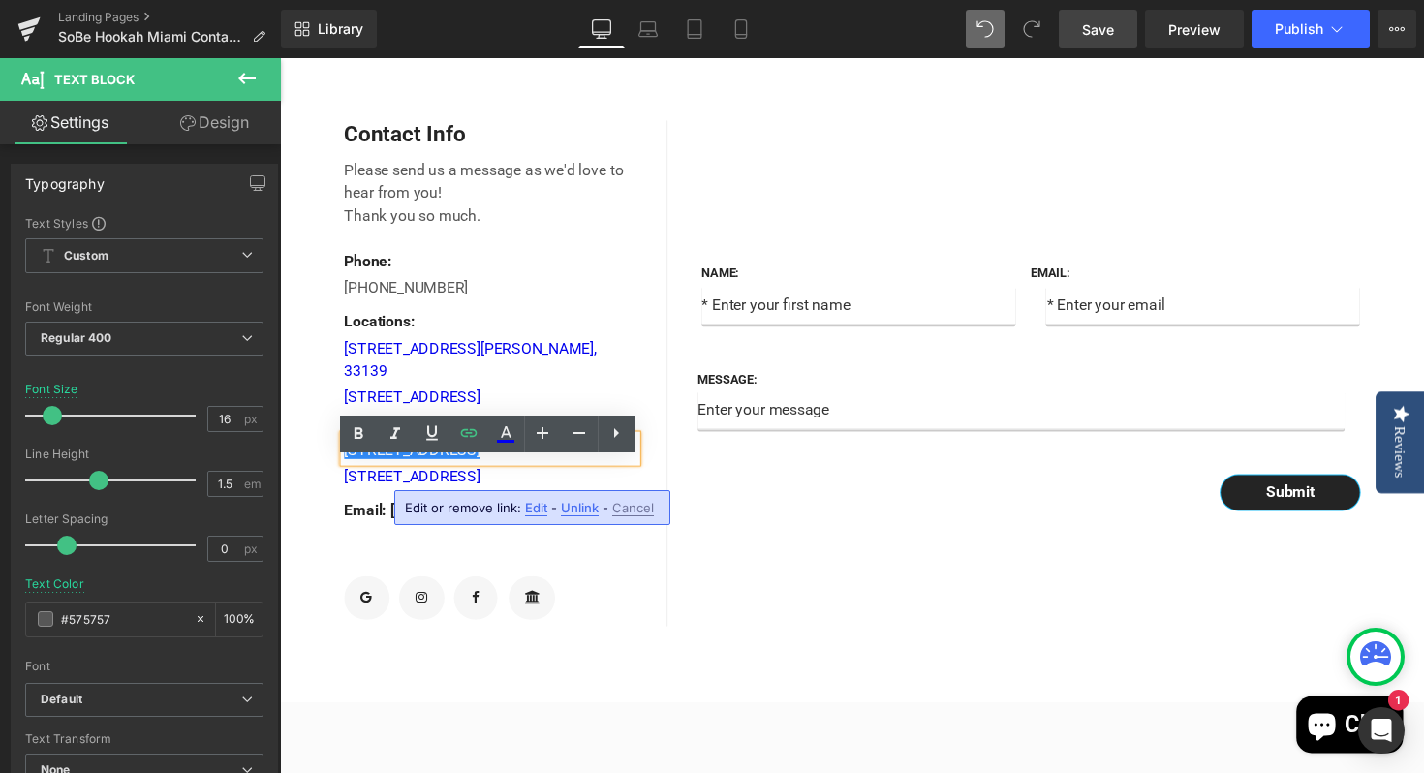
click at [574, 509] on span "Unlink" at bounding box center [580, 508] width 38 height 16
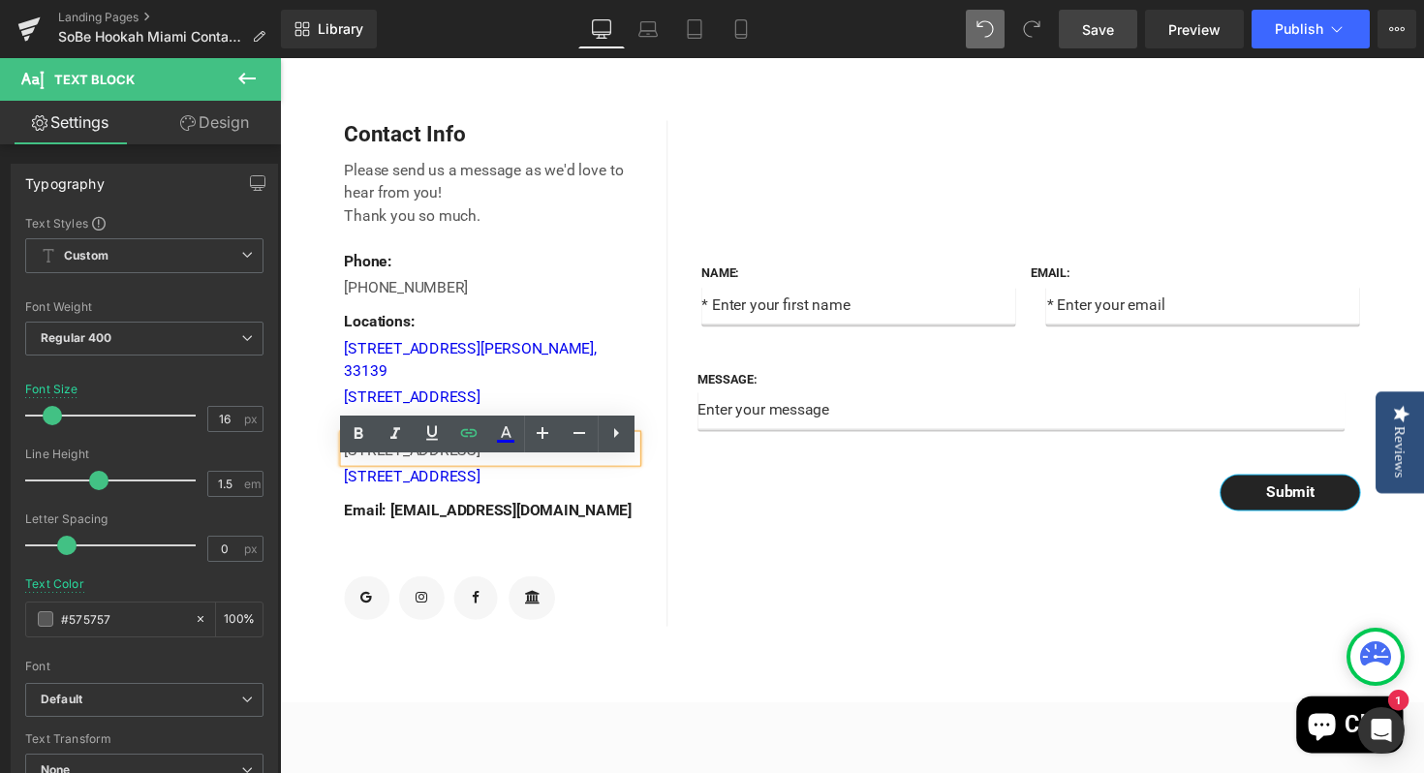
click at [703, 563] on div "Name: Text Block Text Field Email: Text Block Email Field Row Message: Text Blo…" at bounding box center [1055, 381] width 756 height 518
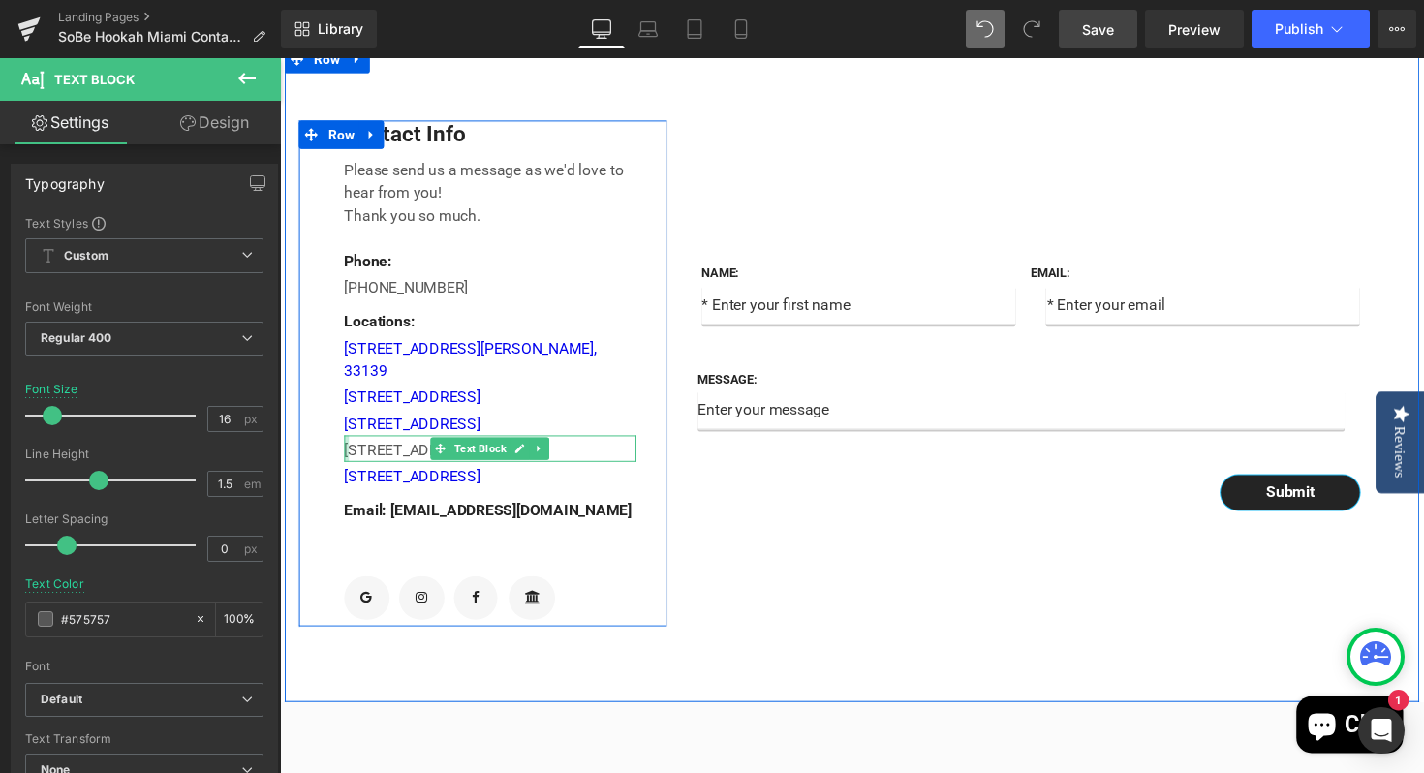
drag, startPoint x: 599, startPoint y: 490, endPoint x: 346, endPoint y: 485, distance: 252.9
click at [346, 472] on div "[STREET_ADDRESS] Text Block" at bounding box center [495, 458] width 299 height 27
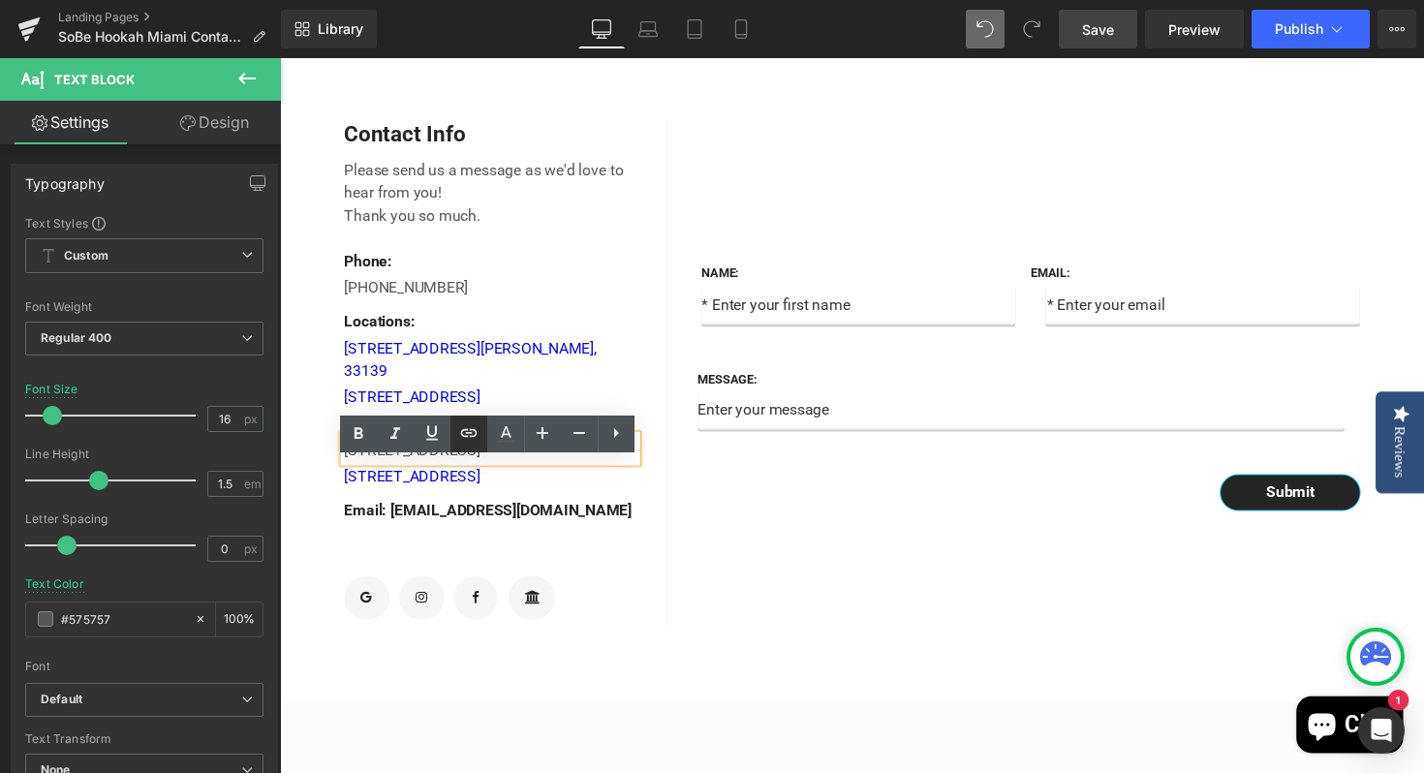
click at [475, 433] on icon at bounding box center [468, 432] width 23 height 23
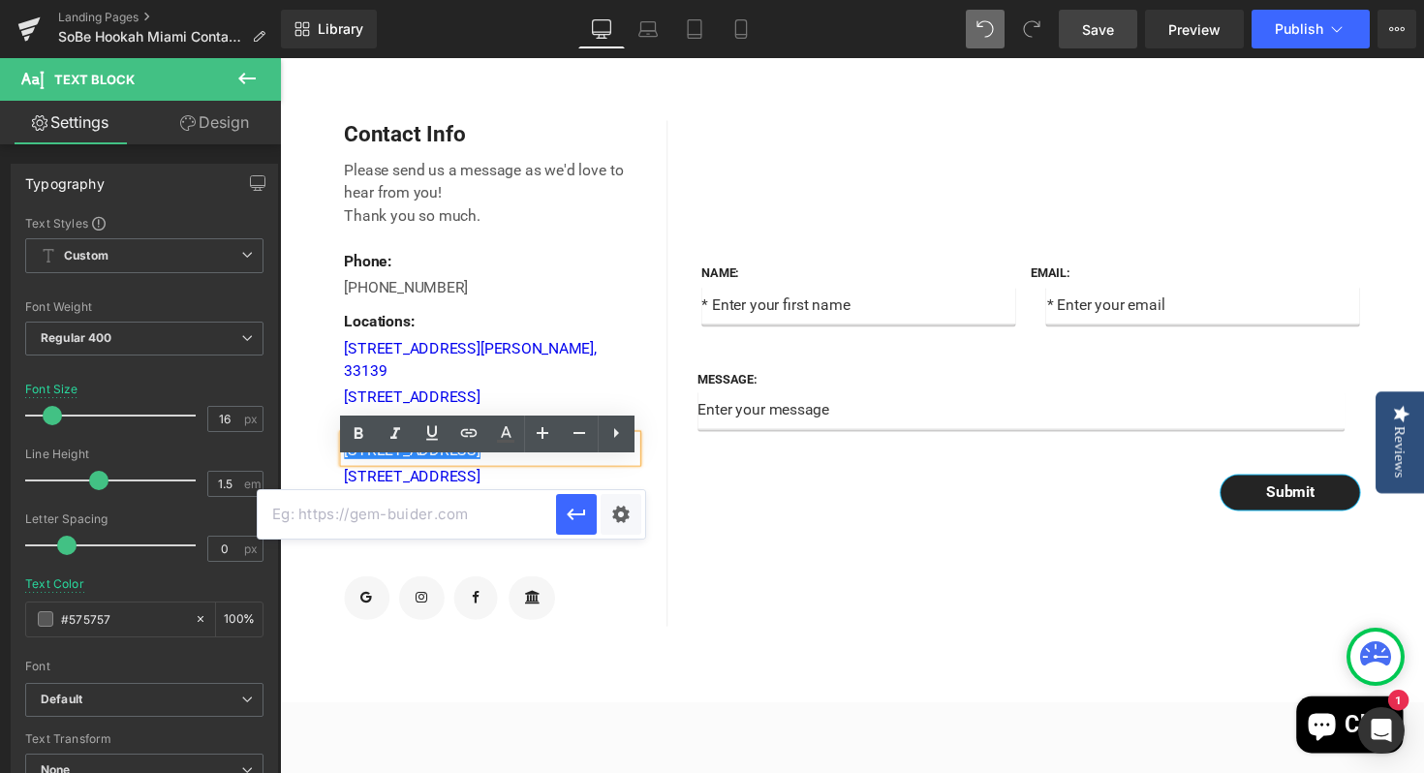
paste input "[URL][DOMAIN_NAME]"
type input "[URL][DOMAIN_NAME]"
click at [572, 517] on icon "button" at bounding box center [576, 514] width 23 height 23
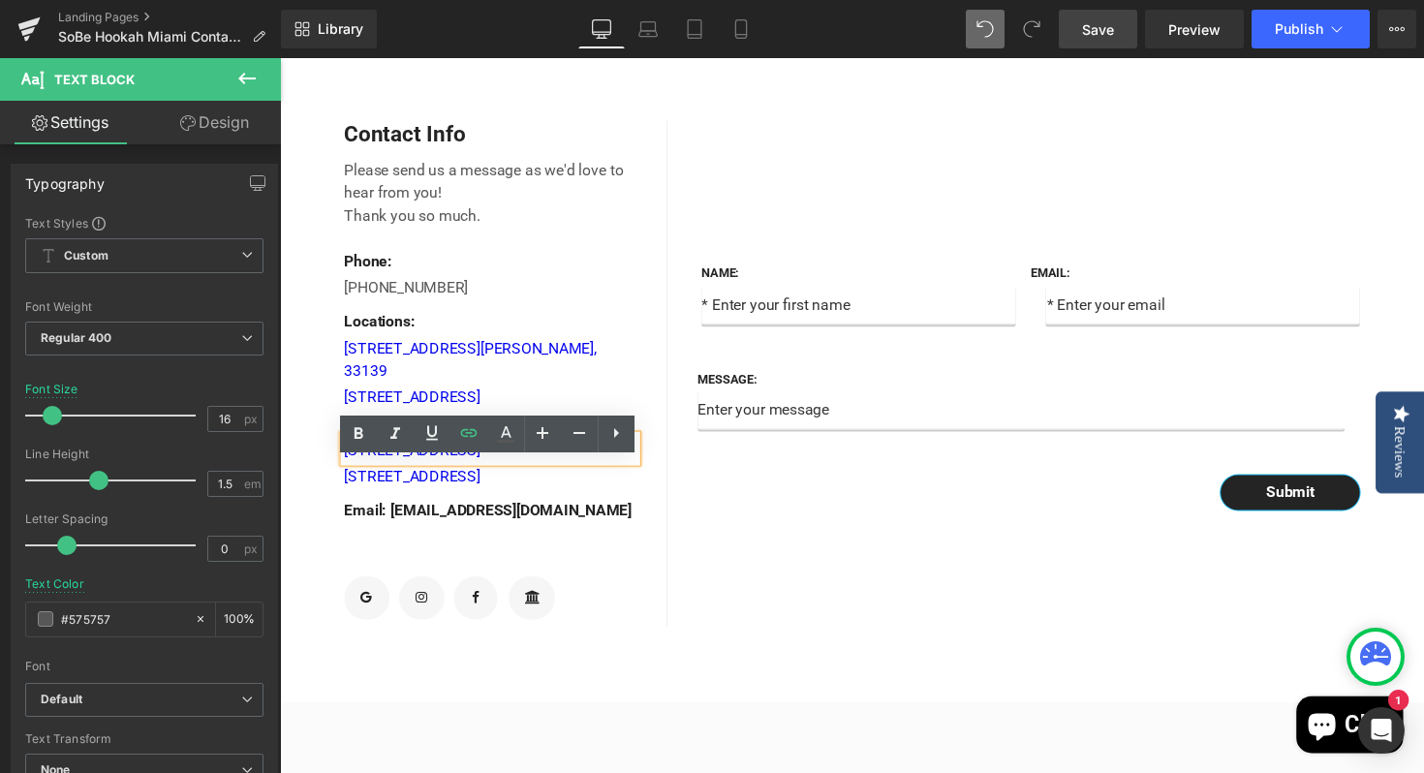
click at [758, 566] on div "Name: Text Block Text Field Email: Text Block Email Field Row Message: Text Blo…" at bounding box center [1055, 381] width 756 height 518
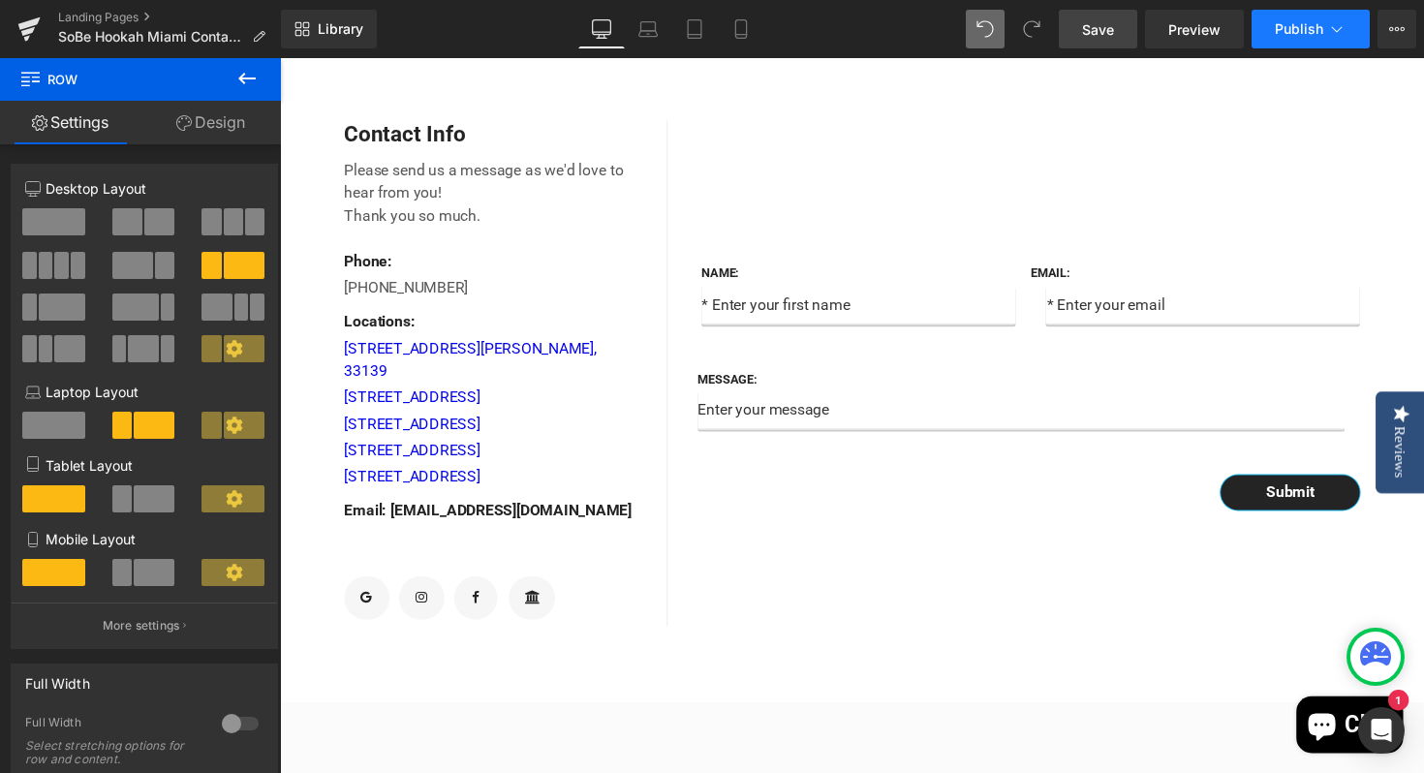
click at [1306, 29] on span "Publish" at bounding box center [1299, 28] width 48 height 15
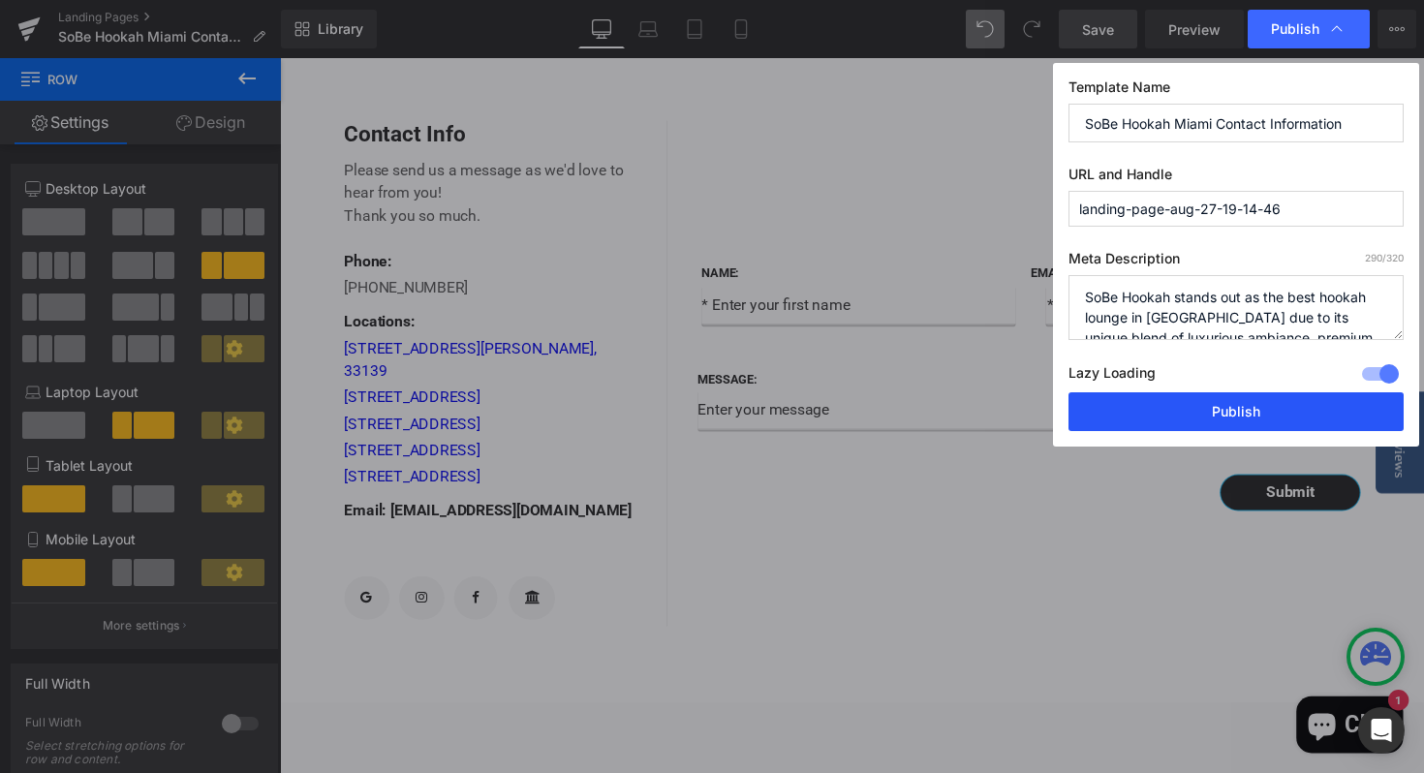
click at [1138, 416] on button "Publish" at bounding box center [1235, 411] width 335 height 39
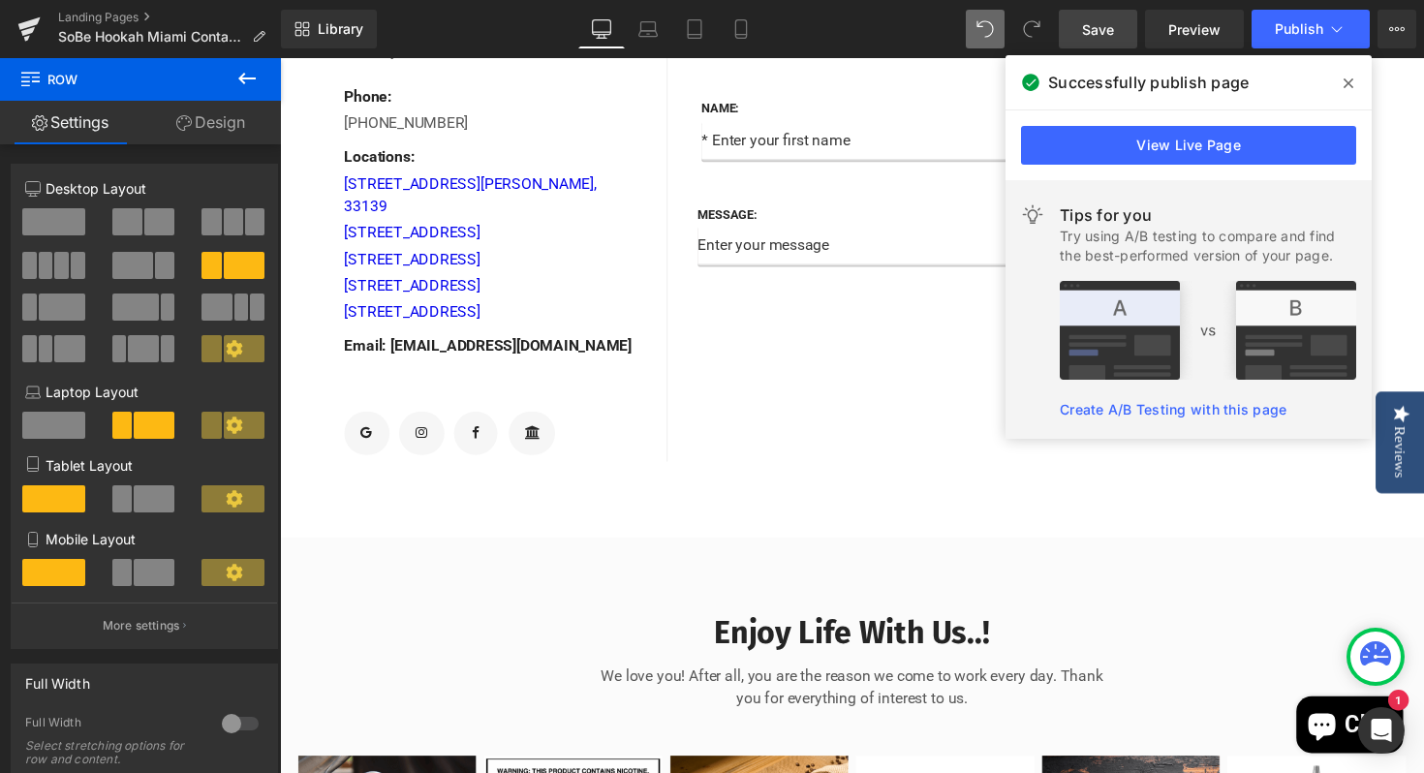
scroll to position [856, 0]
click at [1350, 83] on icon at bounding box center [1348, 83] width 10 height 15
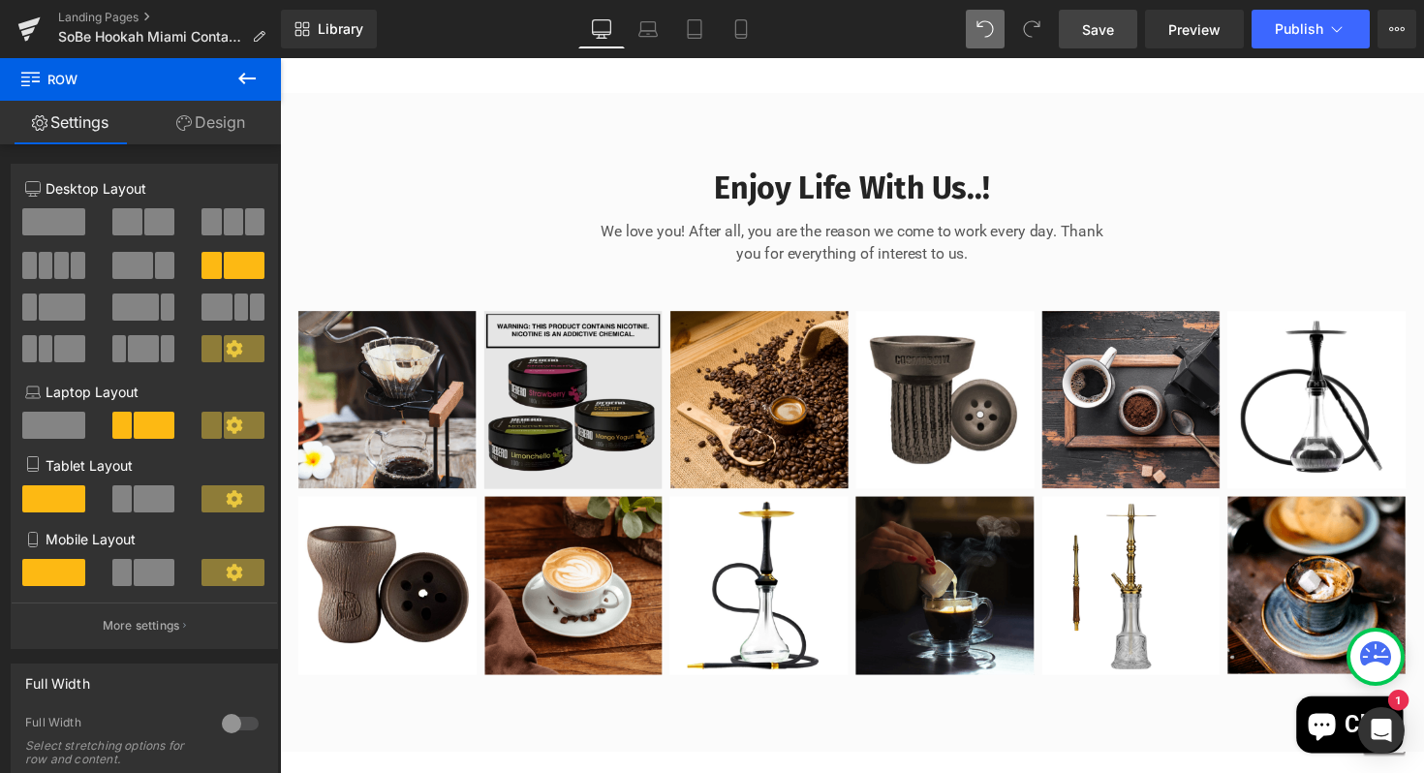
scroll to position [1308, 0]
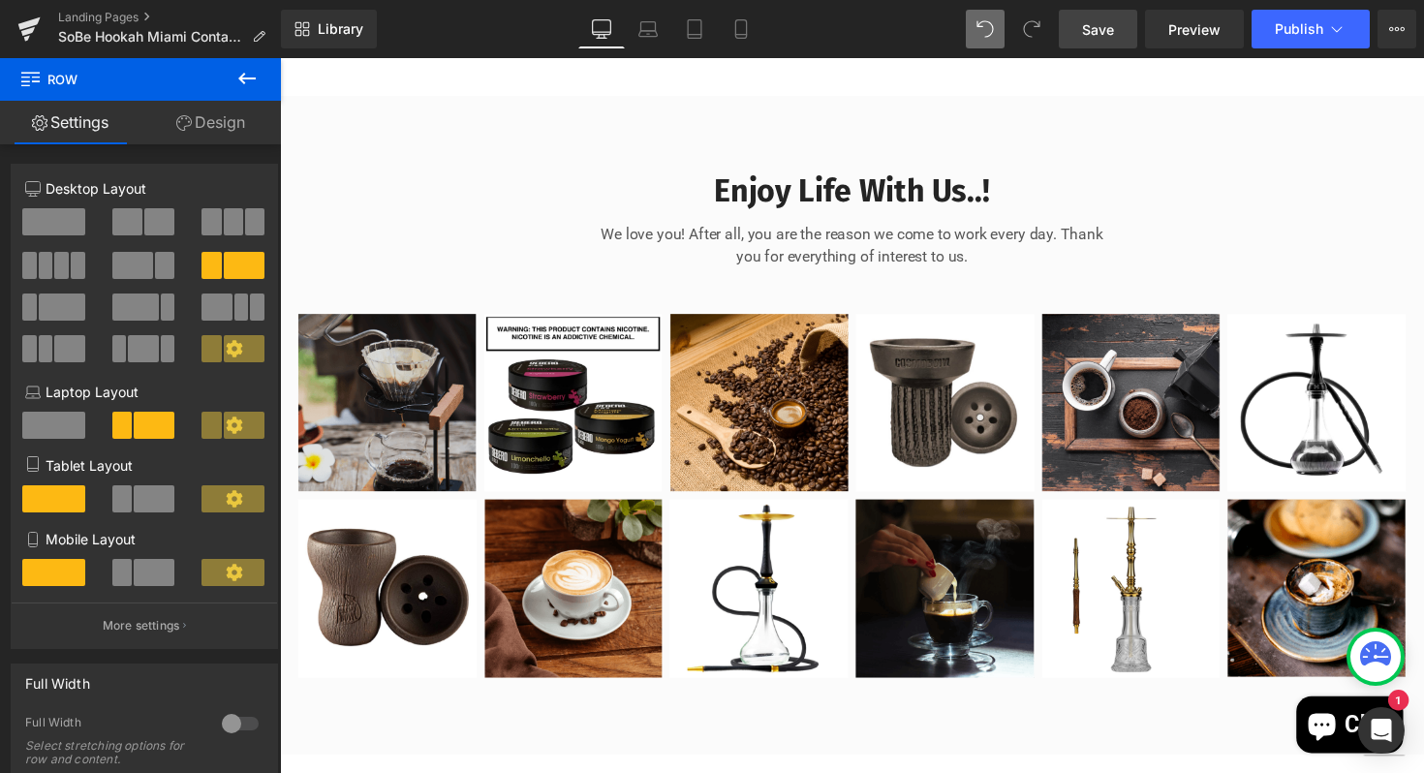
click at [408, 409] on img at bounding box center [389, 412] width 183 height 182
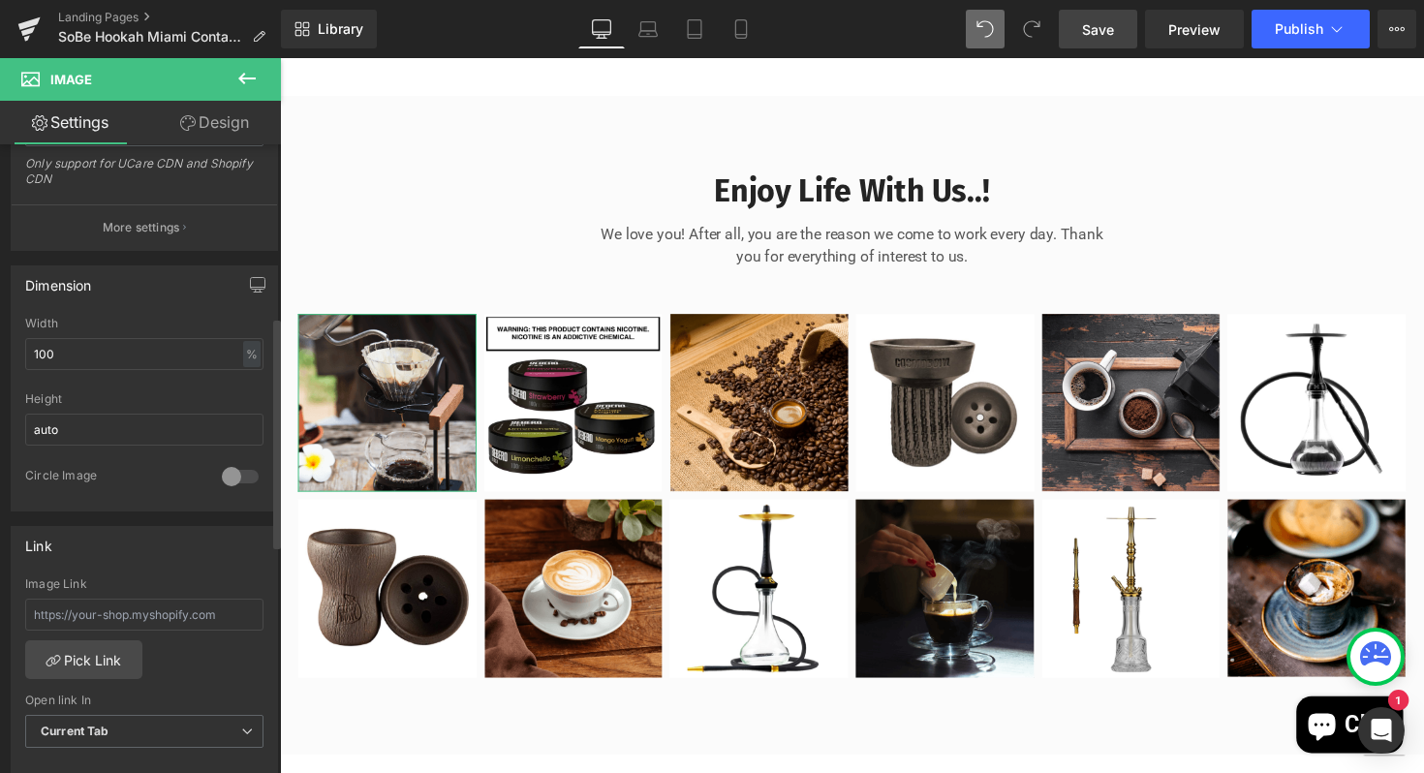
scroll to position [511, 0]
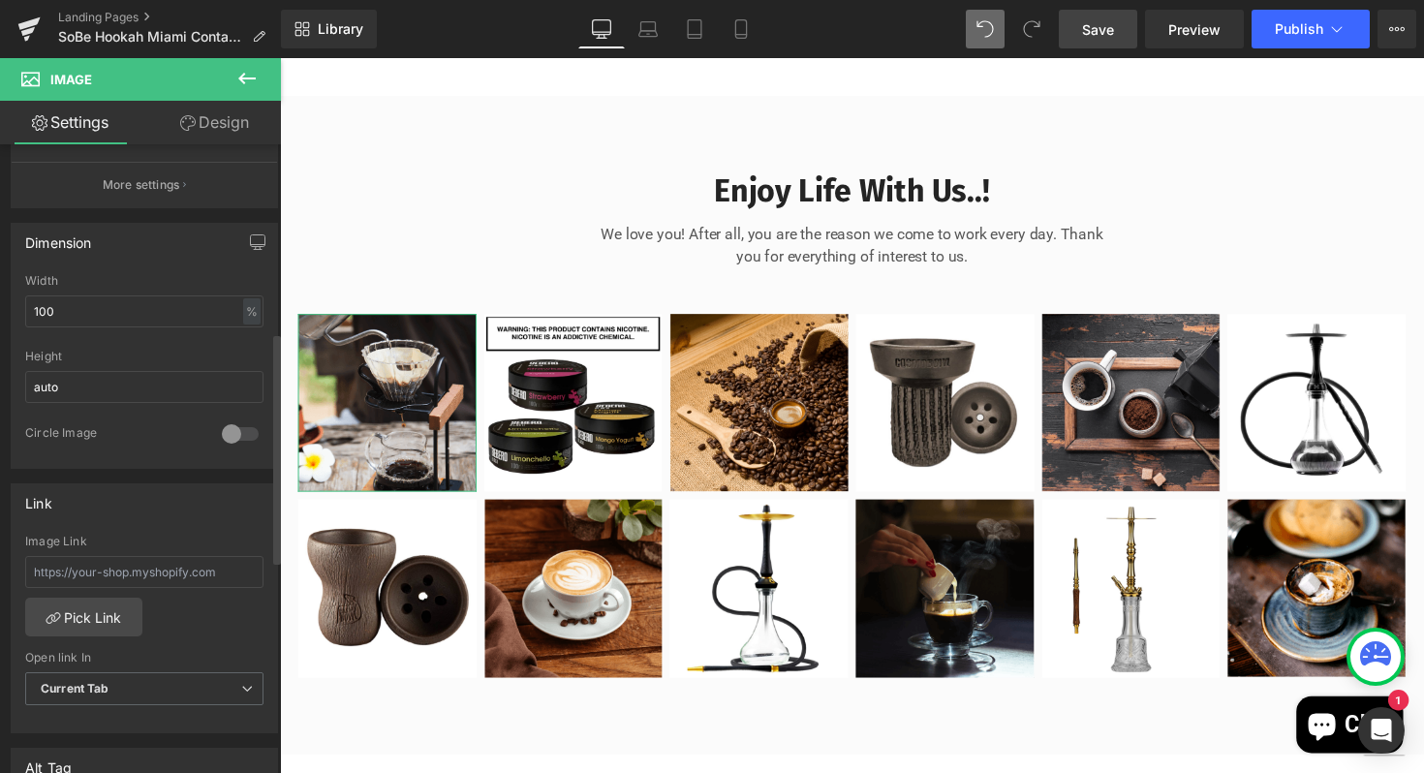
click at [234, 434] on div at bounding box center [240, 433] width 46 height 31
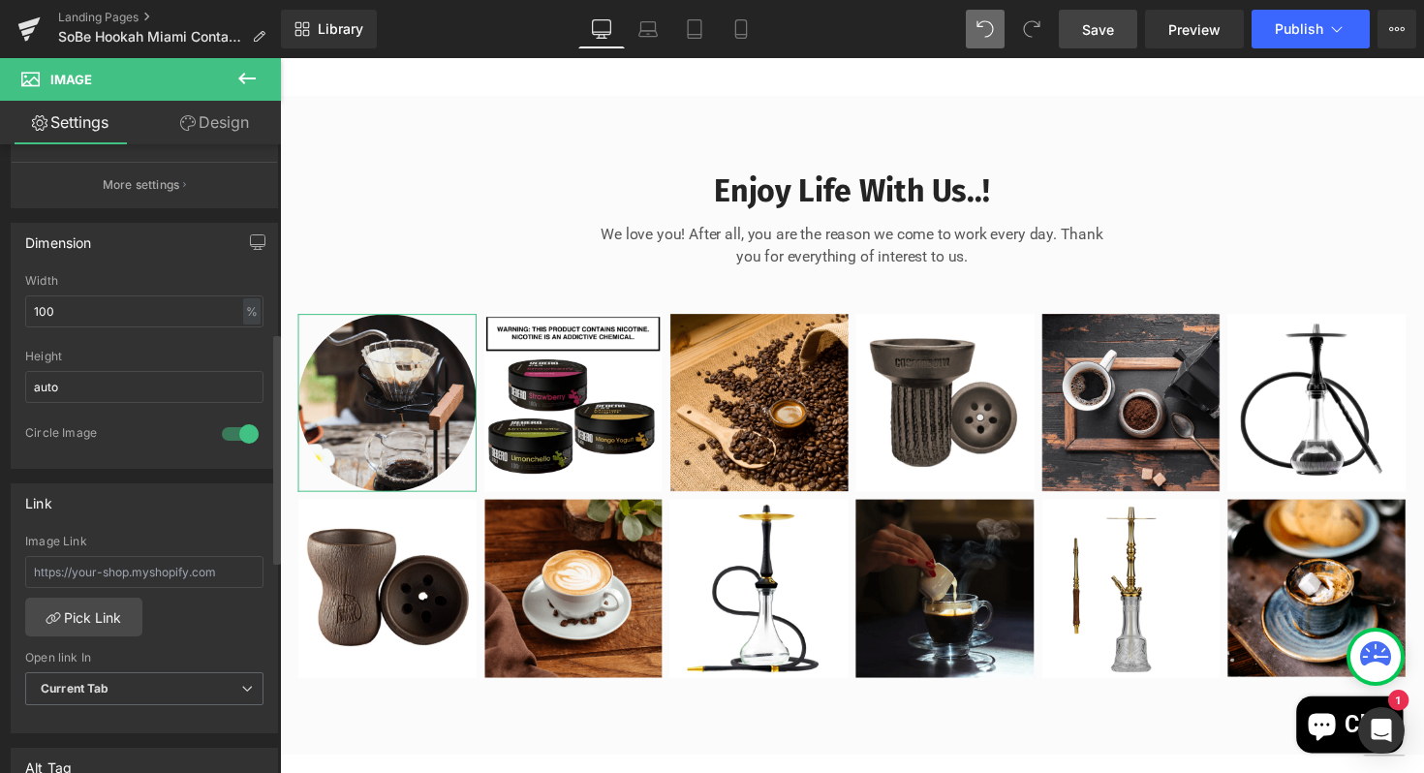
click at [231, 433] on div at bounding box center [240, 433] width 46 height 31
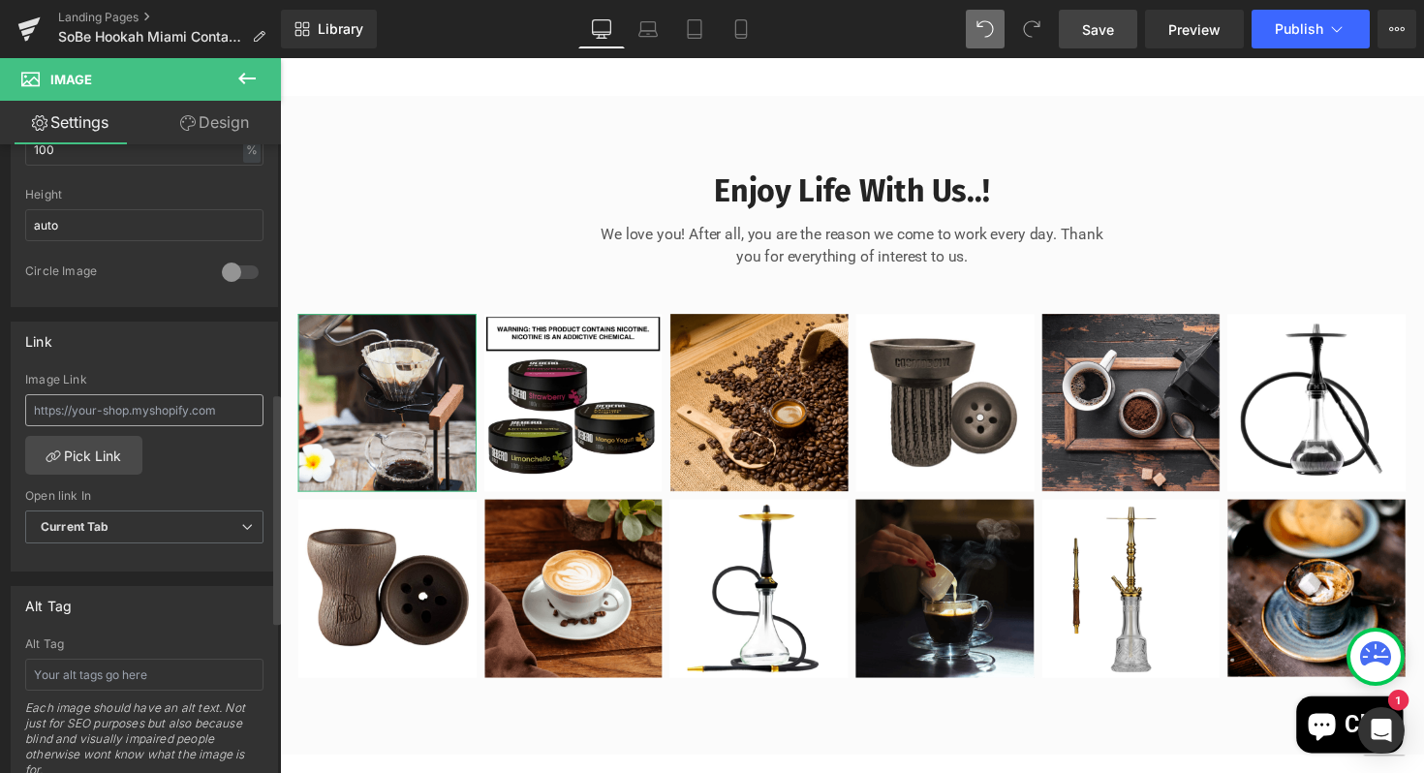
scroll to position [675, 0]
drag, startPoint x: 213, startPoint y: 409, endPoint x: 28, endPoint y: 415, distance: 185.1
click at [28, 415] on input "text" at bounding box center [144, 408] width 238 height 32
click at [100, 459] on link "Pick Link" at bounding box center [83, 453] width 117 height 39
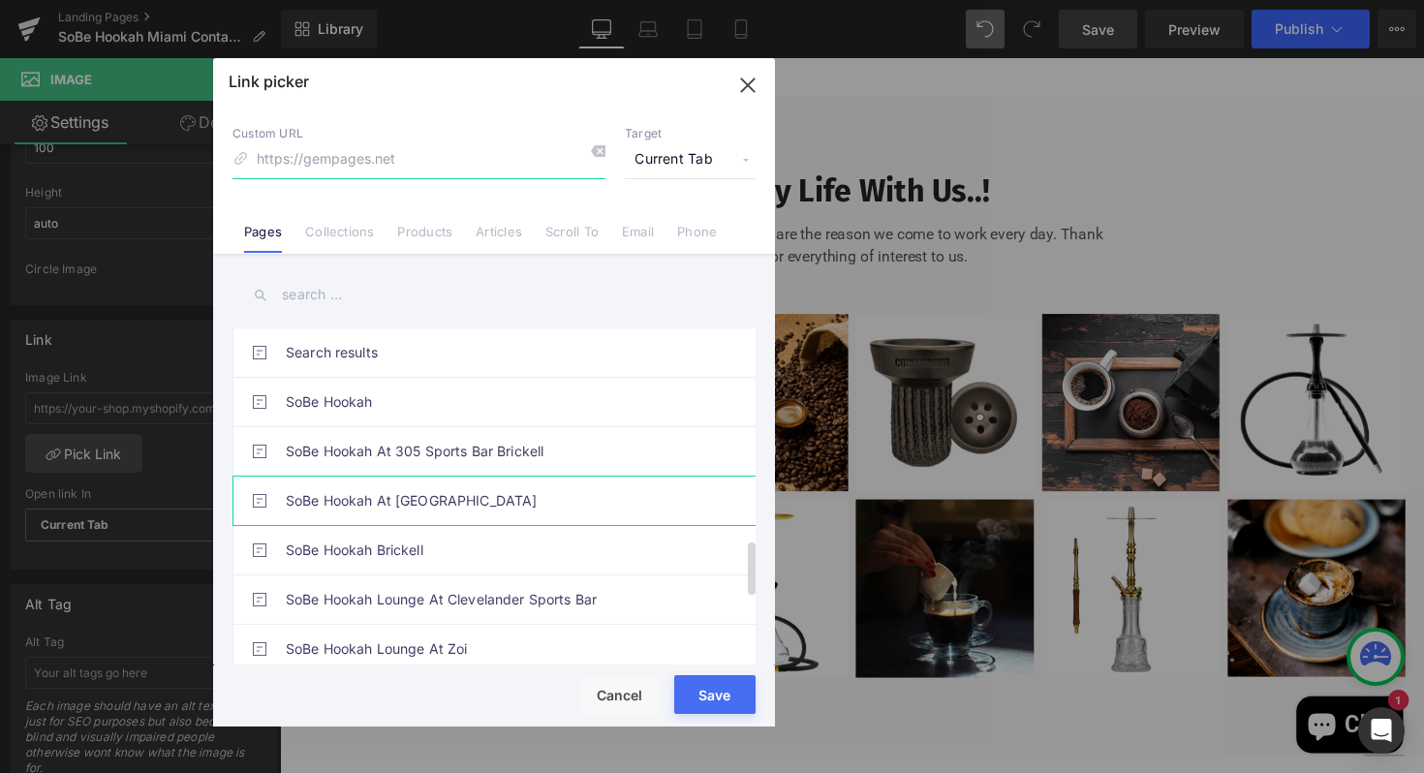
scroll to position [1334, 0]
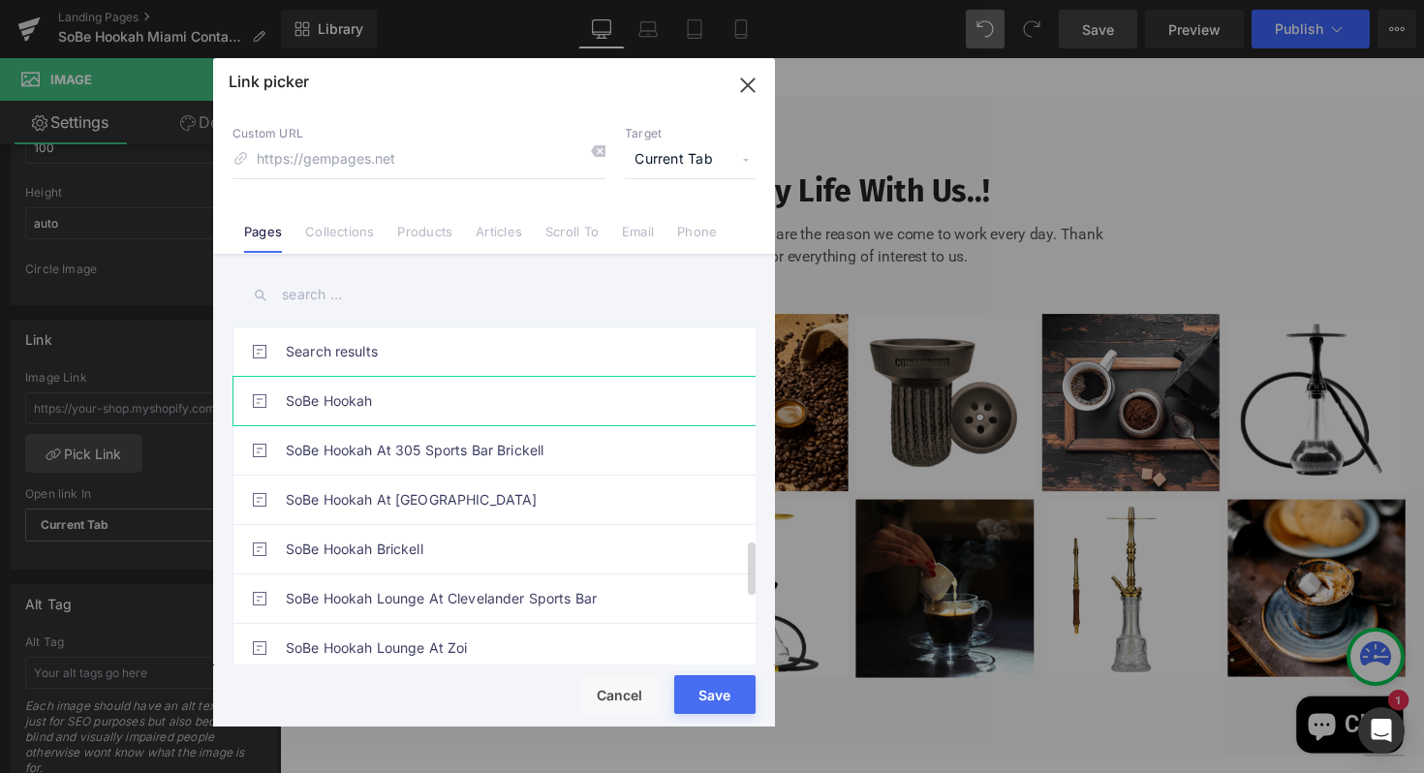
click at [379, 400] on link "SoBe Hookah" at bounding box center [499, 401] width 426 height 48
type input "/pages/sobe-hookah"
click at [703, 694] on div "Rendering Content" at bounding box center [712, 696] width 119 height 21
click at [728, 700] on div "Rendering Content" at bounding box center [712, 696] width 119 height 21
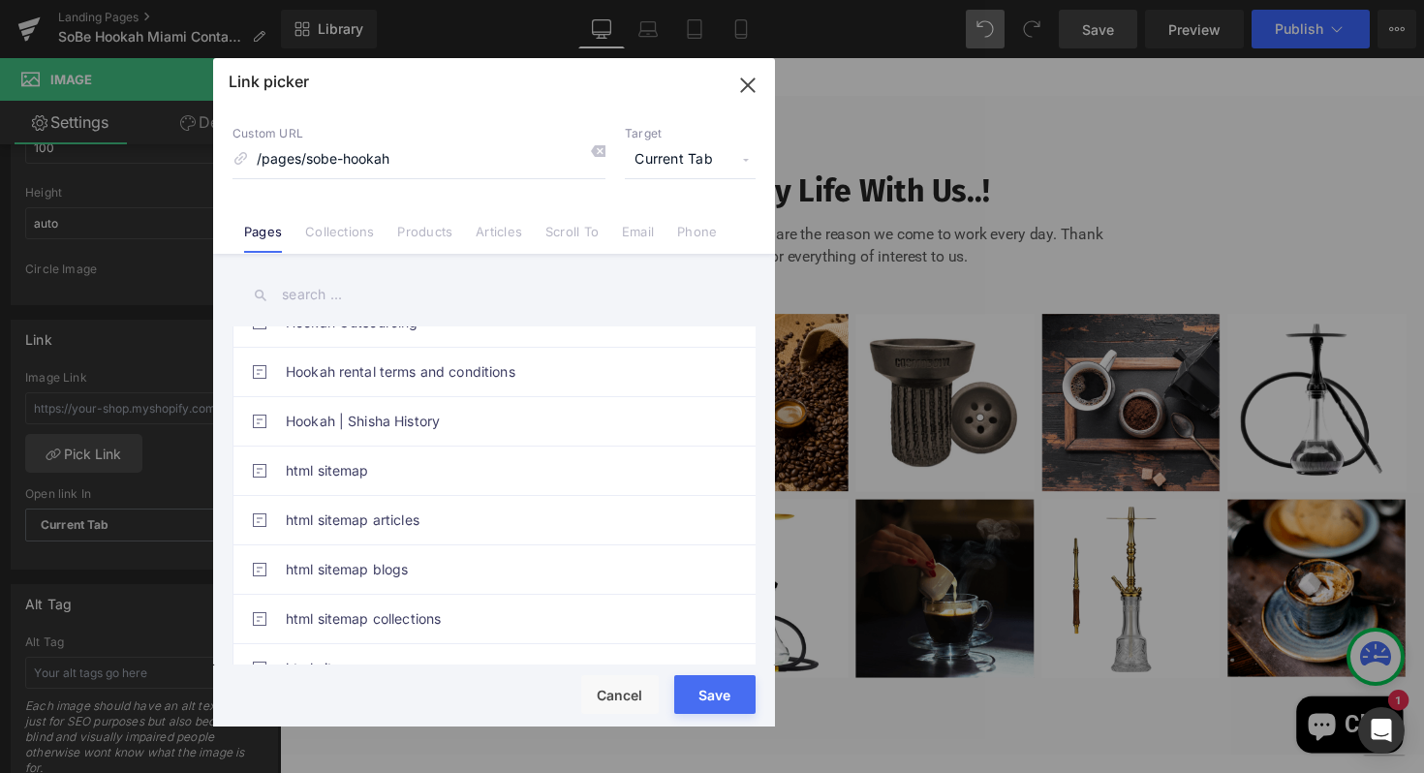
scroll to position [766, 0]
click at [713, 698] on div "Rendering Content" at bounding box center [712, 696] width 119 height 21
drag, startPoint x: 747, startPoint y: 96, endPoint x: 478, endPoint y: 39, distance: 274.3
click at [747, 96] on icon "button" at bounding box center [747, 85] width 31 height 31
type input "/pages/sobe-hookah"
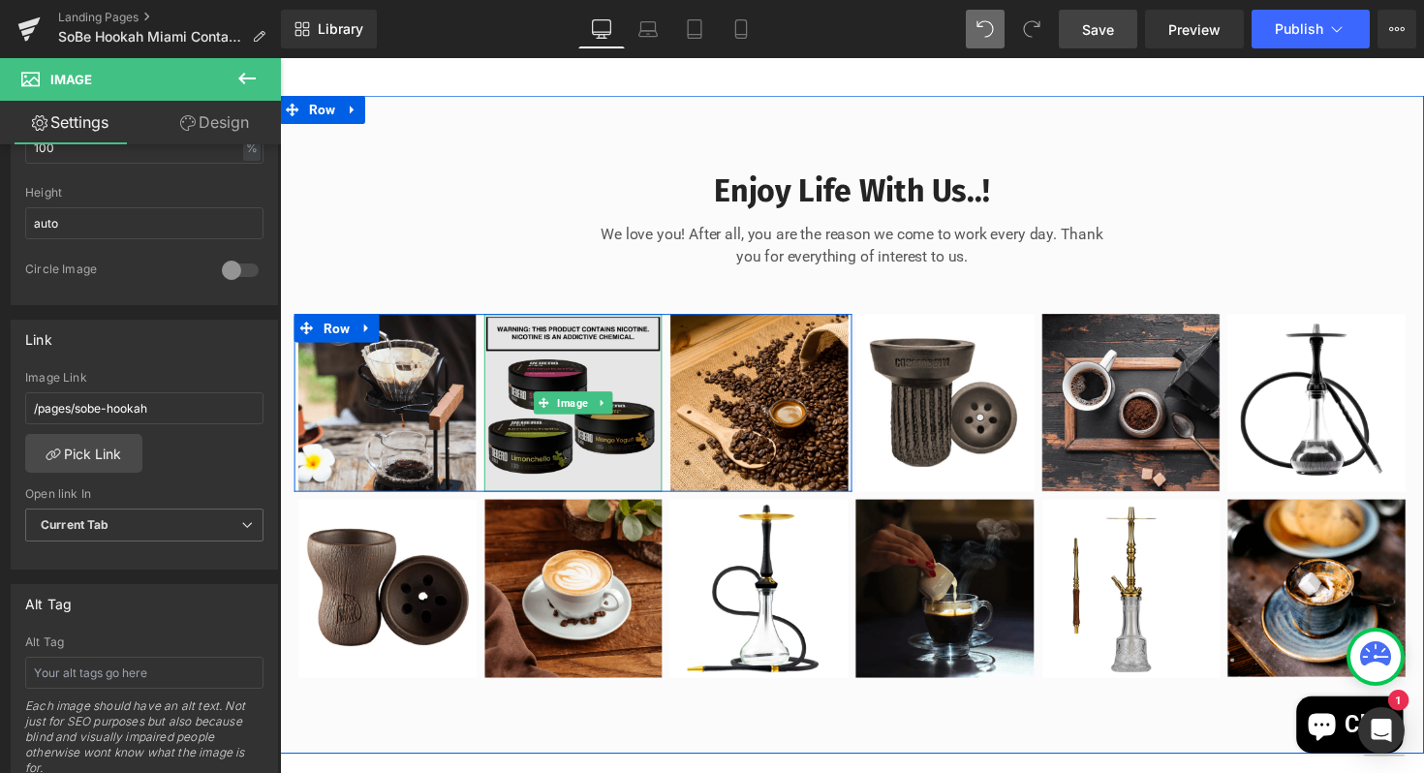
click at [575, 464] on img at bounding box center [580, 412] width 183 height 183
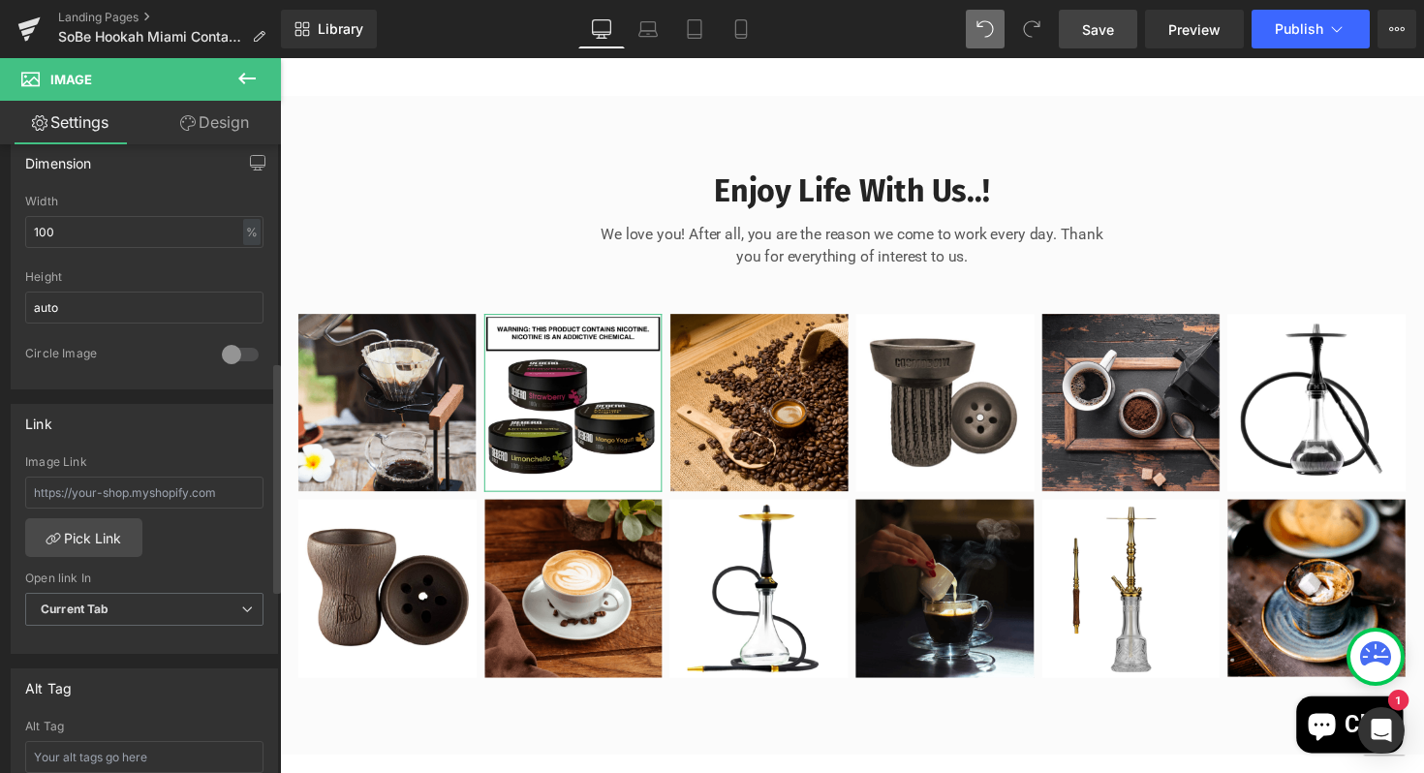
scroll to position [590, 0]
click at [112, 534] on link "Pick Link" at bounding box center [83, 538] width 117 height 39
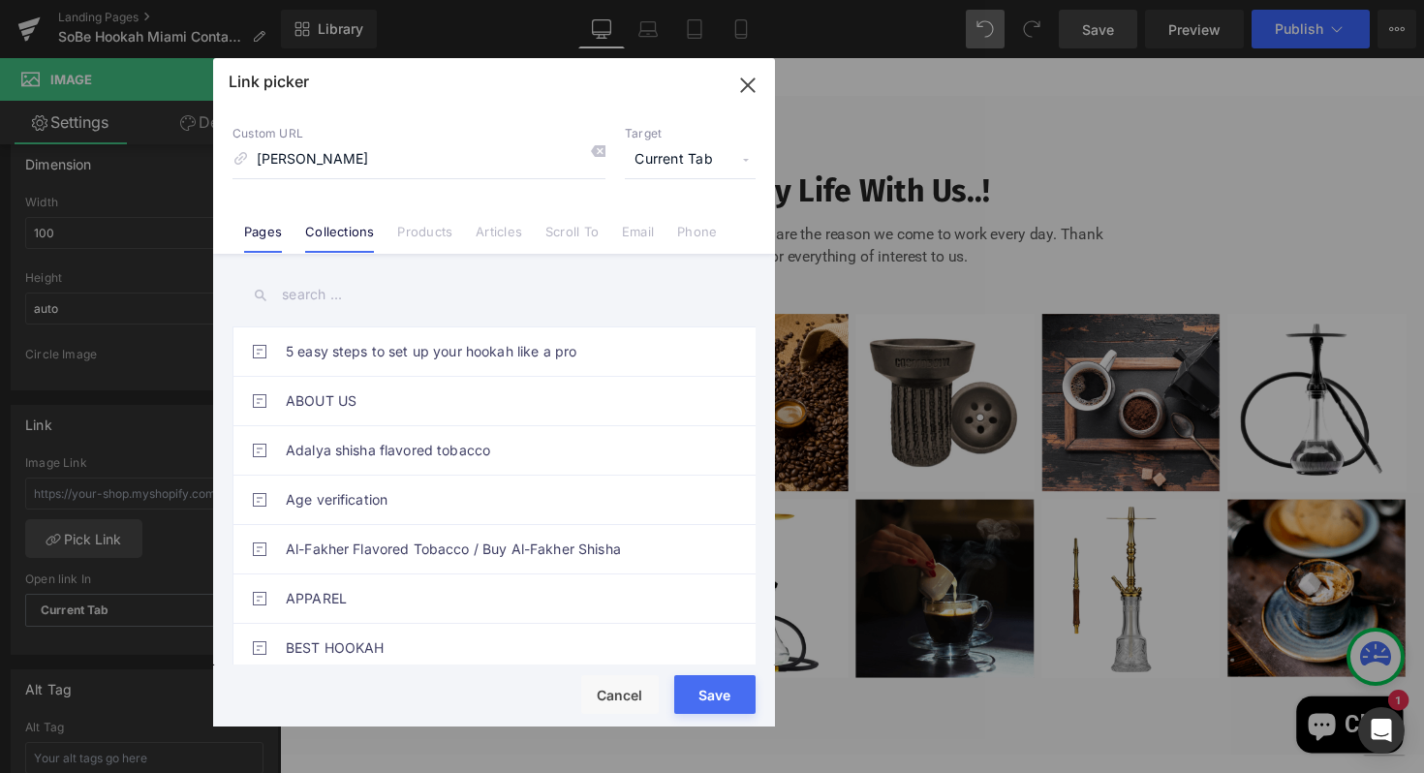
click at [328, 222] on li "Collections" at bounding box center [339, 224] width 92 height 34
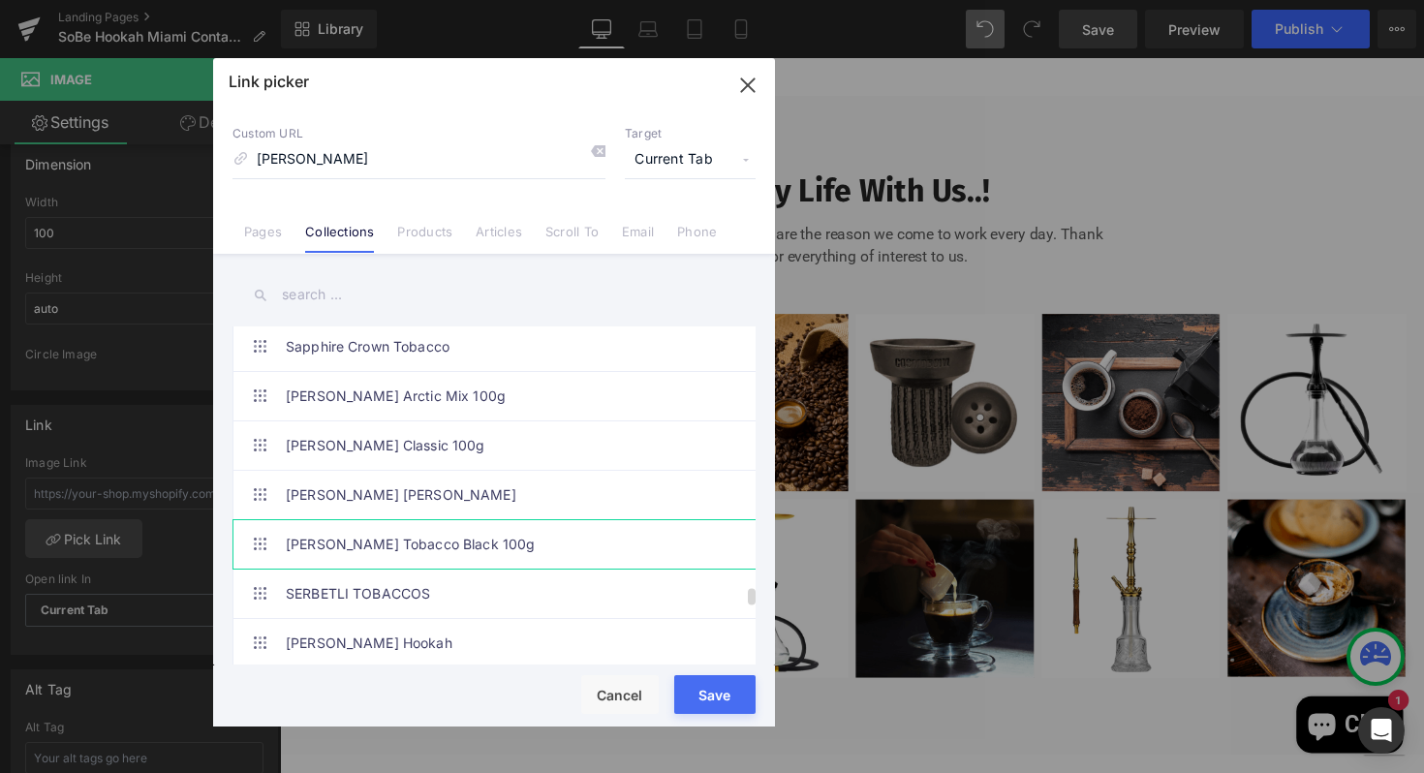
scroll to position [8495, 0]
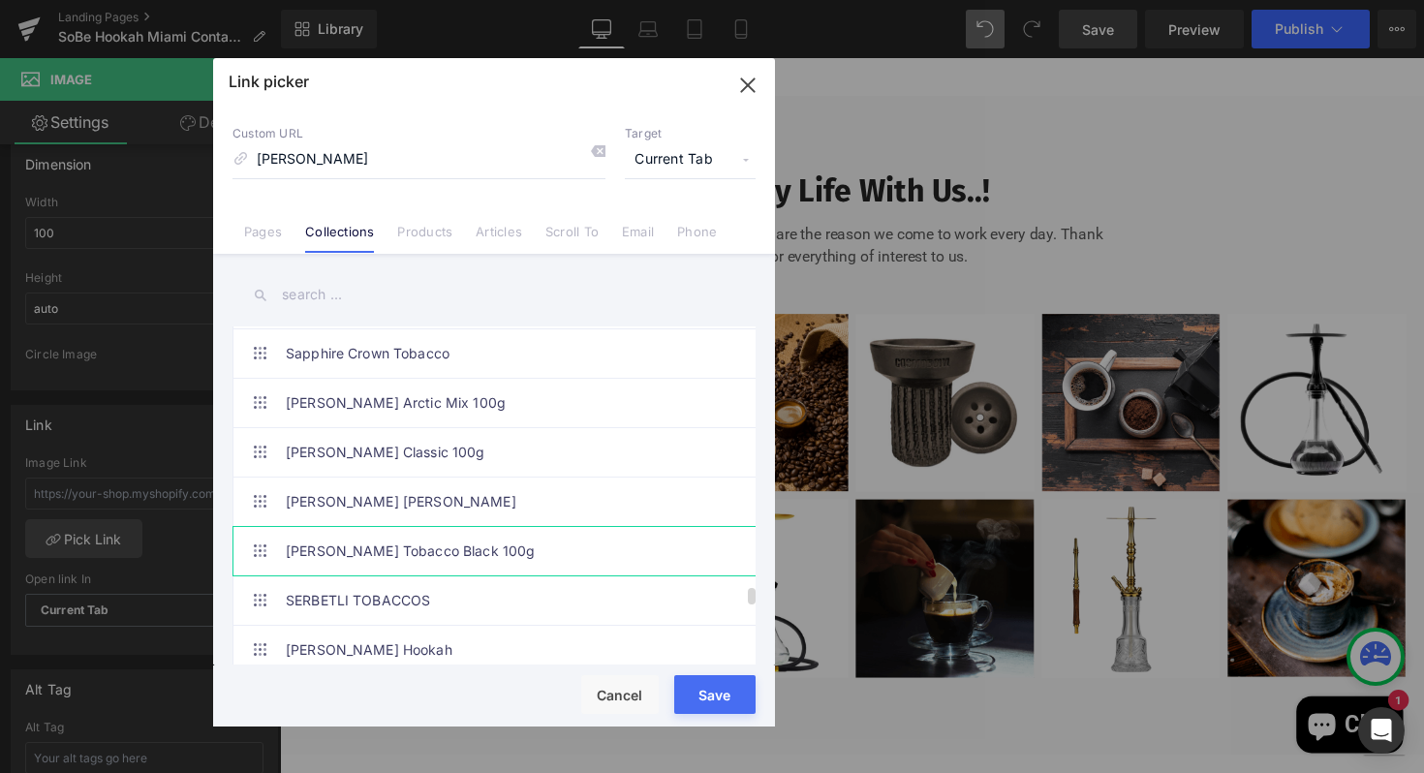
click at [412, 554] on link "[PERSON_NAME] Tobacco Black 100g" at bounding box center [499, 551] width 426 height 48
click at [706, 693] on div "Rendering Content" at bounding box center [712, 696] width 119 height 21
click at [723, 695] on div "Rendering Content" at bounding box center [712, 696] width 119 height 21
click at [723, 696] on div "Rendering Content" at bounding box center [712, 696] width 119 height 21
click at [441, 507] on link "[PERSON_NAME] [PERSON_NAME]" at bounding box center [499, 502] width 426 height 48
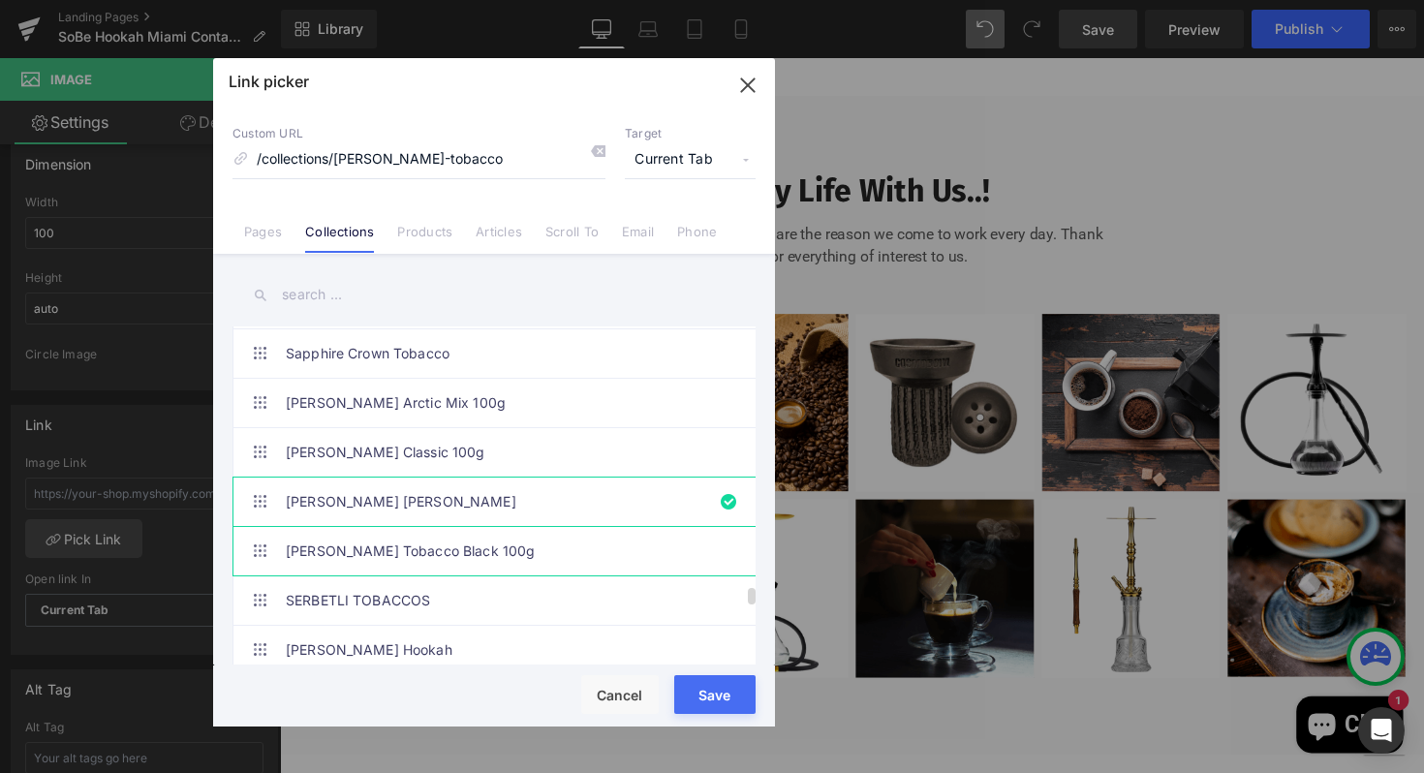
click at [437, 538] on link "[PERSON_NAME] Tobacco Black 100g" at bounding box center [499, 551] width 426 height 48
type input "/collections/[PERSON_NAME]-tobacco-black-100g"
click at [568, 160] on input "/collections/[PERSON_NAME]-tobacco-black-100g" at bounding box center [418, 159] width 373 height 37
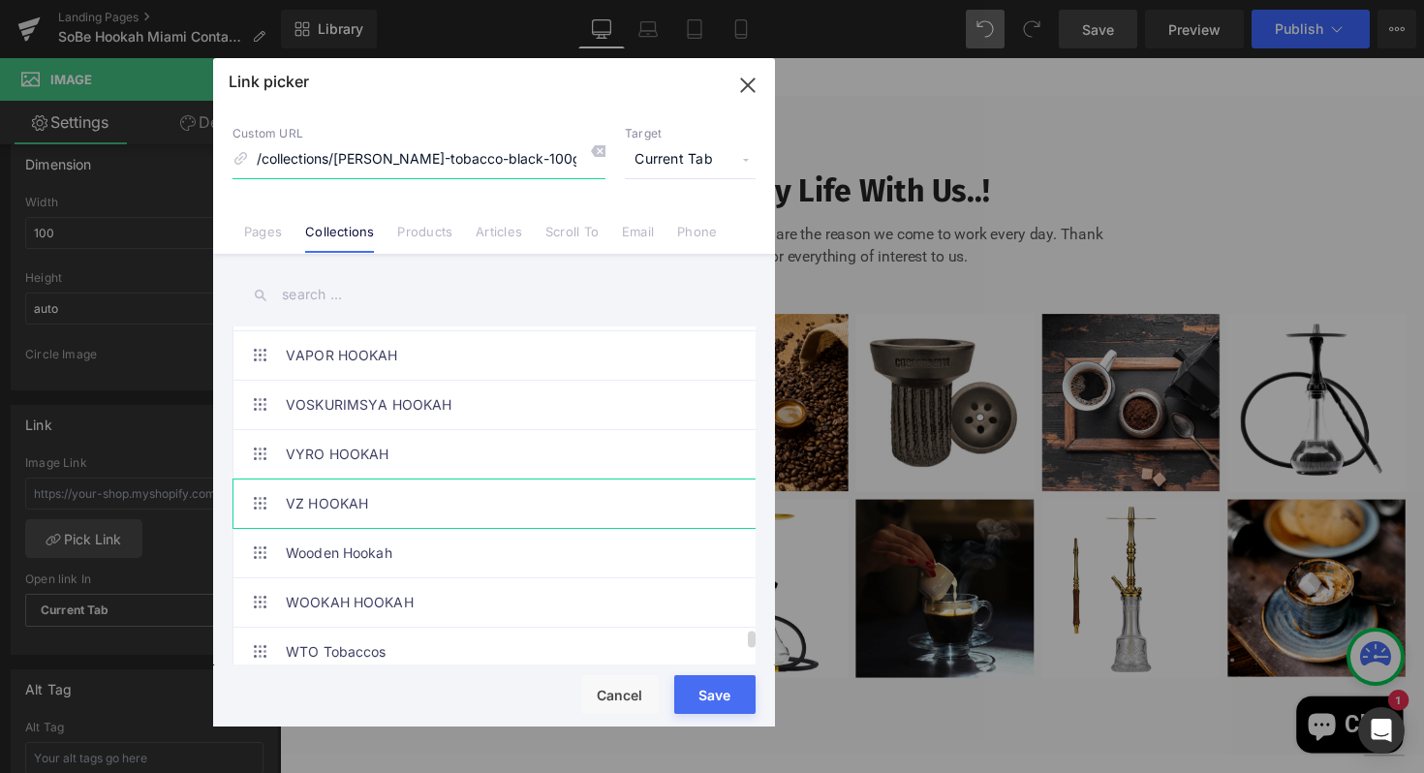
scroll to position [10341, 0]
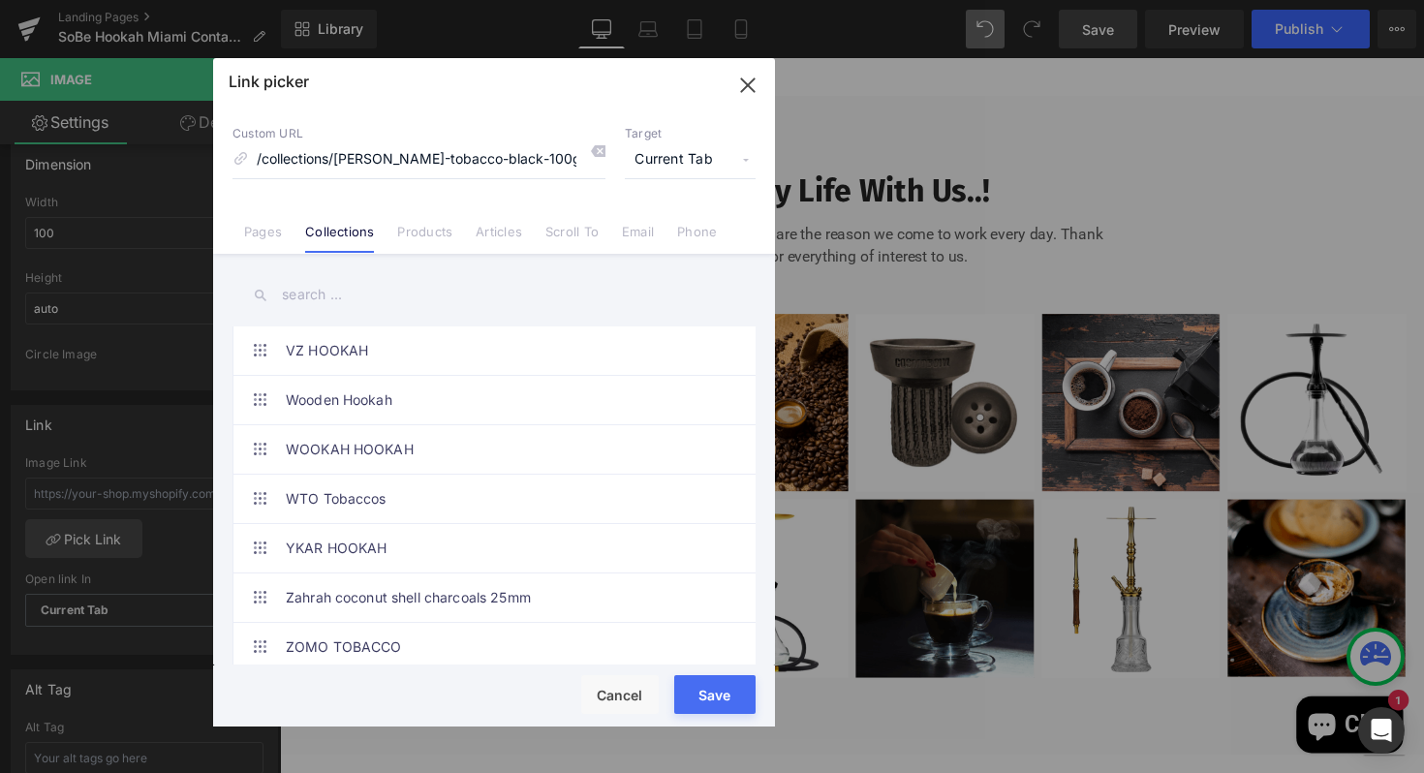
click at [729, 694] on div "Rendering Content" at bounding box center [712, 696] width 119 height 21
click at [696, 696] on div "Rendering Content" at bounding box center [712, 696] width 119 height 21
click at [698, 696] on div "Rendering Content" at bounding box center [712, 696] width 119 height 21
click at [699, 695] on div "Rendering Content" at bounding box center [712, 696] width 119 height 21
drag, startPoint x: 696, startPoint y: 694, endPoint x: 713, endPoint y: 466, distance: 229.2
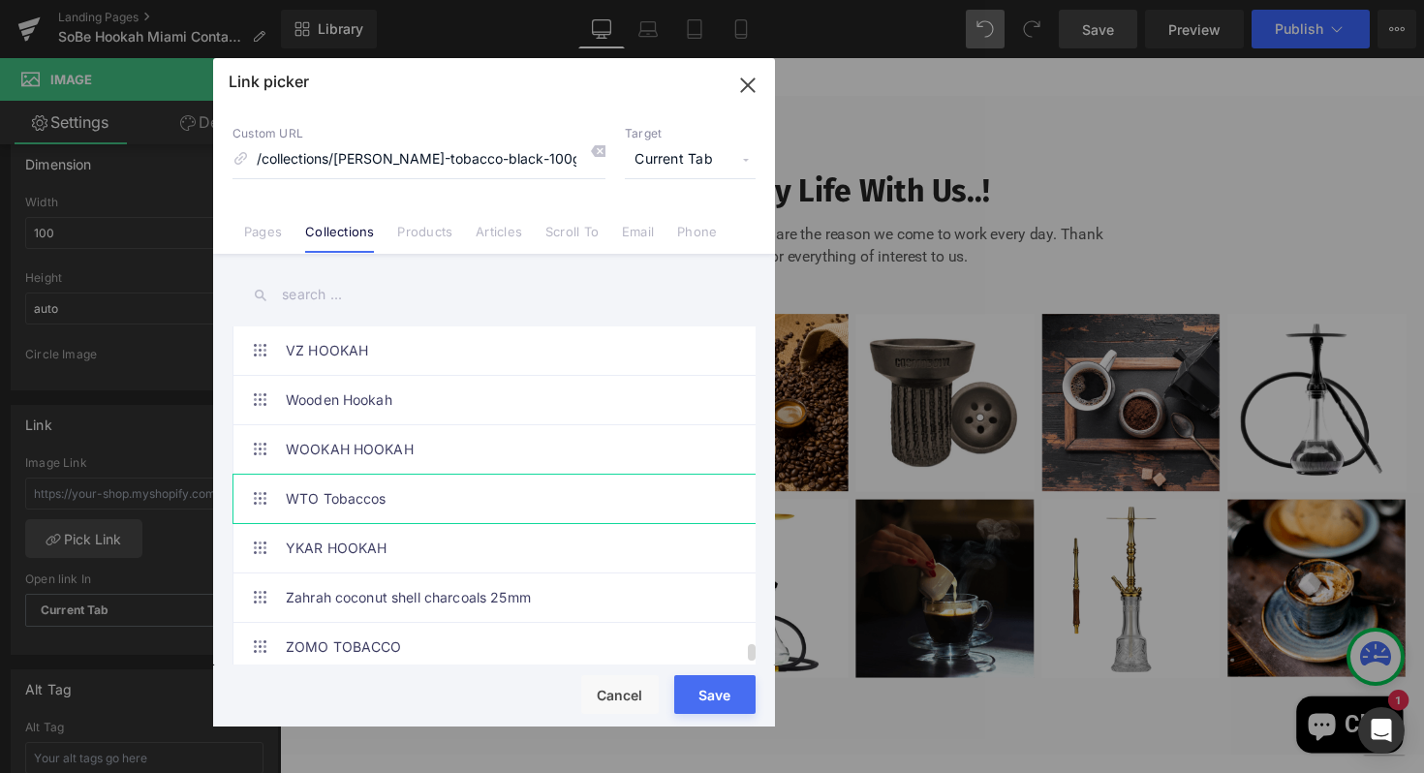
click at [698, 689] on div "Rendering Content" at bounding box center [712, 696] width 119 height 21
click at [747, 88] on icon "button" at bounding box center [747, 85] width 31 height 31
type input "/collections/[PERSON_NAME]-tobacco-black-100g"
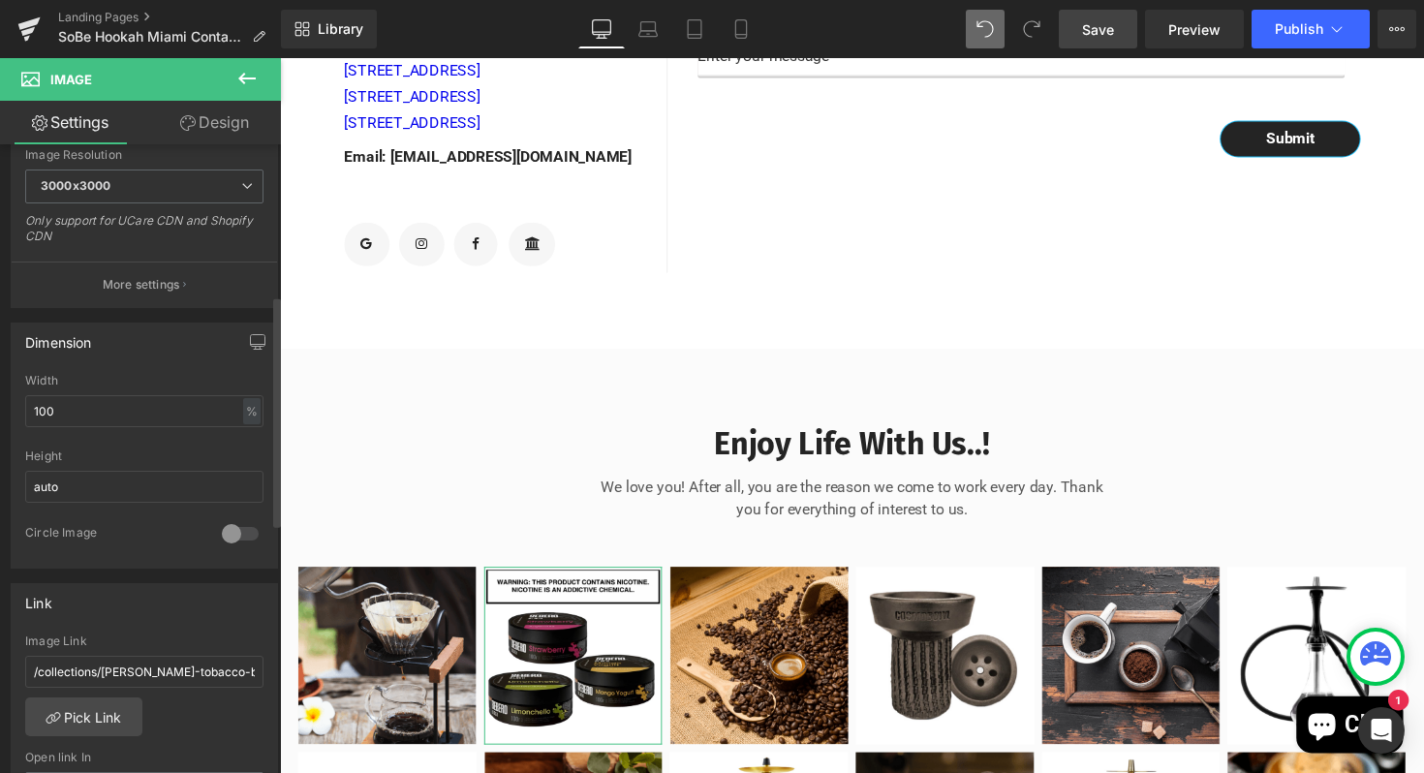
scroll to position [0, 0]
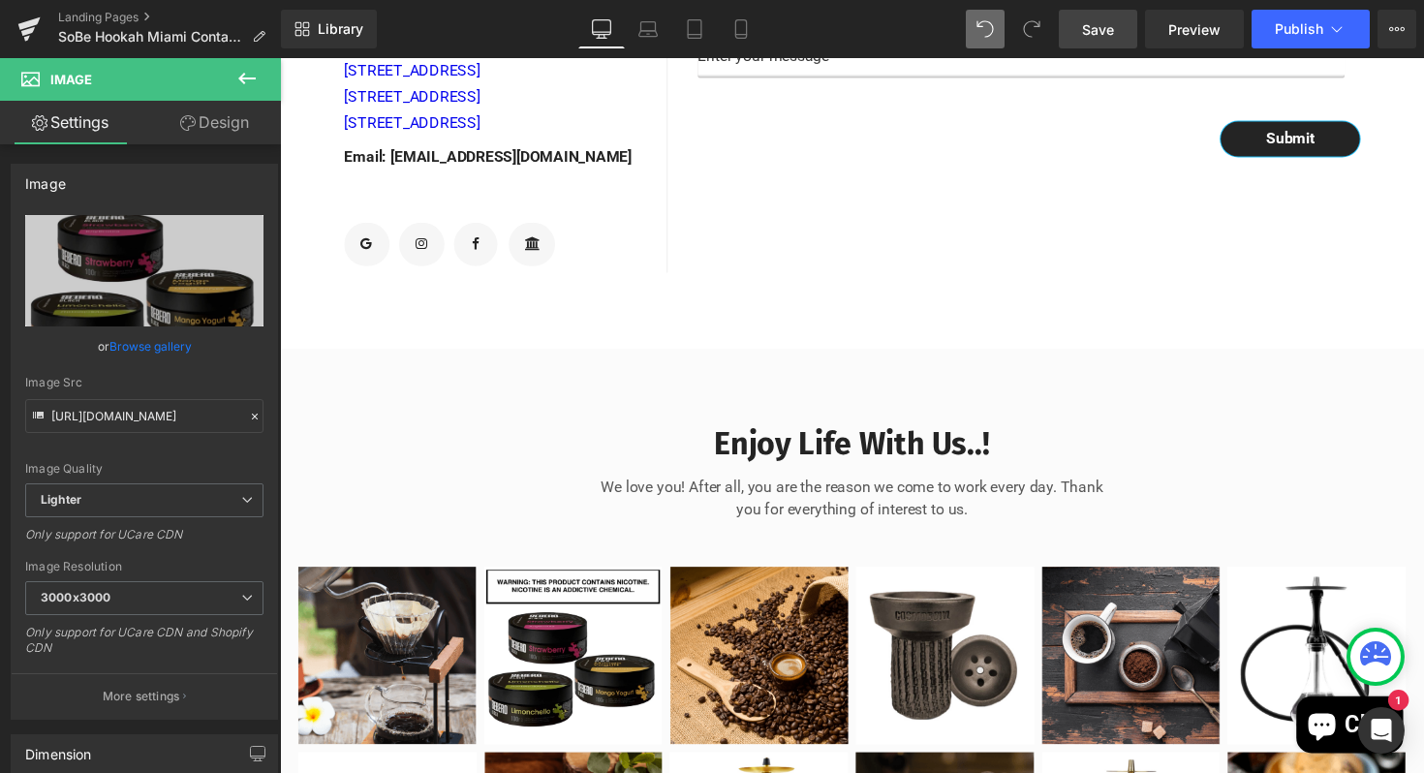
click at [238, 75] on icon at bounding box center [246, 78] width 23 height 23
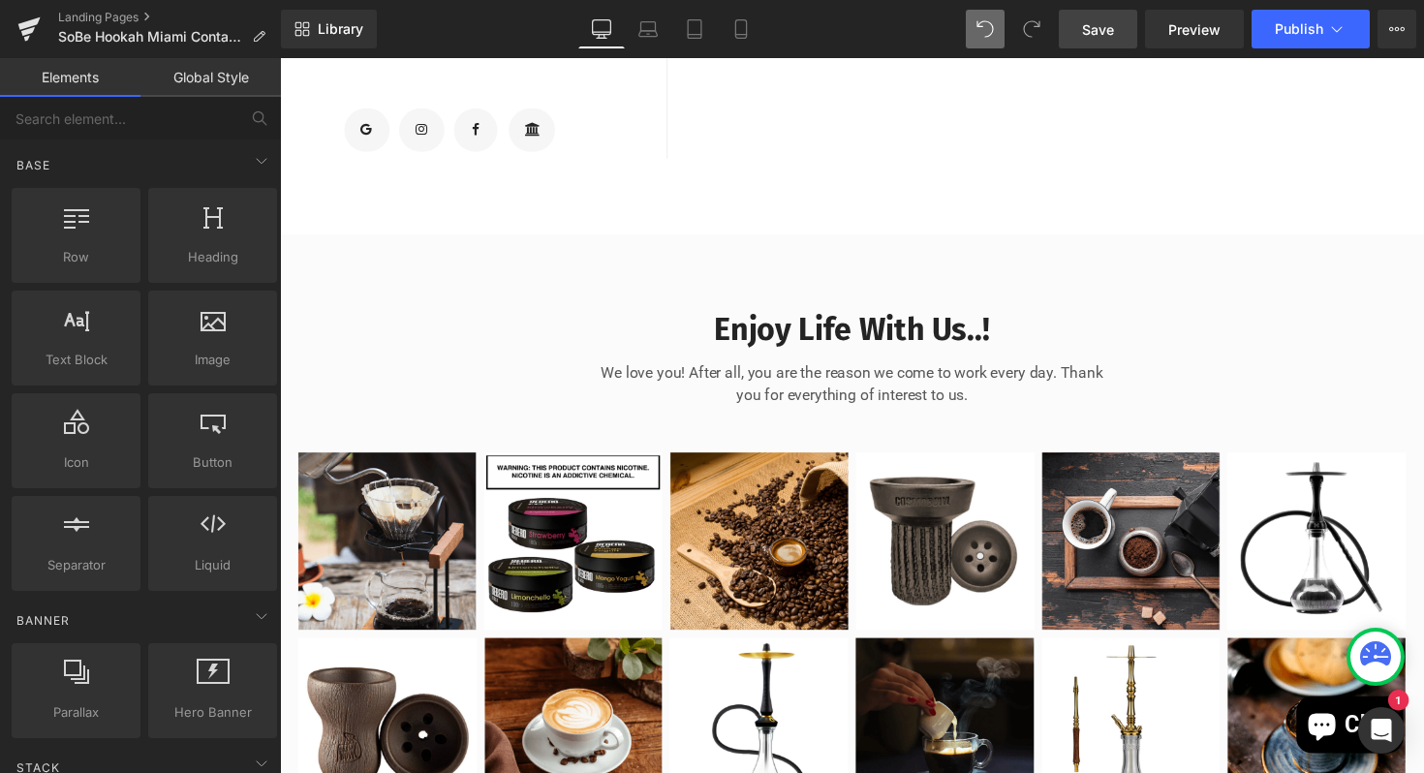
scroll to position [907, 0]
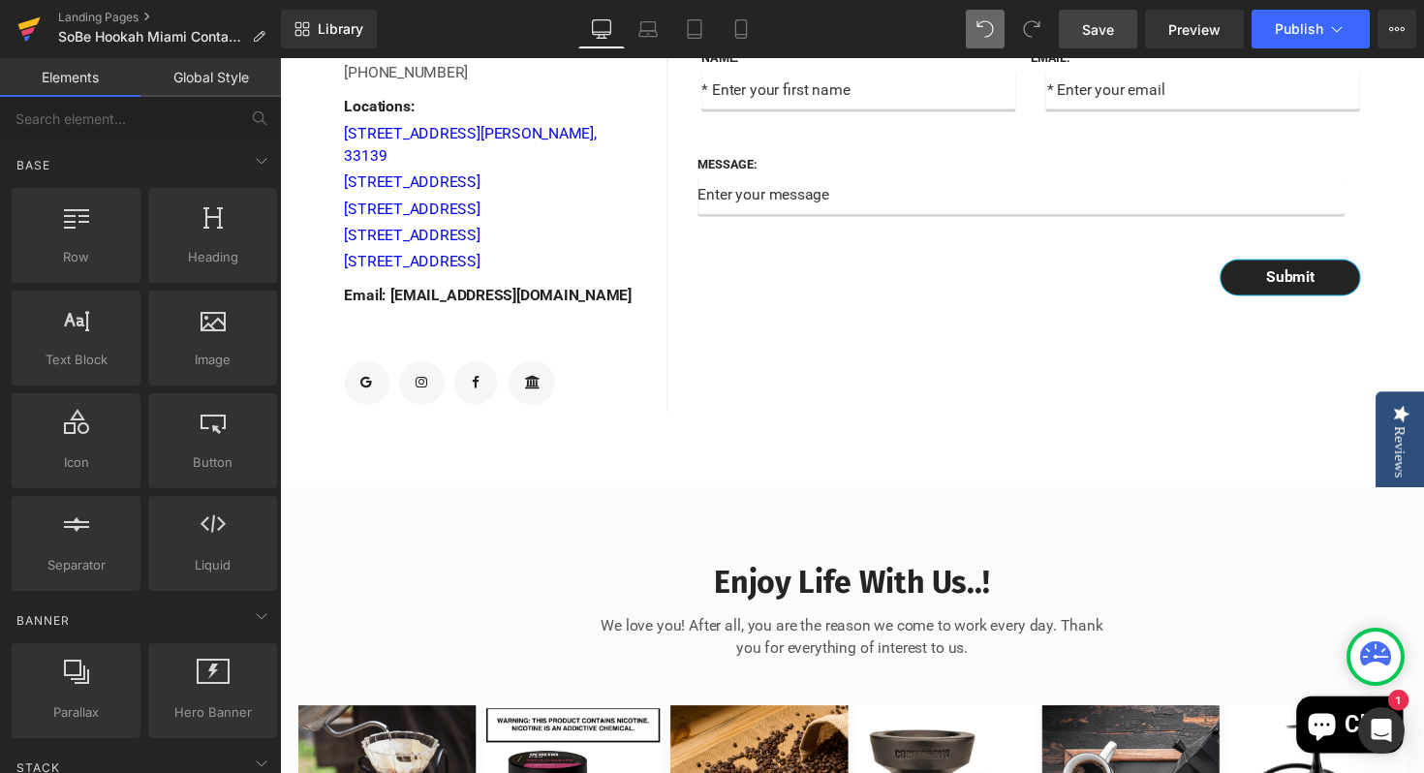
click at [32, 27] on icon at bounding box center [28, 31] width 14 height 9
